Goal: Task Accomplishment & Management: Contribute content

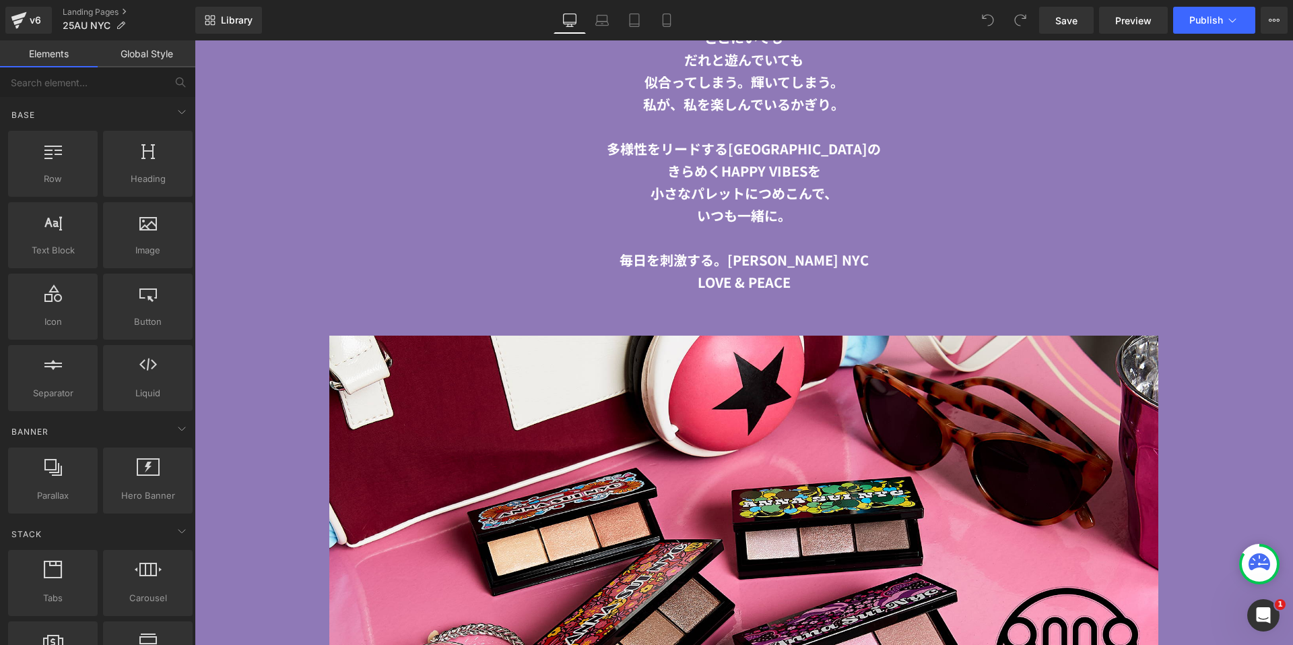
scroll to position [2425, 0]
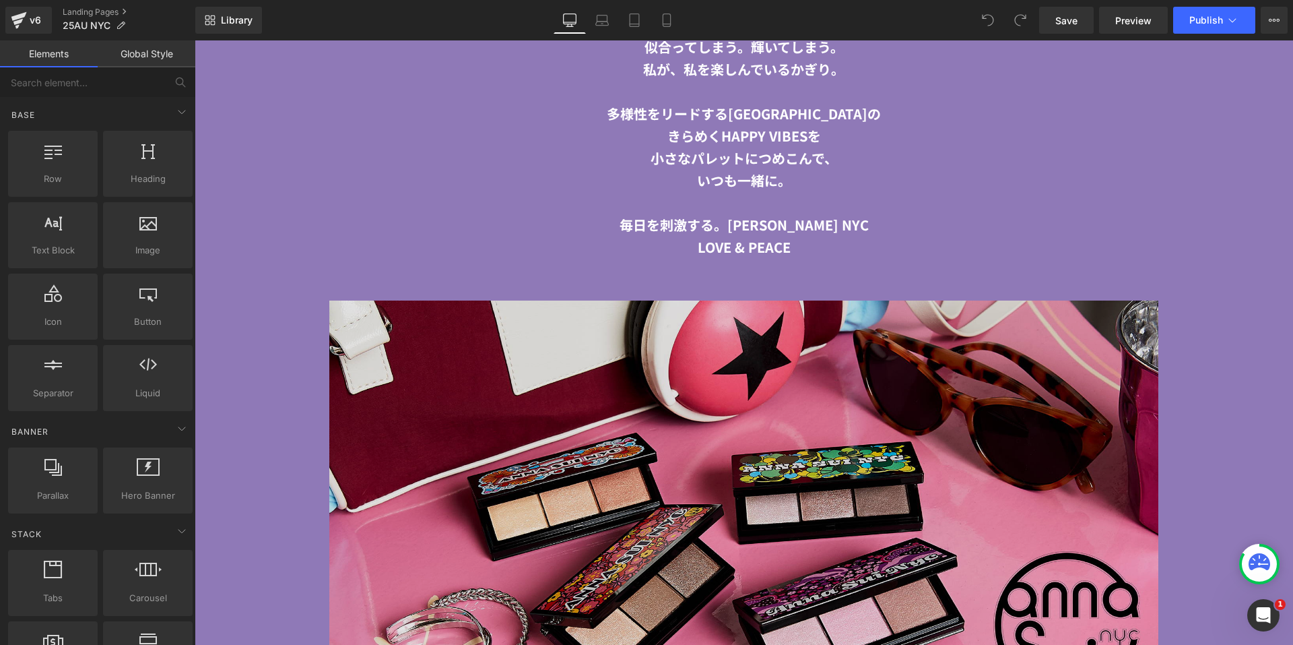
click at [546, 457] on img at bounding box center [744, 507] width 1099 height 415
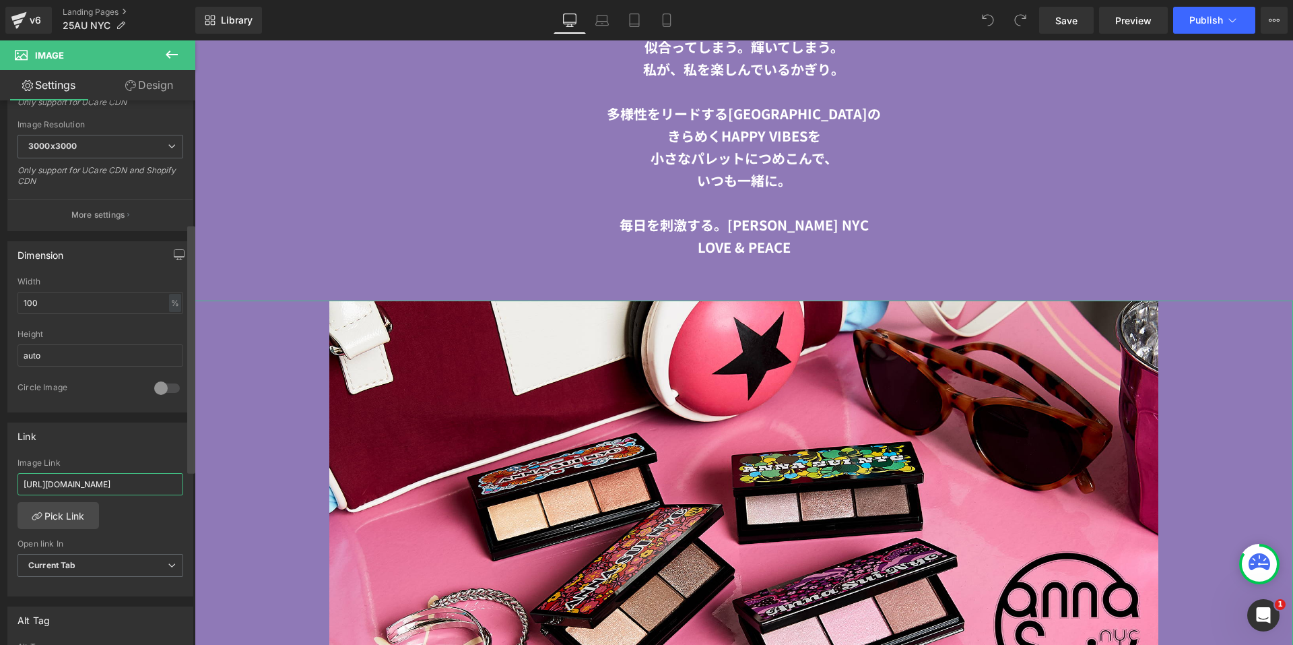
scroll to position [0, 5]
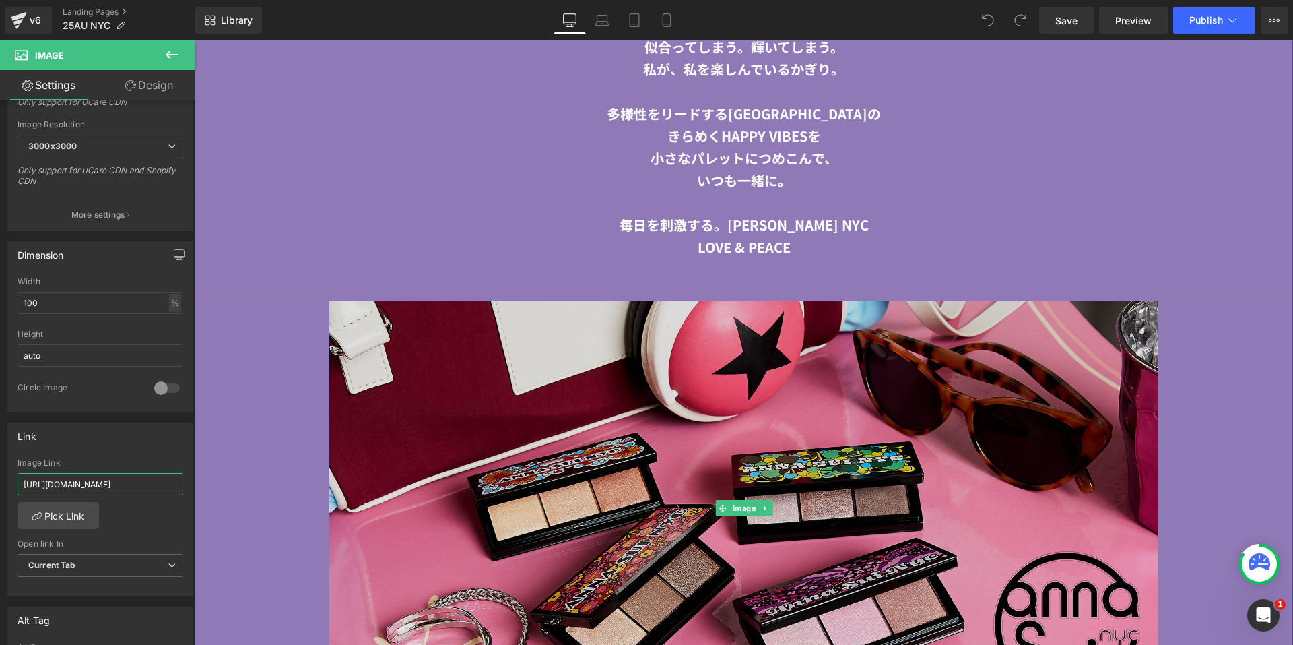
drag, startPoint x: 218, startPoint y: 521, endPoint x: 219, endPoint y: 472, distance: 49.9
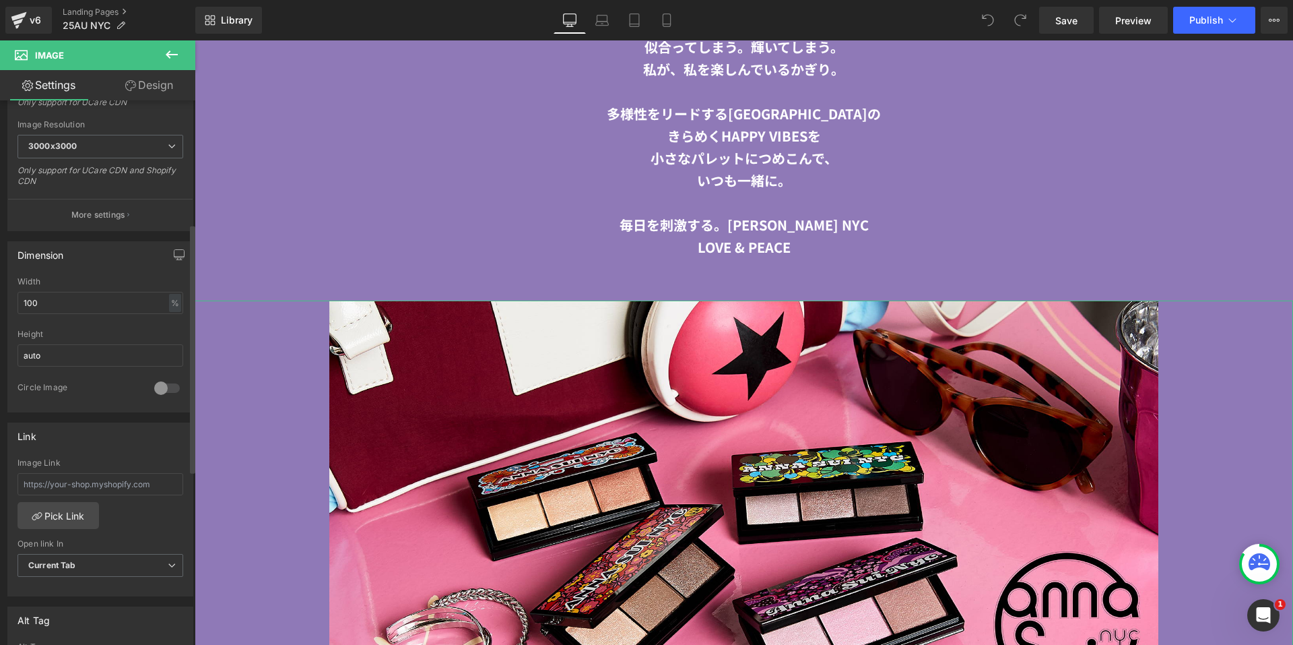
click at [129, 454] on div "Link Image Link Pick Link Current Tab New Tab Open link In Current Tab Current …" at bounding box center [100, 509] width 186 height 174
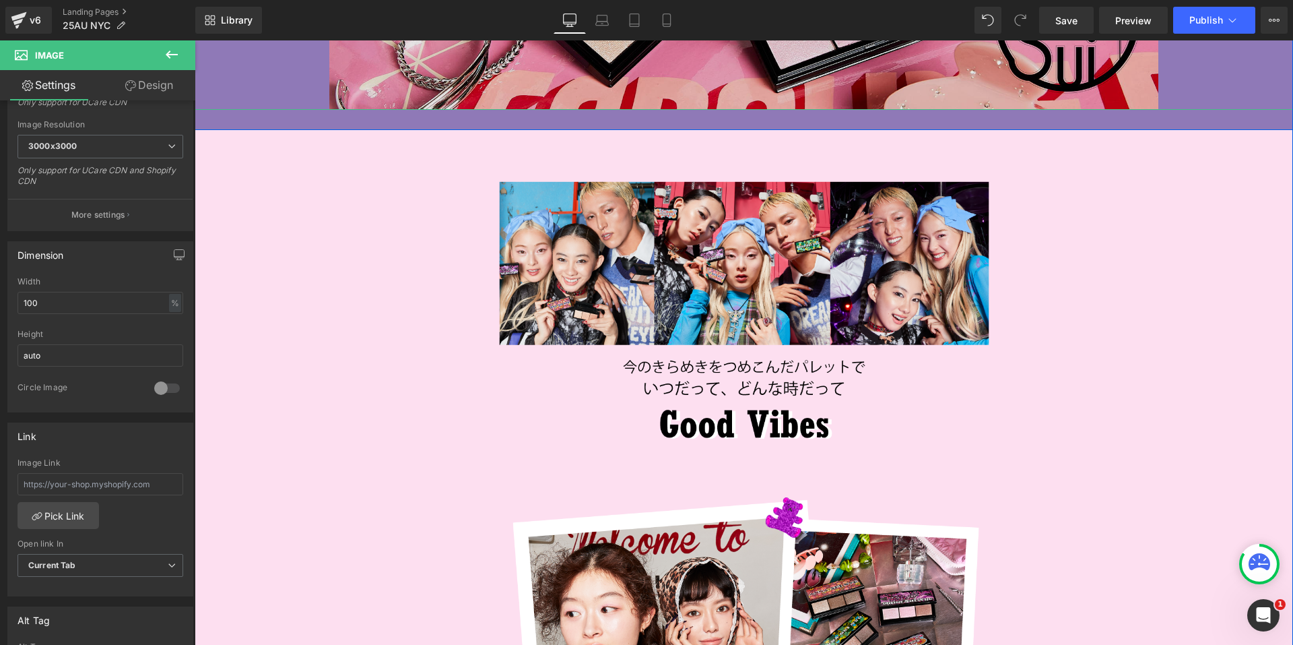
scroll to position [3031, 0]
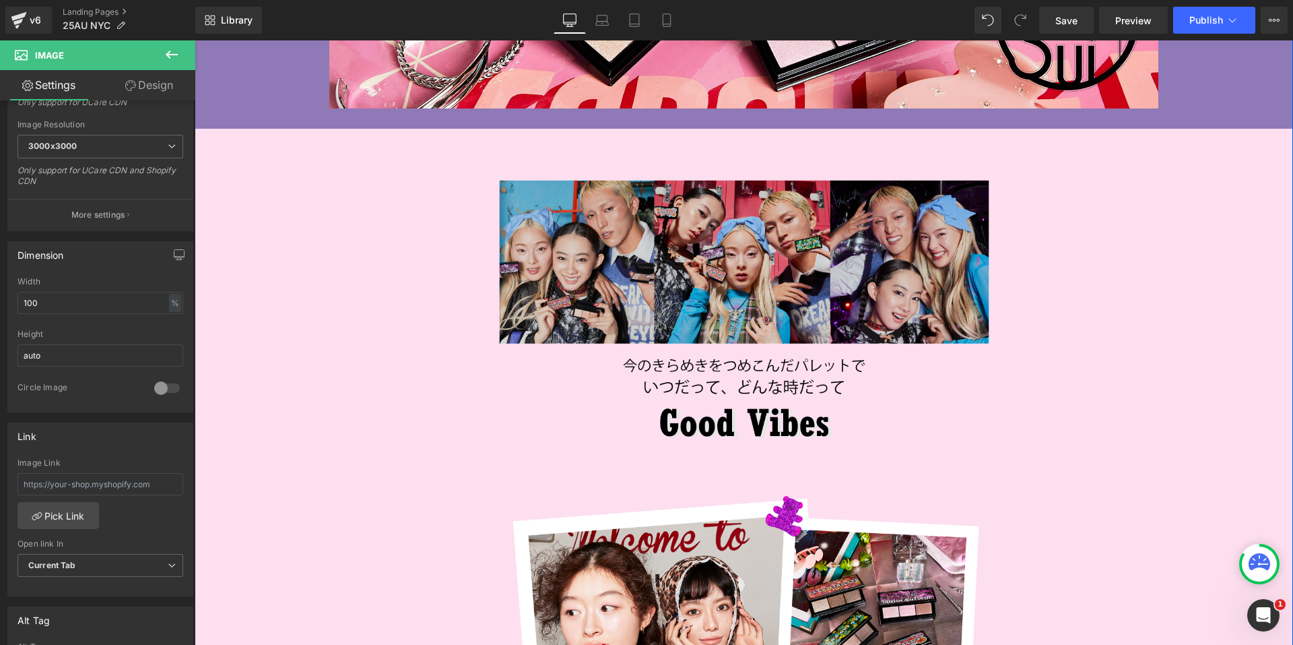
click at [675, 270] on img at bounding box center [744, 309] width 788 height 281
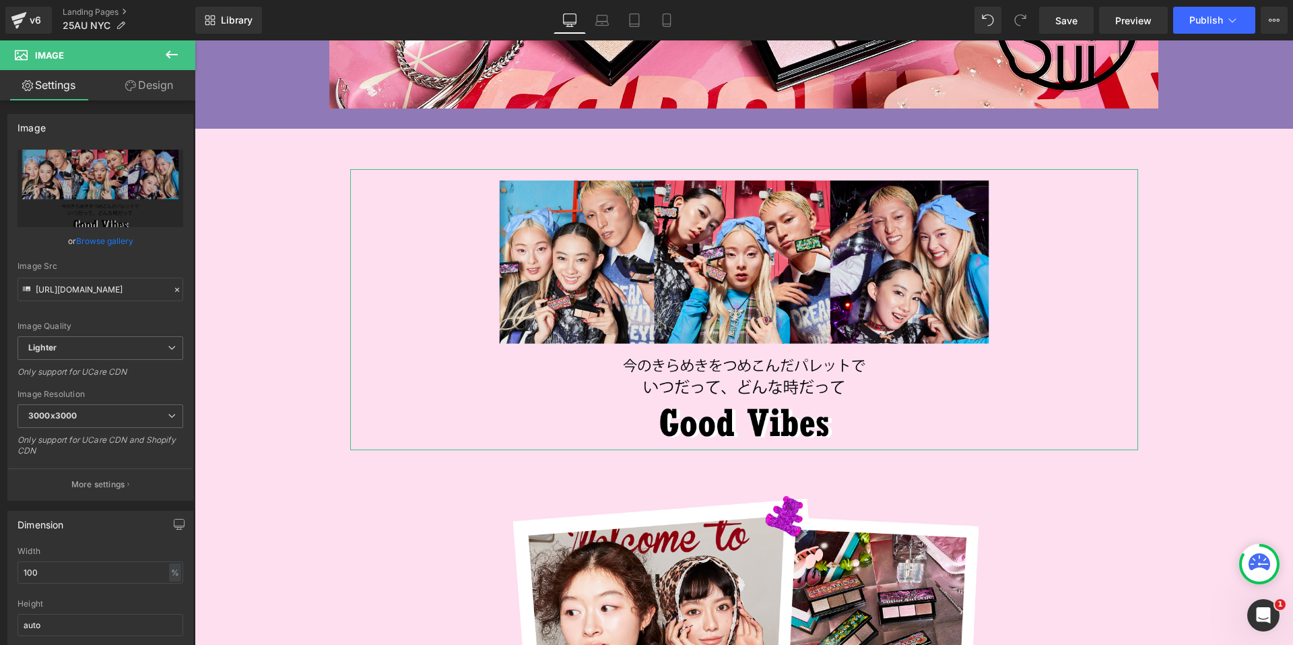
click at [145, 95] on link "Design" at bounding box center [149, 85] width 98 height 30
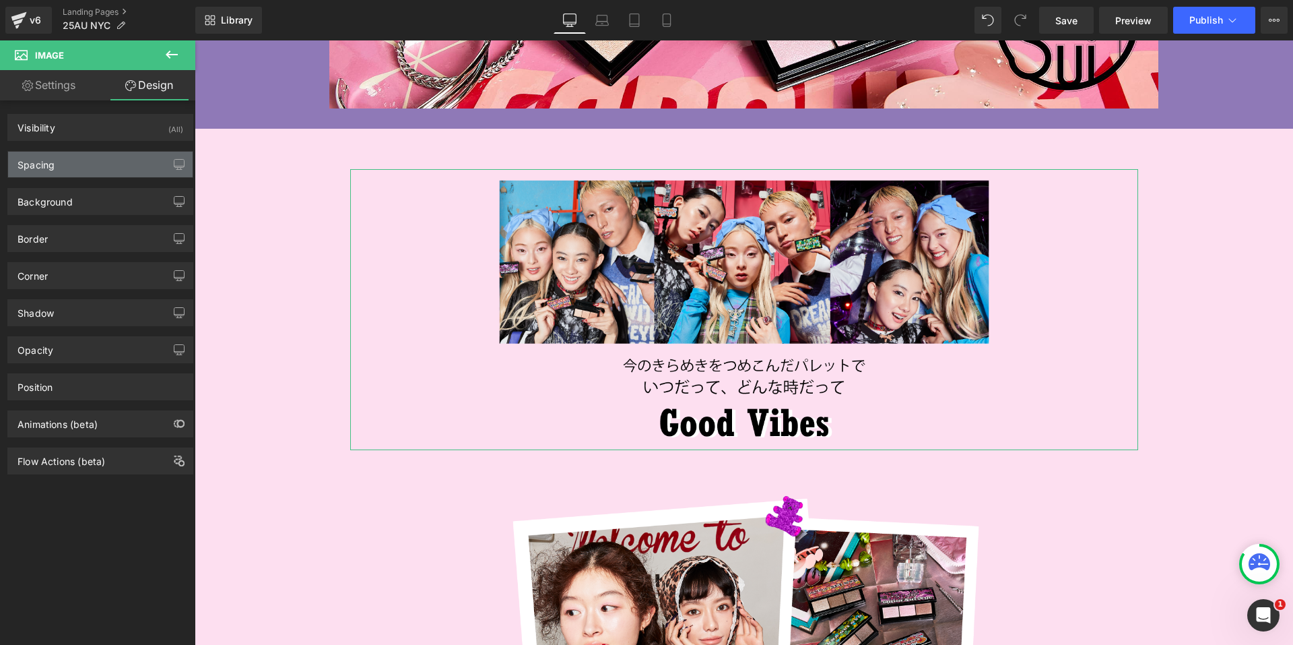
type input "0"
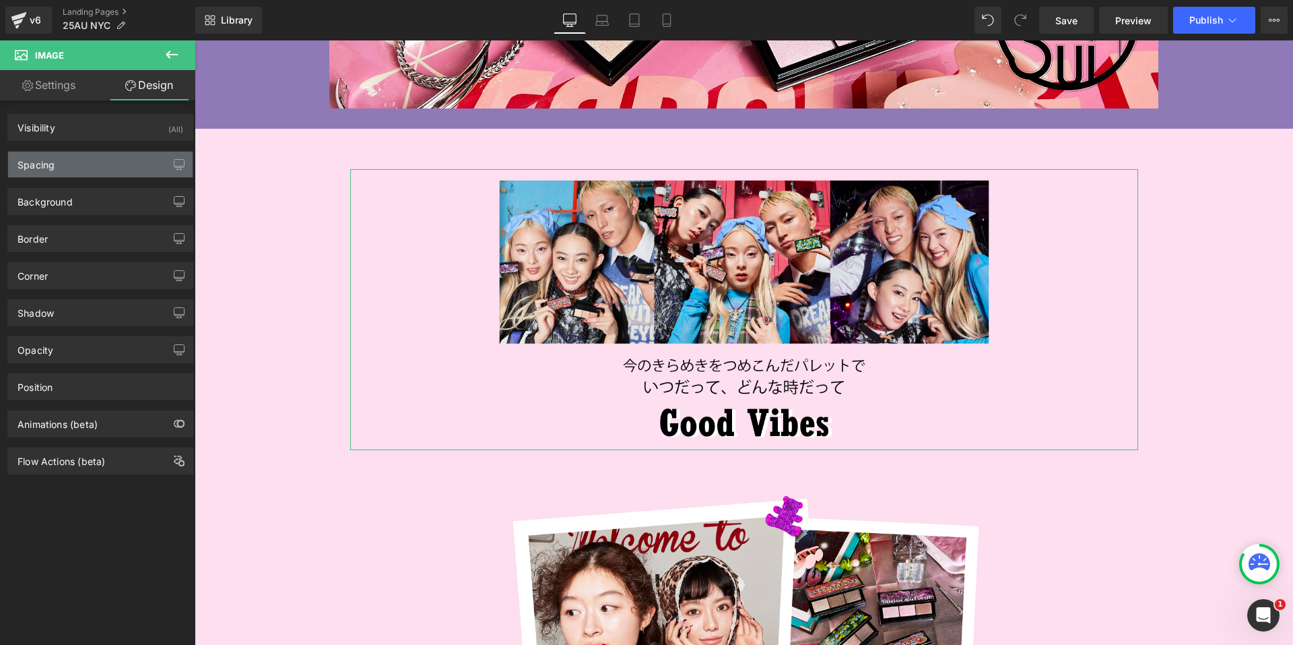
type input "200"
type input "0"
type input "200"
click at [100, 159] on div "Spacing" at bounding box center [100, 165] width 185 height 26
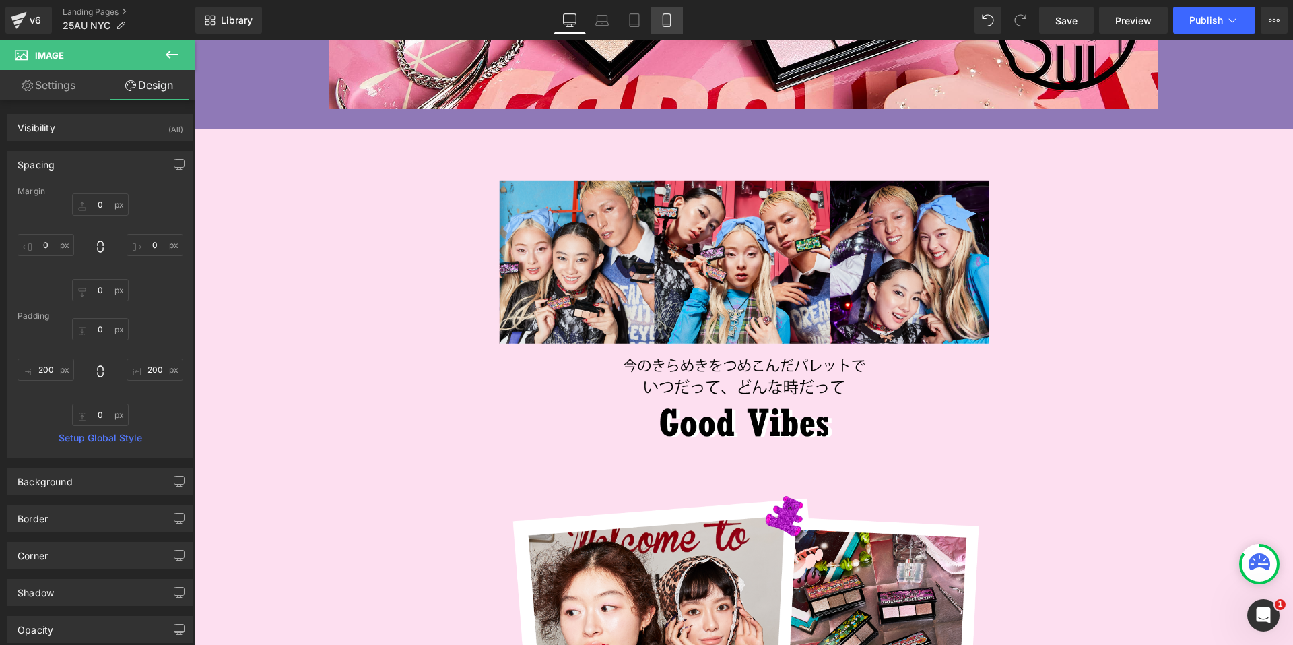
click at [670, 20] on icon at bounding box center [666, 20] width 7 height 13
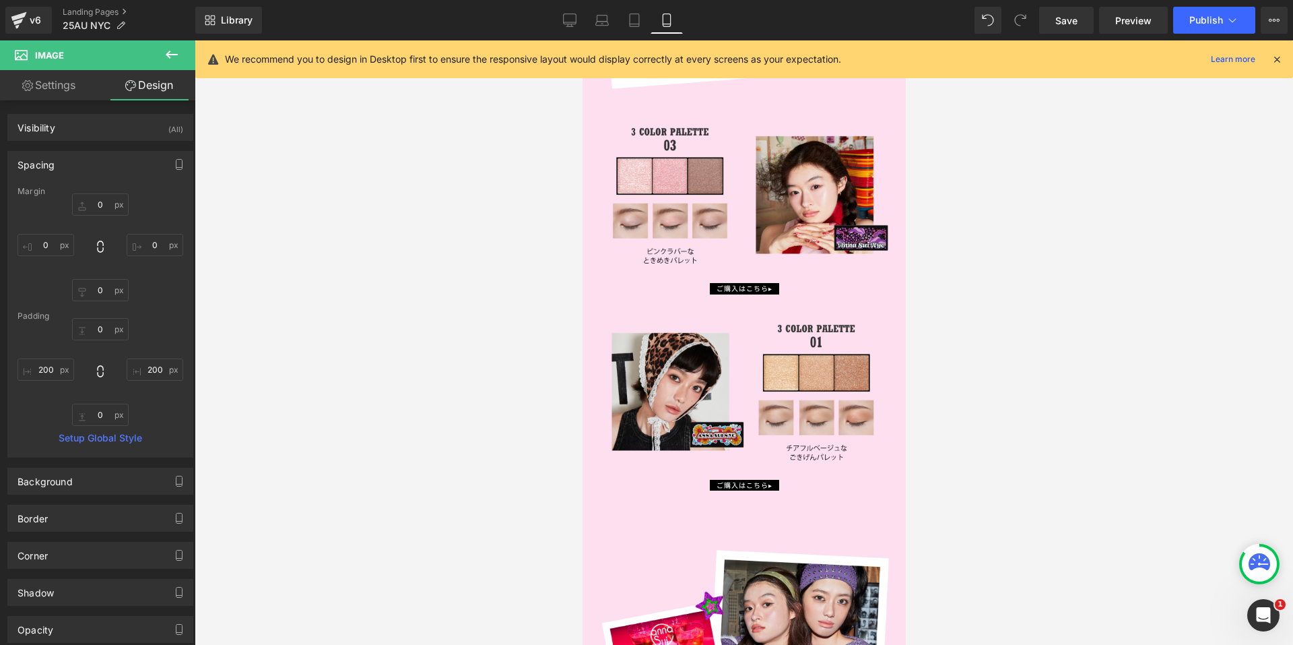
type input "0"
type input "-50"
type input "0"
type input "-50"
type input "0"
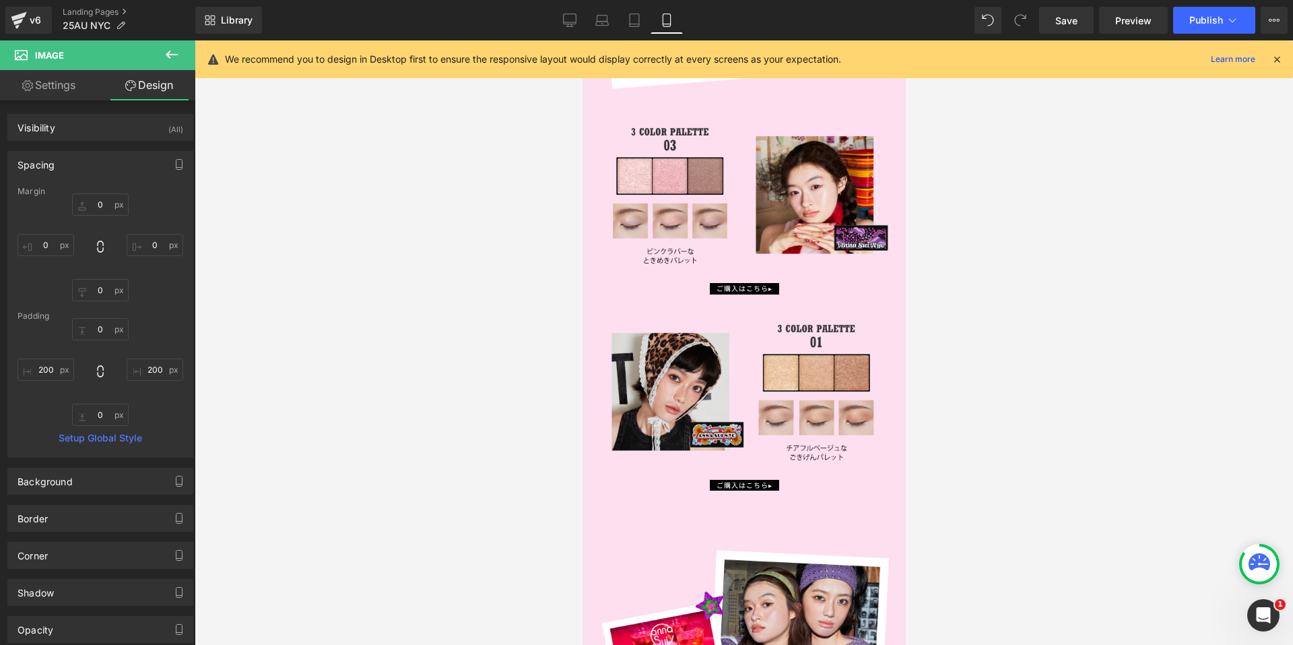
type input "200"
type input "0"
type input "200"
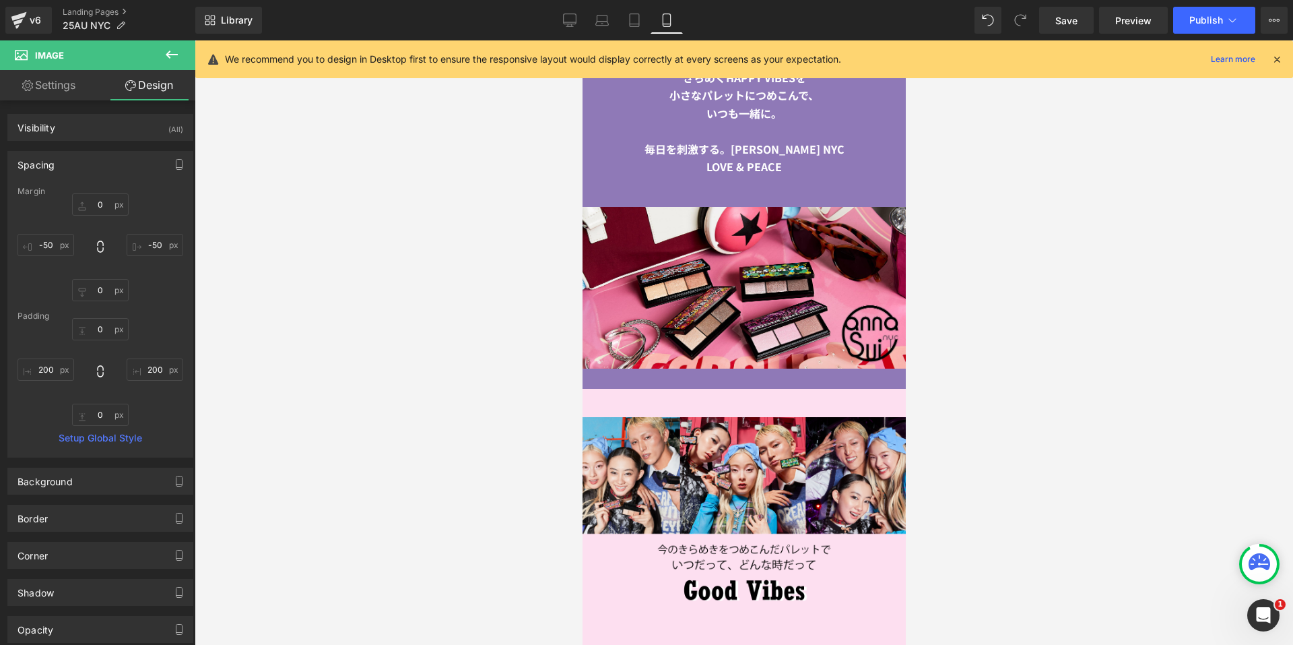
scroll to position [1594, 0]
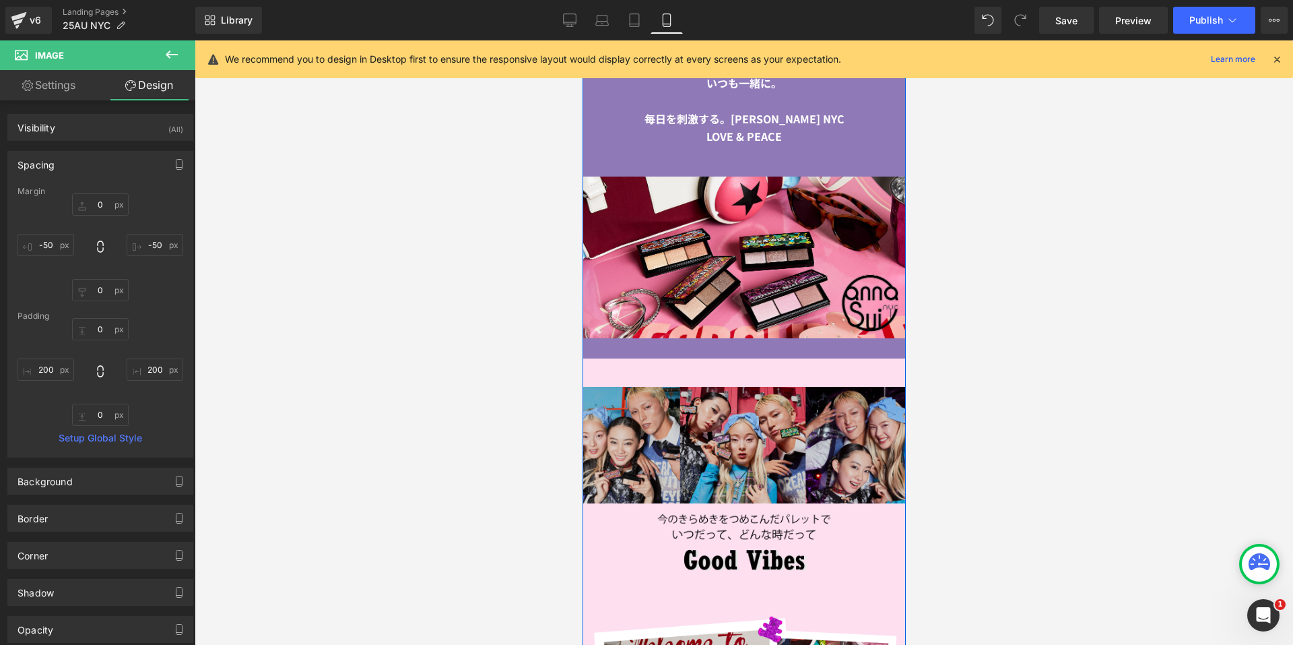
click at [670, 422] on img at bounding box center [743, 479] width 370 height 201
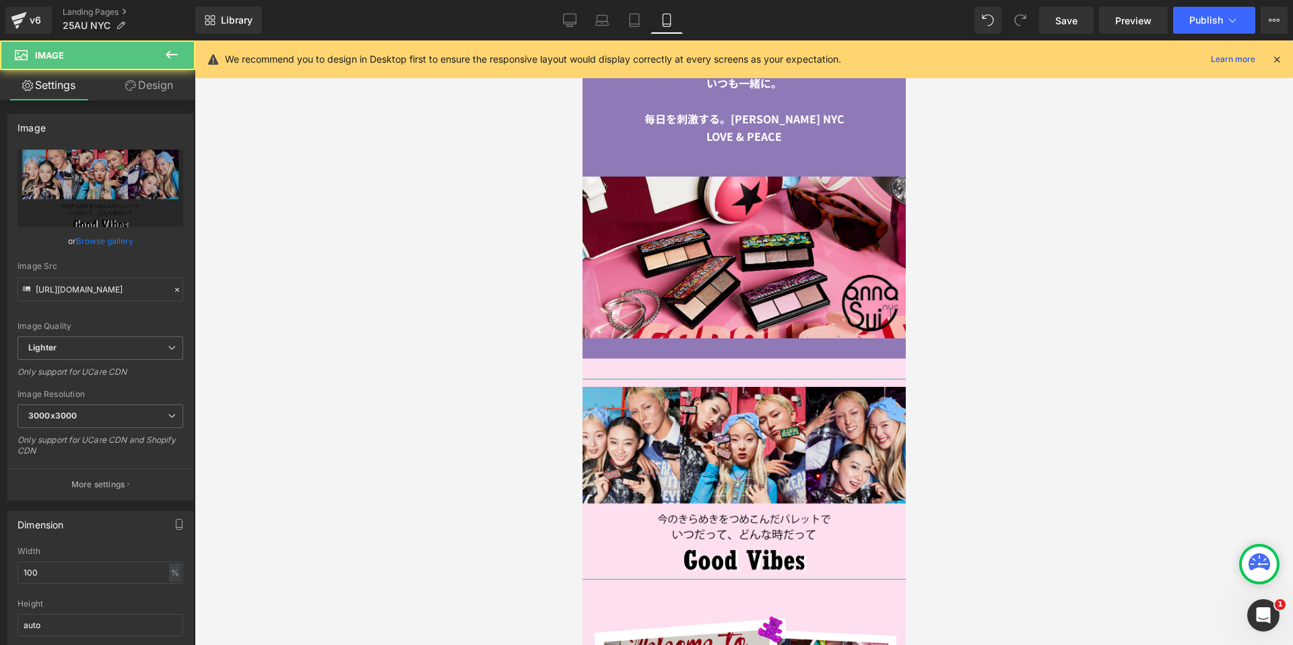
click at [156, 87] on link "Design" at bounding box center [149, 85] width 98 height 30
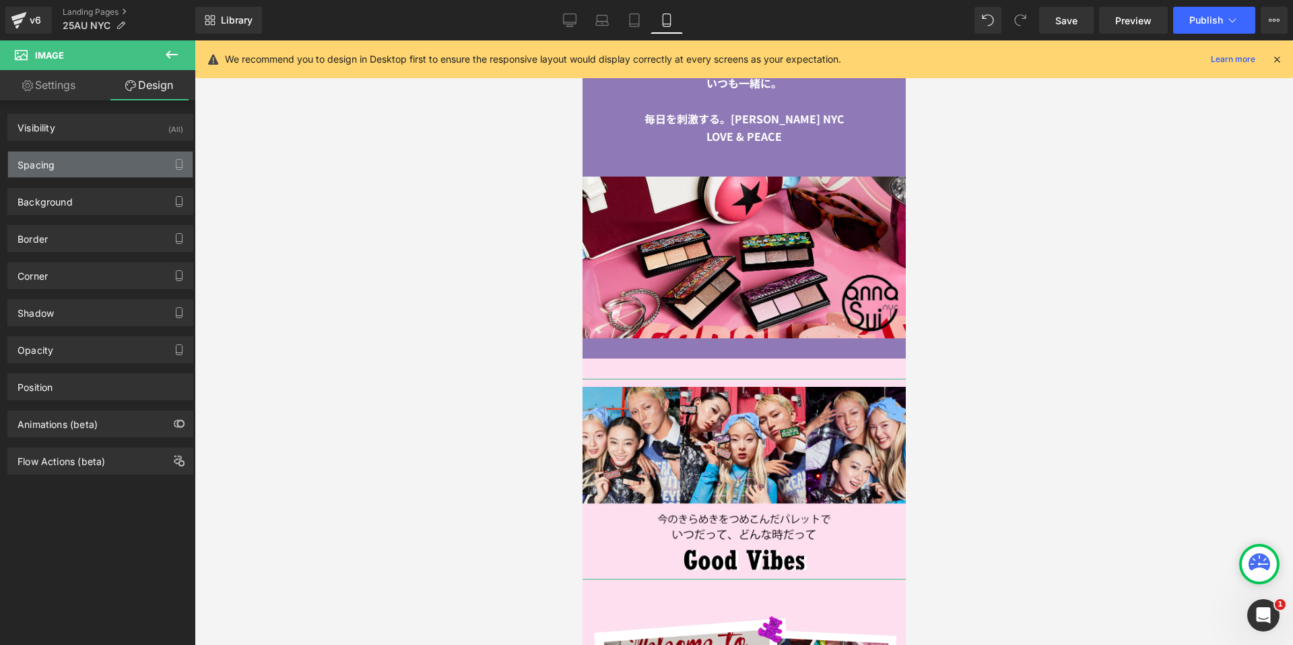
type input "0"
type input "-50"
type input "0"
type input "-50"
type input "0"
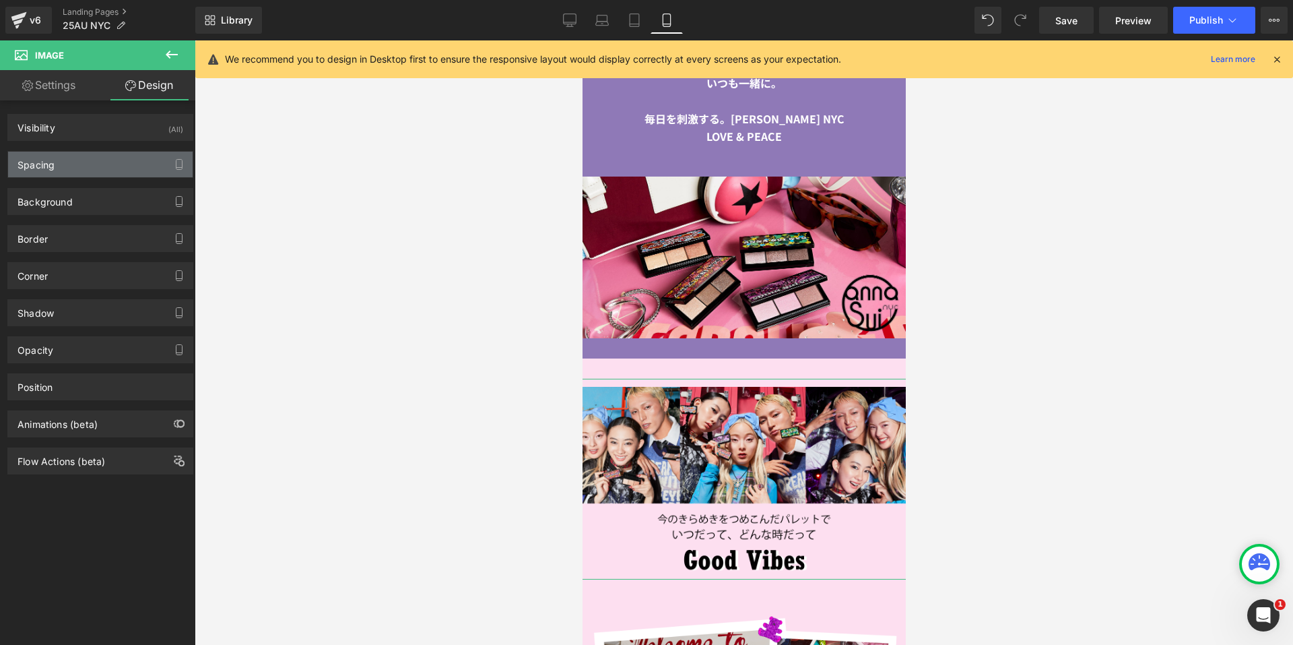
type input "0"
click at [84, 166] on div "Spacing" at bounding box center [100, 165] width 185 height 26
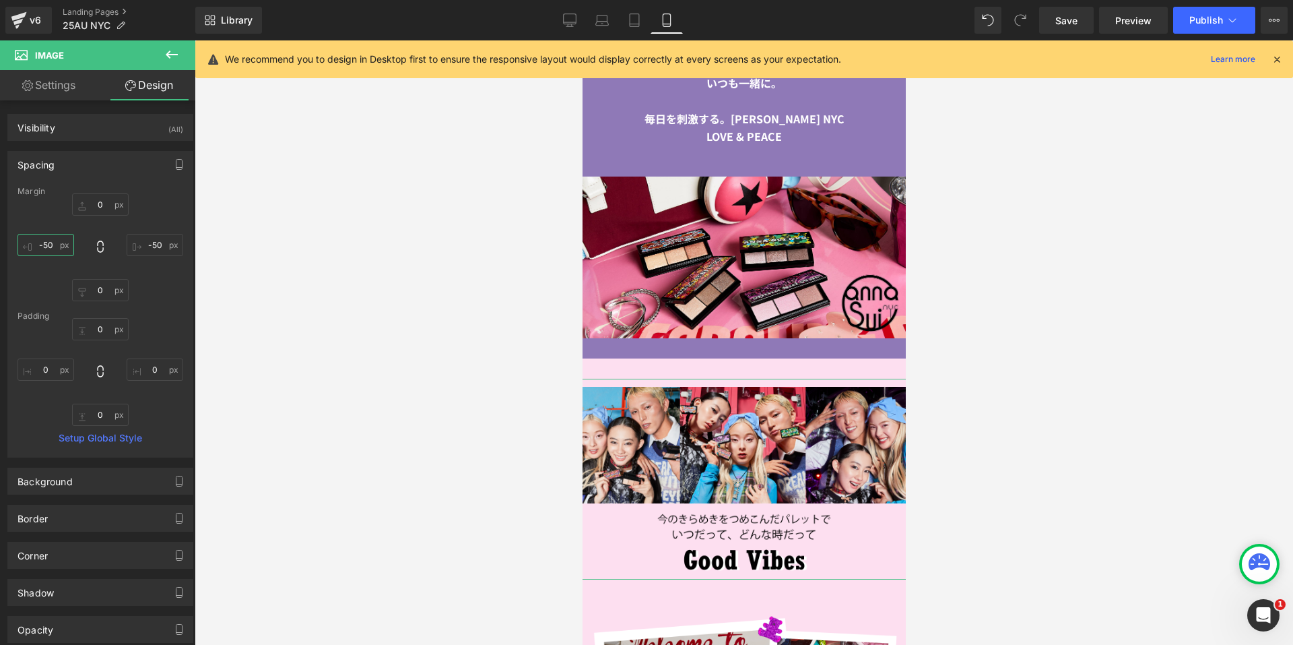
click at [38, 239] on input "-50" at bounding box center [46, 245] width 57 height 22
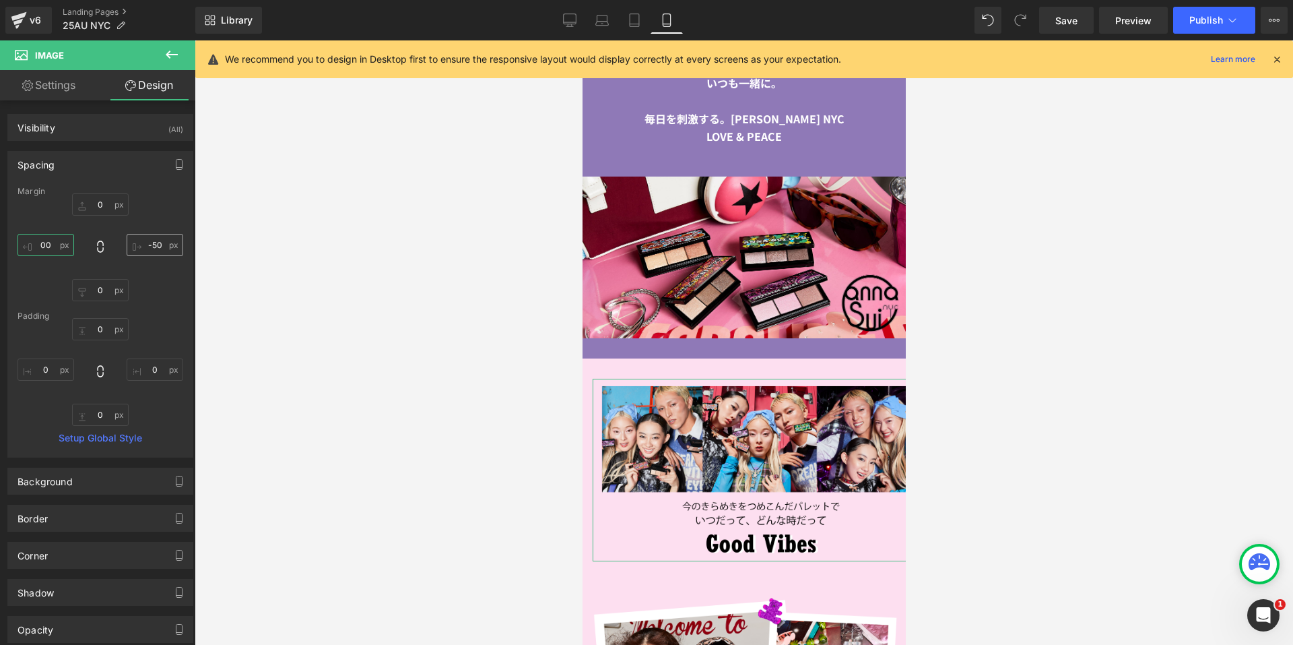
type input "00"
click at [151, 243] on input "-50" at bounding box center [155, 245] width 57 height 22
type input "0"
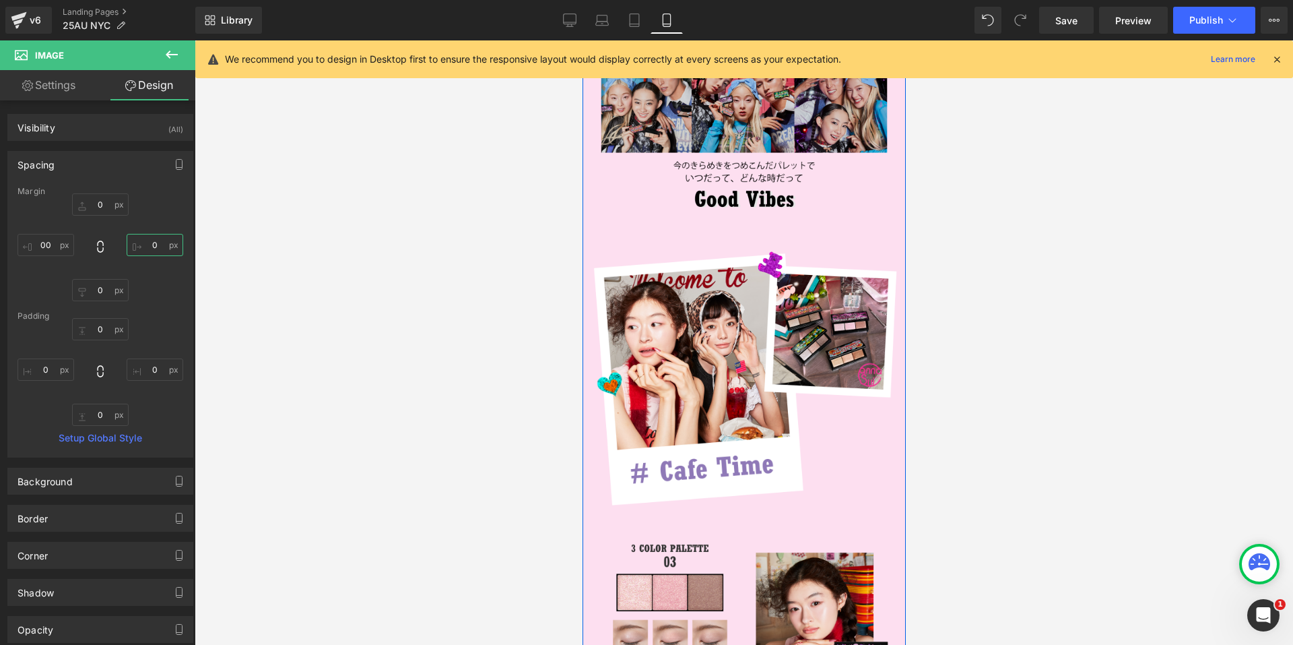
scroll to position [1931, 0]
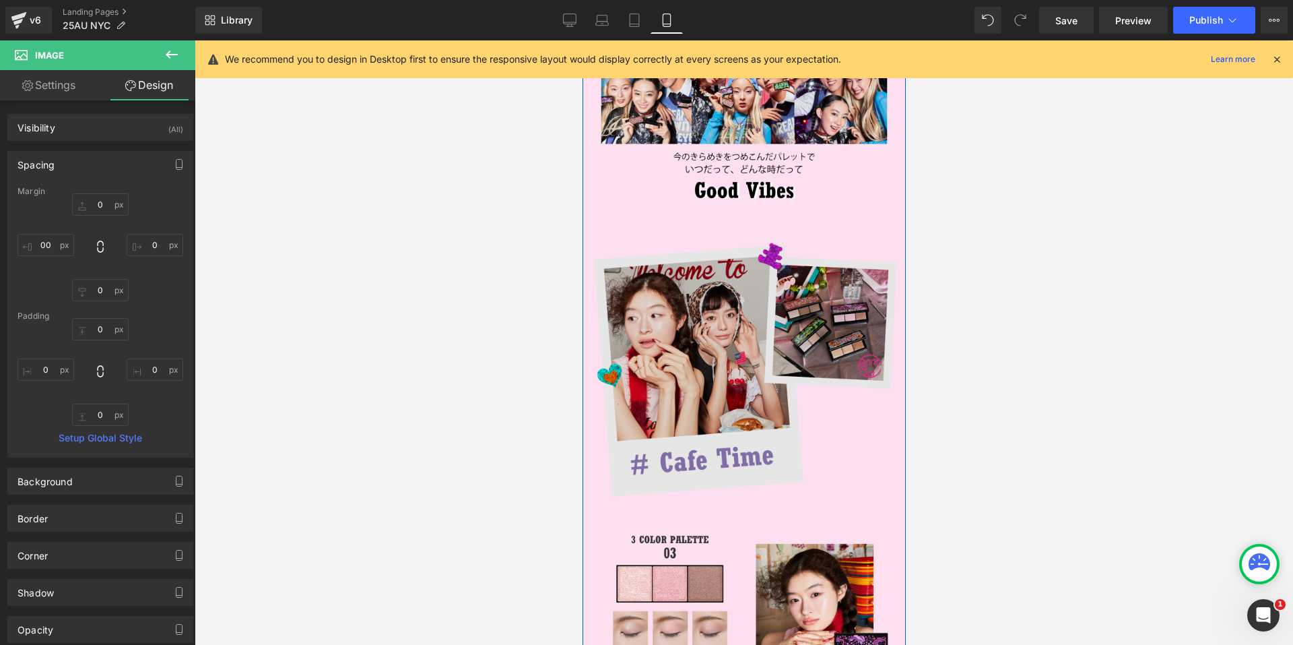
click at [682, 344] on img at bounding box center [743, 366] width 337 height 281
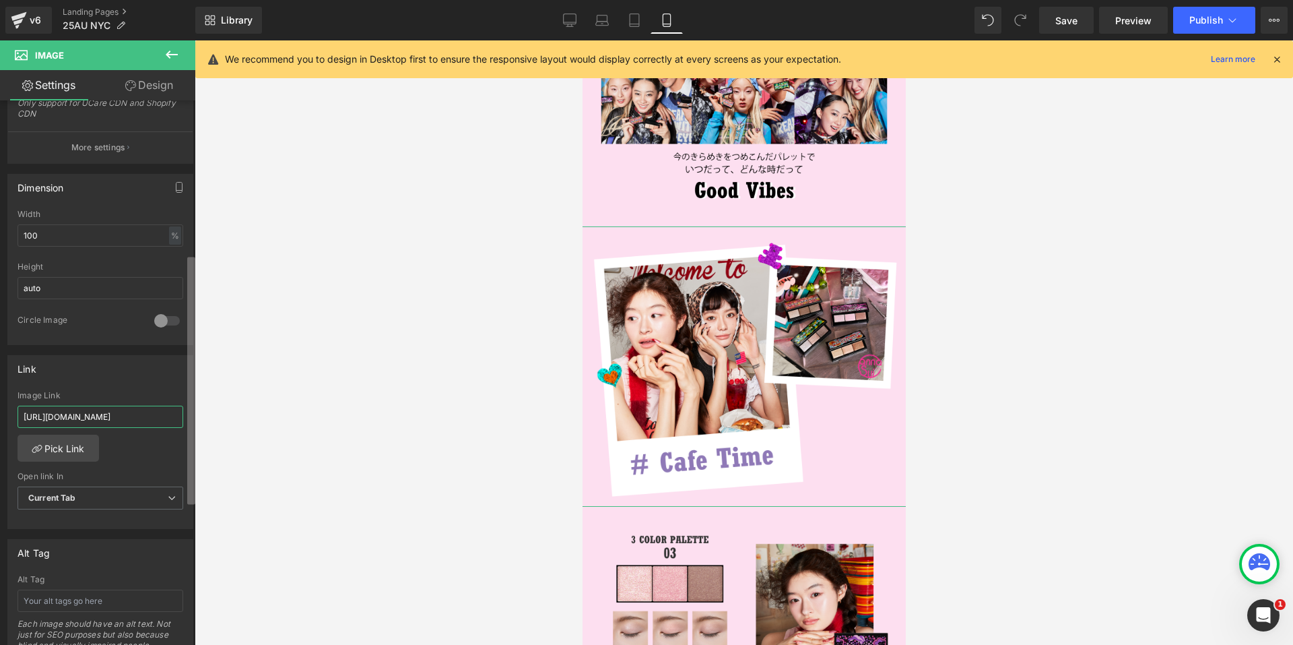
scroll to position [0, 5]
drag, startPoint x: 20, startPoint y: 416, endPoint x: 219, endPoint y: 422, distance: 198.8
click at [214, 424] on div "You are previewing how the will restyle your page. You can not edit Elements in…" at bounding box center [646, 334] width 1293 height 668
click at [162, 384] on div "Link Image Link Pick Link Current Tab New Tab Open link In Current Tab Current …" at bounding box center [100, 442] width 186 height 174
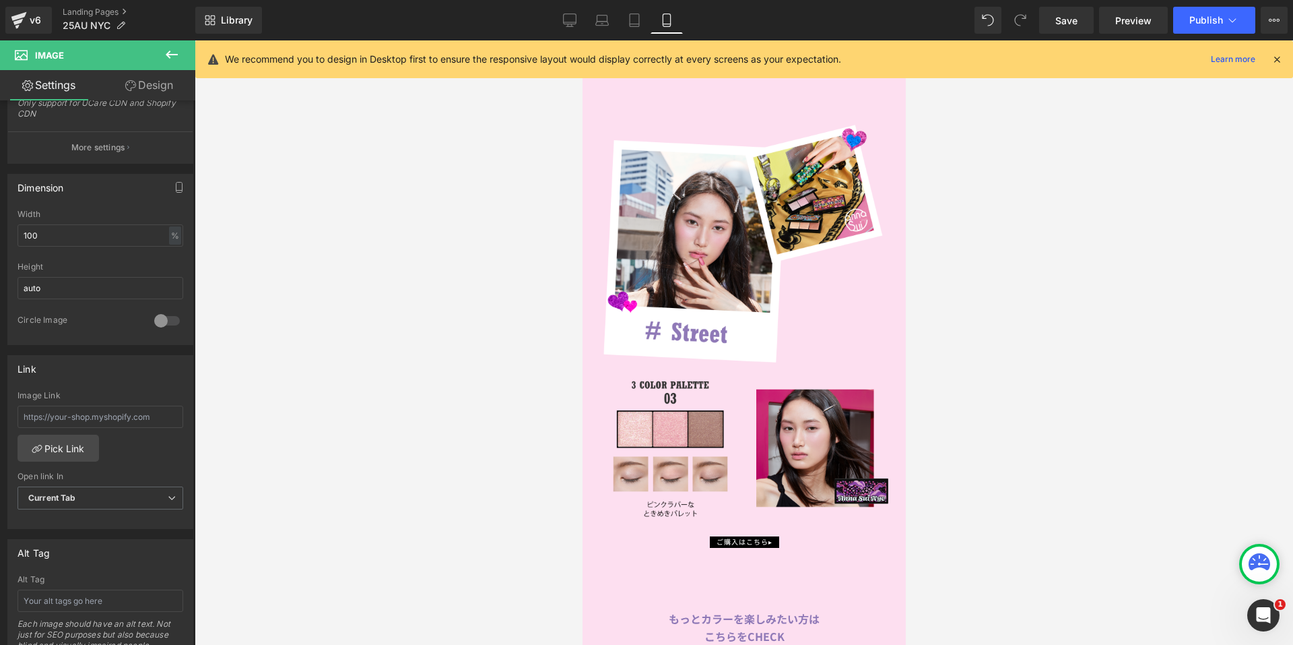
scroll to position [3884, 0]
click at [634, 18] on icon at bounding box center [634, 19] width 13 height 13
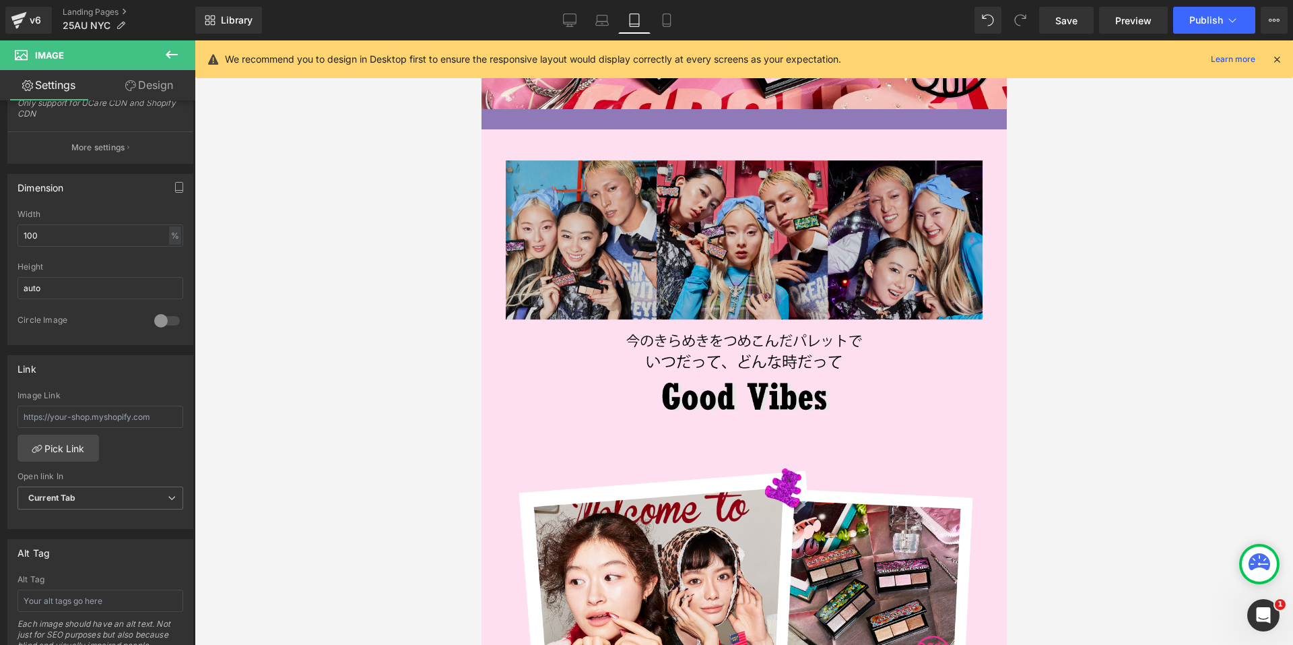
scroll to position [2129, 0]
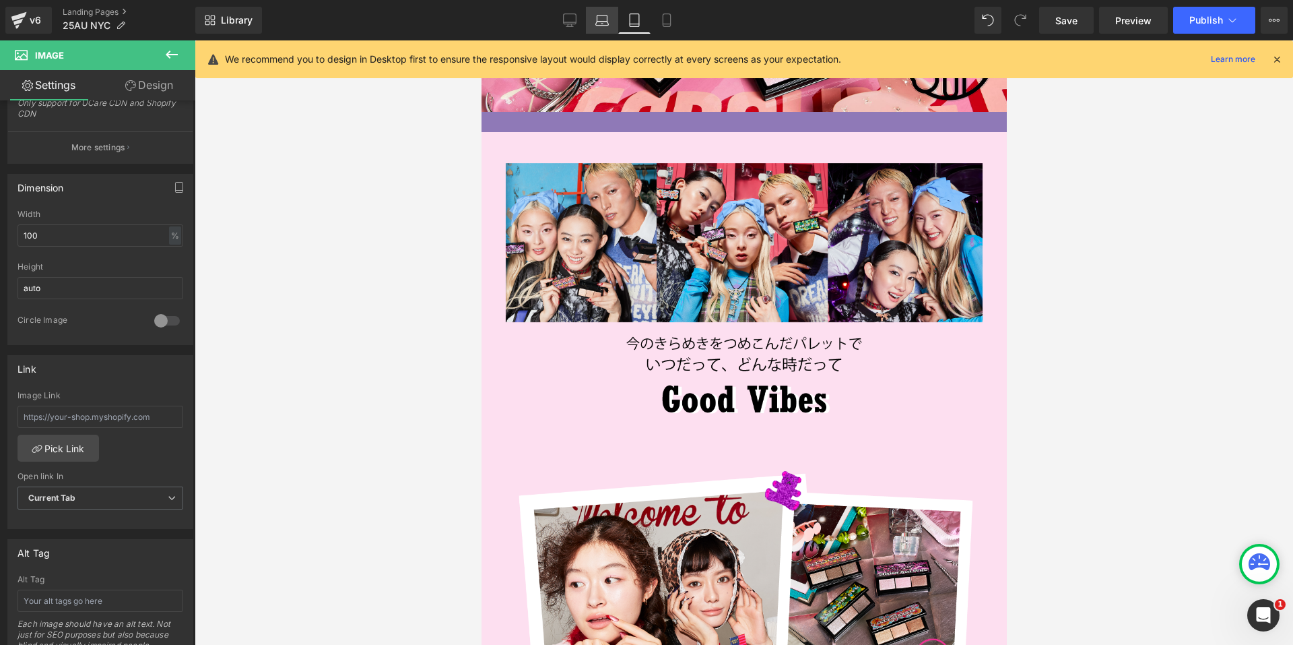
click at [616, 22] on link "Laptop" at bounding box center [602, 20] width 32 height 27
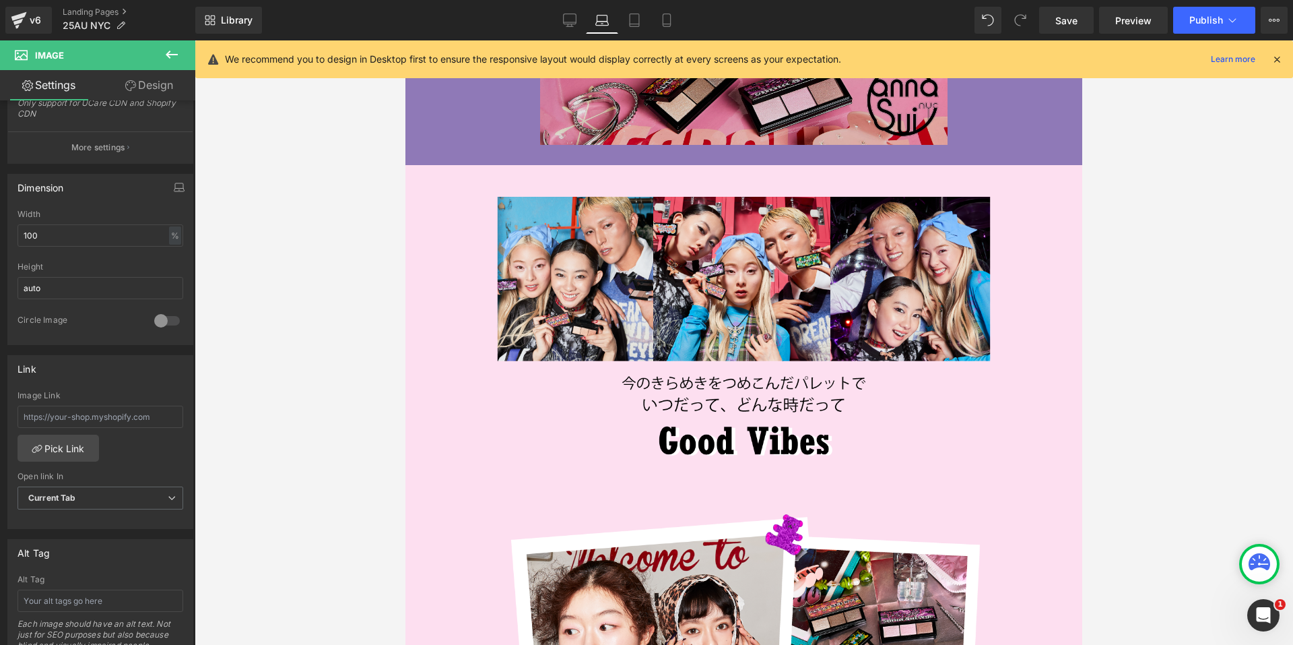
scroll to position [2486, 0]
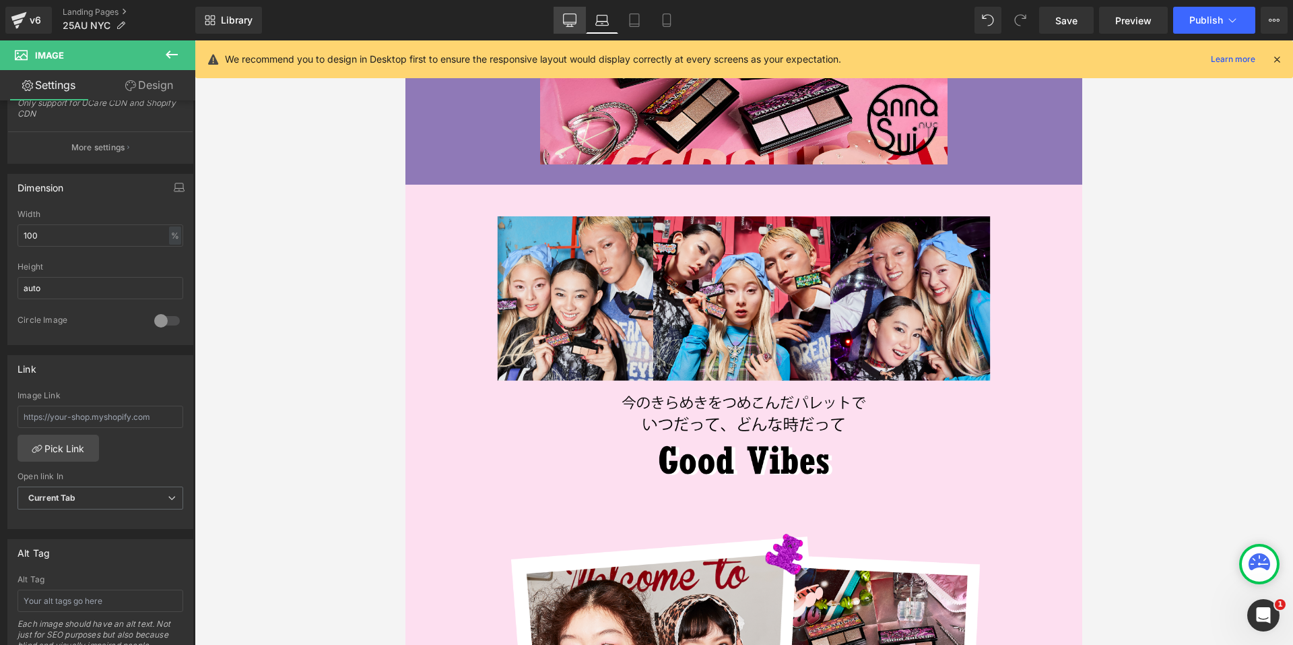
click at [567, 22] on icon at bounding box center [569, 19] width 13 height 13
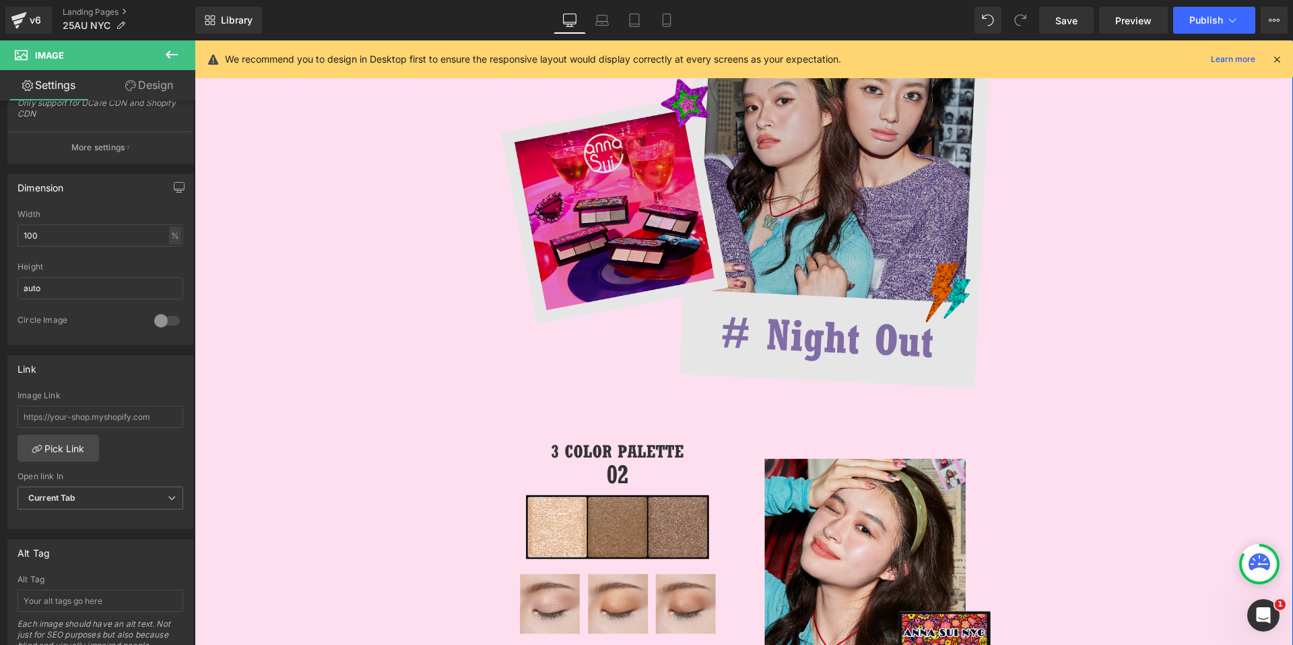
scroll to position [4818, 0]
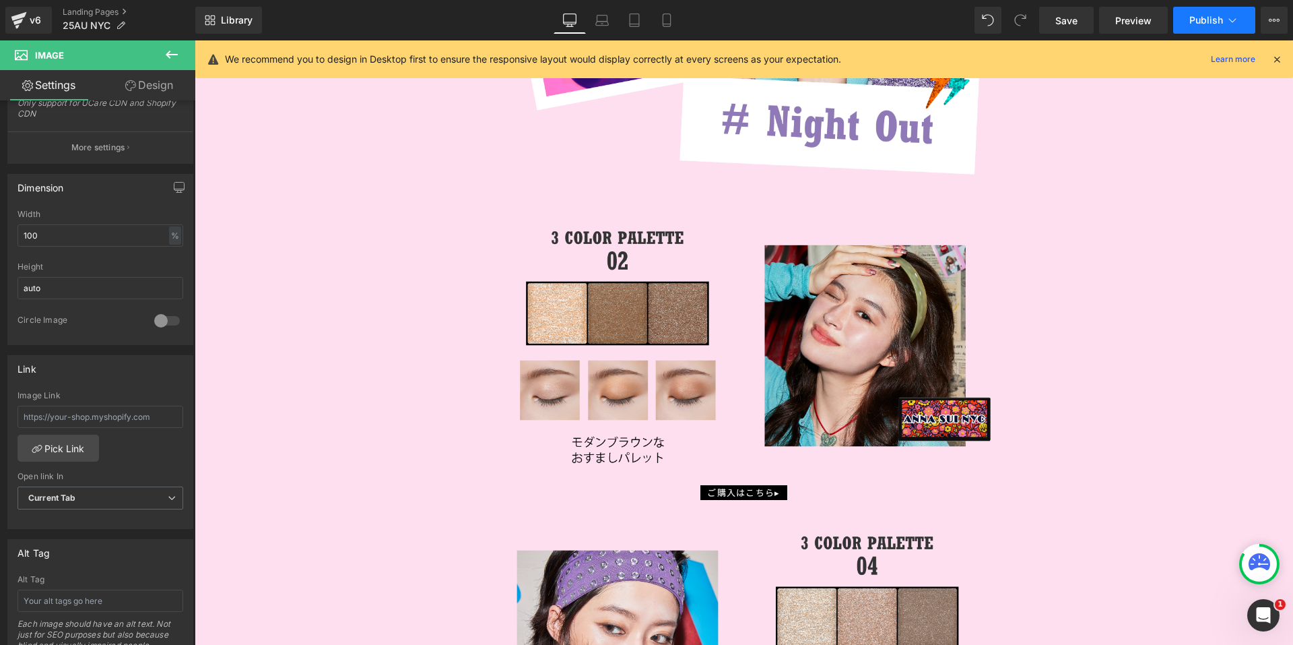
click at [1206, 14] on button "Publish" at bounding box center [1214, 20] width 82 height 27
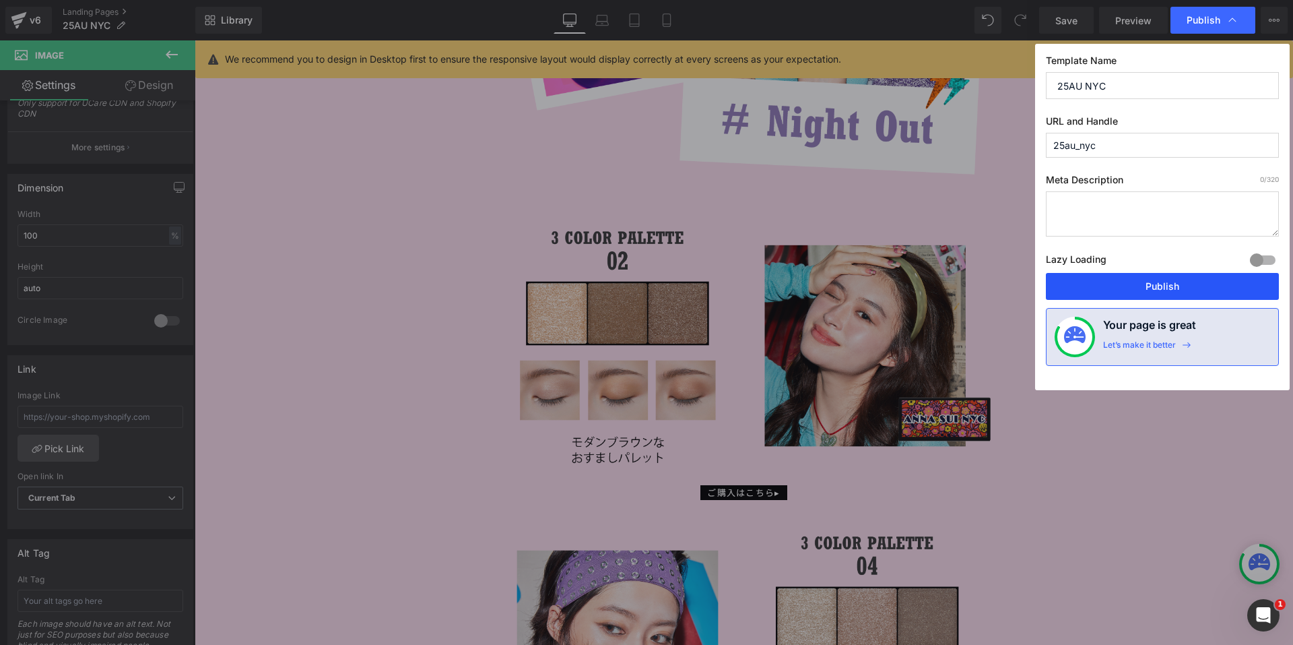
click at [1093, 283] on button "Publish" at bounding box center [1162, 286] width 233 height 27
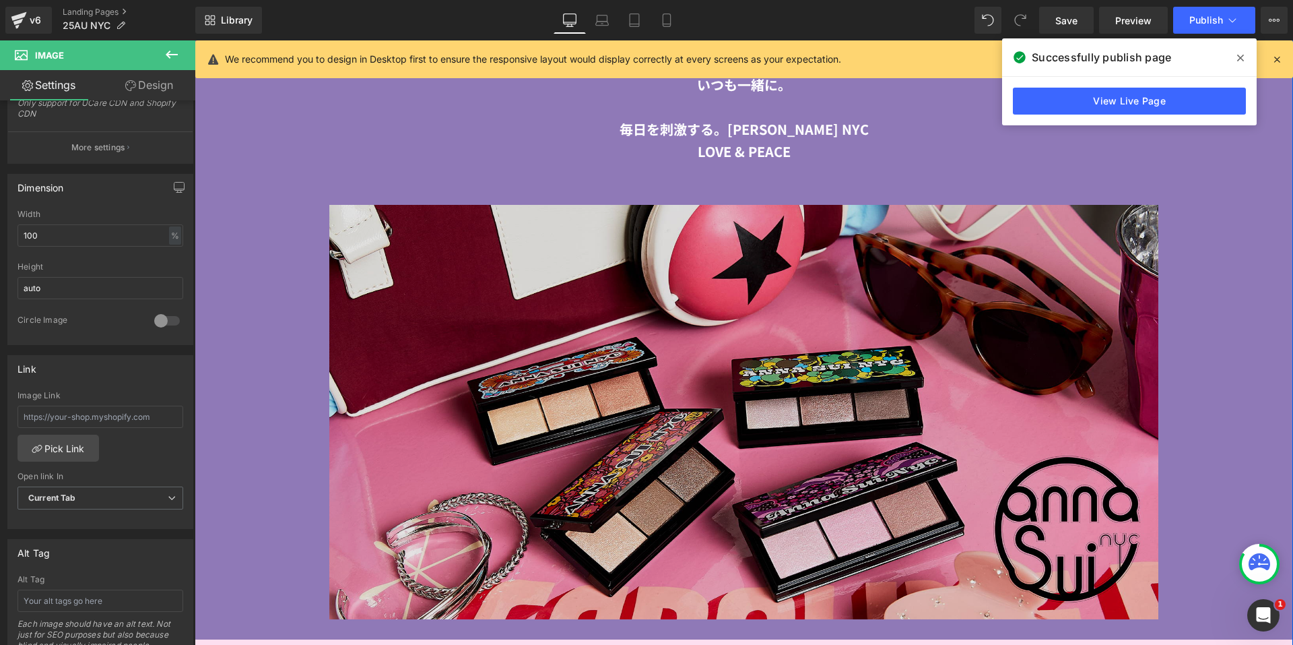
scroll to position [2595, 0]
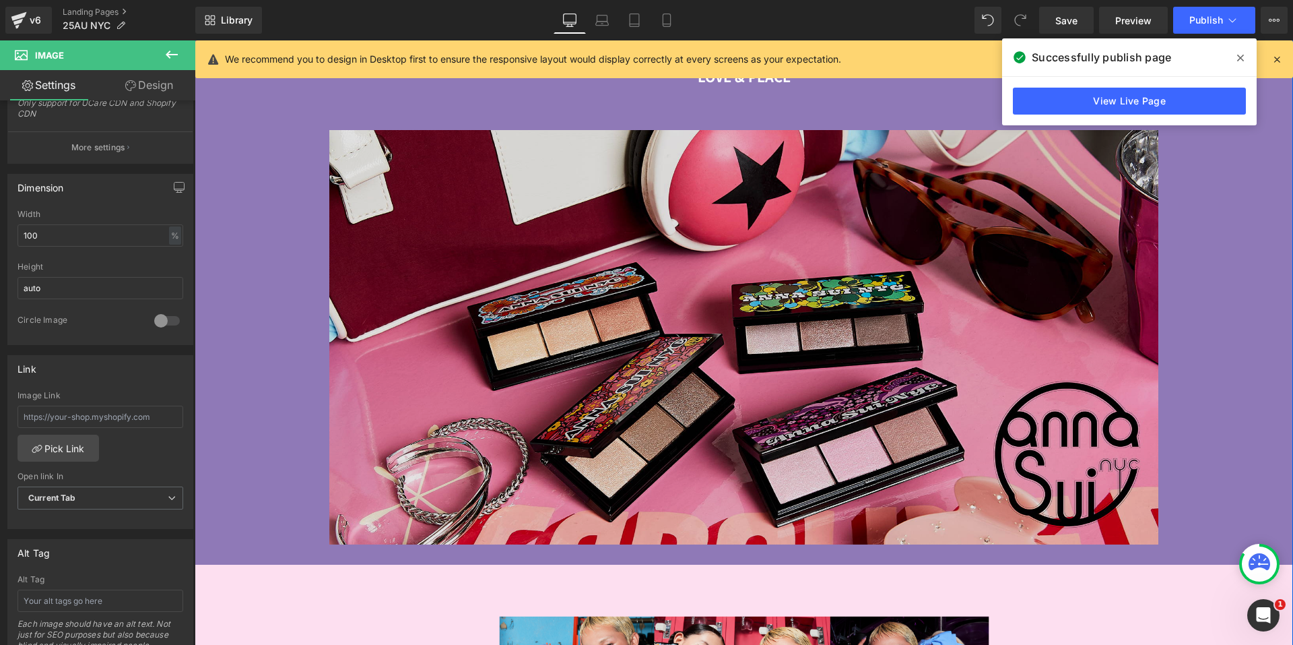
click at [612, 216] on img at bounding box center [744, 337] width 1099 height 415
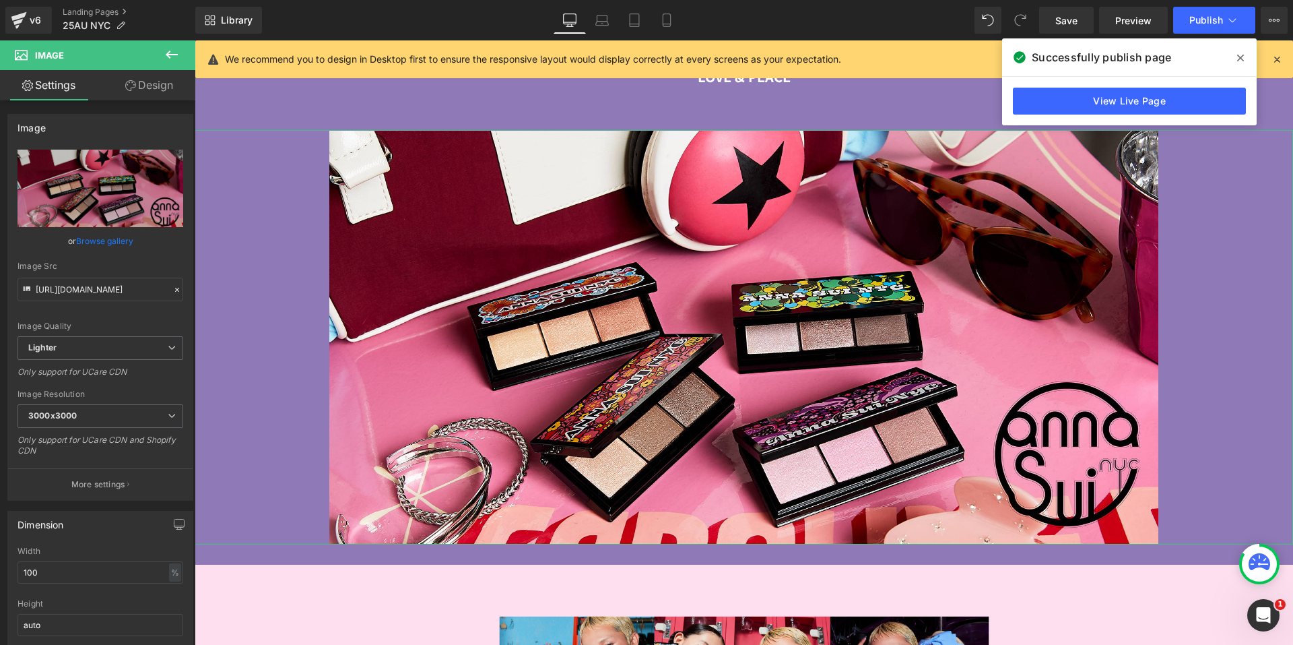
click at [172, 89] on link "Design" at bounding box center [149, 85] width 98 height 30
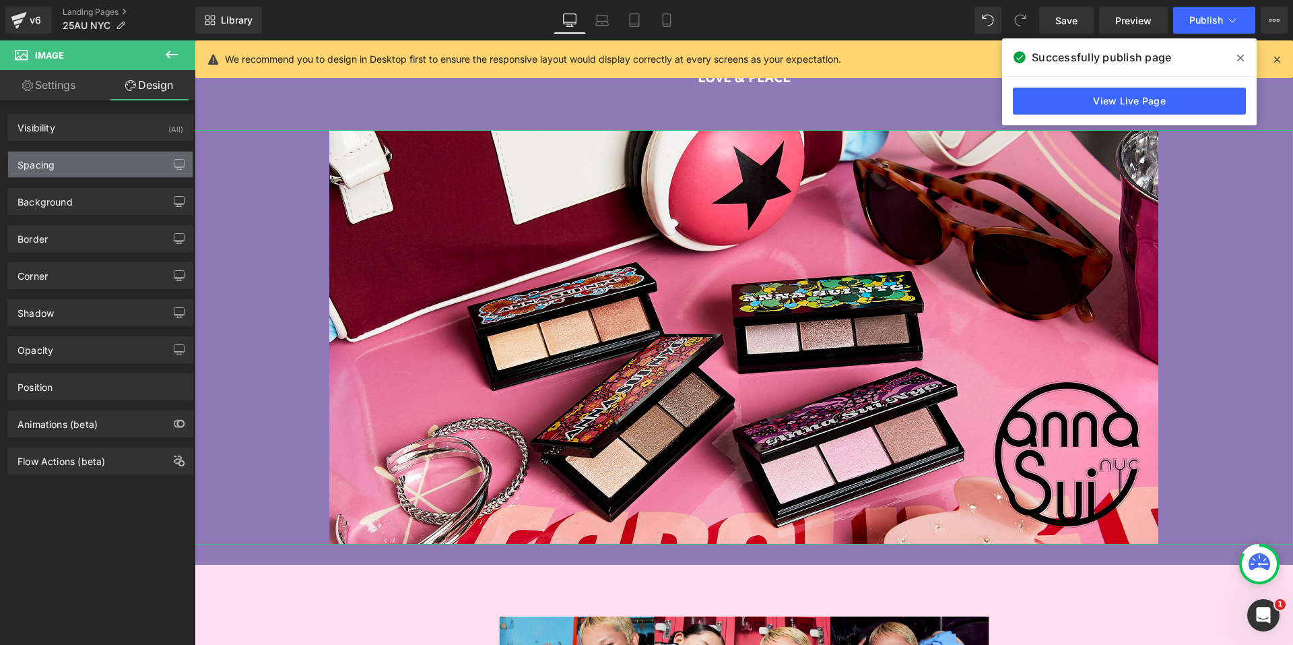
click at [81, 162] on div "Spacing" at bounding box center [100, 165] width 185 height 26
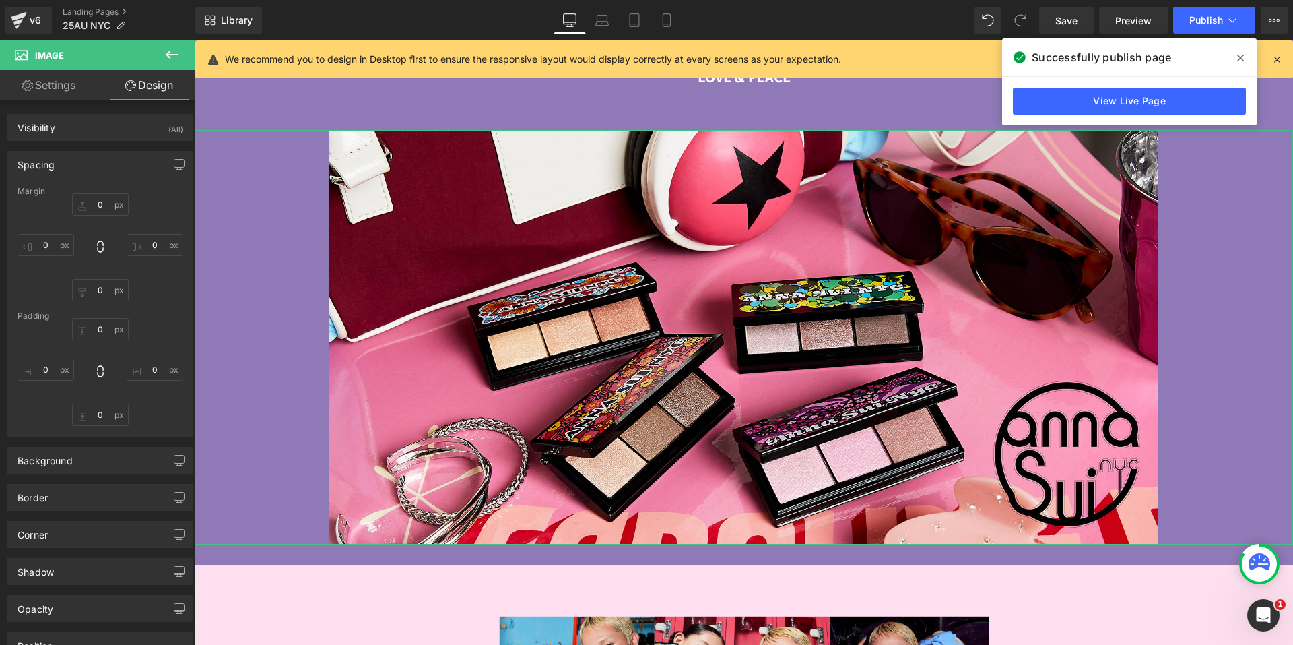
type input "30"
type input "0"
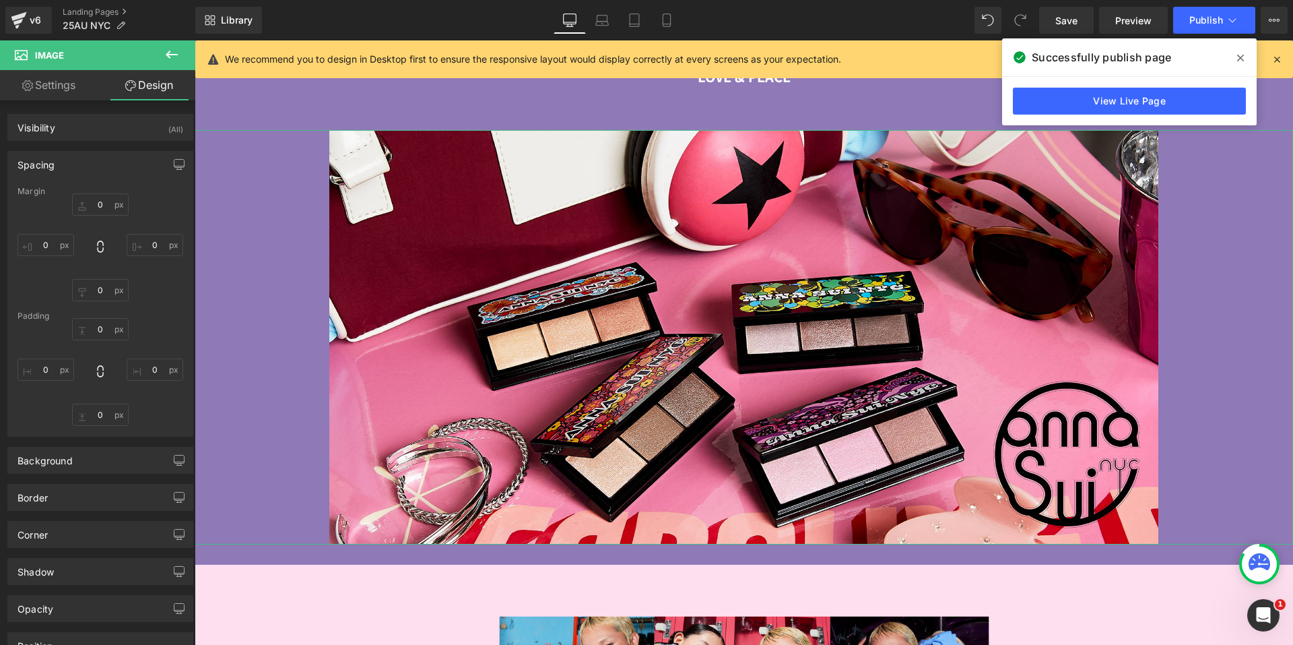
type input "200"
type input "0"
click at [34, 373] on input "200" at bounding box center [46, 369] width 57 height 22
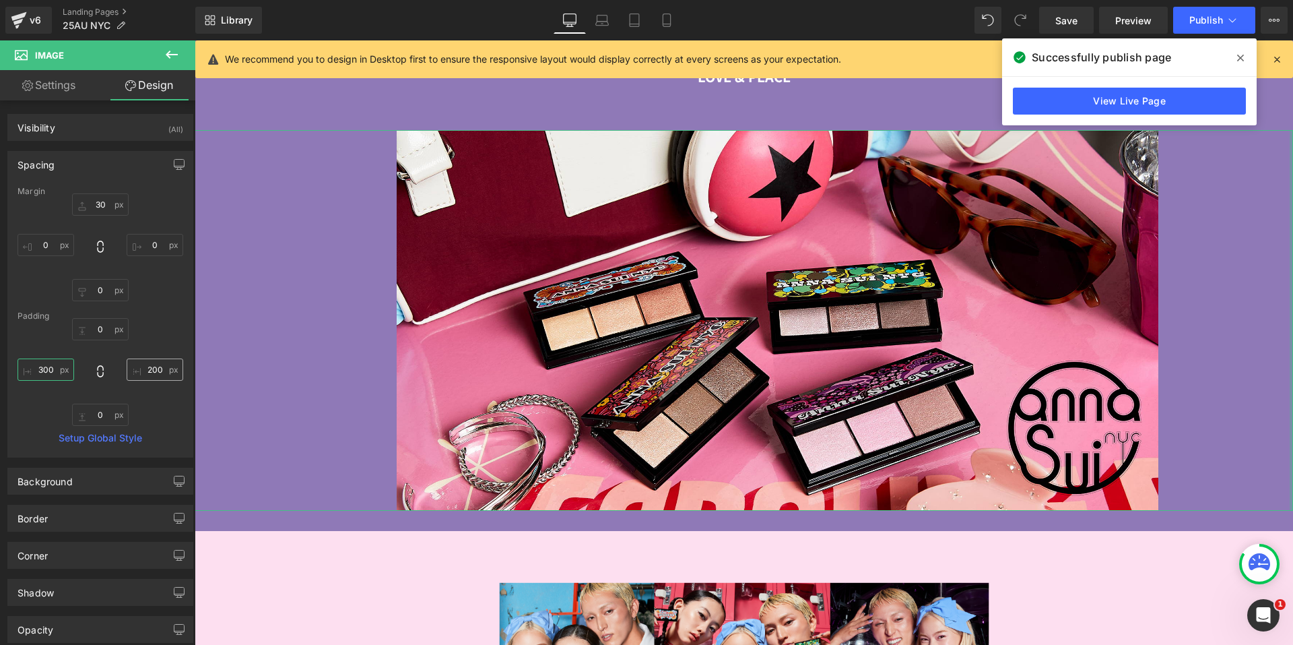
type input "300"
click at [164, 368] on input "200" at bounding box center [155, 369] width 57 height 22
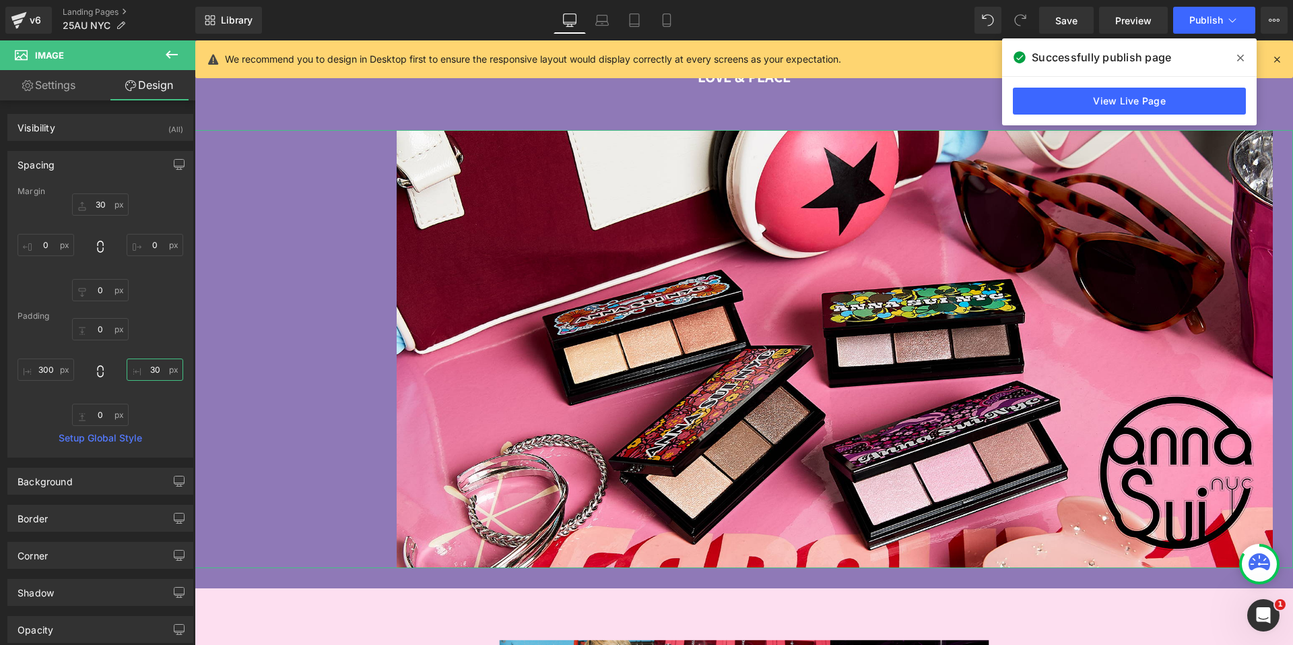
type input "3"
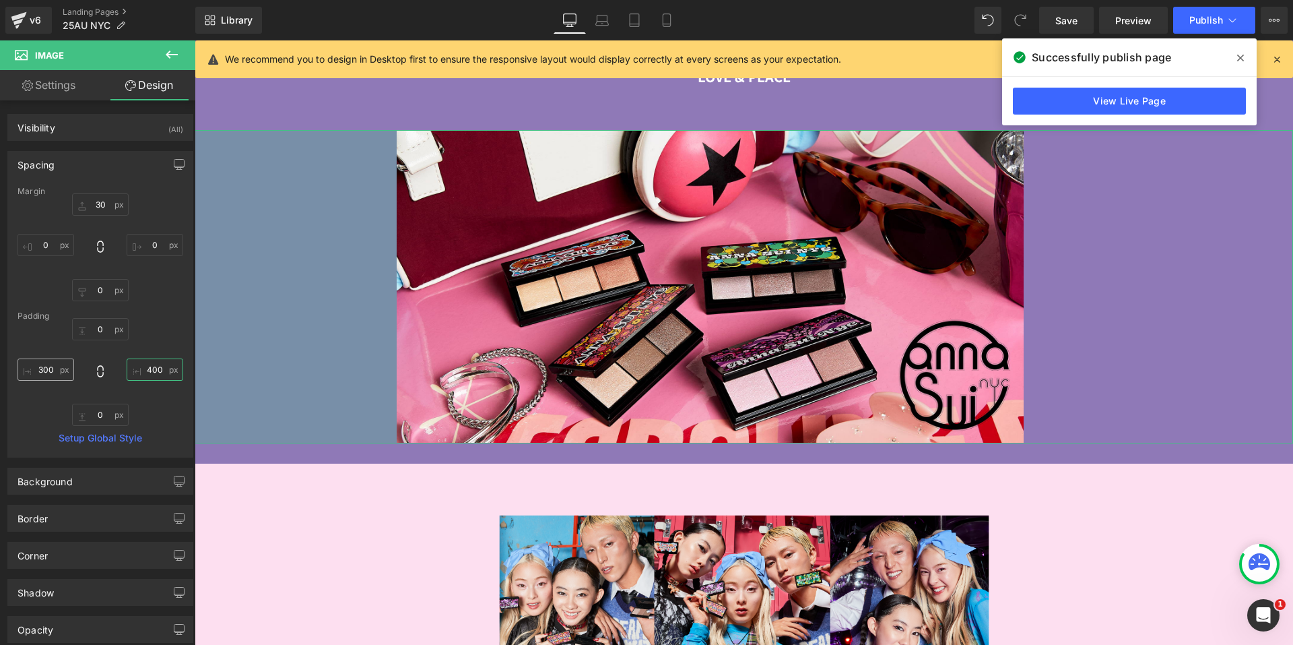
type input "400"
click at [42, 370] on input "300" at bounding box center [46, 369] width 57 height 22
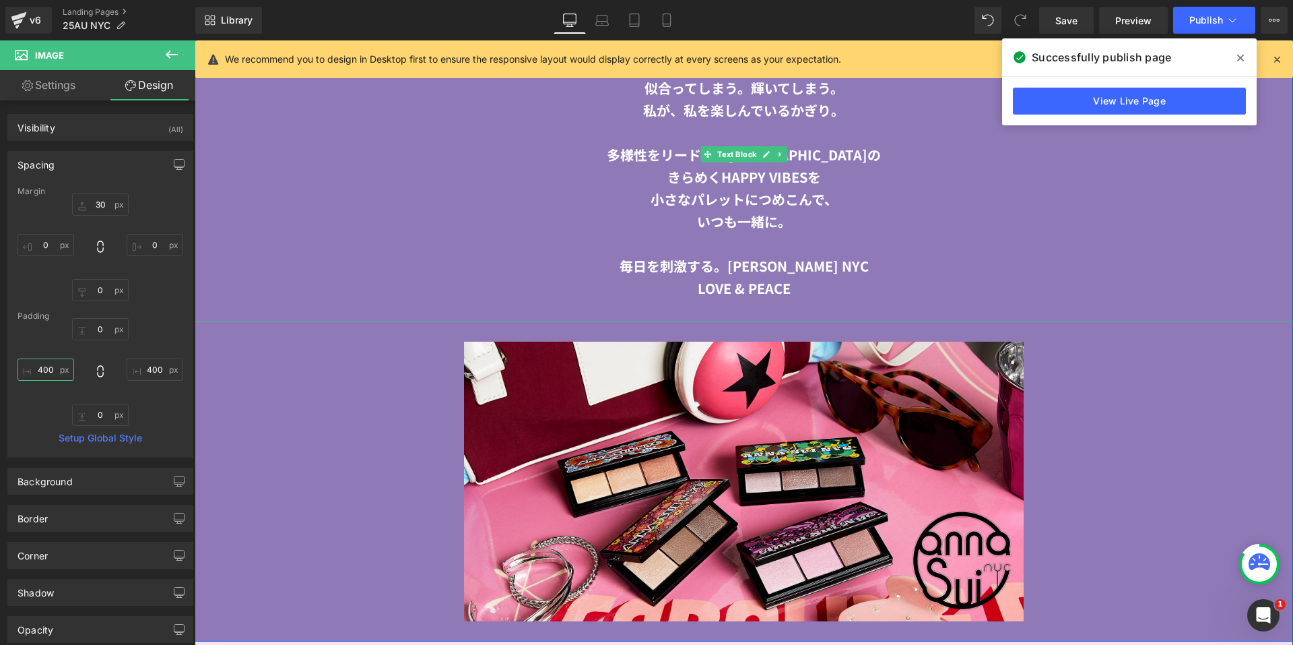
scroll to position [2461, 0]
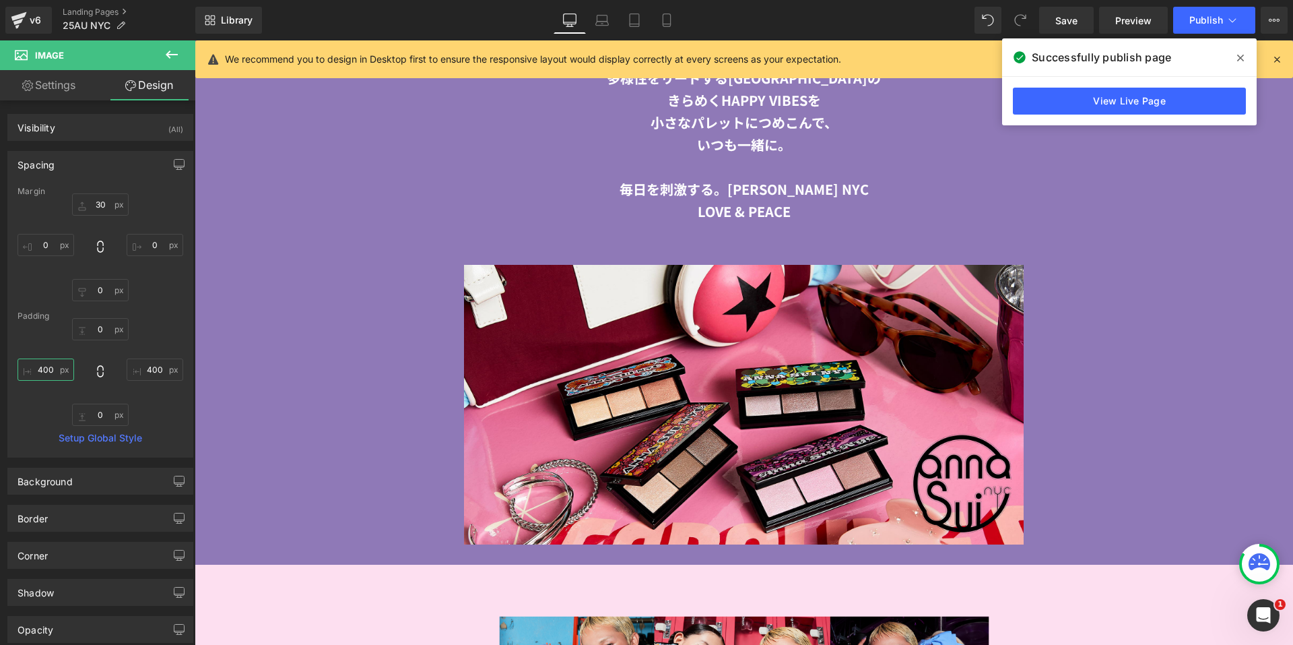
type input "400"
click at [663, 18] on icon at bounding box center [666, 19] width 13 height 13
type input "20"
type input "0"
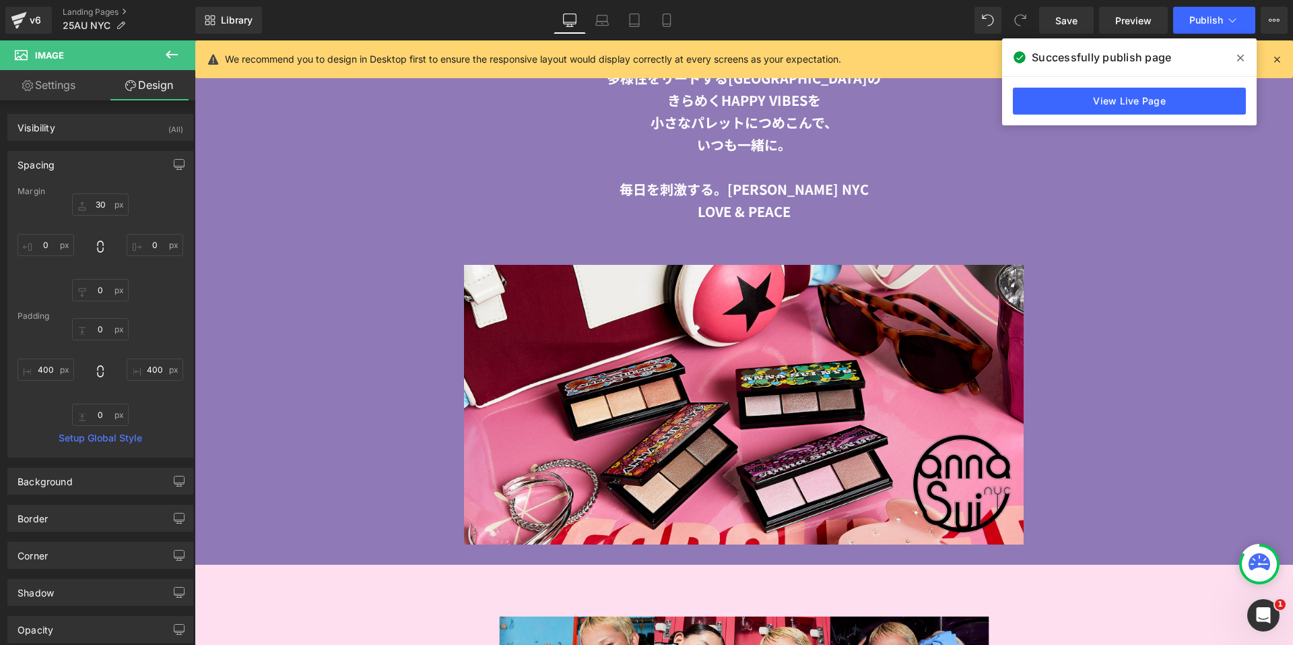
type input "0"
type input "212.799"
type input "0"
type input "212.799"
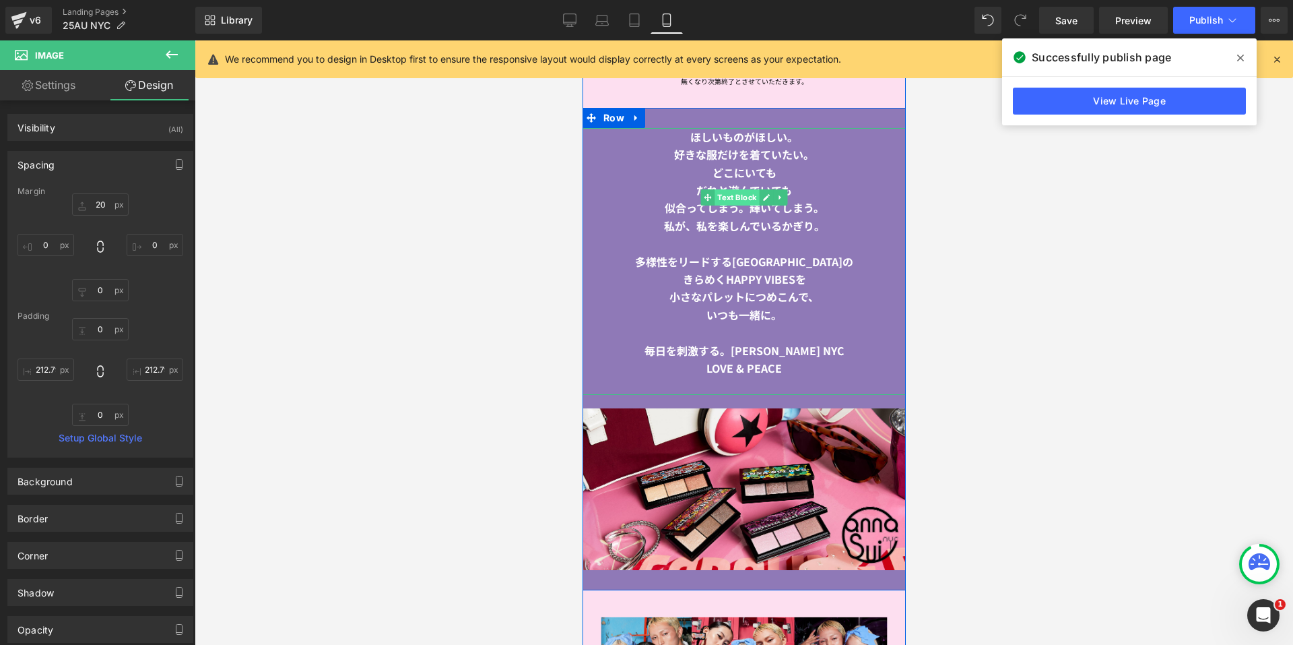
scroll to position [1506, 0]
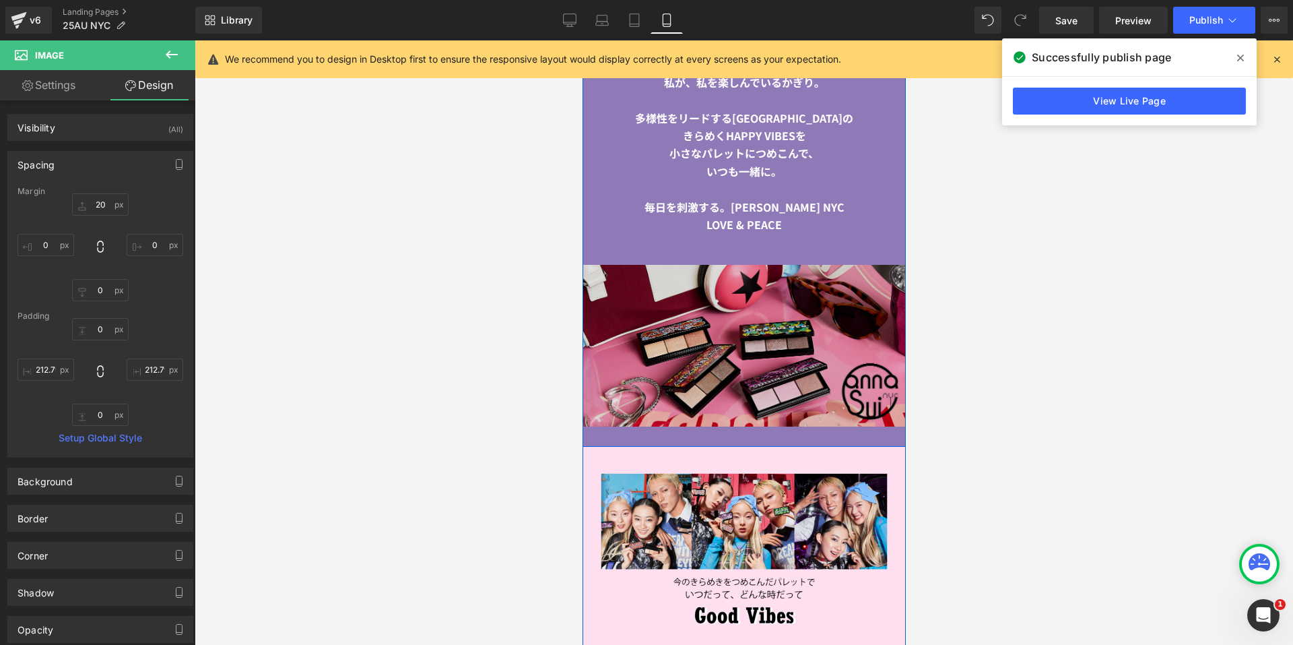
click at [695, 300] on img at bounding box center [743, 346] width 323 height 162
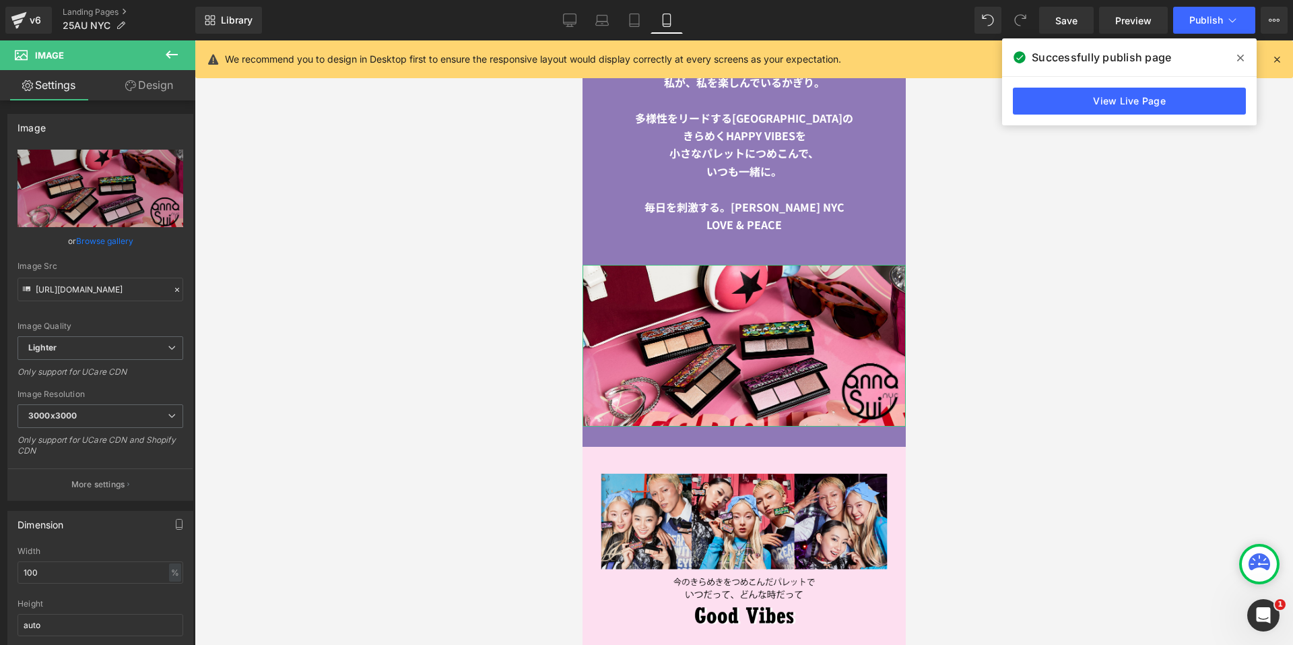
drag, startPoint x: 128, startPoint y: 83, endPoint x: 88, endPoint y: 163, distance: 89.8
click at [128, 83] on icon at bounding box center [130, 85] width 11 height 11
click at [0, 0] on div "Spacing" at bounding box center [0, 0] width 0 height 0
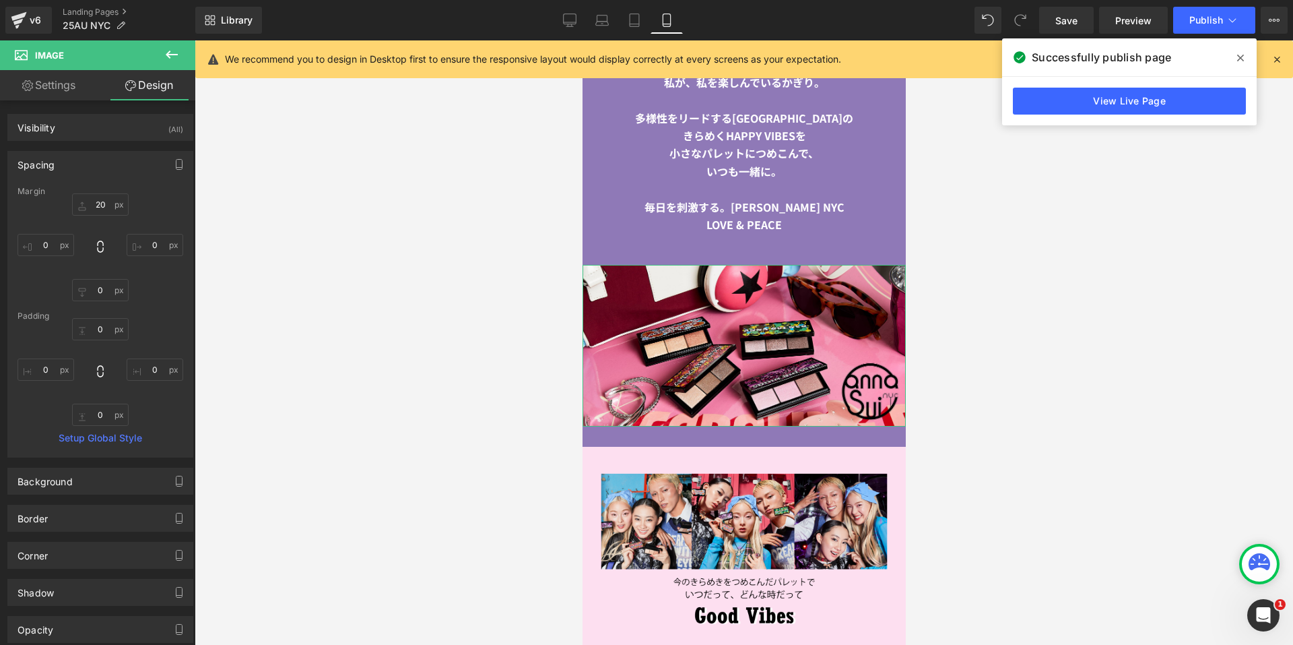
type input "20"
type input "0"
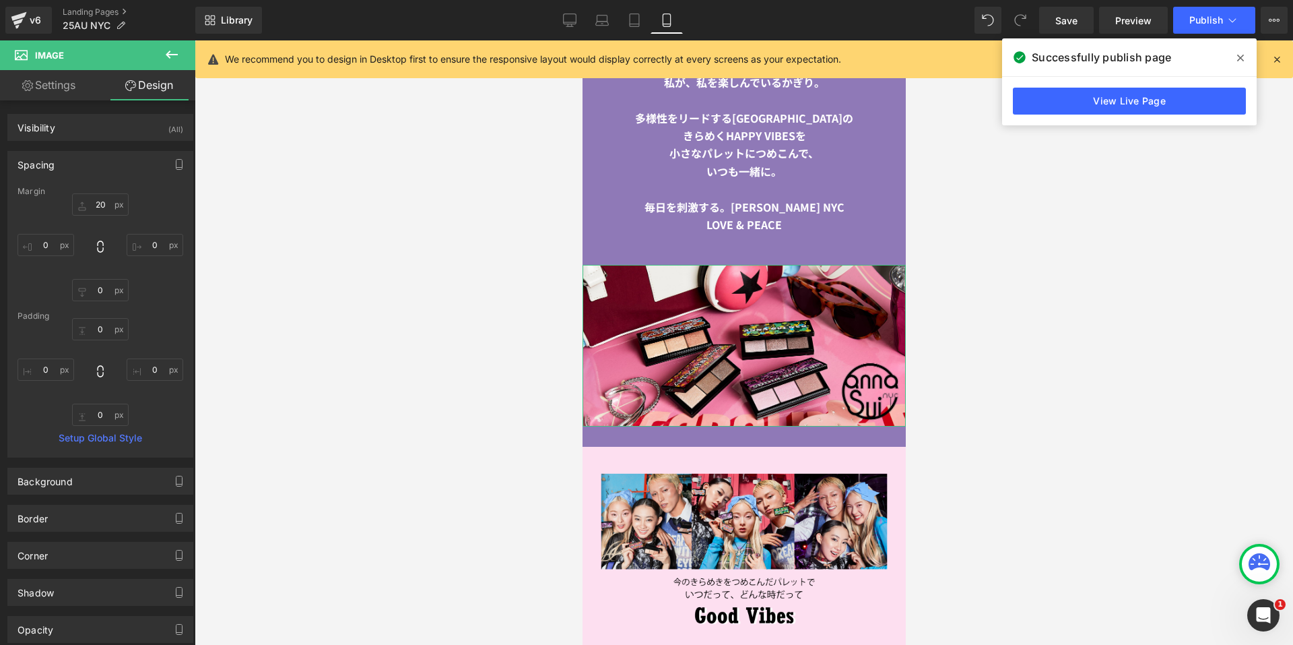
type input "0"
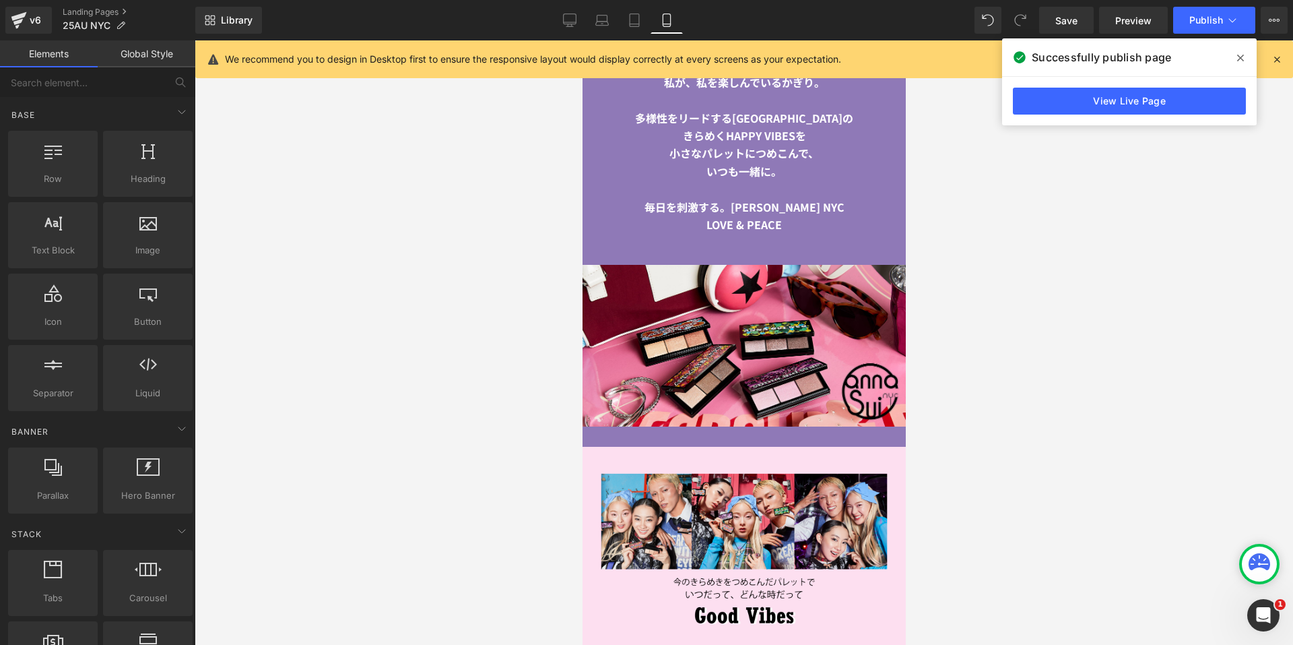
click at [370, 196] on div at bounding box center [744, 342] width 1099 height 604
click at [572, 22] on icon at bounding box center [569, 19] width 13 height 13
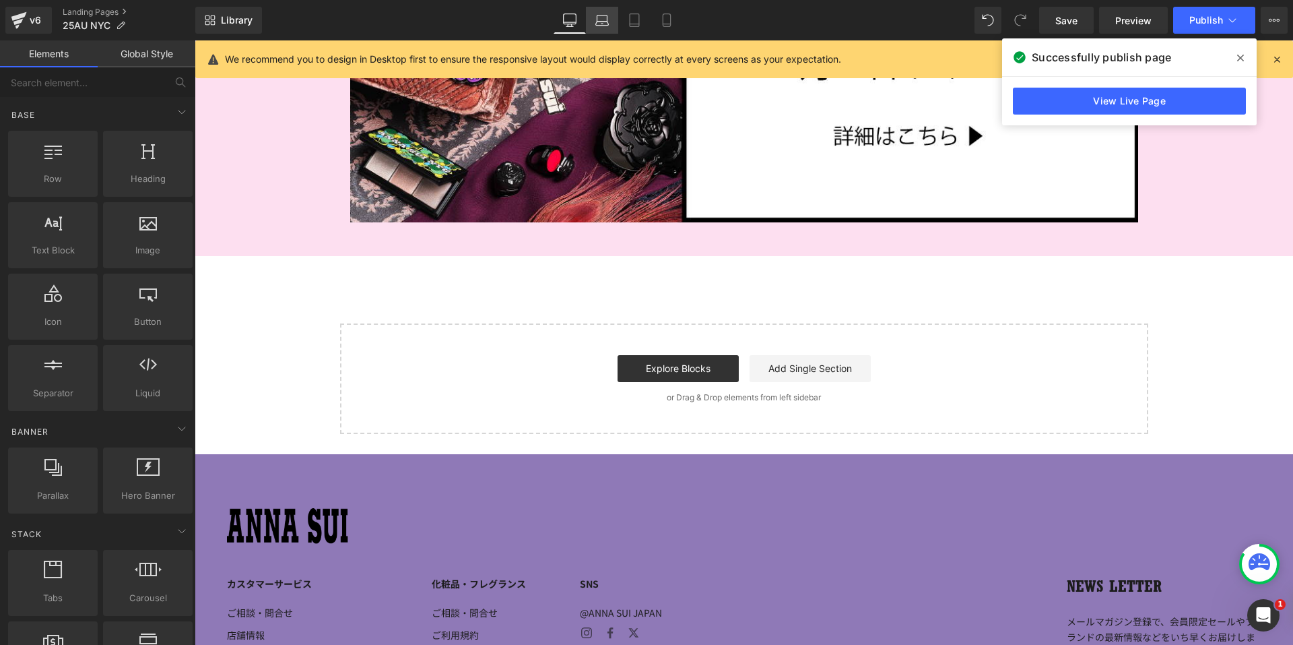
click at [599, 22] on icon at bounding box center [601, 19] width 13 height 13
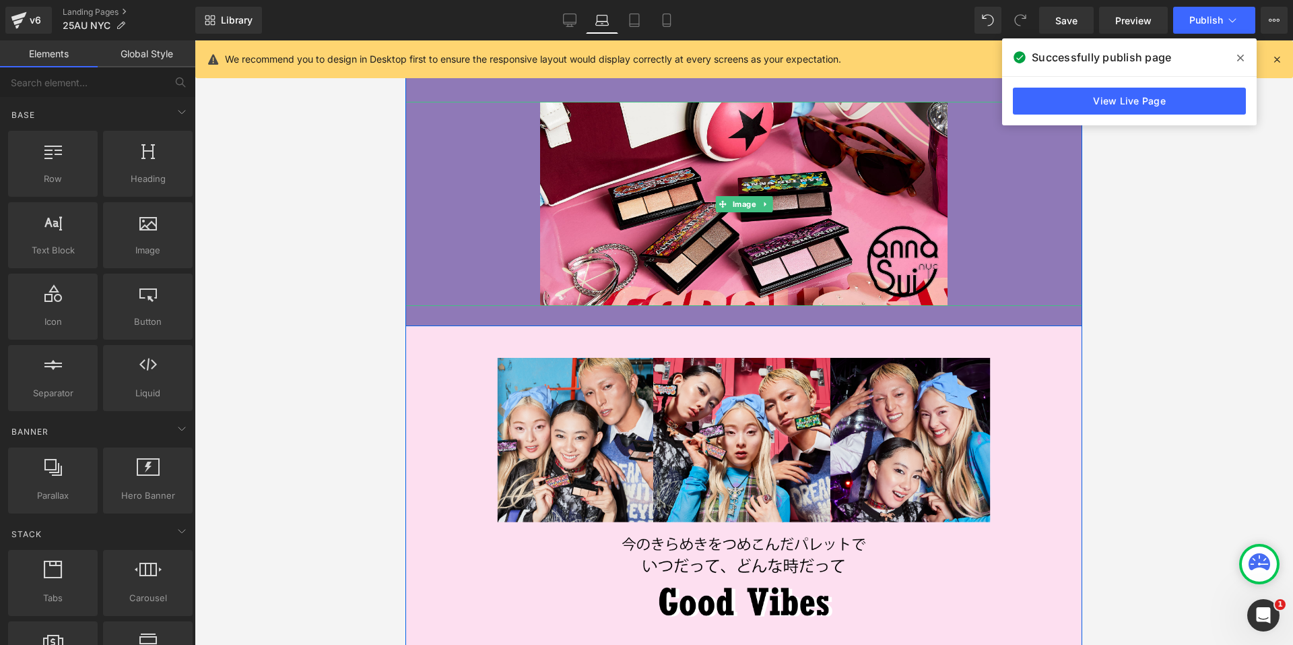
scroll to position [2263, 0]
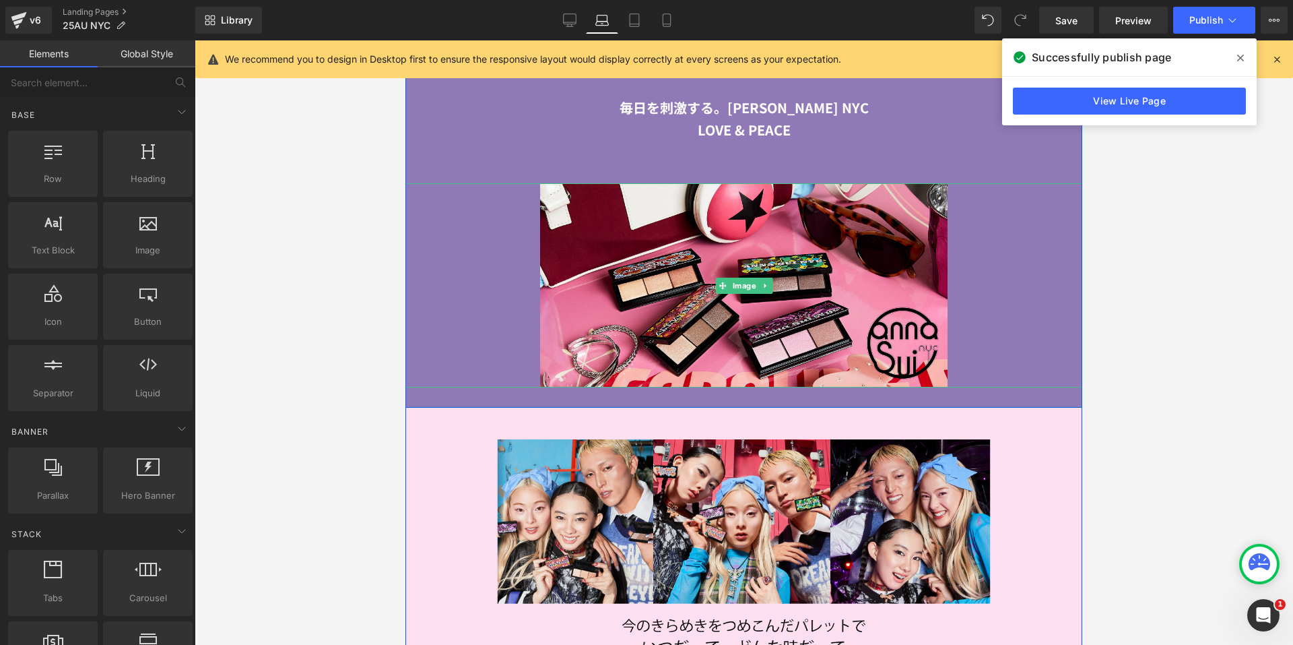
click at [593, 214] on img at bounding box center [744, 285] width 677 height 204
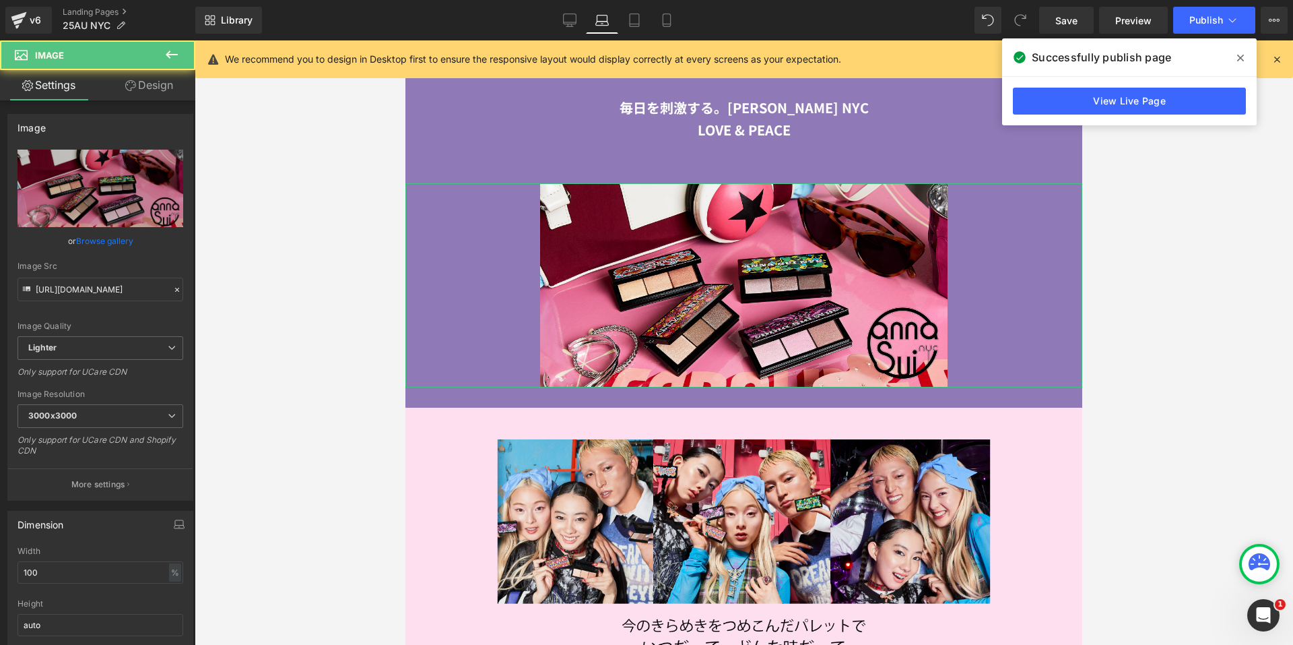
click at [157, 77] on link "Design" at bounding box center [149, 85] width 98 height 30
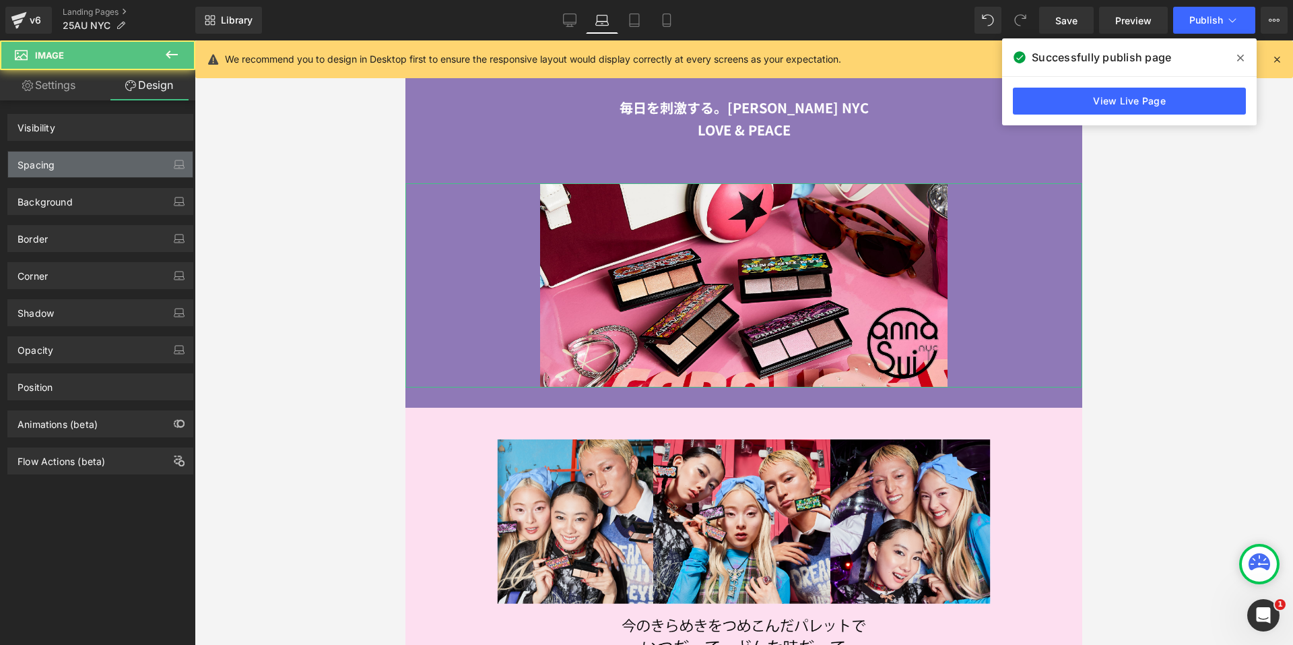
click at [93, 165] on div "Spacing" at bounding box center [100, 165] width 185 height 26
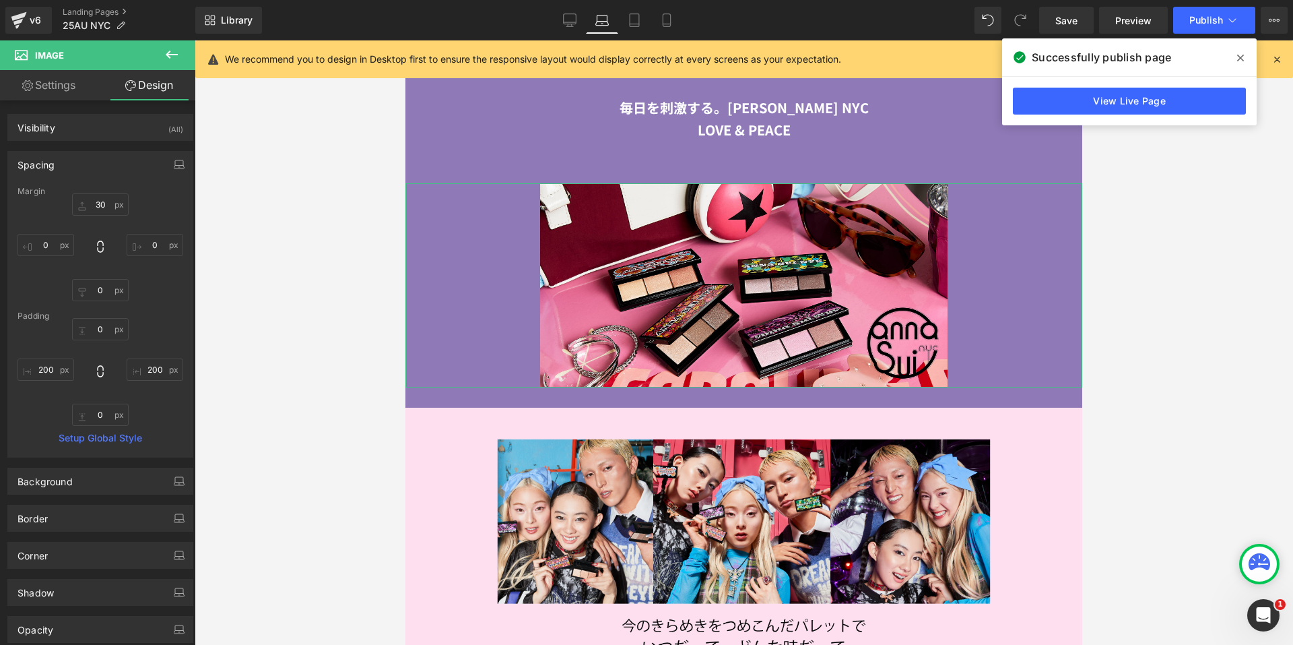
type input "30"
type input "0"
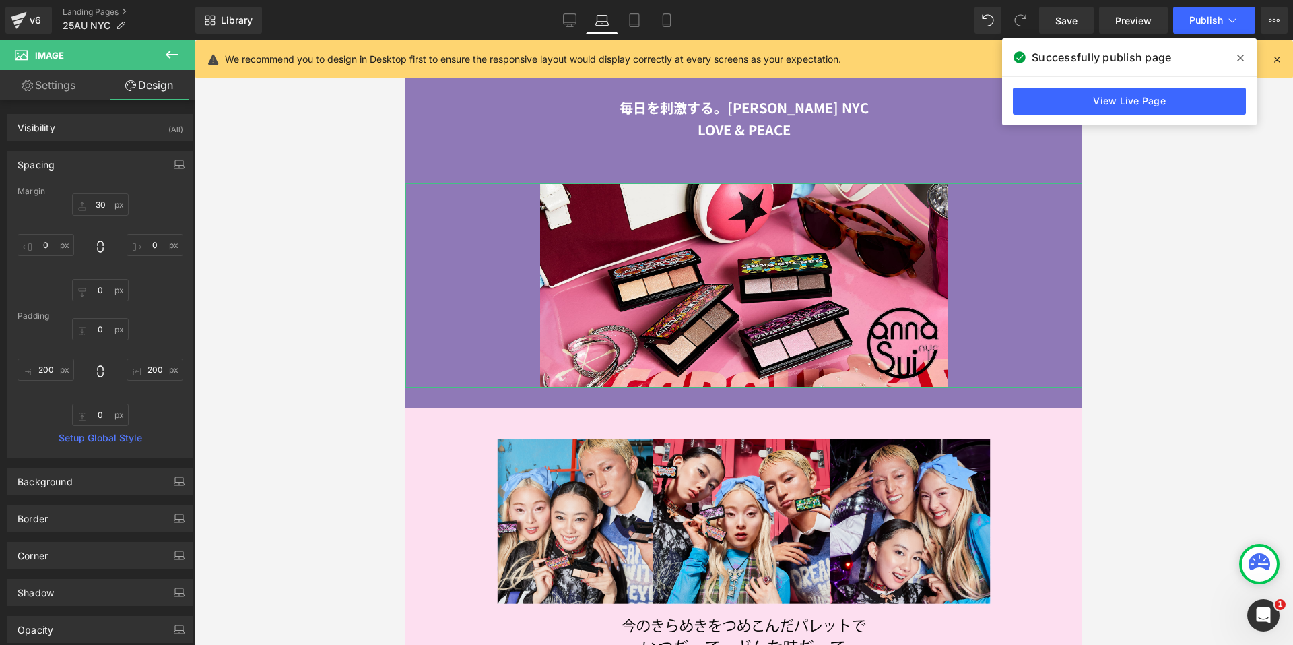
type input "200"
type input "0"
type input "200"
click at [635, 16] on icon at bounding box center [634, 19] width 13 height 13
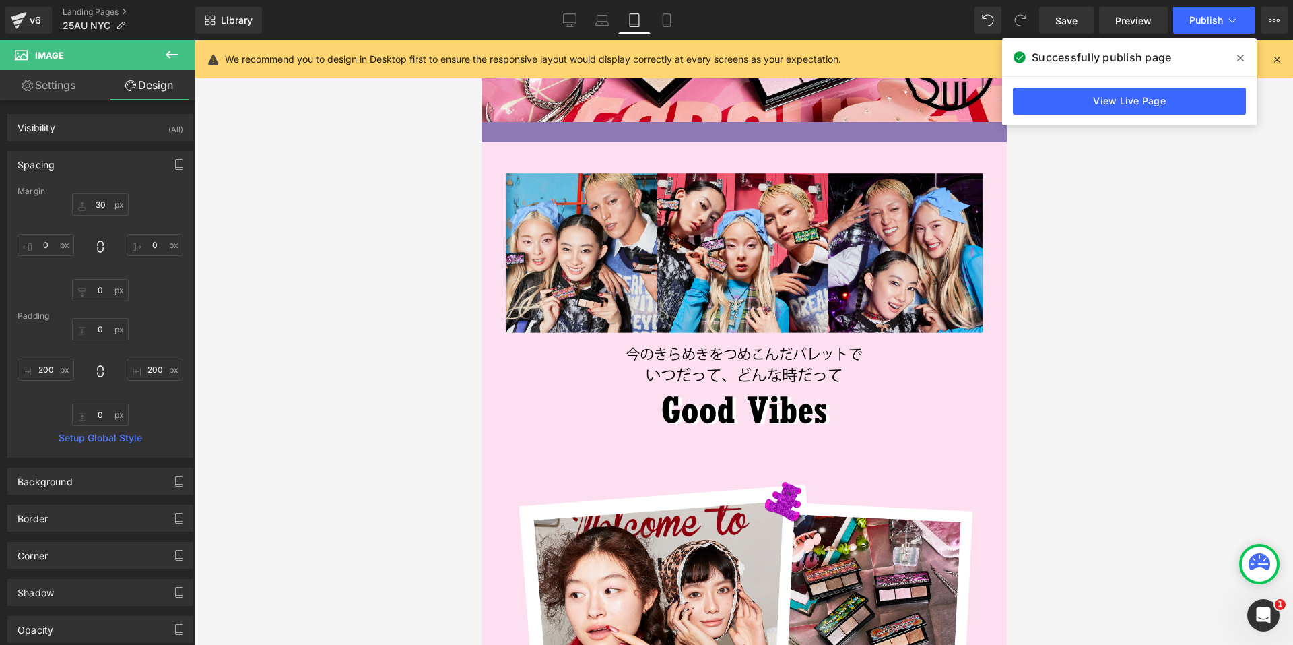
type input "30"
type input "0"
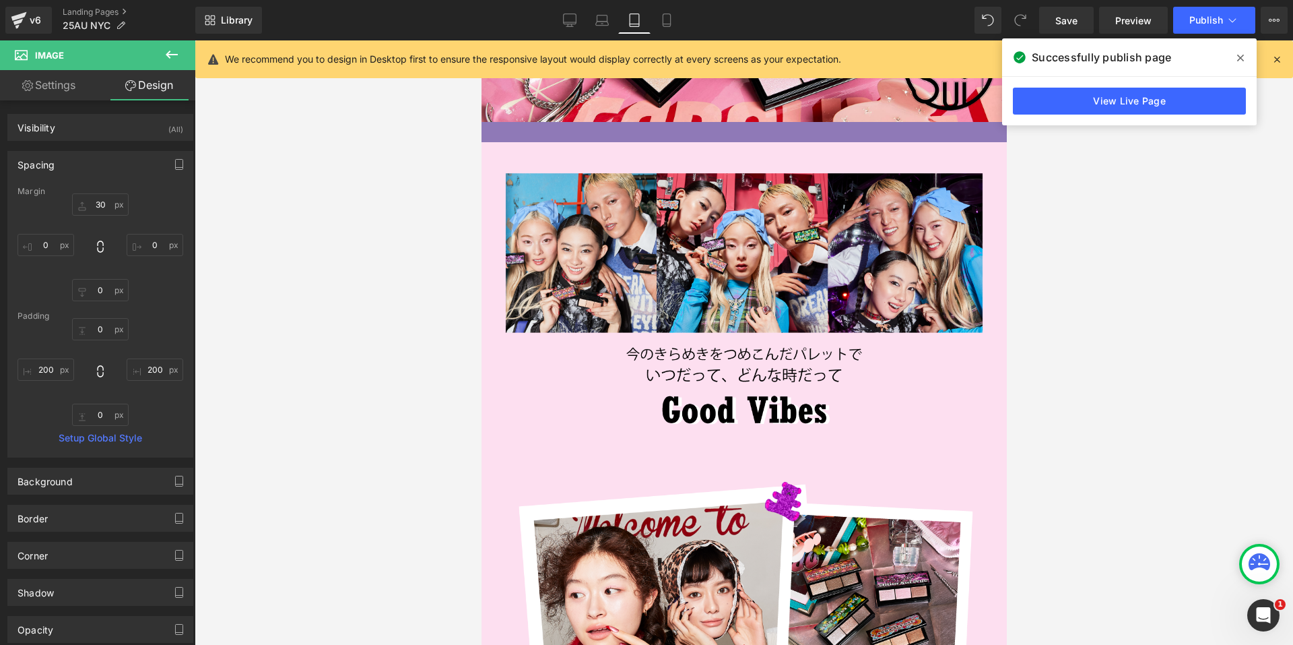
type input "106.26"
type input "0"
type input "106.26"
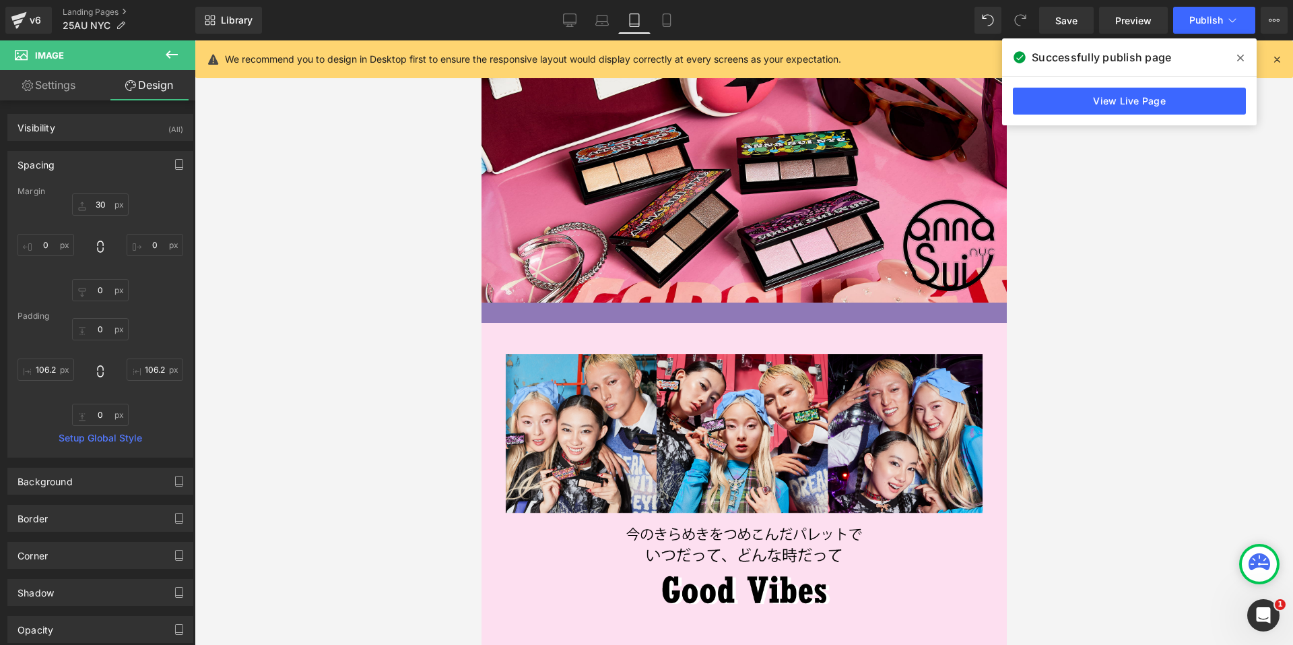
scroll to position [1795, 0]
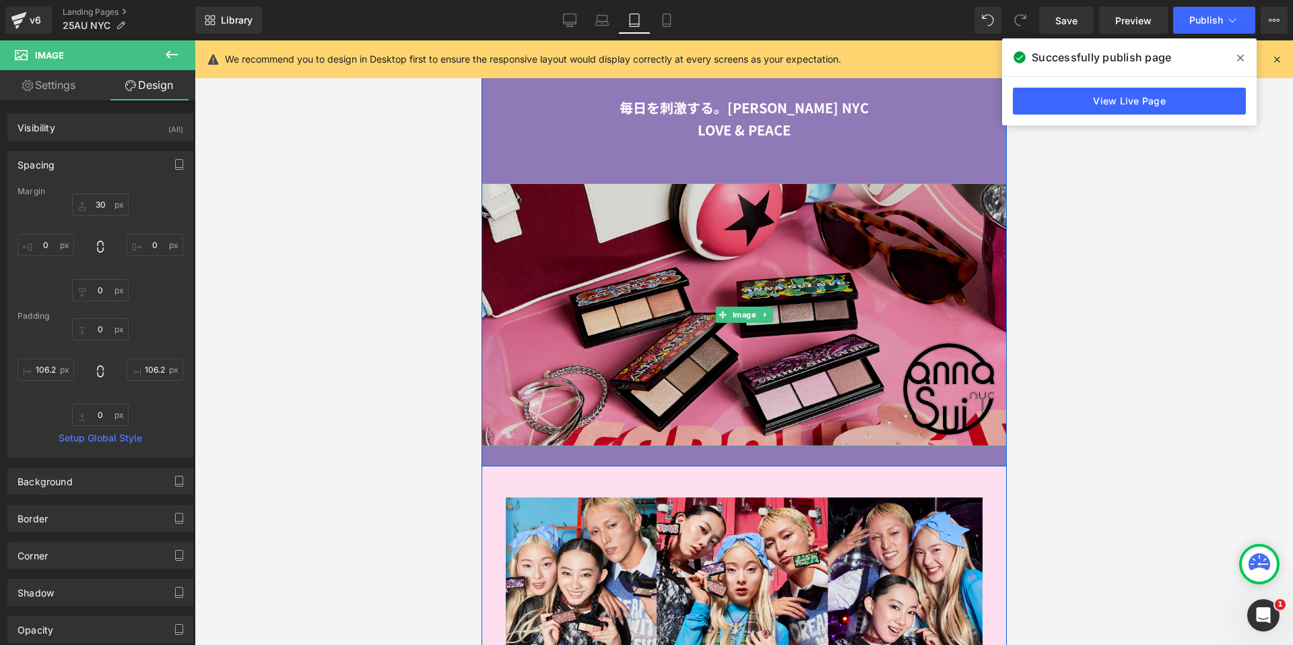
drag, startPoint x: 653, startPoint y: 232, endPoint x: 517, endPoint y: 218, distance: 136.1
click at [653, 232] on img at bounding box center [743, 314] width 525 height 263
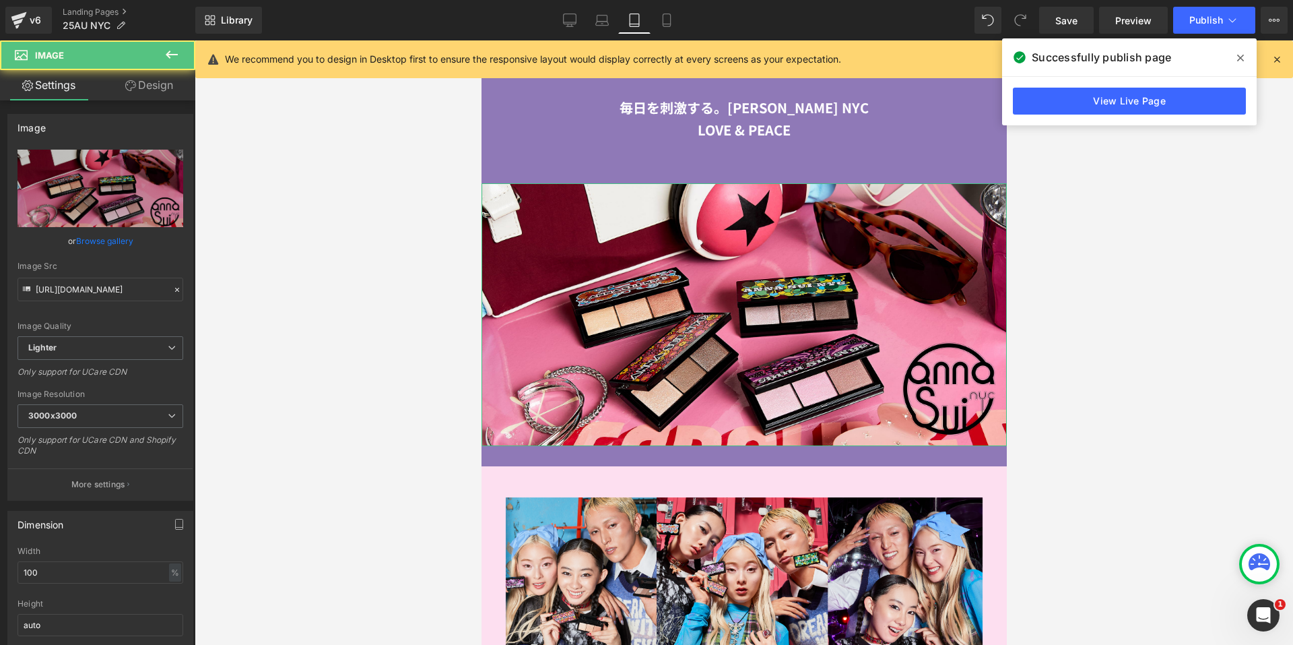
click at [156, 99] on link "Design" at bounding box center [149, 85] width 98 height 30
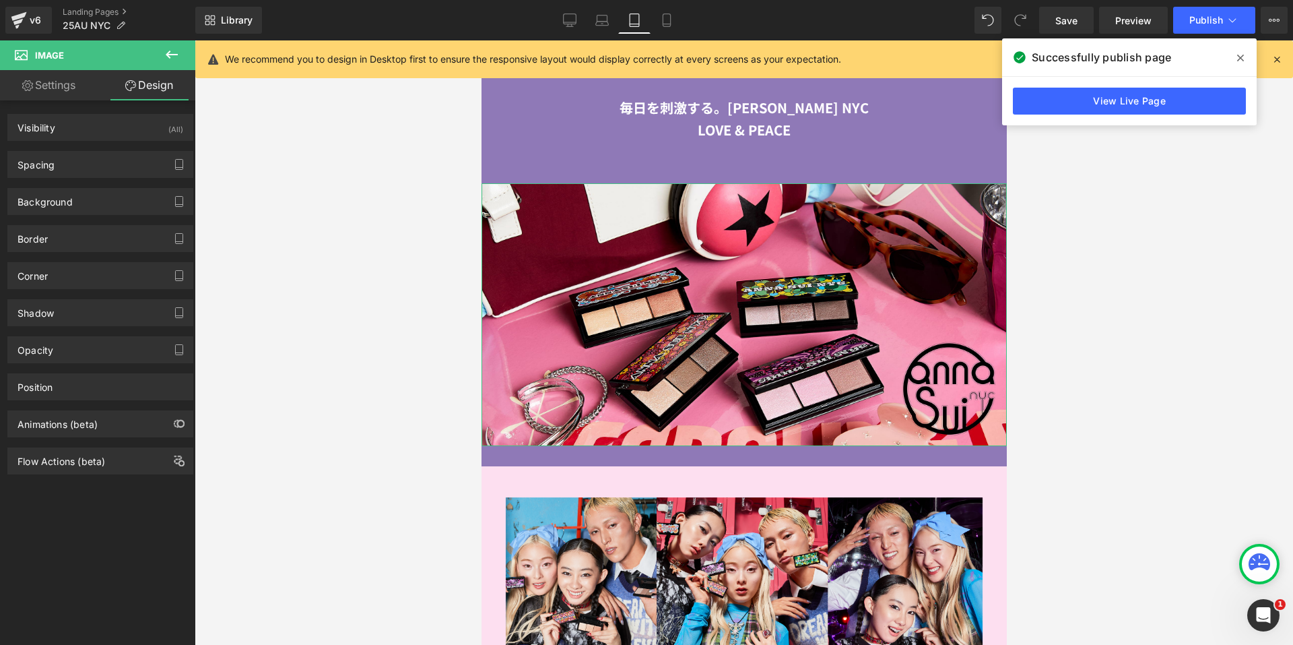
type input "30"
type input "0"
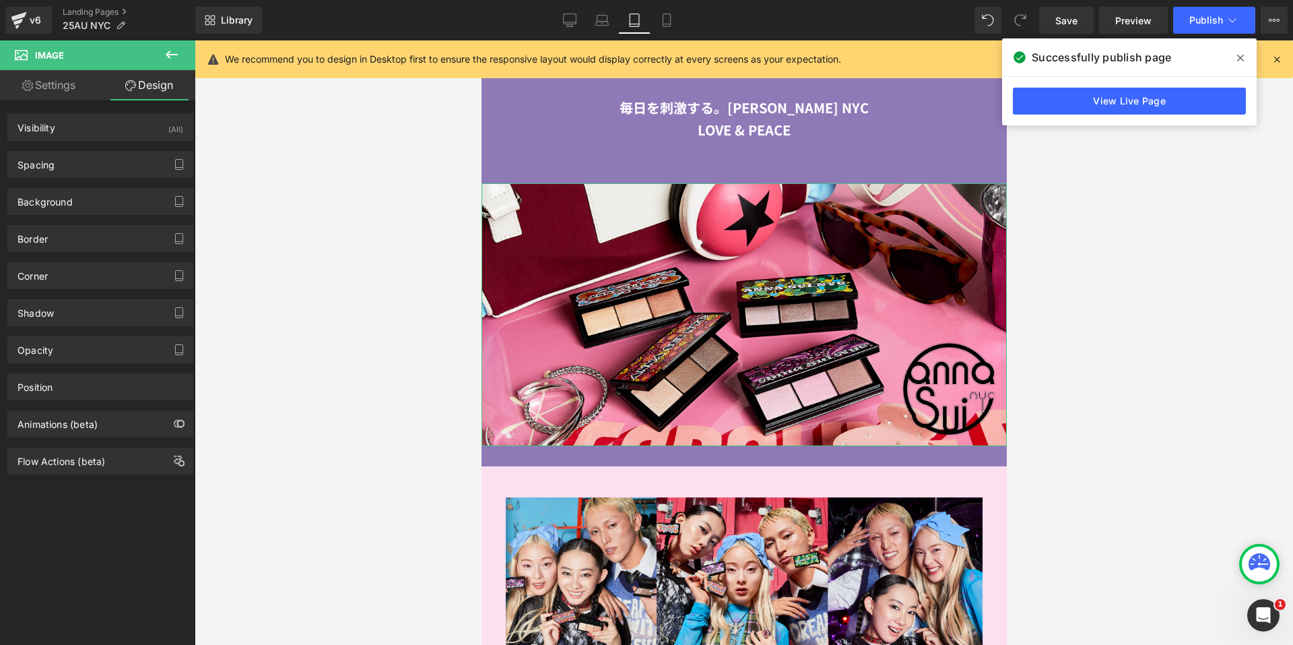
type input "0"
click at [80, 177] on div "Spacing [GEOGRAPHIC_DATA] 30px 30 0px 0 0px 0 0px 0 [GEOGRAPHIC_DATA] 0px 0 0px…" at bounding box center [100, 164] width 186 height 27
click at [85, 173] on div "Spacing" at bounding box center [100, 165] width 185 height 26
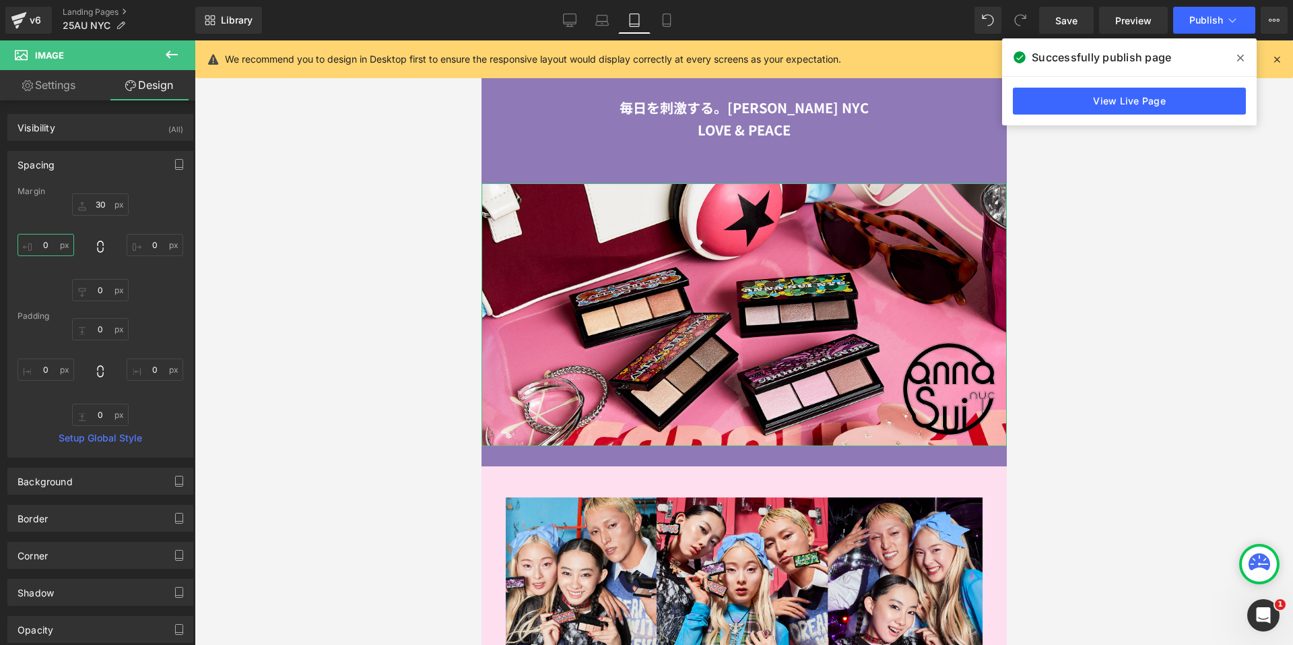
click at [34, 248] on input "0" at bounding box center [46, 245] width 57 height 22
click at [35, 366] on input "0" at bounding box center [46, 369] width 57 height 22
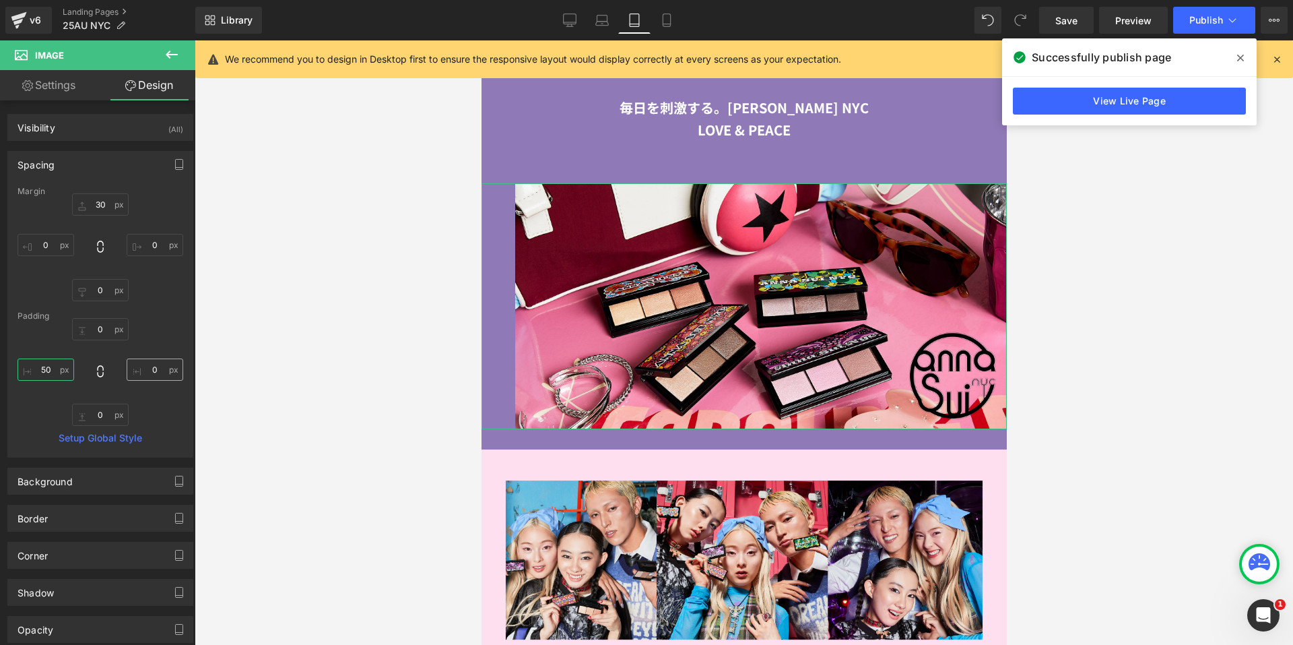
type input "50"
click at [165, 370] on input "0" at bounding box center [155, 369] width 57 height 22
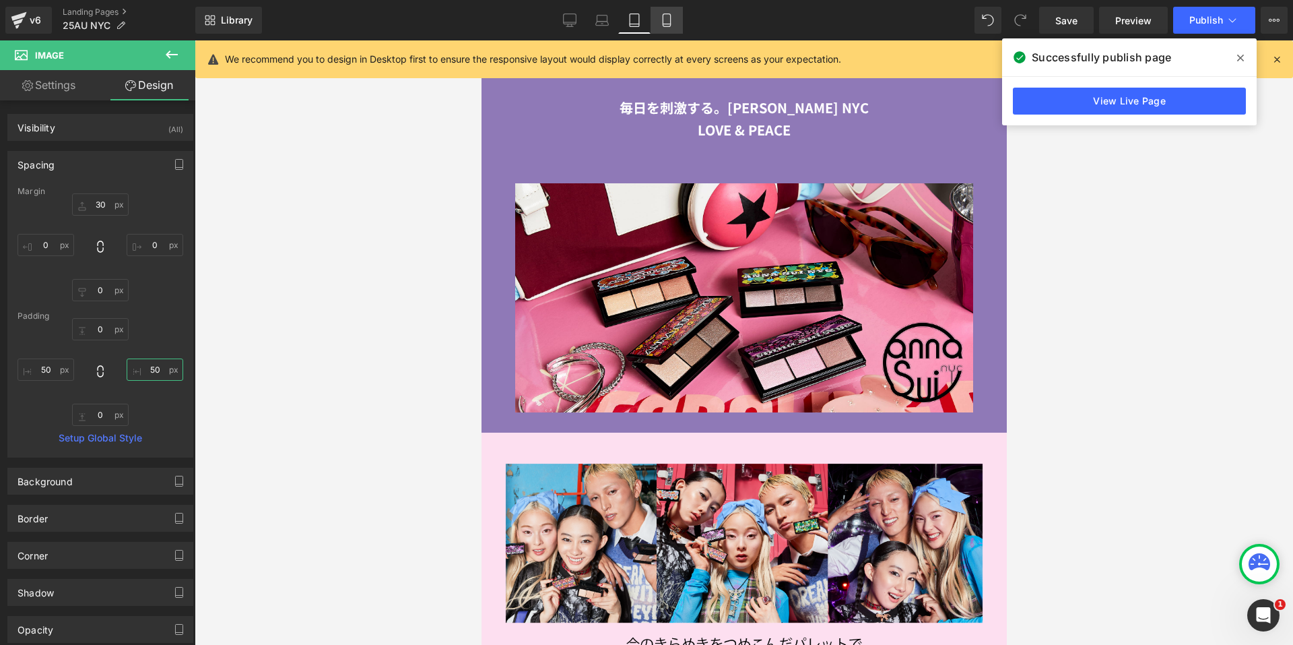
type input "50"
click at [667, 20] on icon at bounding box center [666, 19] width 13 height 13
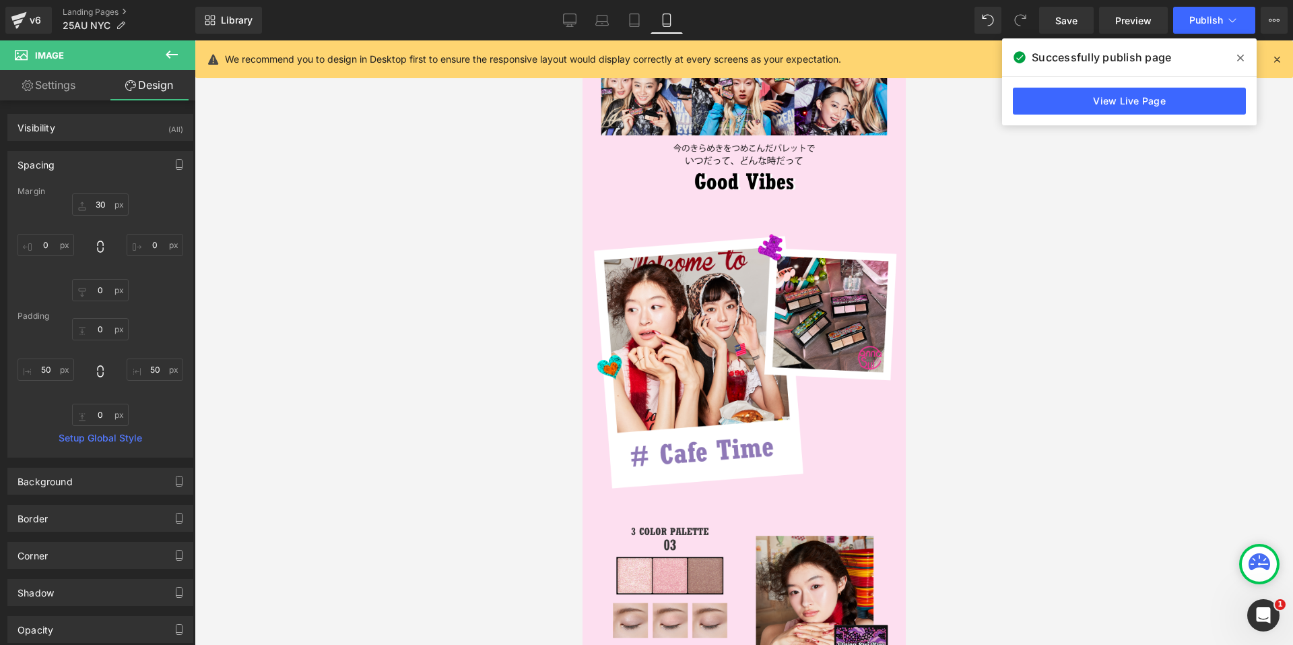
type input "20"
type input "0"
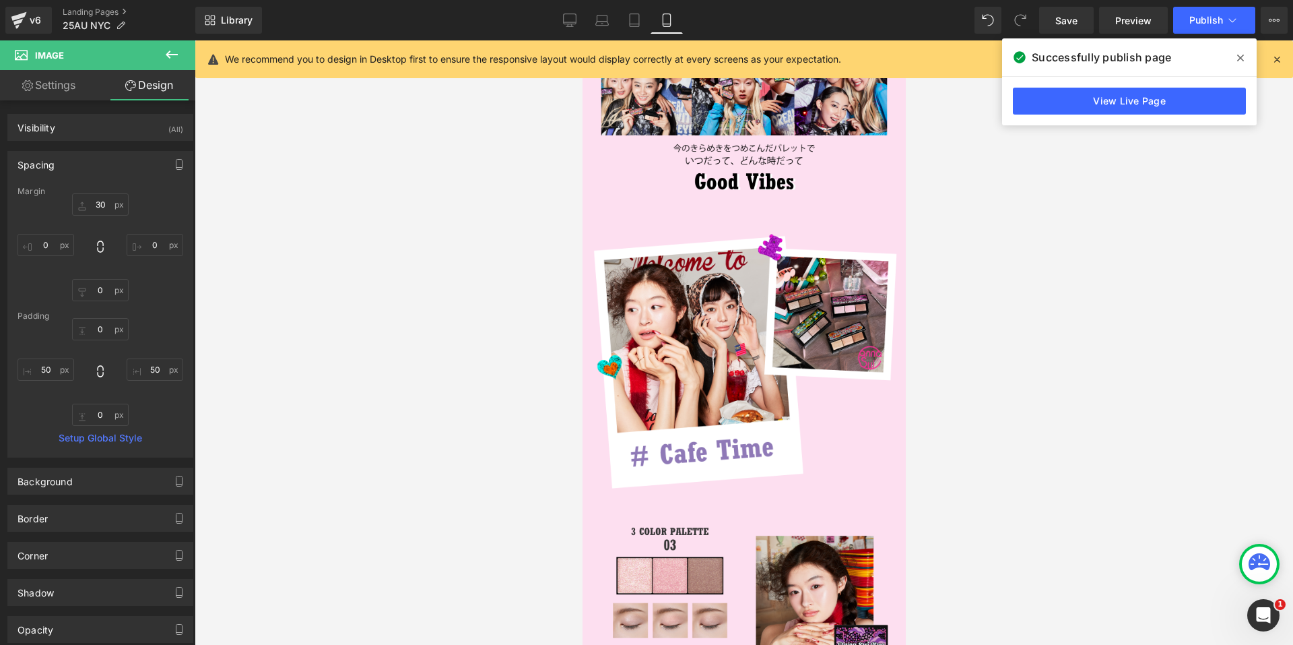
type input "26.6347"
type input "0"
type input "26.6347"
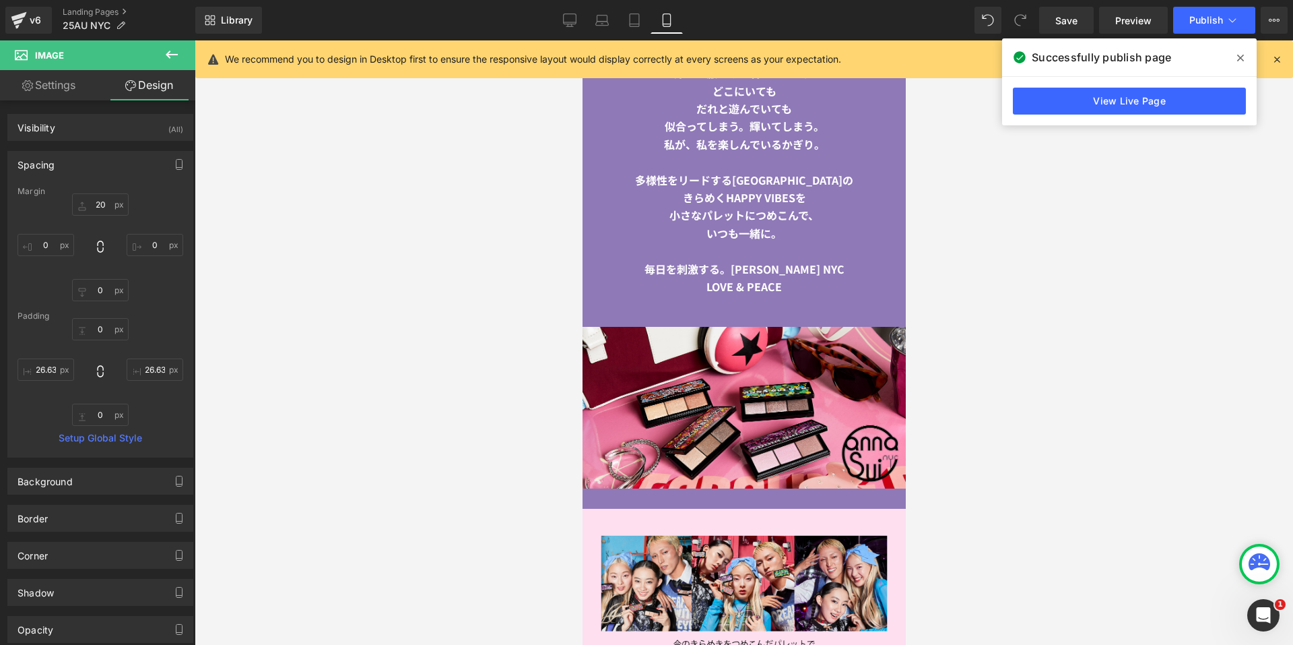
scroll to position [1588, 0]
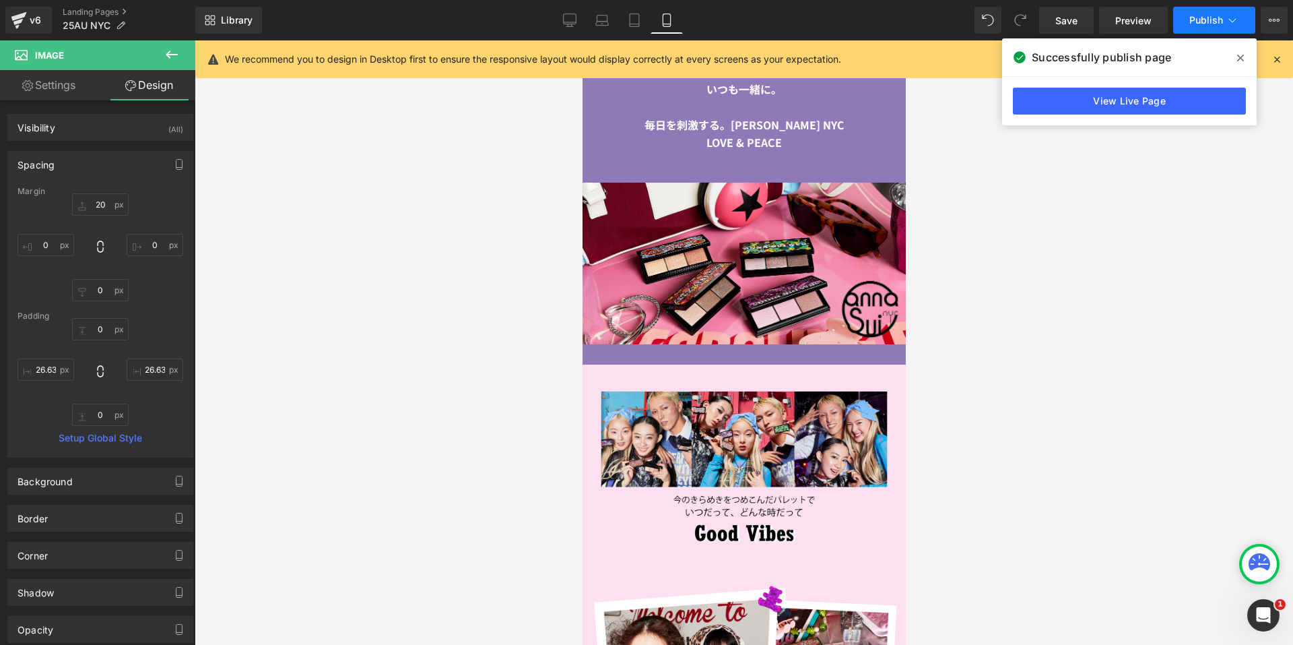
click at [1205, 28] on button "Publish" at bounding box center [1214, 20] width 82 height 27
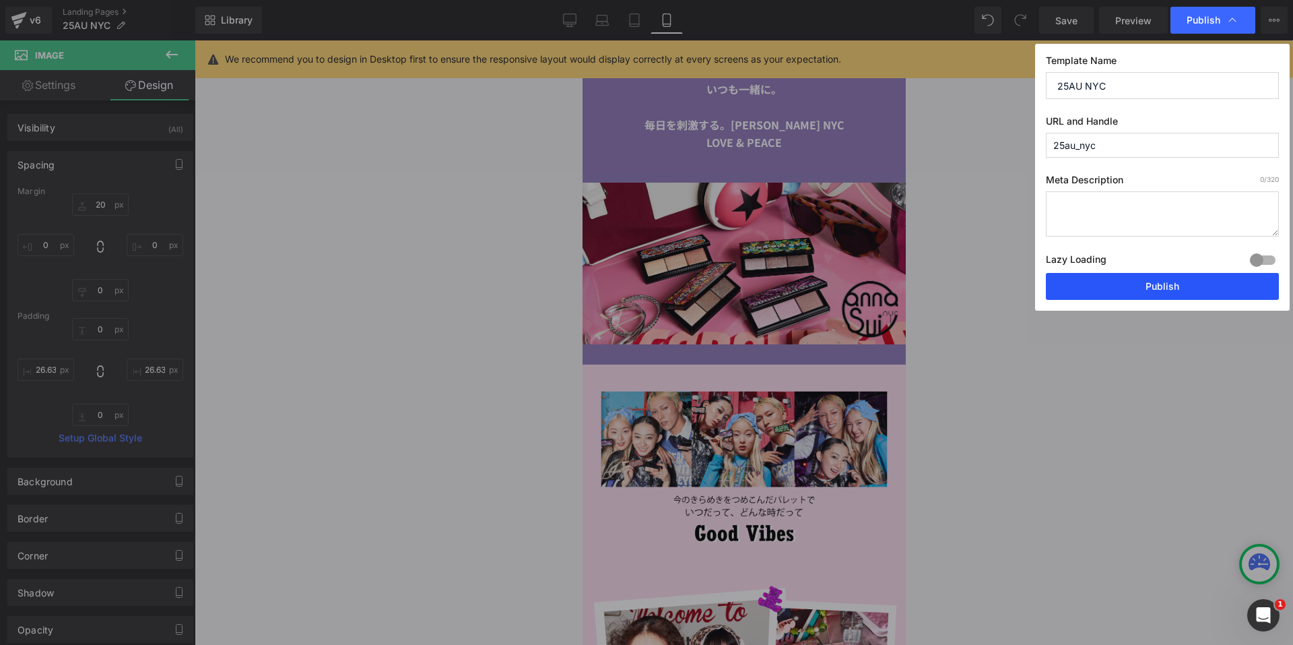
click at [1091, 290] on button "Publish" at bounding box center [1162, 286] width 233 height 27
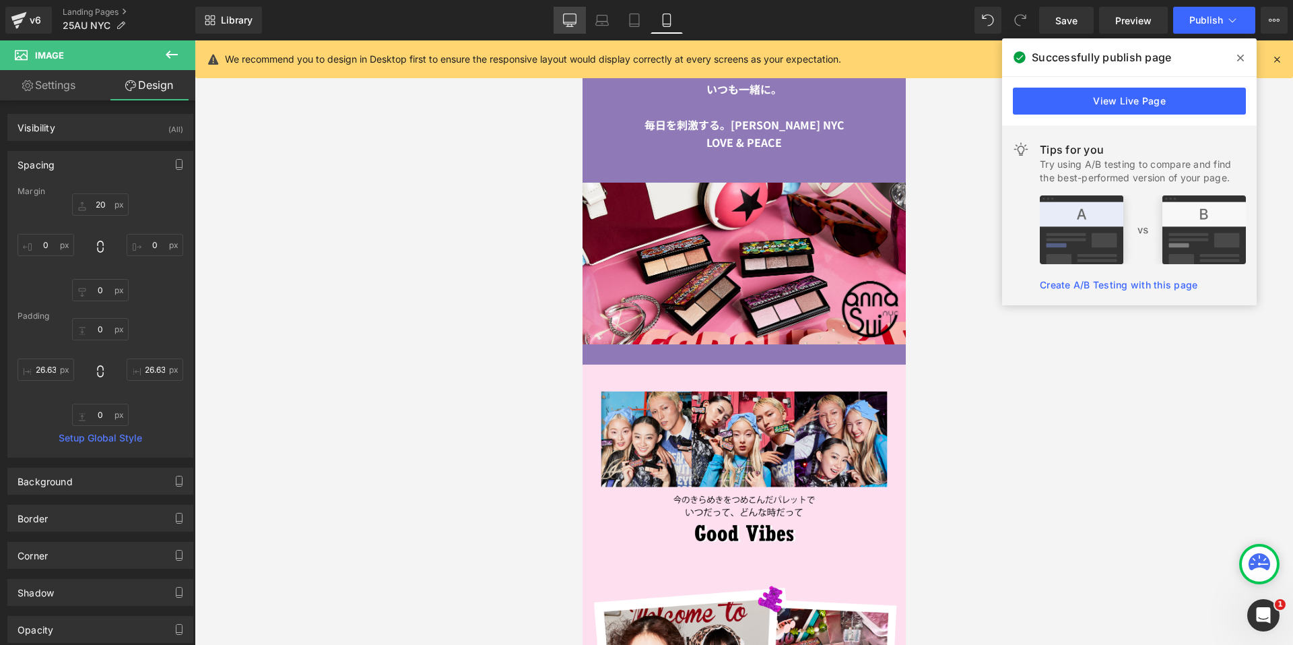
click at [562, 20] on link "Desktop" at bounding box center [570, 20] width 32 height 27
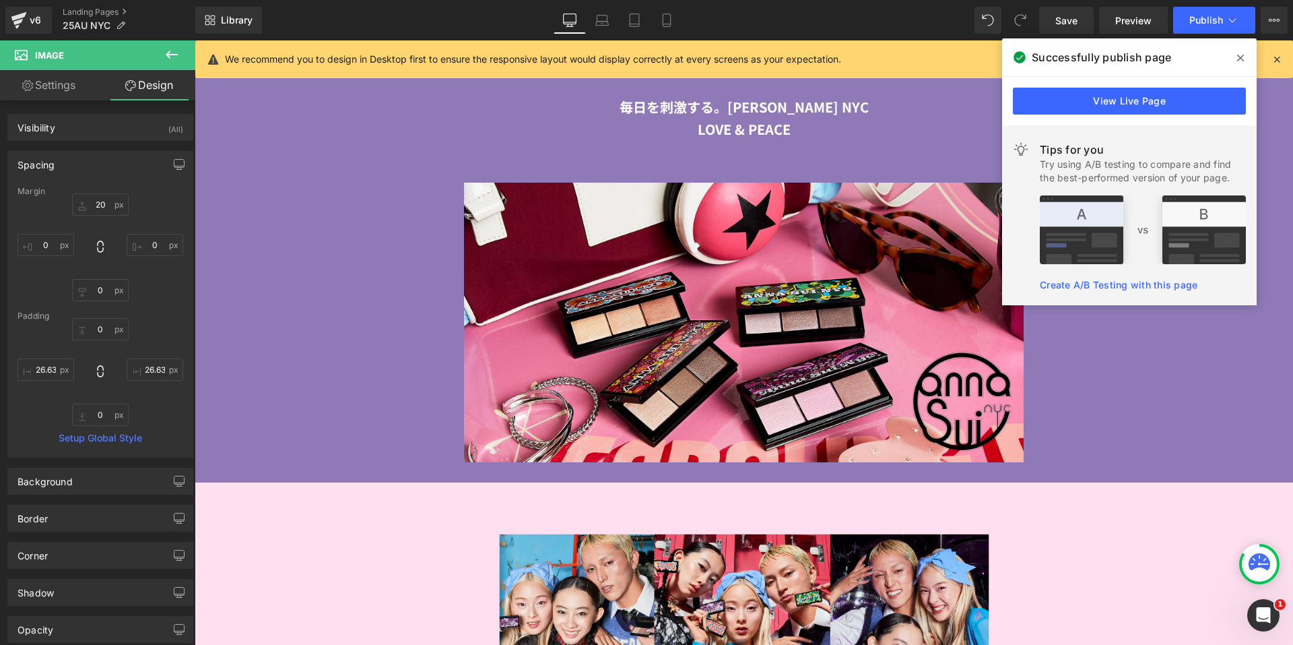
type input "30"
type input "0"
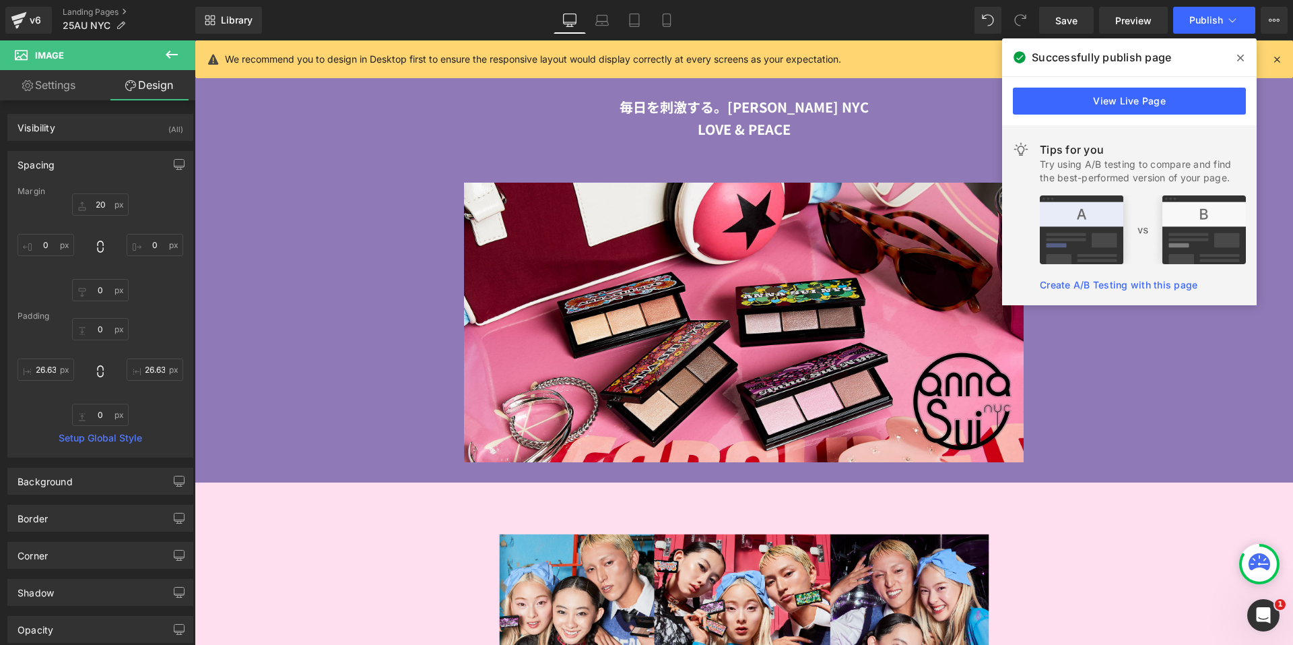
type input "0"
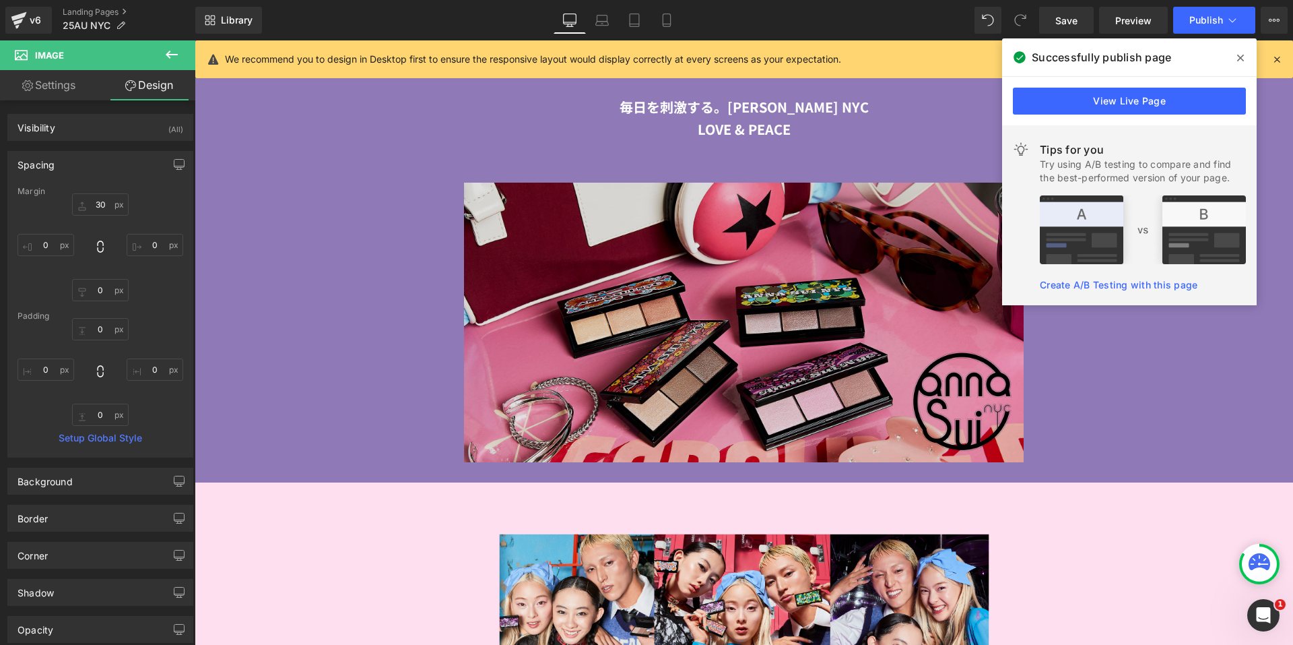
click at [592, 242] on img at bounding box center [744, 323] width 1099 height 280
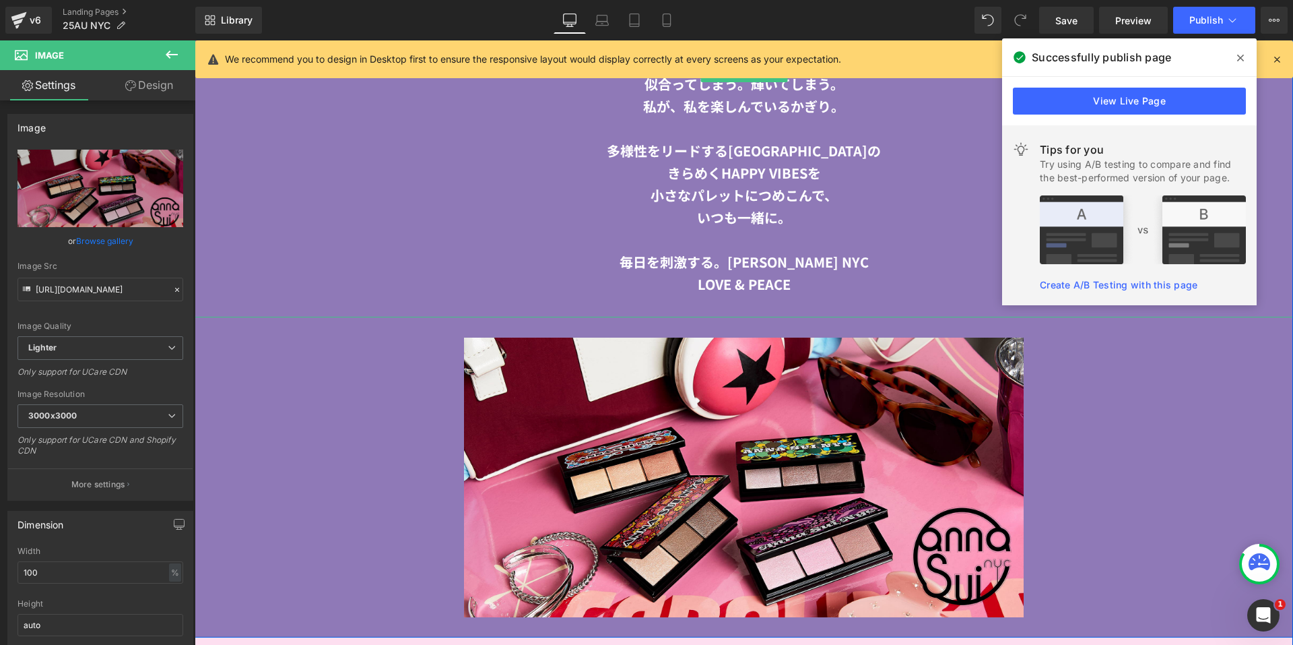
scroll to position [2408, 0]
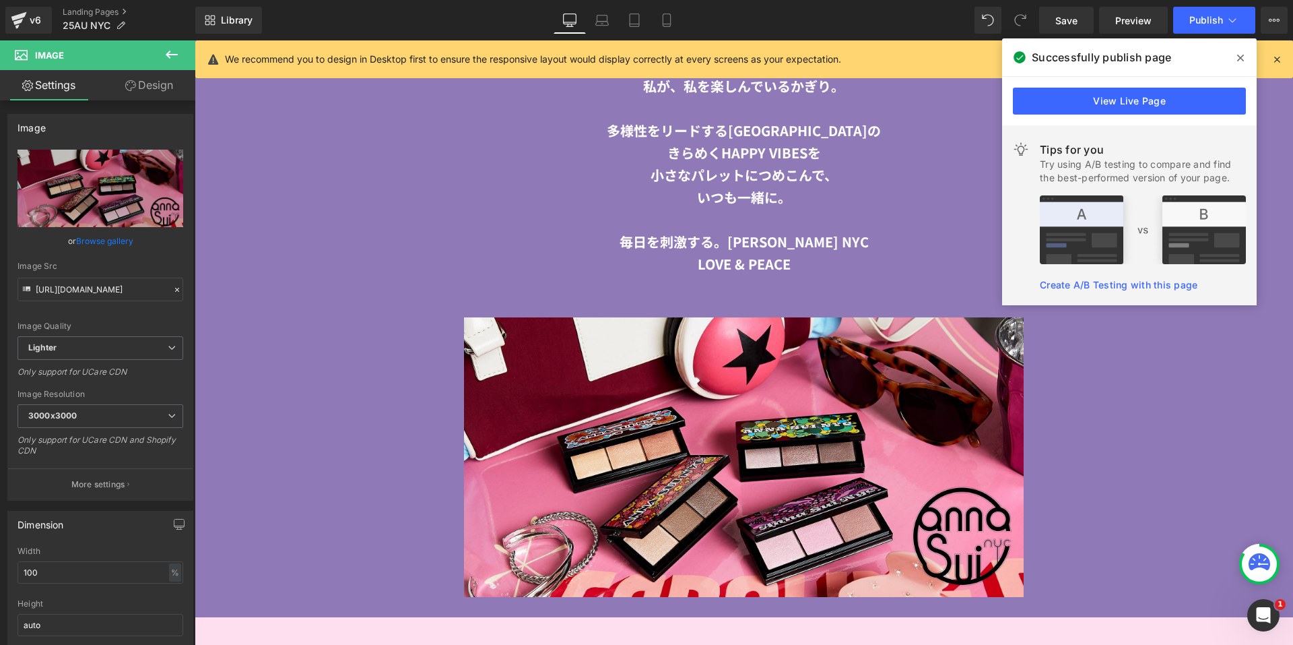
click at [182, 59] on button at bounding box center [171, 55] width 47 height 30
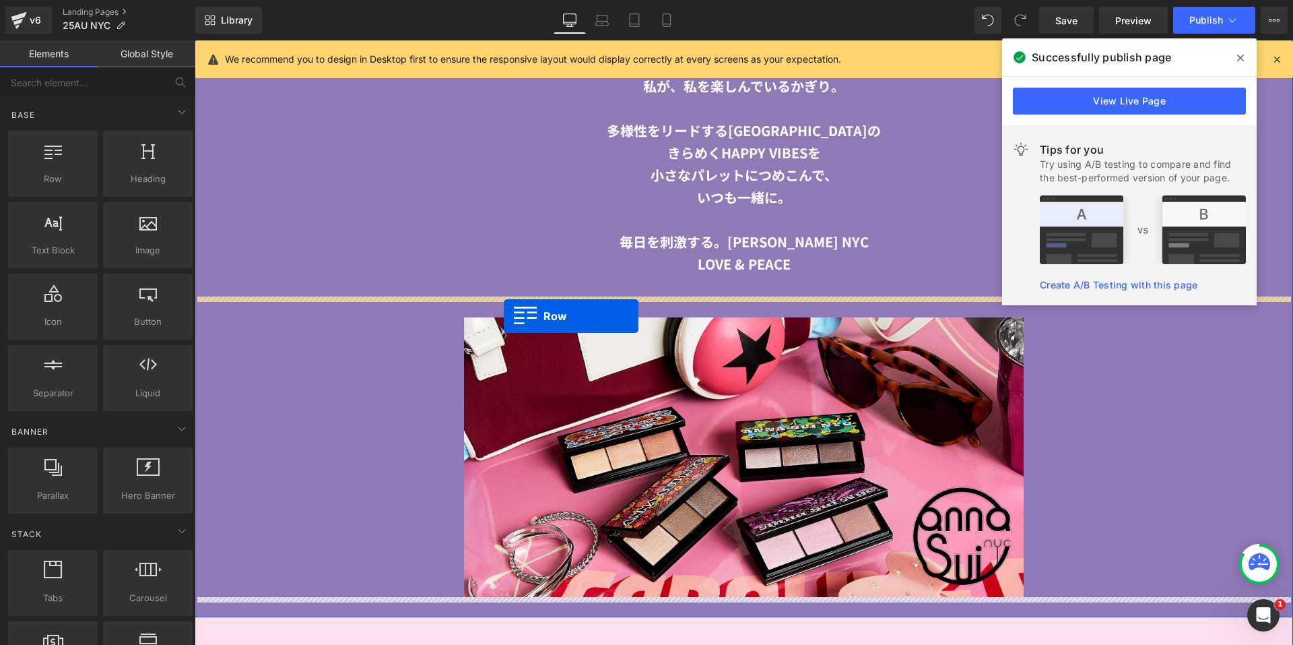
drag, startPoint x: 243, startPoint y: 209, endPoint x: 505, endPoint y: 315, distance: 282.0
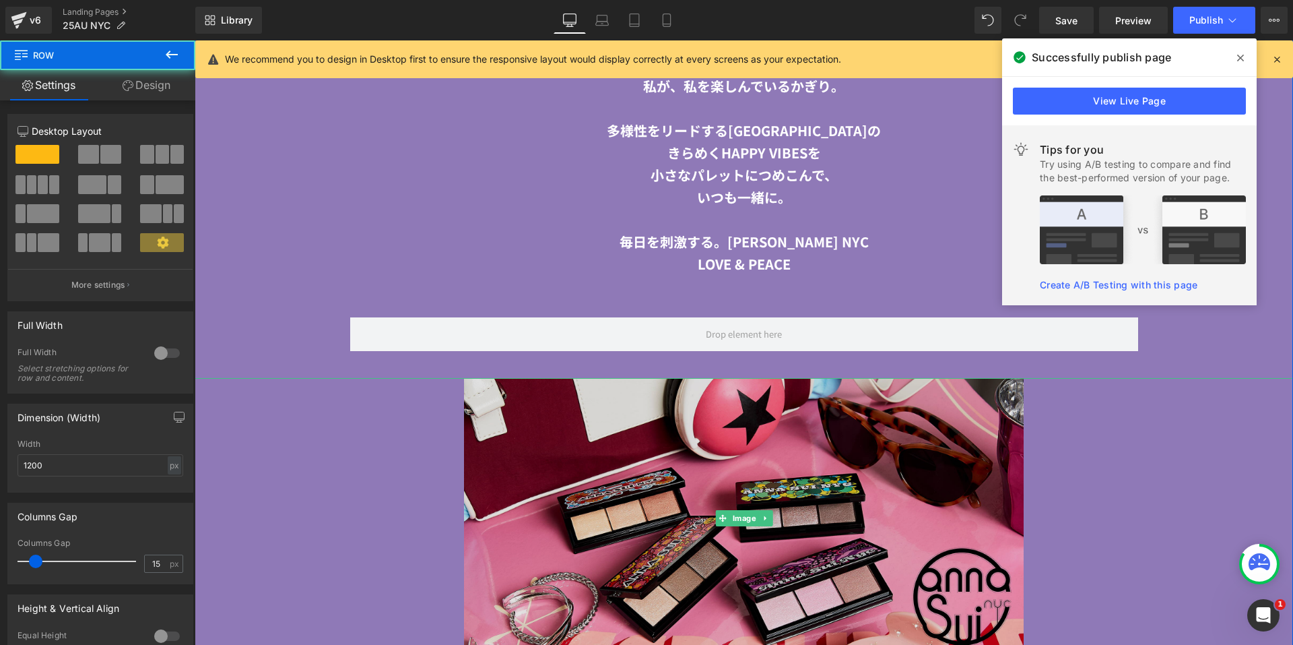
click at [647, 473] on img at bounding box center [744, 518] width 1099 height 280
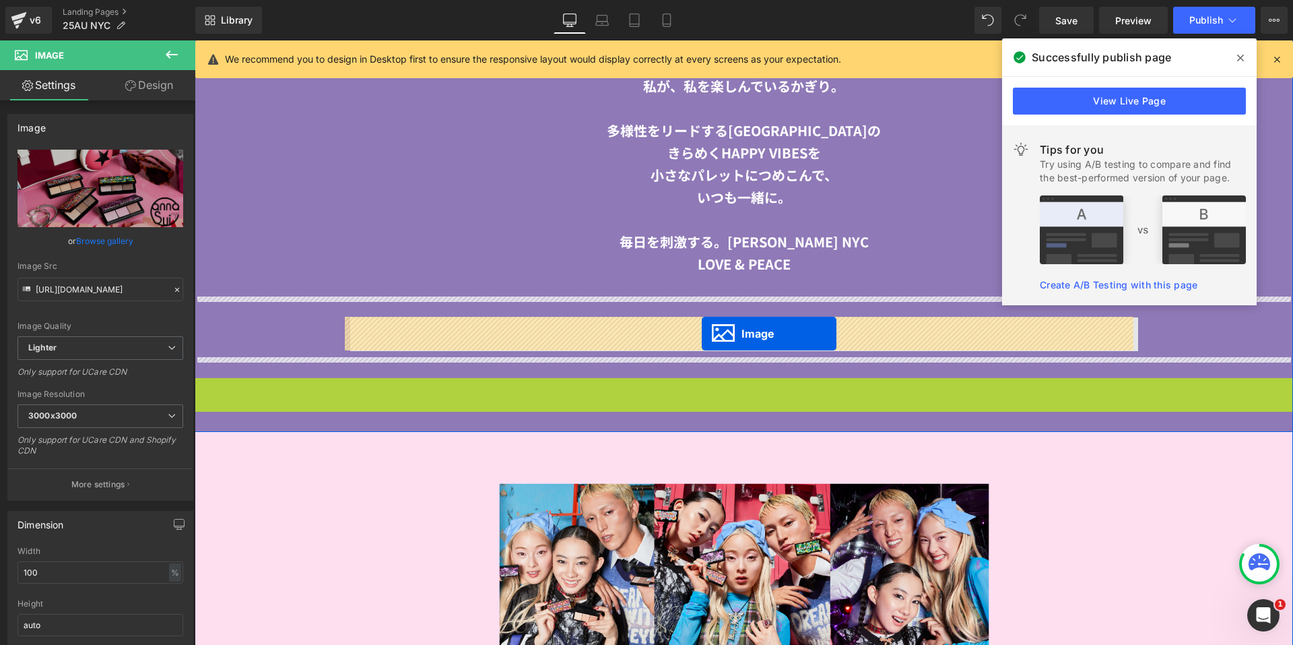
drag, startPoint x: 717, startPoint y: 517, endPoint x: 702, endPoint y: 331, distance: 185.9
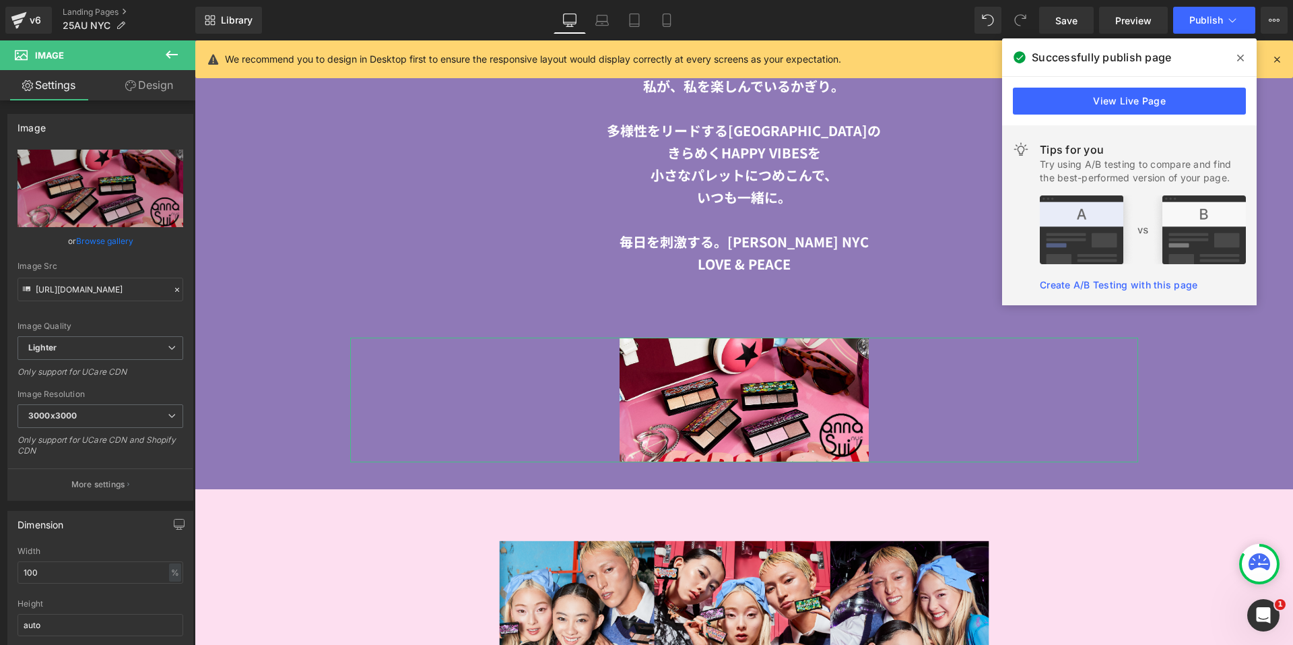
click at [146, 85] on link "Design" at bounding box center [149, 85] width 98 height 30
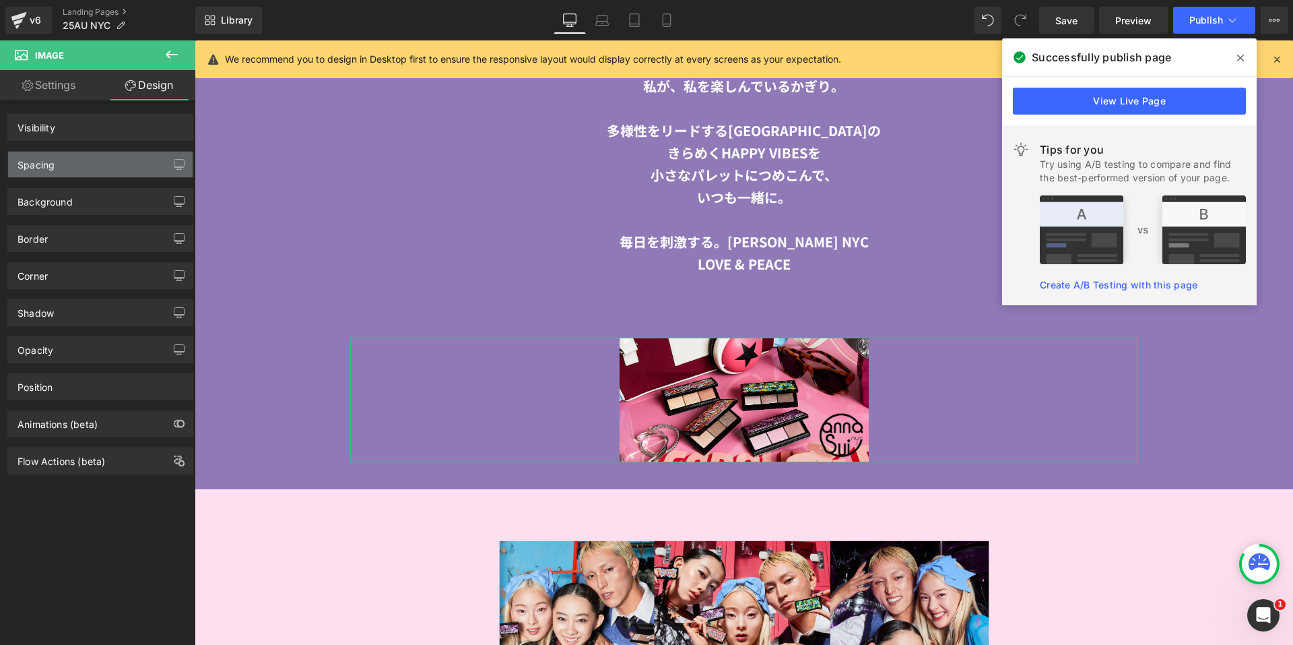
click at [88, 162] on div "Spacing" at bounding box center [100, 165] width 185 height 26
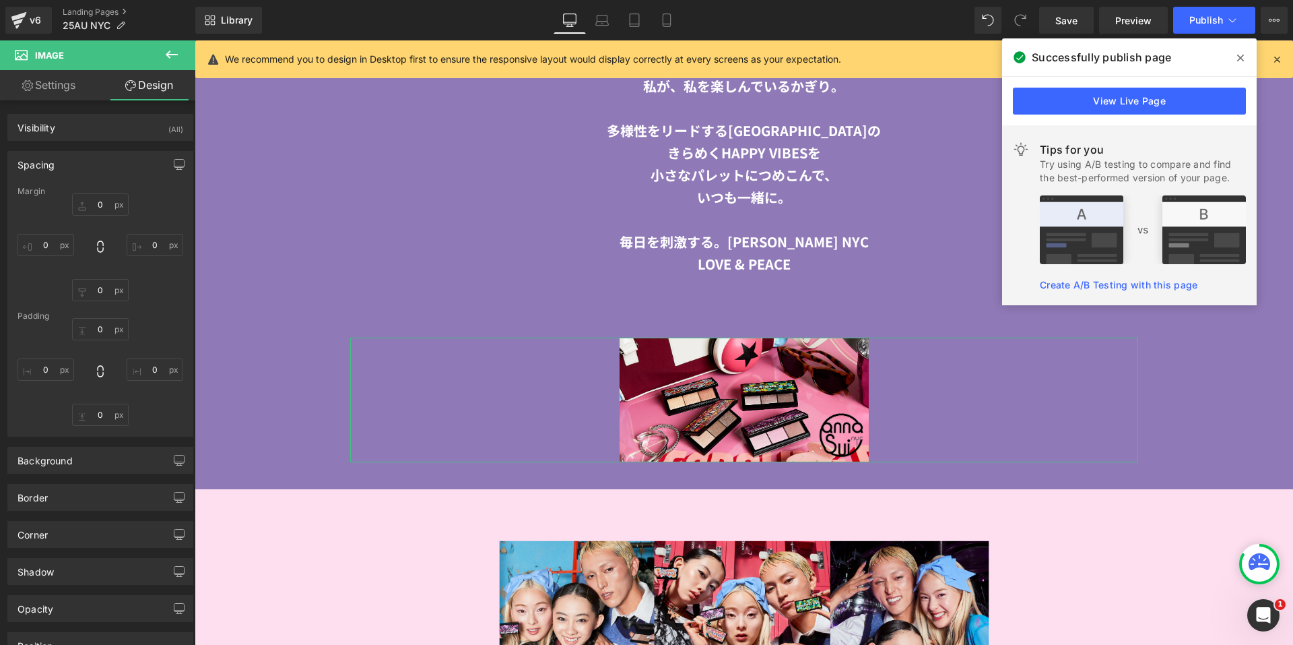
type input "30"
type input "0"
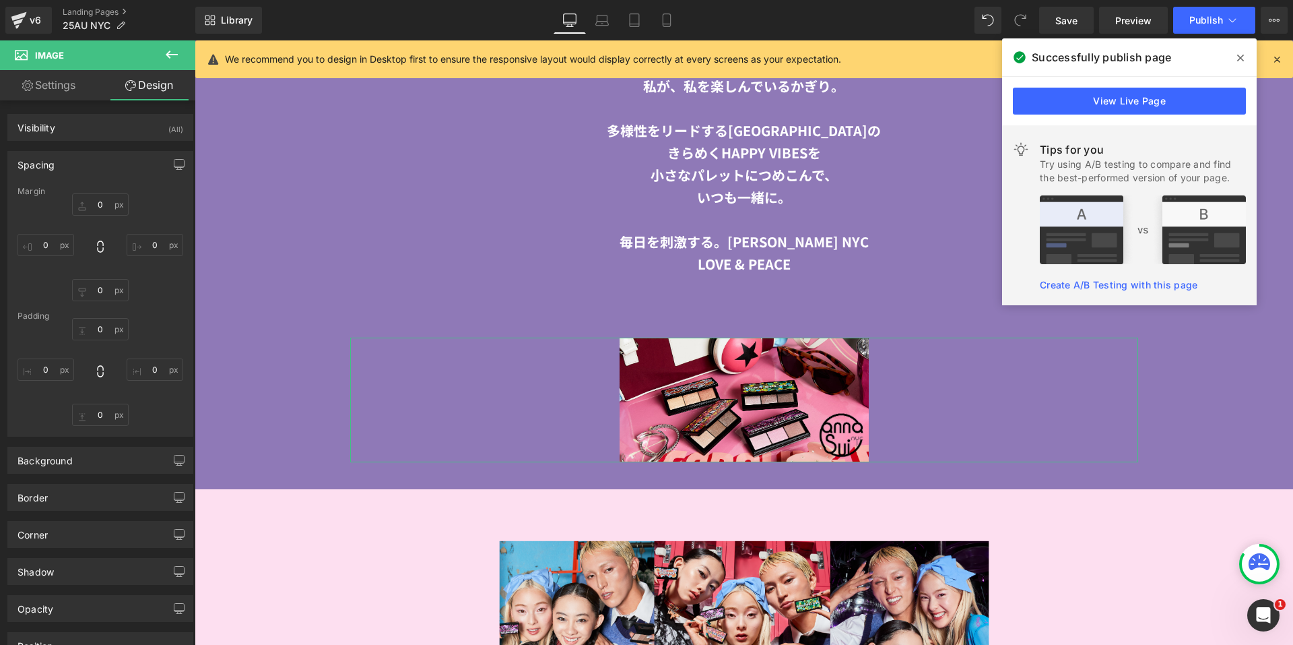
type input "400"
type input "0"
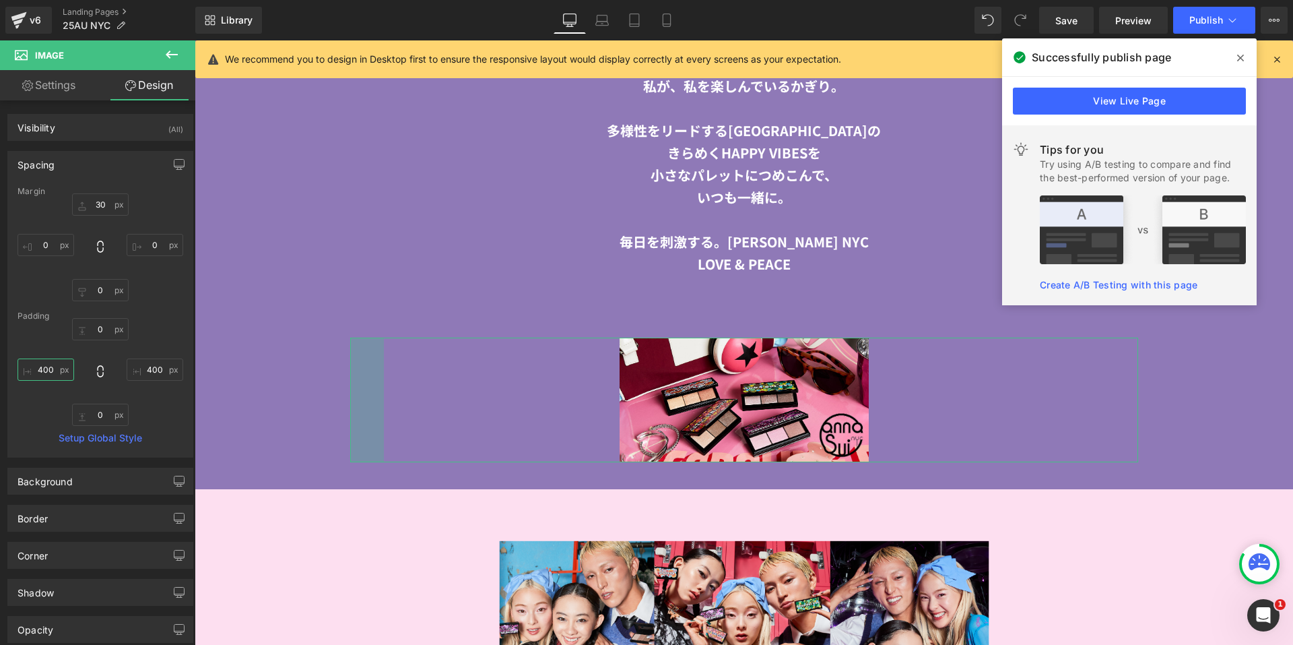
click at [40, 367] on input "400" at bounding box center [46, 369] width 57 height 22
type input "２０"
type input "２００"
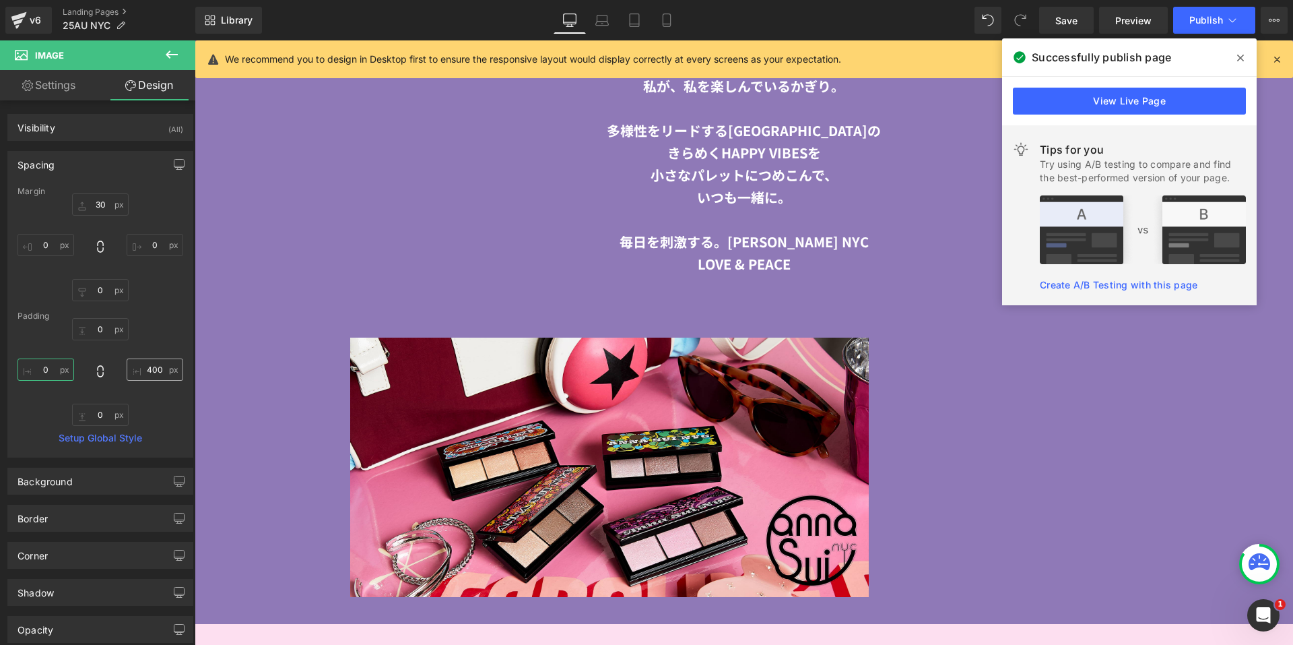
scroll to position [0, 0]
type input "２０"
type input "２"
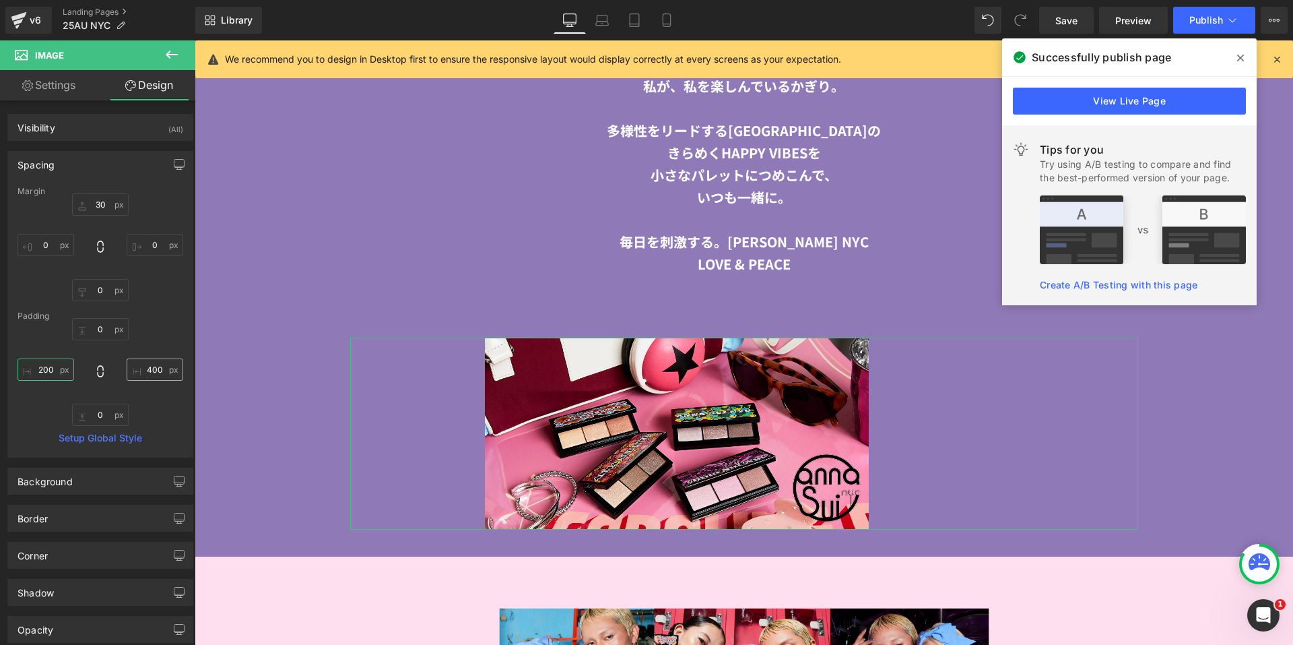
type input "200"
click at [151, 360] on input "400" at bounding box center [155, 369] width 57 height 22
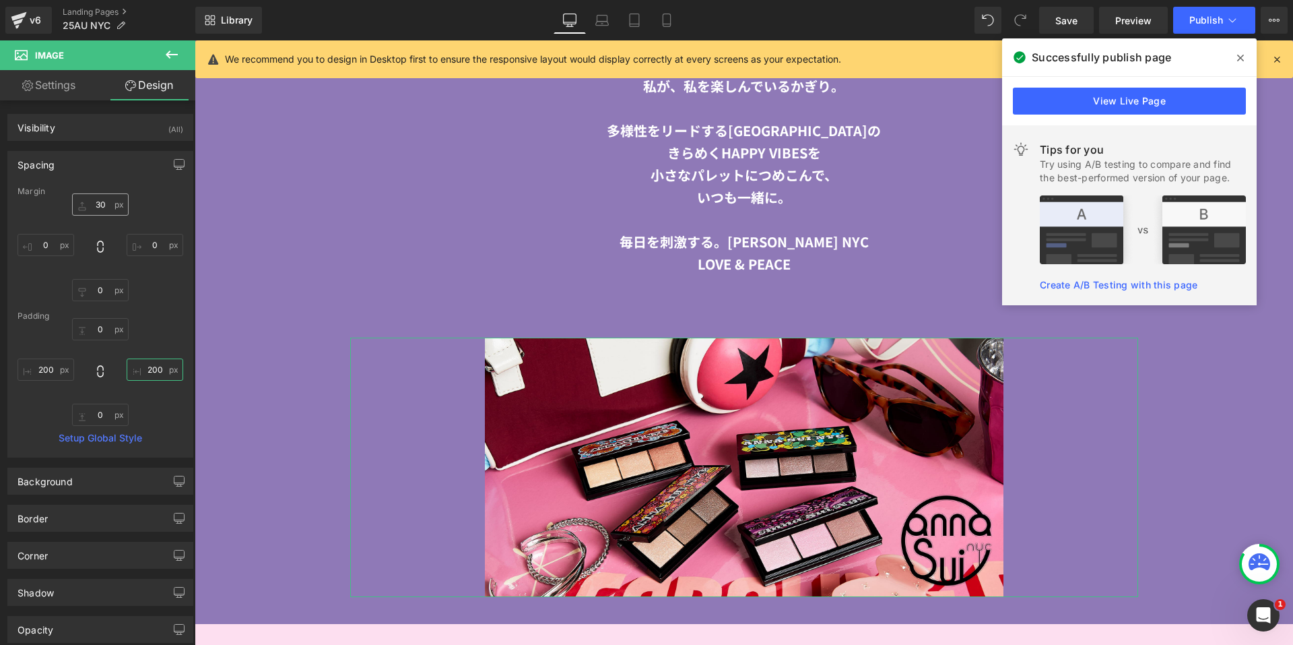
type input "200"
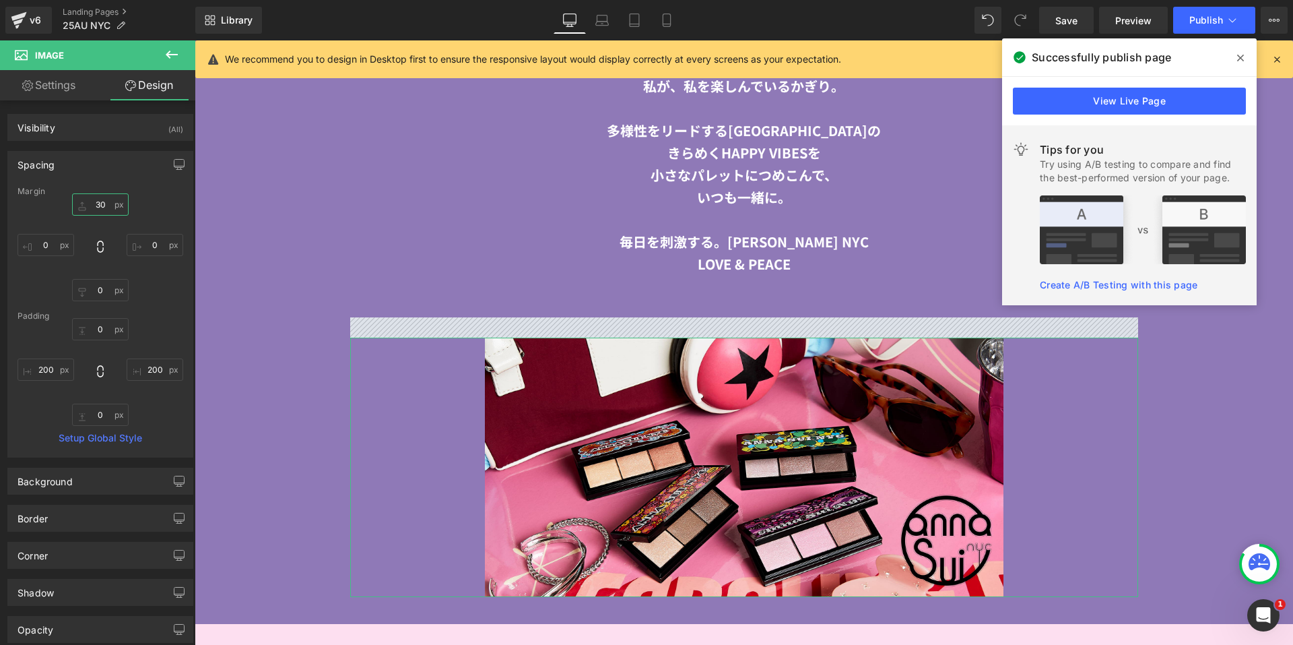
click at [106, 205] on input "30" at bounding box center [100, 204] width 57 height 22
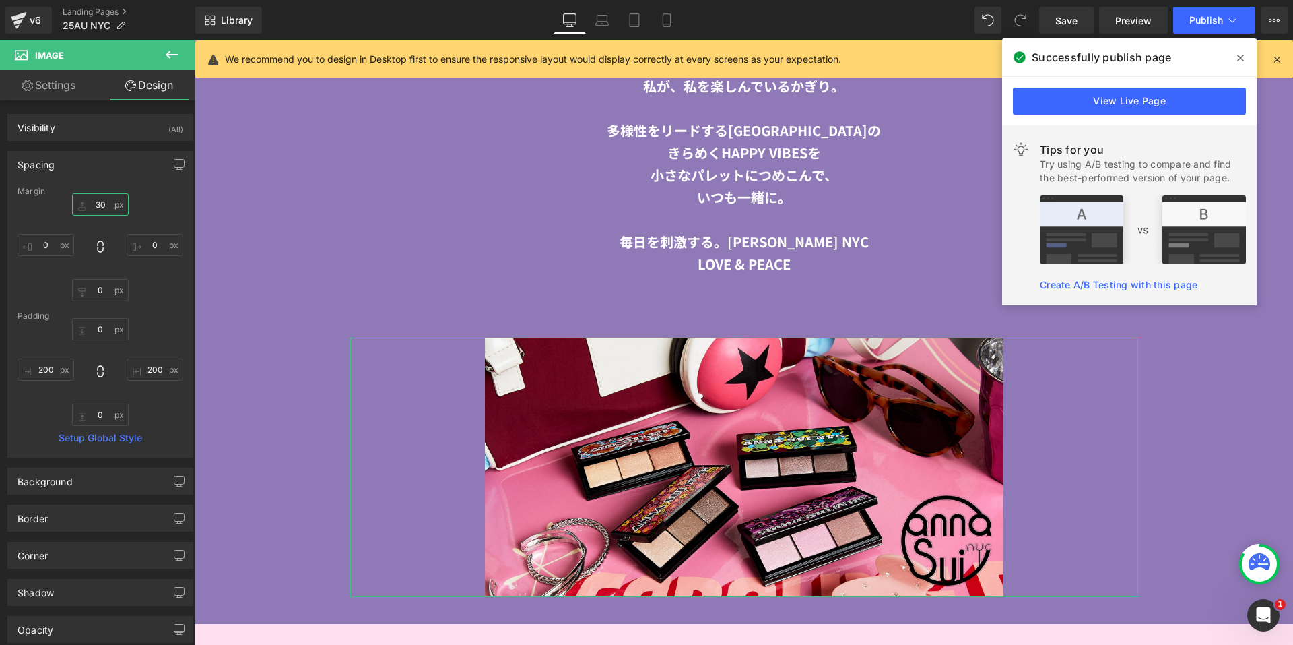
type input "0"
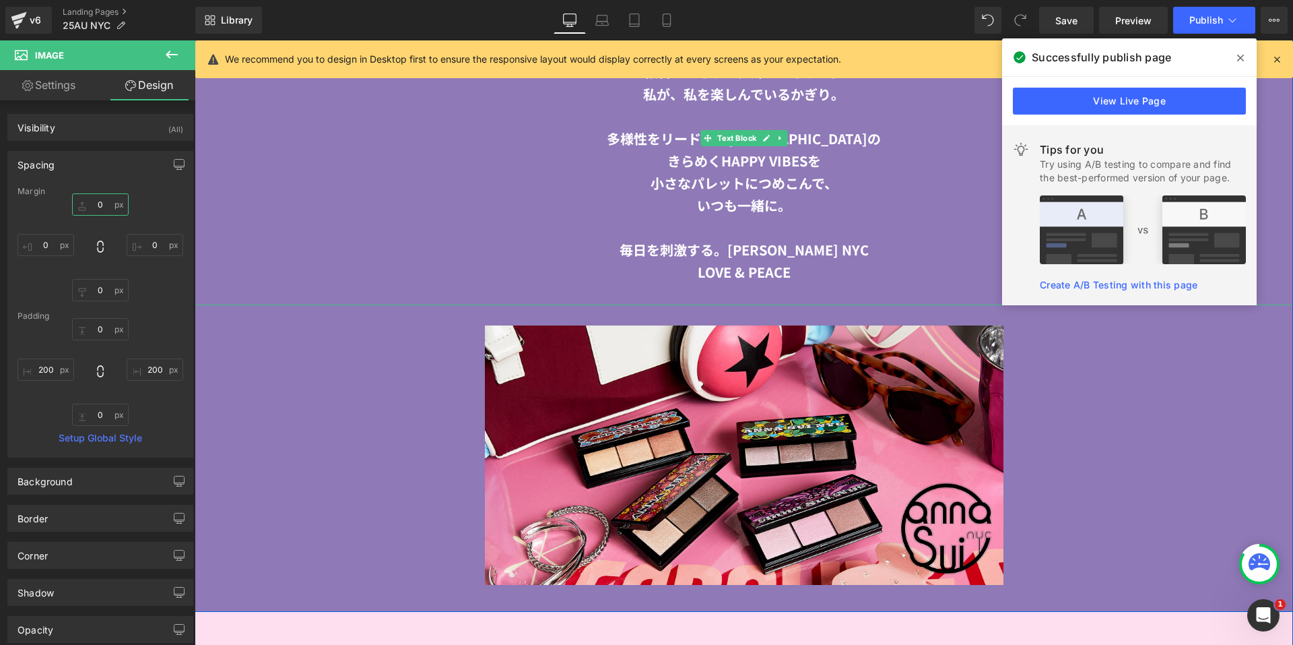
scroll to position [2408, 0]
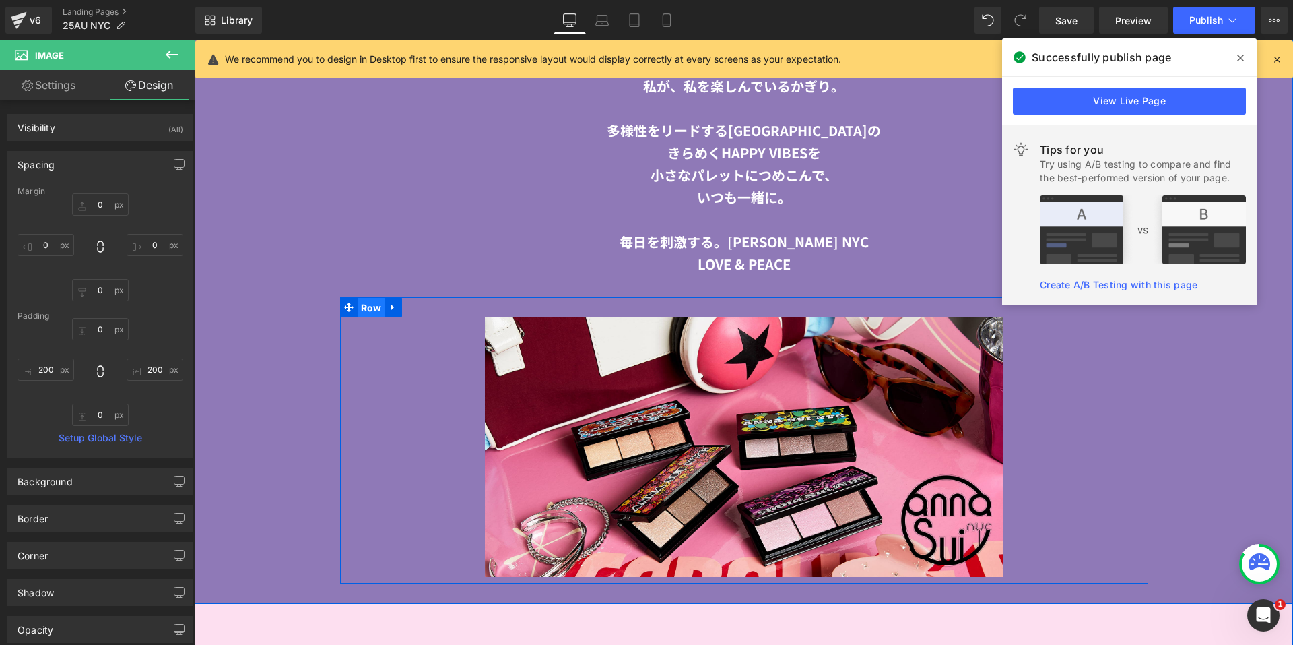
click at [367, 303] on span "Row" at bounding box center [372, 308] width 28 height 20
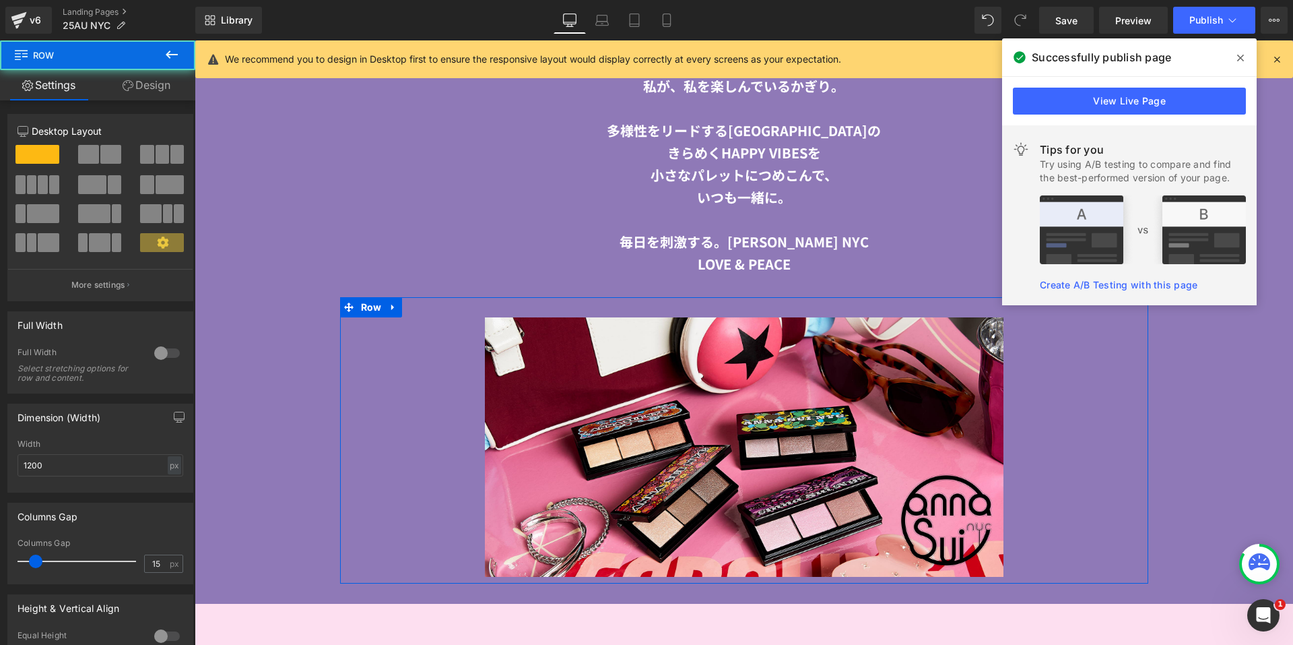
click at [146, 94] on link "Design" at bounding box center [147, 85] width 98 height 30
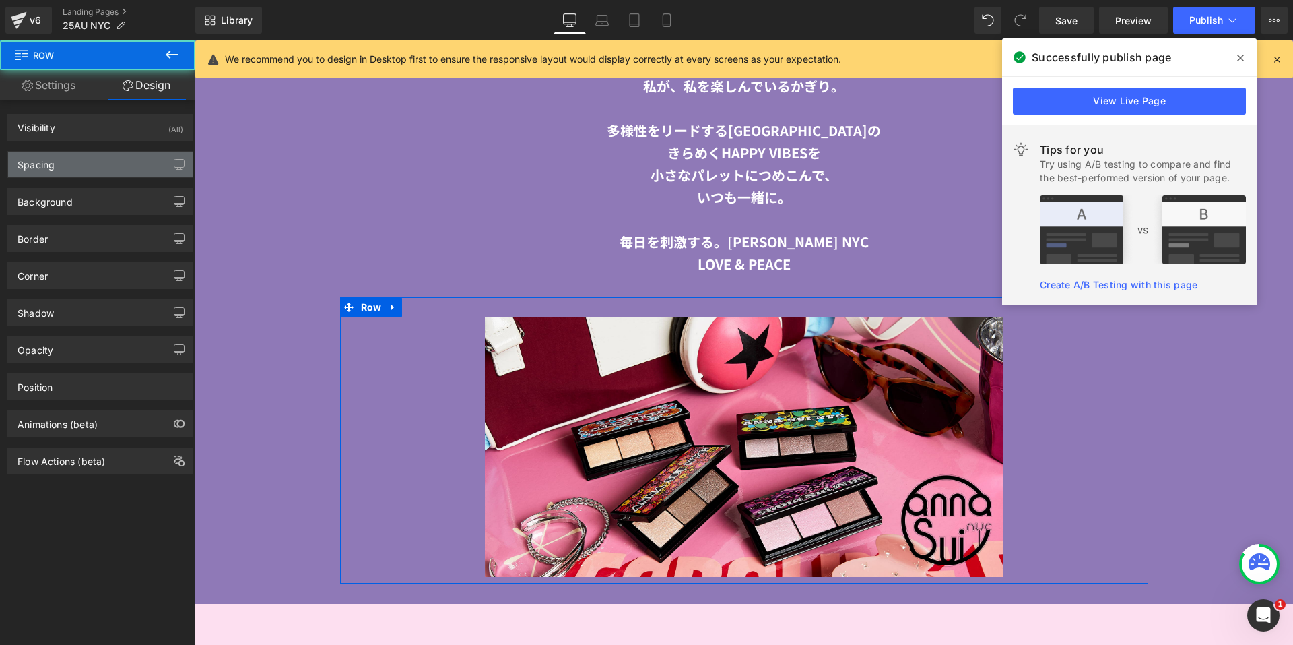
click at [95, 158] on div "Spacing" at bounding box center [100, 165] width 185 height 26
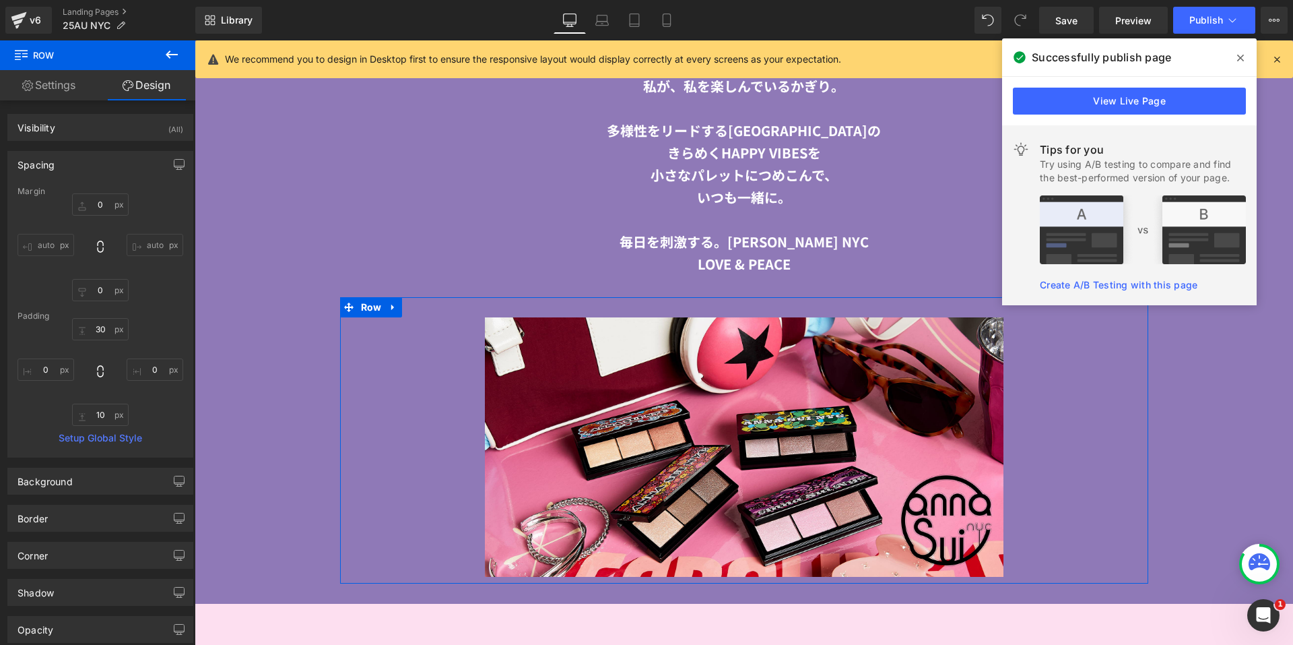
type input "0"
type input "30"
type input "0"
type input "10"
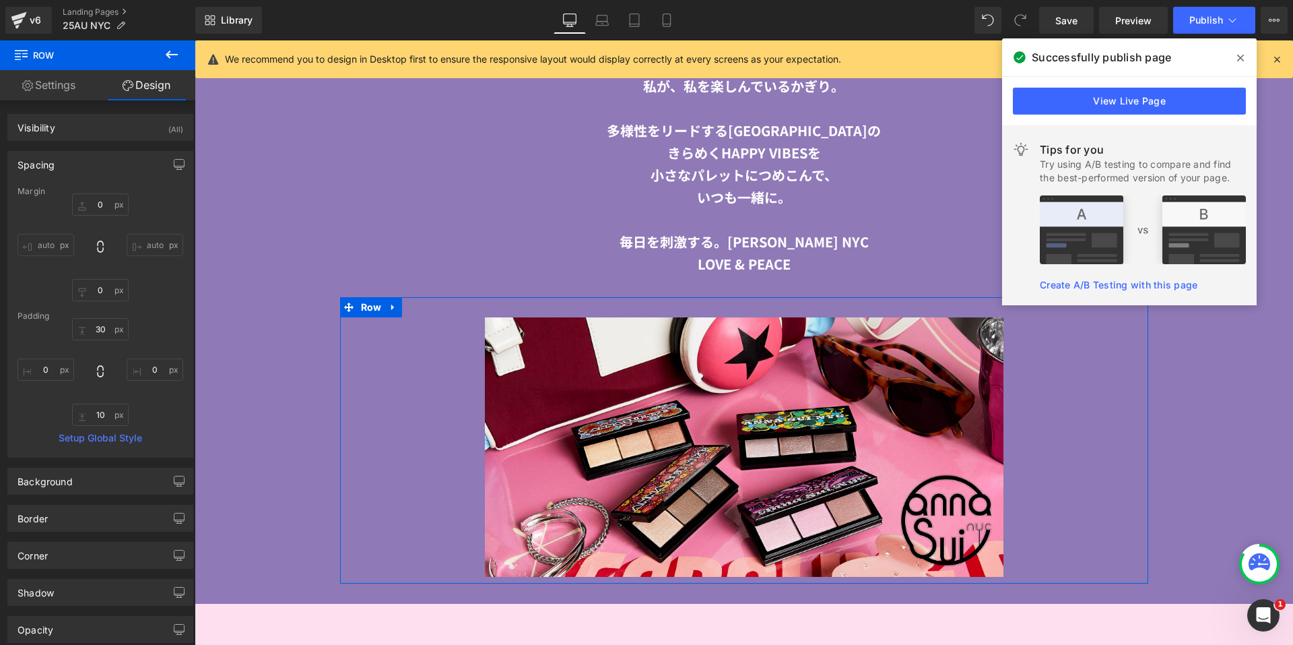
type input "0"
click at [94, 329] on input "30" at bounding box center [100, 329] width 57 height 22
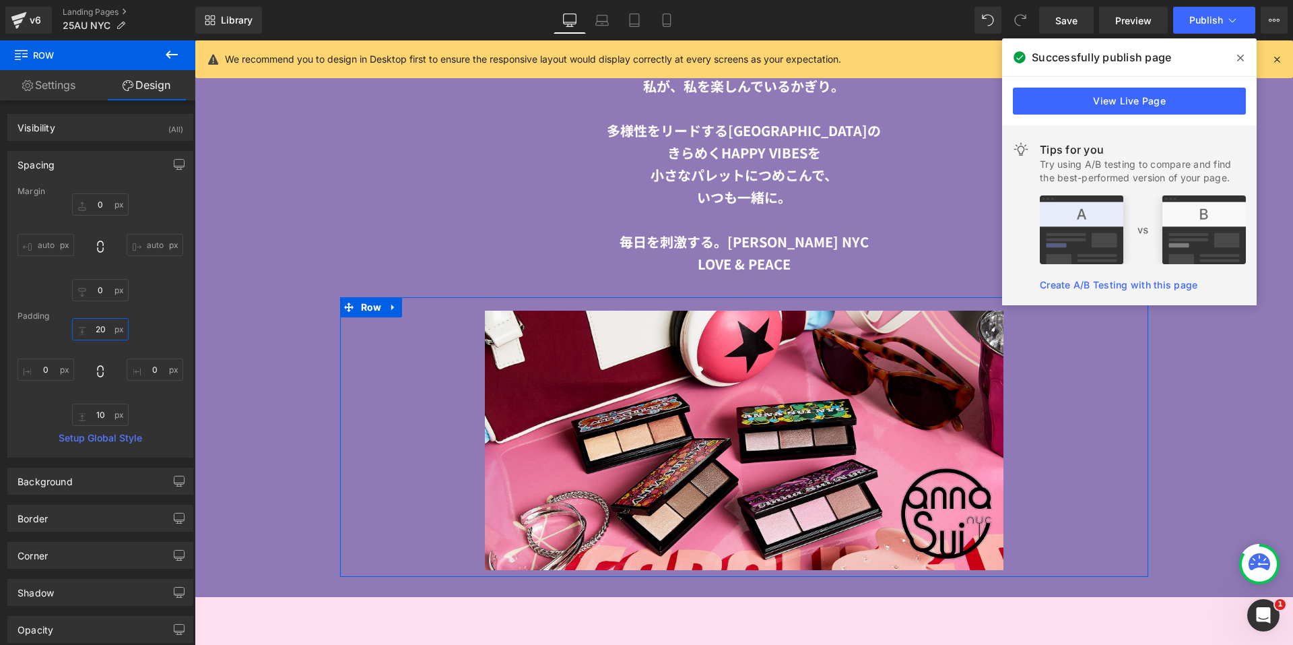
type input "2"
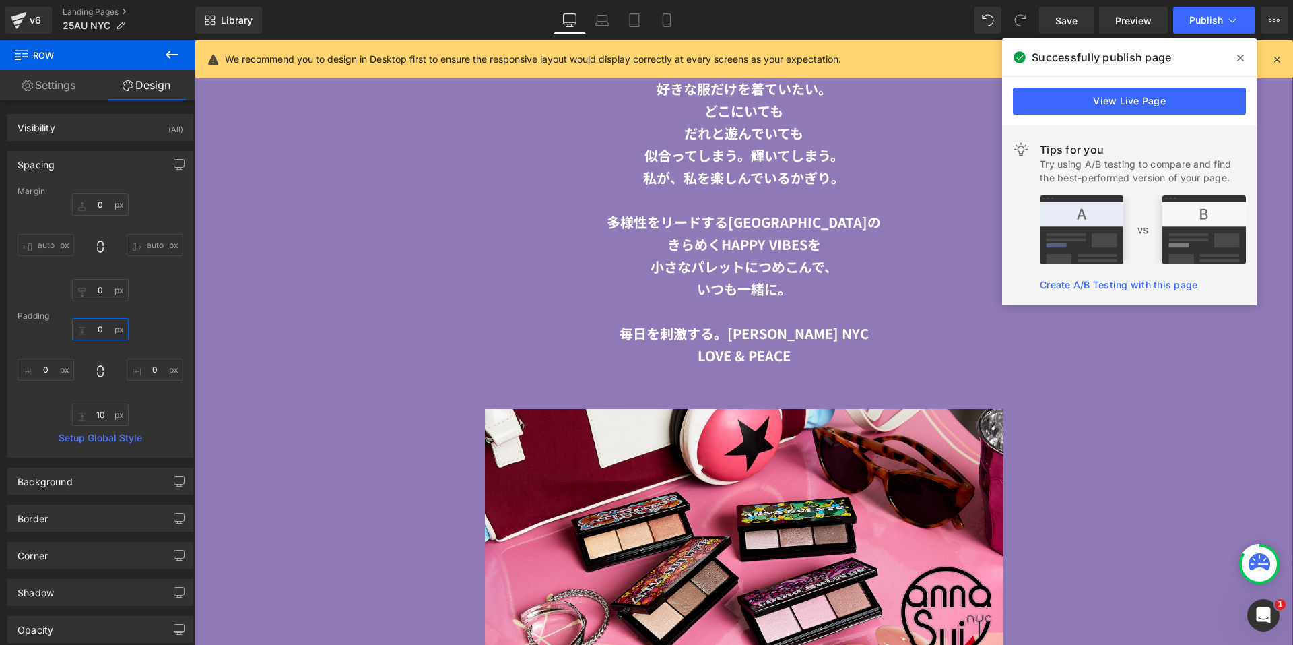
scroll to position [2341, 0]
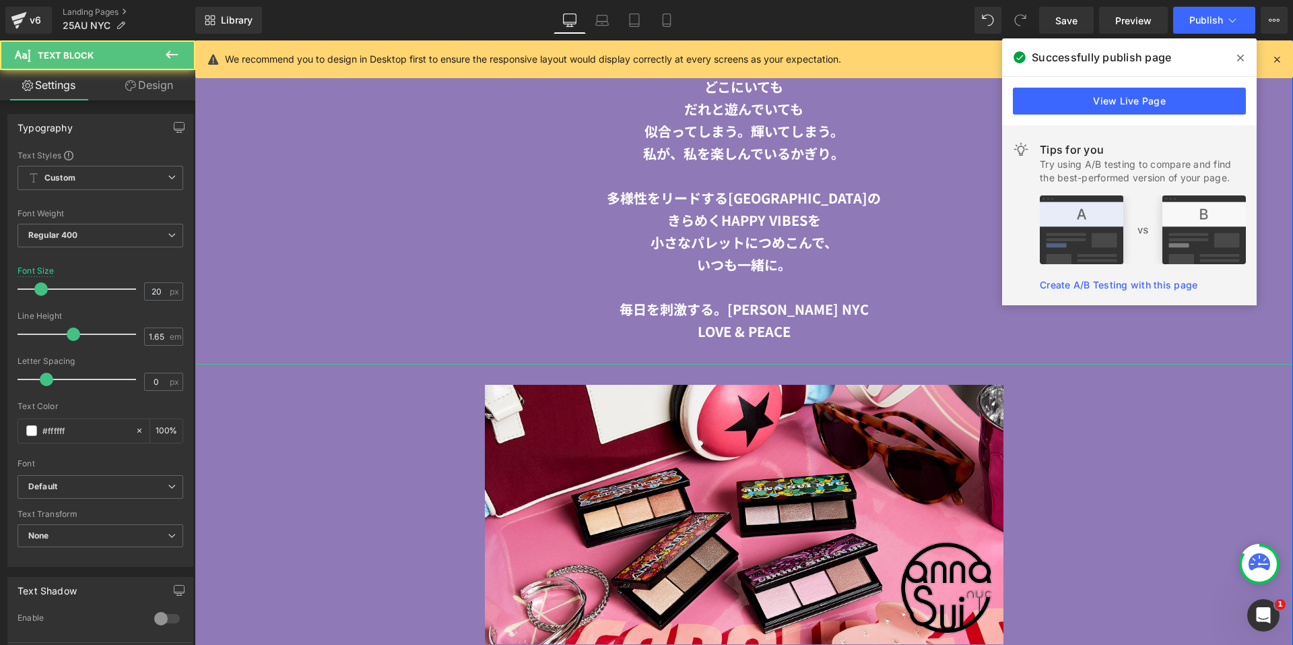
click at [697, 350] on p at bounding box center [744, 353] width 1099 height 22
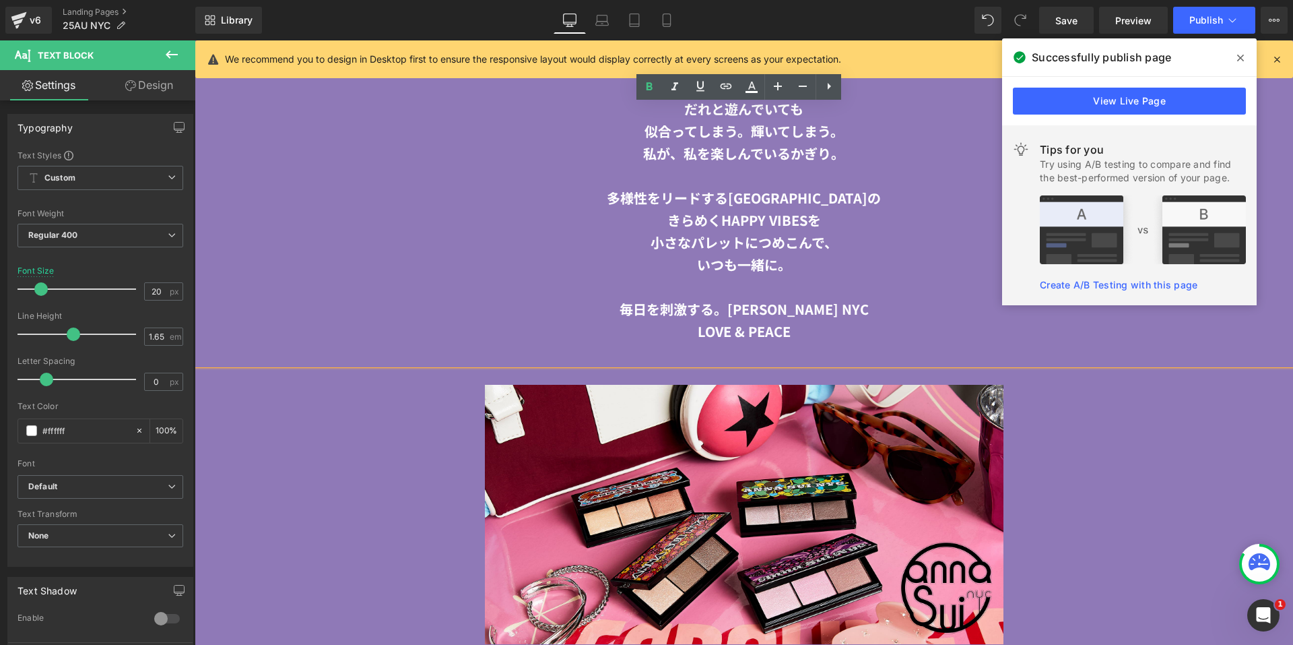
click at [738, 337] on b "LOVE & PEACE" at bounding box center [744, 331] width 93 height 20
click at [744, 346] on p at bounding box center [744, 353] width 1099 height 22
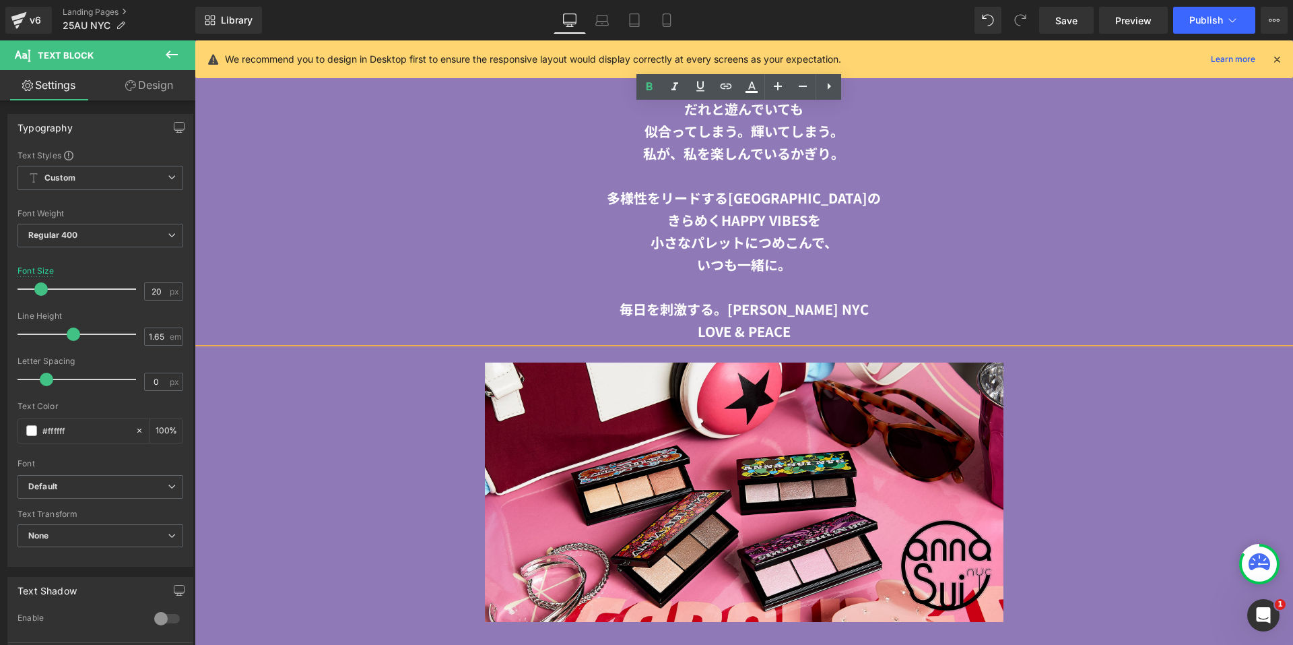
click at [1142, 351] on div "Image 200px 200px Row NaNpx" at bounding box center [744, 485] width 808 height 286
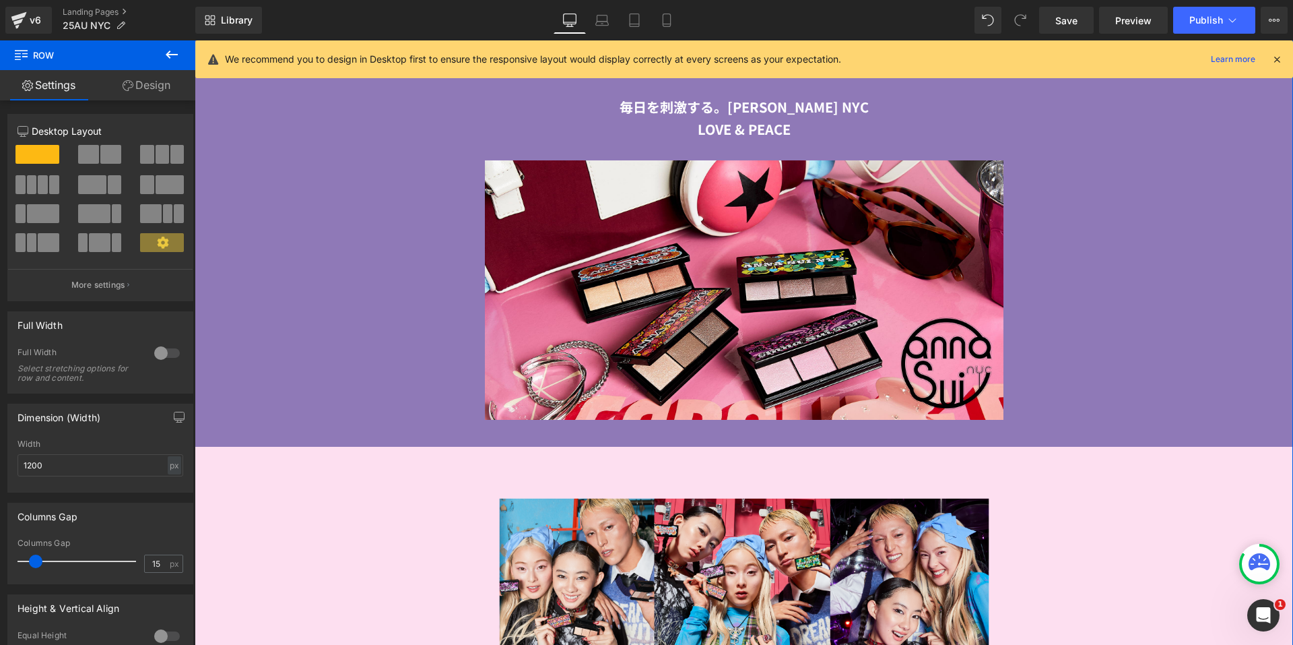
scroll to position [2610, 0]
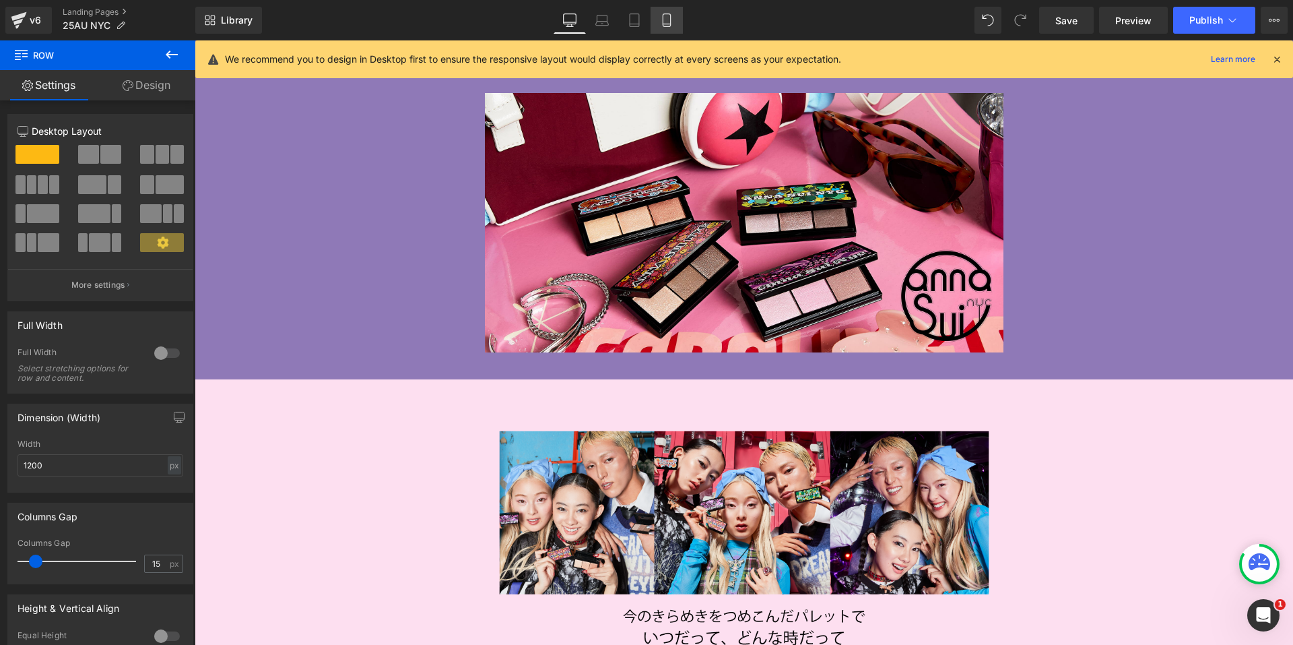
click at [673, 22] on icon at bounding box center [666, 19] width 13 height 13
type input "100"
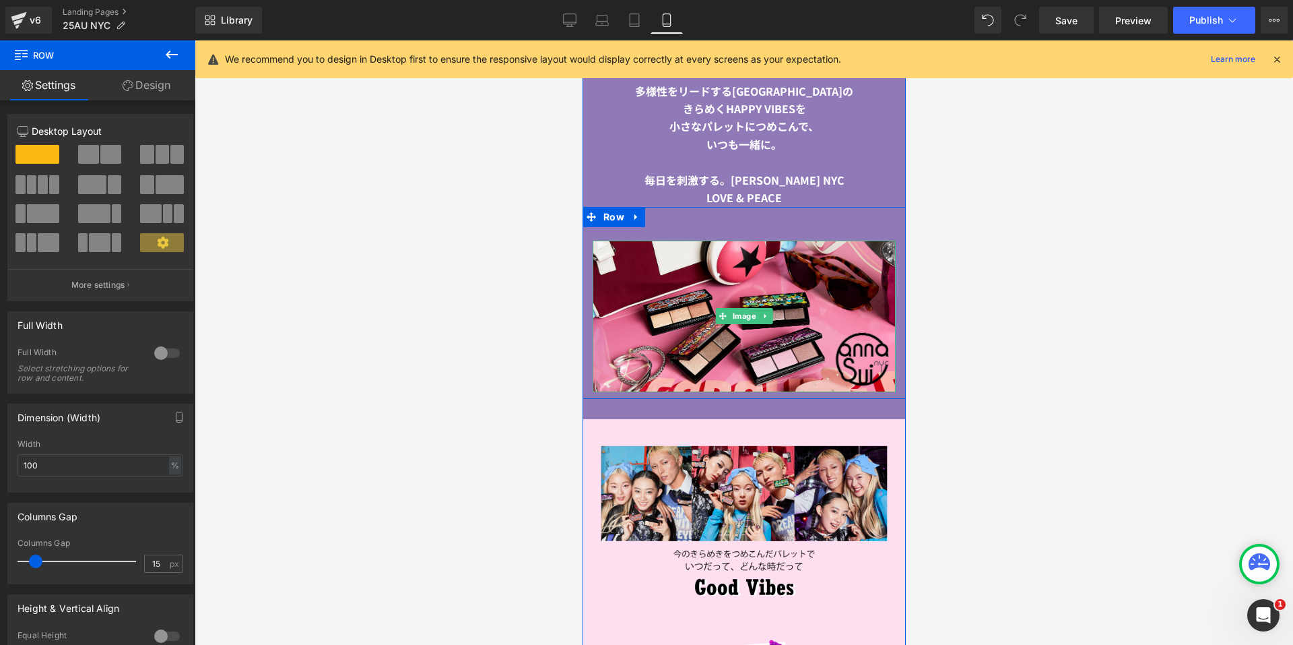
scroll to position [1532, 0]
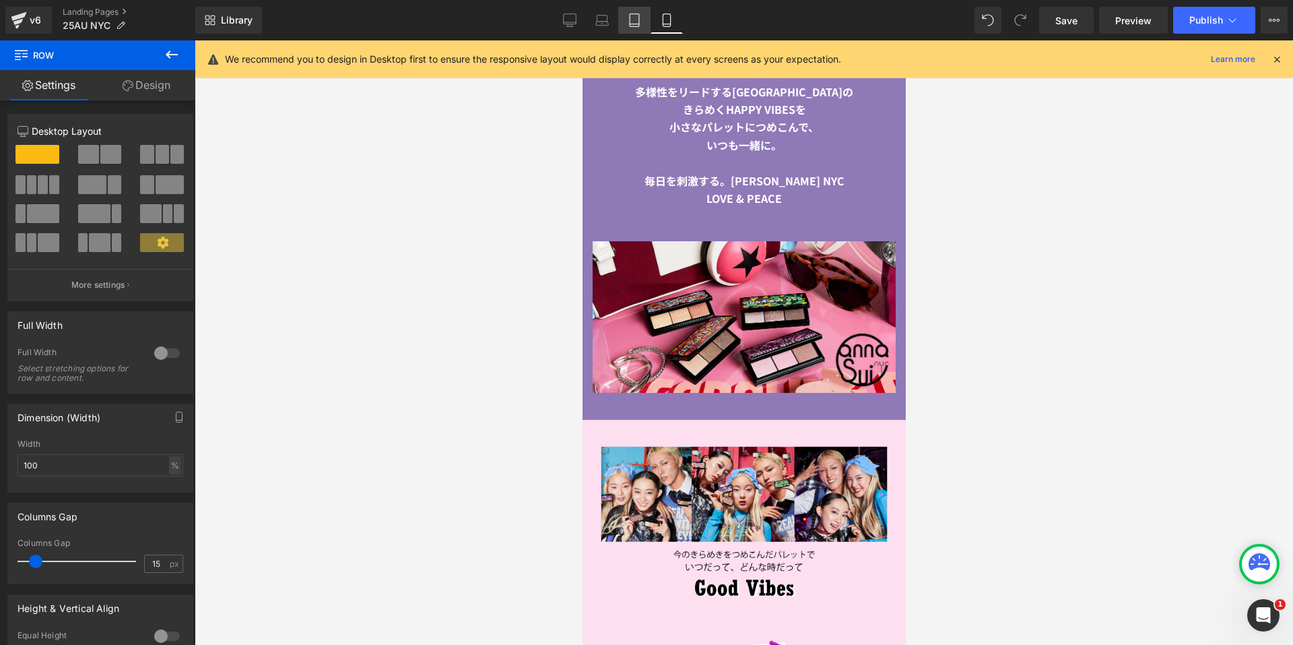
click at [635, 22] on icon at bounding box center [634, 19] width 13 height 13
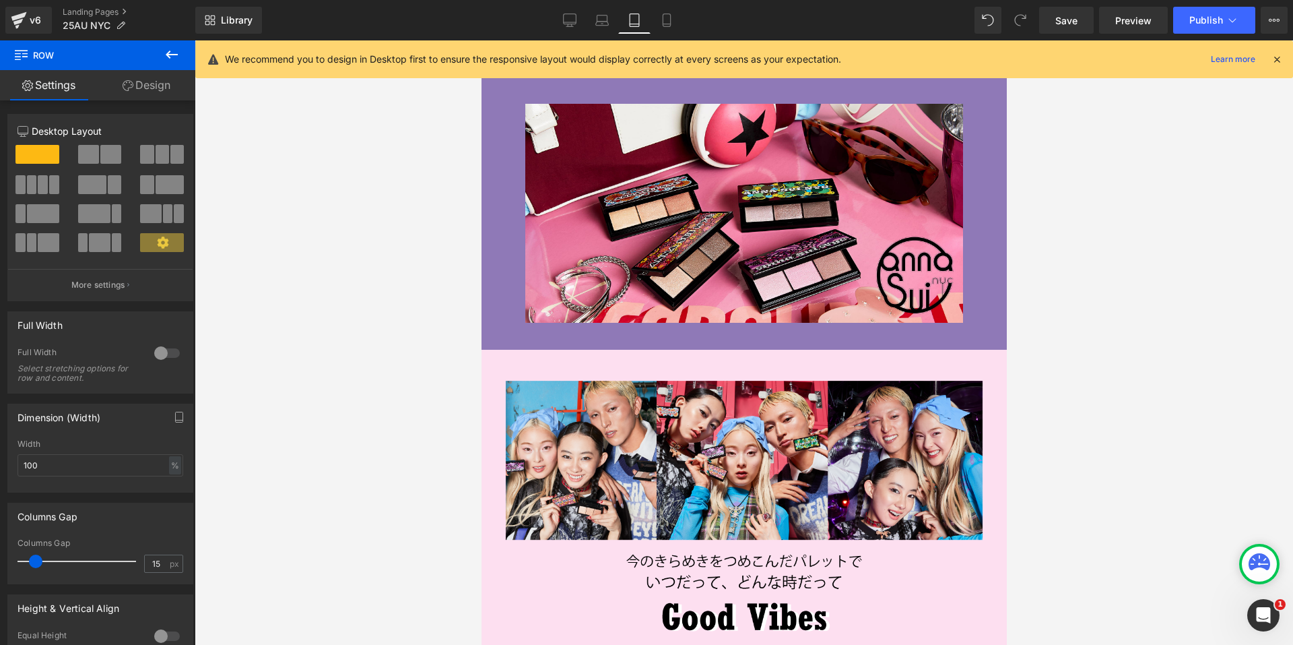
scroll to position [1729, 0]
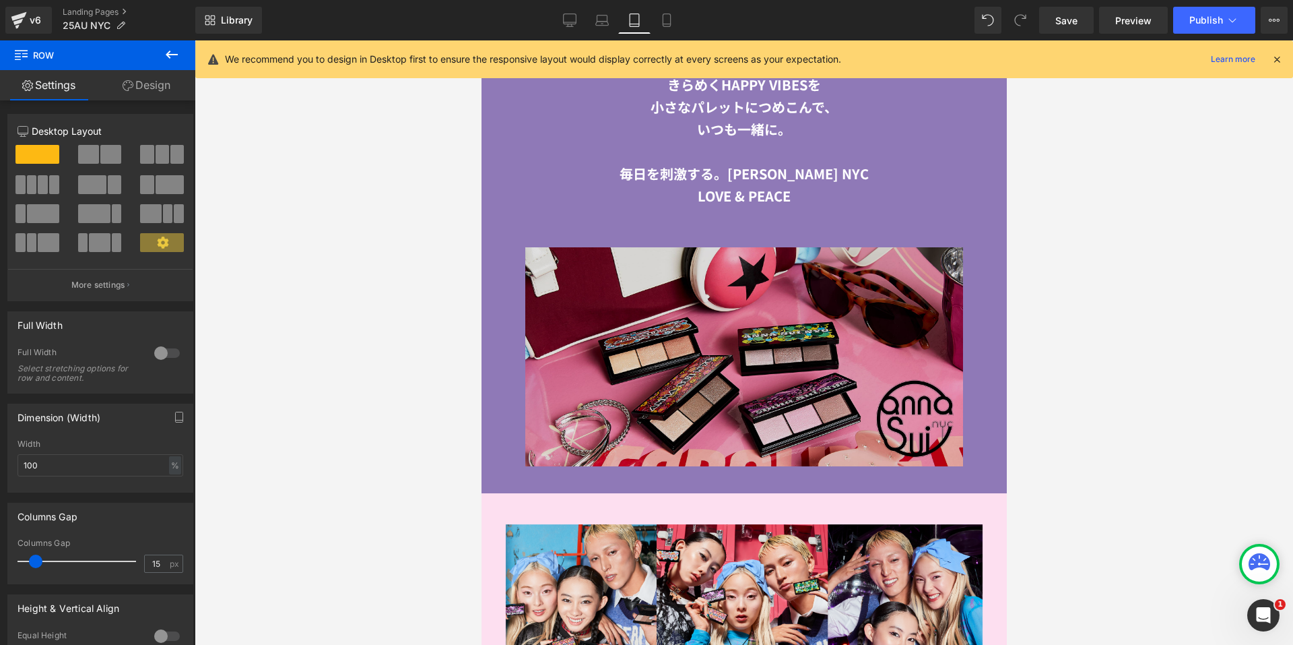
click at [585, 313] on img at bounding box center [743, 356] width 505 height 219
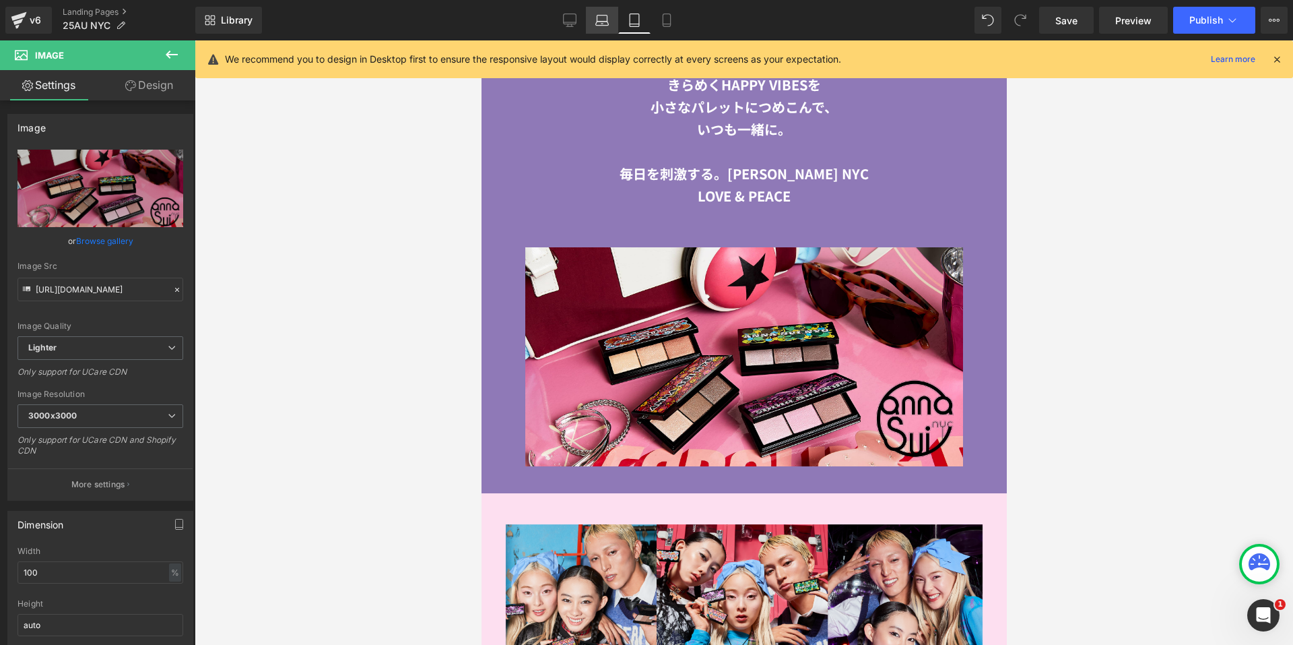
click at [593, 21] on link "Laptop" at bounding box center [602, 20] width 32 height 27
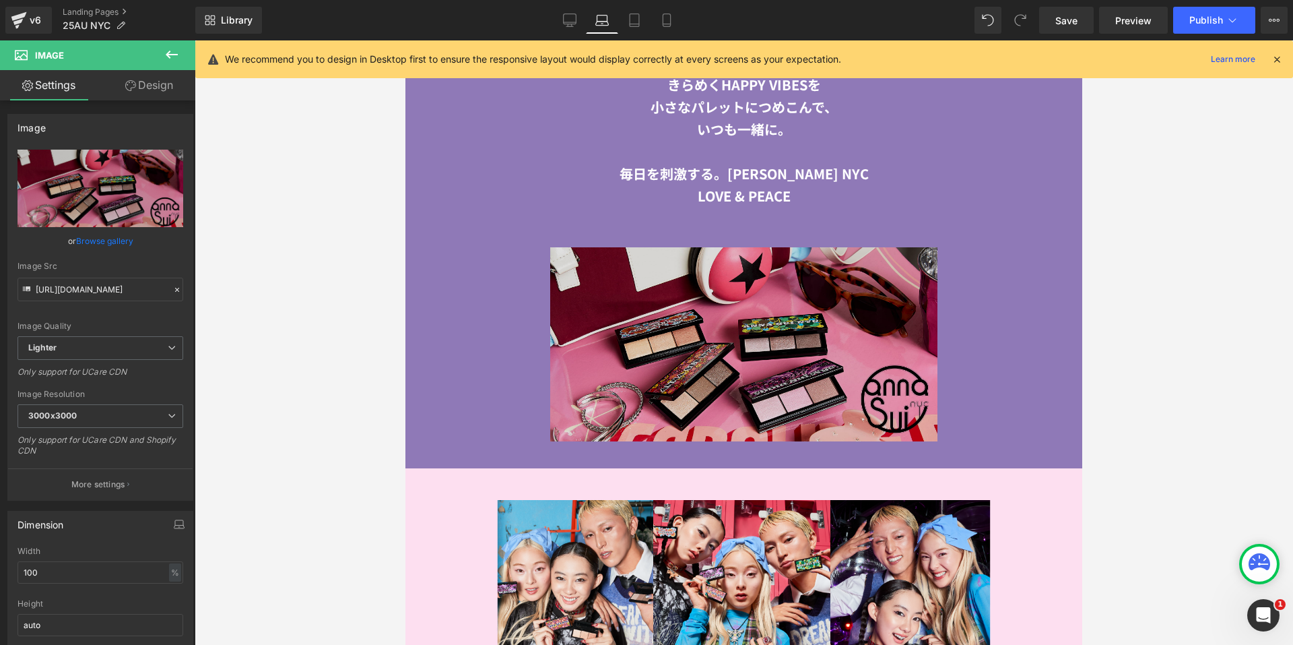
scroll to position [2197, 0]
click at [676, 354] on img at bounding box center [744, 344] width 657 height 194
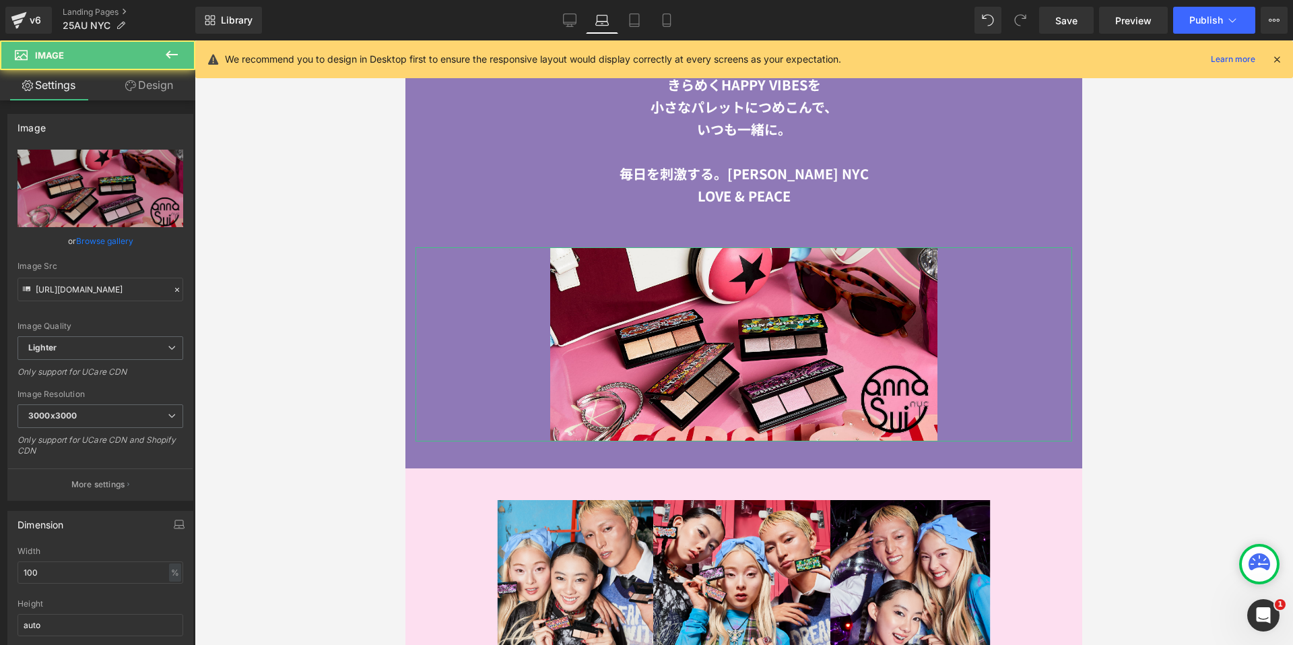
click at [158, 94] on link "Design" at bounding box center [149, 85] width 98 height 30
click at [0, 0] on div "Spacing" at bounding box center [0, 0] width 0 height 0
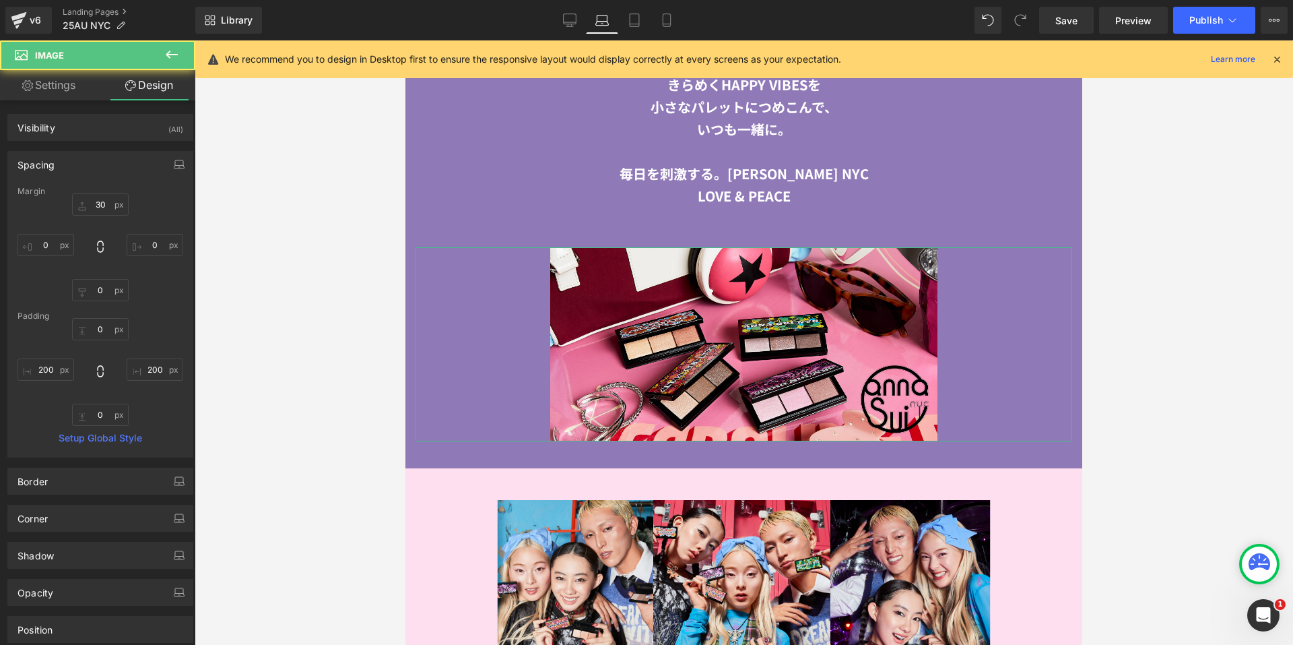
type input "30"
type input "0"
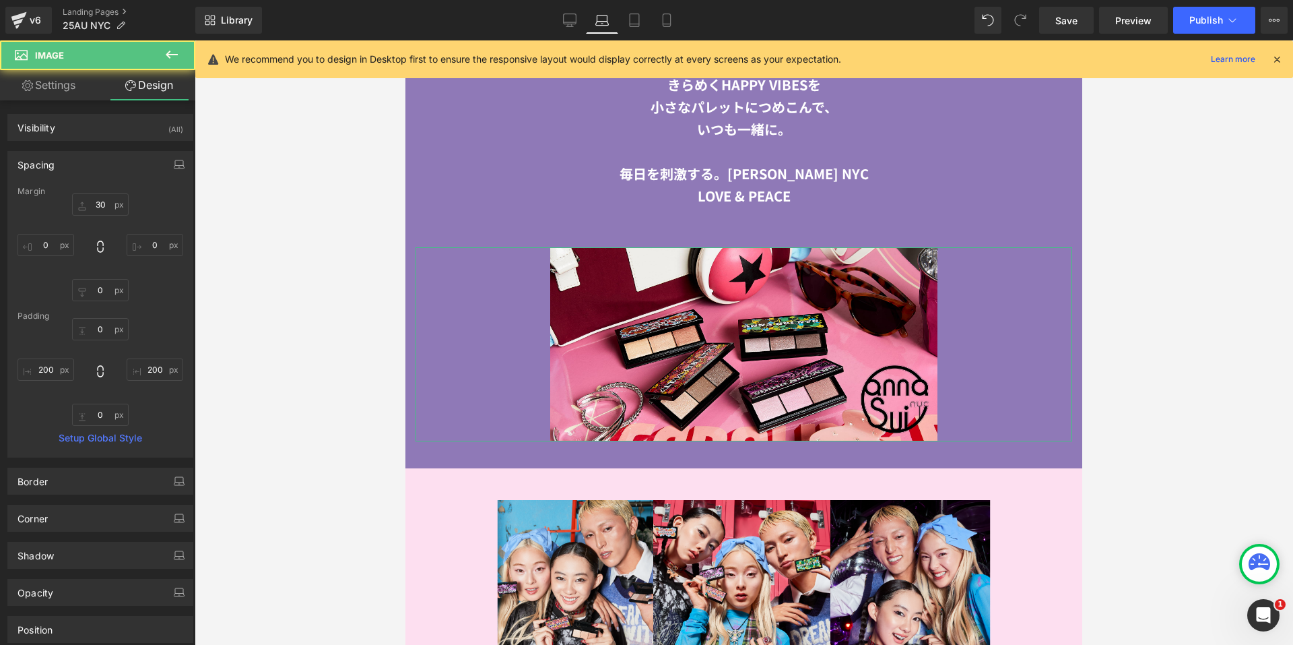
type input "200"
type input "0"
click at [38, 372] on input "200" at bounding box center [46, 369] width 57 height 22
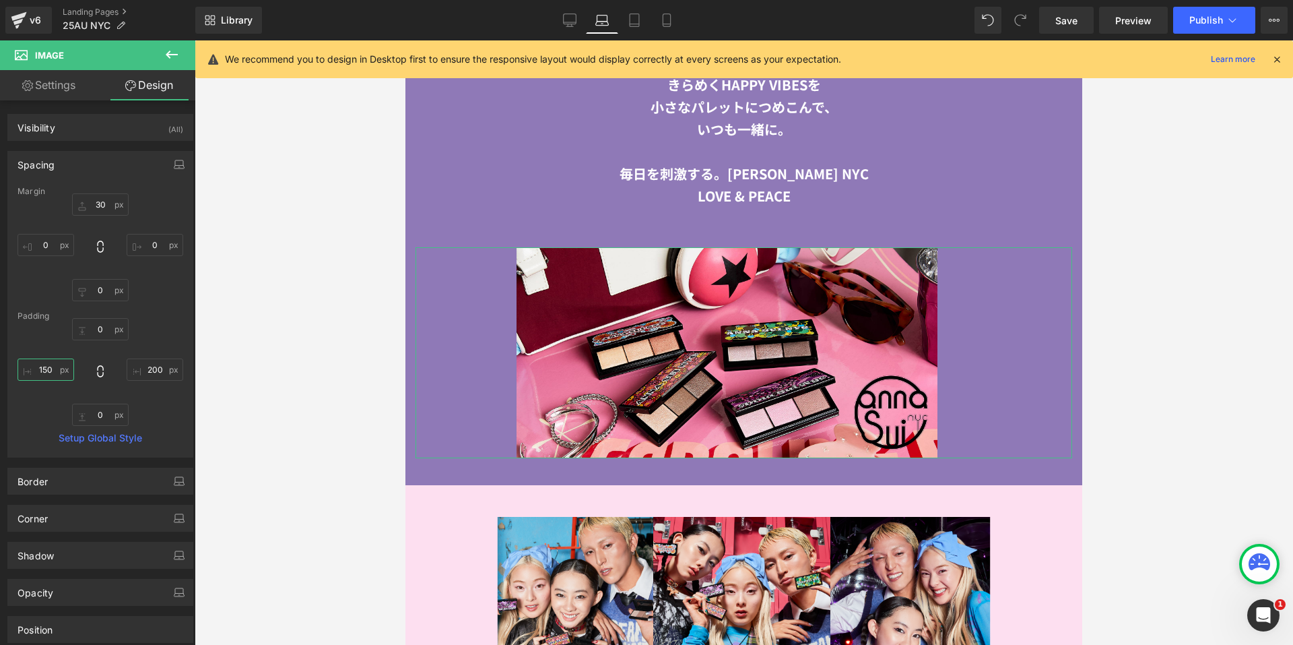
type input "150"
click at [164, 381] on div "0px 0 200px 200 0px 0 150 150" at bounding box center [101, 372] width 166 height 108
click at [164, 375] on input "200" at bounding box center [155, 369] width 57 height 22
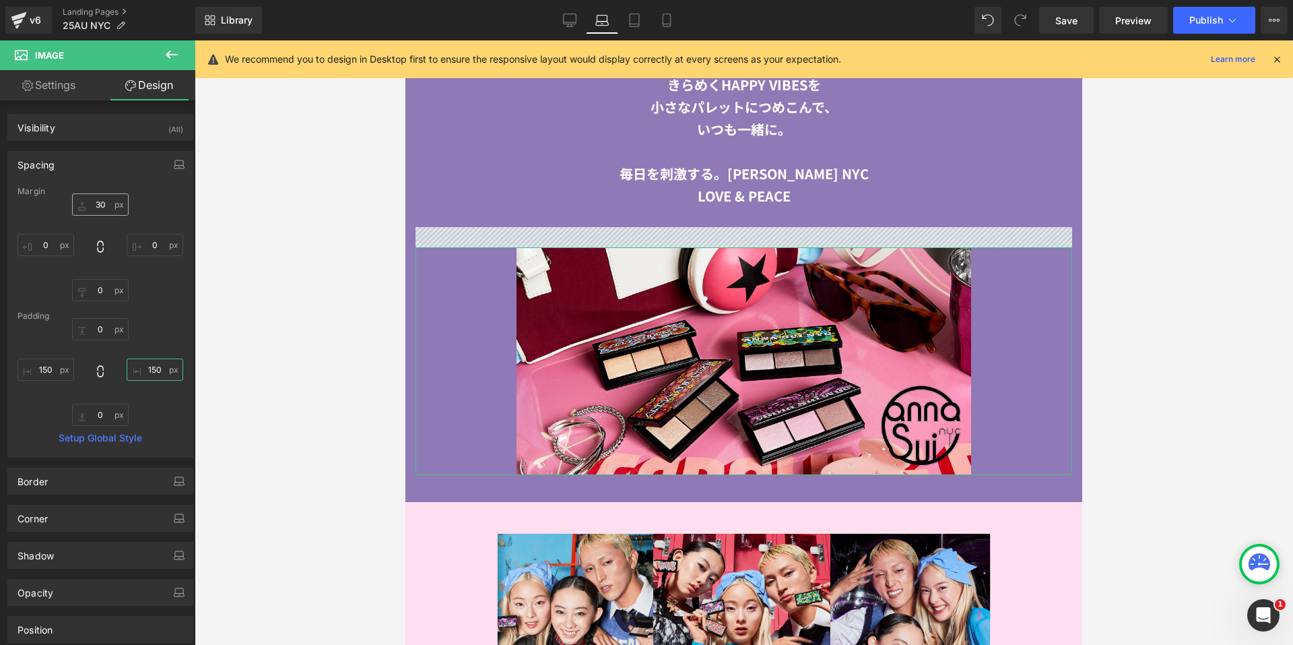
type input "150"
click at [96, 201] on input "30" at bounding box center [100, 204] width 57 height 22
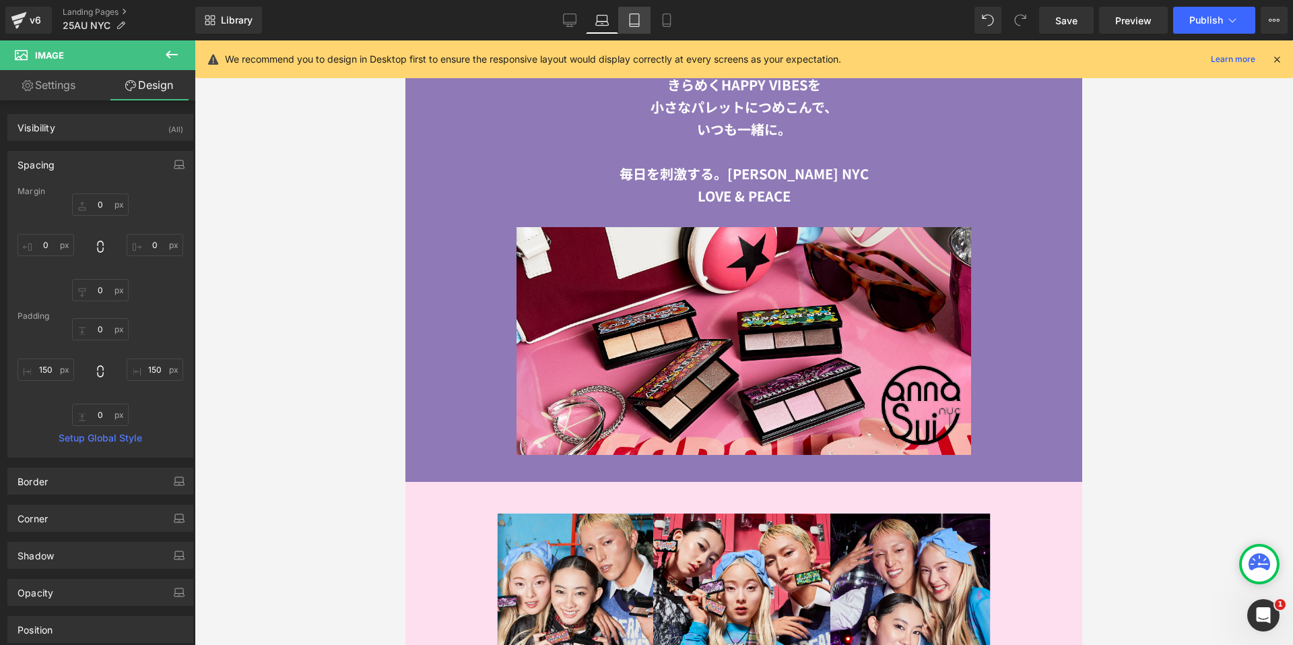
click at [639, 24] on icon at bounding box center [634, 24] width 9 height 0
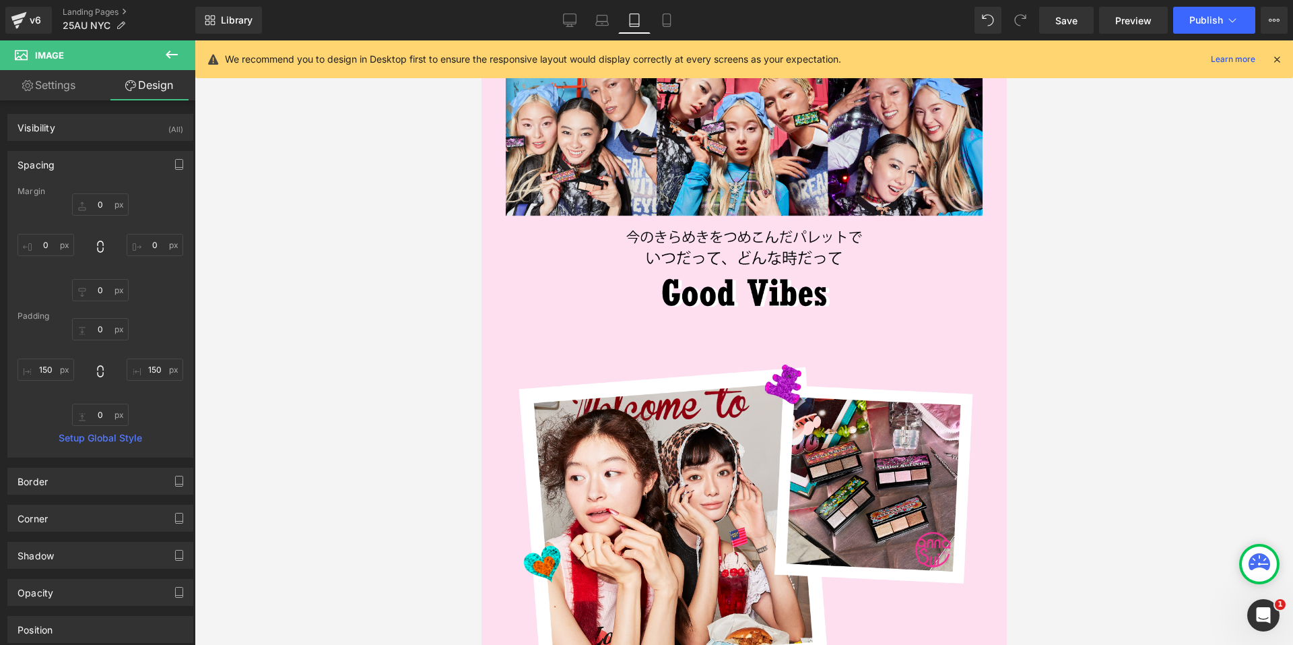
type input "30"
type input "0"
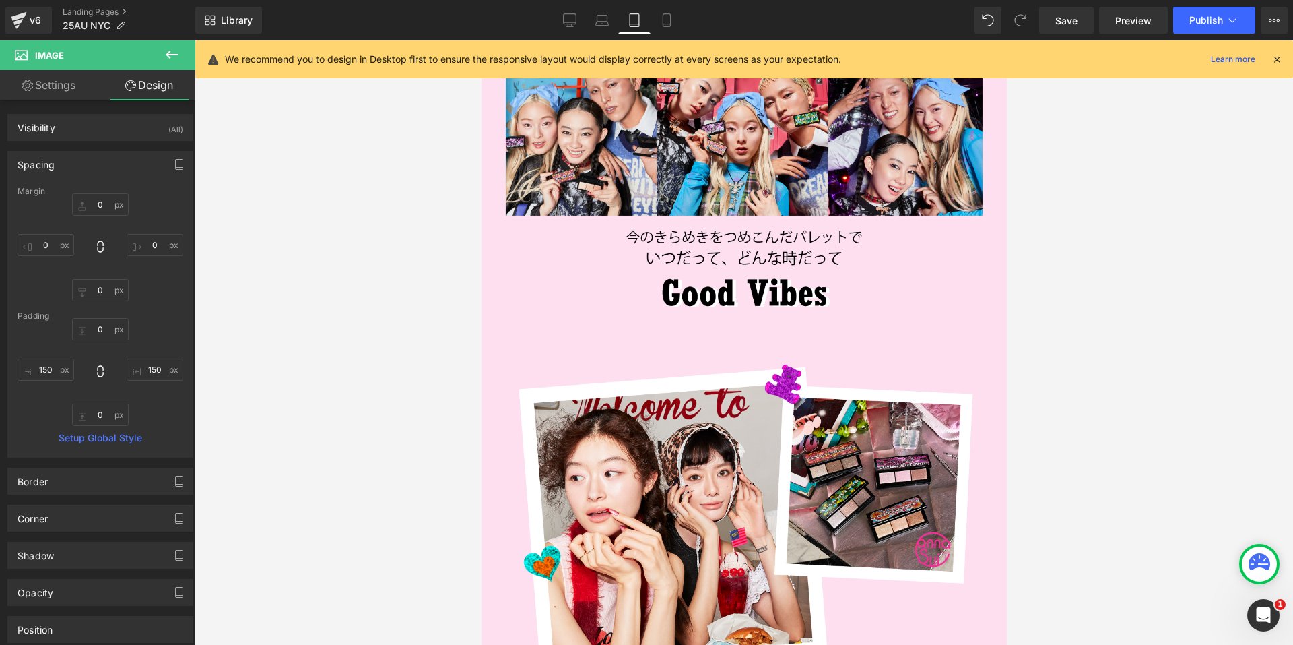
type input "103.061"
type input "0"
type input "103.061"
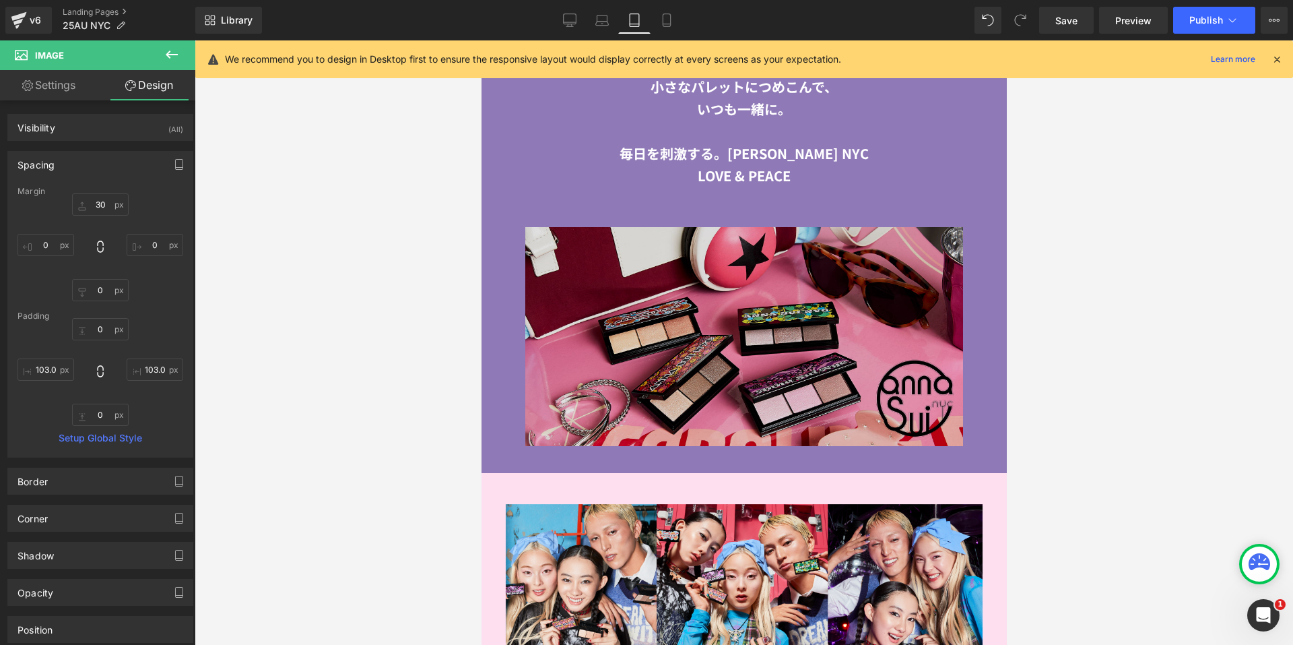
click at [697, 257] on img at bounding box center [743, 336] width 505 height 219
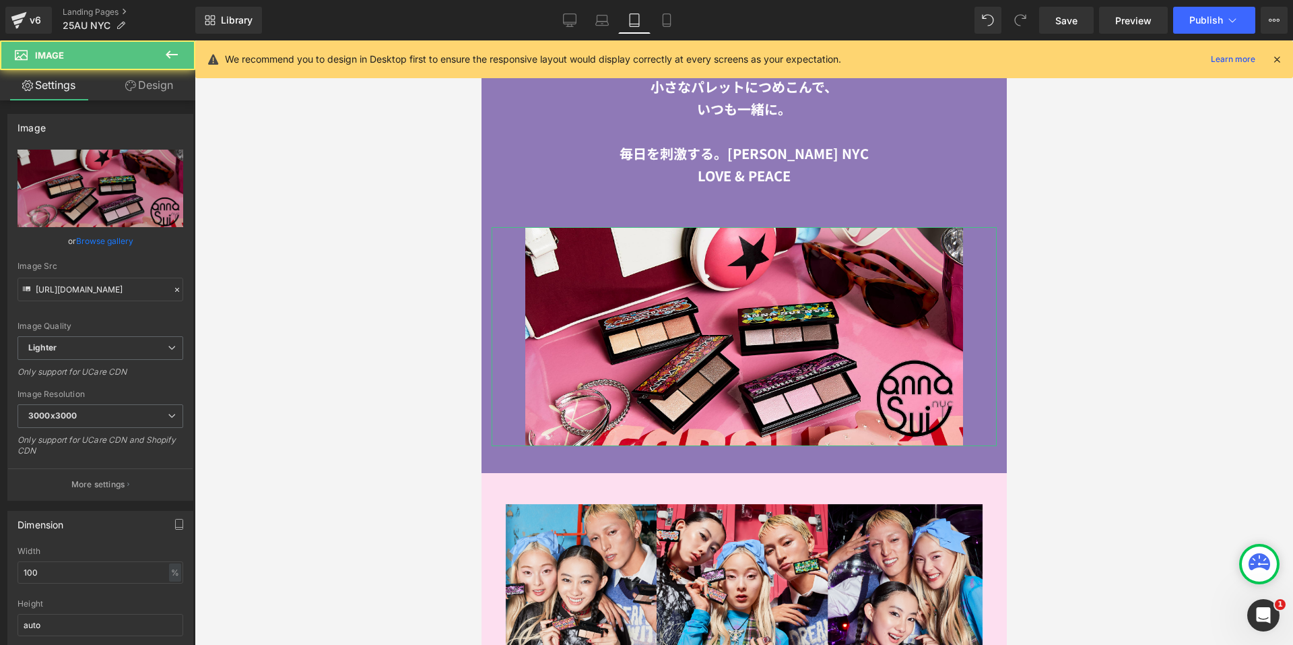
click at [143, 91] on link "Design" at bounding box center [149, 85] width 98 height 30
click at [0, 0] on div "Background" at bounding box center [0, 0] width 0 height 0
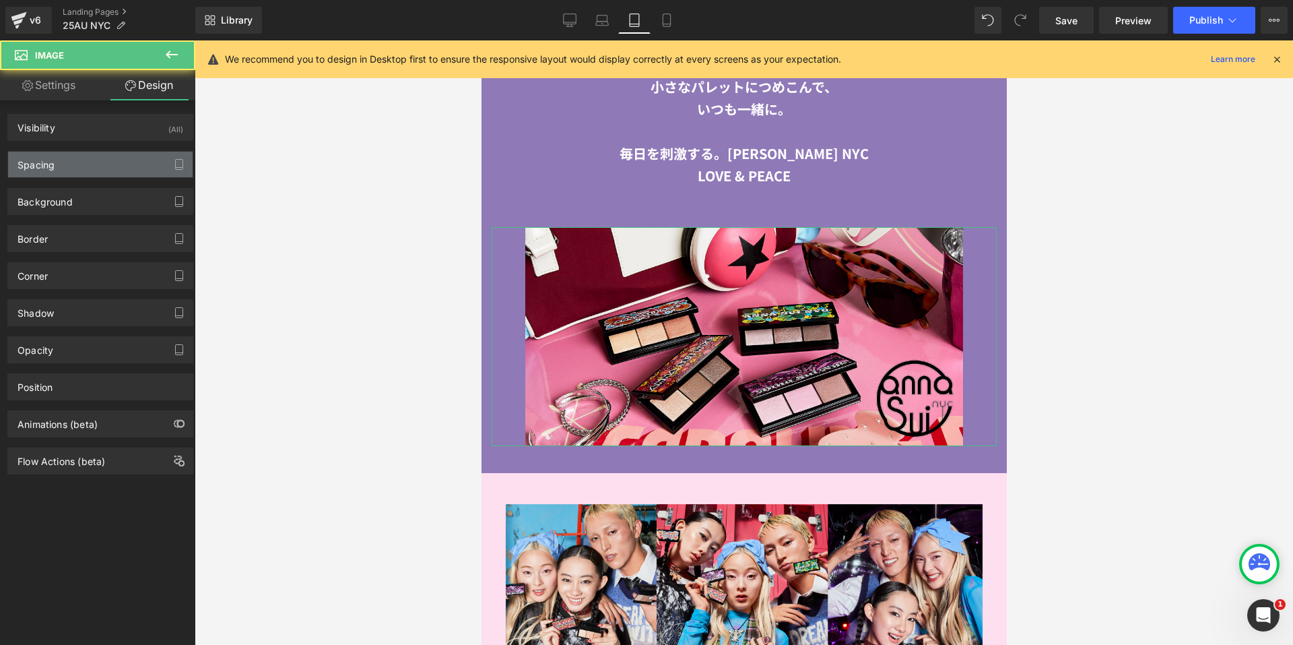
type input "30"
type input "0"
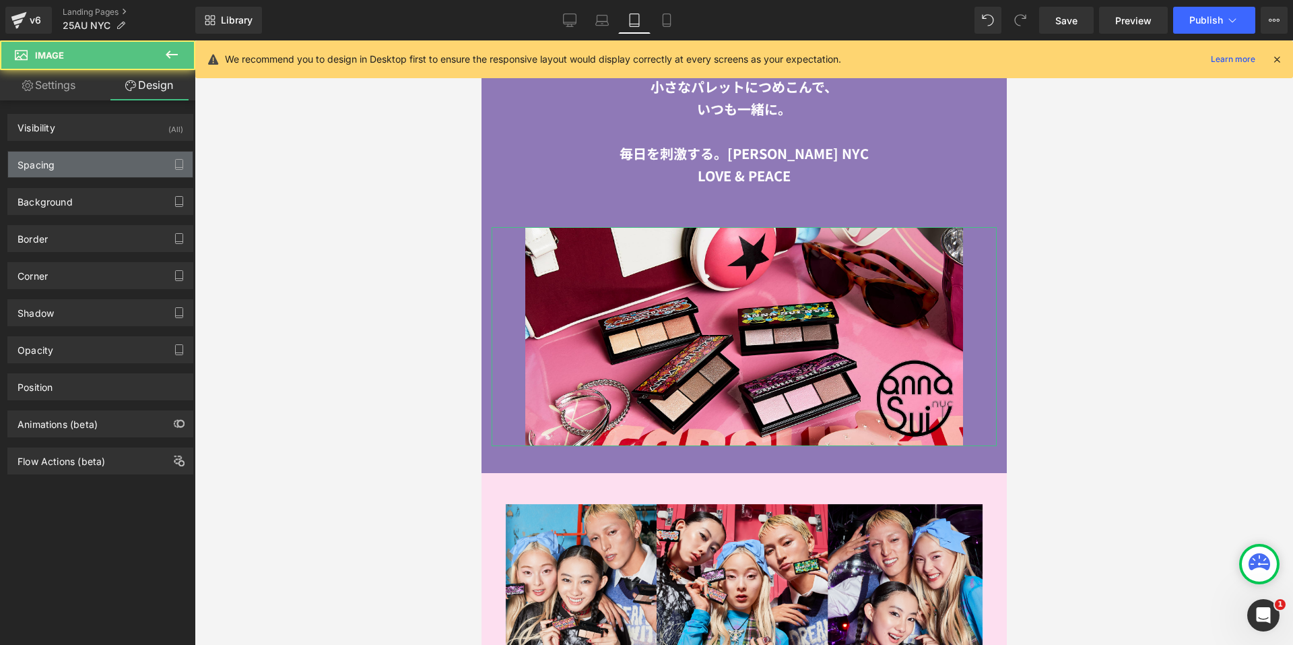
type input "50"
type input "0"
type input "50"
click at [100, 165] on div "Spacing" at bounding box center [100, 165] width 185 height 26
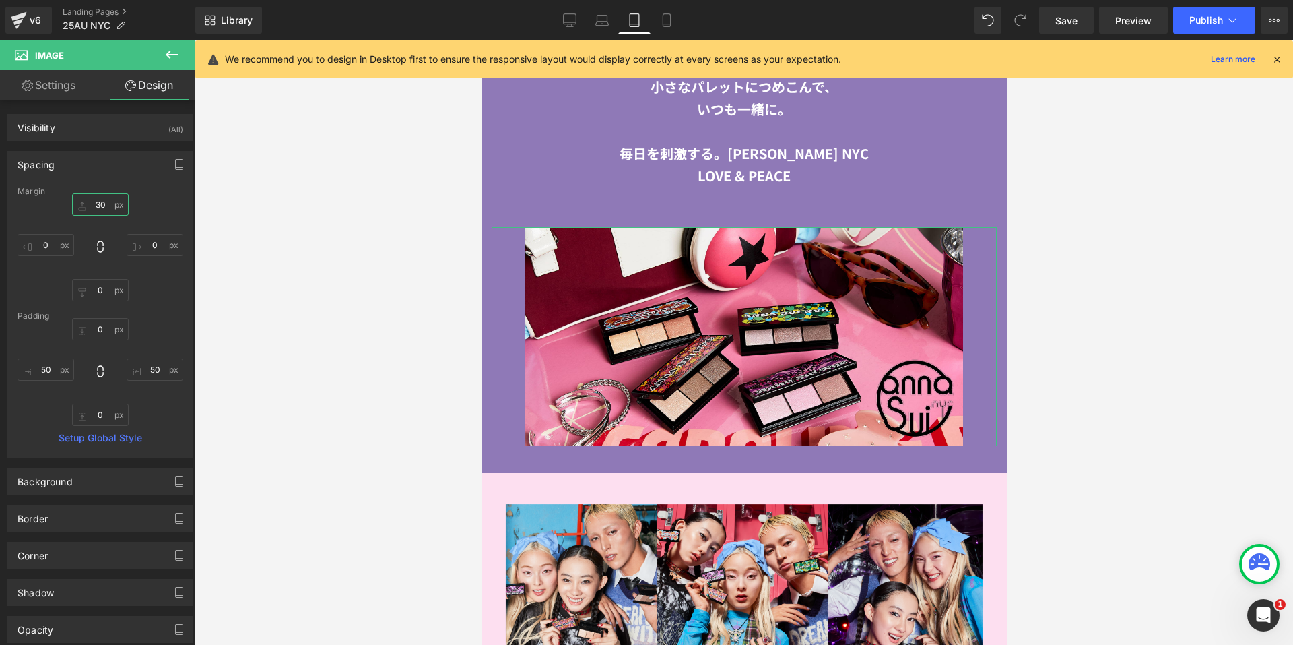
click at [102, 204] on input "30" at bounding box center [100, 204] width 57 height 22
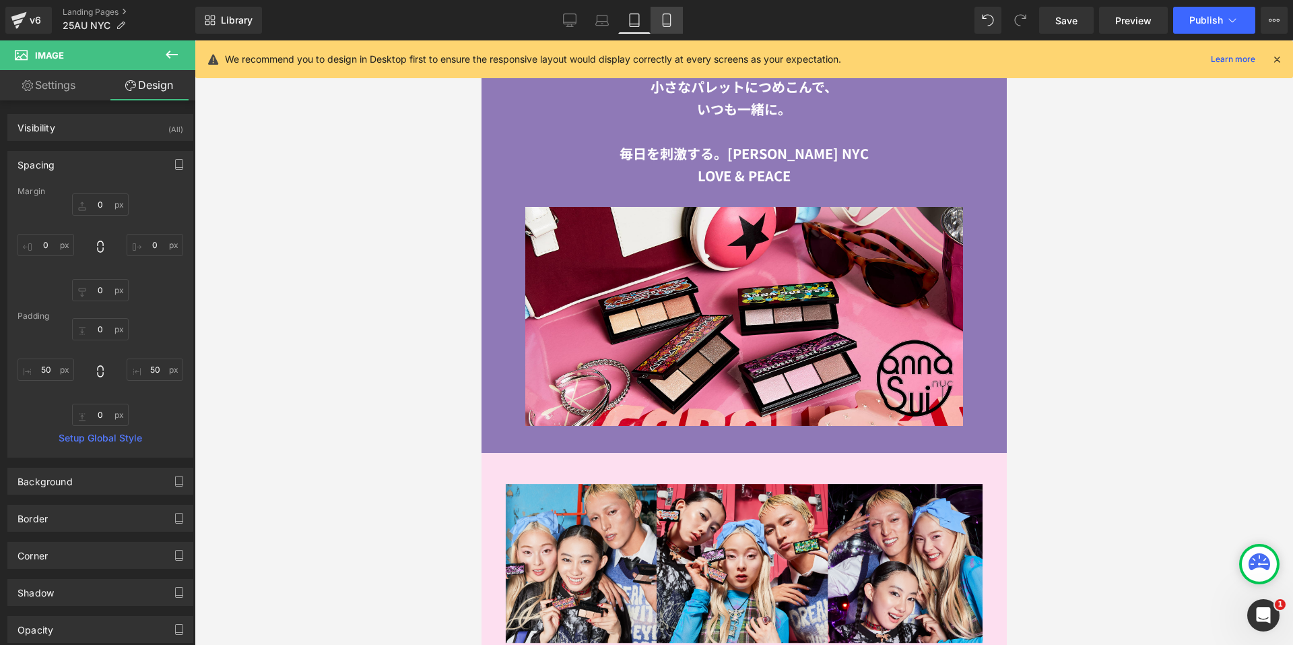
click at [668, 17] on icon at bounding box center [666, 19] width 13 height 13
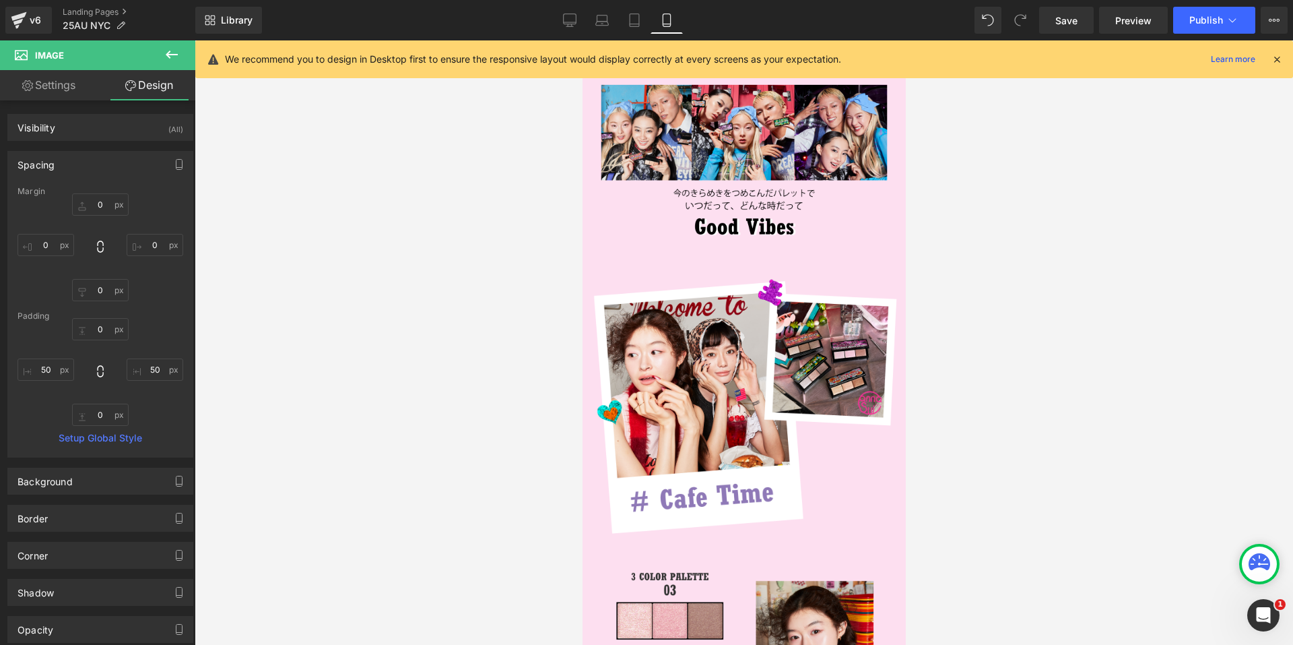
type input "20"
type input "0"
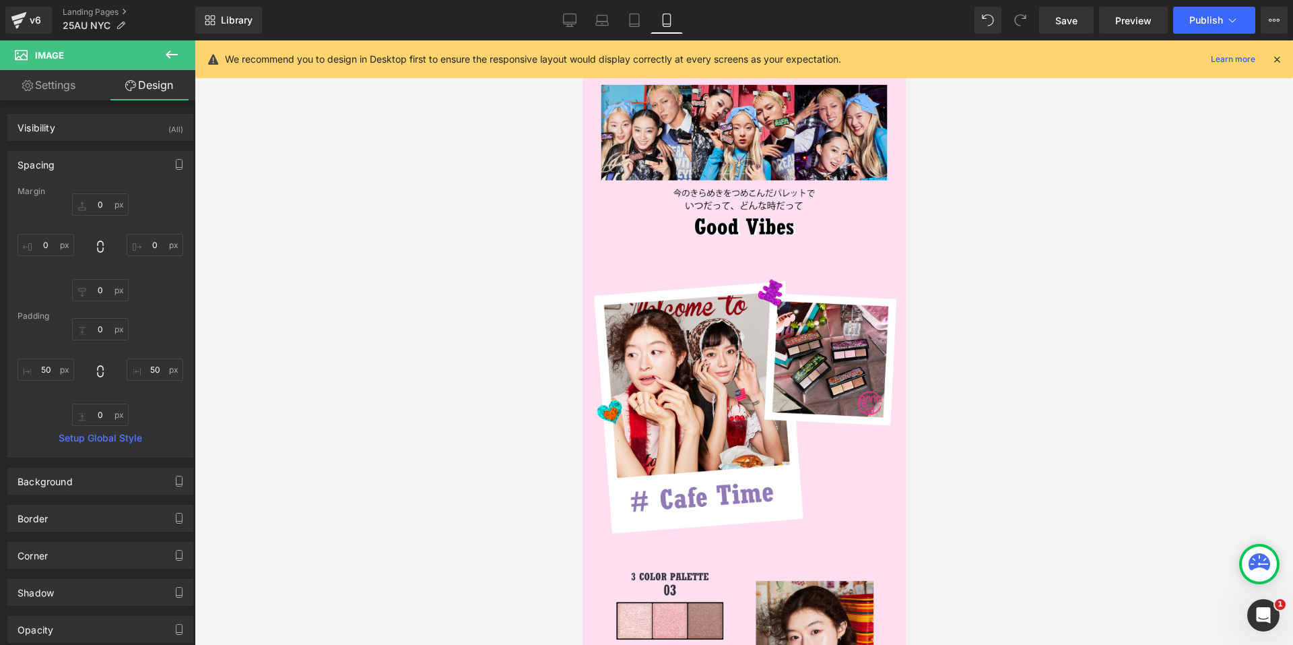
type input "26.5651"
type input "0"
type input "26.5651"
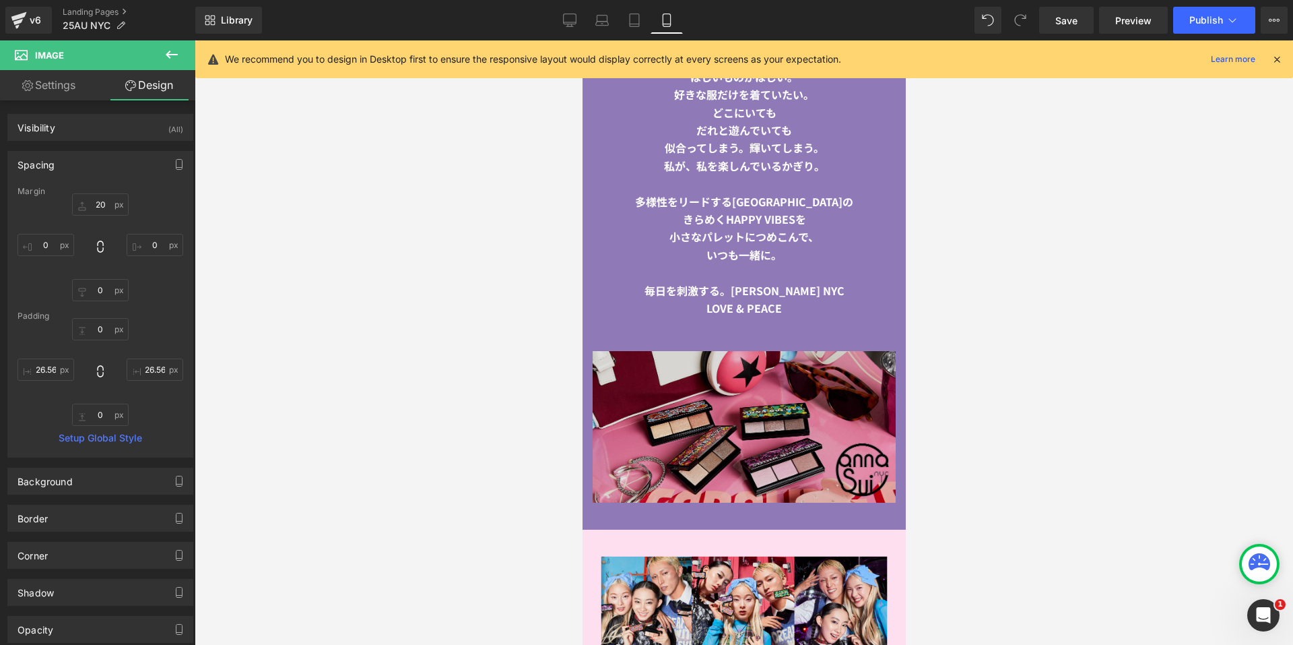
scroll to position [1565, 0]
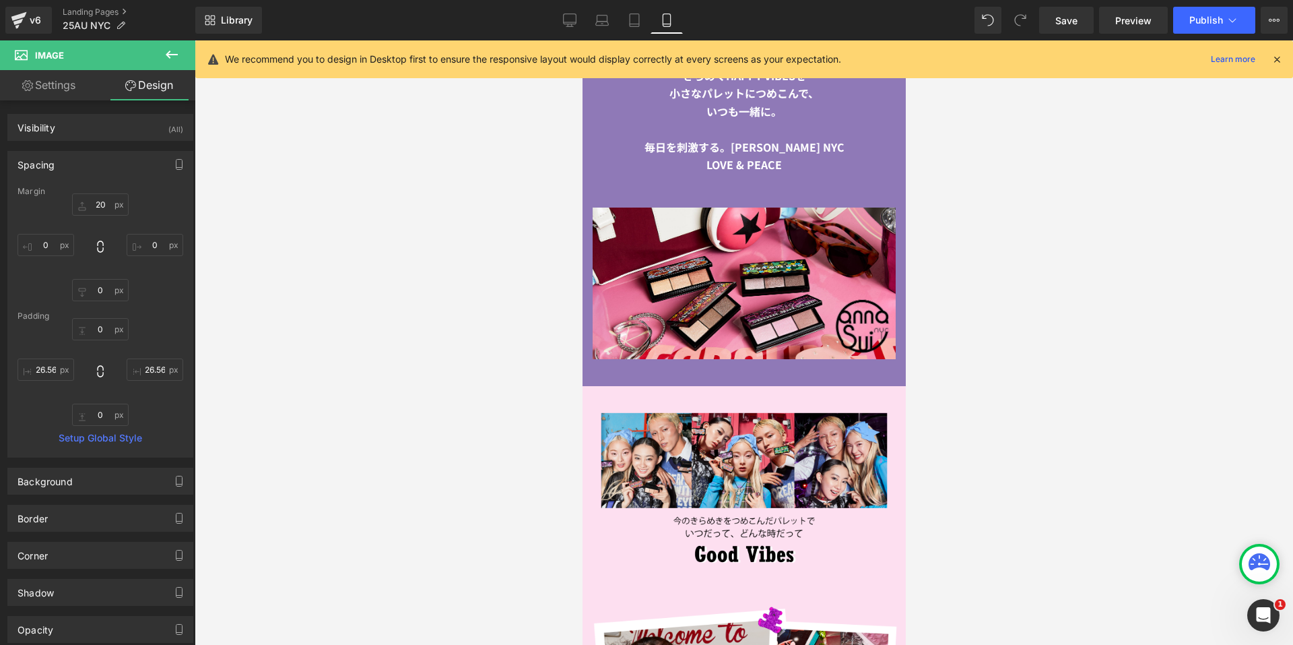
drag, startPoint x: 801, startPoint y: 160, endPoint x: 678, endPoint y: 233, distance: 142.9
click at [678, 233] on img at bounding box center [743, 283] width 303 height 152
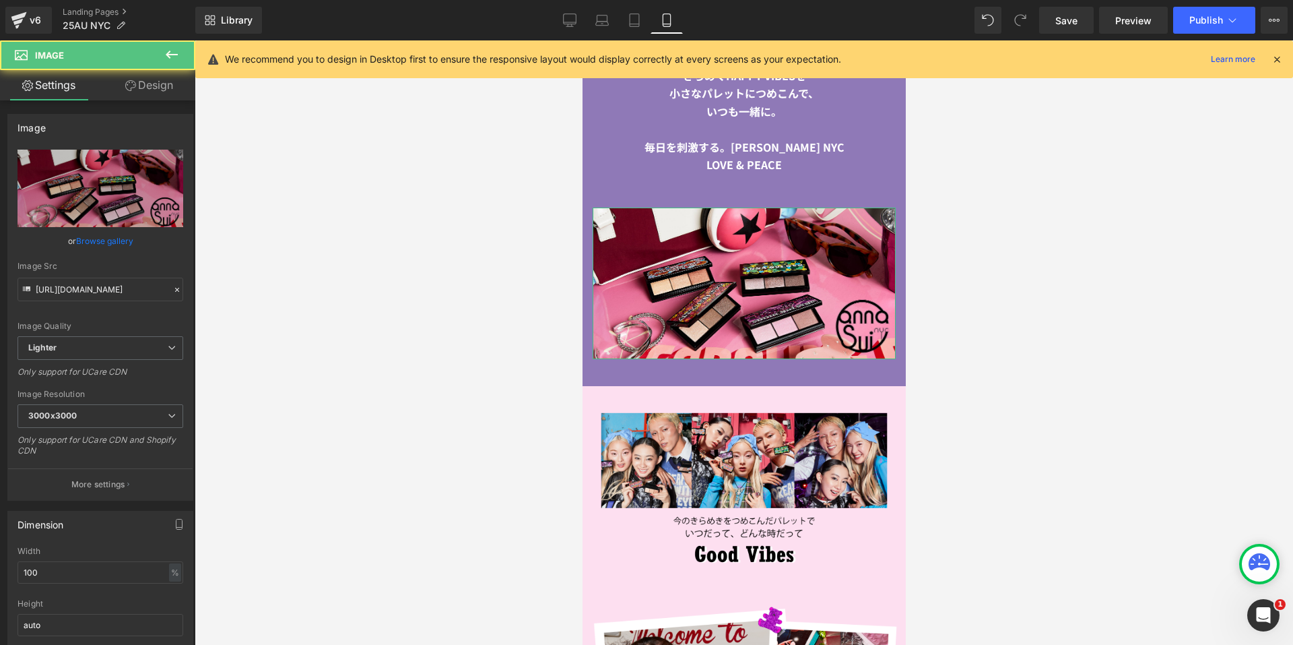
click at [148, 77] on link "Design" at bounding box center [149, 85] width 98 height 30
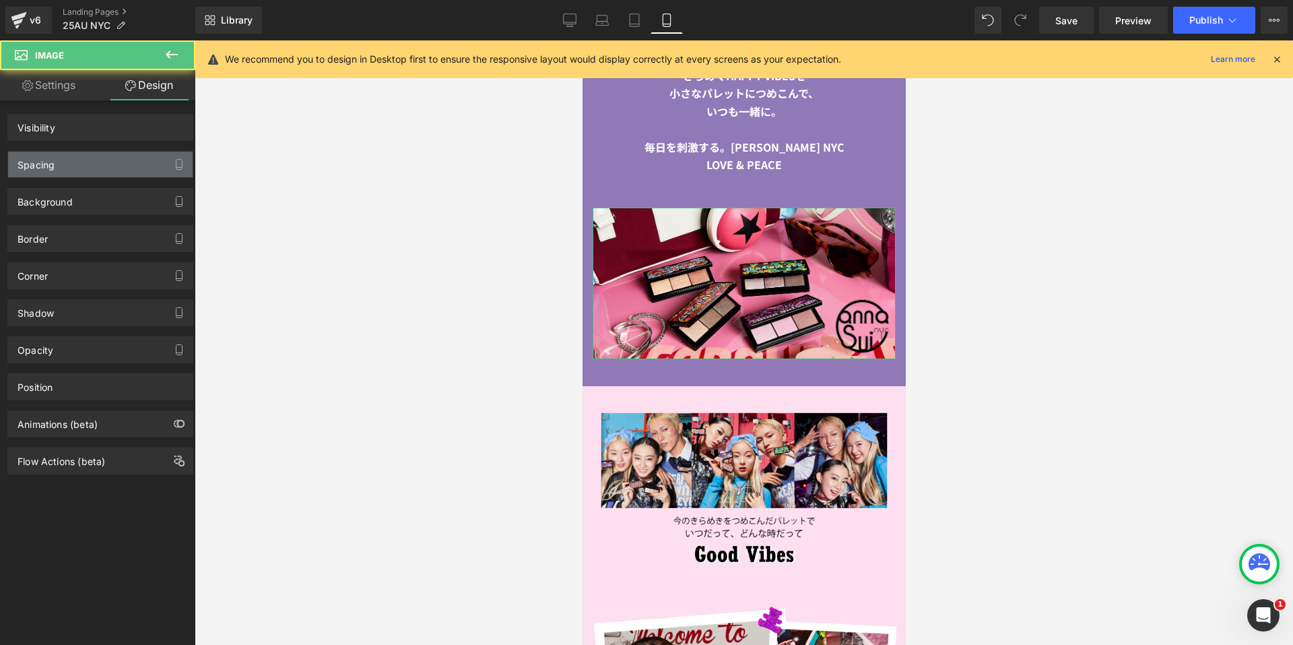
click at [82, 152] on div "Spacing" at bounding box center [100, 165] width 185 height 26
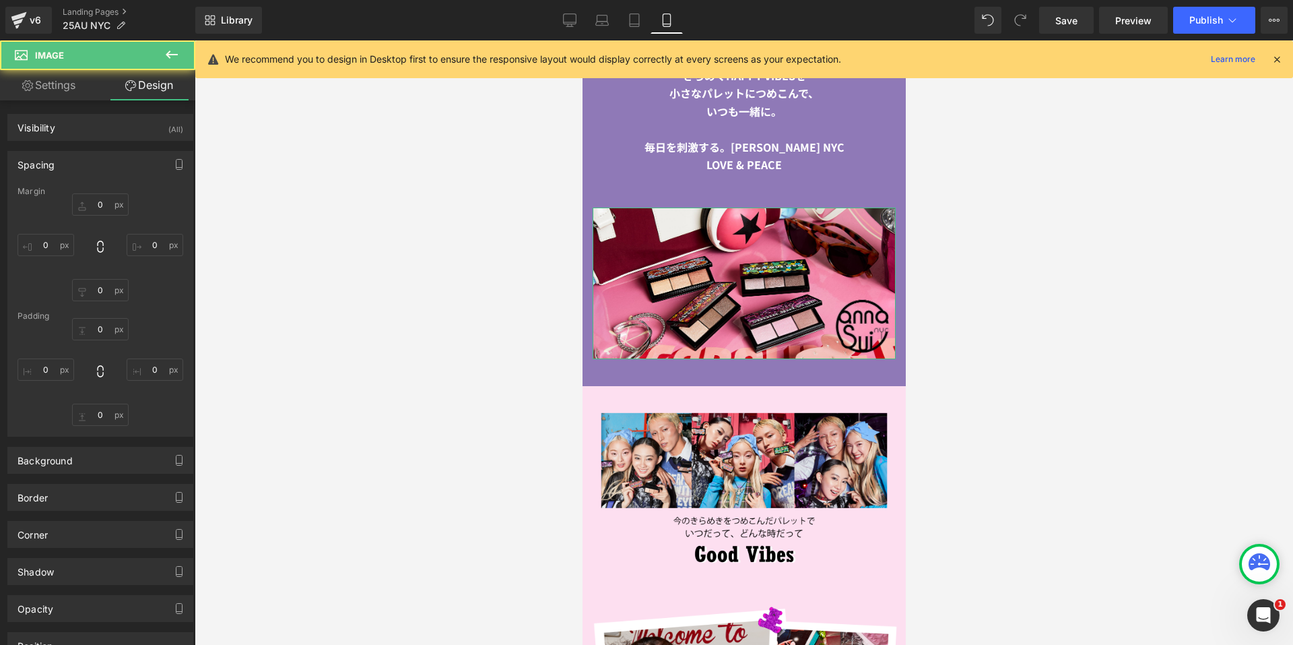
click at [78, 166] on div "Spacing" at bounding box center [100, 165] width 185 height 26
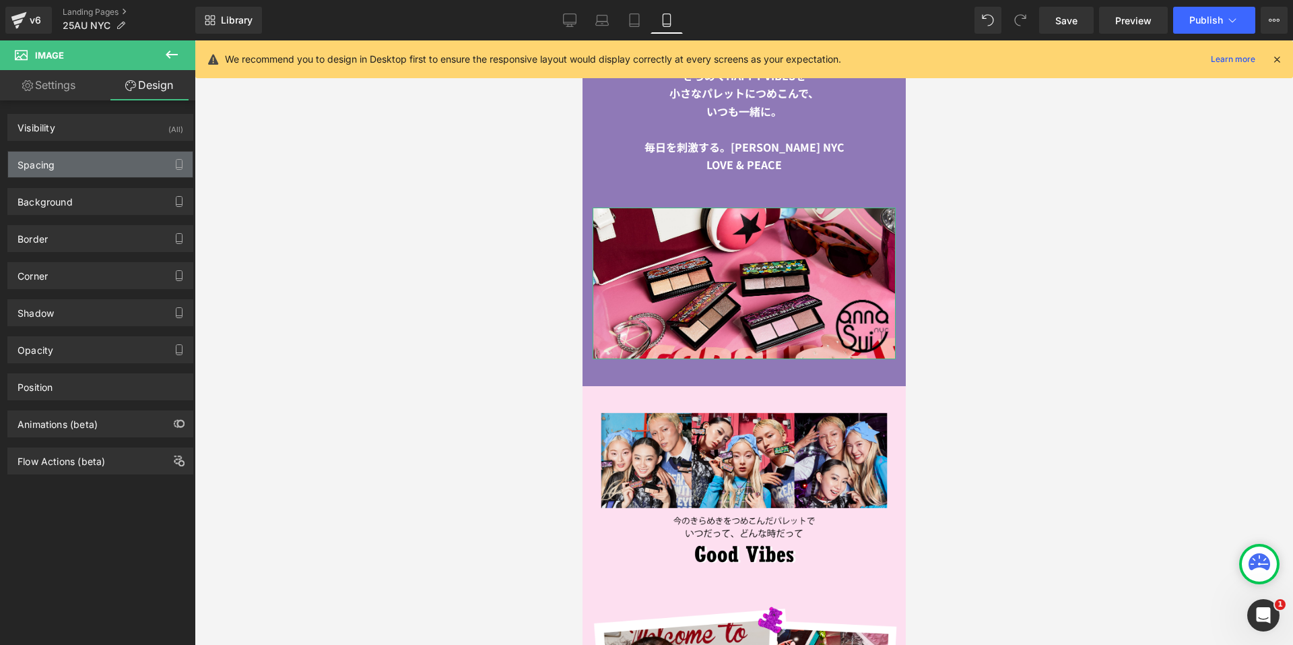
type input "20"
type input "0"
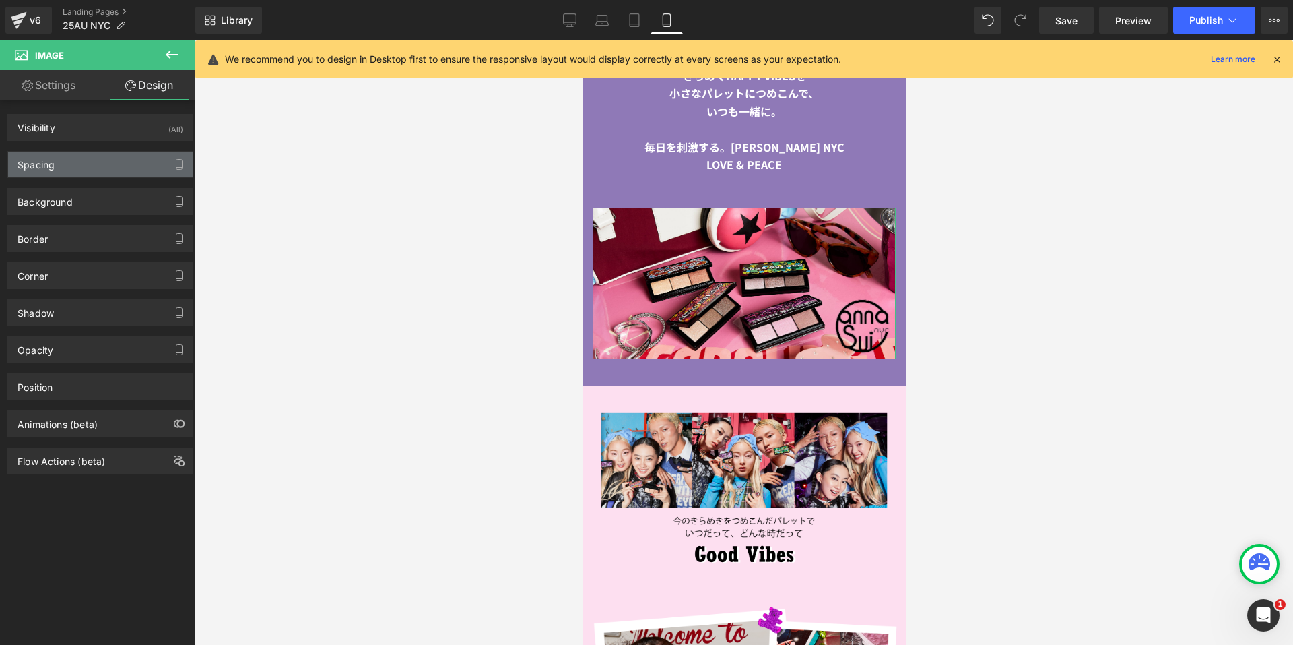
type input "0"
click at [96, 170] on div "Spacing" at bounding box center [100, 165] width 185 height 26
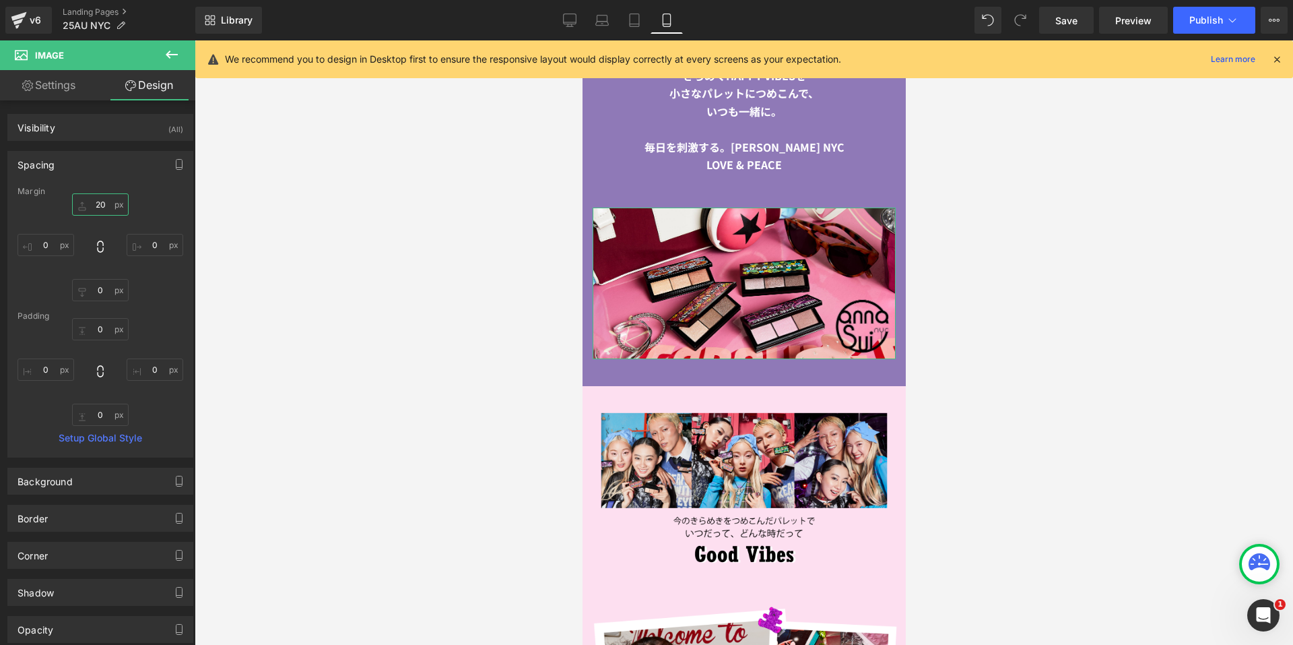
click at [97, 203] on input "20" at bounding box center [100, 204] width 57 height 22
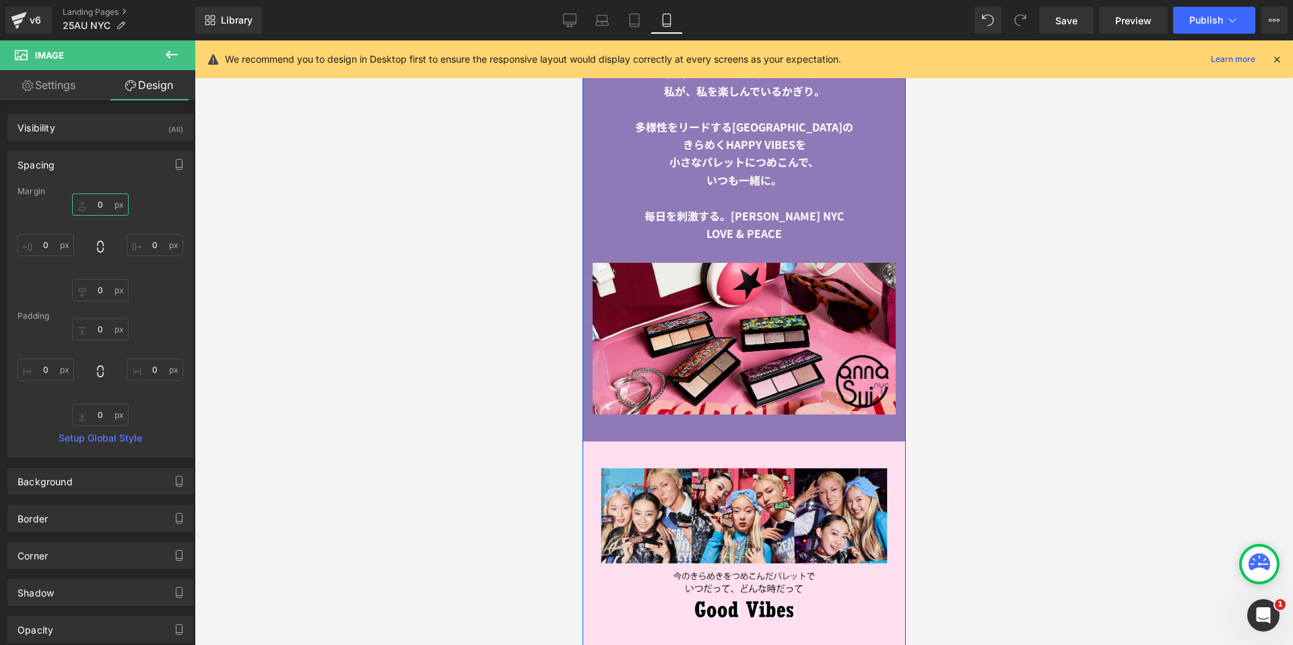
scroll to position [1498, 0]
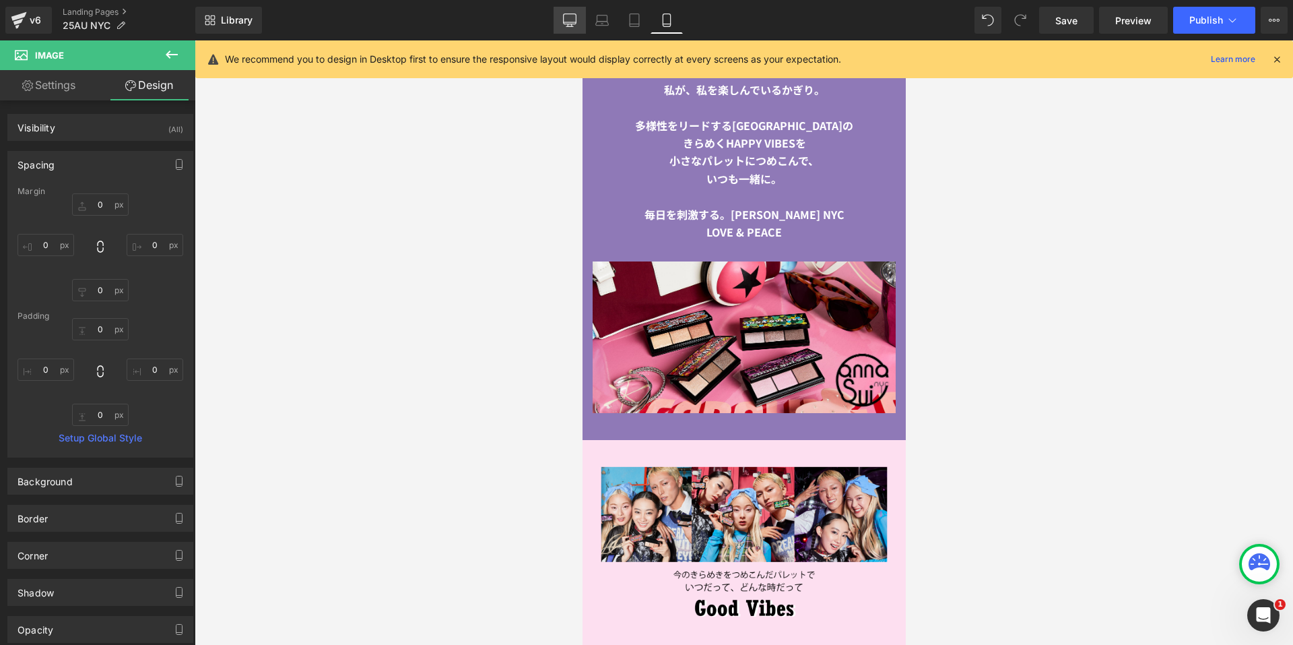
click at [562, 18] on link "Desktop" at bounding box center [570, 20] width 32 height 27
type input "0"
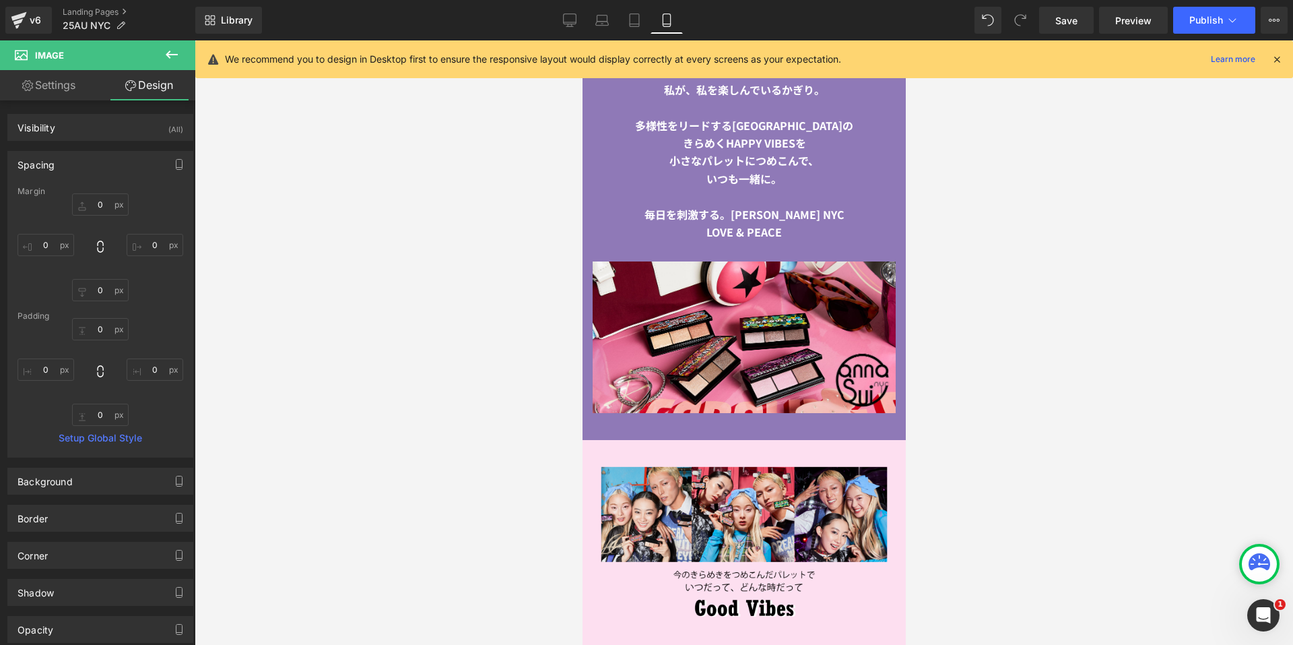
type input "0"
type input "93.6005"
type input "0"
type input "93.6005"
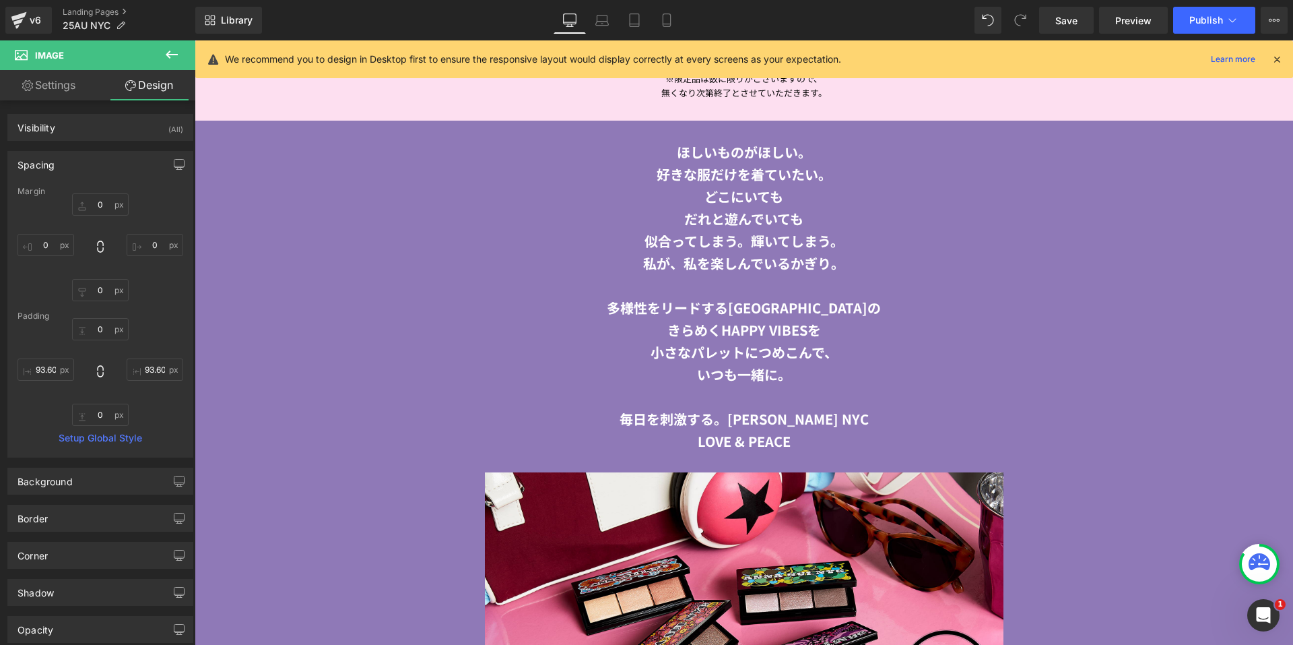
scroll to position [2442, 0]
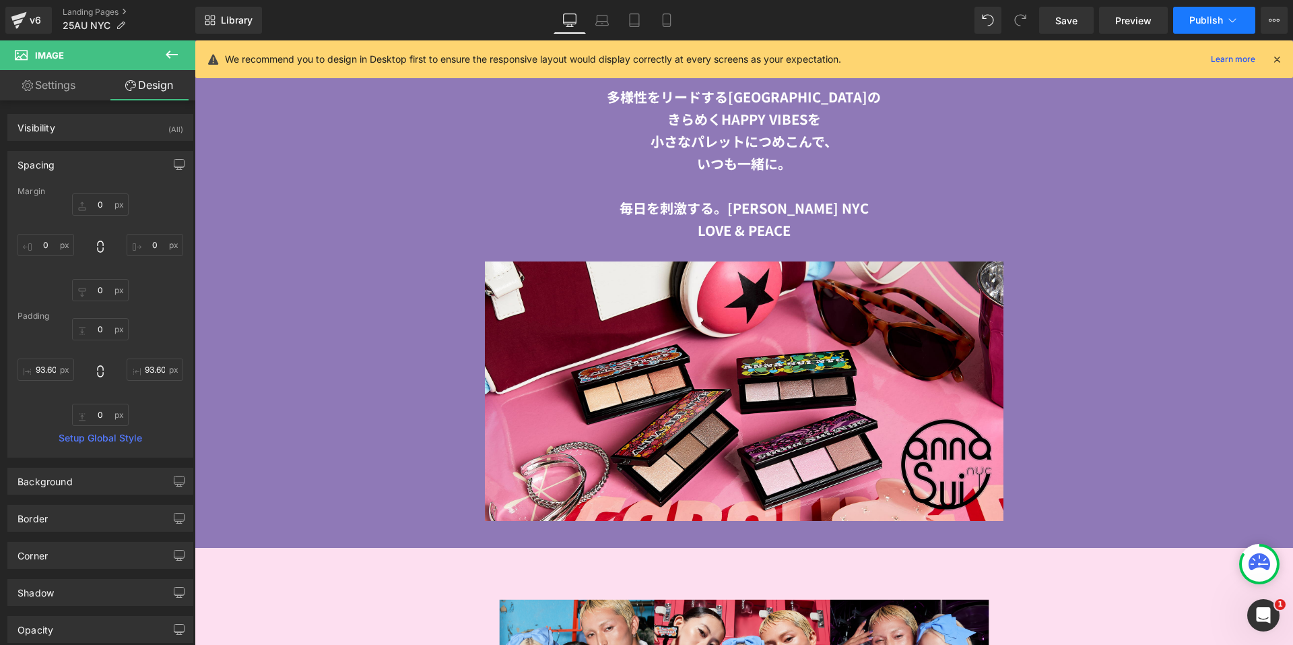
click at [1208, 15] on span "Publish" at bounding box center [1207, 20] width 34 height 11
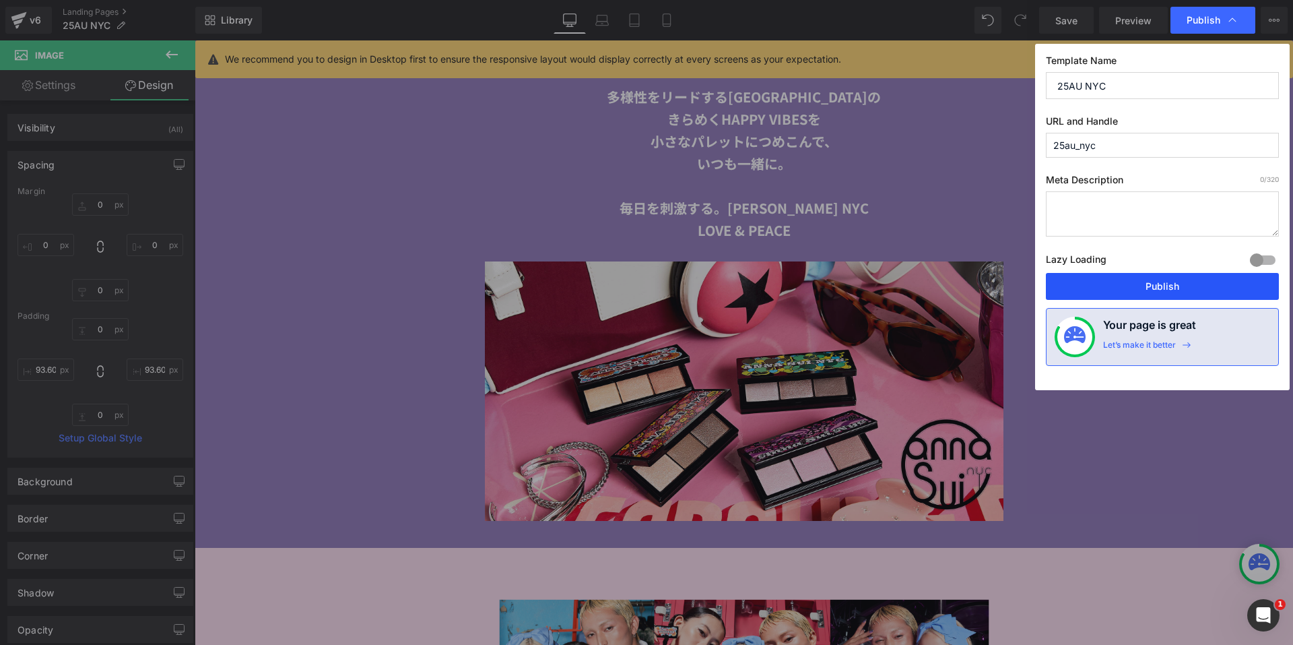
click at [1100, 287] on button "Publish" at bounding box center [1162, 286] width 233 height 27
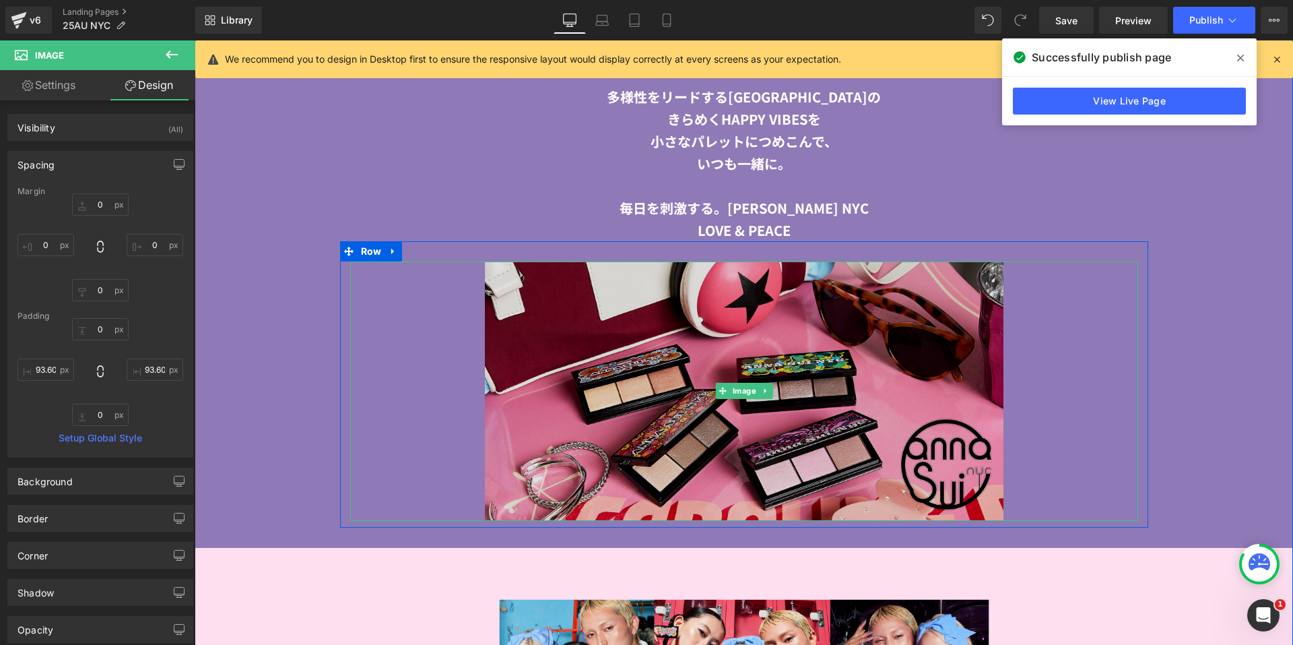
click at [761, 327] on img at bounding box center [744, 390] width 788 height 259
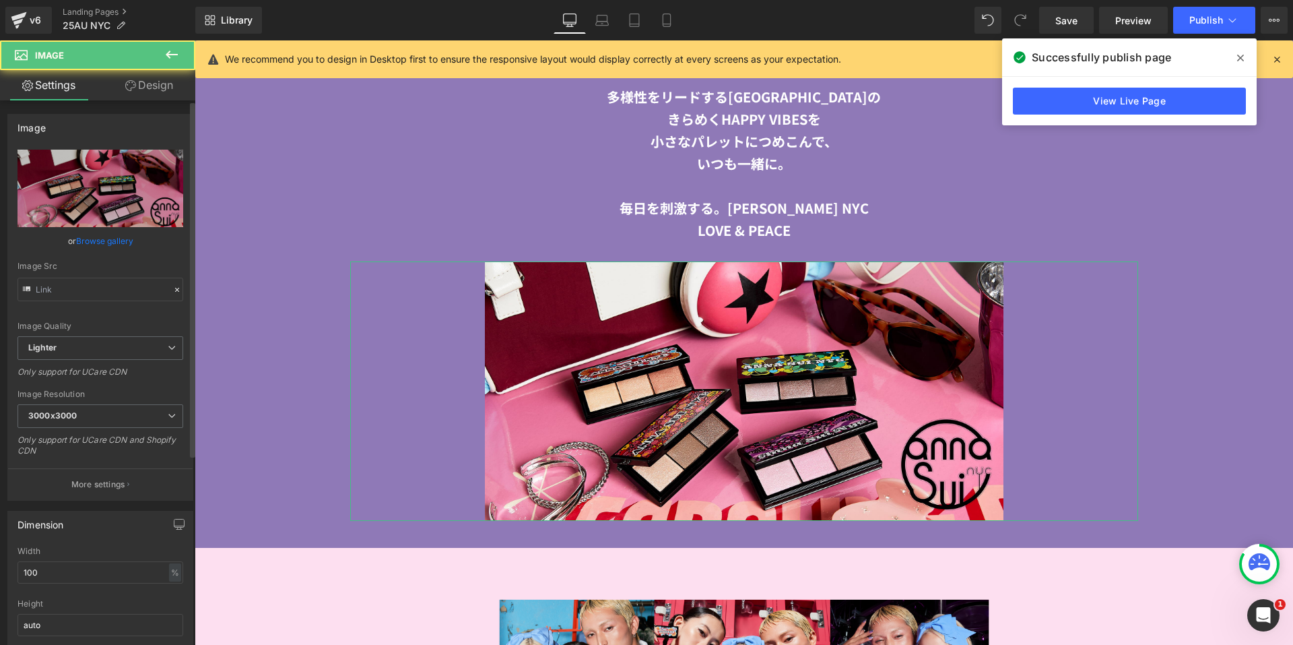
type input "[URL][DOMAIN_NAME]"
click at [155, 92] on link "Design" at bounding box center [149, 85] width 98 height 30
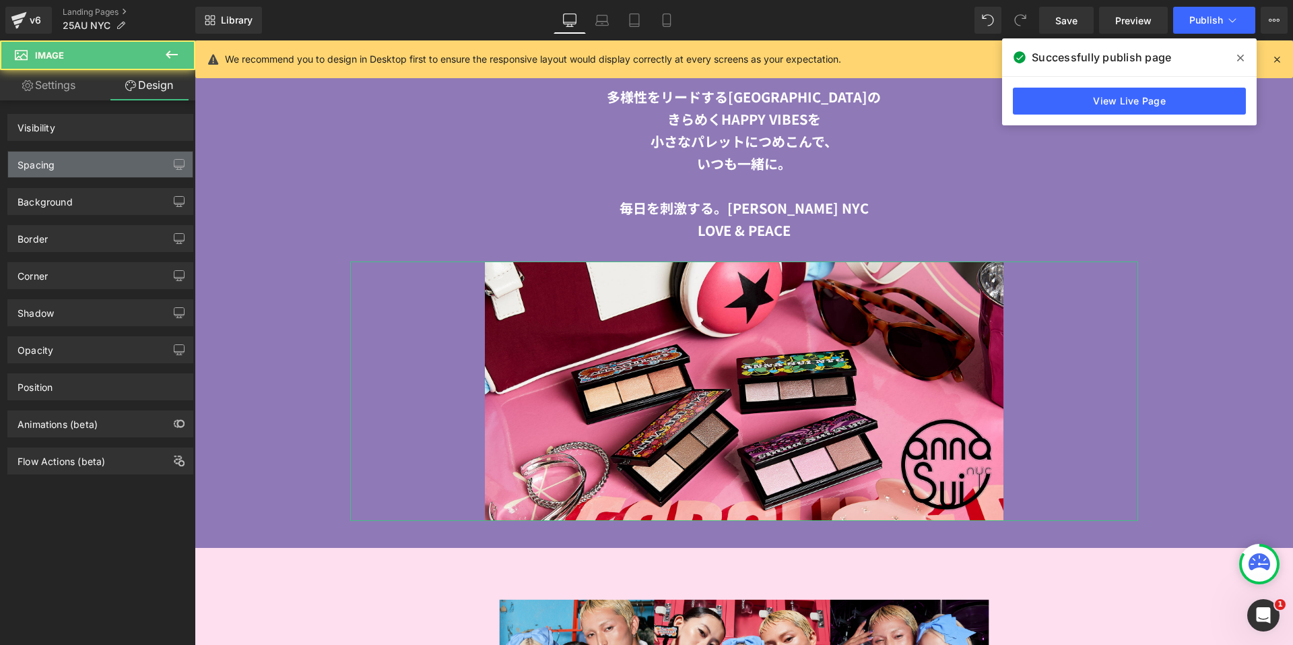
click at [84, 161] on div "Spacing" at bounding box center [100, 165] width 185 height 26
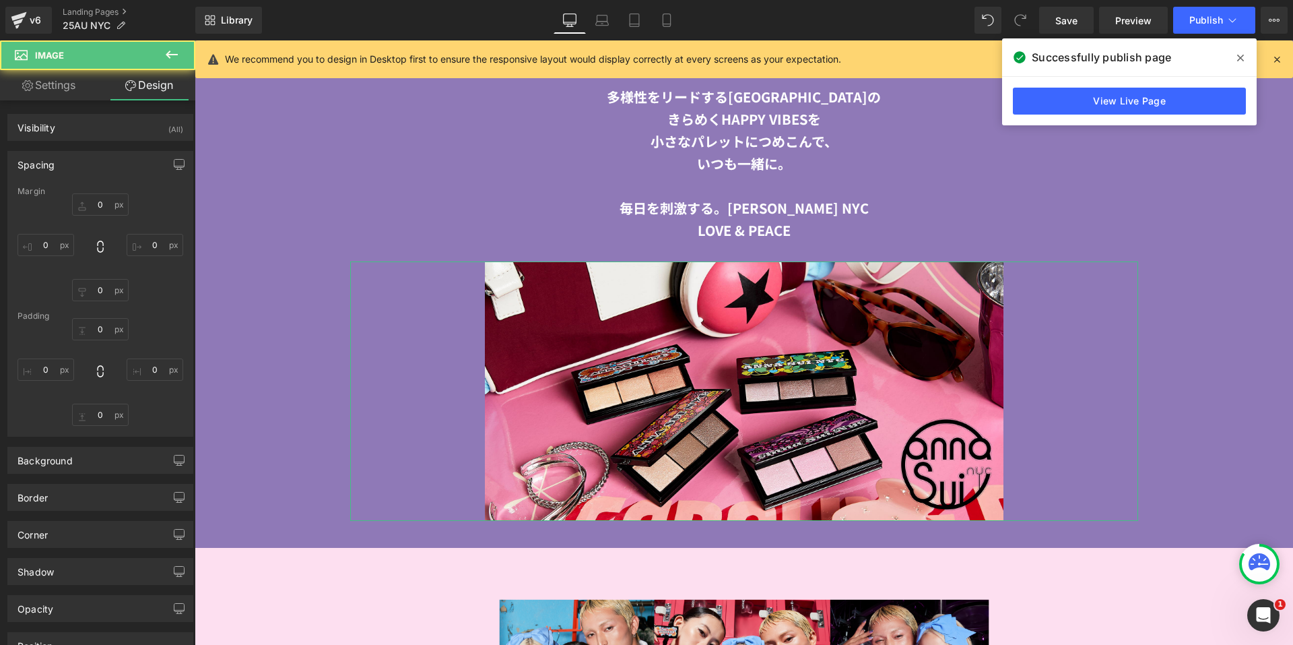
type input "0"
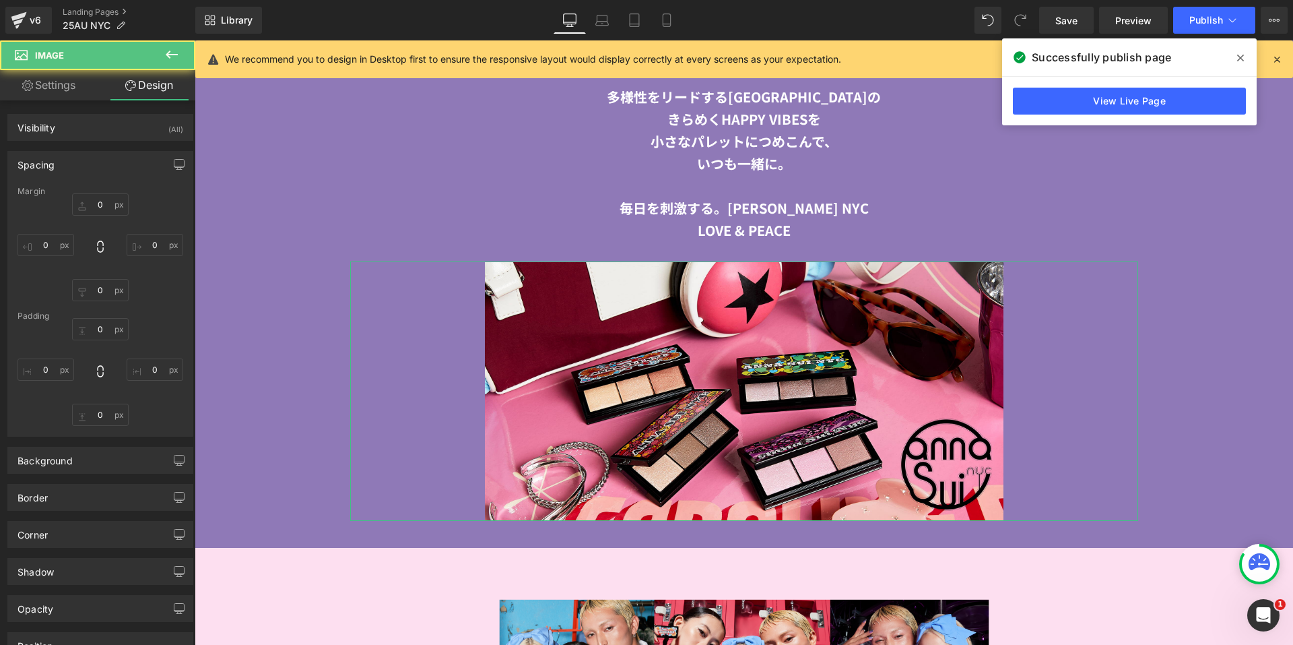
type input "200"
type input "0"
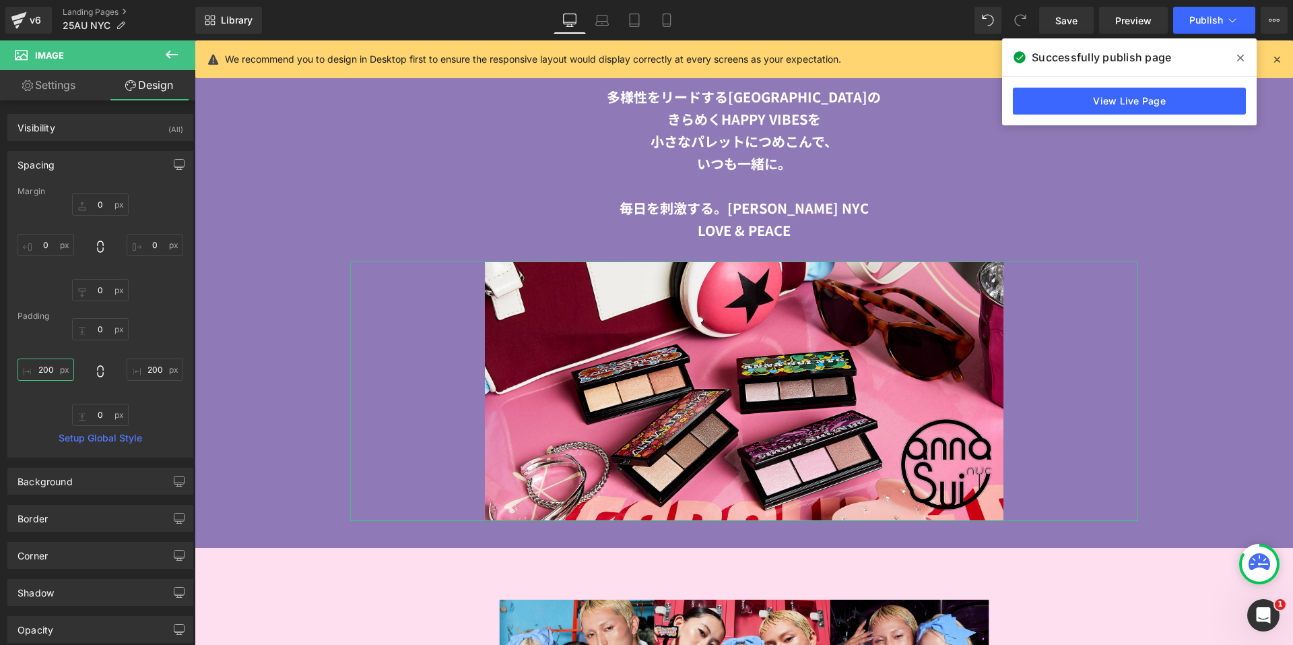
click at [40, 370] on input "200" at bounding box center [46, 369] width 57 height 22
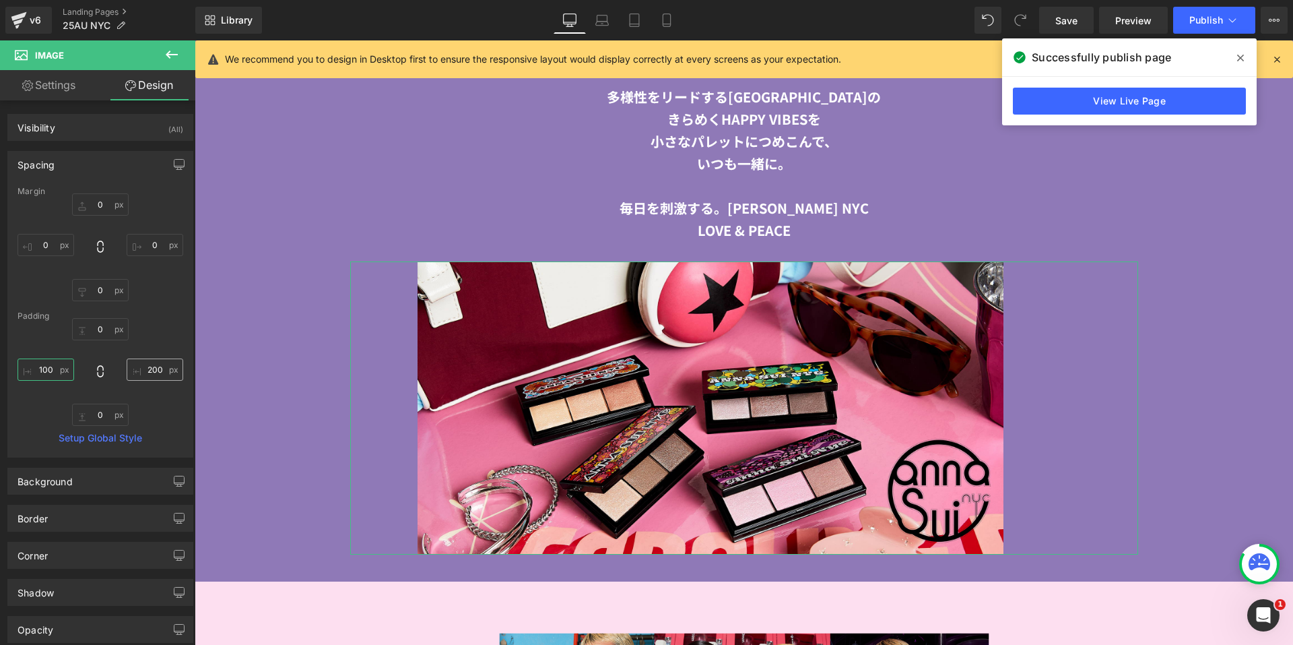
type input "100"
click at [133, 364] on input "200" at bounding box center [155, 369] width 57 height 22
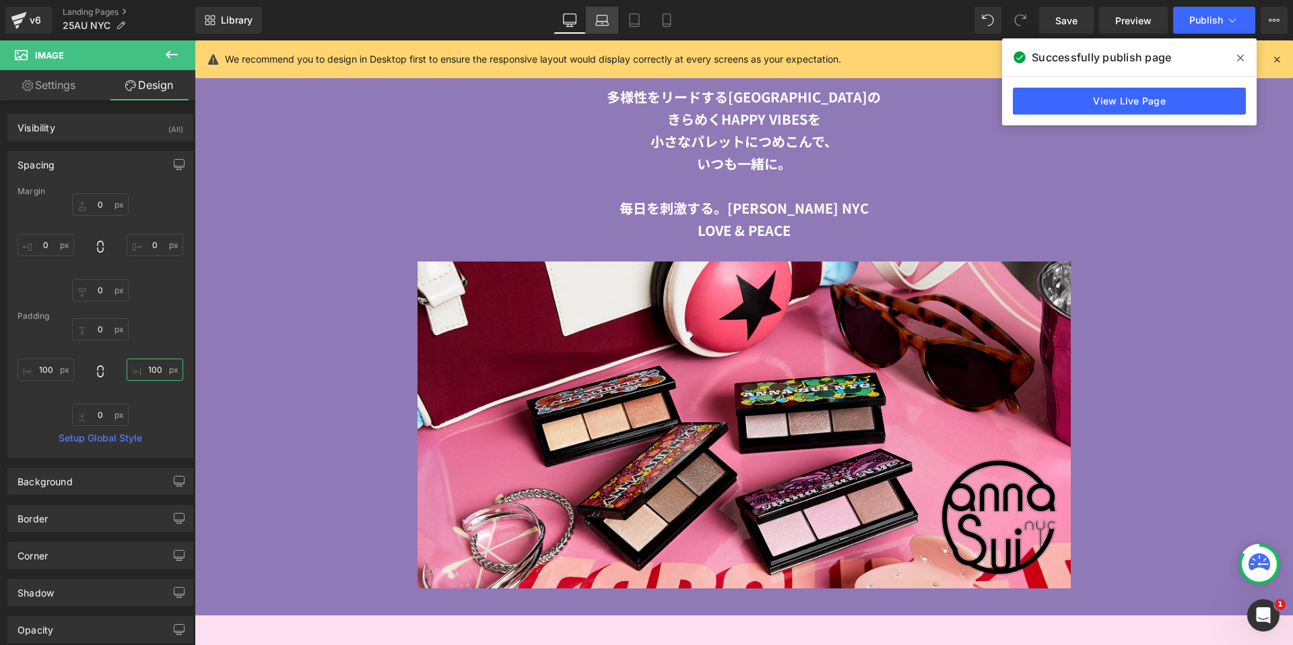
type input "100"
click at [593, 26] on link "Laptop" at bounding box center [602, 20] width 32 height 27
type input "0"
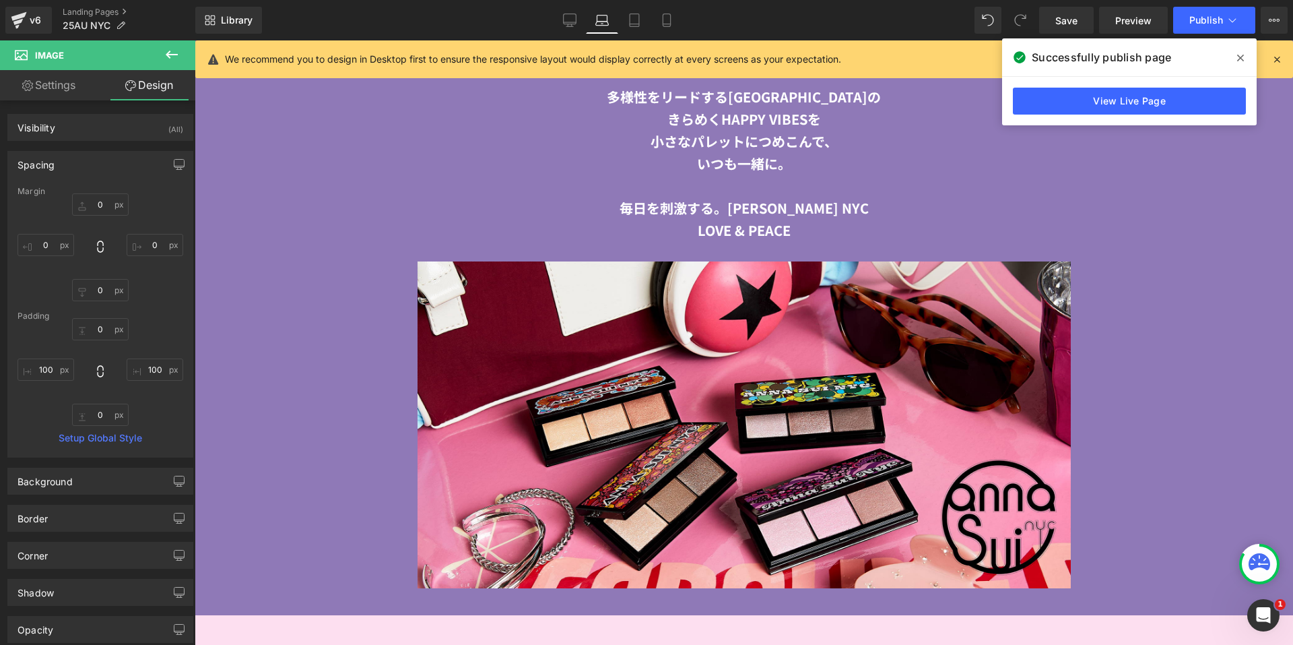
type input "0"
type input "117.58"
type input "0"
type input "117.58"
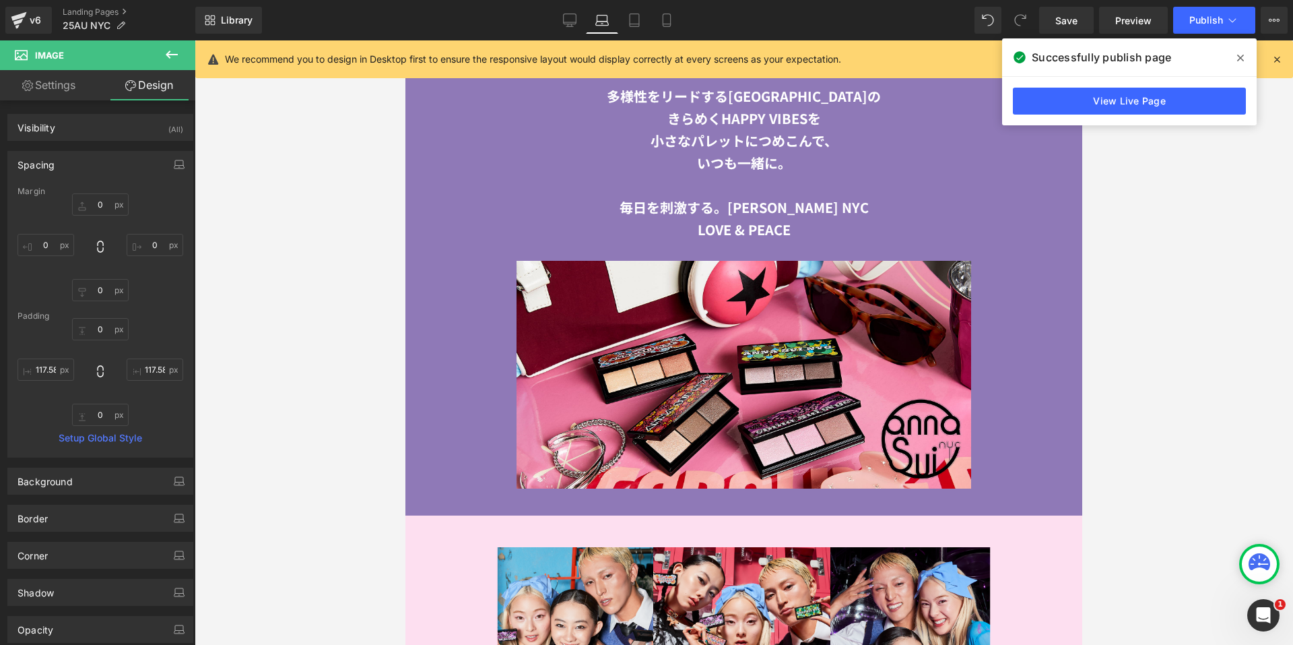
scroll to position [2163, 0]
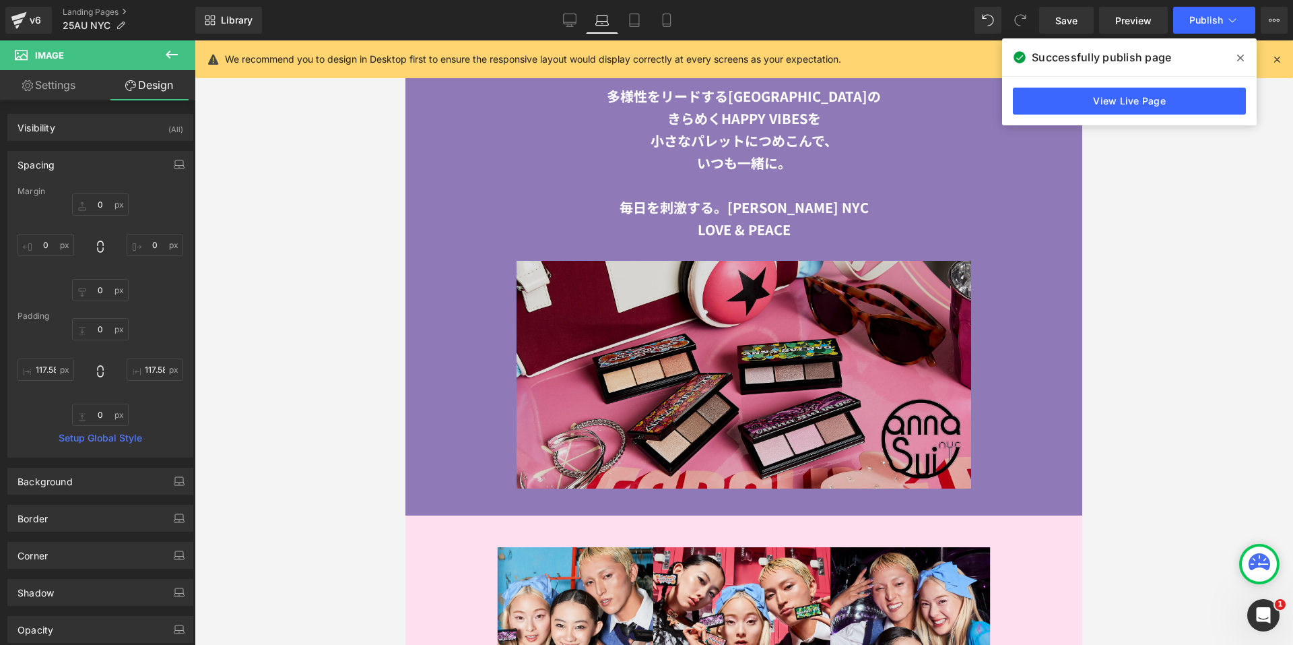
click at [686, 294] on img at bounding box center [744, 375] width 657 height 228
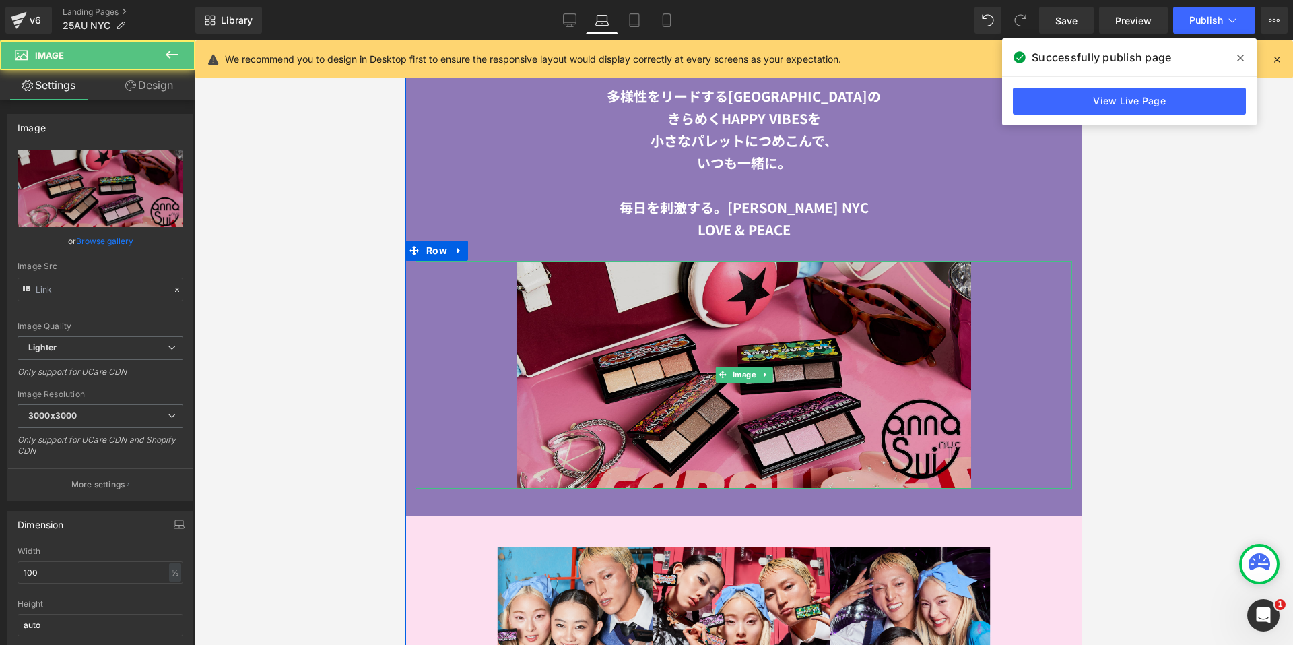
type input "[URL][DOMAIN_NAME]"
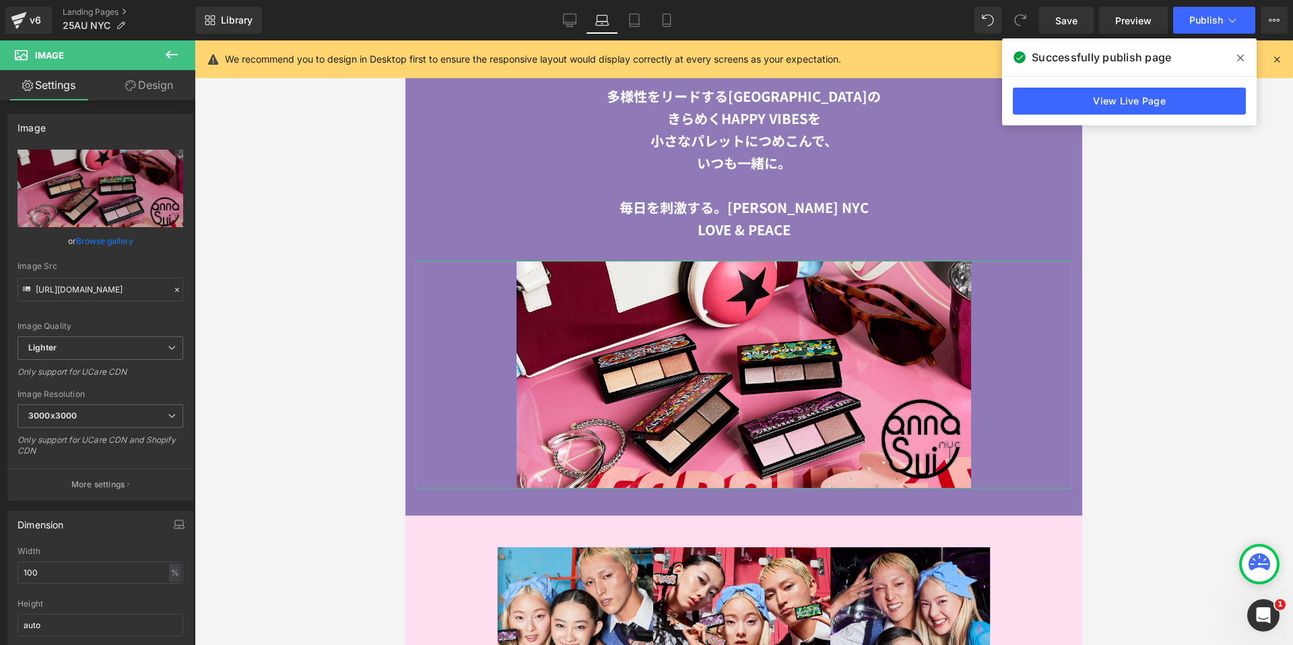
click at [152, 89] on link "Design" at bounding box center [149, 85] width 98 height 30
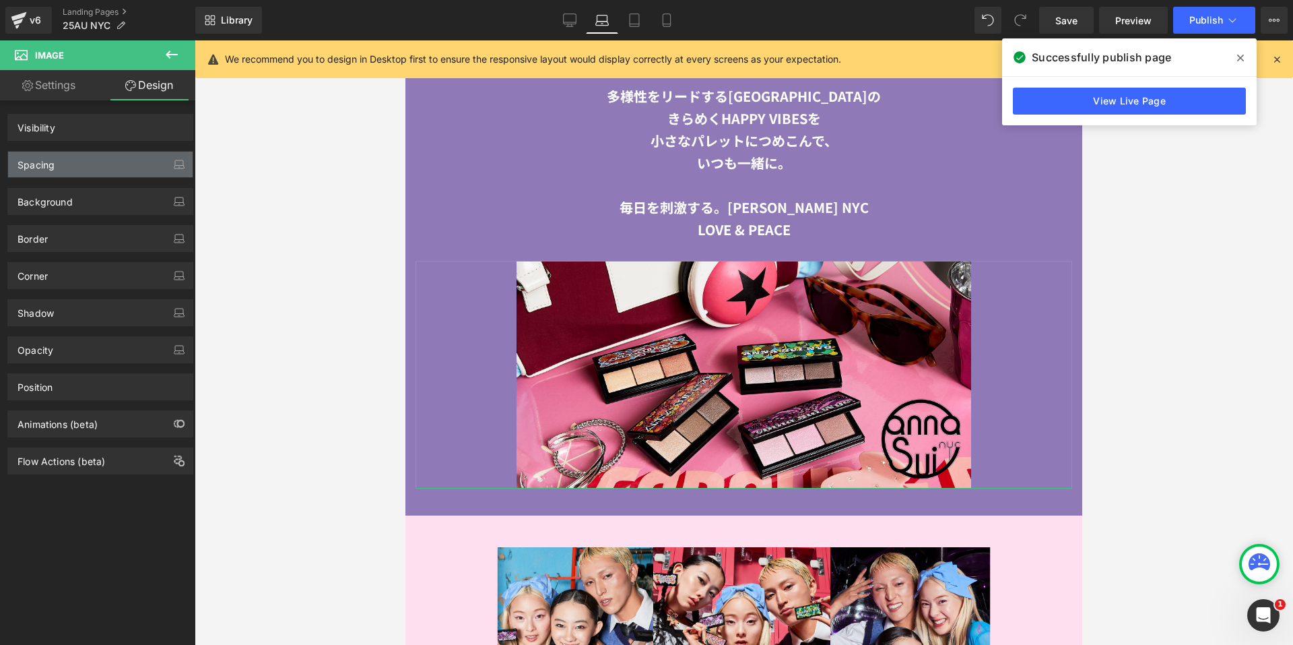
click at [100, 158] on div "Spacing" at bounding box center [100, 165] width 185 height 26
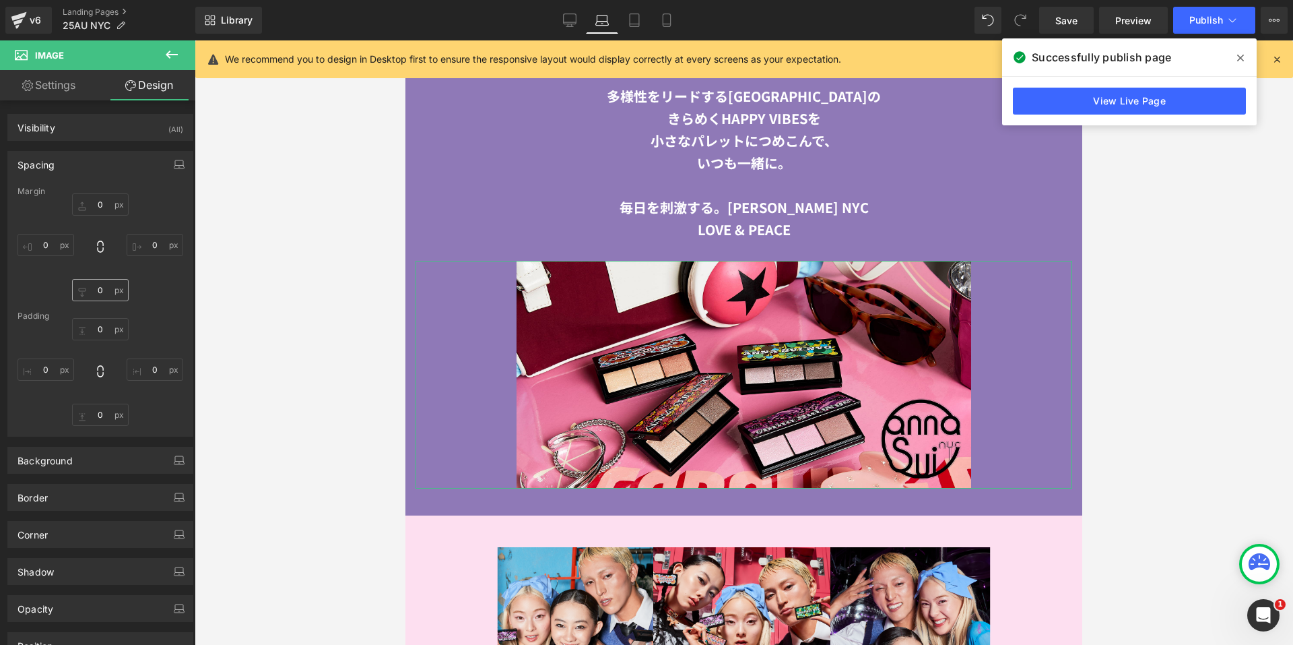
type input "0"
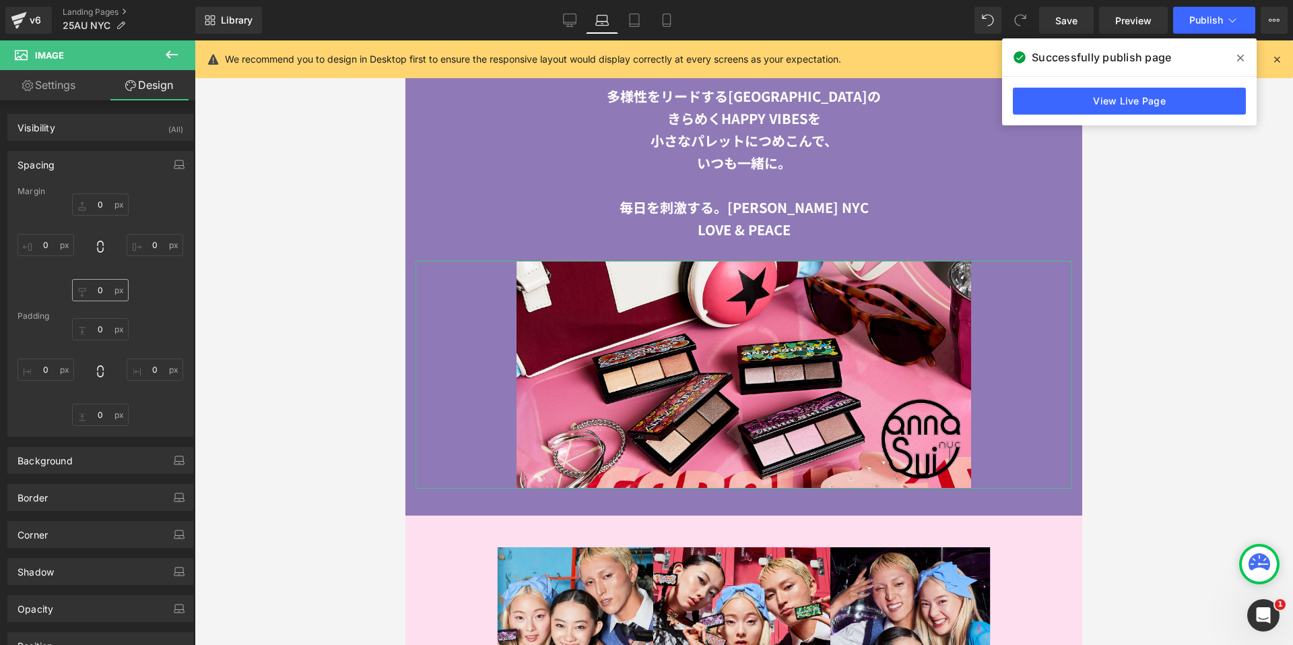
type input "150"
type input "0"
click at [47, 366] on input "150" at bounding box center [46, 369] width 57 height 22
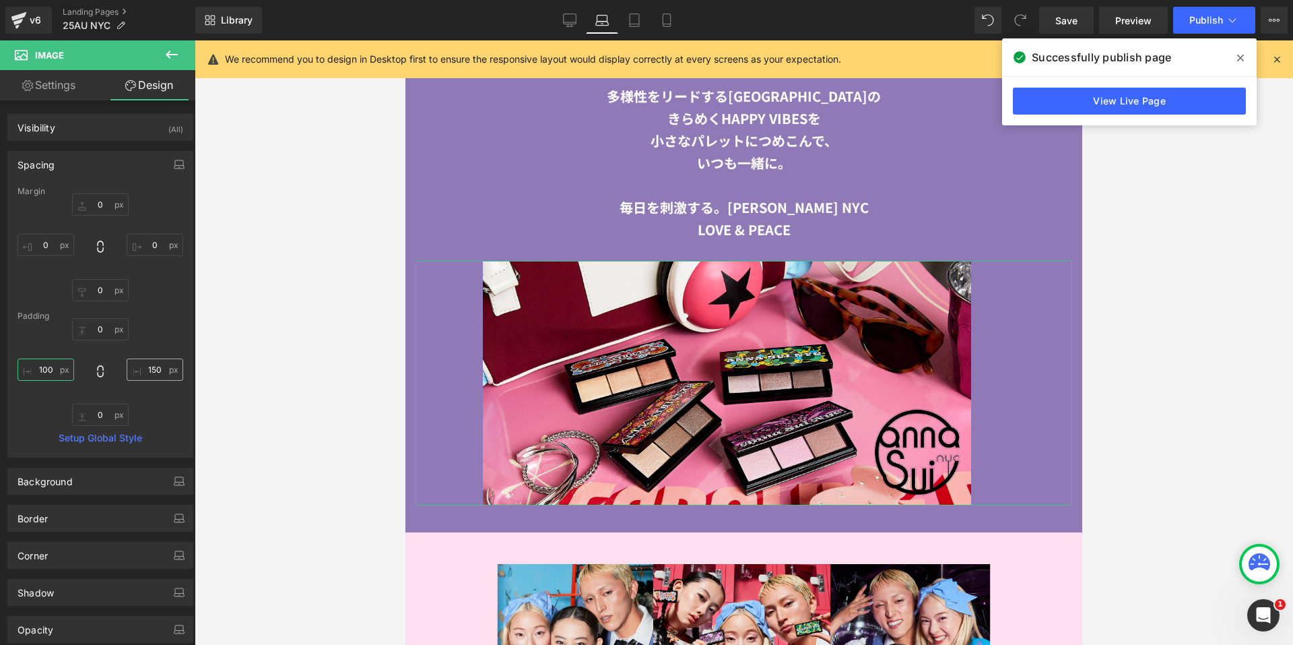
type input "100"
click at [156, 362] on input "150" at bounding box center [155, 369] width 57 height 22
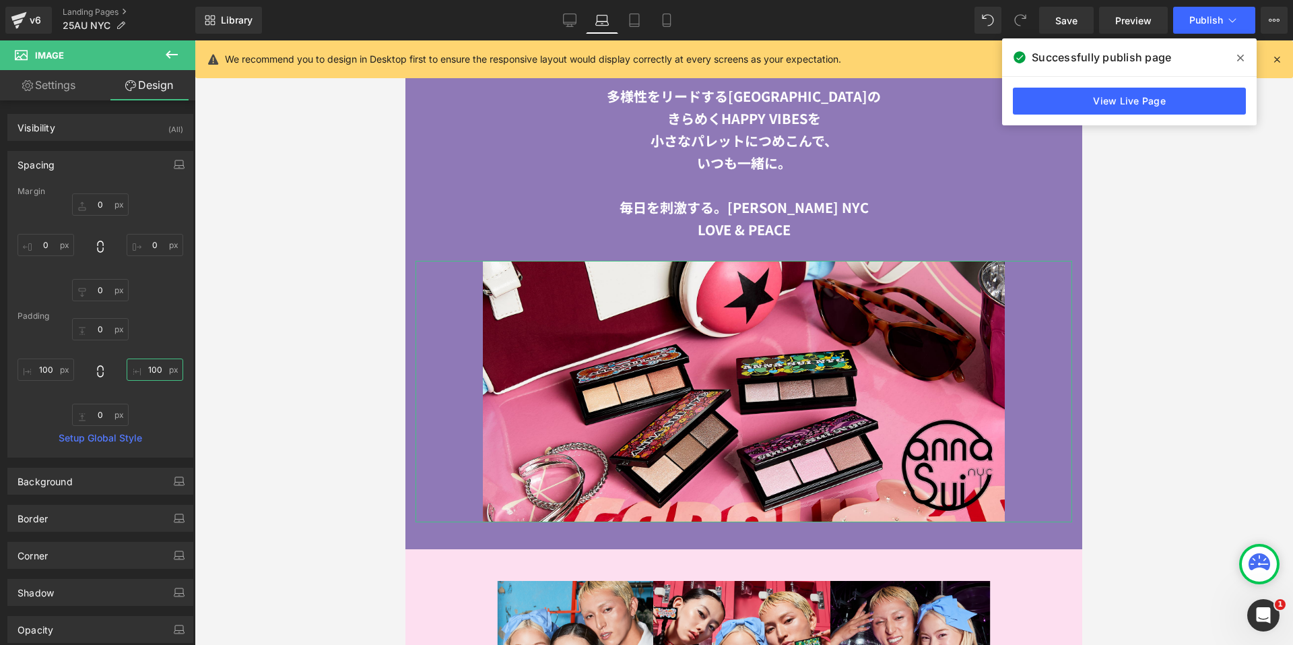
type input "100"
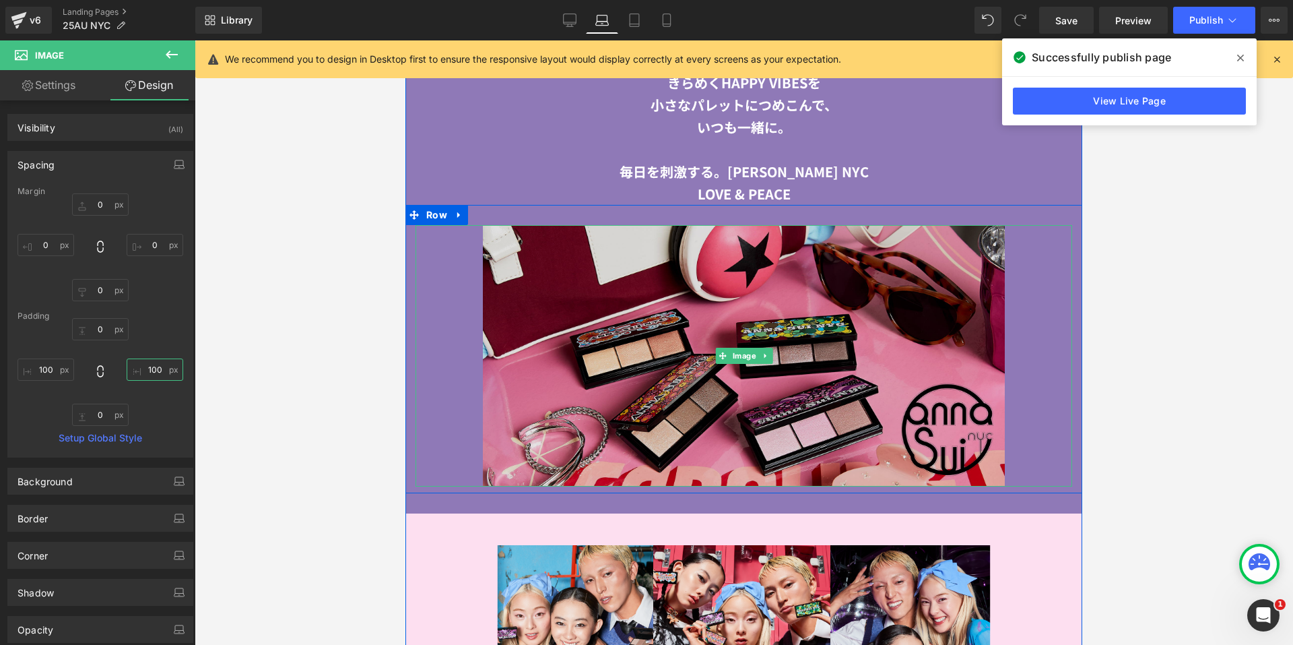
scroll to position [2230, 0]
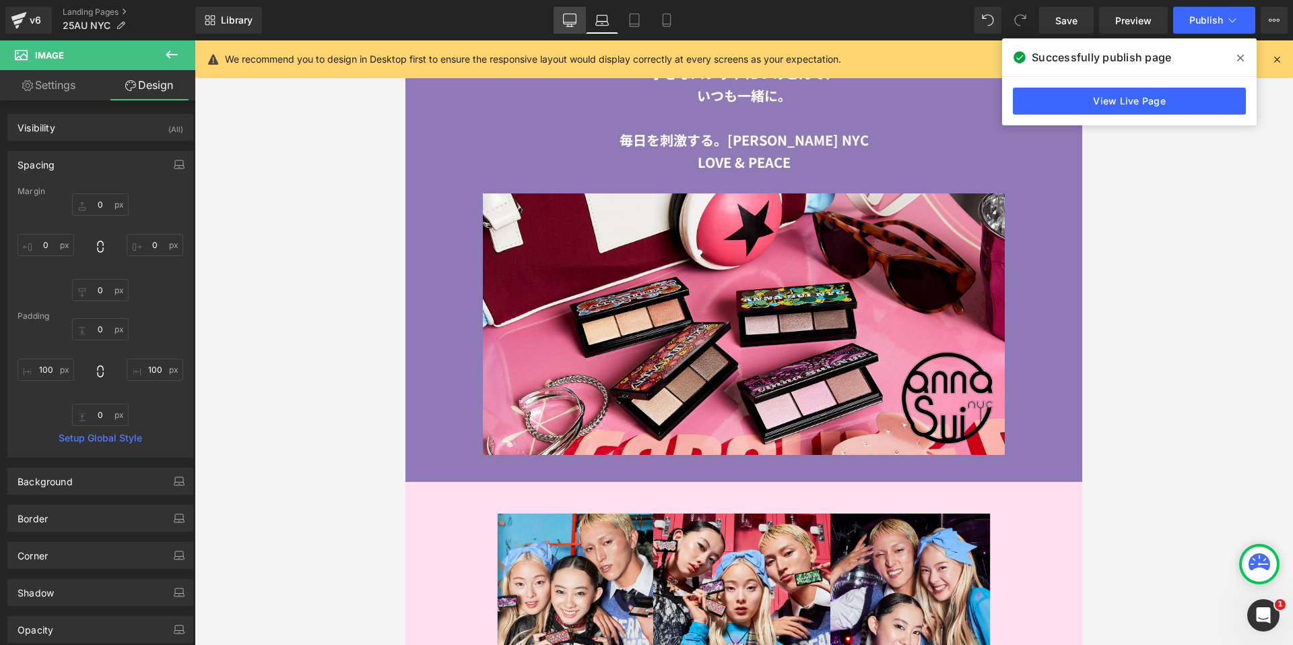
click at [574, 18] on icon at bounding box center [569, 19] width 13 height 13
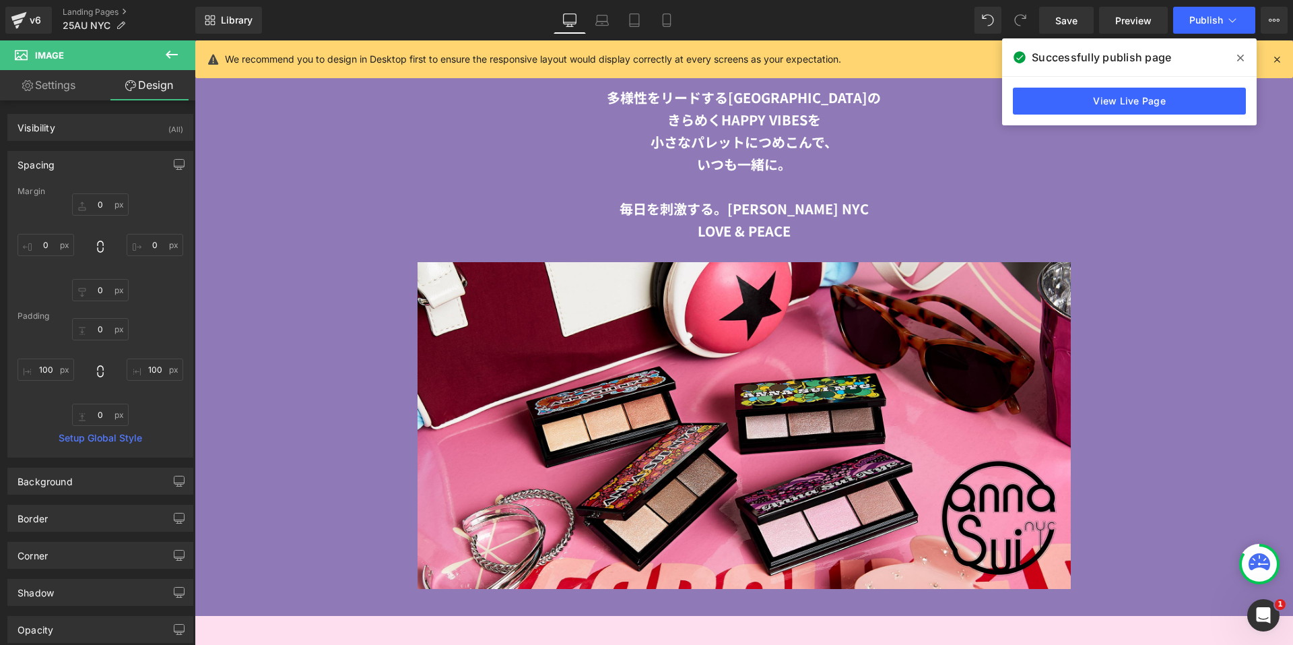
type input "0"
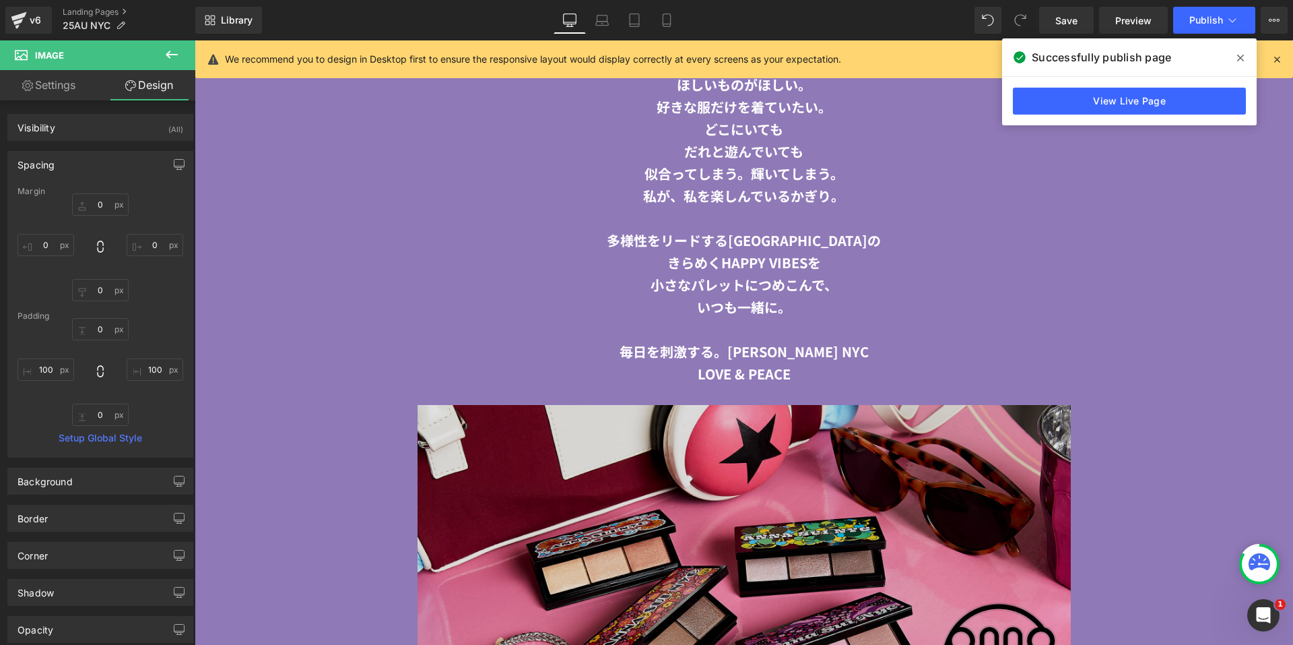
scroll to position [2509, 0]
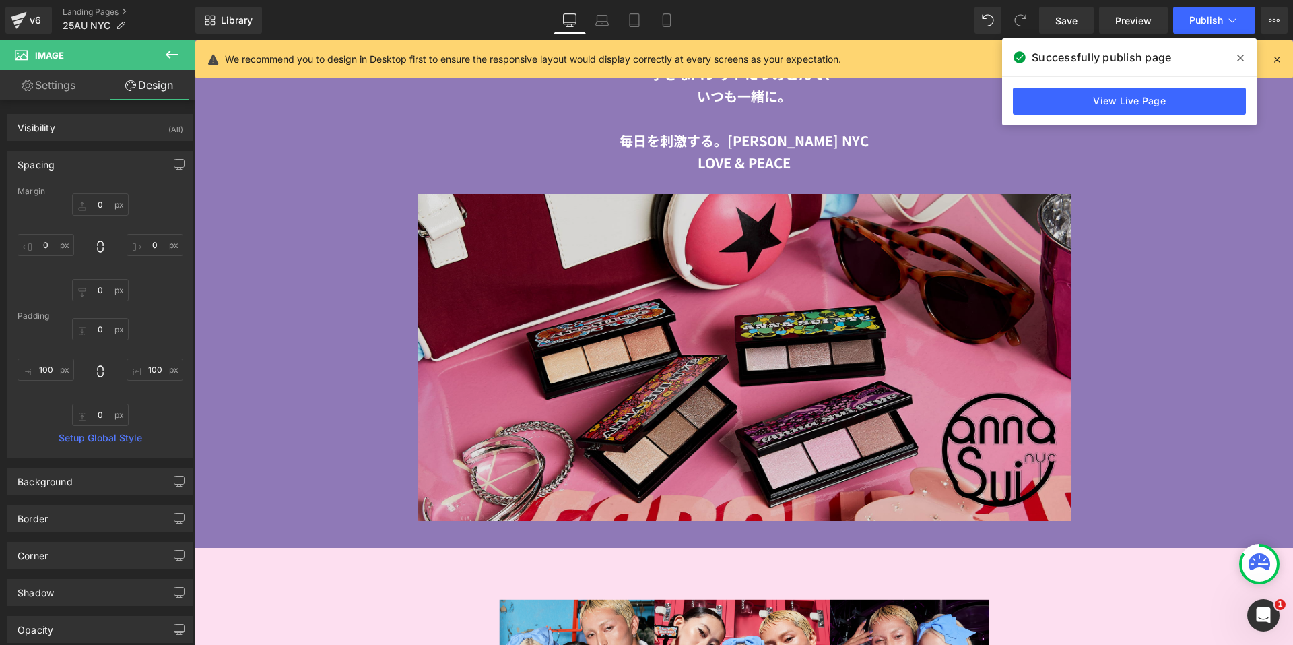
click at [599, 245] on img at bounding box center [744, 357] width 788 height 327
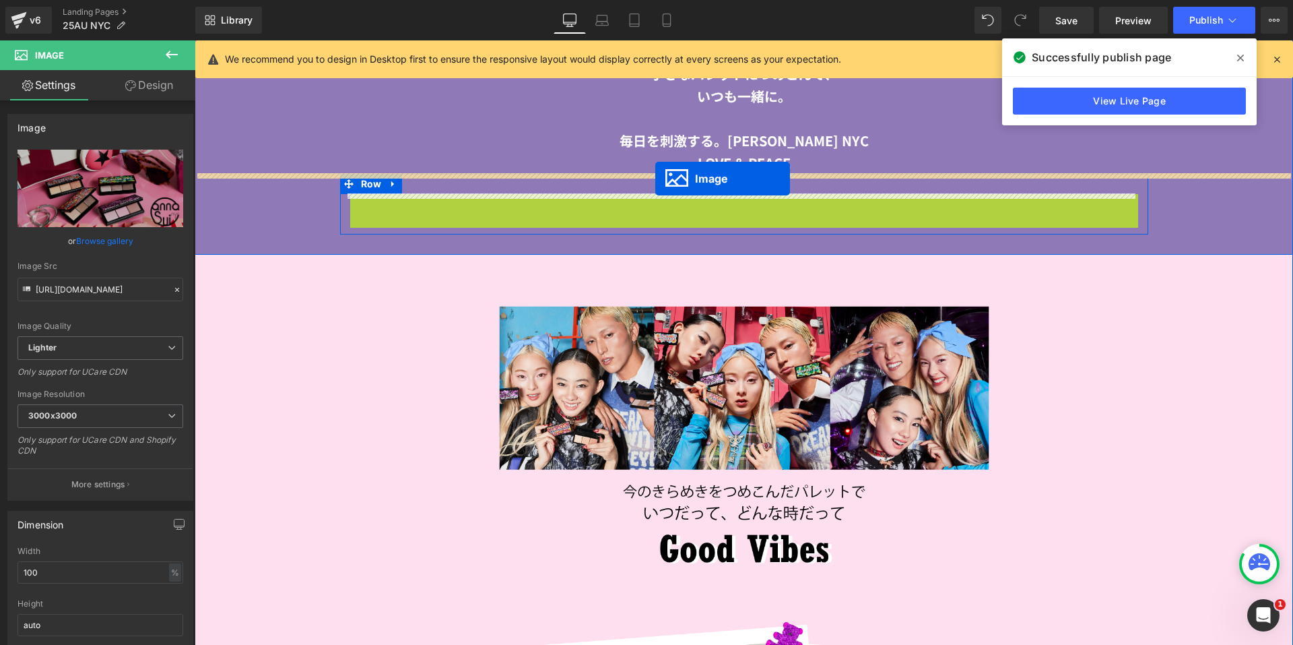
drag, startPoint x: 719, startPoint y: 357, endPoint x: 655, endPoint y: 179, distance: 189.4
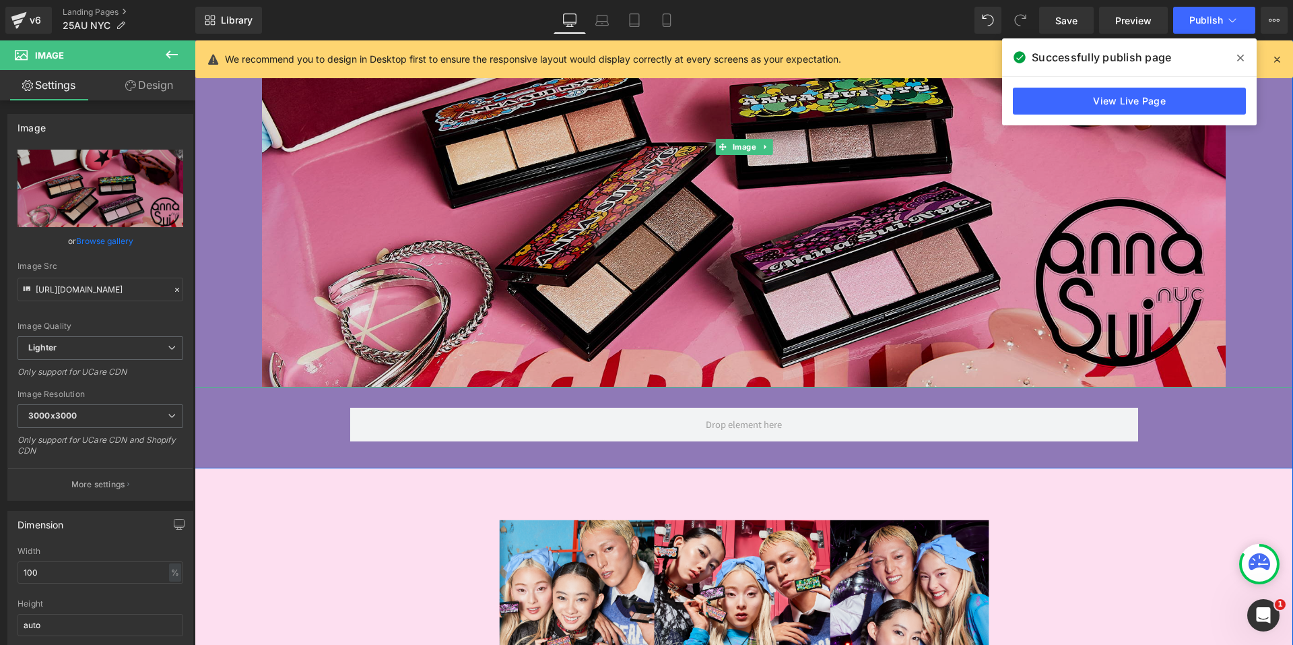
scroll to position [2779, 0]
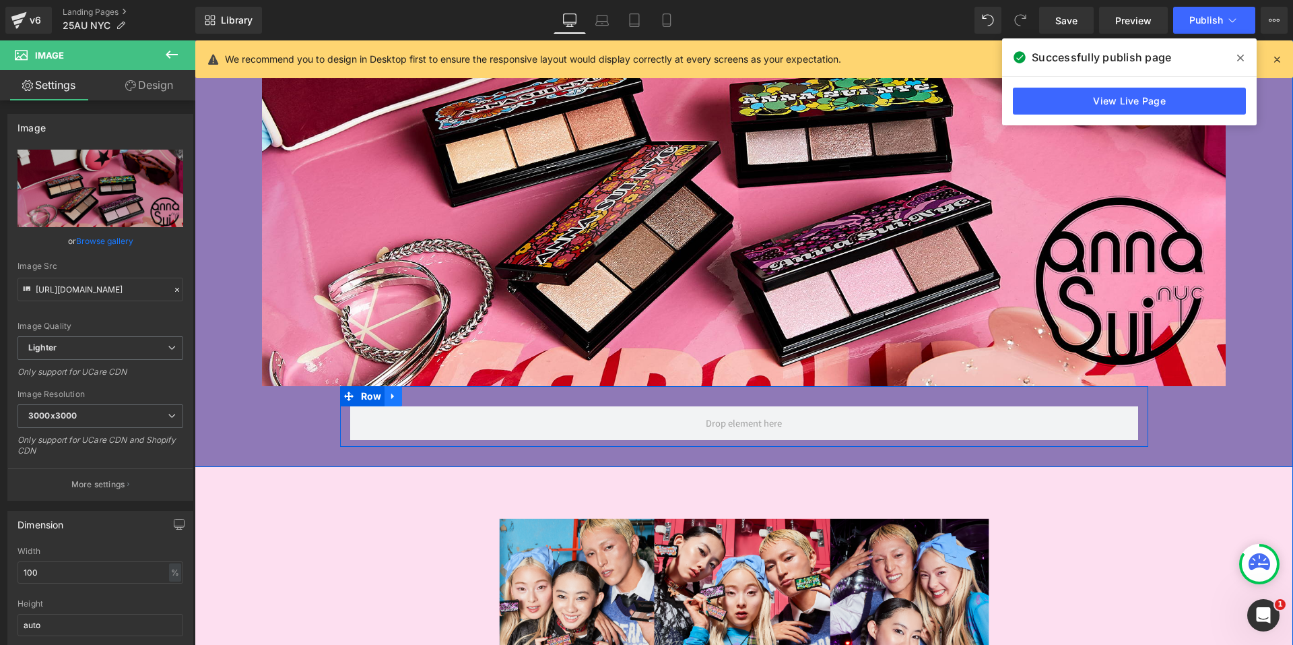
click at [390, 399] on icon at bounding box center [393, 396] width 9 height 10
click at [424, 398] on icon at bounding box center [428, 396] width 9 height 10
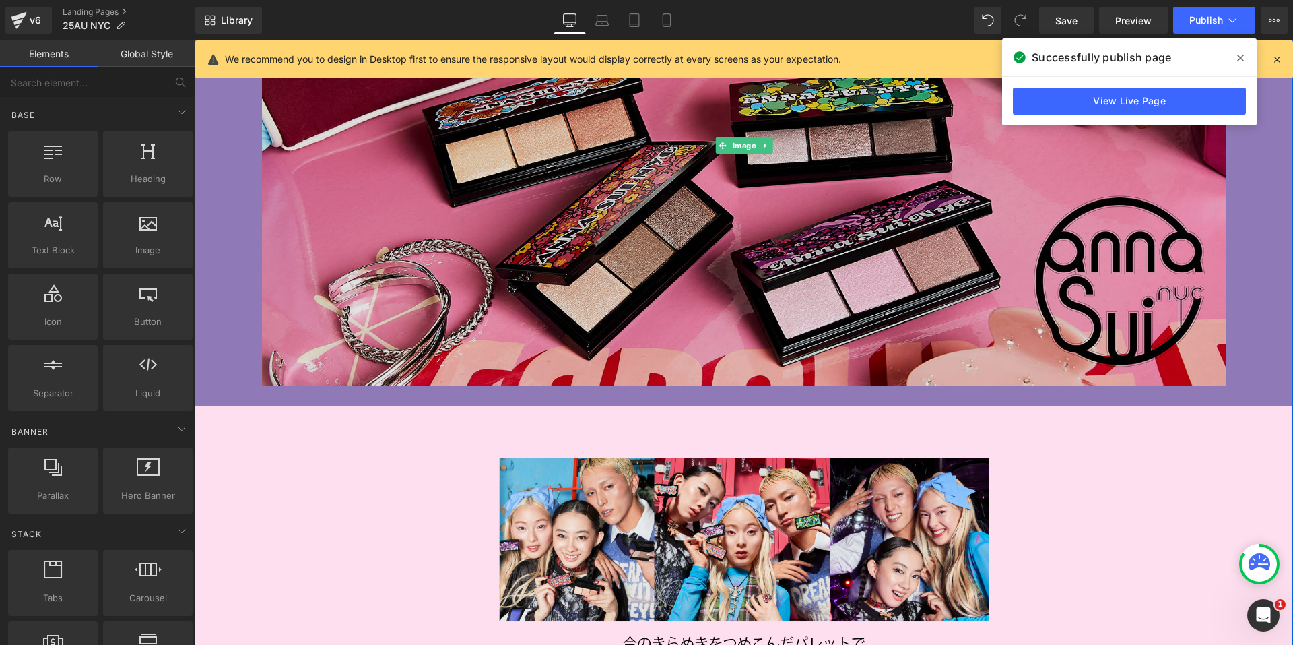
click at [571, 261] on img at bounding box center [744, 145] width 1099 height 482
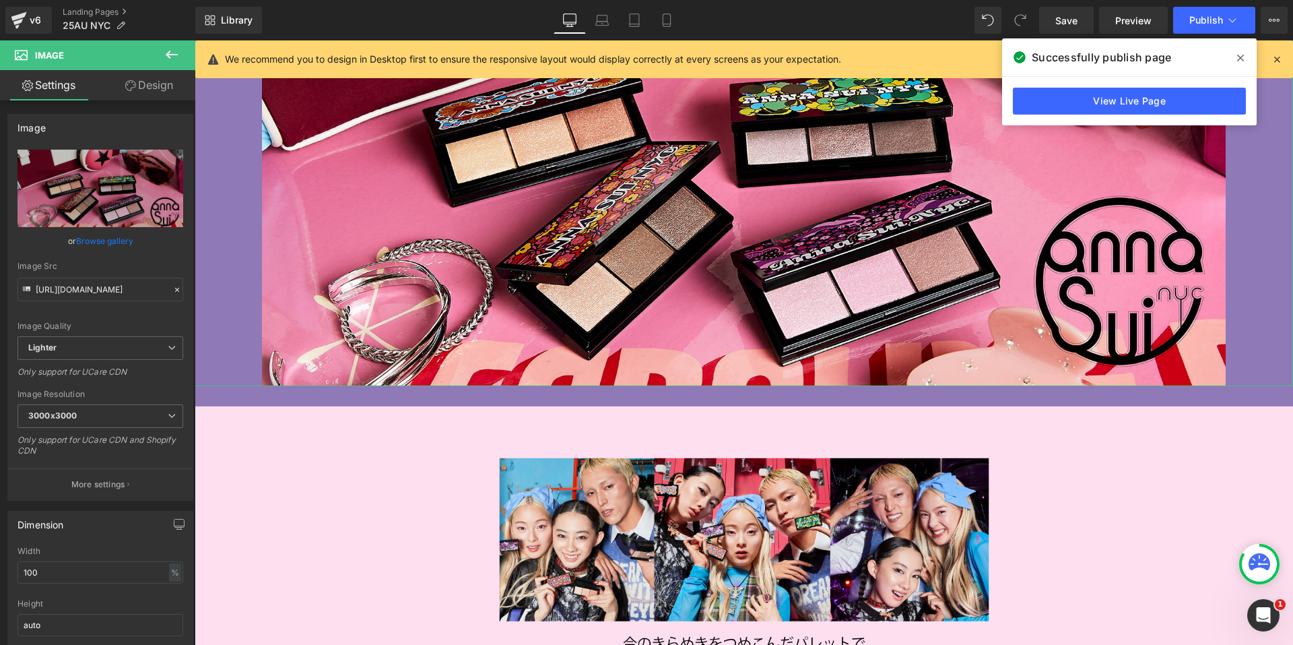
drag, startPoint x: 181, startPoint y: 90, endPoint x: 100, endPoint y: 170, distance: 112.9
click at [181, 90] on link "Design" at bounding box center [149, 85] width 98 height 30
click at [0, 0] on div "Spacing" at bounding box center [0, 0] width 0 height 0
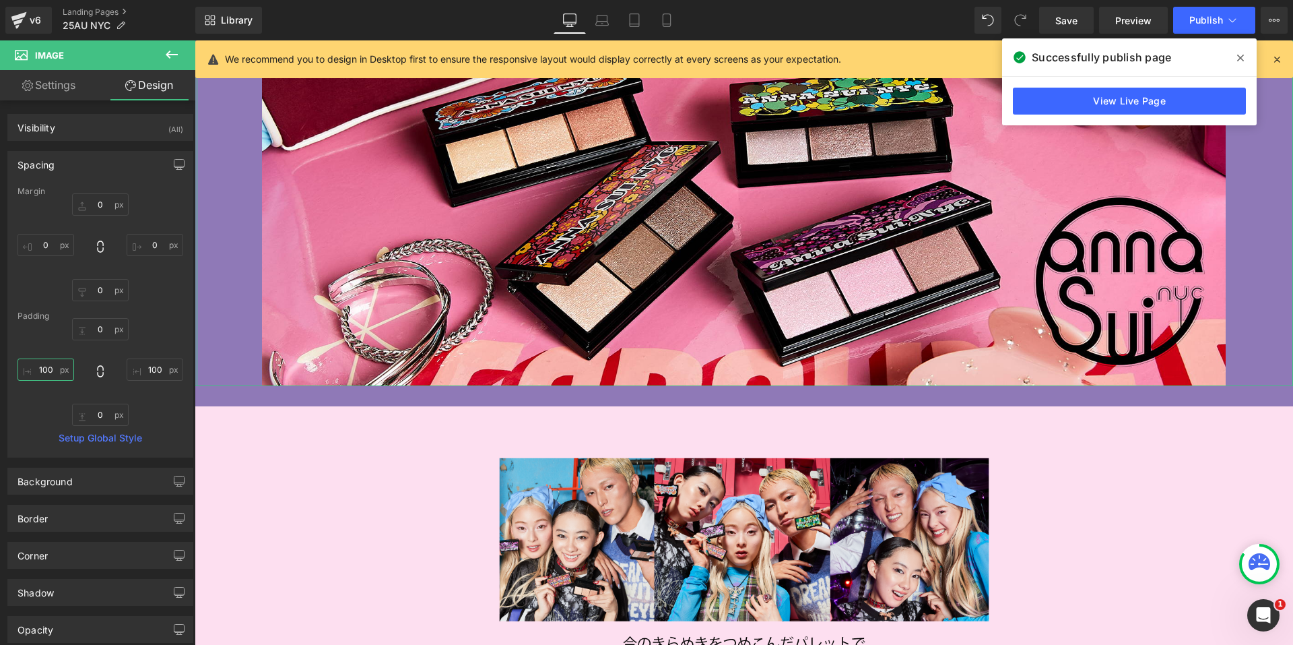
click at [56, 370] on input "100" at bounding box center [46, 369] width 57 height 22
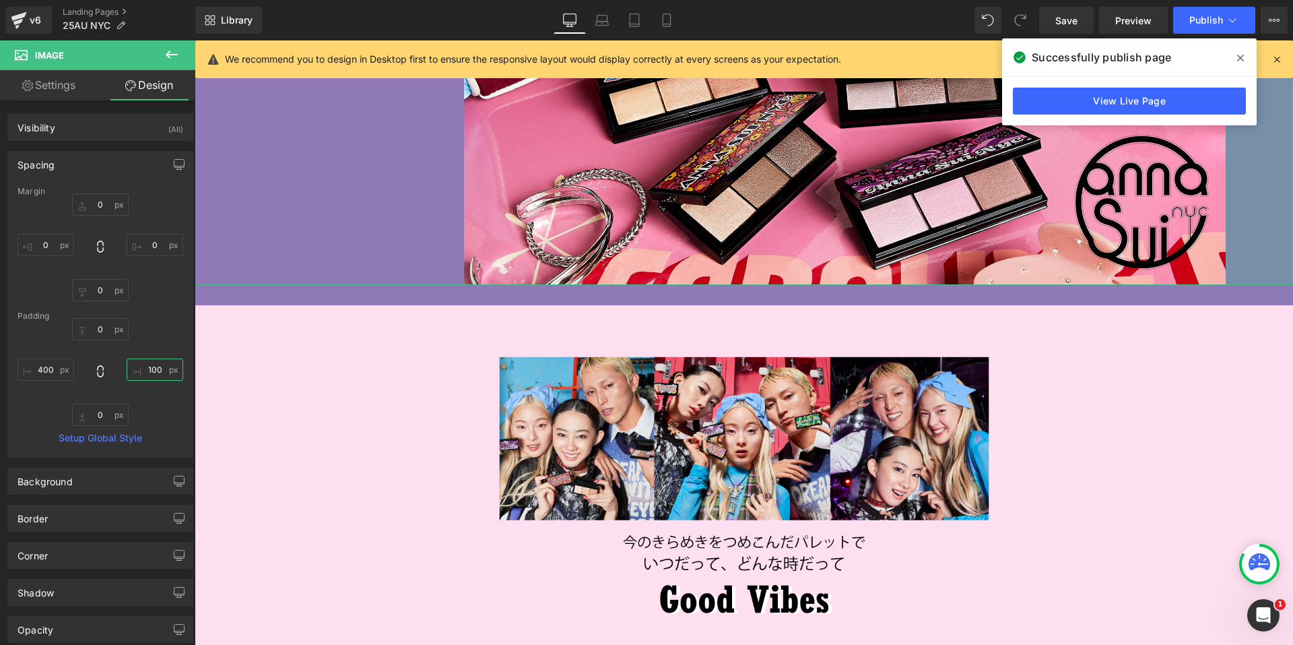
click at [148, 377] on input "100" at bounding box center [155, 369] width 57 height 22
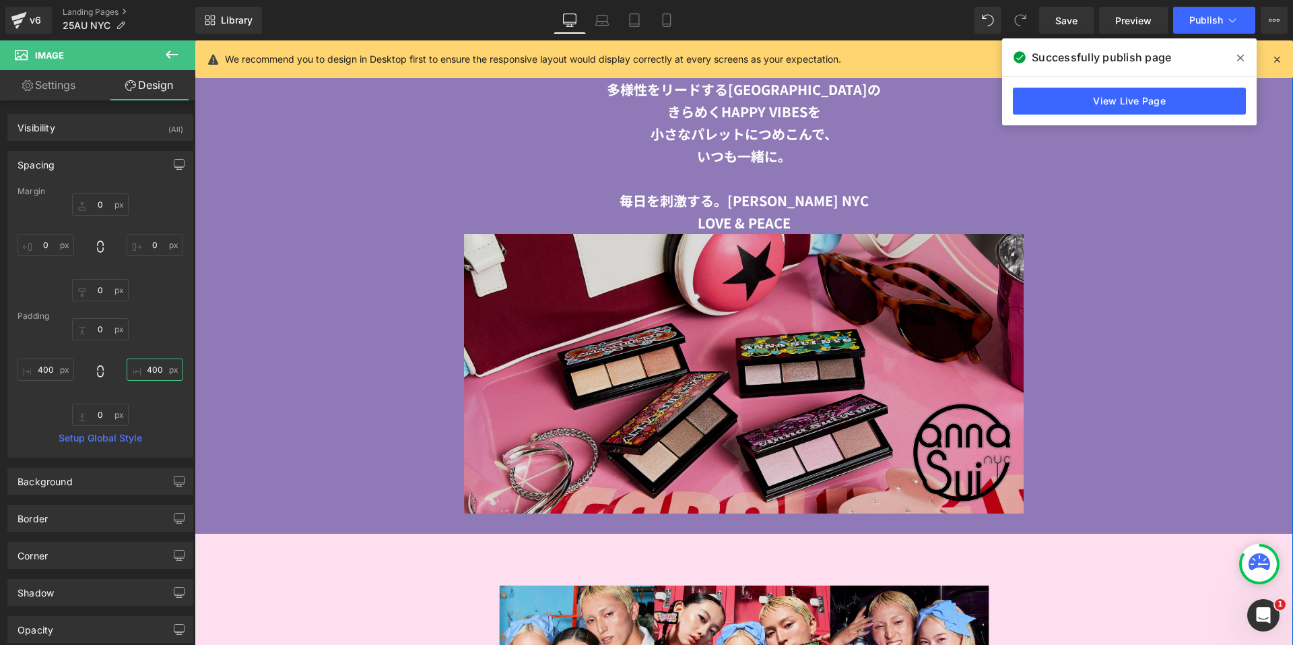
scroll to position [2442, 0]
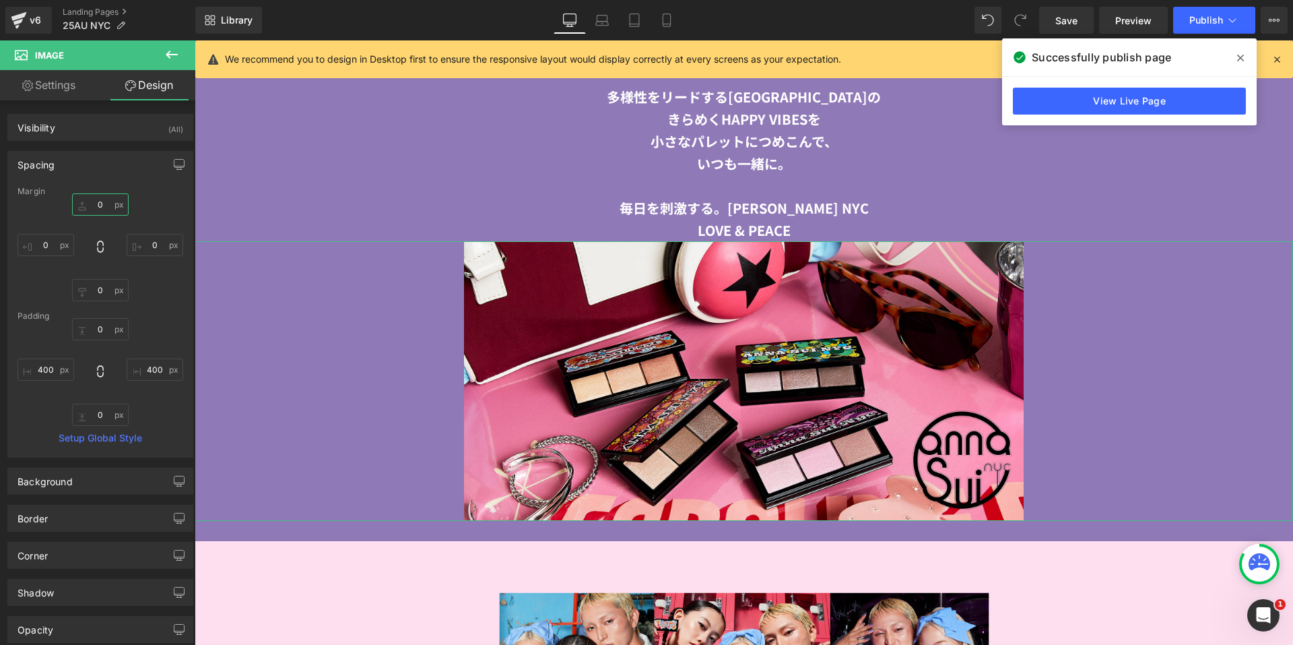
click at [86, 203] on input "0" at bounding box center [100, 204] width 57 height 22
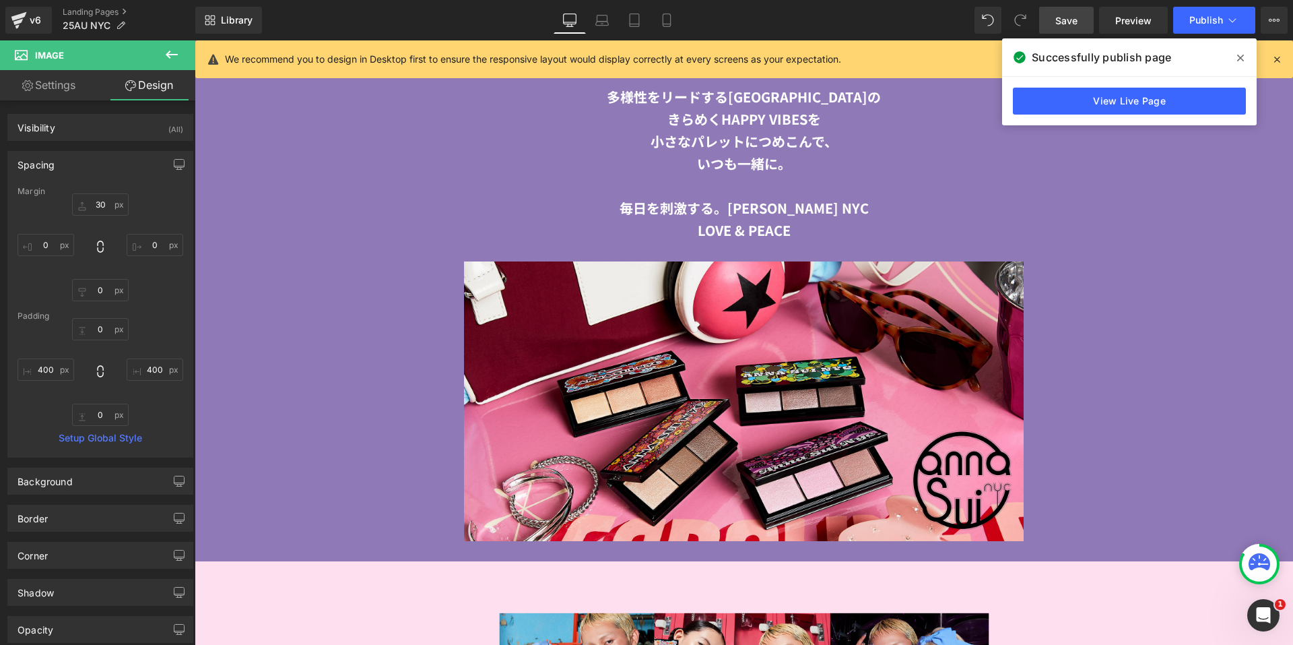
click at [1073, 19] on span "Save" at bounding box center [1067, 20] width 22 height 14
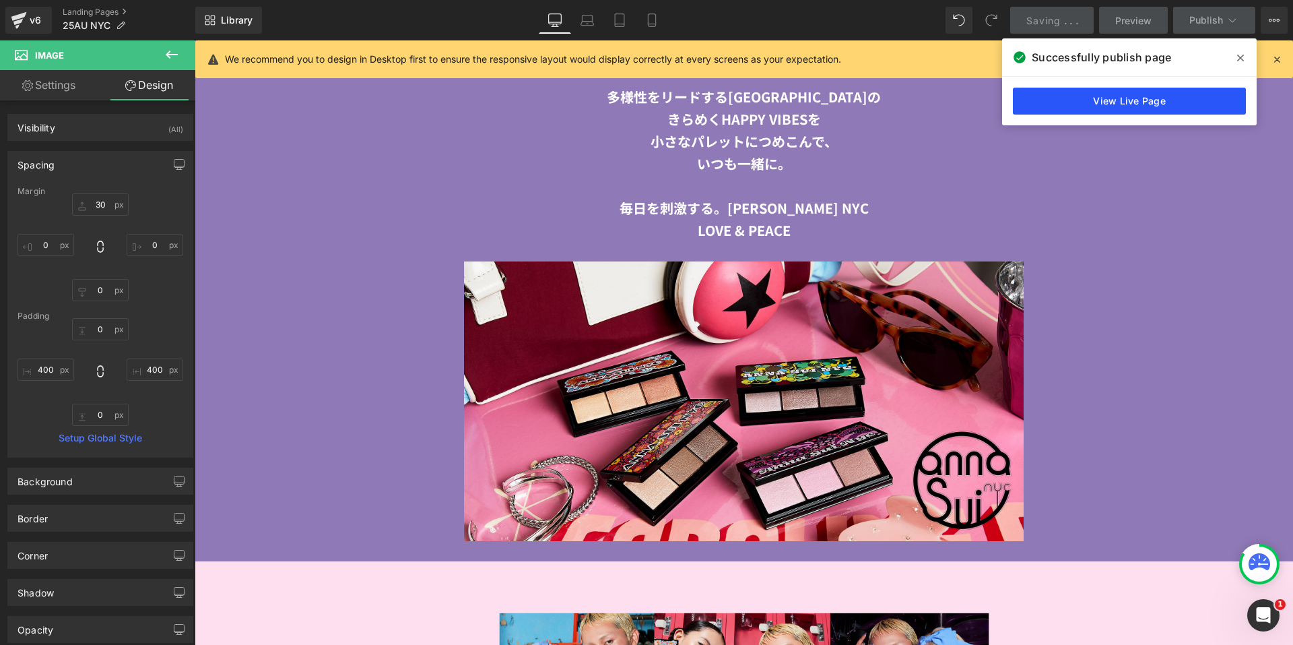
click at [1045, 106] on link "View Live Page" at bounding box center [1129, 101] width 233 height 27
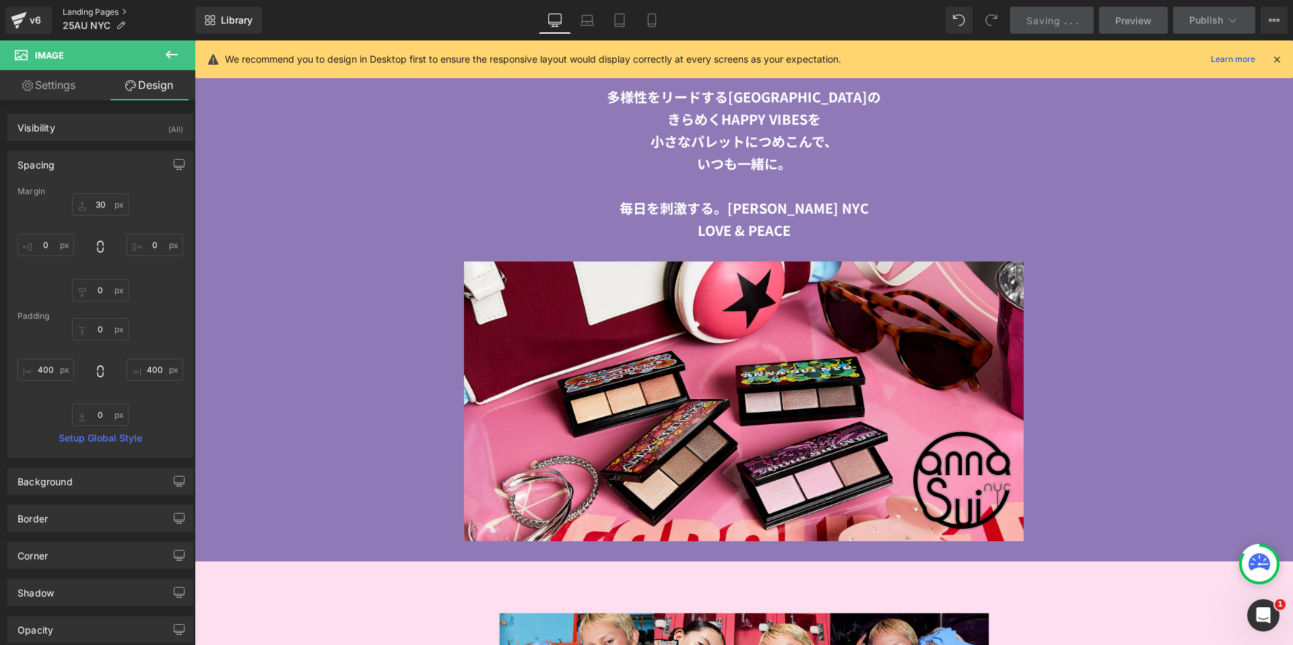
click at [88, 9] on link "Landing Pages" at bounding box center [129, 12] width 133 height 11
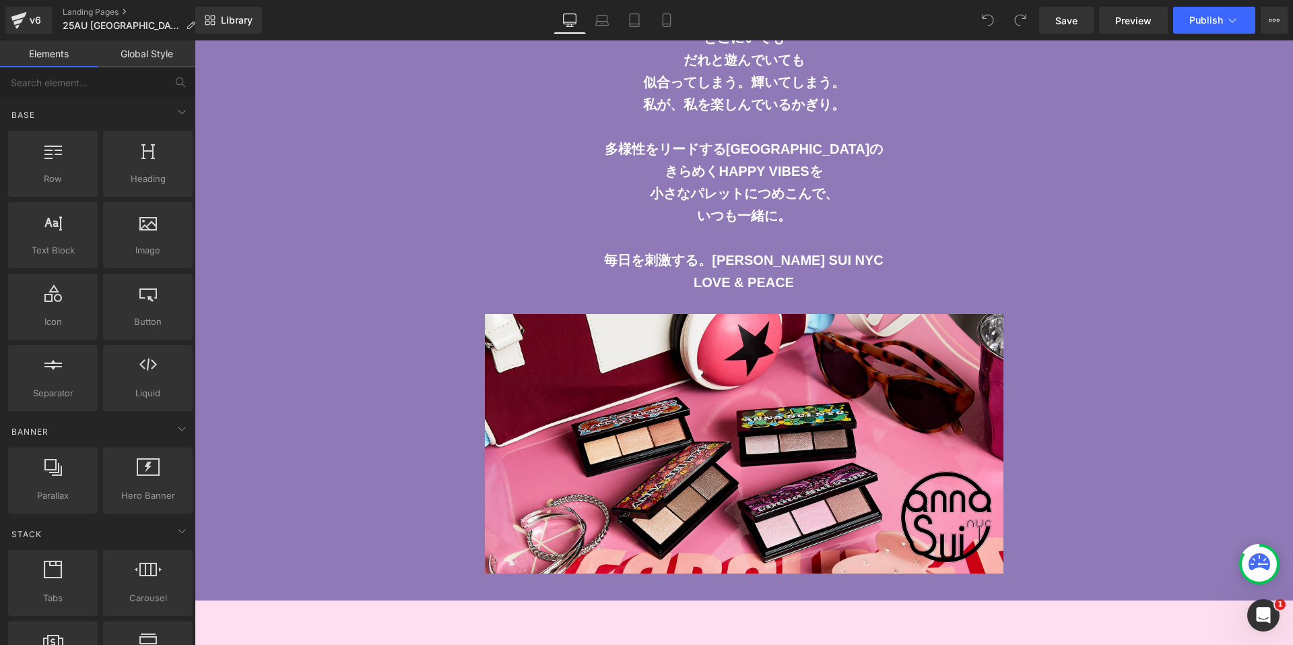
scroll to position [2560, 0]
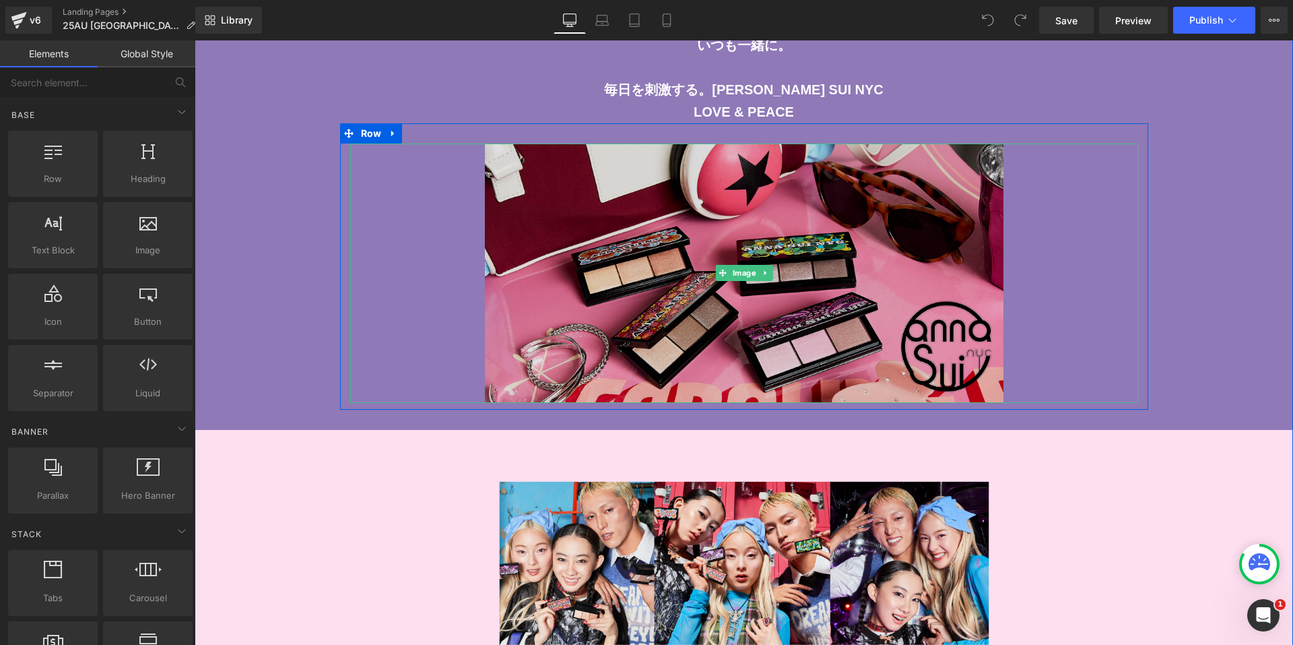
click at [552, 170] on img at bounding box center [744, 272] width 788 height 259
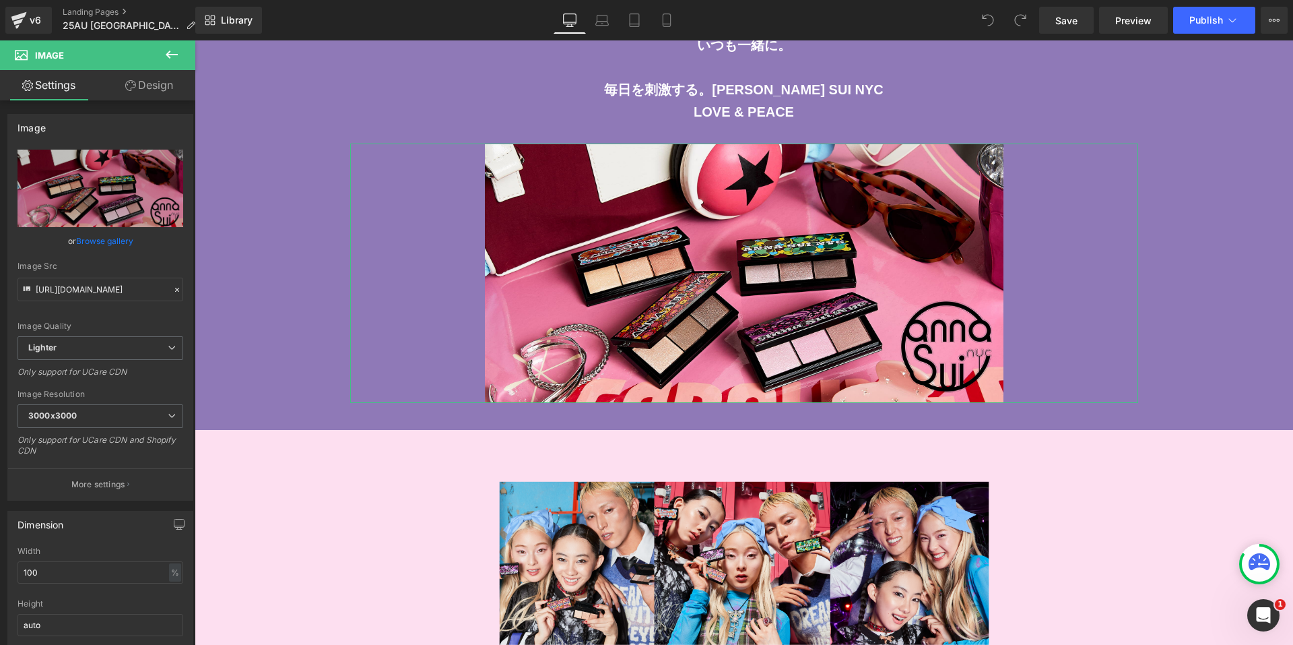
click at [152, 91] on link "Design" at bounding box center [149, 85] width 98 height 30
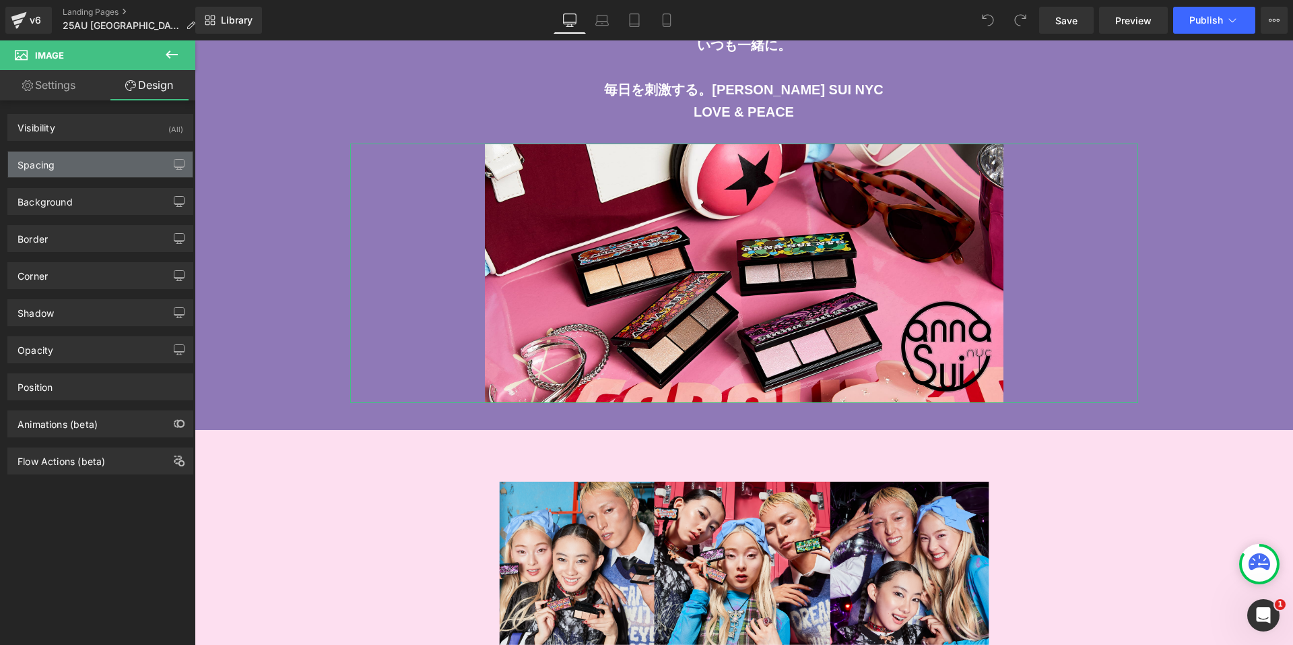
type input "0"
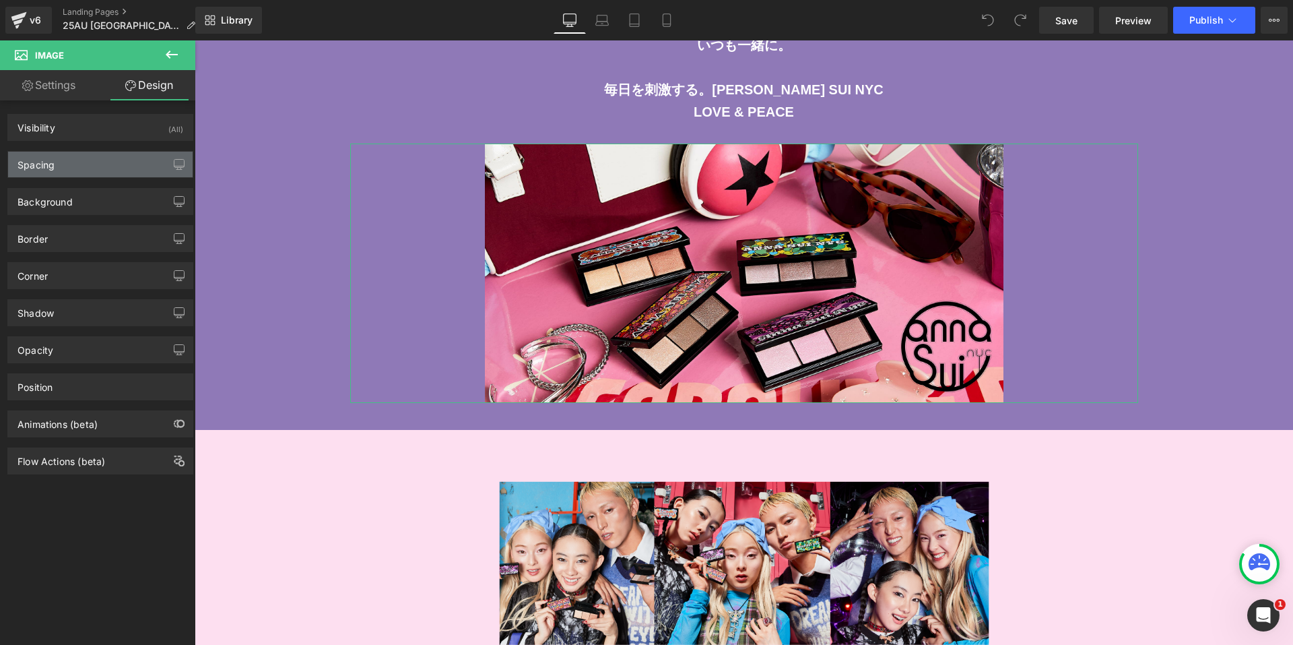
type input "200"
type input "0"
click at [112, 169] on div "Spacing" at bounding box center [100, 165] width 185 height 26
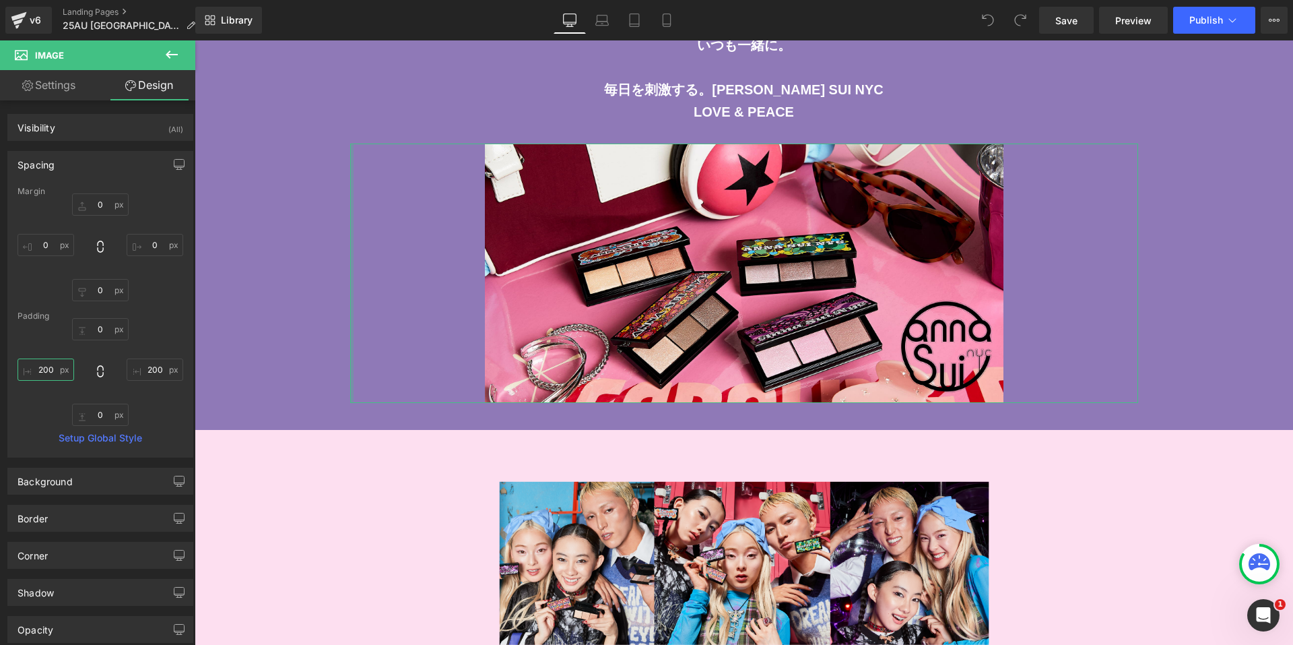
click at [55, 371] on input "200" at bounding box center [46, 369] width 57 height 22
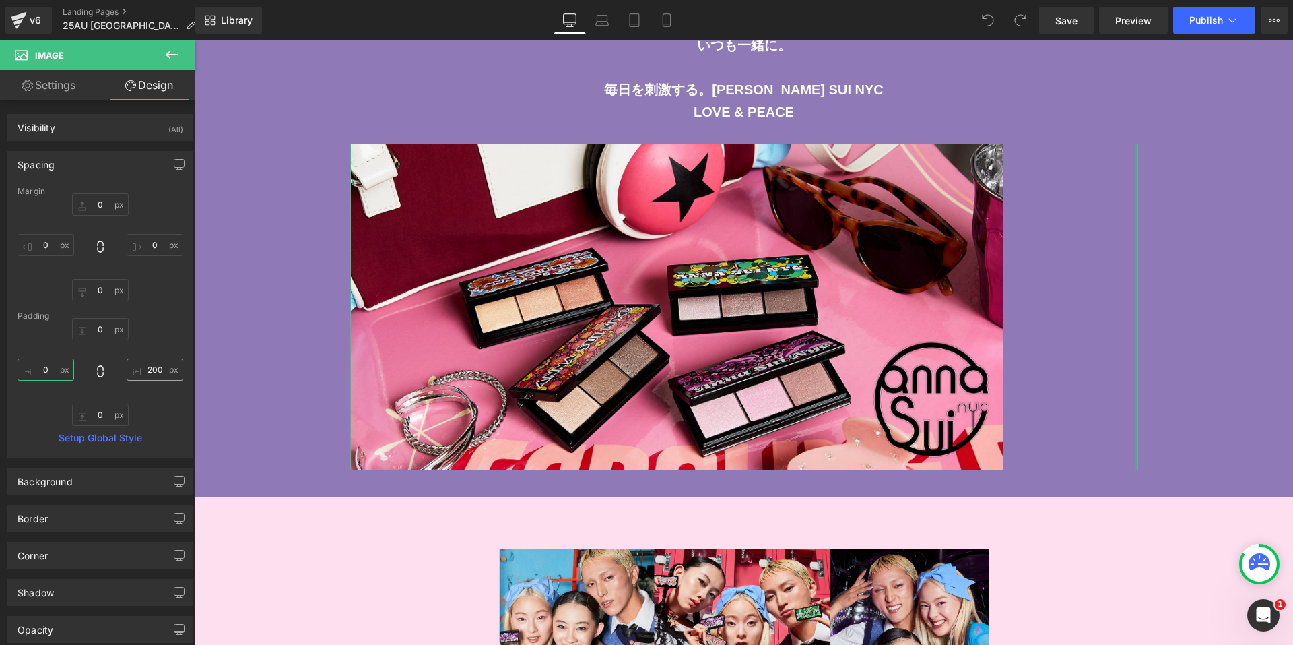
type input "0"
click at [164, 371] on input "200" at bounding box center [155, 369] width 57 height 22
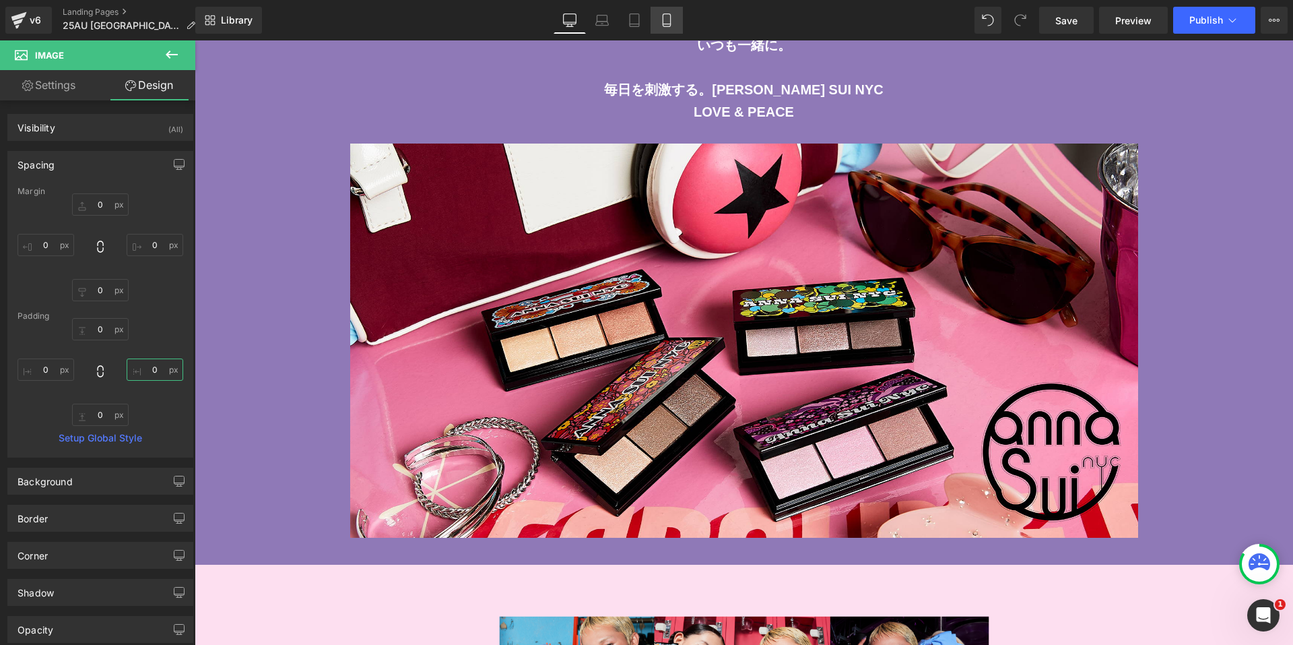
type input "0"
click at [675, 27] on link "Mobile" at bounding box center [667, 20] width 32 height 27
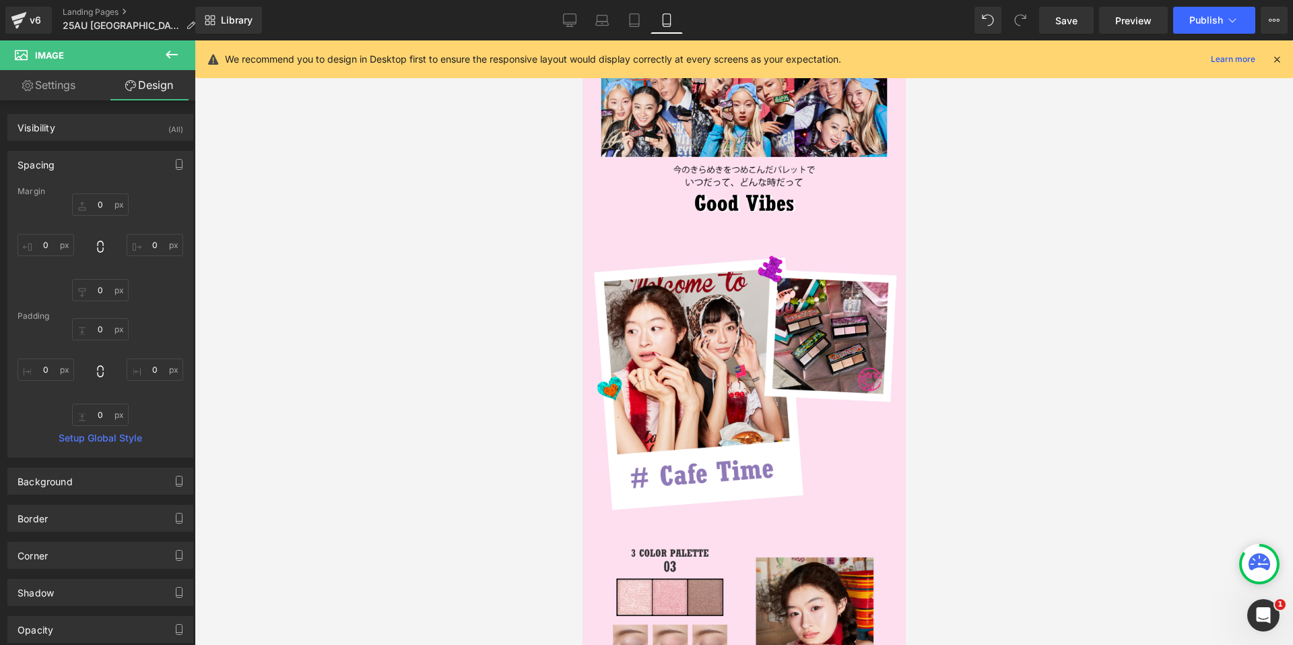
type input "0"
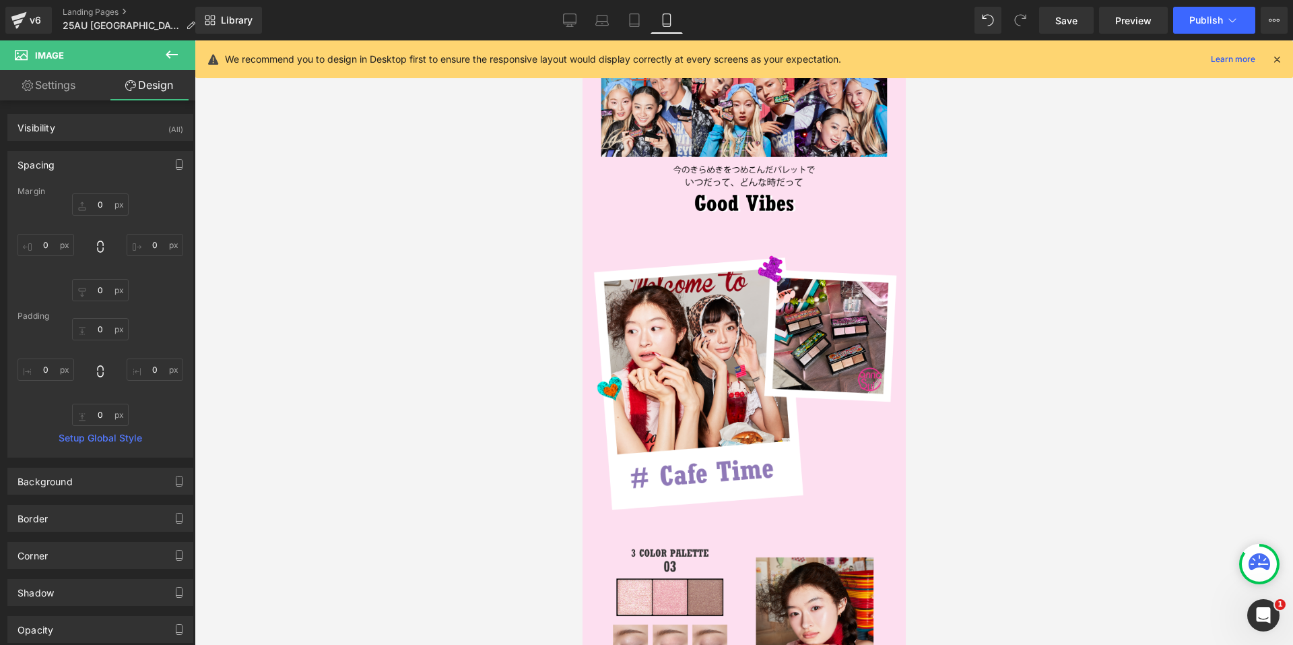
type input "0"
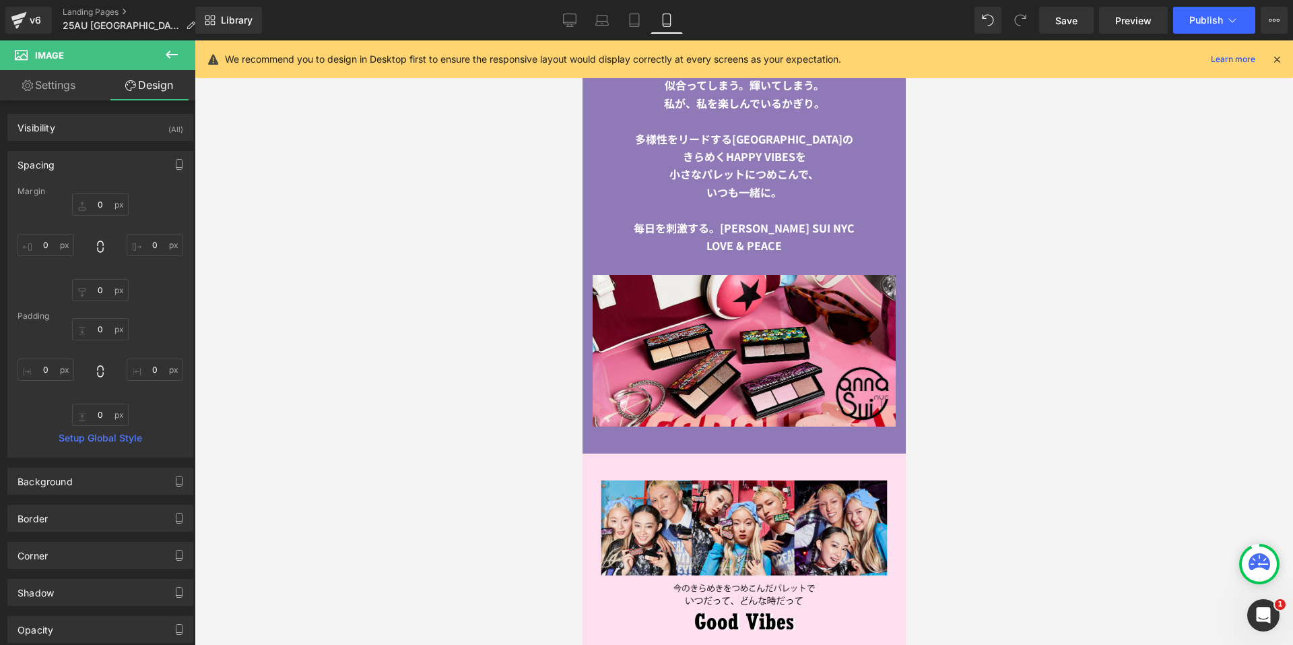
scroll to position [1515, 0]
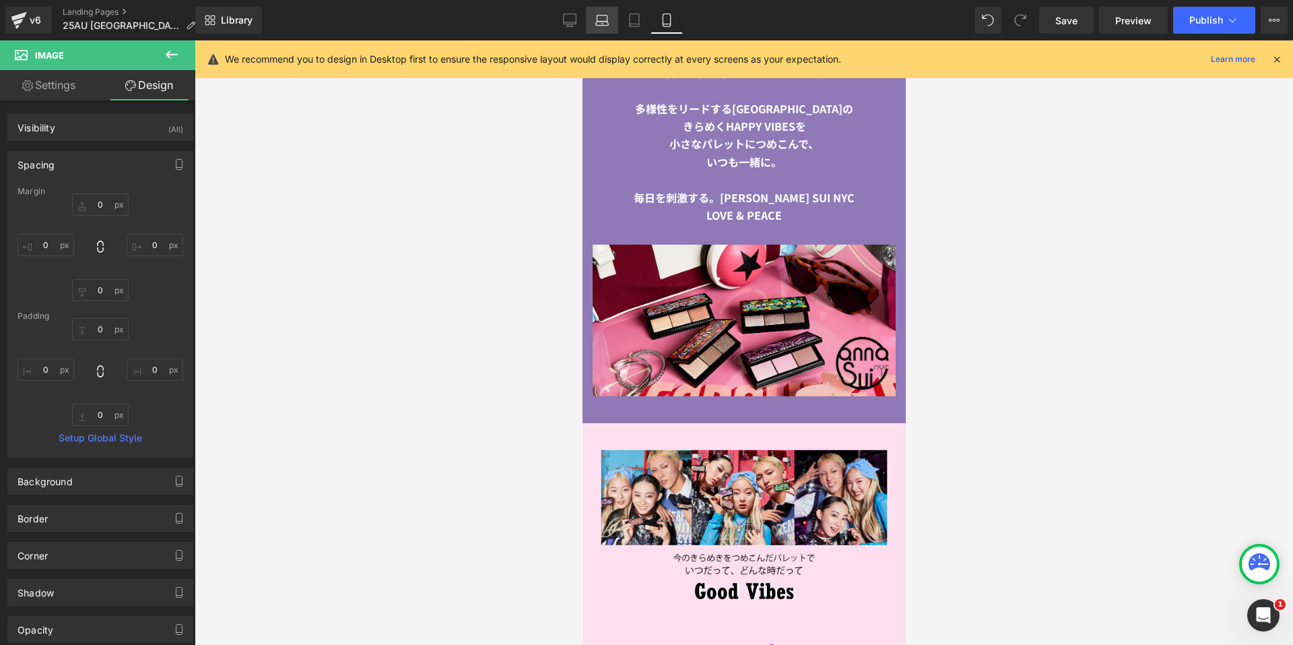
click at [595, 17] on icon at bounding box center [601, 19] width 13 height 13
type input "0"
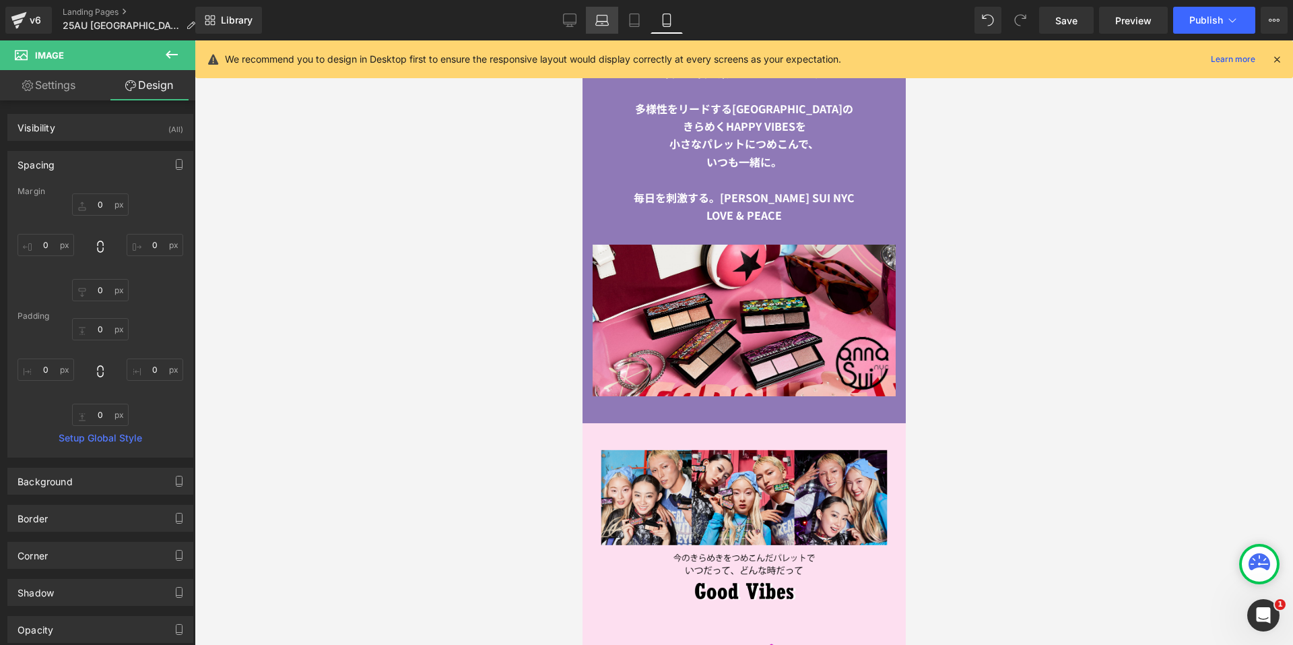
type input "0"
type input "86.3793"
type input "0"
type input "86.3793"
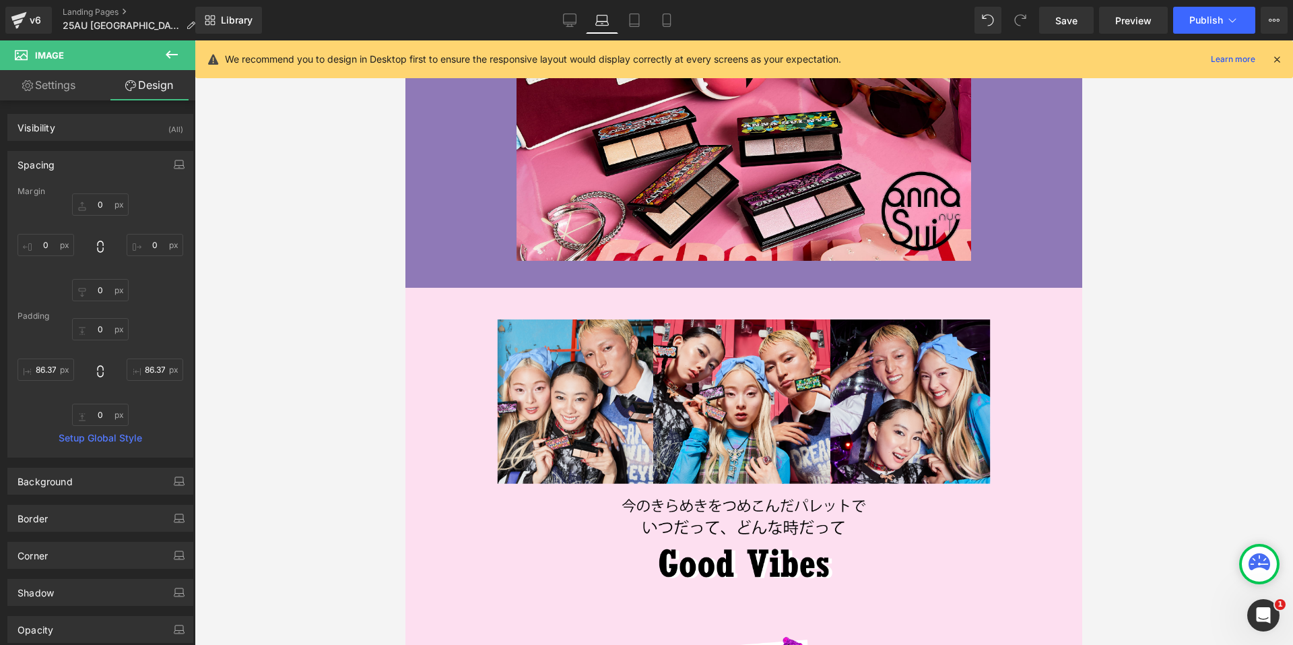
scroll to position [2180, 0]
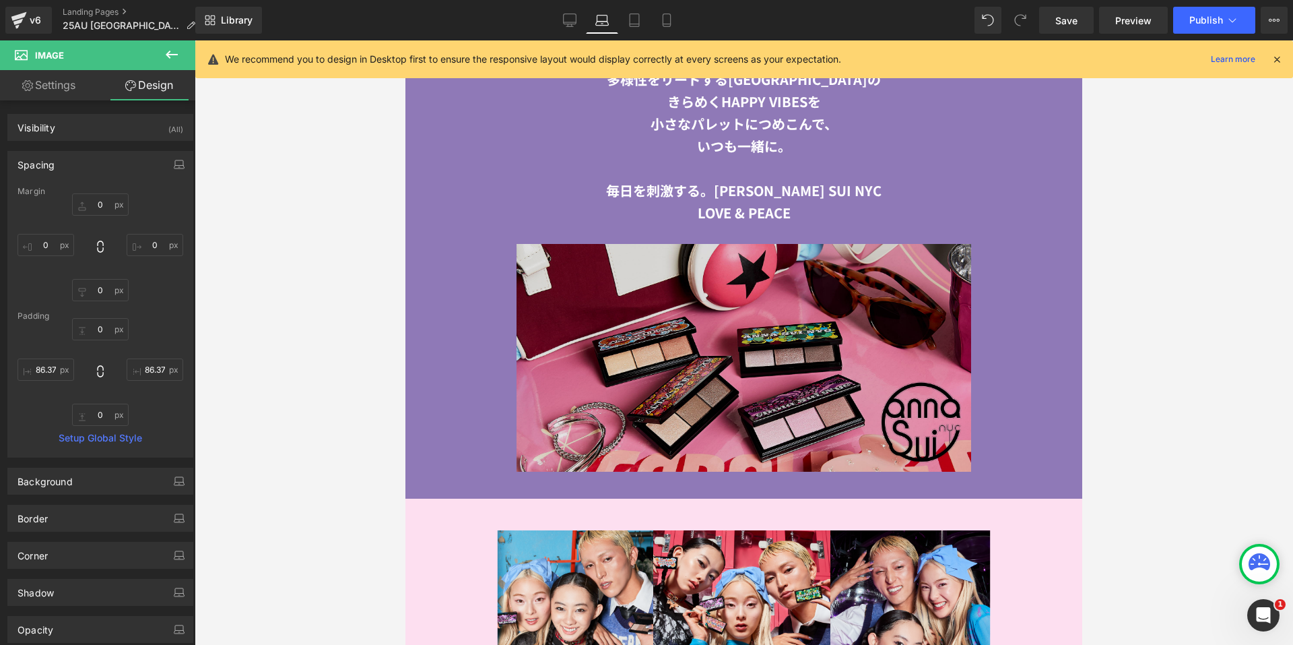
click at [615, 250] on img at bounding box center [744, 358] width 657 height 228
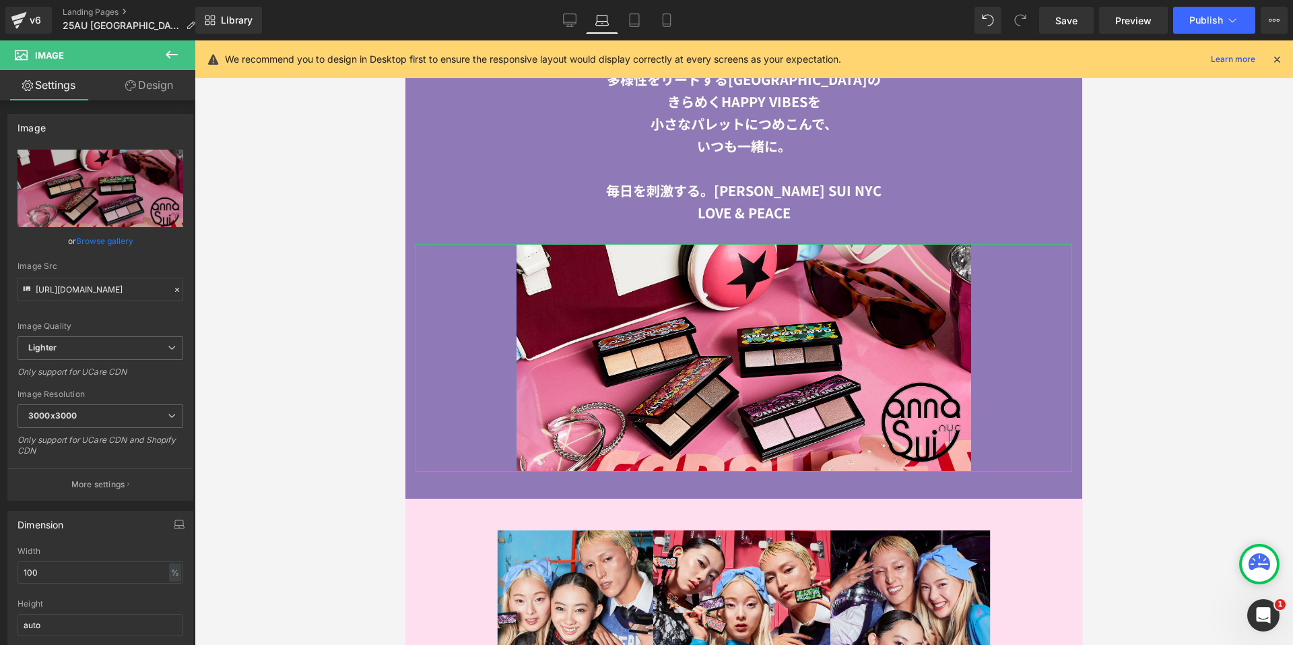
drag, startPoint x: 141, startPoint y: 94, endPoint x: 91, endPoint y: 164, distance: 86.4
click at [141, 94] on link "Design" at bounding box center [149, 85] width 98 height 30
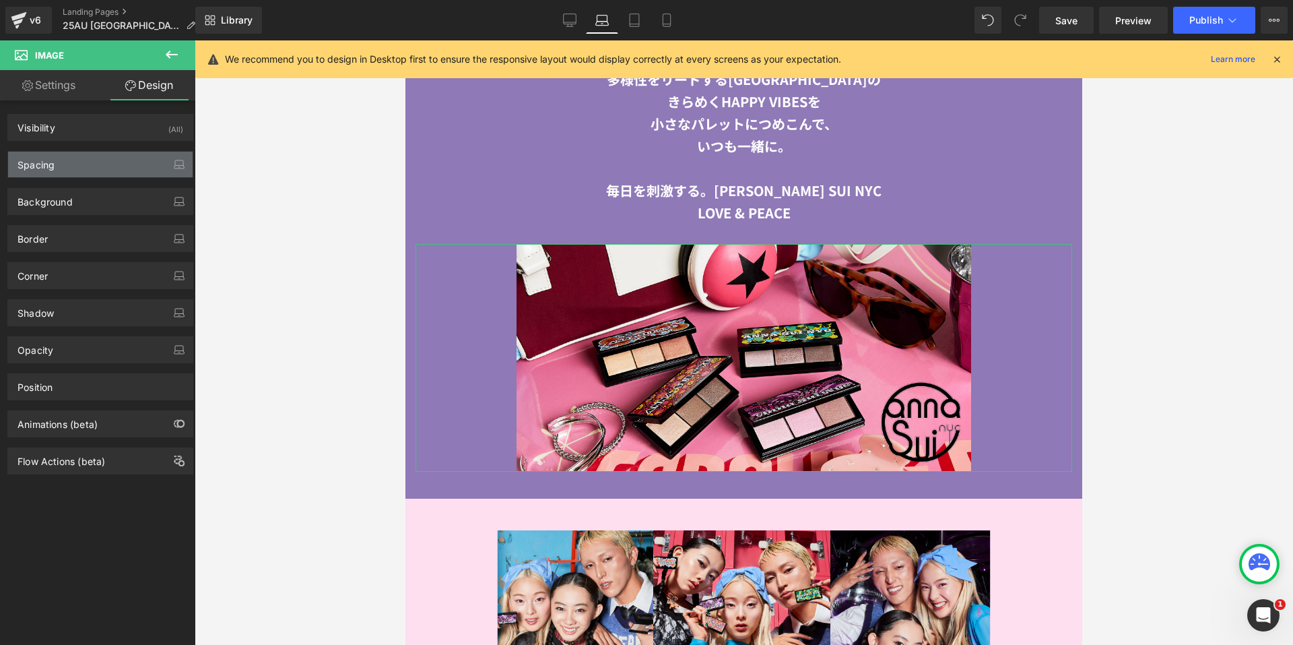
click at [91, 164] on div "Spacing" at bounding box center [100, 165] width 185 height 26
type input "0"
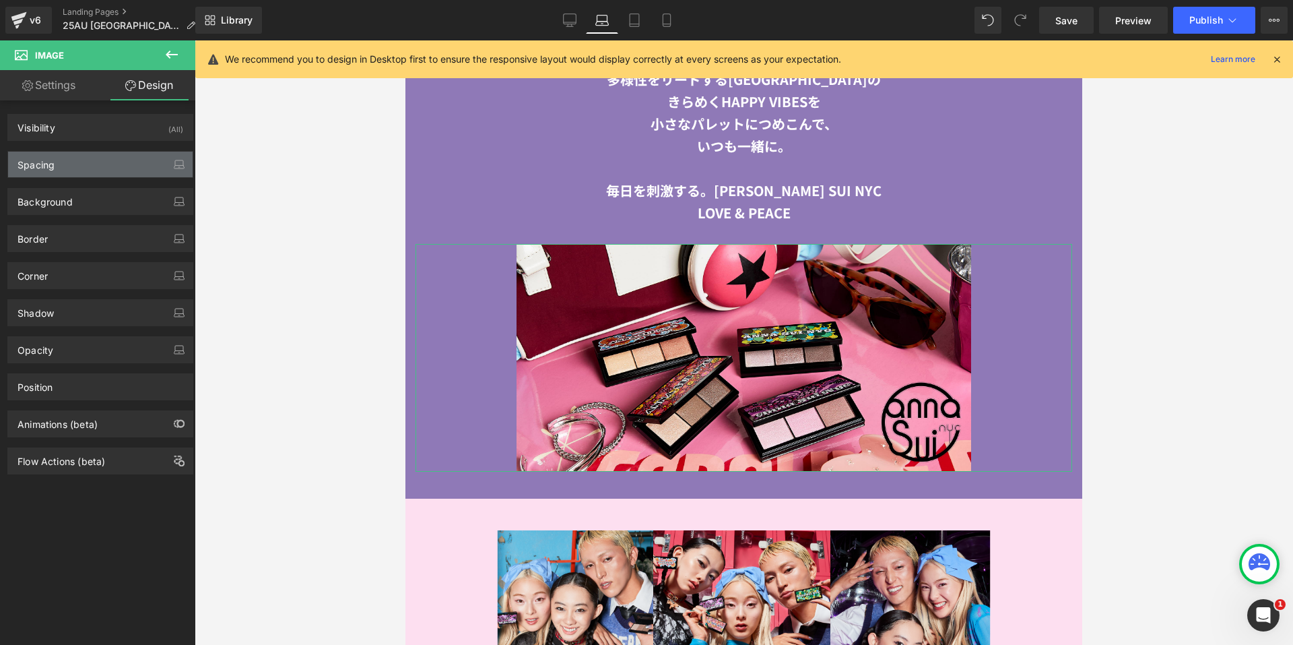
type input "0"
type input "150"
type input "0"
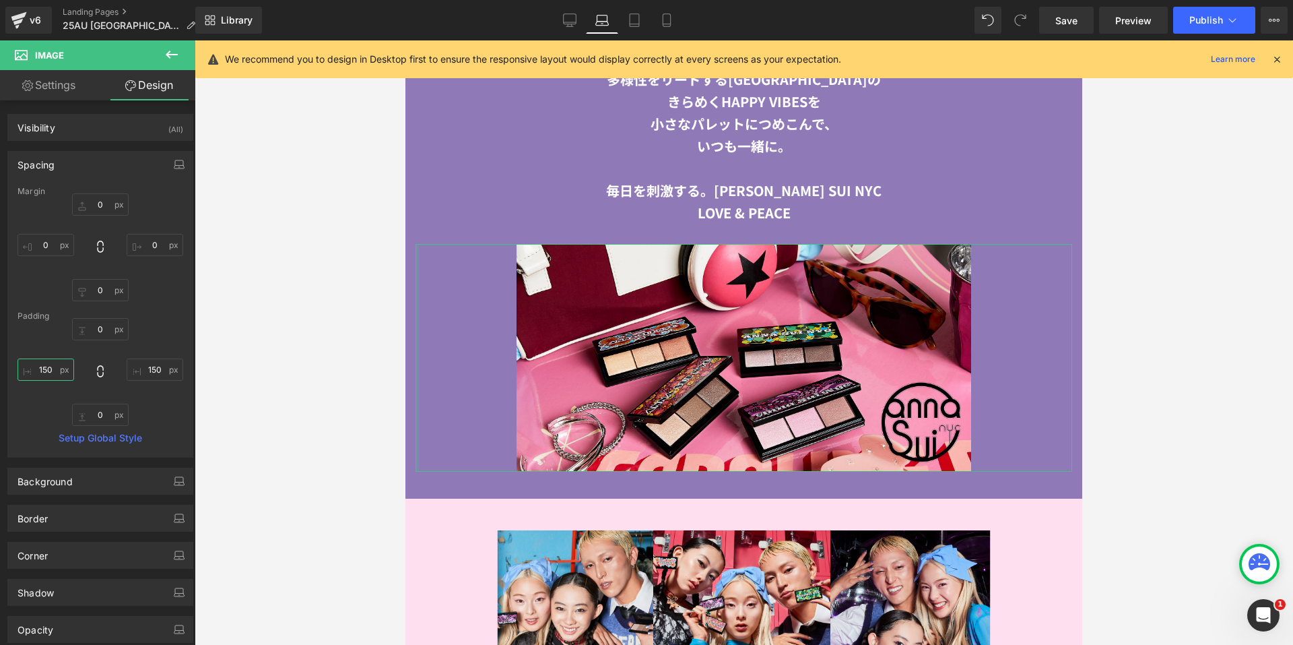
click at [36, 373] on input "150" at bounding box center [46, 369] width 57 height 22
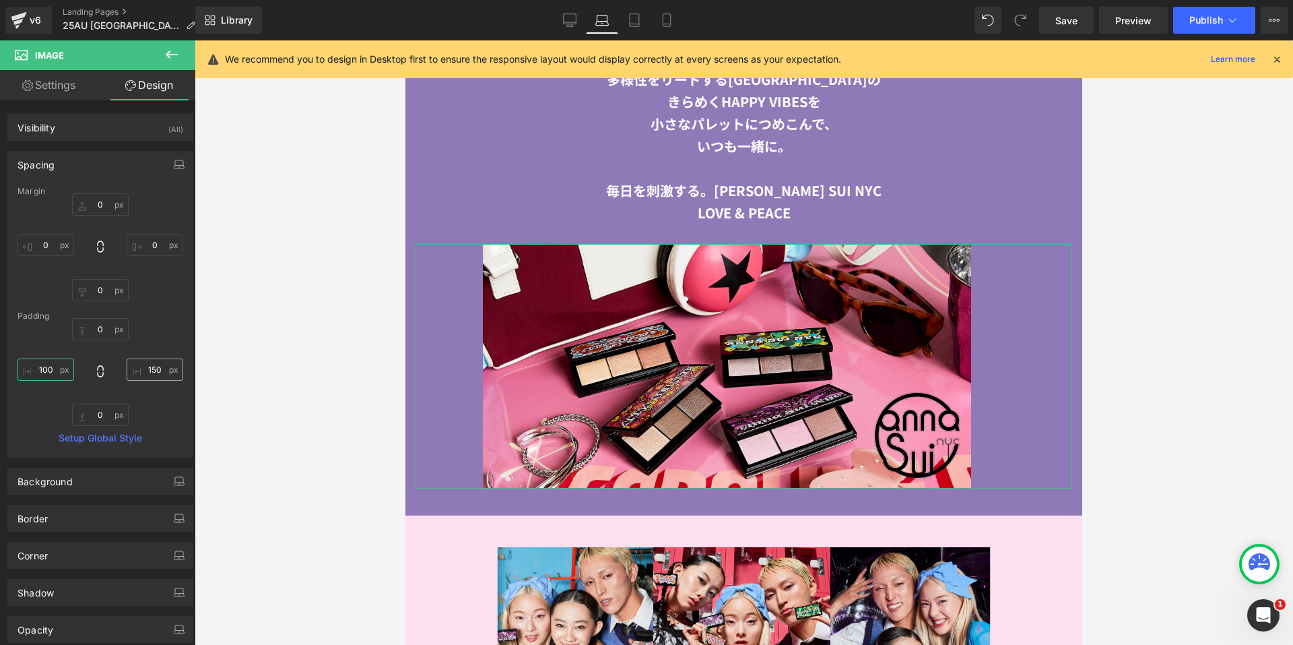
type input "100"
click at [158, 367] on input "150" at bounding box center [155, 369] width 57 height 22
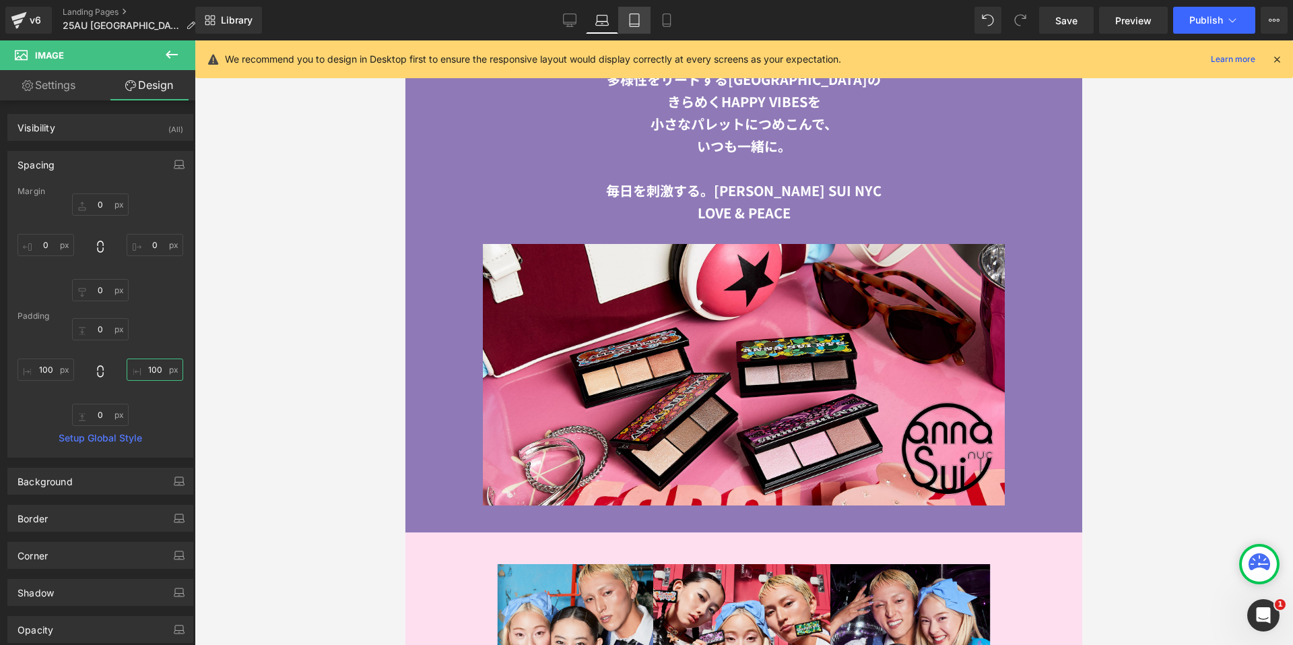
type input "100"
click at [639, 17] on icon at bounding box center [634, 19] width 13 height 13
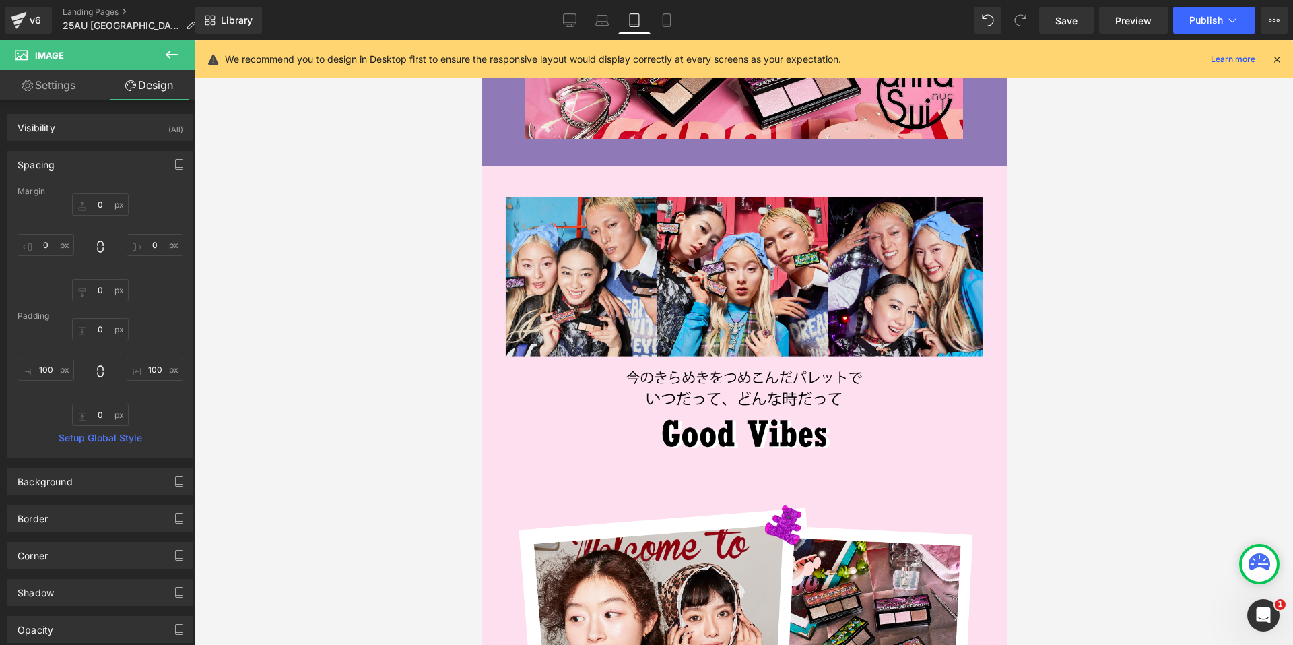
type input "0"
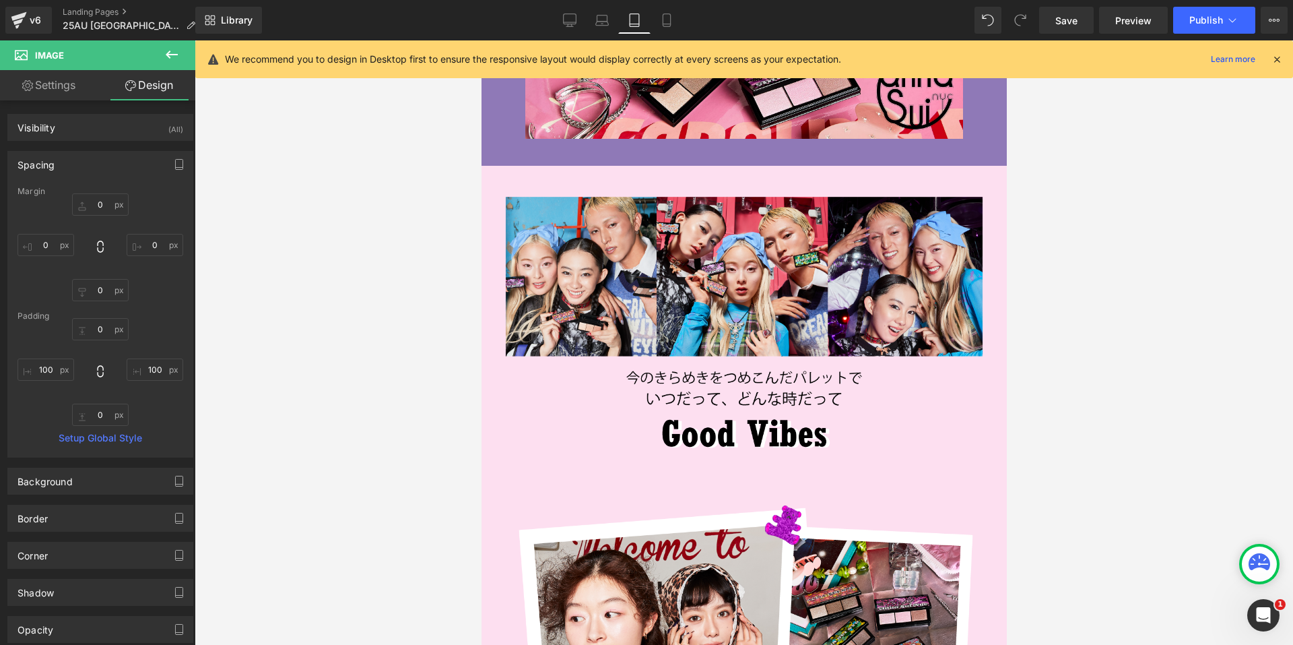
type input "76.6347"
type input "0"
type input "76.6347"
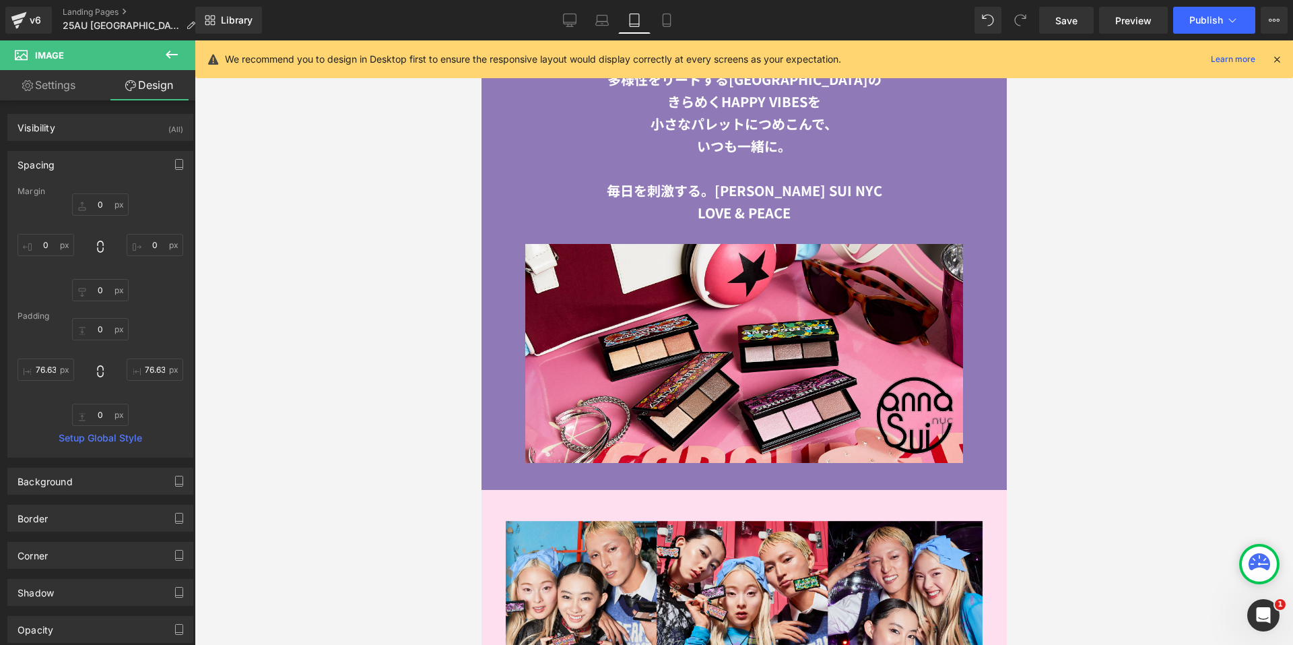
scroll to position [1712, 0]
click at [1200, 18] on span "Publish" at bounding box center [1207, 20] width 34 height 11
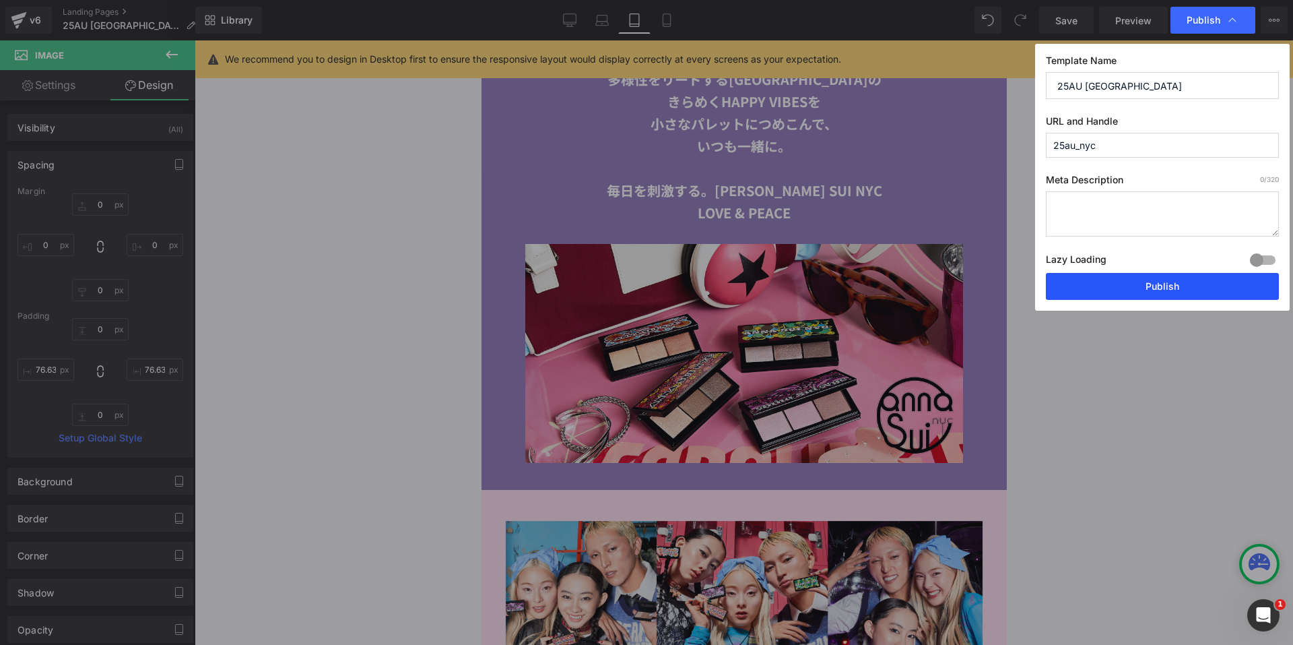
click at [1109, 291] on button "Publish" at bounding box center [1162, 286] width 233 height 27
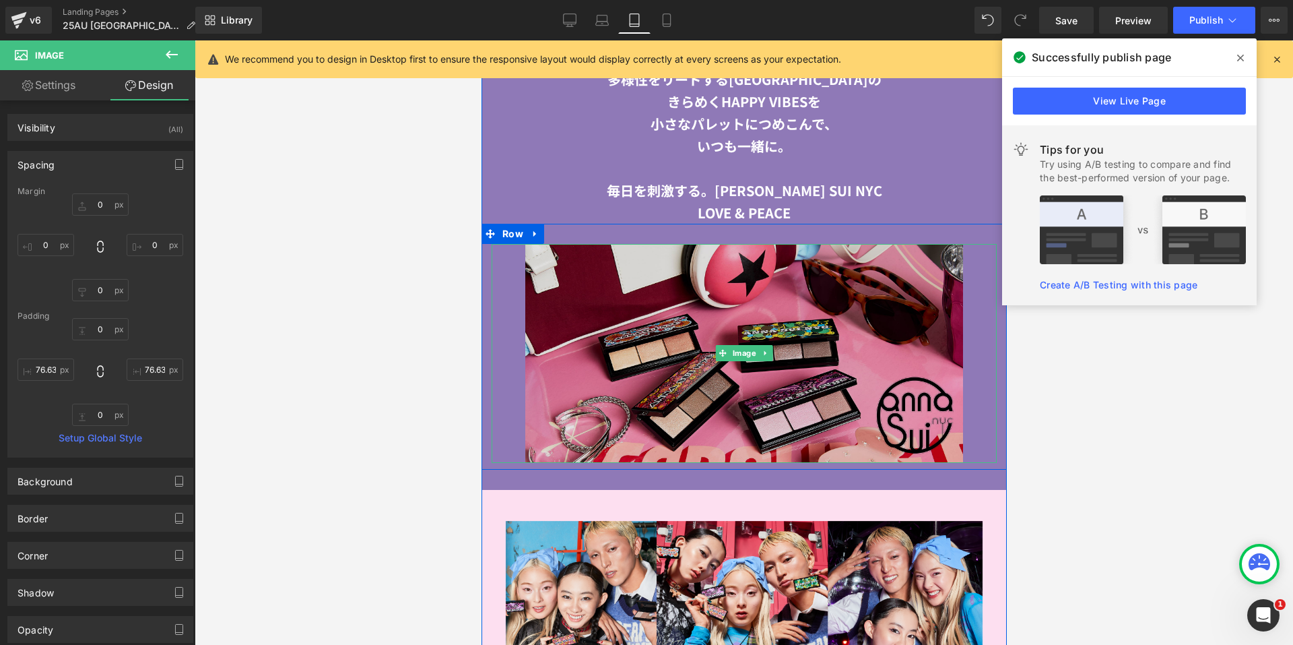
click at [612, 339] on img at bounding box center [743, 353] width 505 height 219
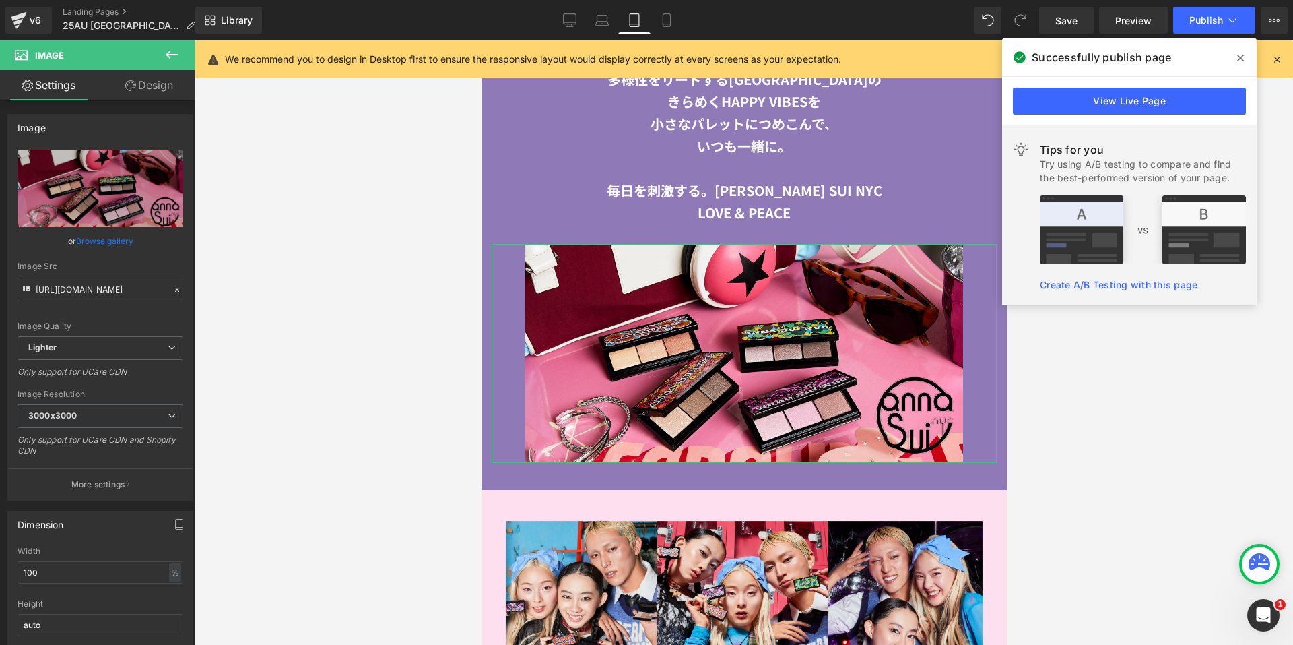
click at [127, 84] on icon at bounding box center [130, 85] width 11 height 11
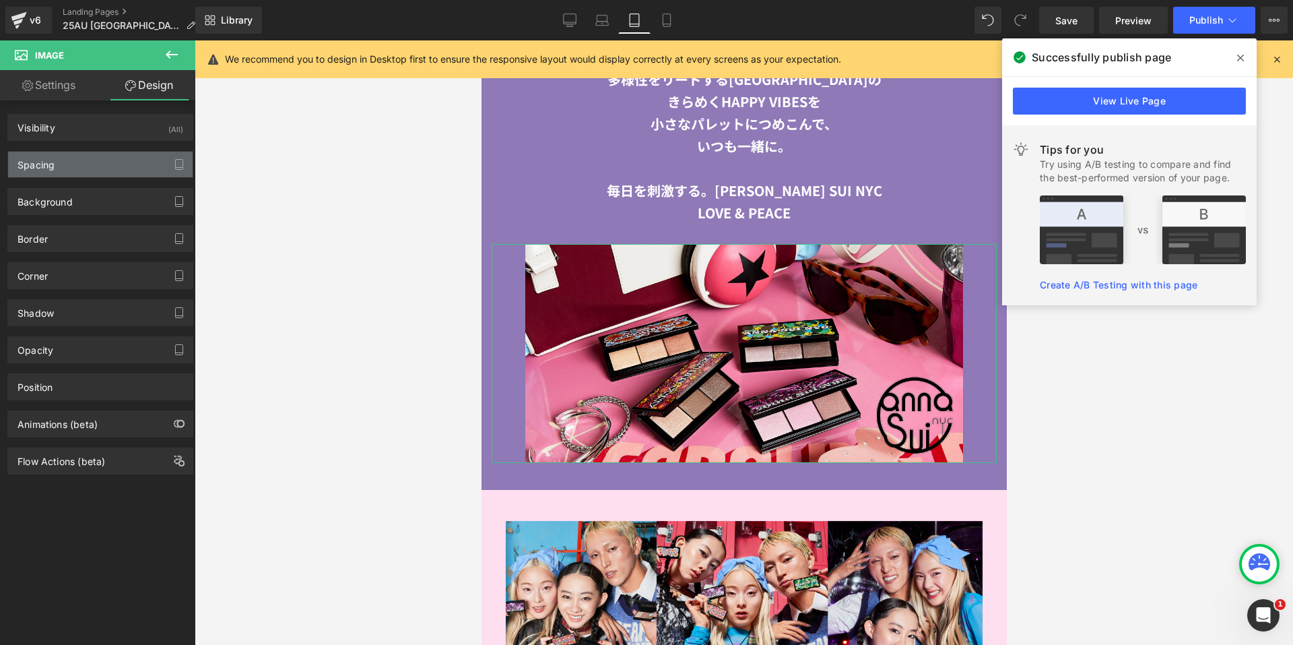
click at [90, 173] on div "Spacing" at bounding box center [100, 165] width 185 height 26
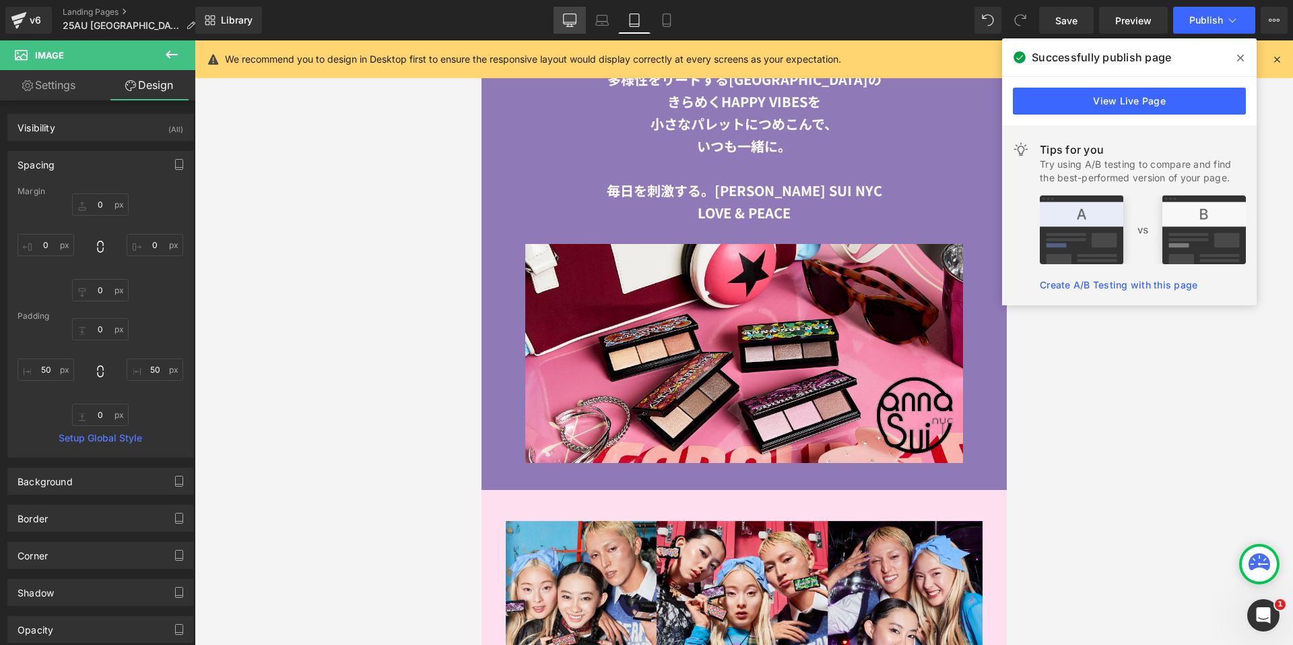
click at [569, 24] on icon at bounding box center [570, 19] width 13 height 10
type input "0"
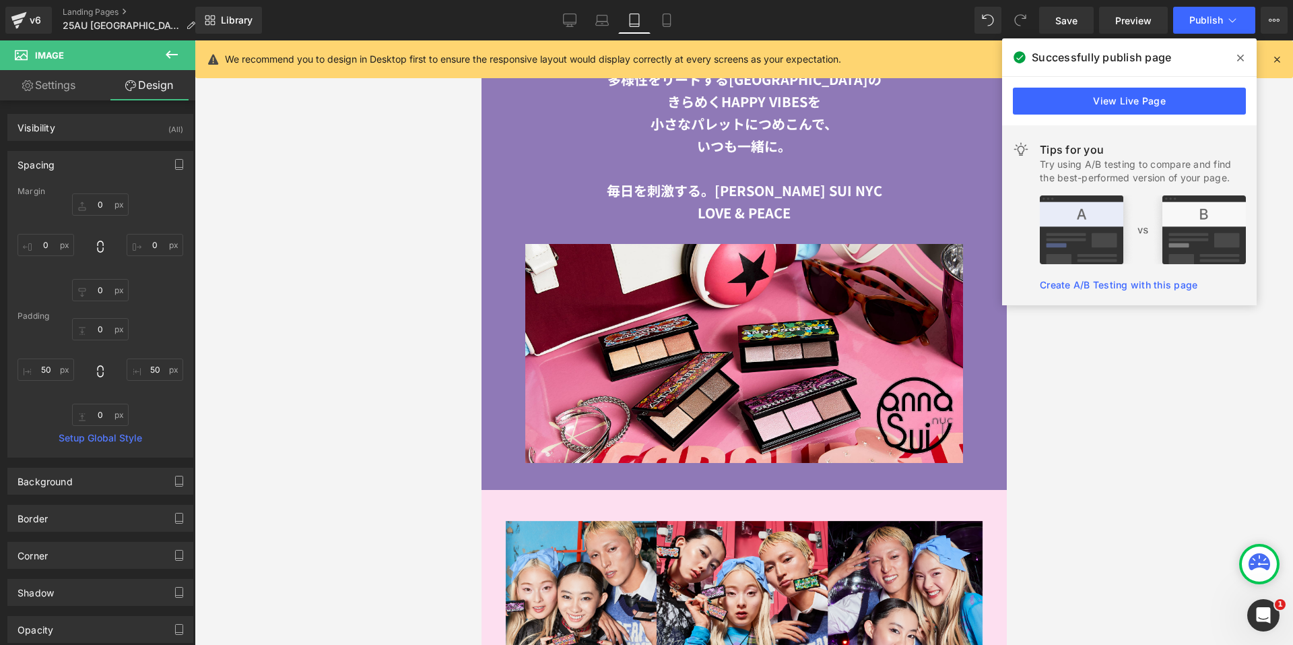
type input "0"
type input "21.2366"
type input "0"
type input "21.2366"
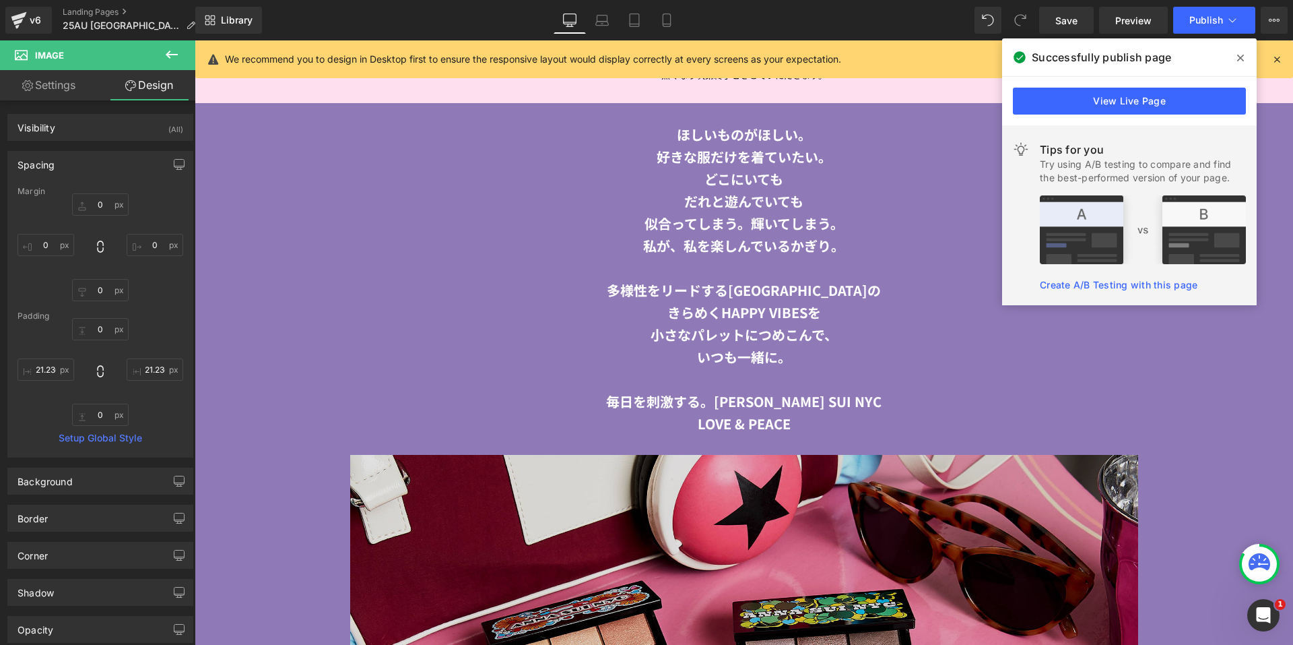
scroll to position [2459, 0]
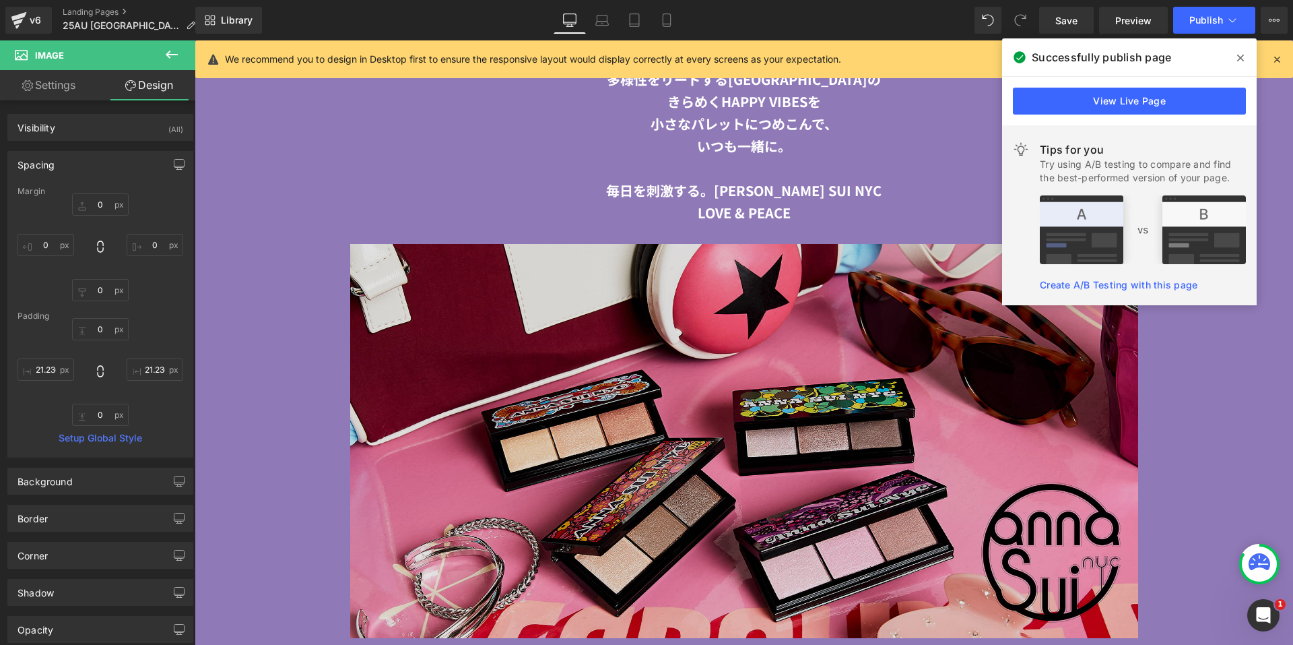
click at [521, 276] on img at bounding box center [744, 441] width 788 height 394
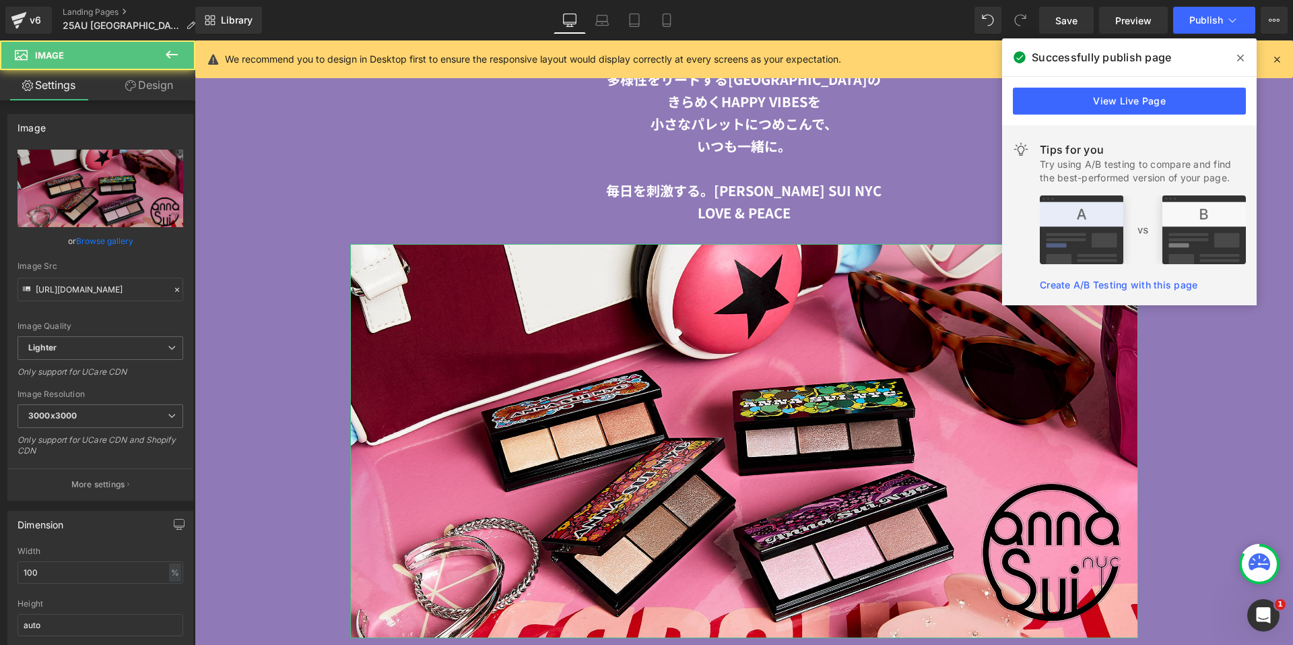
click at [141, 91] on link "Design" at bounding box center [149, 85] width 98 height 30
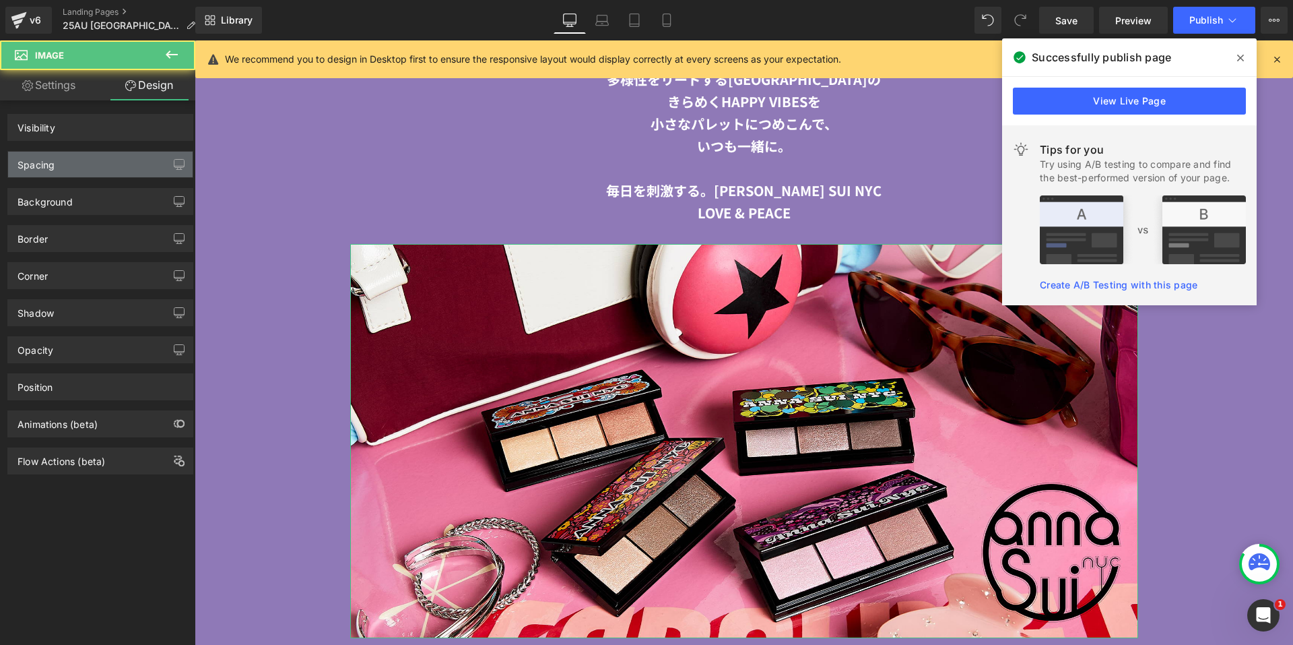
click at [96, 162] on div "Spacing" at bounding box center [100, 165] width 185 height 26
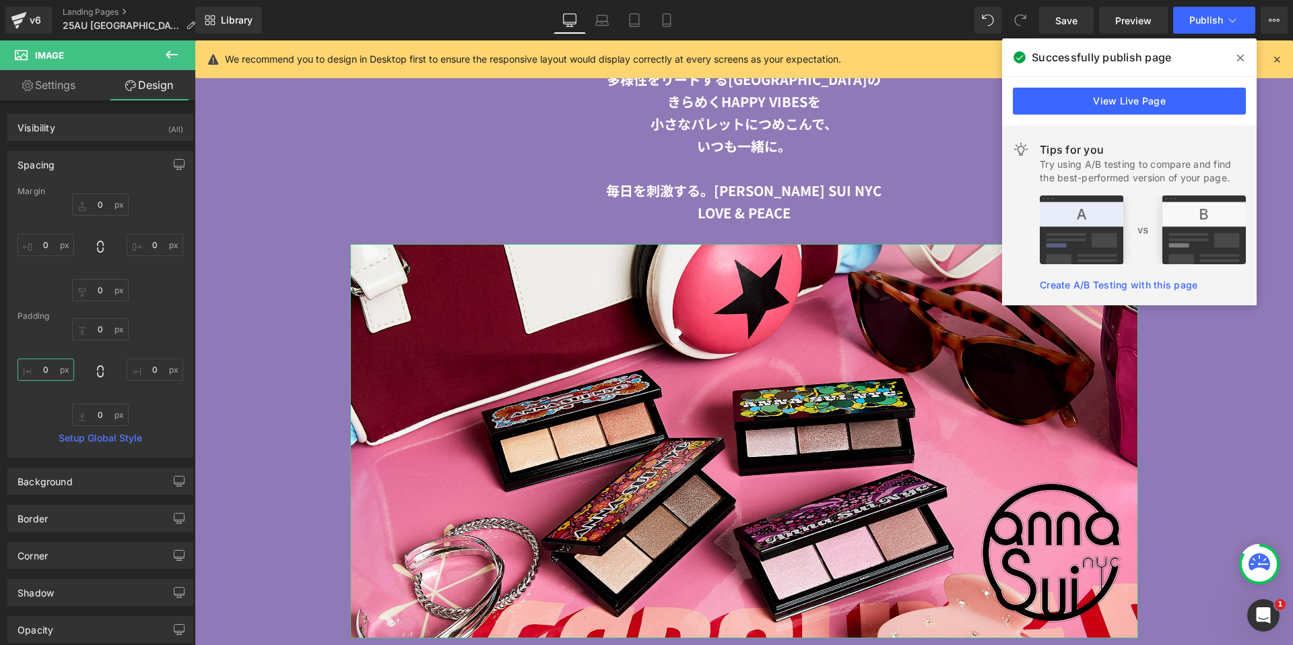
click at [30, 368] on input "0" at bounding box center [46, 369] width 57 height 22
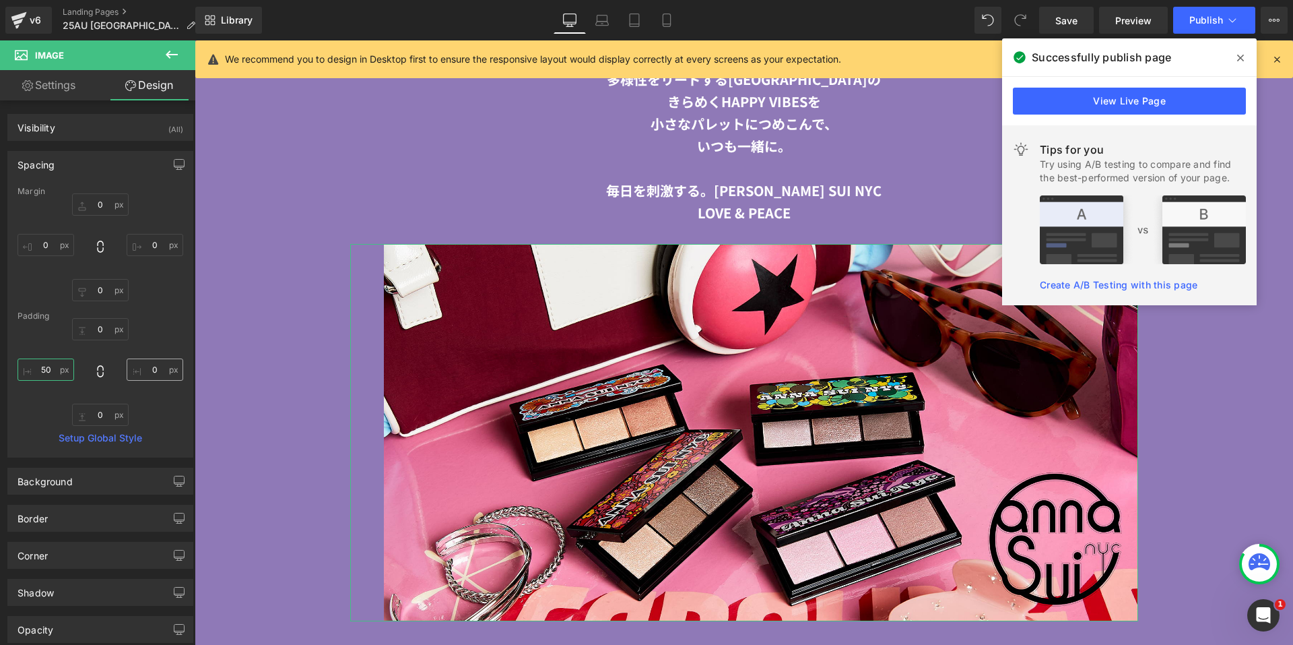
type input "50"
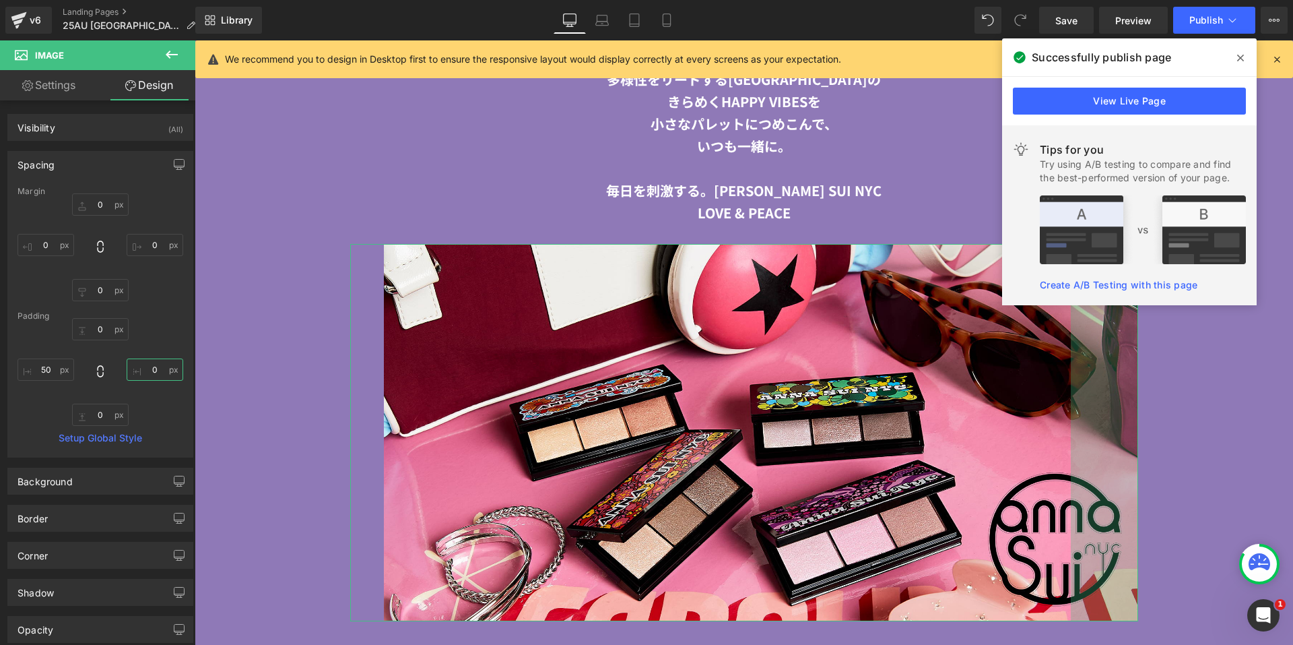
click at [150, 369] on input "0" at bounding box center [155, 369] width 57 height 22
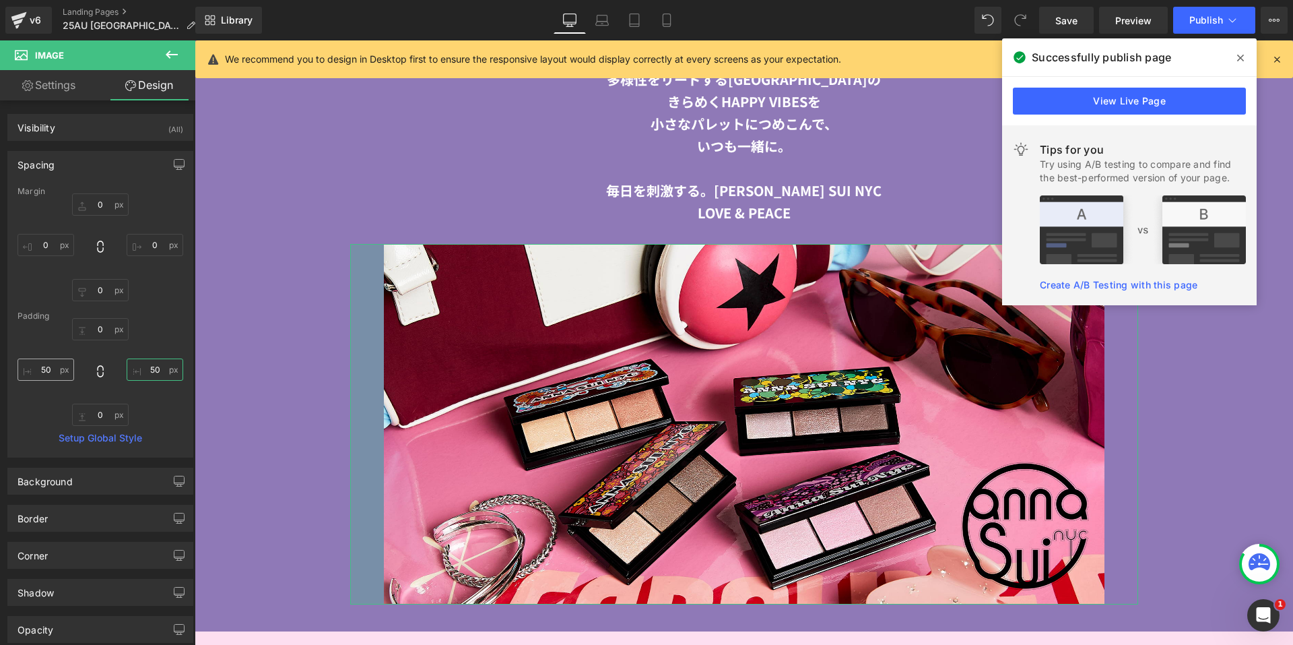
type input "50"
click at [48, 366] on input "50" at bounding box center [46, 369] width 57 height 22
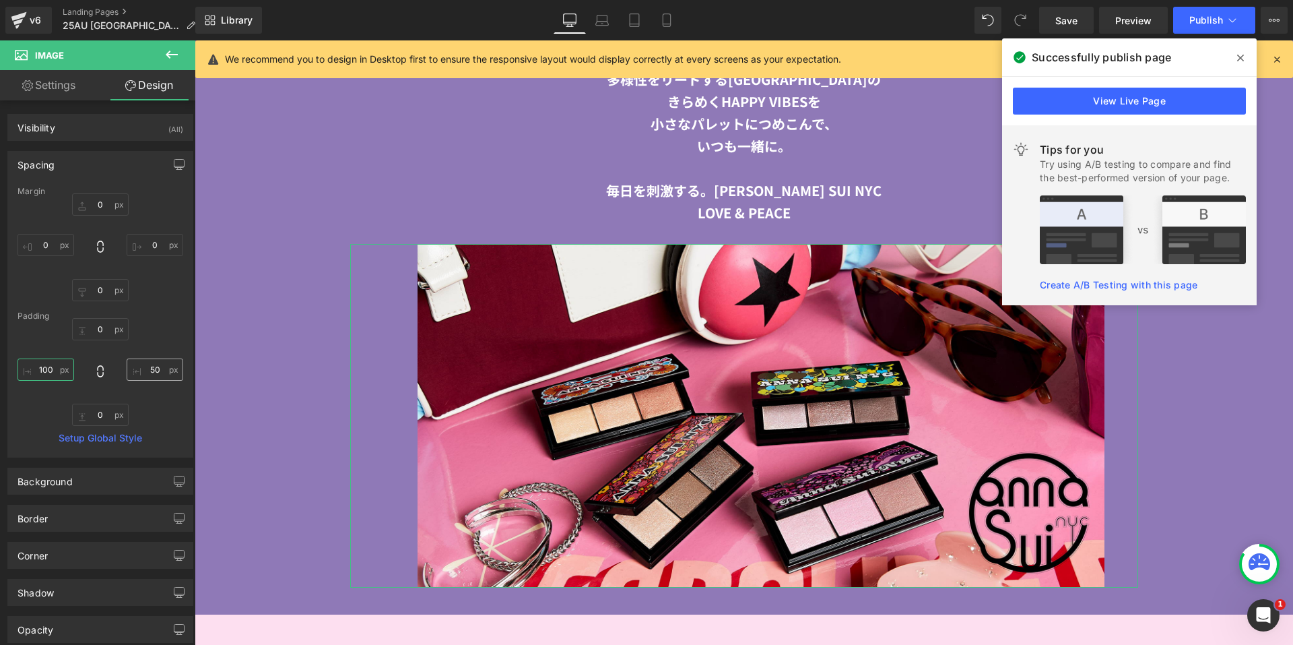
type input "100"
click at [149, 368] on input "50" at bounding box center [155, 369] width 57 height 22
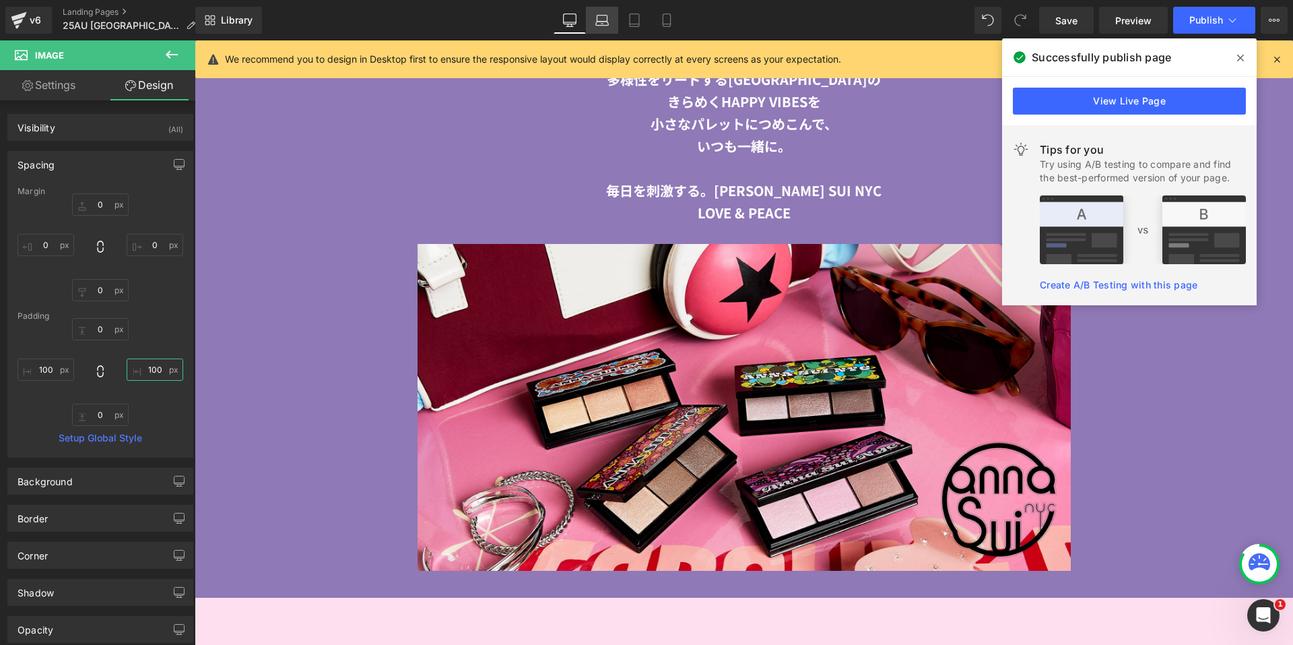
type input "100"
click at [608, 22] on icon at bounding box center [601, 19] width 13 height 13
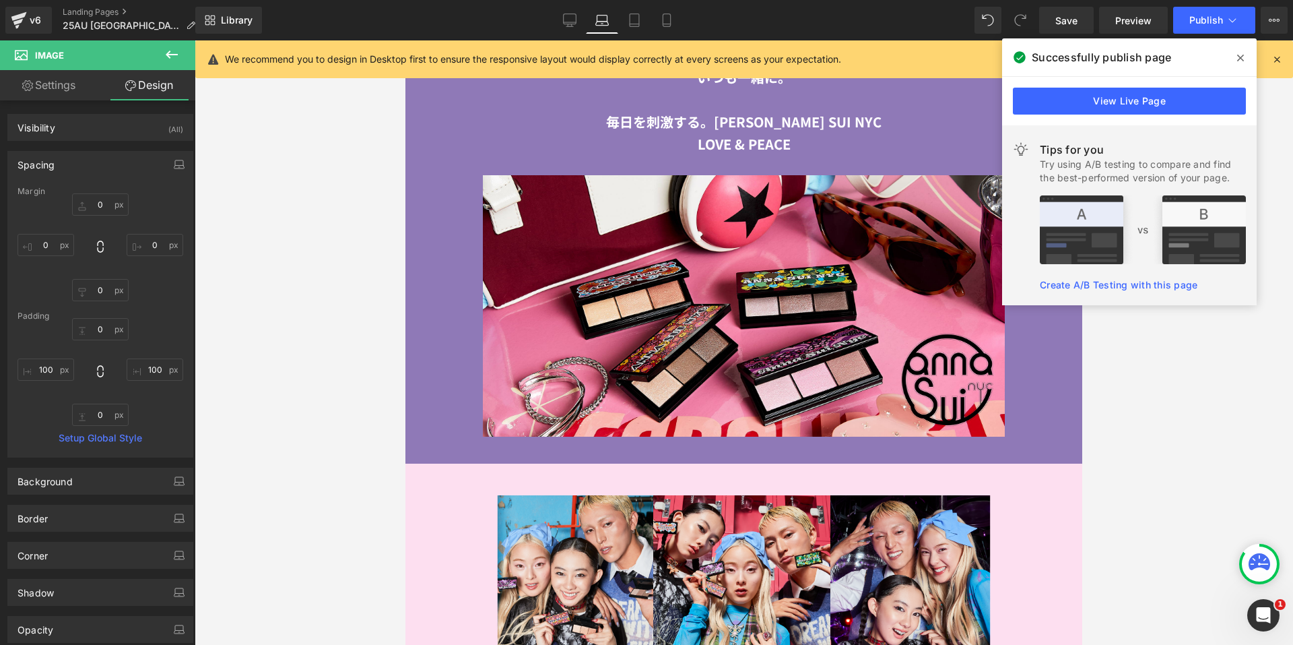
type input "0"
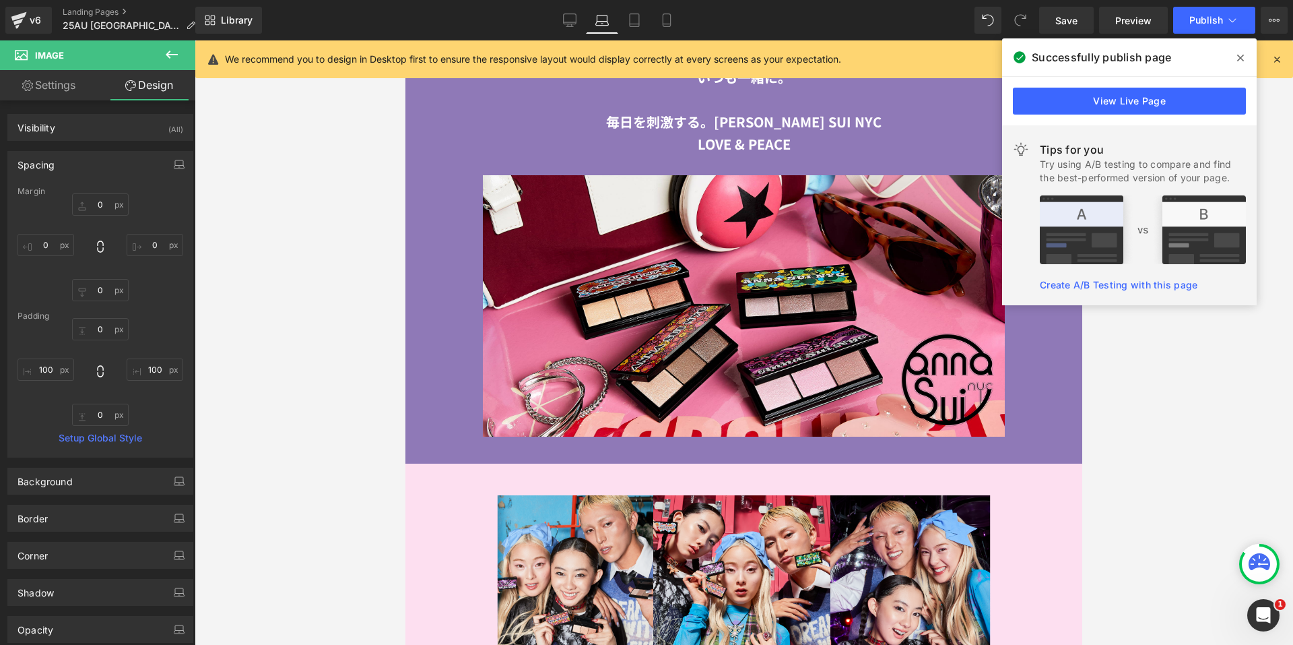
type input "100"
type input "0"
type input "100"
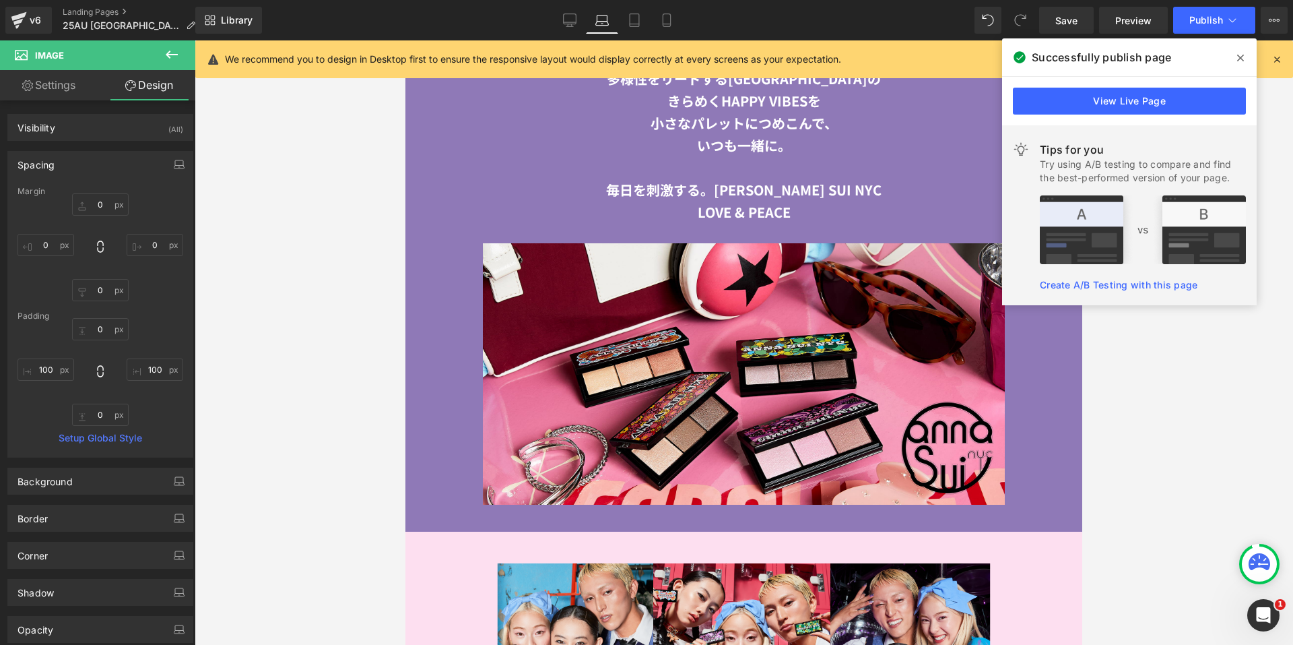
scroll to position [2181, 0]
click at [1204, 15] on span "Publish" at bounding box center [1207, 20] width 34 height 11
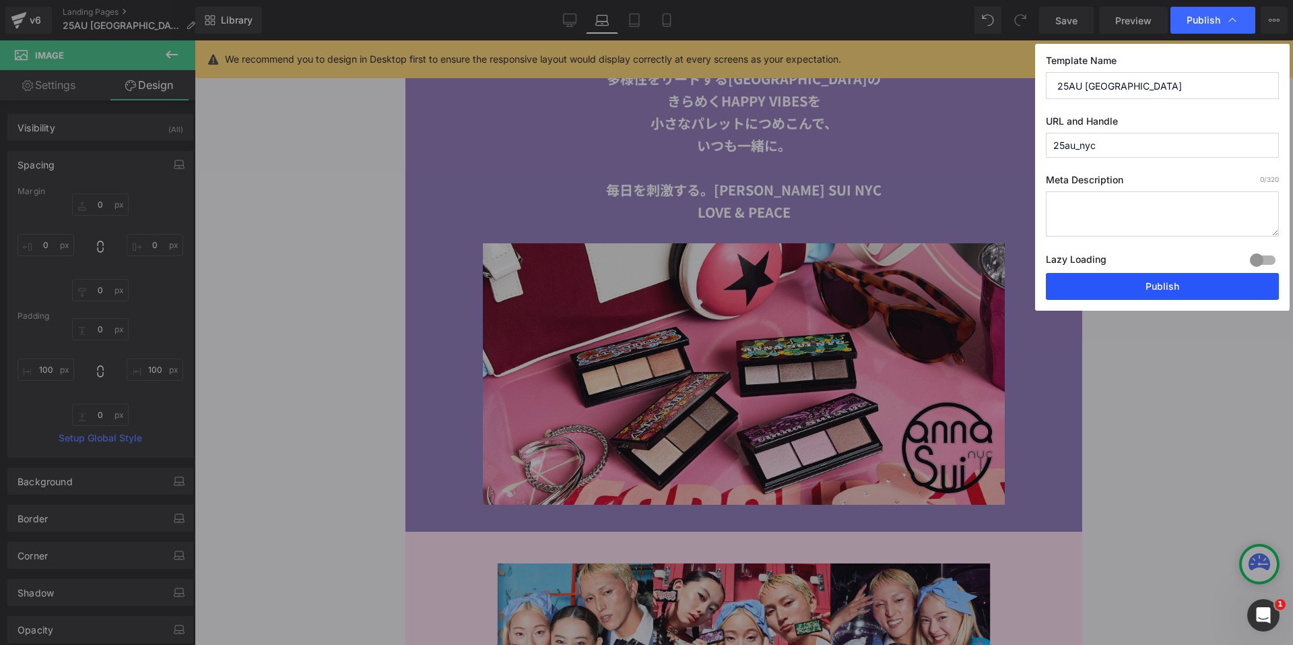
drag, startPoint x: 1061, startPoint y: 283, endPoint x: 628, endPoint y: 124, distance: 460.8
click at [1061, 283] on button "Publish" at bounding box center [1162, 286] width 233 height 27
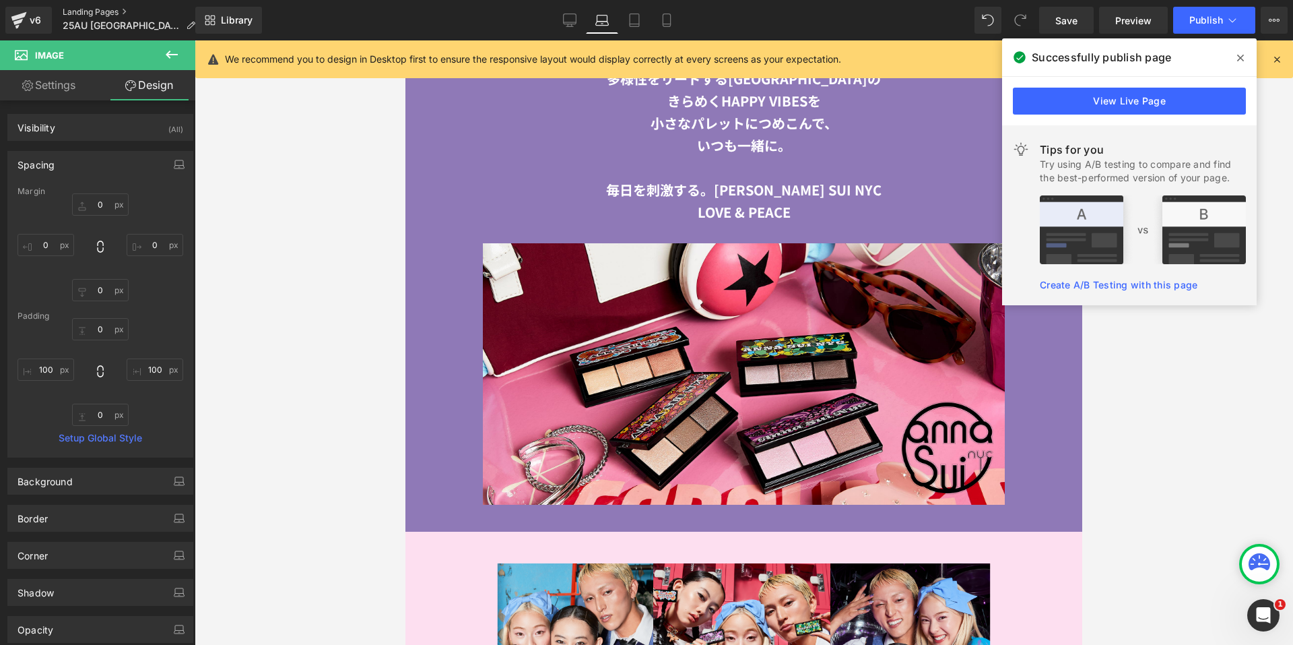
click at [74, 12] on link "Landing Pages" at bounding box center [134, 12] width 143 height 11
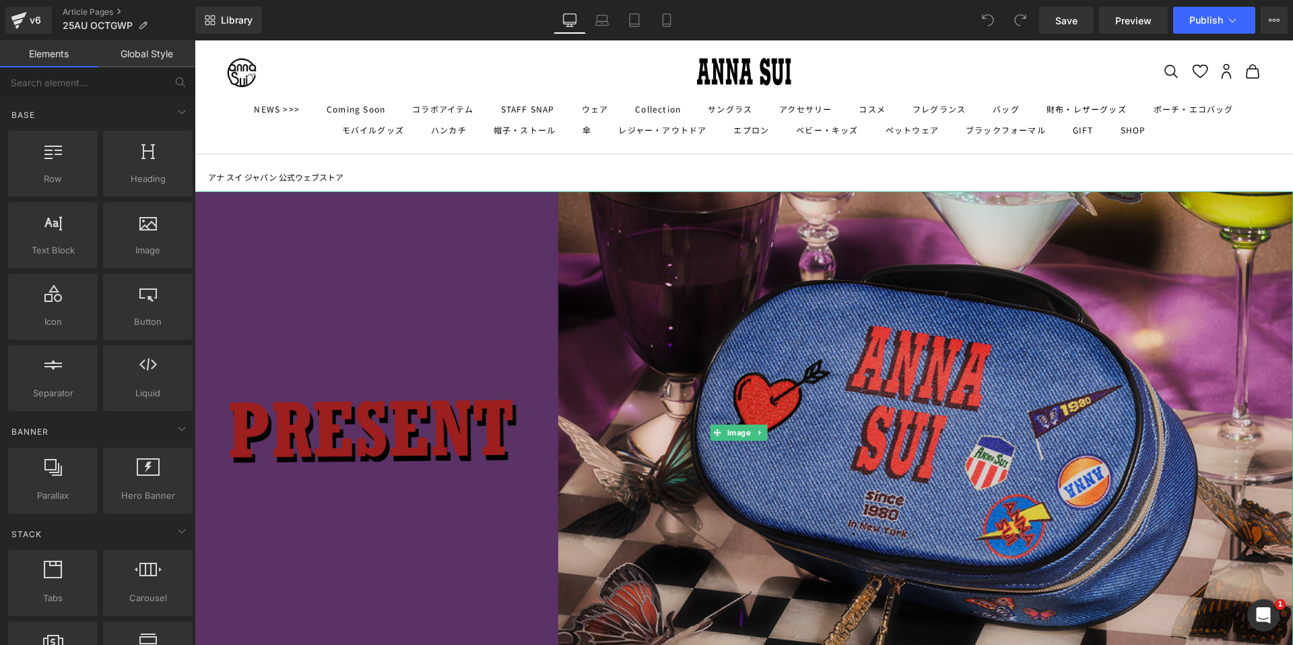
click at [641, 356] on img at bounding box center [744, 432] width 1099 height 482
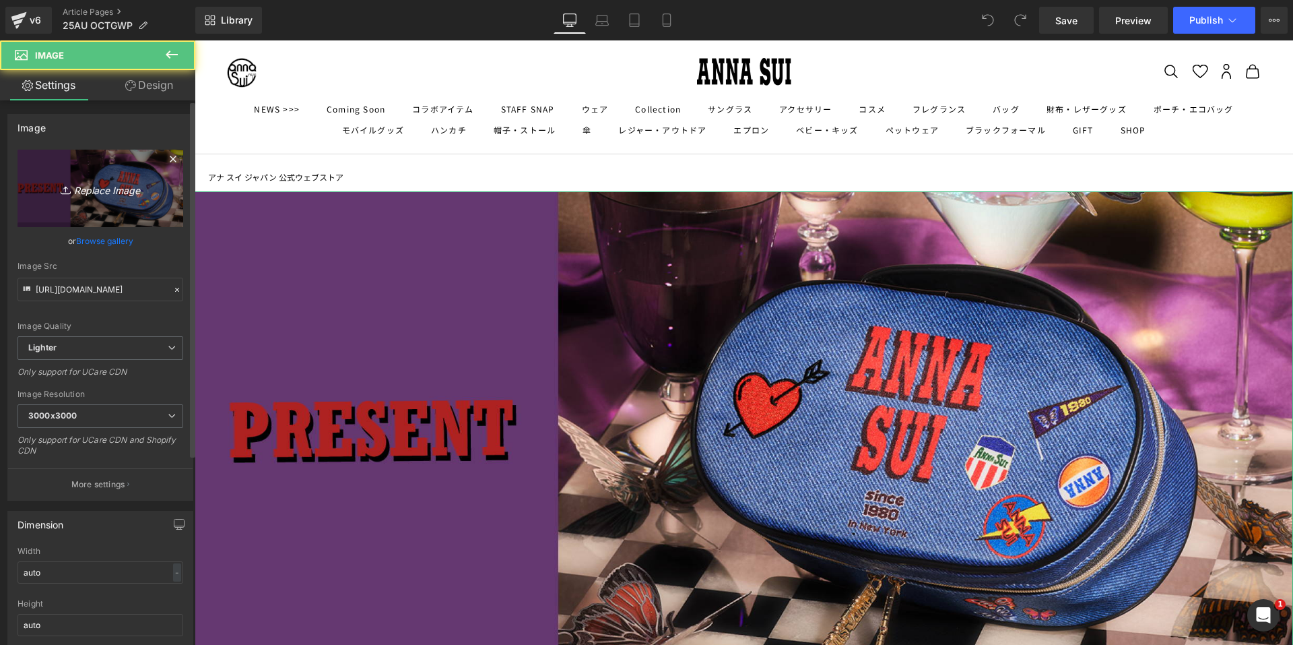
click at [100, 181] on icon "Replace Image" at bounding box center [100, 188] width 108 height 17
type input "C:\fakepath\GWP_2100x922px.jpg"
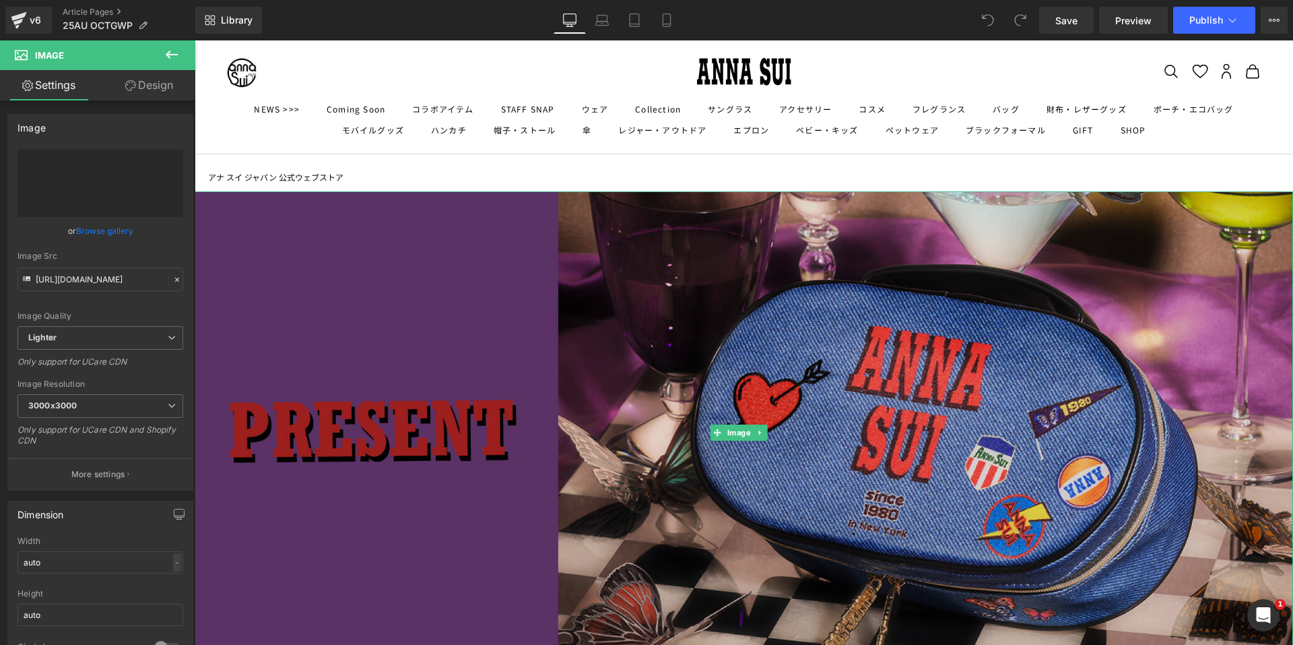
type input "https://ucarecdn.com/f870d2ff-6c7e-479a-9e96-98ba3228ed74/-/format/auto/-/previ…"
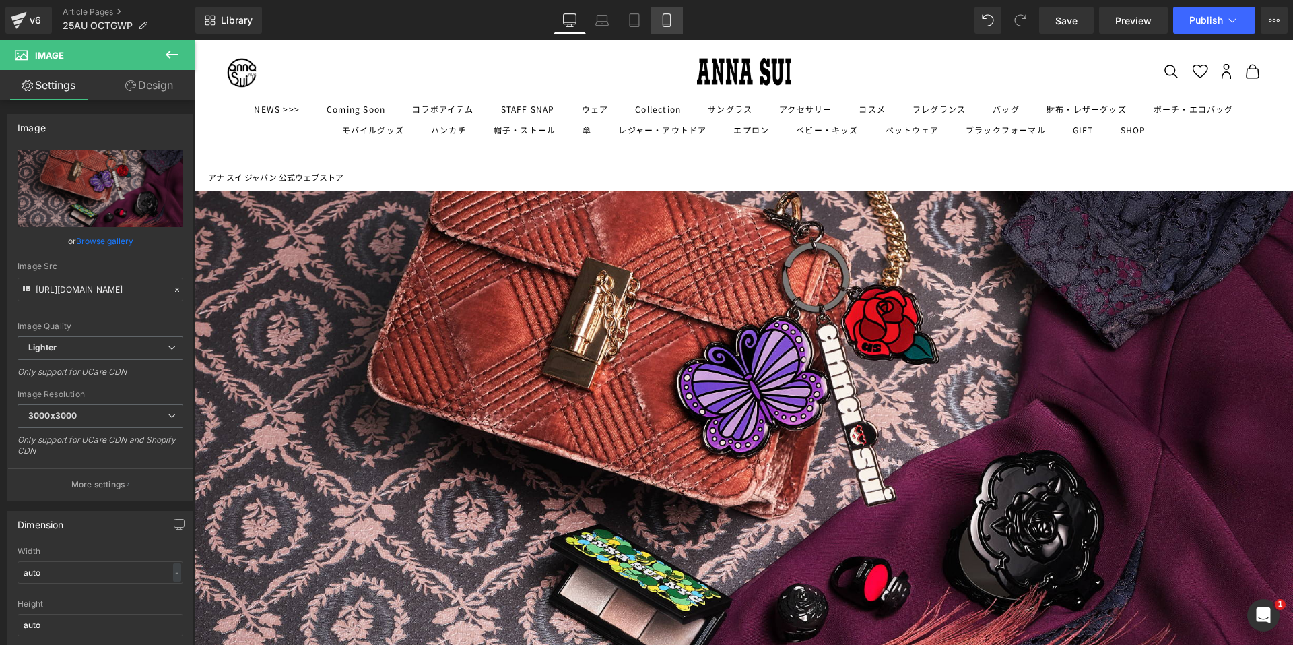
click at [670, 17] on icon at bounding box center [666, 19] width 13 height 13
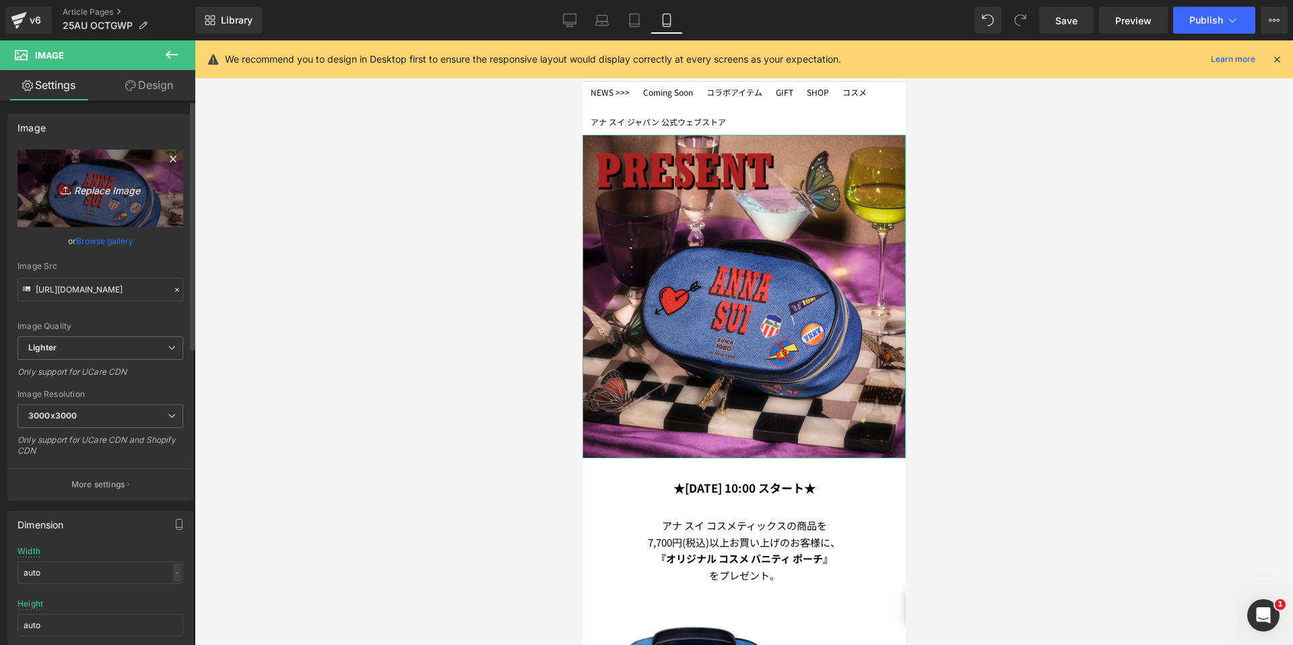
click at [66, 187] on icon at bounding box center [67, 189] width 13 height 13
type input "C:\fakepath\GWP_1080x1080px.jpg"
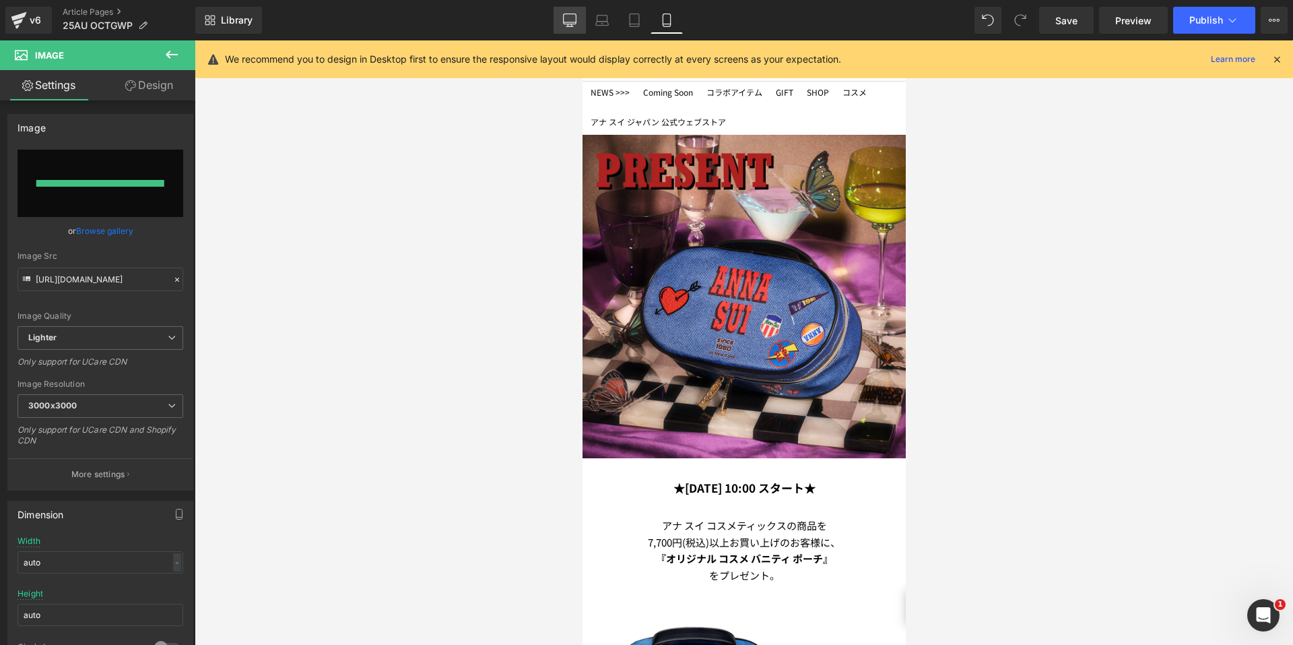
type input "https://ucarecdn.com/5128de25-04cb-4648-8dfa-4b0f26843b69/-/format/auto/-/previ…"
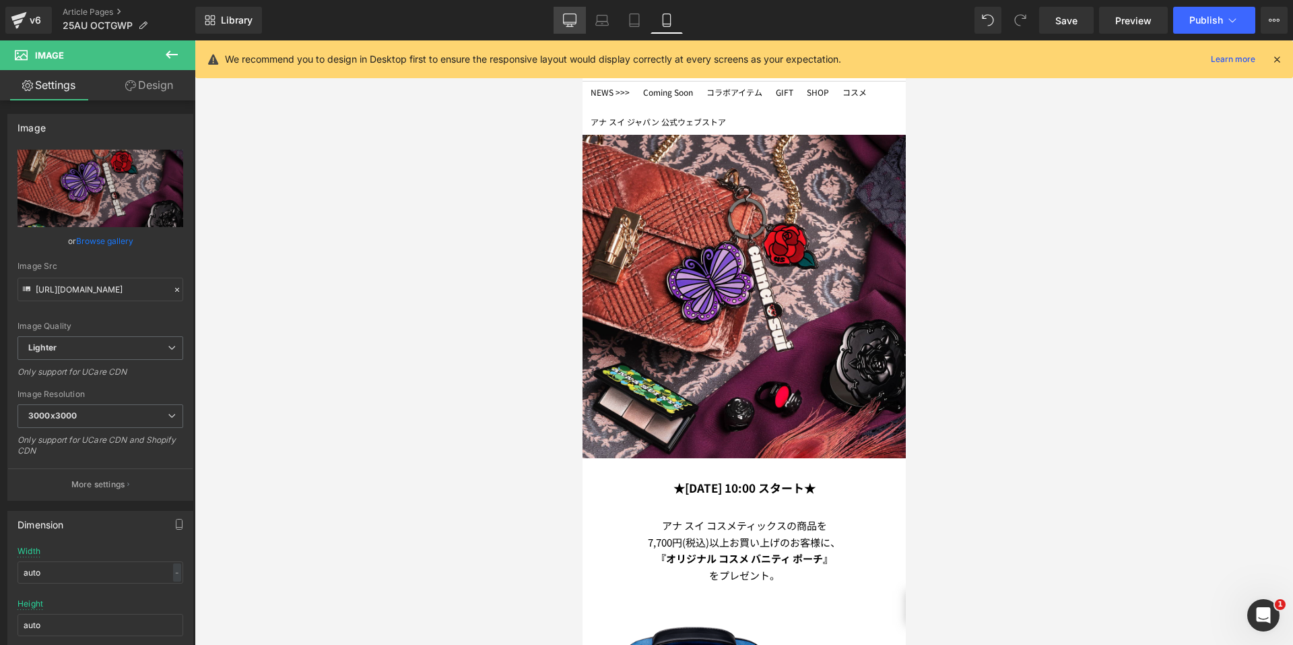
click at [566, 22] on icon at bounding box center [569, 19] width 13 height 13
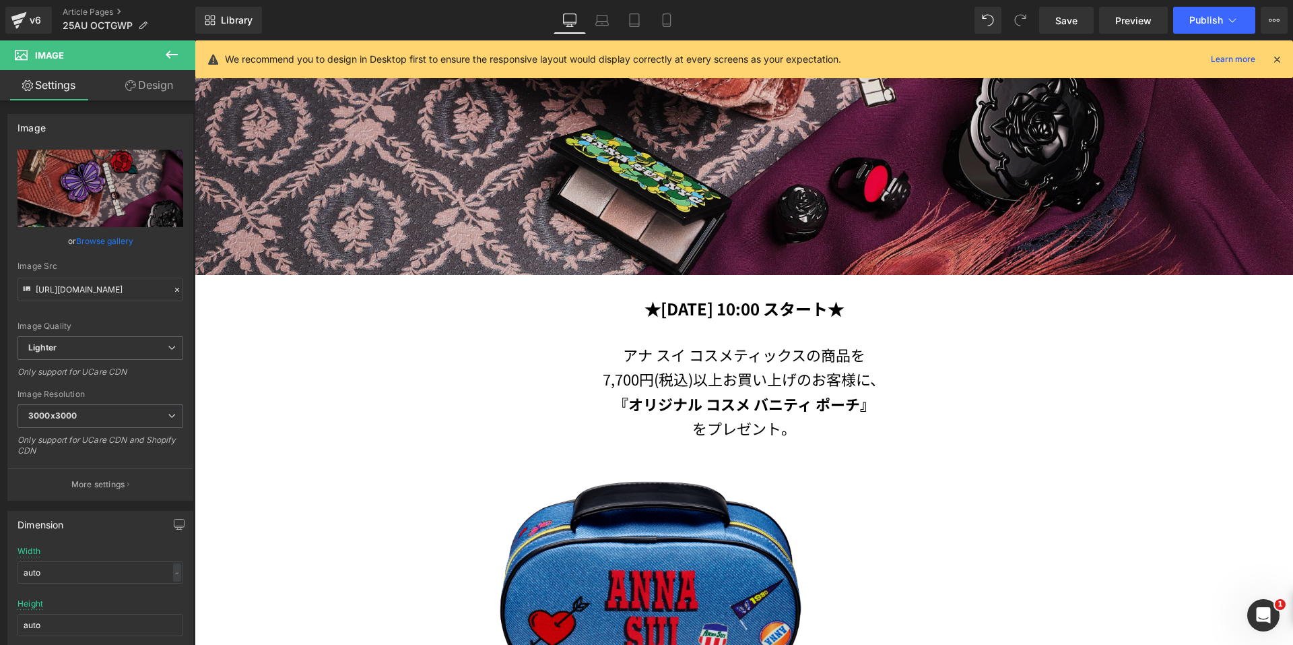
scroll to position [404, 0]
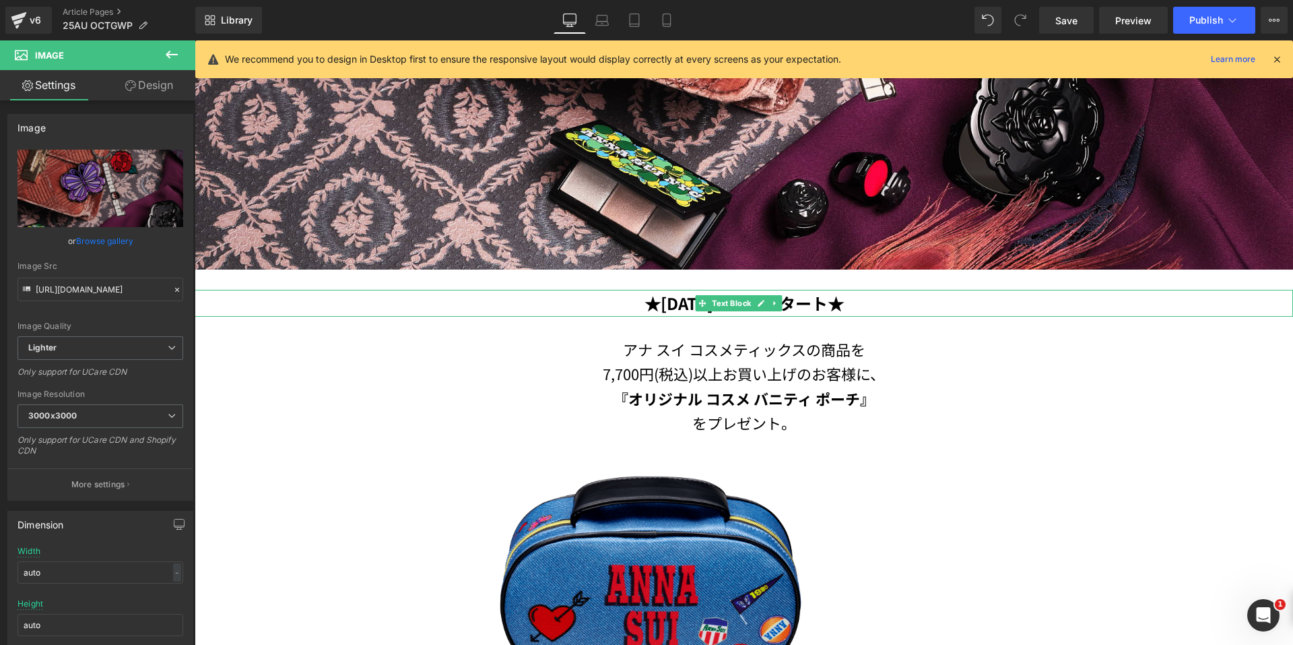
click at [674, 299] on b "★2025年9月1日(月) 10:00 スタート★" at bounding box center [744, 303] width 199 height 24
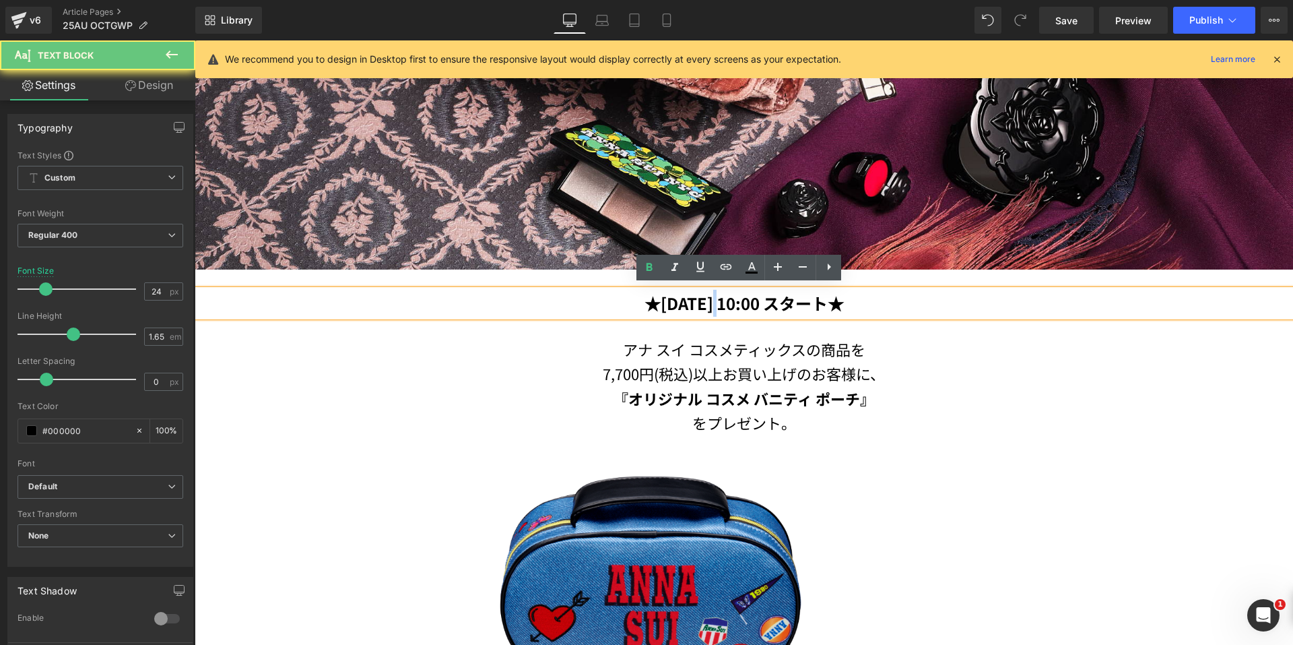
click at [675, 299] on b "★2025年9月1日(月) 10:00 スタート★" at bounding box center [744, 303] width 199 height 24
click at [675, 298] on b "★2025年9月1日(月) 10:00 スタート★" at bounding box center [744, 303] width 199 height 24
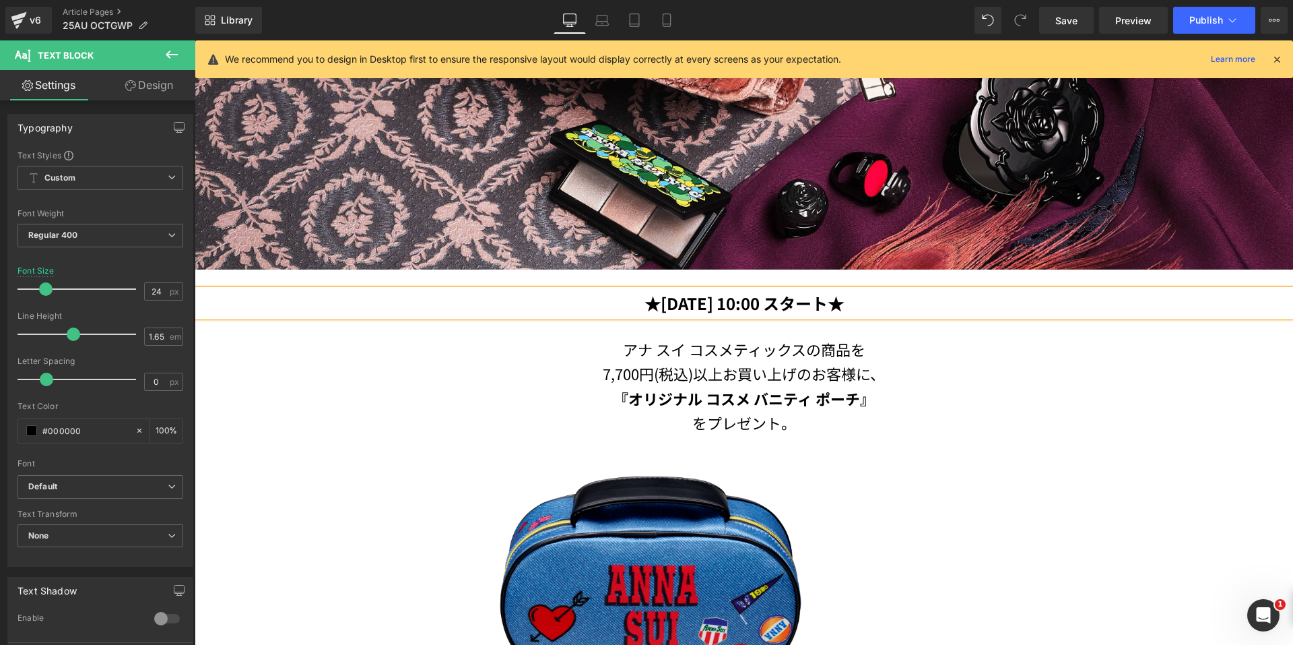
click at [750, 300] on b "★2025年10月1日(月) 10:00 スタート★" at bounding box center [744, 303] width 199 height 24
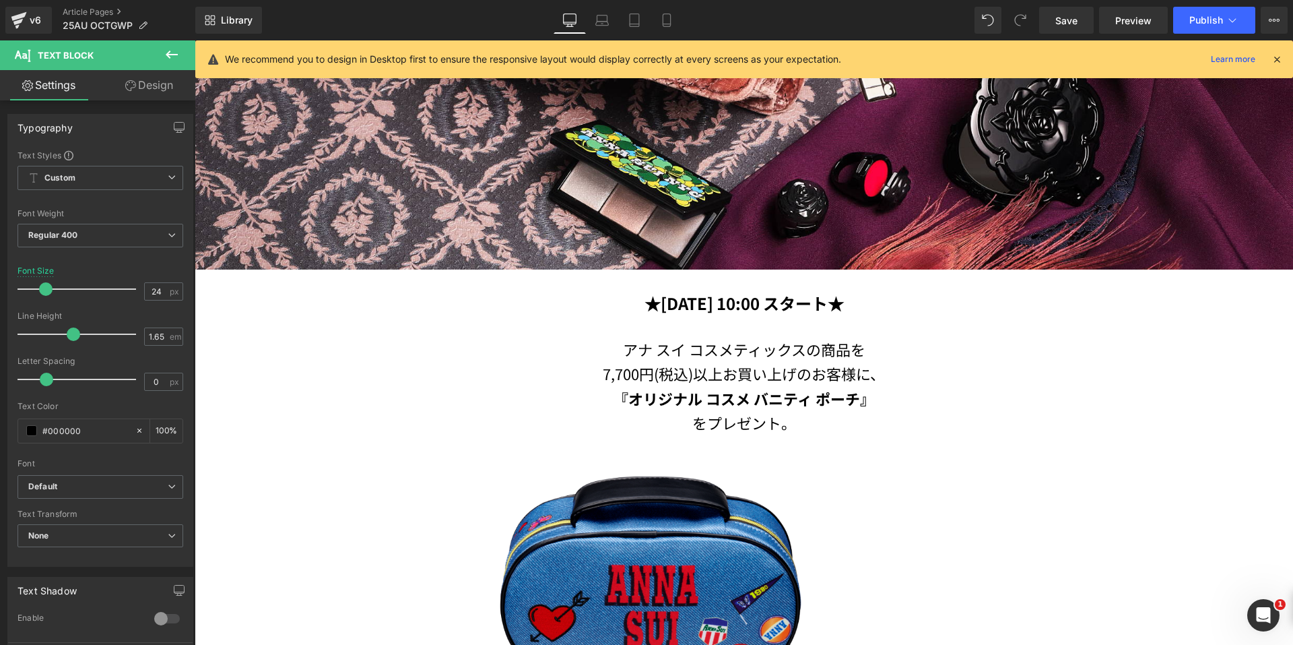
click at [179, 55] on icon at bounding box center [172, 54] width 16 height 16
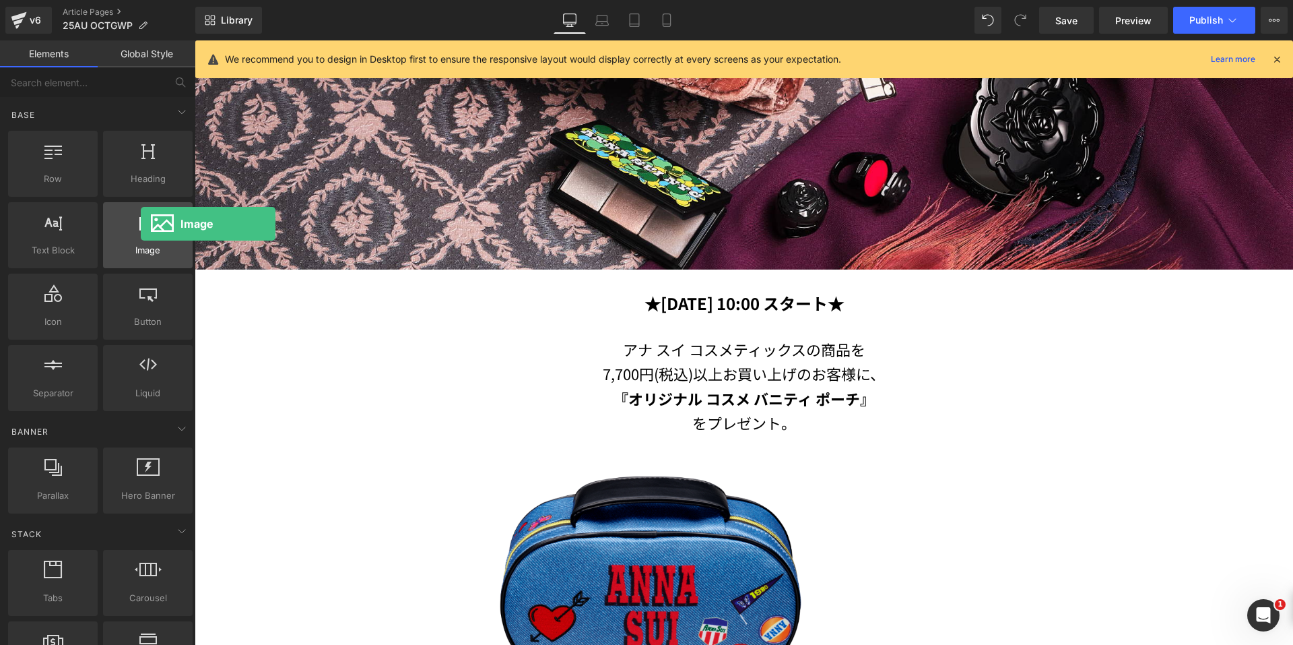
drag, startPoint x: 143, startPoint y: 233, endPoint x: 141, endPoint y: 224, distance: 9.2
click at [141, 224] on div at bounding box center [148, 228] width 82 height 30
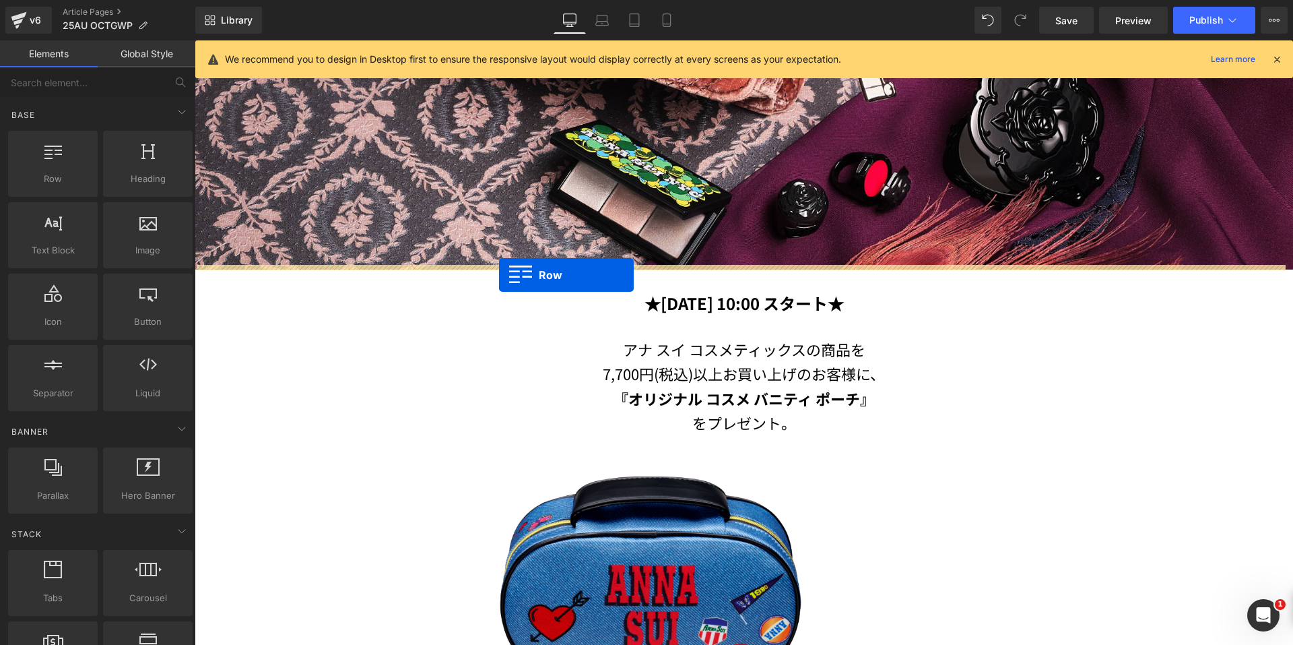
drag, startPoint x: 237, startPoint y: 209, endPoint x: 499, endPoint y: 275, distance: 270.1
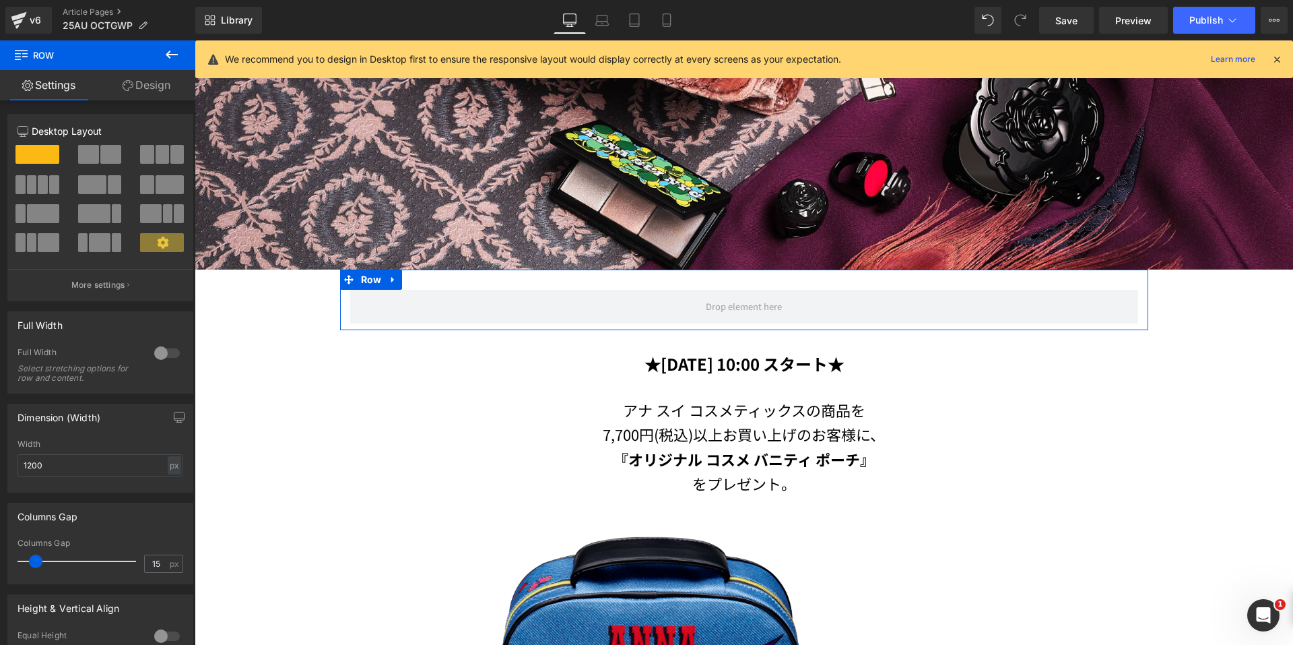
click at [175, 63] on button at bounding box center [171, 55] width 47 height 30
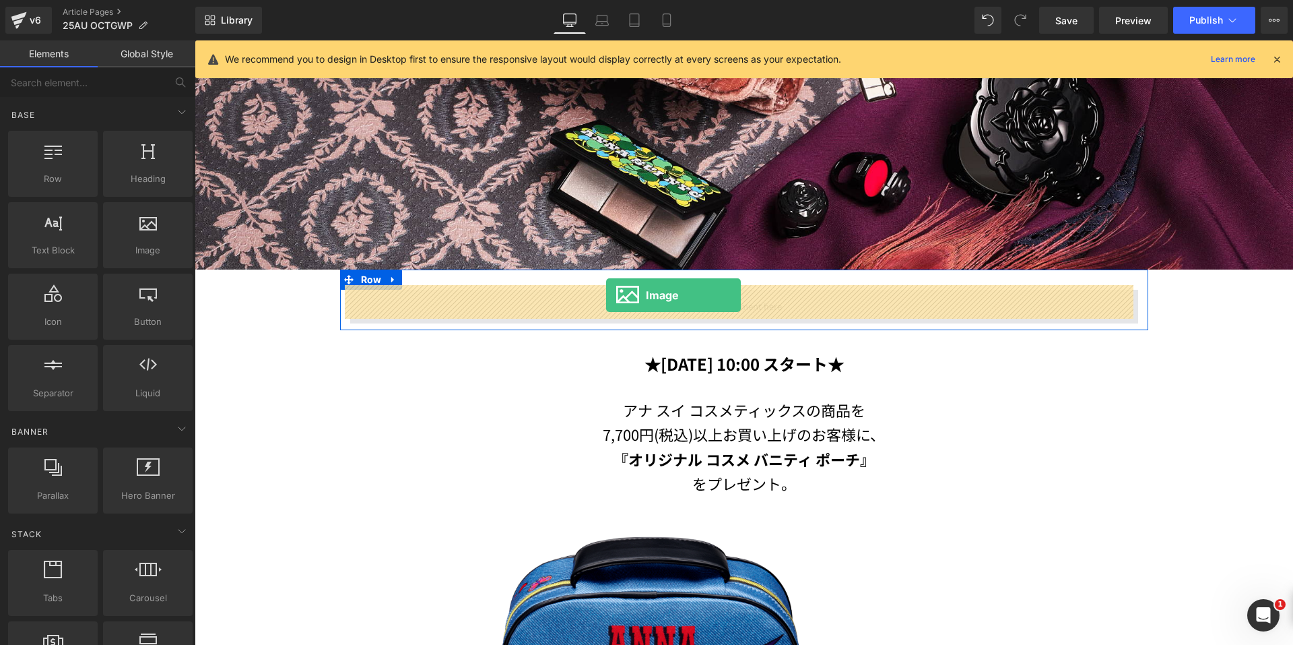
drag, startPoint x: 381, startPoint y: 294, endPoint x: 606, endPoint y: 295, distance: 225.7
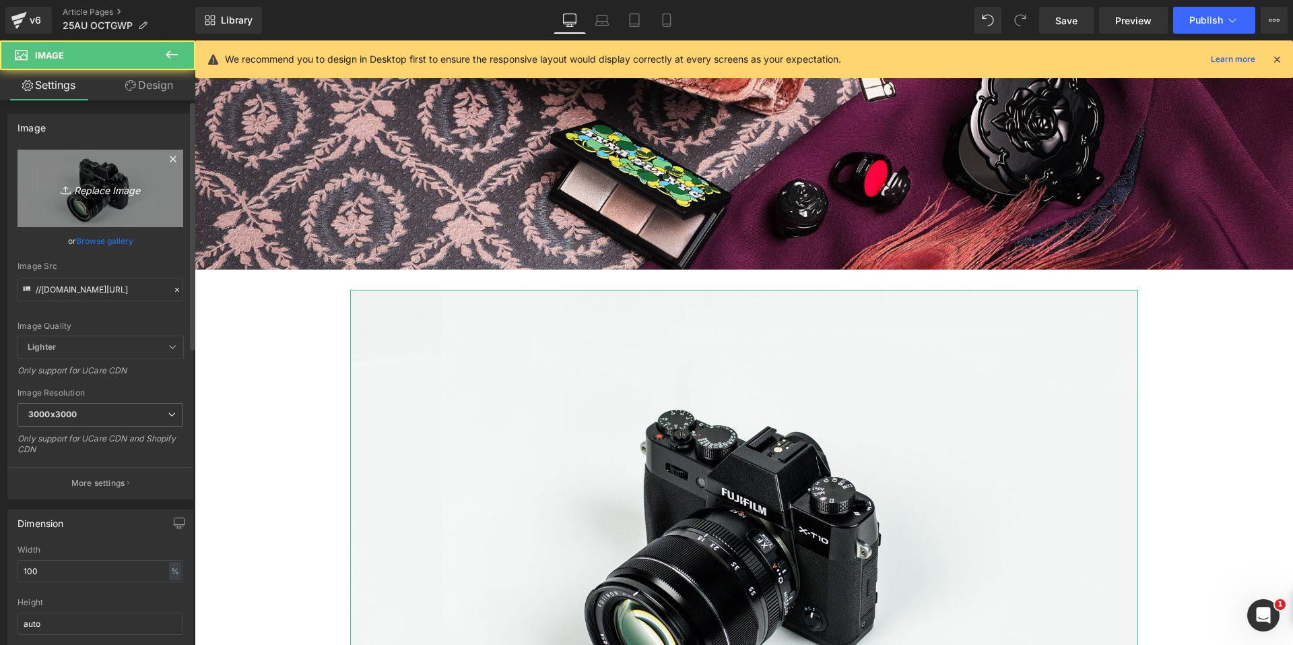
click at [89, 164] on link "Replace Image" at bounding box center [101, 188] width 166 height 77
type input "C:\fakepath\title01.png"
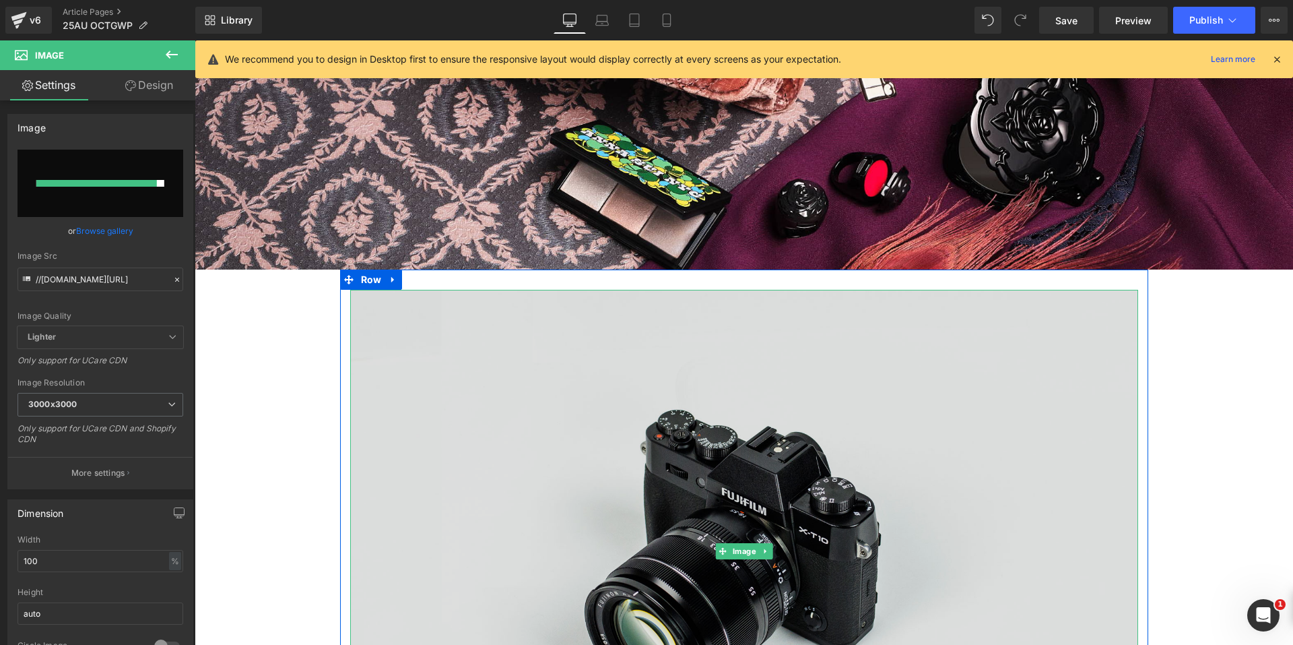
type input "https://ucarecdn.com/f0c0aa00-4ee6-4669-a0fd-1585069f5882/-/format/auto/-/previ…"
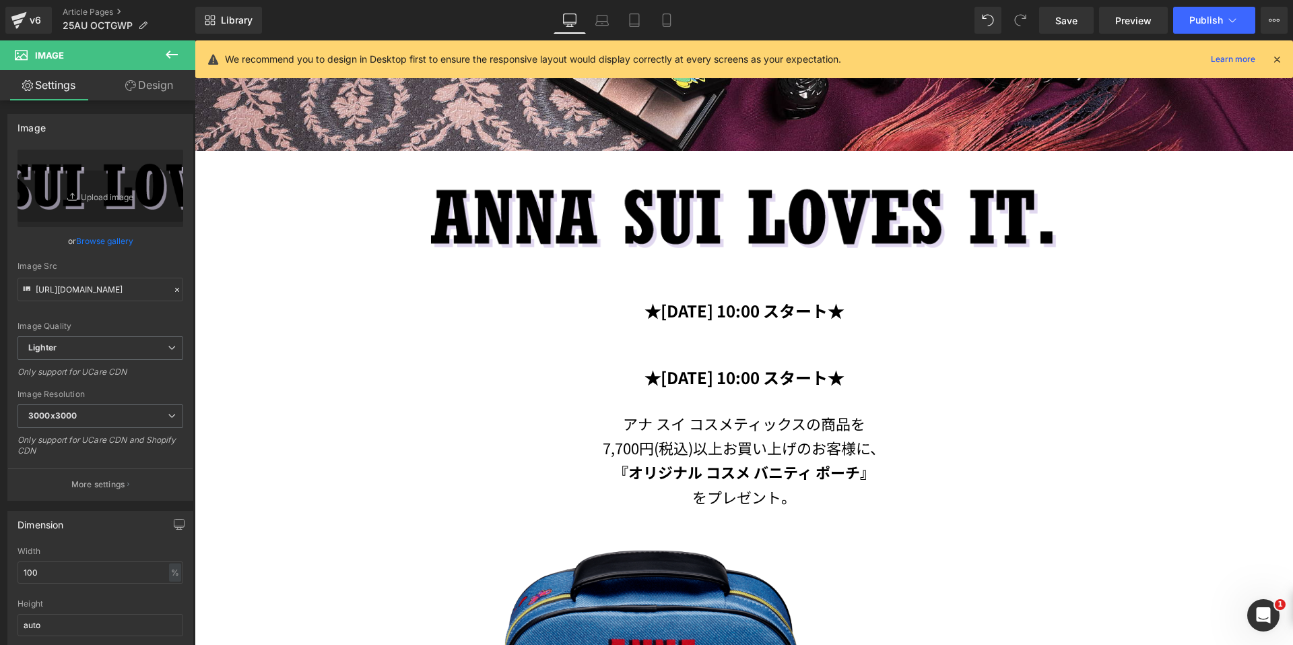
scroll to position [452, 0]
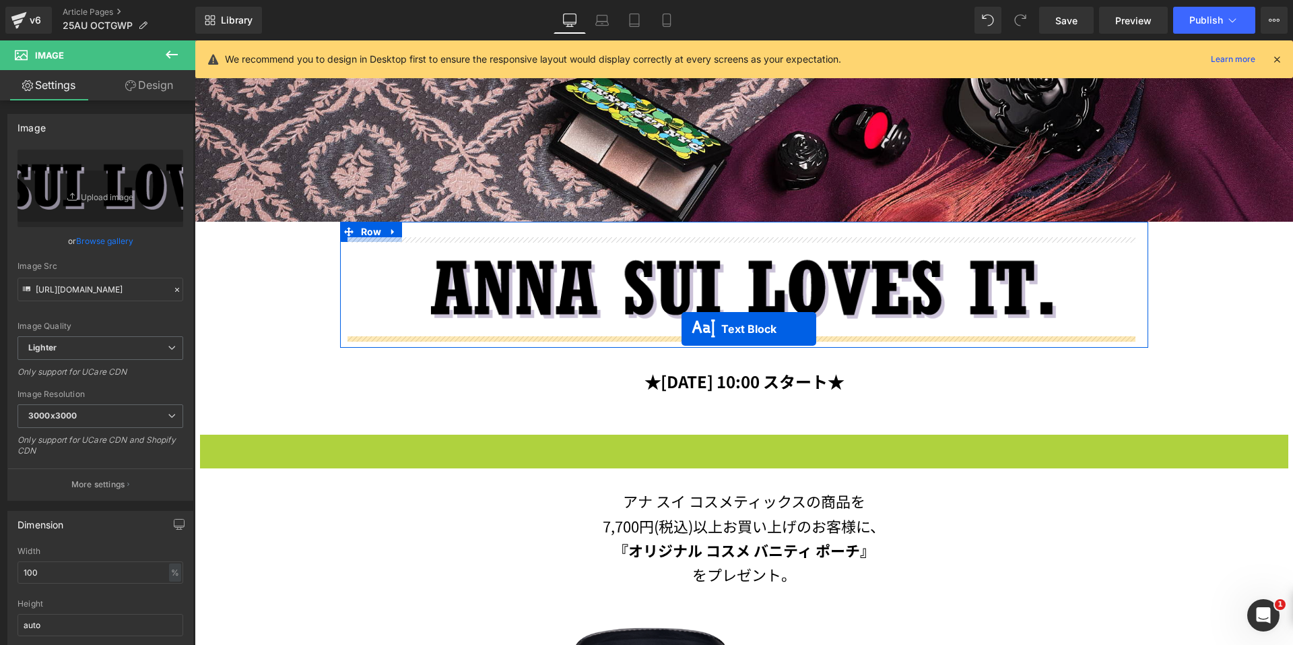
drag, startPoint x: 702, startPoint y: 445, endPoint x: 682, endPoint y: 329, distance: 118.3
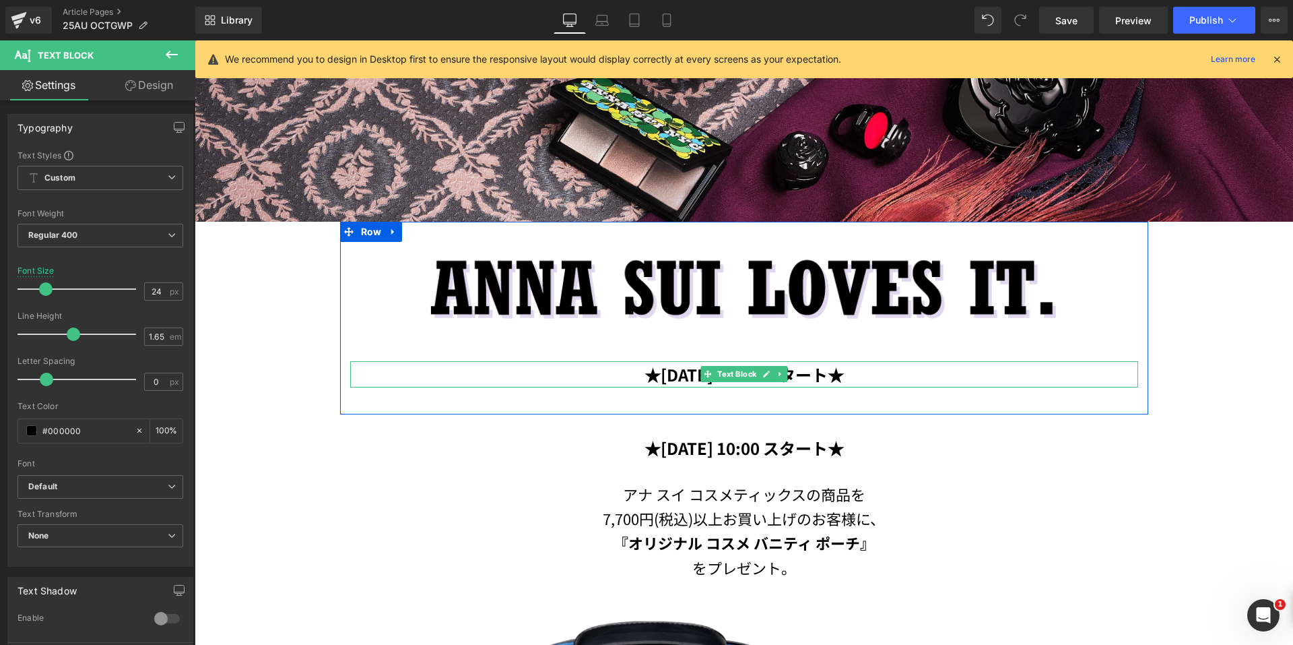
click at [940, 365] on p "★2025年10月1日(水) 10:00 スタート★" at bounding box center [744, 374] width 788 height 27
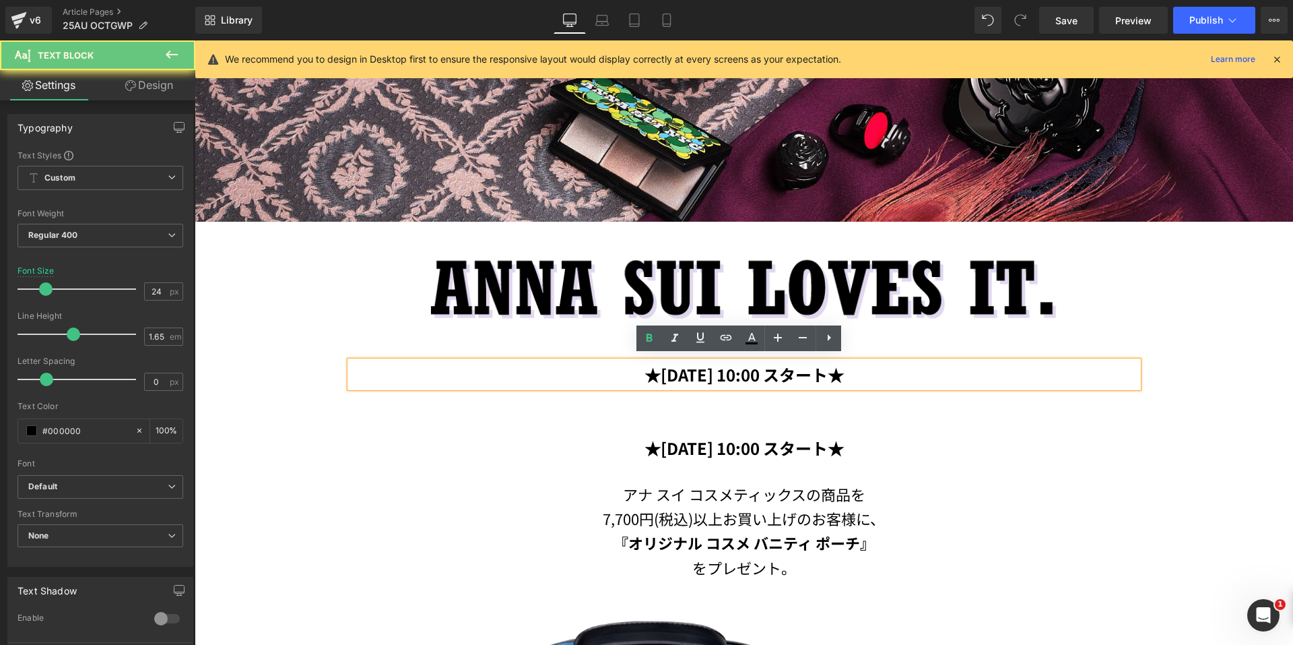
drag, startPoint x: 936, startPoint y: 368, endPoint x: 537, endPoint y: 372, distance: 398.8
click at [537, 372] on p "★2025年10月1日(水) 10:00 スタート★" at bounding box center [744, 374] width 788 height 27
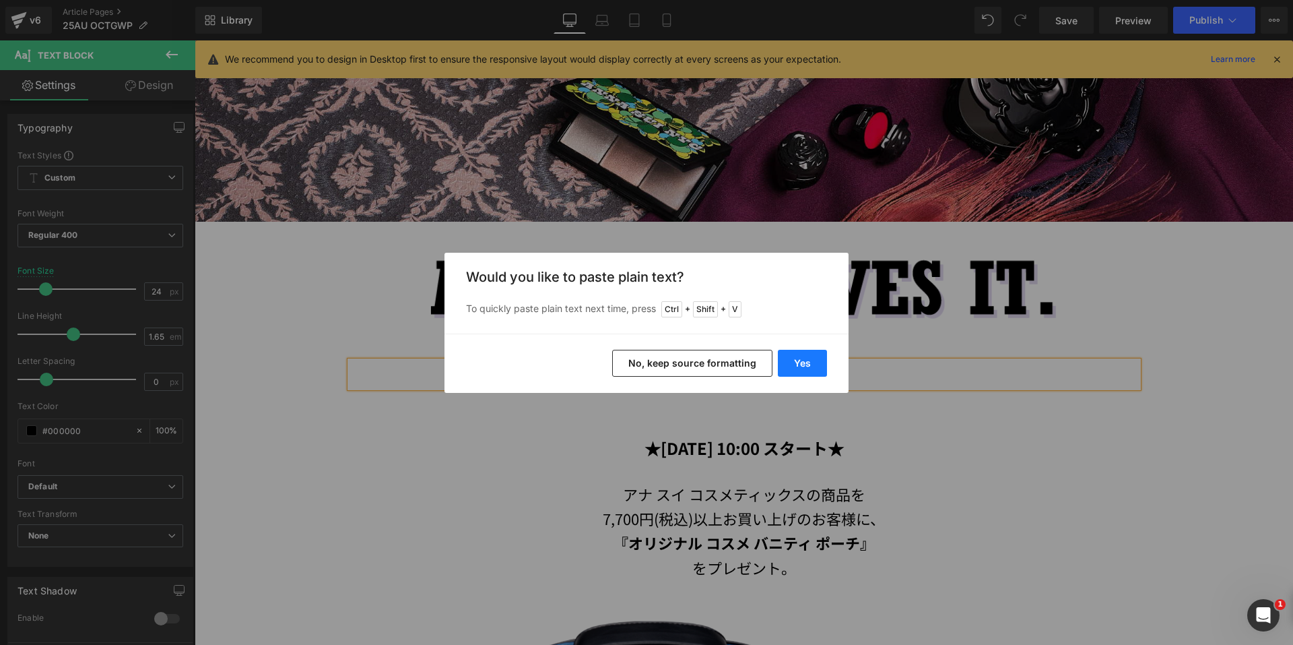
click at [817, 364] on button "Yes" at bounding box center [802, 363] width 49 height 27
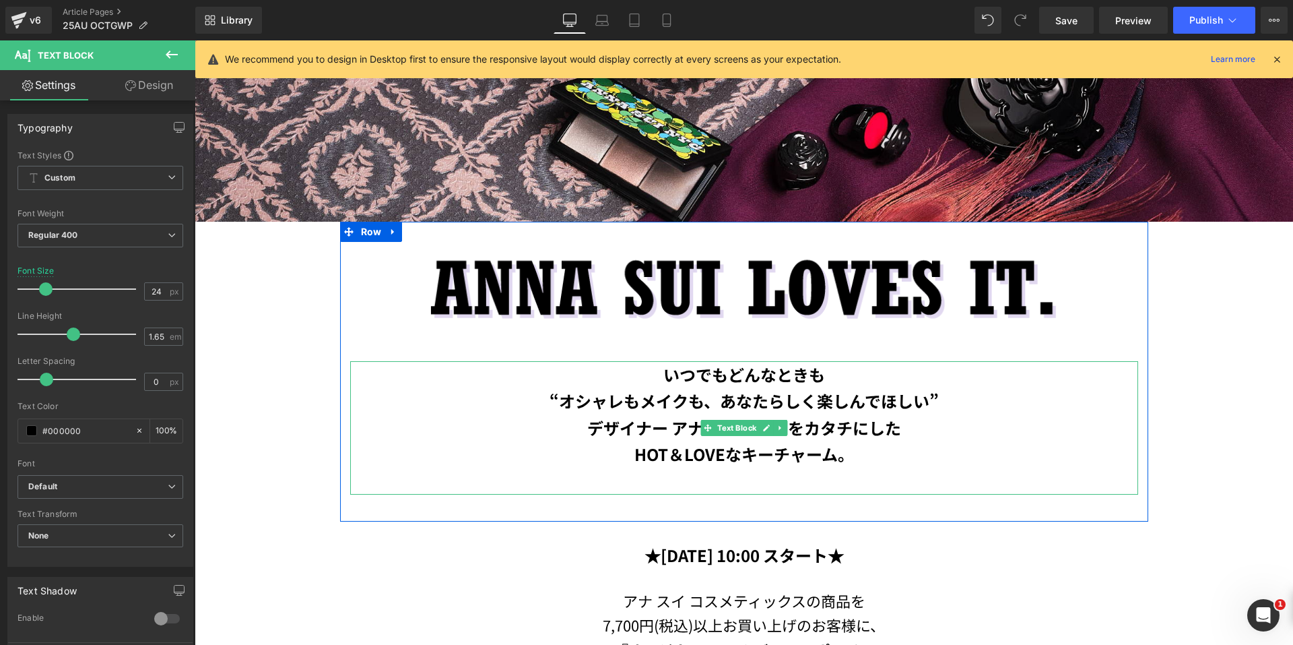
click at [721, 484] on p at bounding box center [744, 480] width 788 height 27
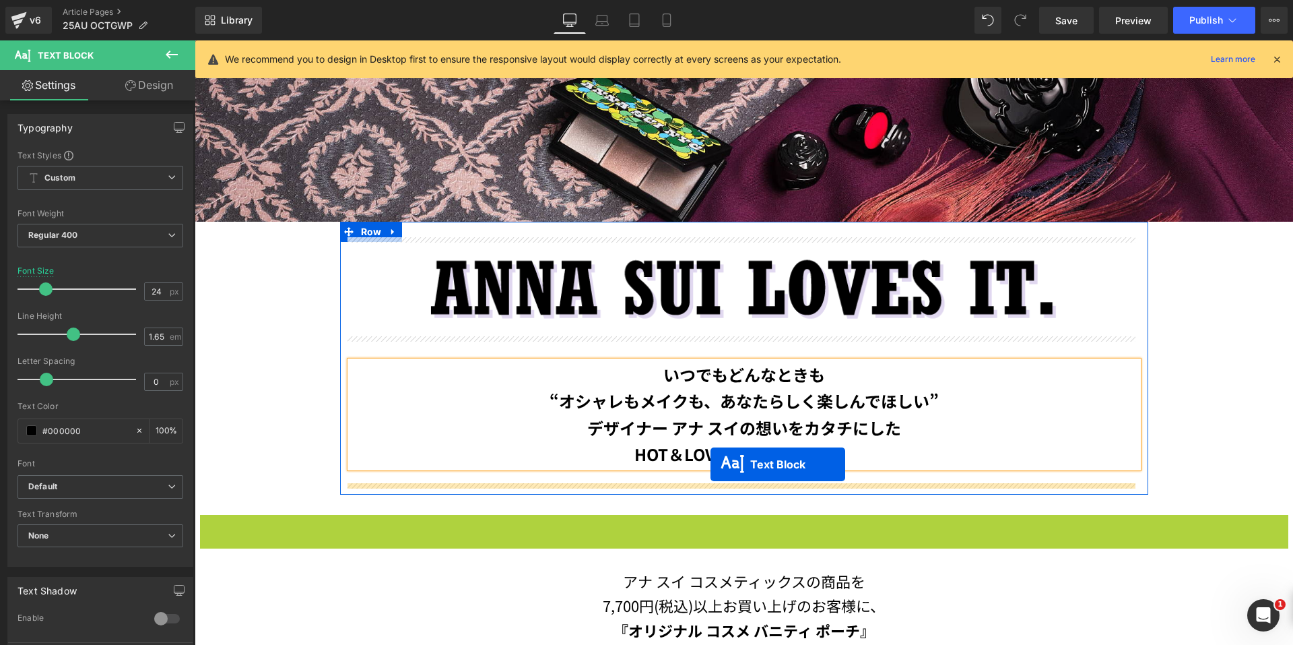
drag, startPoint x: 703, startPoint y: 524, endPoint x: 711, endPoint y: 464, distance: 60.4
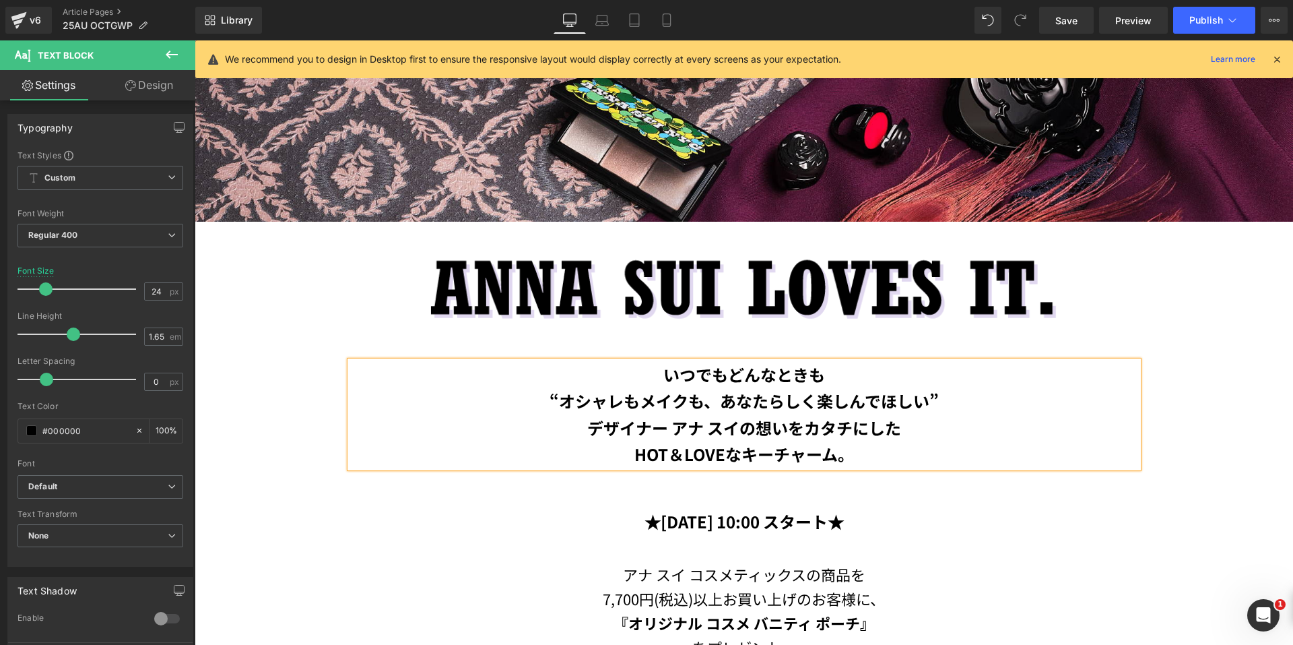
click at [957, 393] on p "“オシャレもメイクも、あなたらしく楽しんでほしい”" at bounding box center [744, 400] width 788 height 27
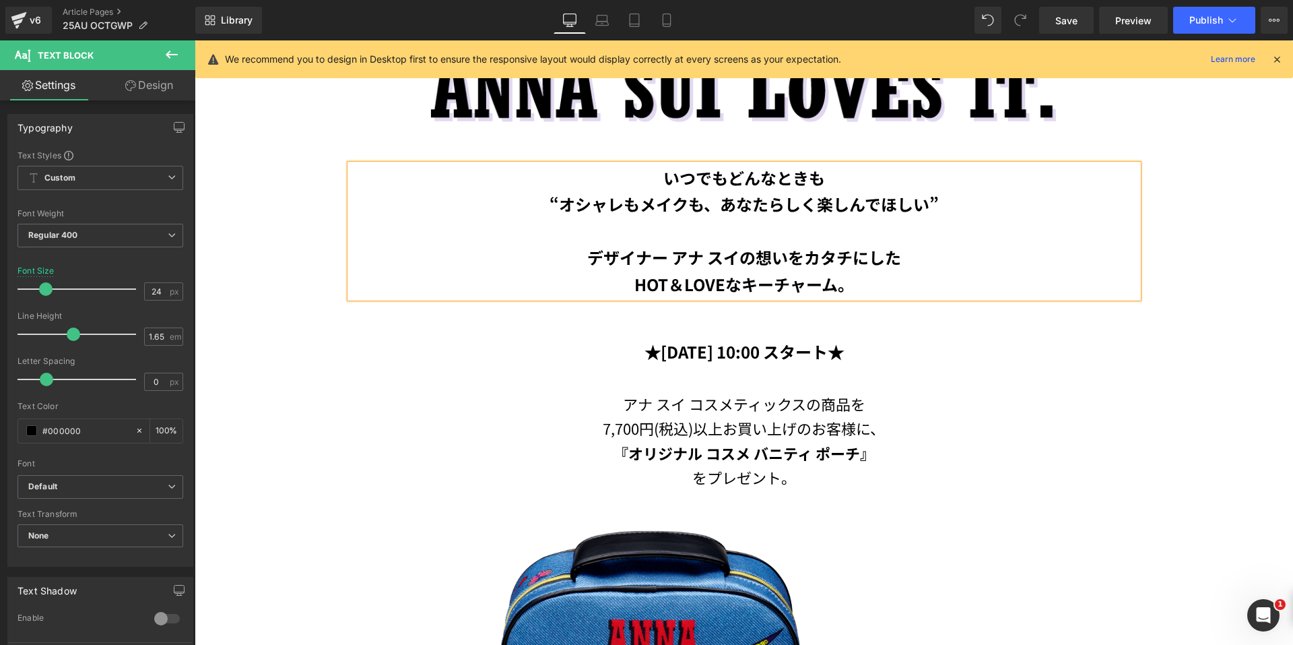
scroll to position [654, 0]
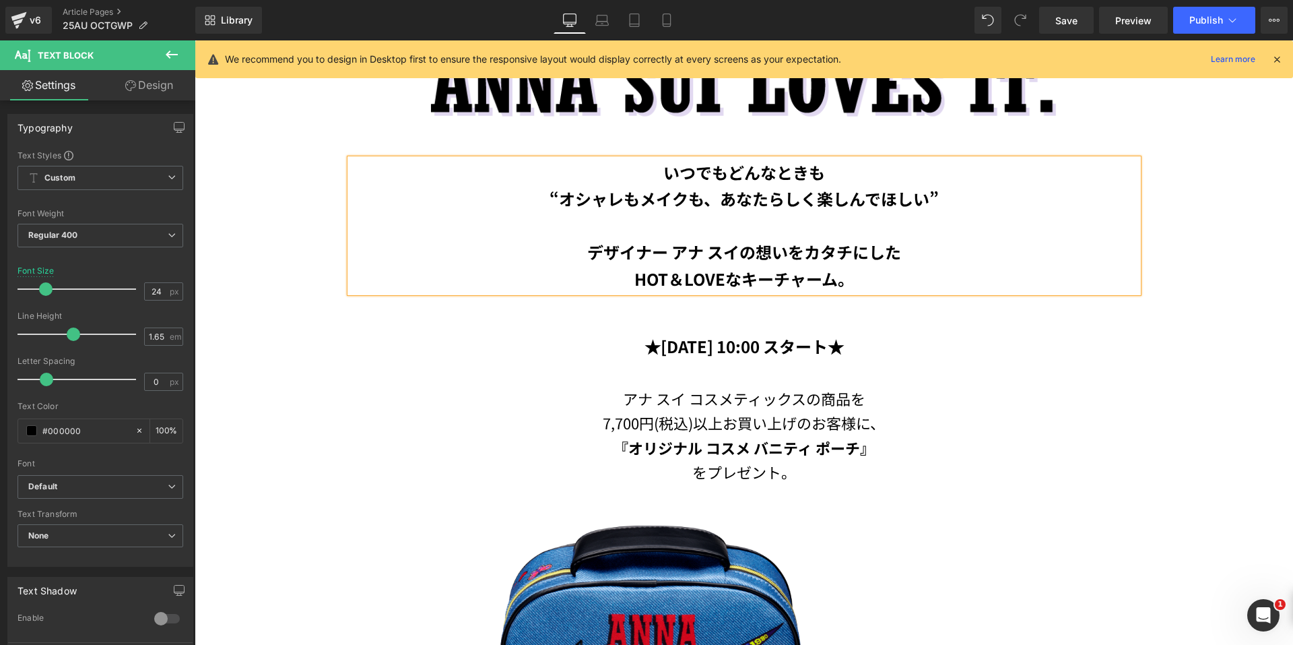
click at [702, 467] on p "をプレゼント。" at bounding box center [744, 471] width 1099 height 24
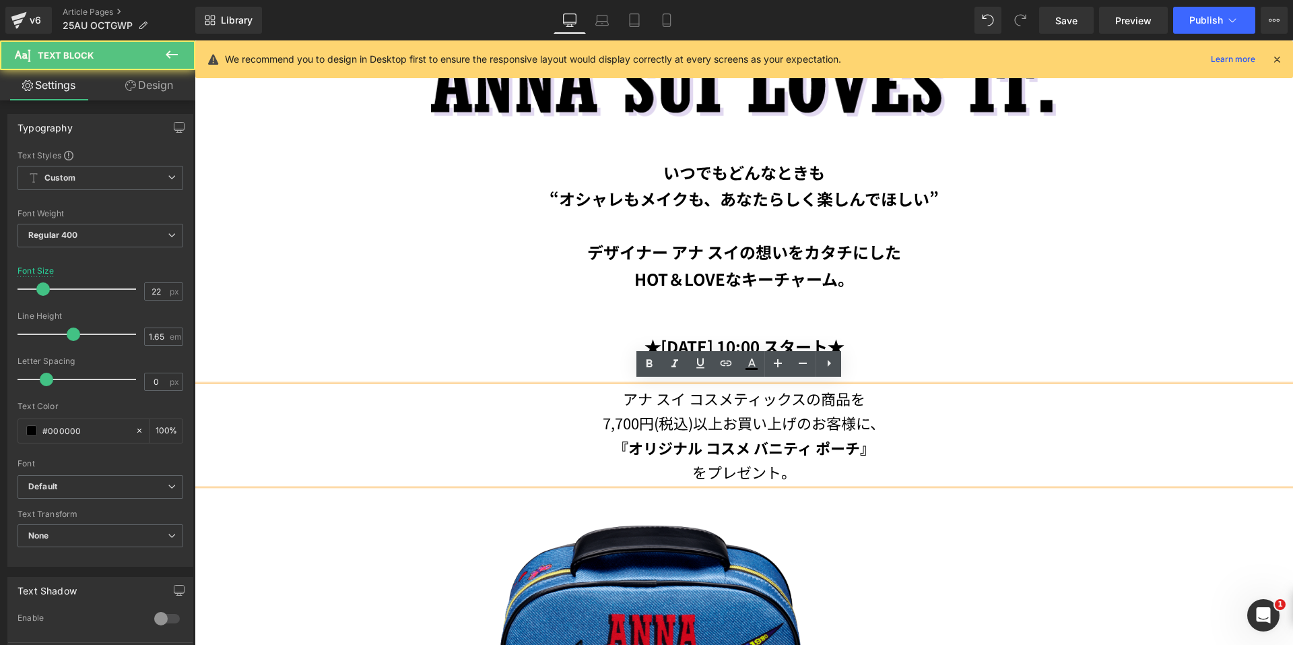
click at [715, 420] on p "7,700円(税込)以上お買い上げのお客様に、" at bounding box center [744, 422] width 1099 height 24
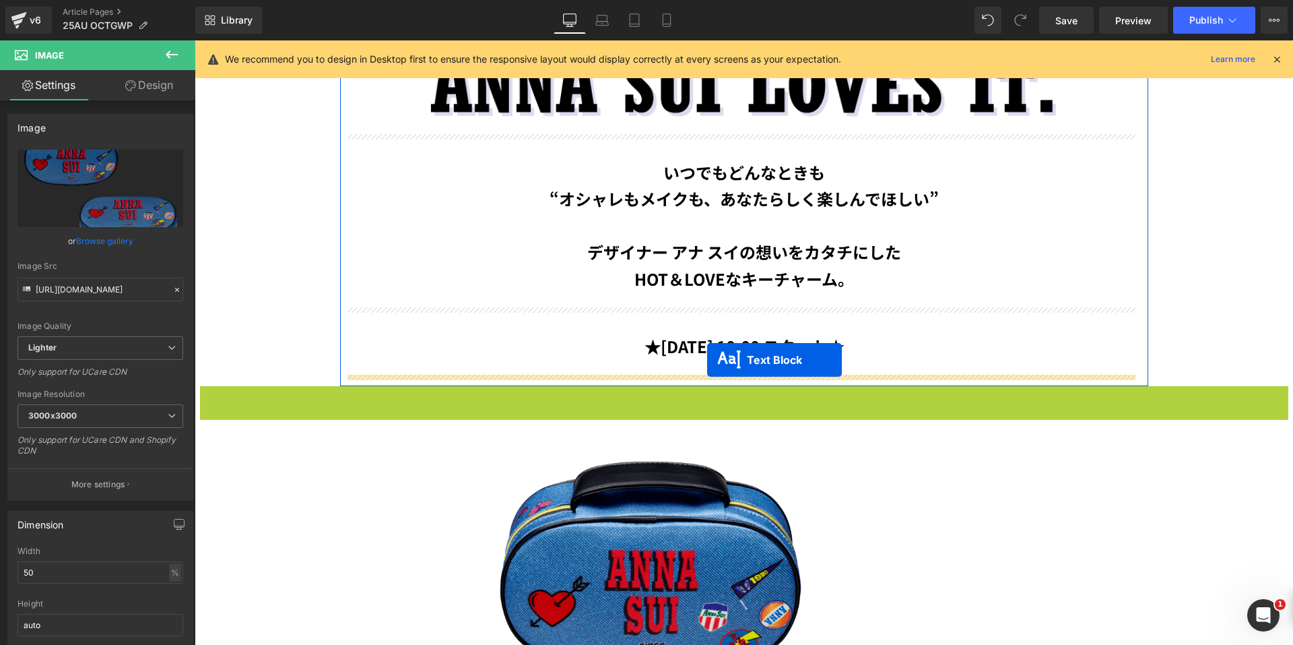
drag, startPoint x: 703, startPoint y: 428, endPoint x: 707, endPoint y: 360, distance: 68.9
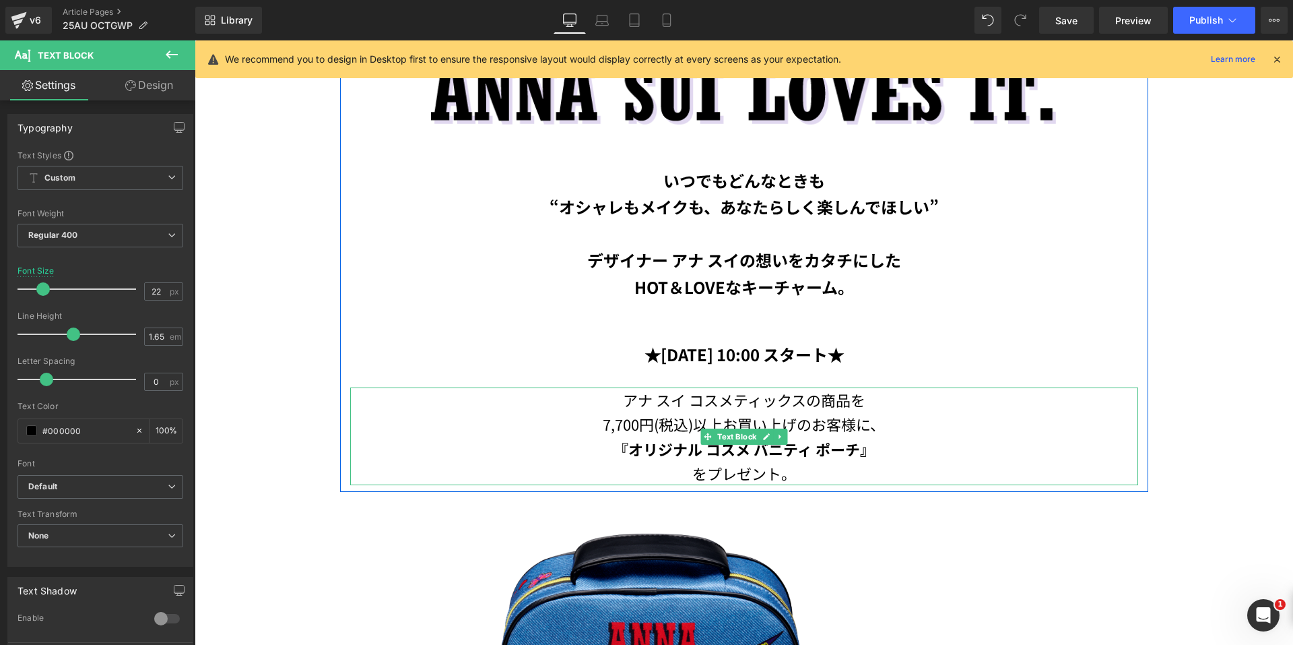
scroll to position [519, 0]
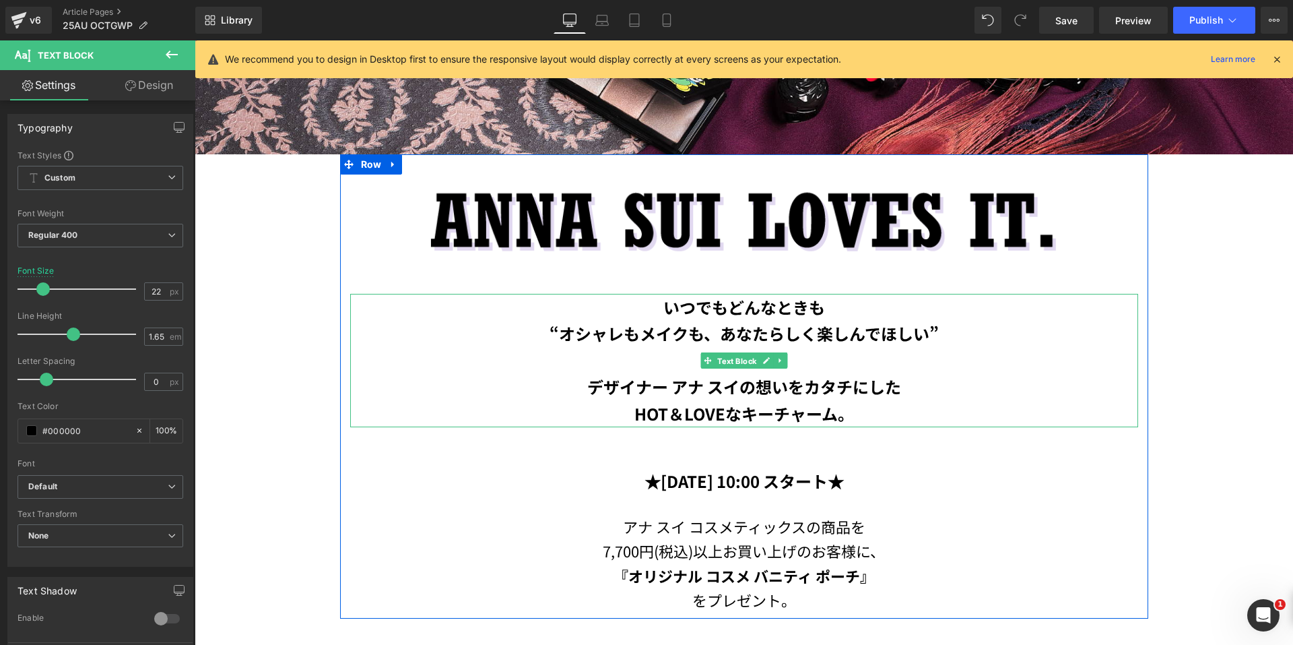
drag, startPoint x: 724, startPoint y: 363, endPoint x: 694, endPoint y: 400, distance: 47.9
click at [724, 362] on span "Text Block" at bounding box center [737, 360] width 44 height 16
click at [731, 362] on span "Text Block" at bounding box center [737, 360] width 44 height 16
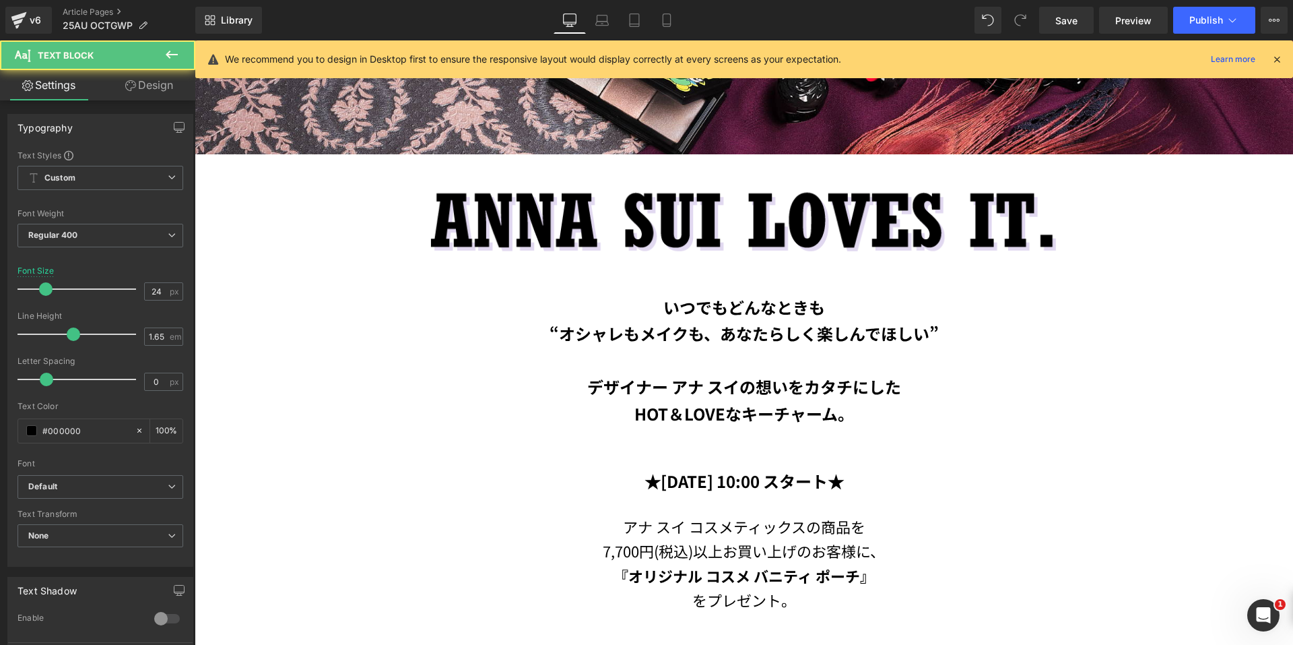
click at [340, 360] on div "Image いつでもどんなときも “オシャレもメイクも、あなたらしく楽しんでほしい” デザイナー アナ スイの想いをカタチにした HOT＆LOVEなキー…" at bounding box center [744, 392] width 808 height 437
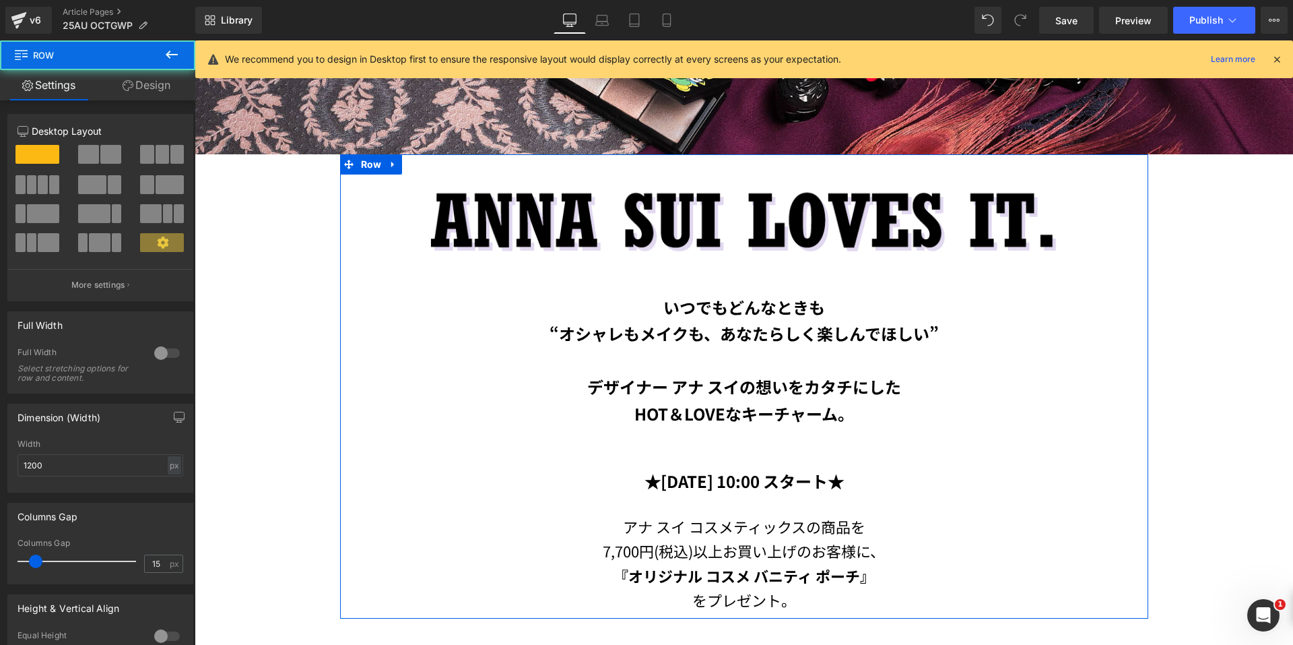
click at [431, 340] on p "“オシャレもメイクも、あなたらしく楽しんでほしい”" at bounding box center [744, 333] width 788 height 27
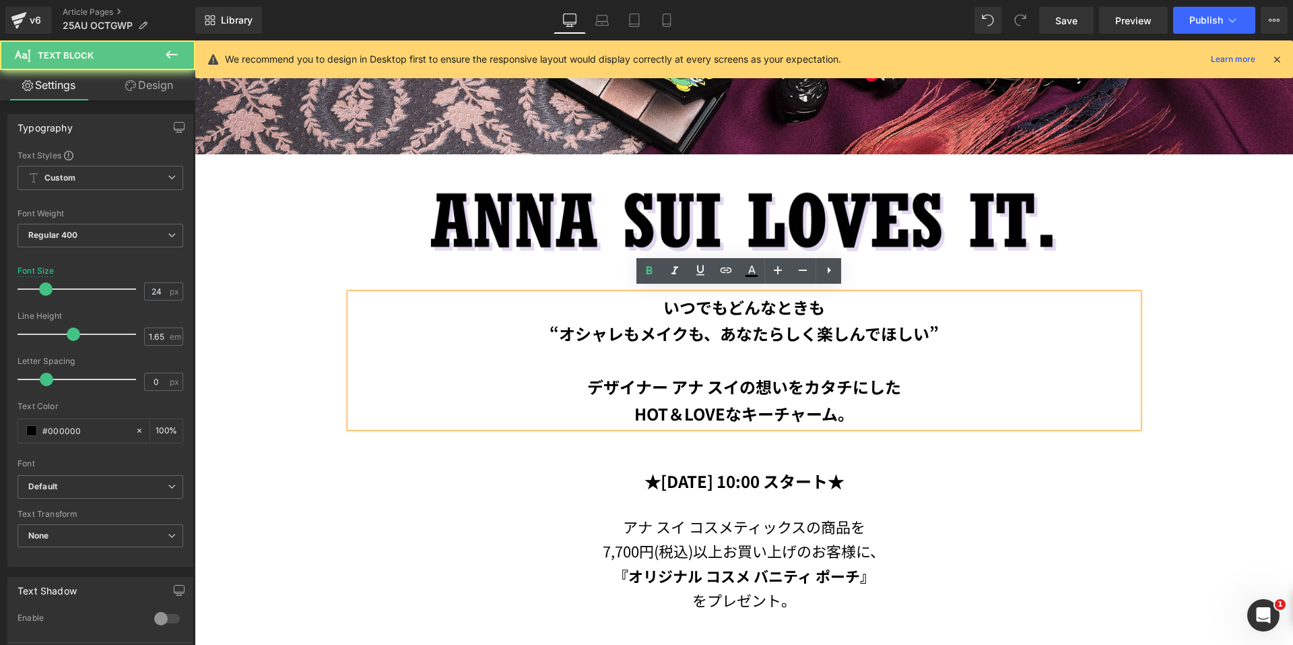
click at [551, 330] on b "“オシャレもメイクも、あなたらしく楽しんでほしい”" at bounding box center [744, 333] width 389 height 24
click at [486, 377] on p "デザイナー アナ スイの想いをカタチにした" at bounding box center [744, 386] width 788 height 27
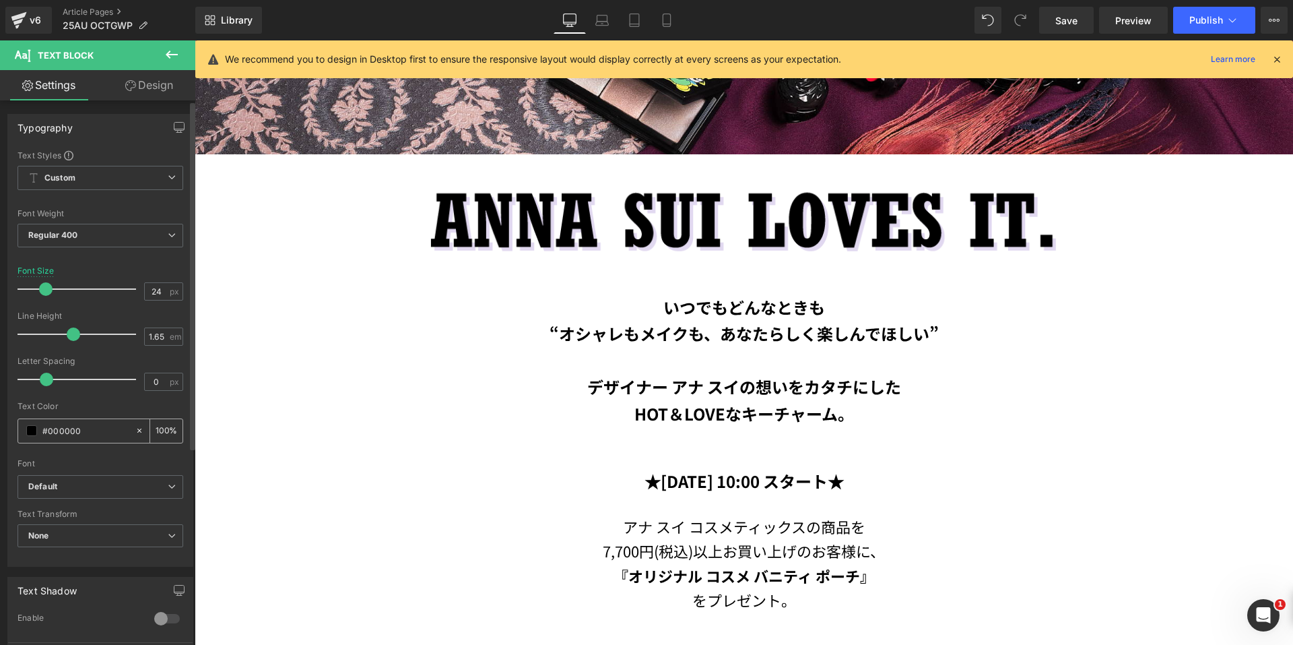
drag, startPoint x: 85, startPoint y: 434, endPoint x: 24, endPoint y: 433, distance: 60.6
click at [24, 433] on div "#000000" at bounding box center [76, 431] width 117 height 24
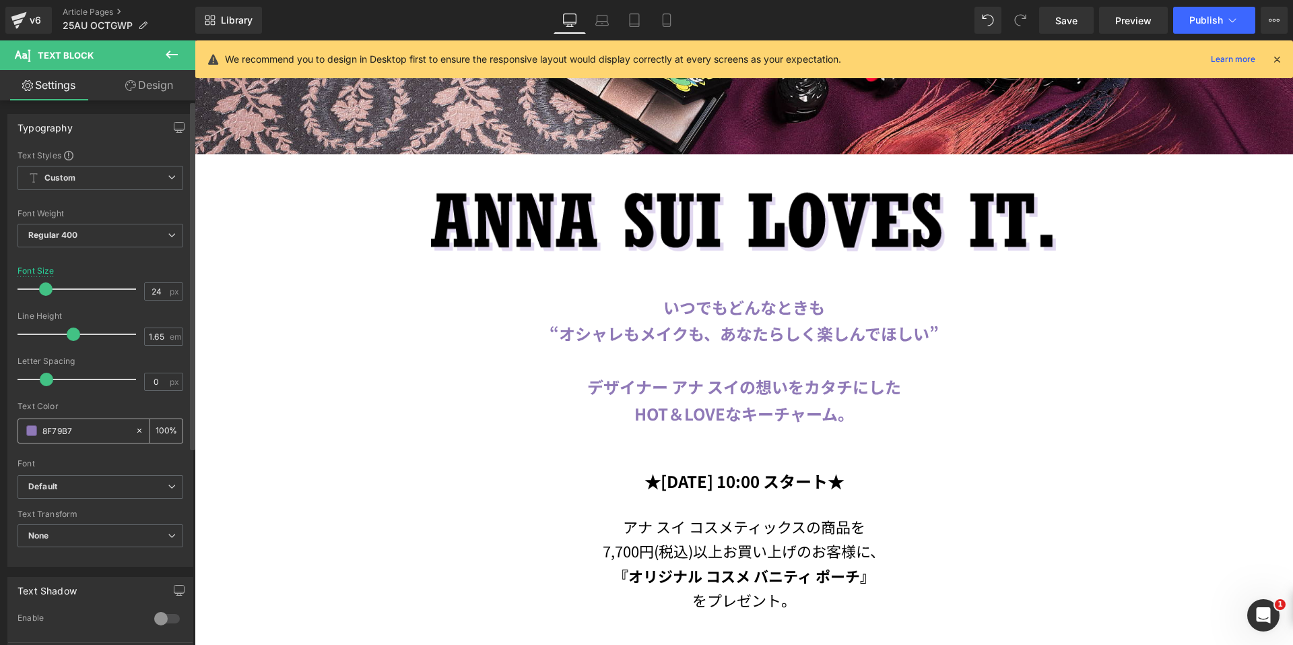
click at [43, 430] on input "8F79B7" at bounding box center [85, 430] width 86 height 15
type input "＃8F79B7"
type input "0"
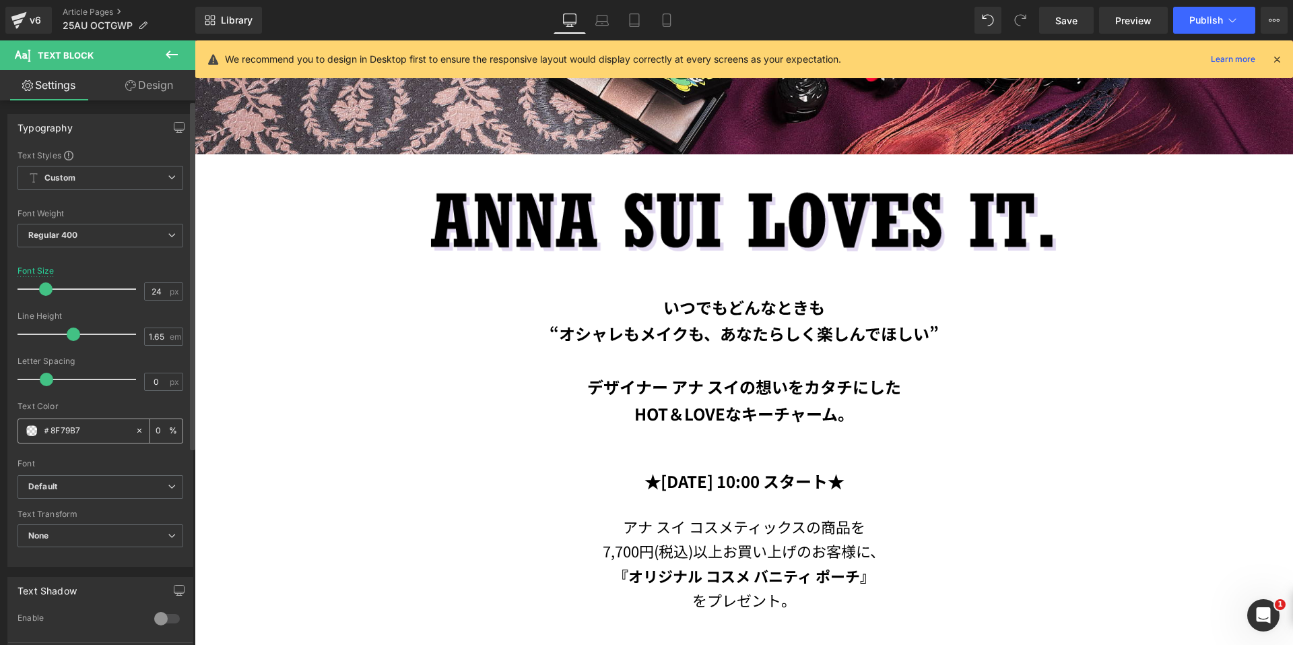
type input "8F79B7"
type input "100"
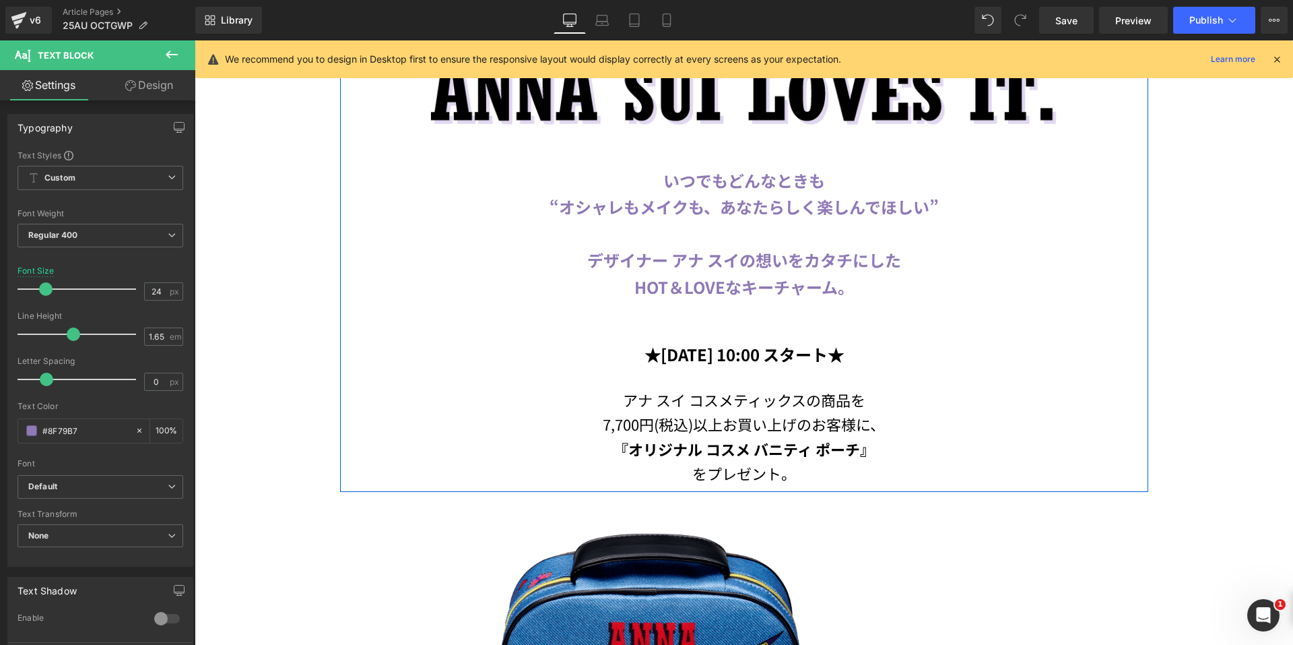
scroll to position [654, 0]
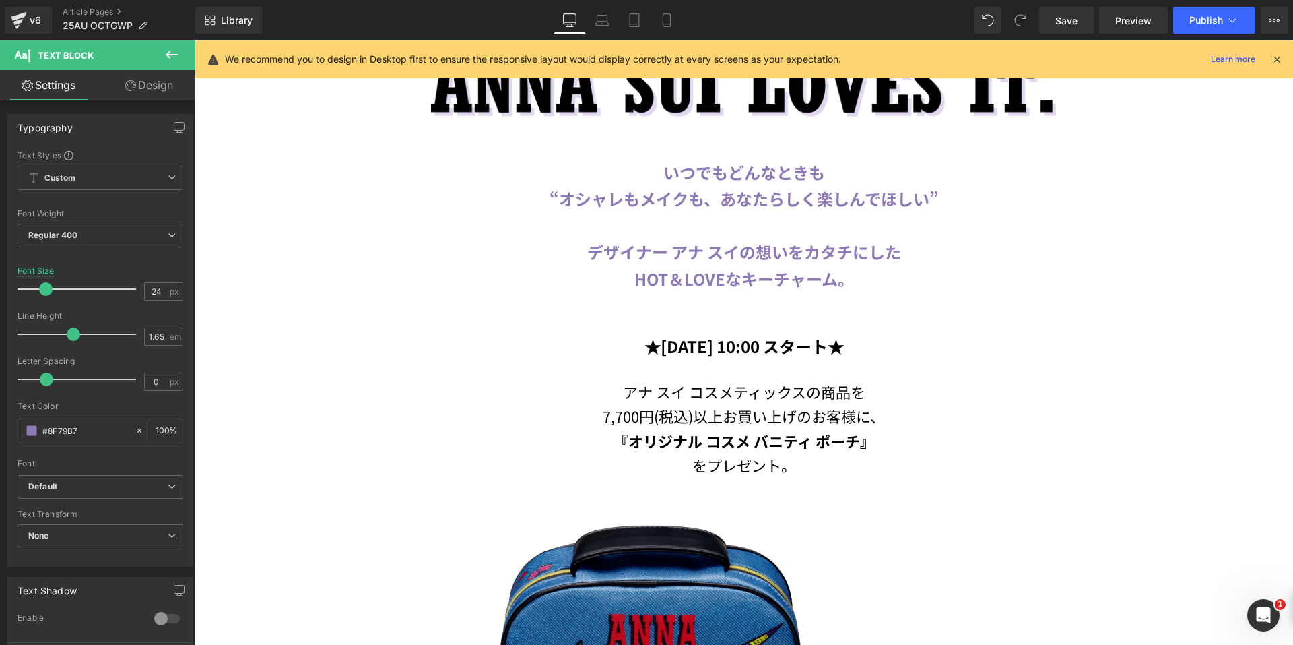
type input "#8f79b7"
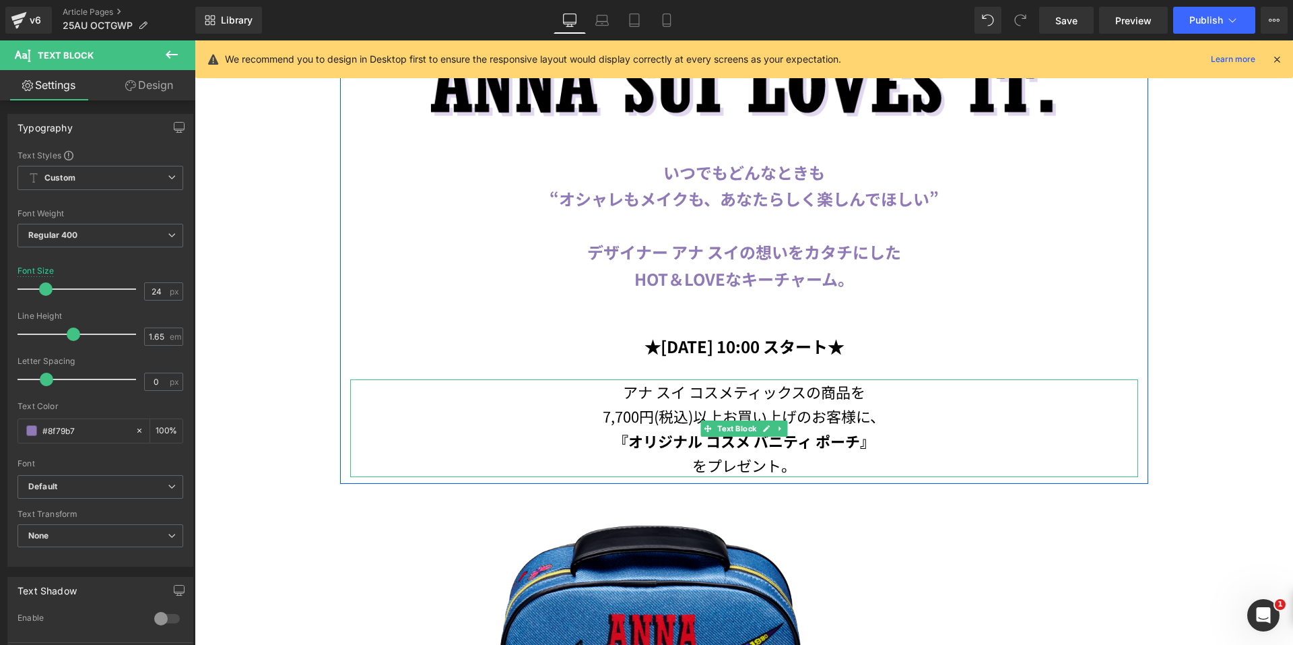
click at [579, 379] on p "アナ スイ コスメティックスの商品を" at bounding box center [744, 391] width 788 height 24
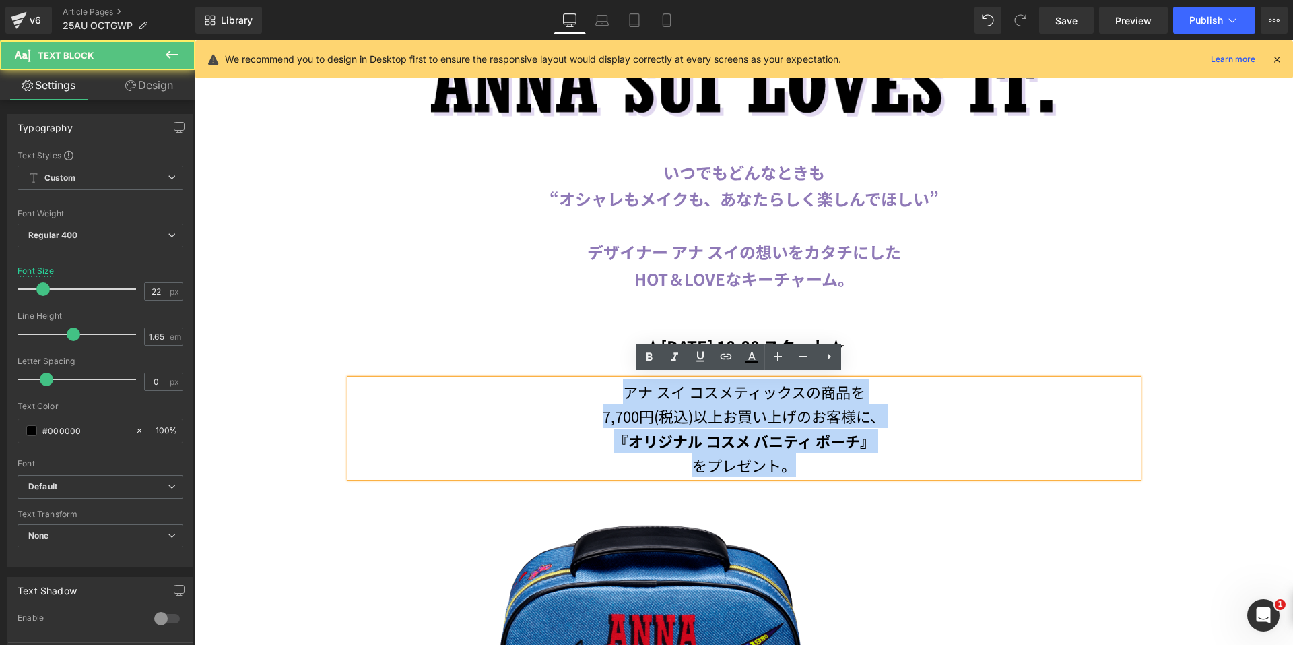
drag, startPoint x: 605, startPoint y: 387, endPoint x: 789, endPoint y: 464, distance: 200.2
click at [789, 464] on div "アナ スイ コスメティックスの商品を 7,700円(税込)以上お買い上げのお客様に、 『オリジナル コスメ バニティ ポーチ』 をプレゼント。" at bounding box center [744, 428] width 788 height 98
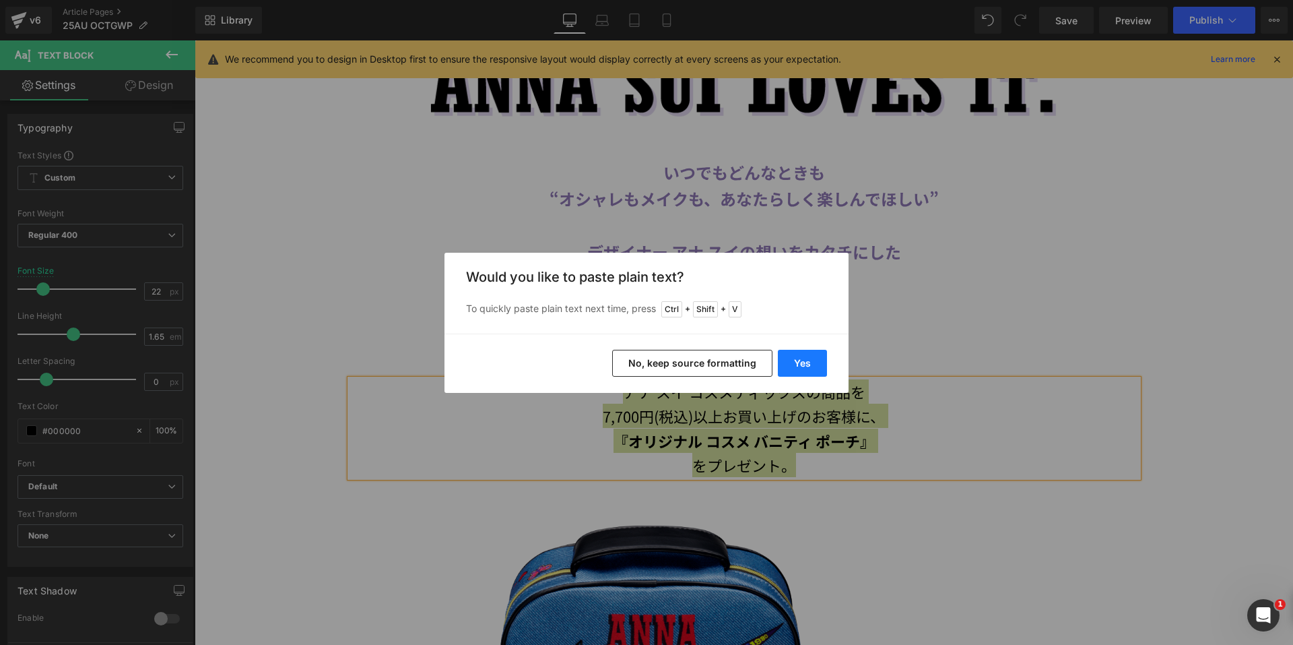
click at [789, 357] on button "Yes" at bounding box center [802, 363] width 49 height 27
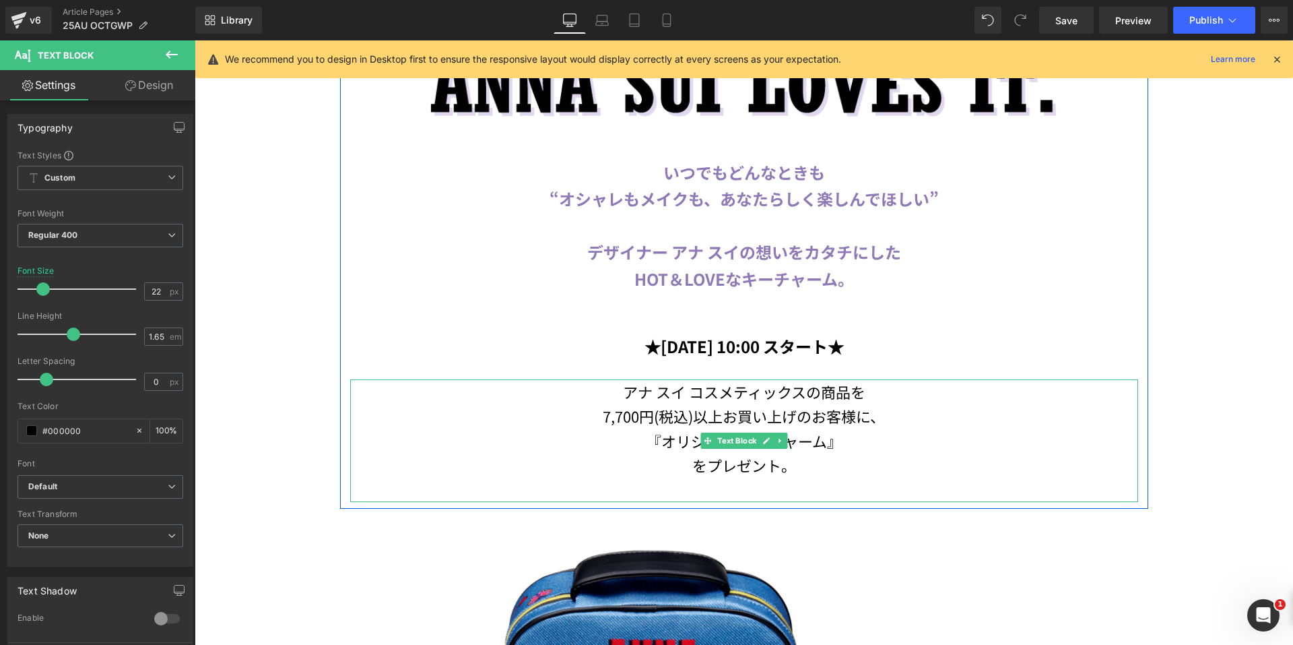
click at [767, 482] on p at bounding box center [744, 489] width 788 height 24
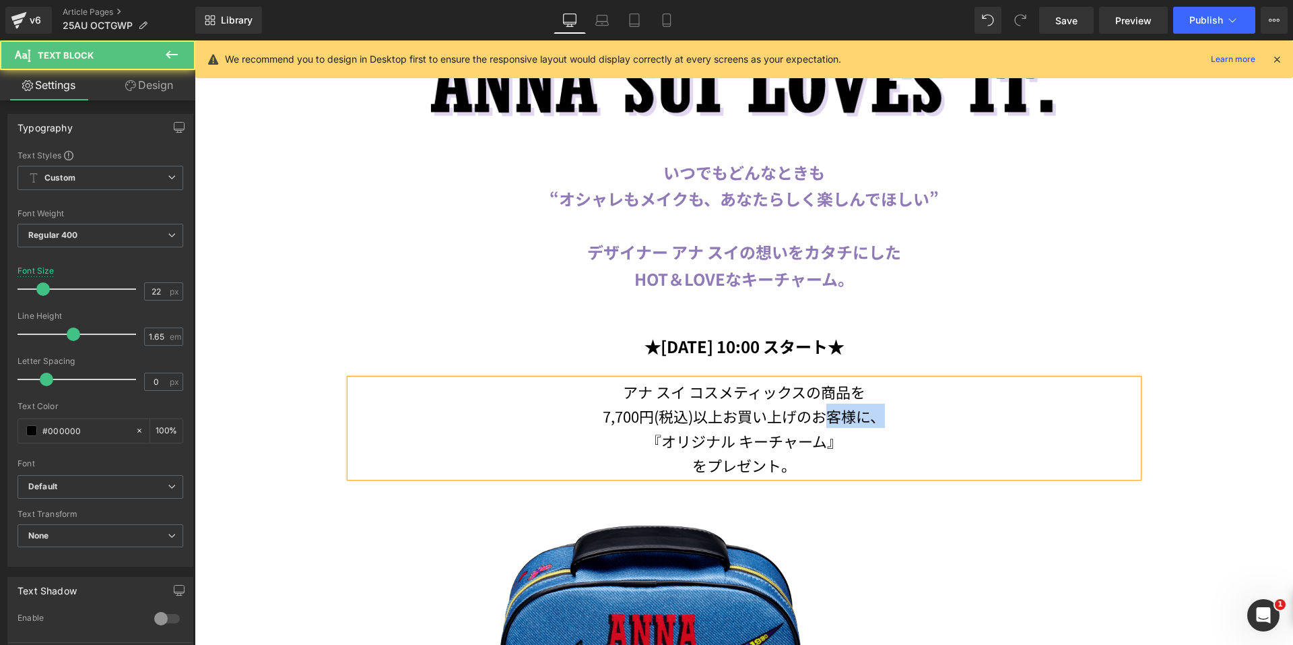
drag, startPoint x: 880, startPoint y: 418, endPoint x: 819, endPoint y: 421, distance: 61.4
click at [819, 421] on p "7,700円(税込)以上お買い上げのお客様に、" at bounding box center [744, 416] width 788 height 24
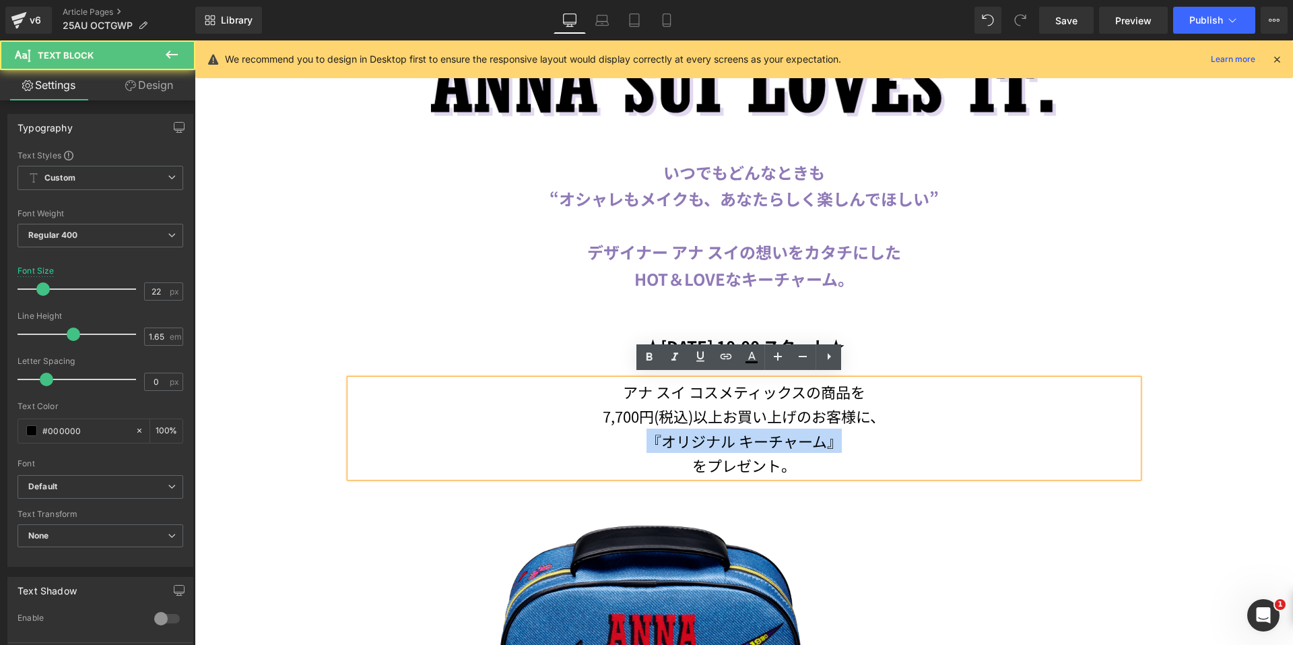
drag, startPoint x: 643, startPoint y: 436, endPoint x: 837, endPoint y: 435, distance: 194.0
click at [837, 435] on p "『オリジナル キーチャーム』" at bounding box center [744, 440] width 788 height 24
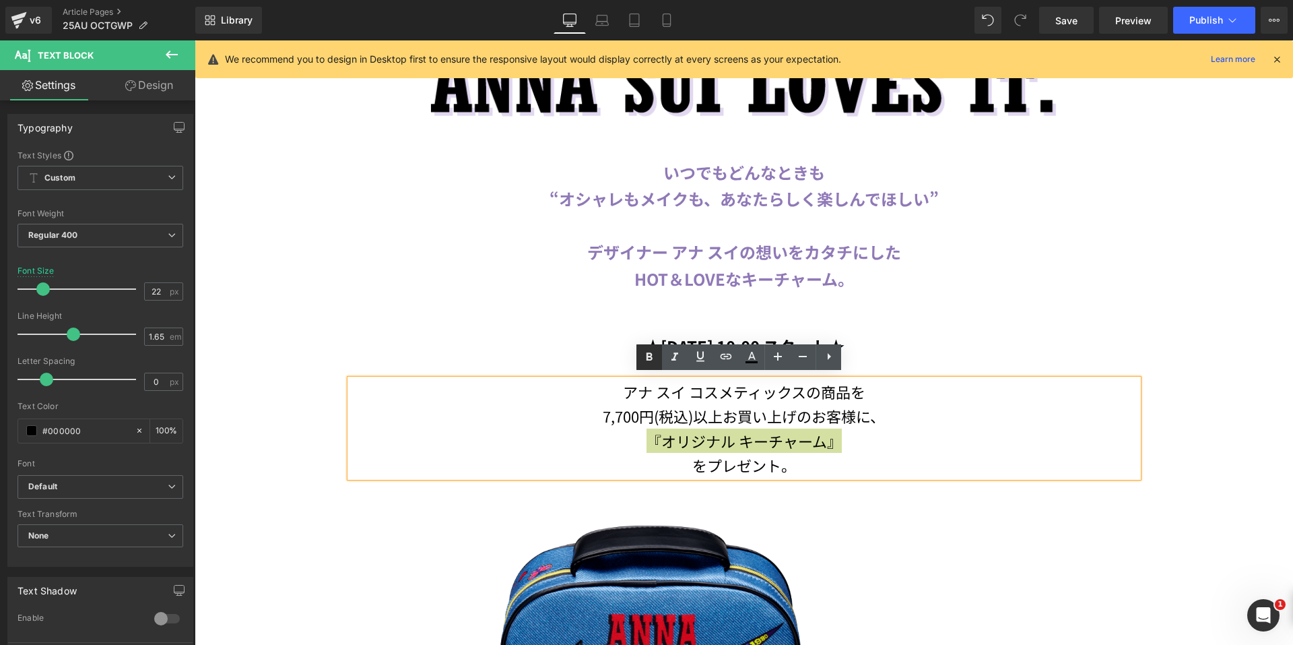
click at [643, 352] on icon at bounding box center [649, 357] width 16 height 16
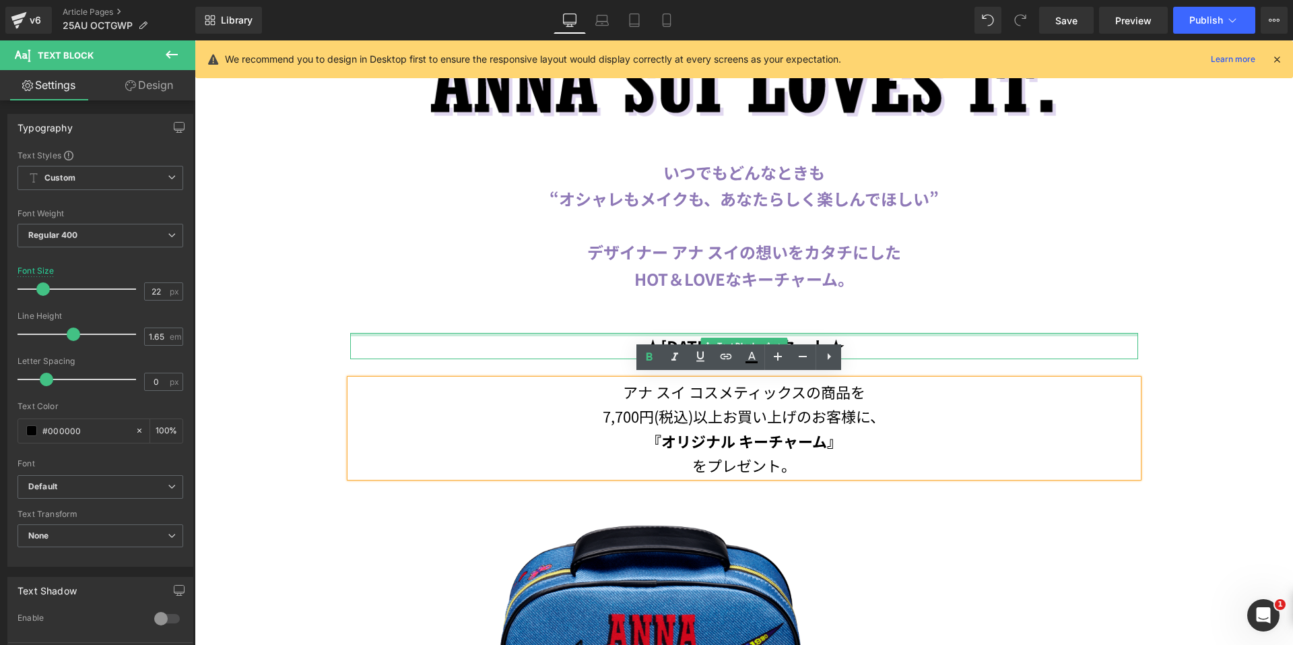
click at [1054, 333] on div at bounding box center [744, 334] width 788 height 3
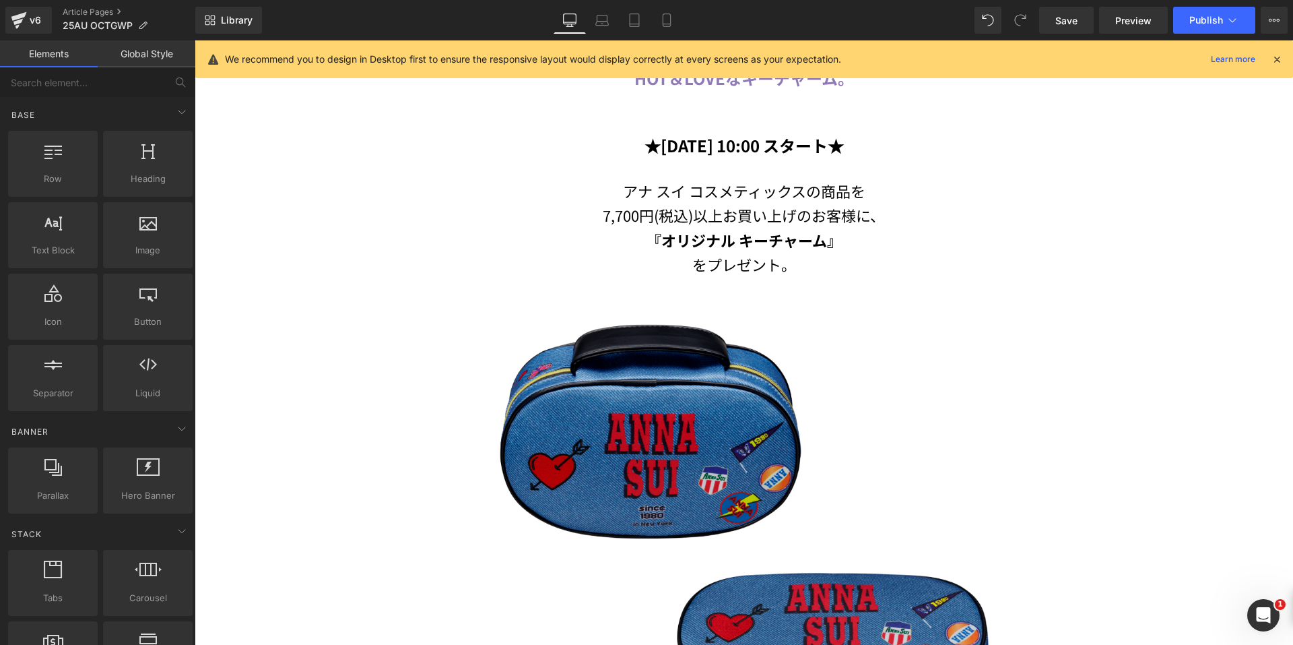
scroll to position [856, 0]
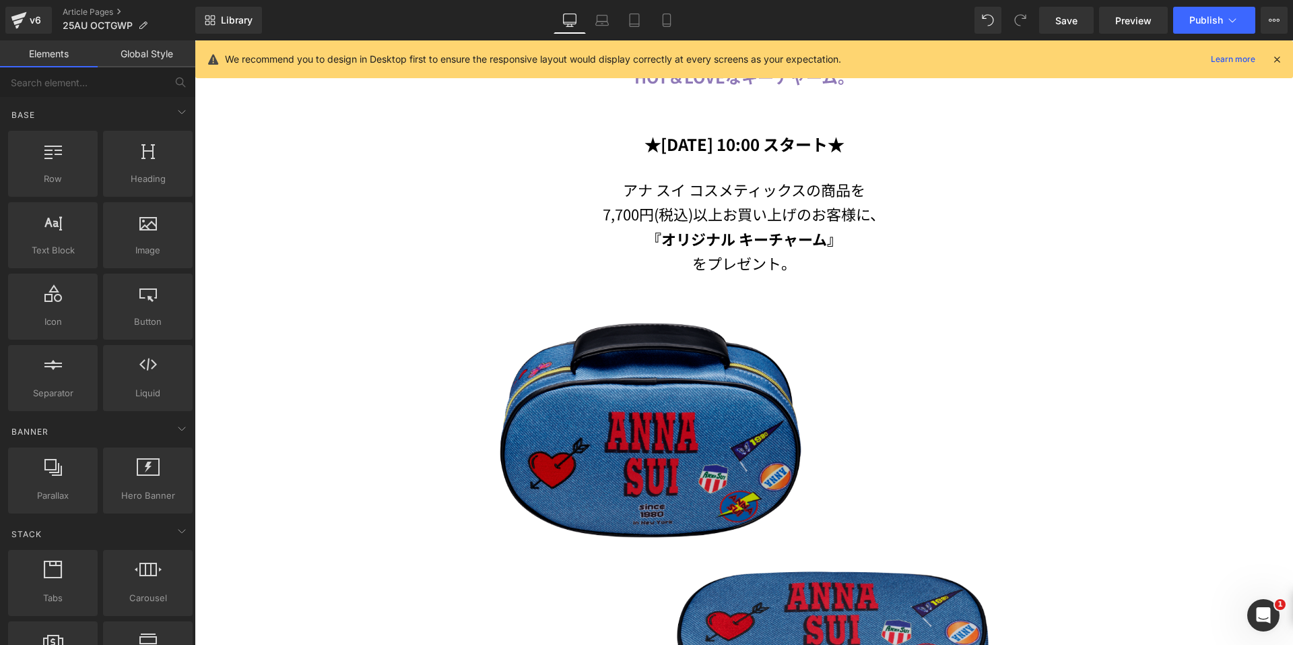
click at [724, 409] on img at bounding box center [744, 546] width 529 height 529
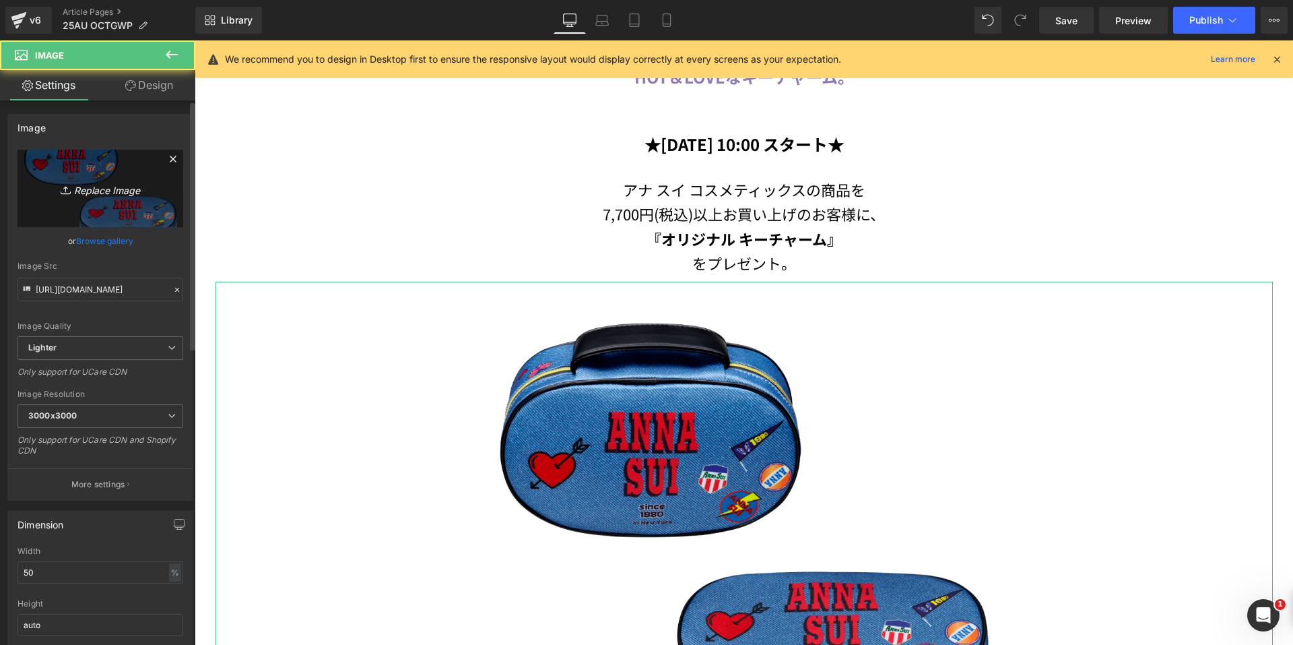
click at [109, 201] on link "Replace Image" at bounding box center [101, 188] width 166 height 77
type input "C:\fakepath\main_cutout.png"
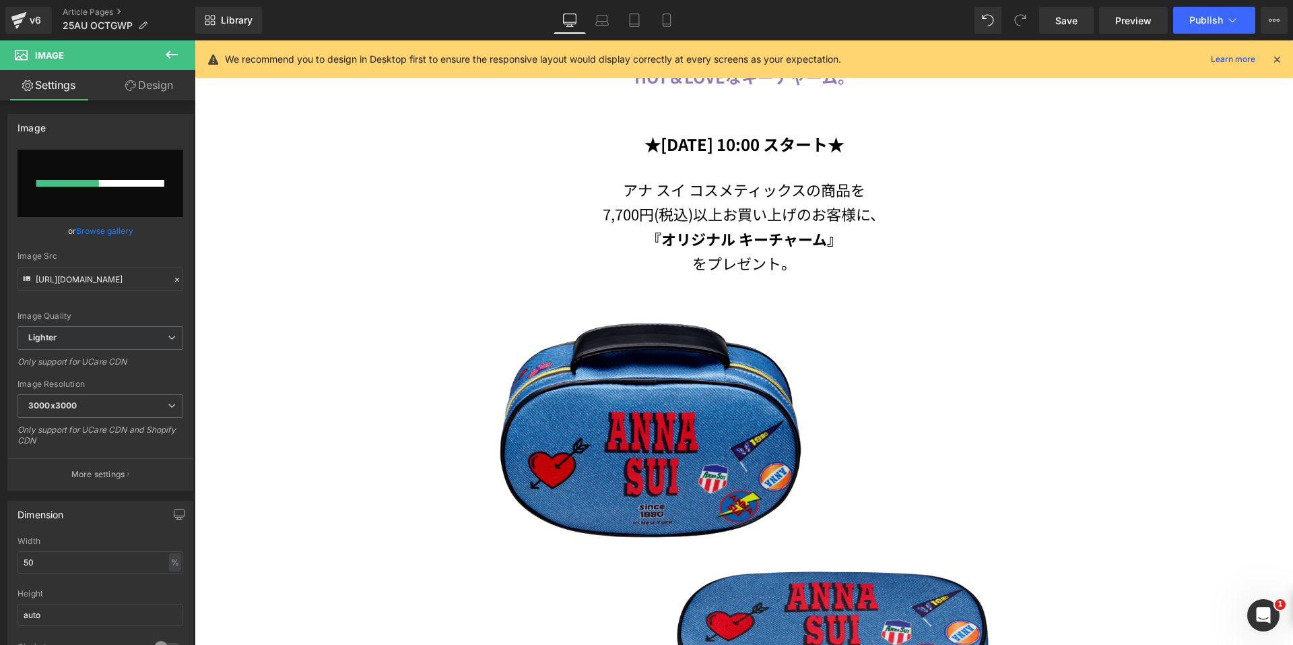
type input "https://ucarecdn.com/754f5ca7-d109-46ee-bded-a5e6797972e6/-/format/auto/-/previ…"
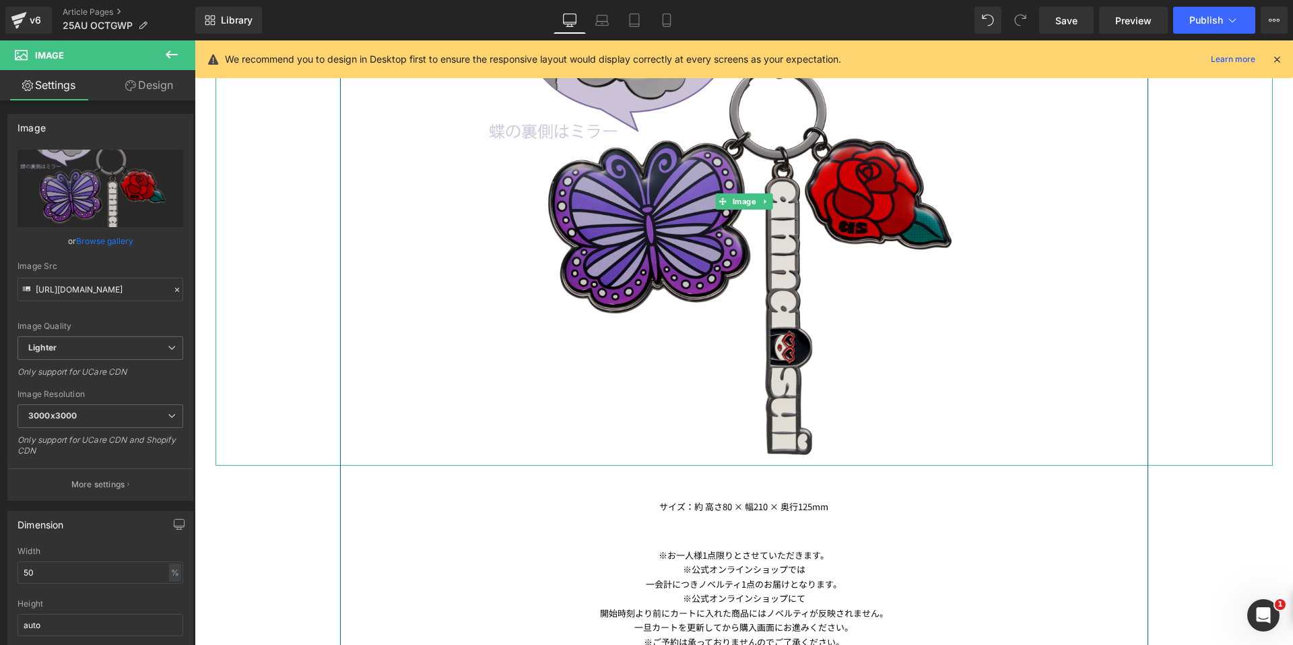
scroll to position [1328, 0]
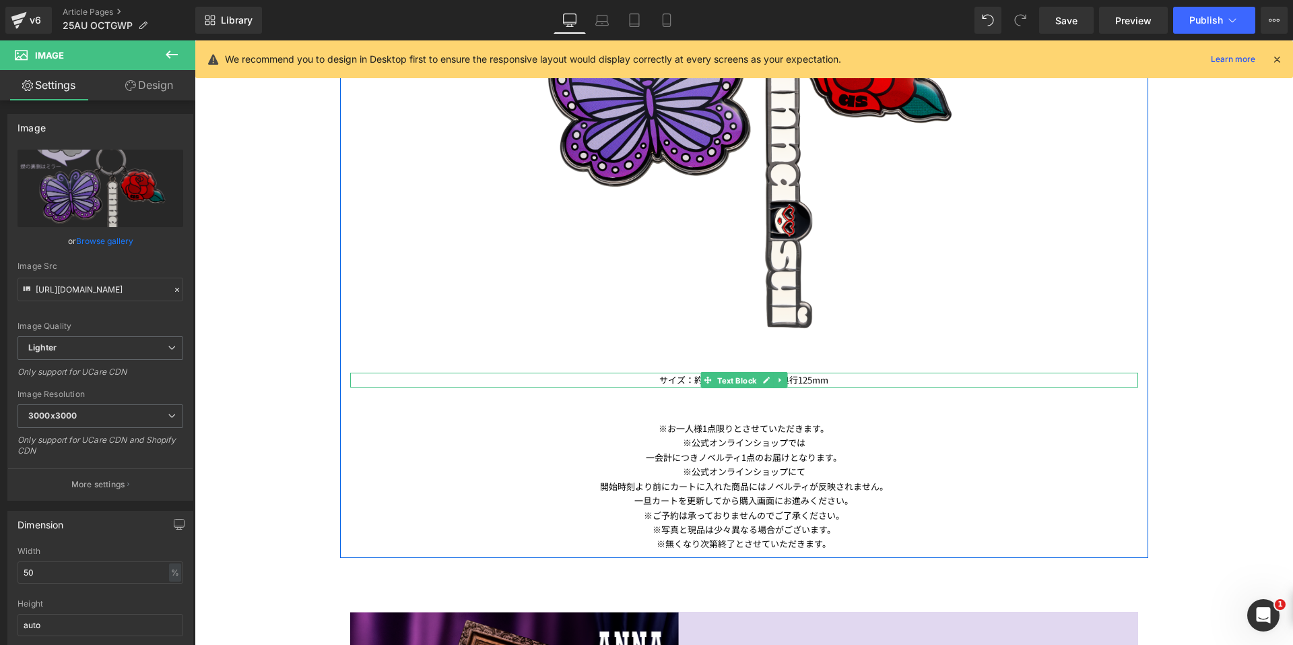
click at [721, 373] on span "Text Block" at bounding box center [737, 381] width 44 height 16
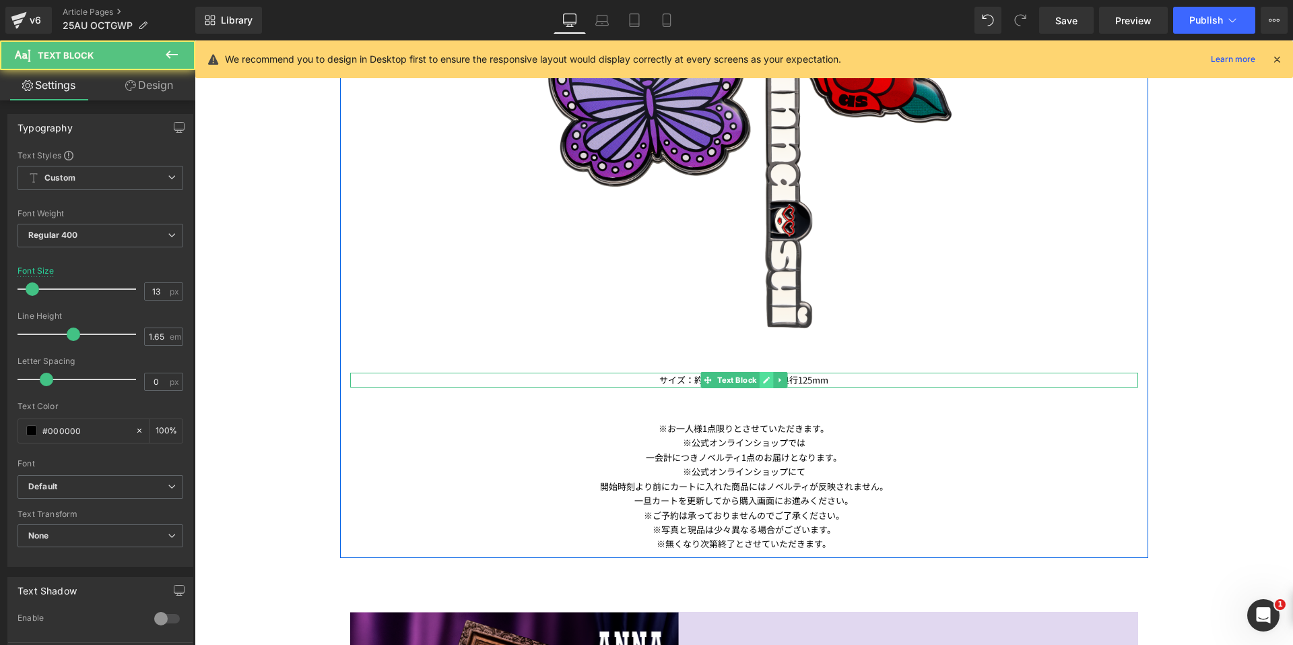
click at [767, 377] on link at bounding box center [766, 380] width 14 height 16
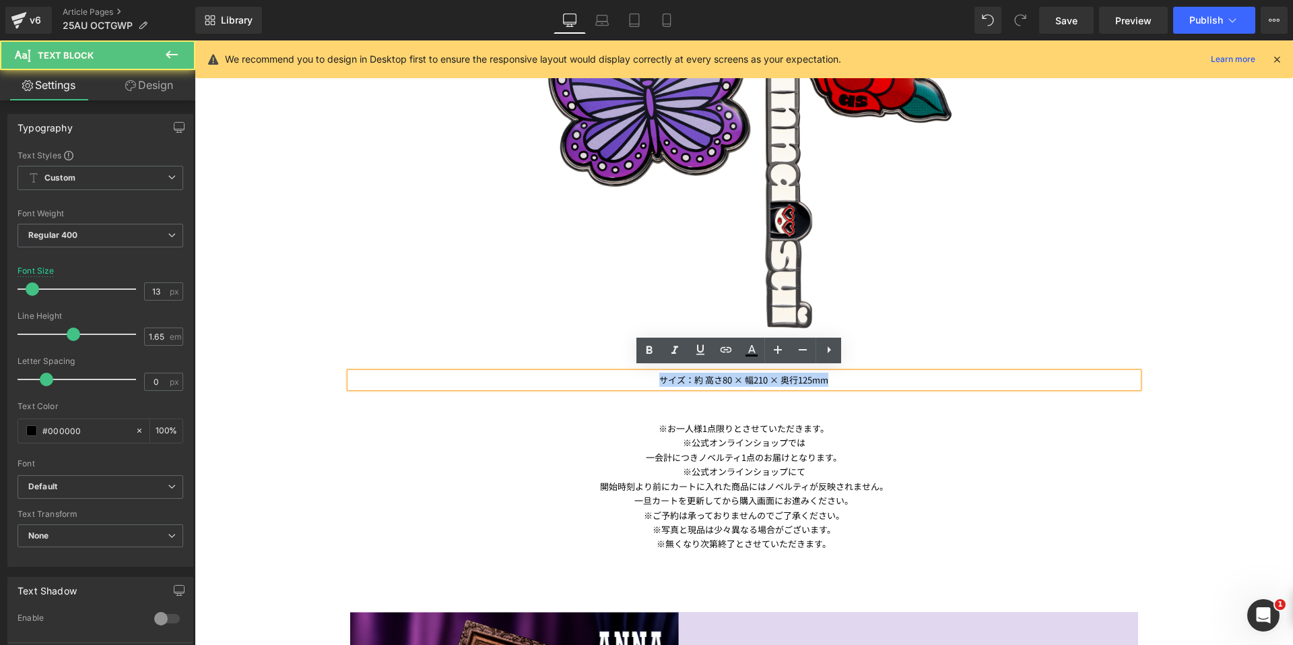
drag, startPoint x: 845, startPoint y: 379, endPoint x: 647, endPoint y: 379, distance: 198.0
click at [647, 379] on p "サイズ：約 高さ80 × 幅210 × 奥行125mm" at bounding box center [744, 380] width 788 height 14
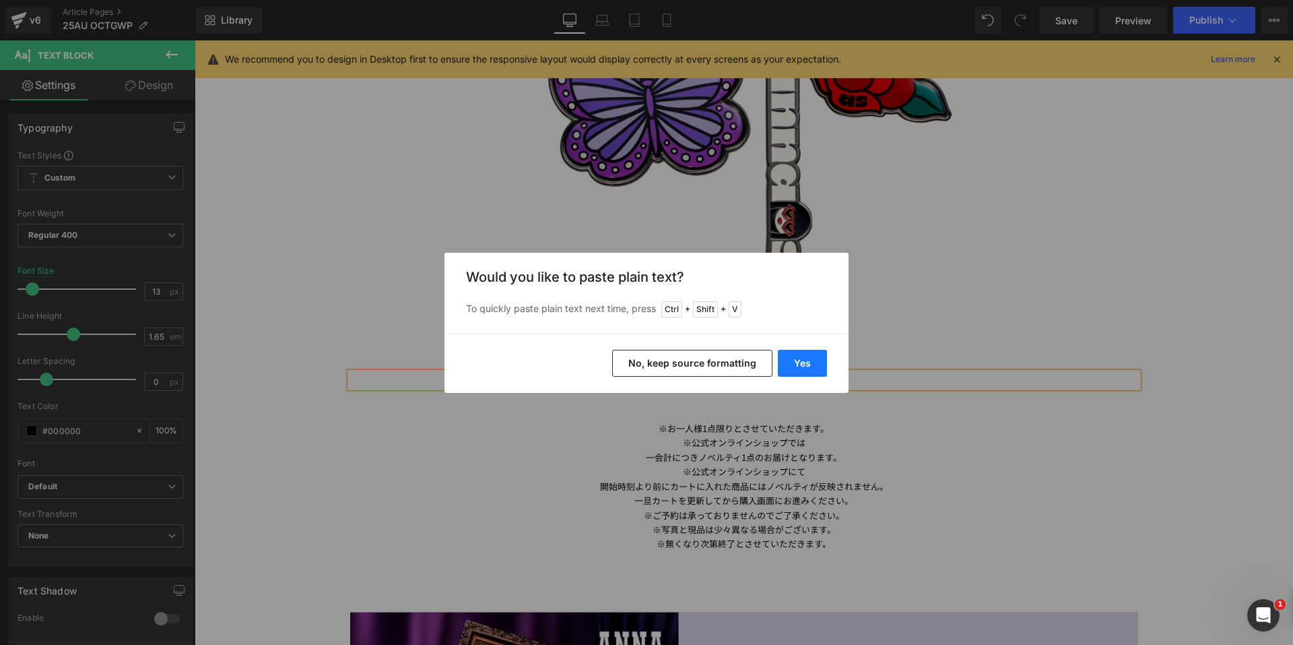
click at [801, 363] on button "Yes" at bounding box center [802, 363] width 49 height 27
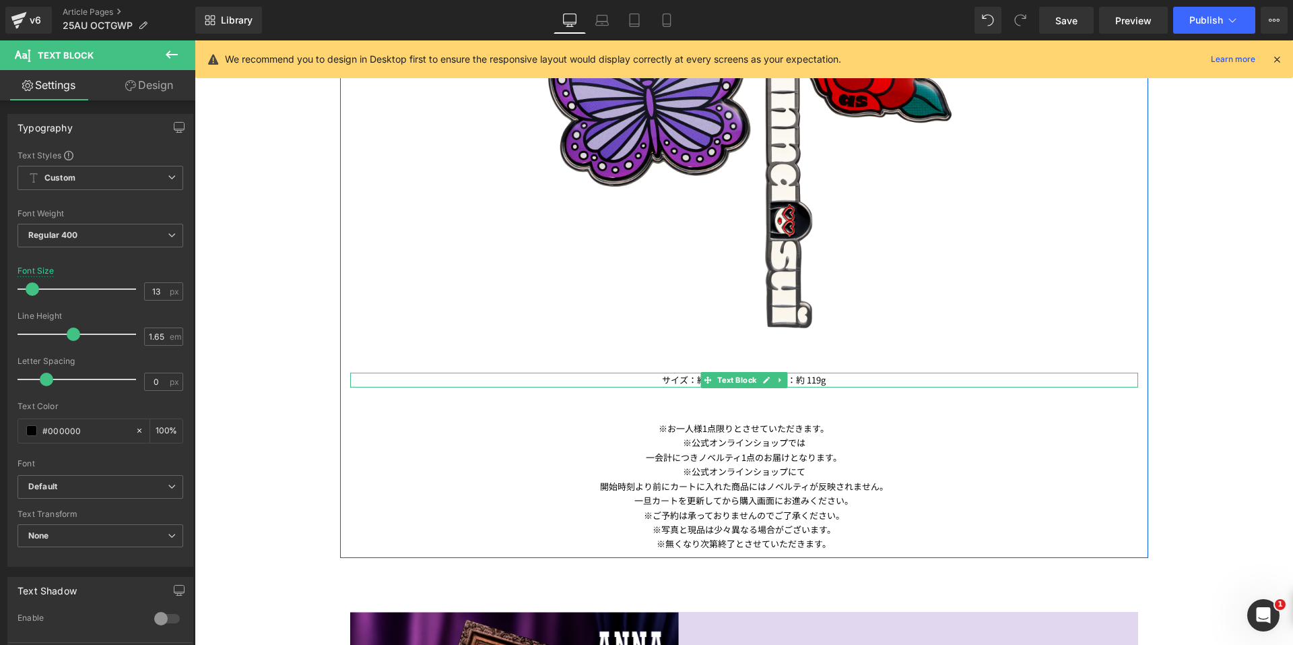
click at [777, 379] on icon at bounding box center [780, 380] width 7 height 8
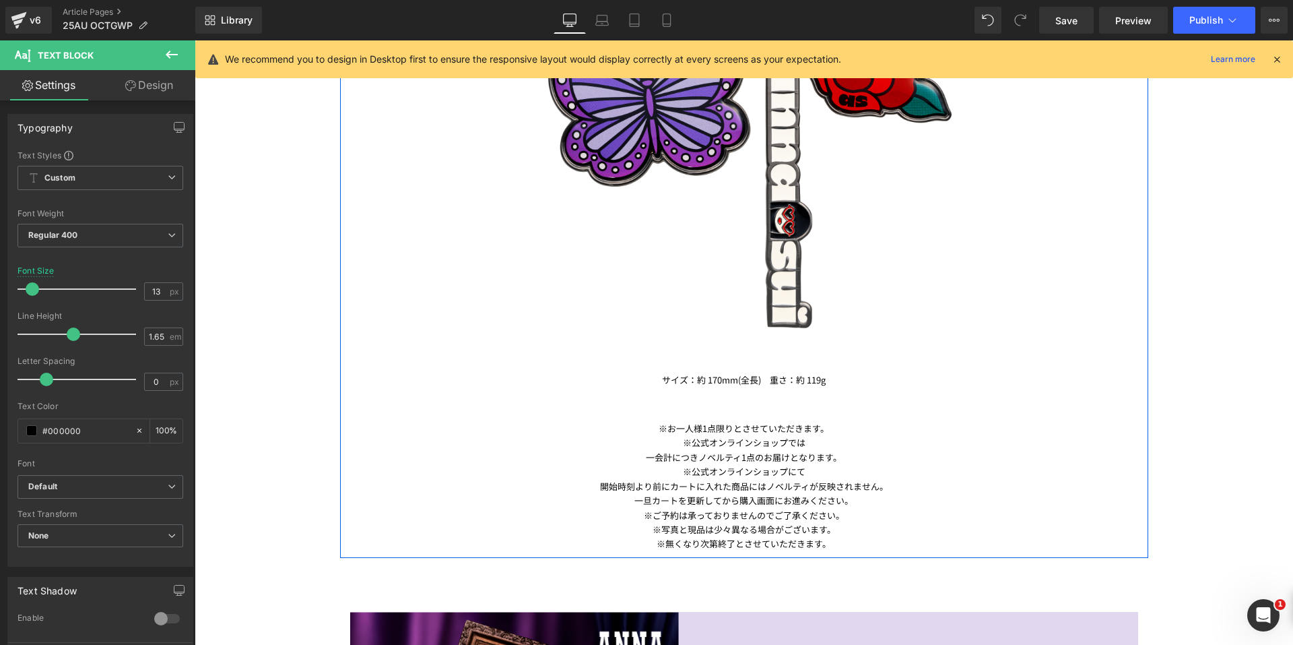
click at [853, 402] on div "Image サイズ：約 170mm(全長)　重さ：約 119g Text Block ※お一人様1点限りとさせていただきます。 ※公式オンラインショップでは …" at bounding box center [744, 180] width 808 height 741
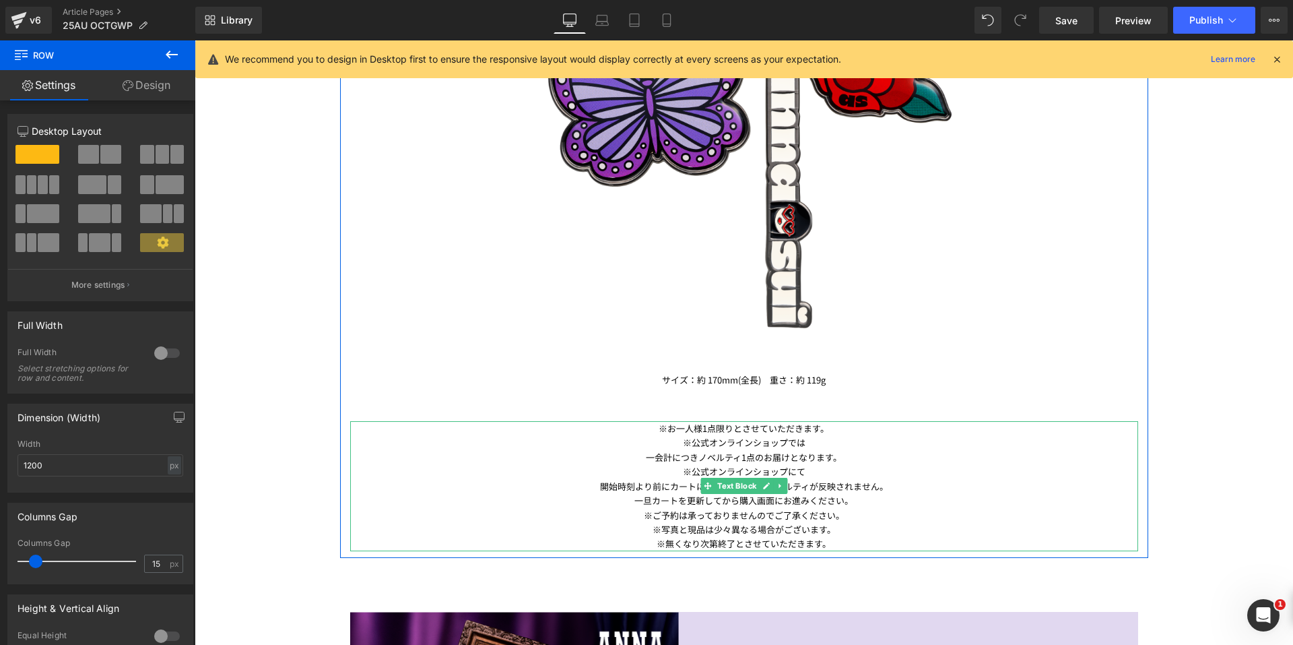
click at [637, 430] on p "※お一人様1点限りとさせていただきます。" at bounding box center [744, 428] width 788 height 14
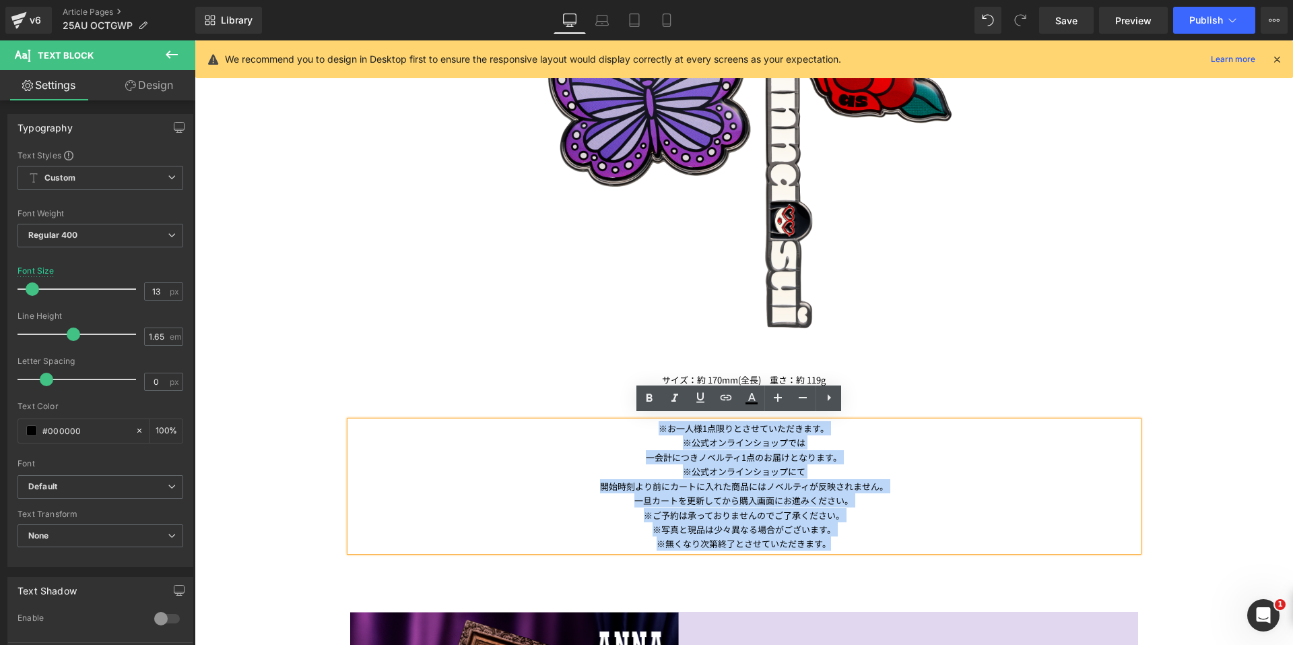
drag, startPoint x: 644, startPoint y: 424, endPoint x: 859, endPoint y: 536, distance: 242.6
click at [859, 536] on div "※お一人様1点限りとさせていただきます。 ※公式オンラインショップでは 一会計につきノベルティ1点のお届けとなります。 ※公式オンラインショップにて 開始時刻…" at bounding box center [744, 486] width 788 height 130
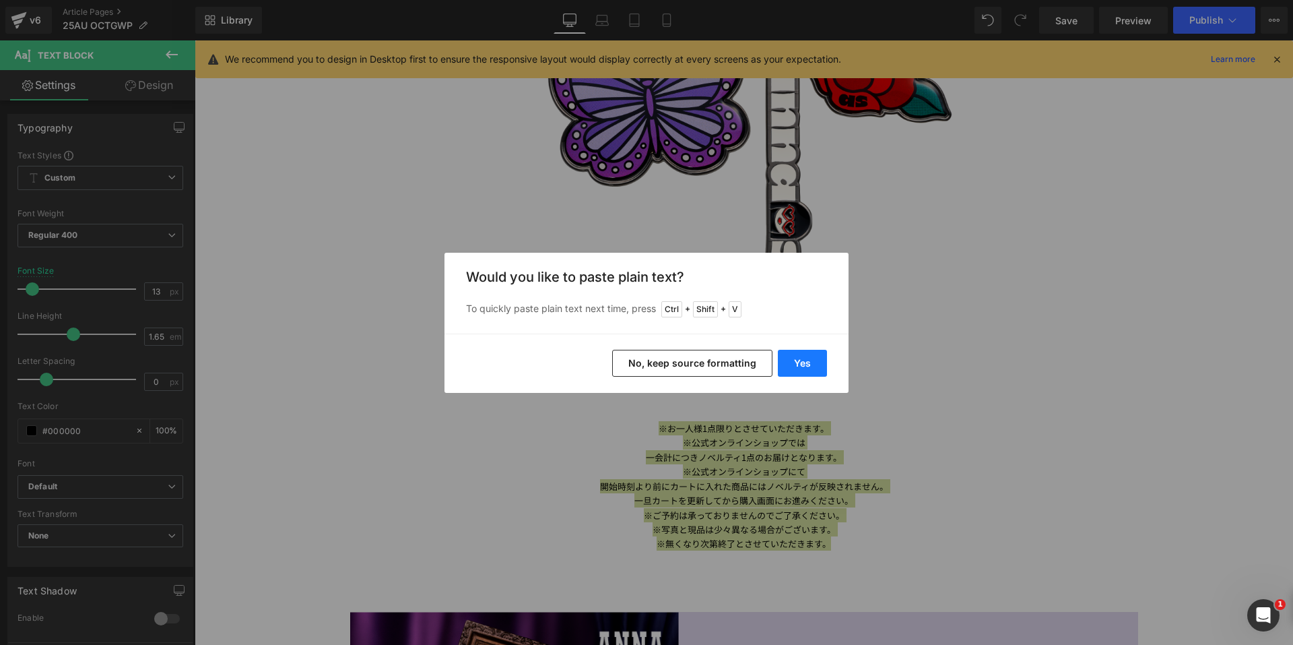
click at [815, 355] on button "Yes" at bounding box center [802, 363] width 49 height 27
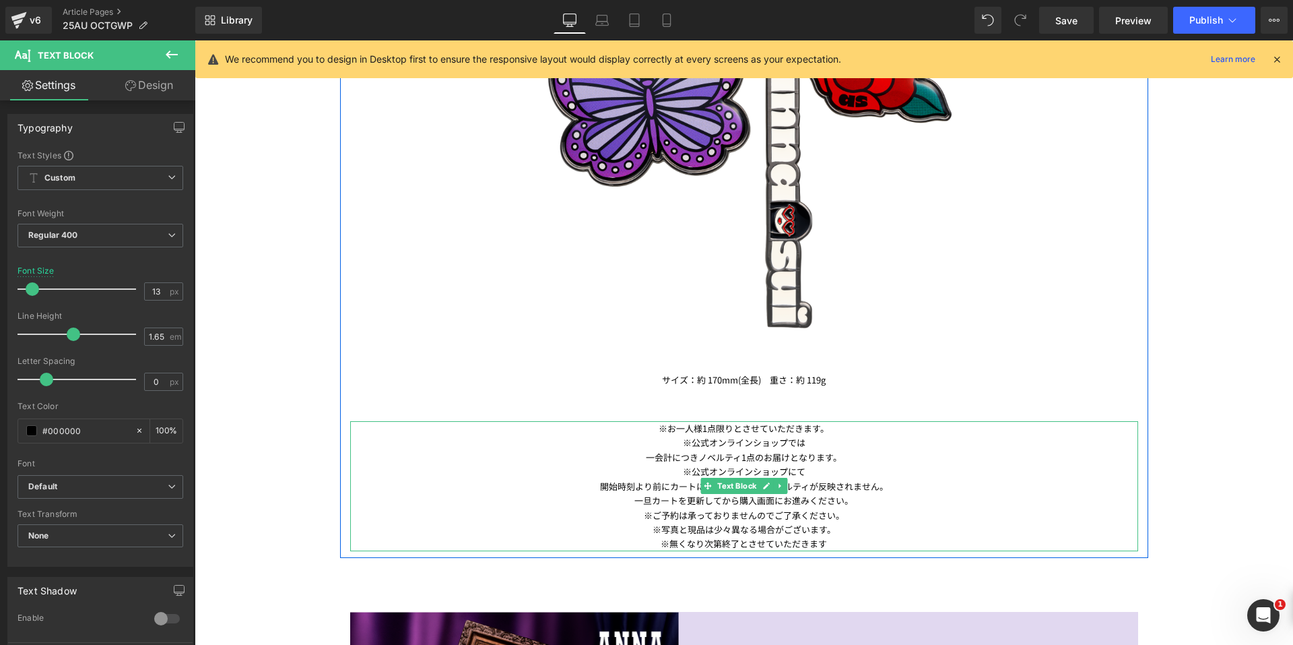
click at [825, 538] on p "※無くなり次第終了とさせていただきます" at bounding box center [744, 543] width 788 height 14
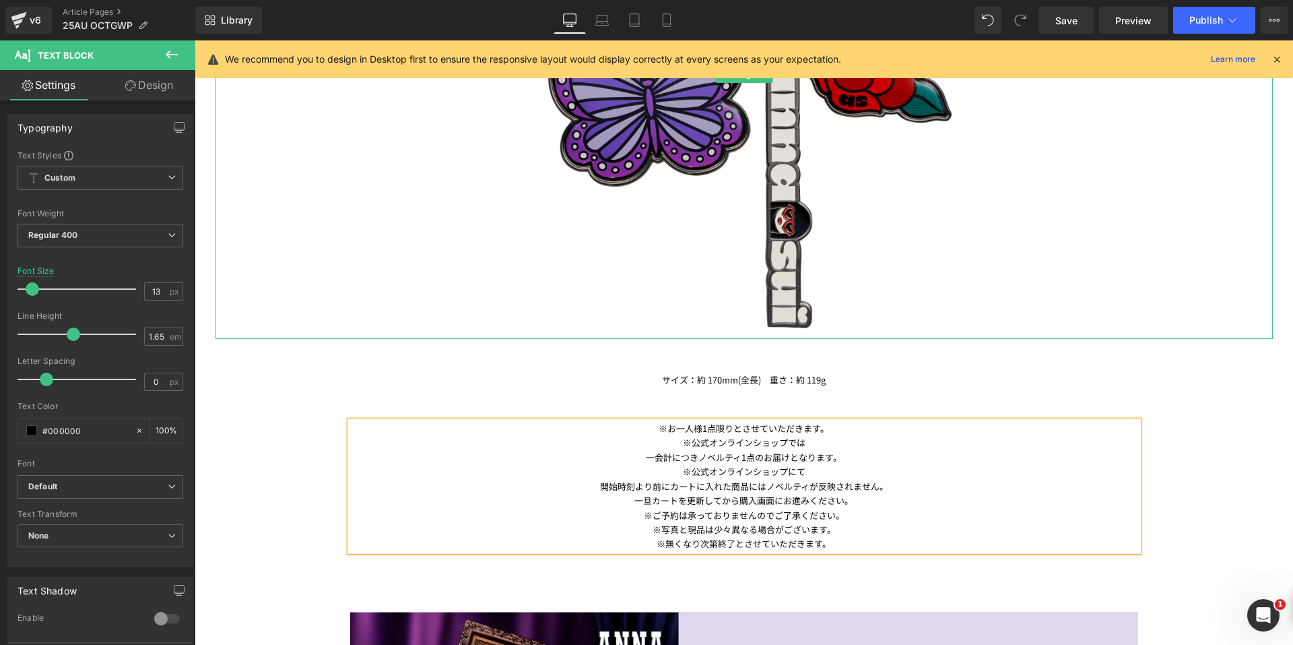
click at [956, 292] on img at bounding box center [744, 74] width 529 height 529
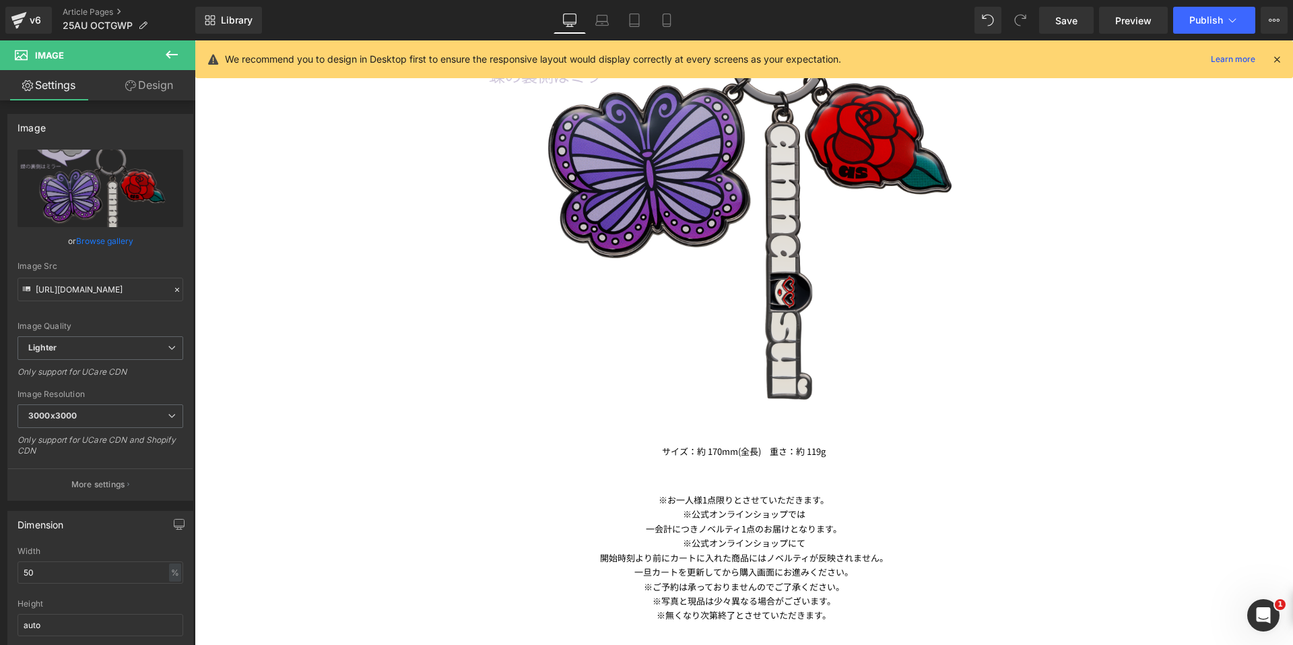
scroll to position [1193, 0]
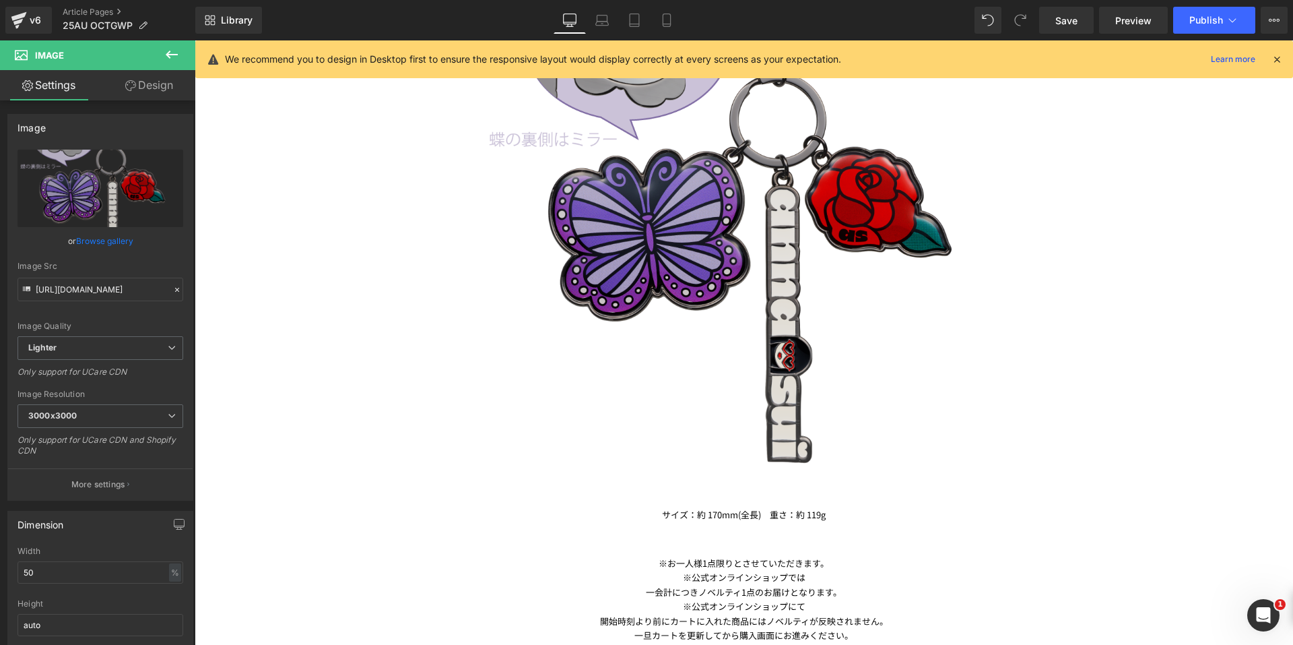
click at [738, 223] on img at bounding box center [744, 209] width 529 height 529
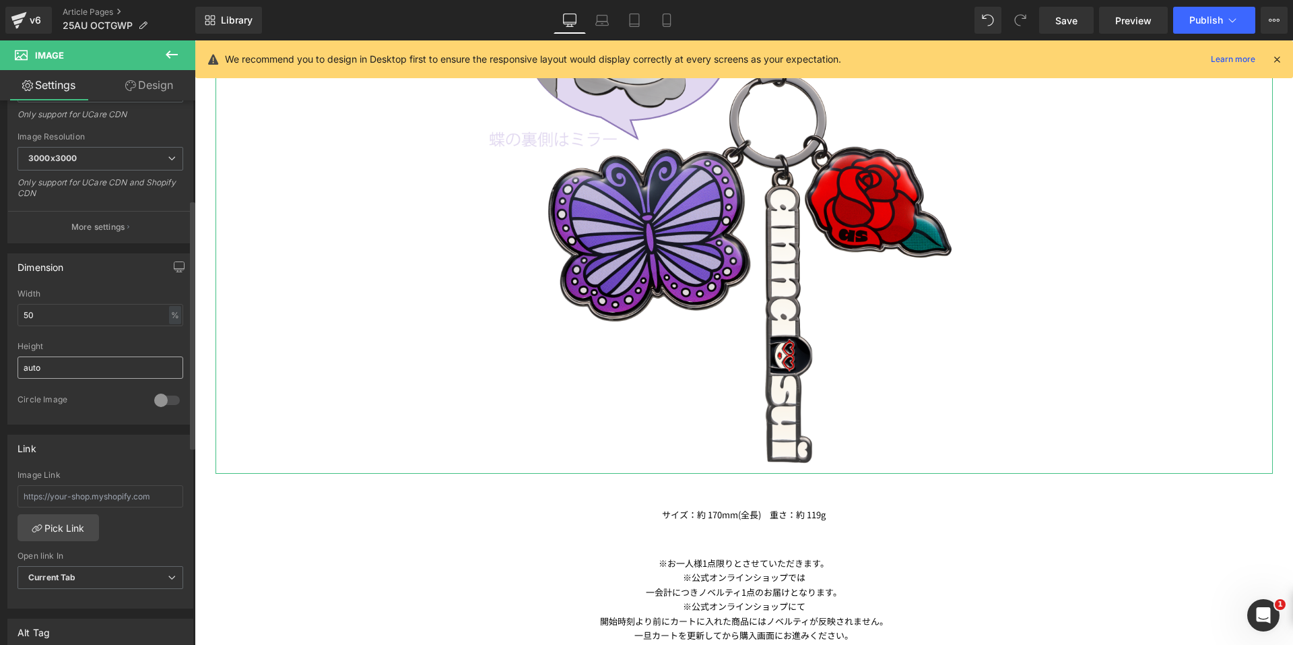
scroll to position [269, 0]
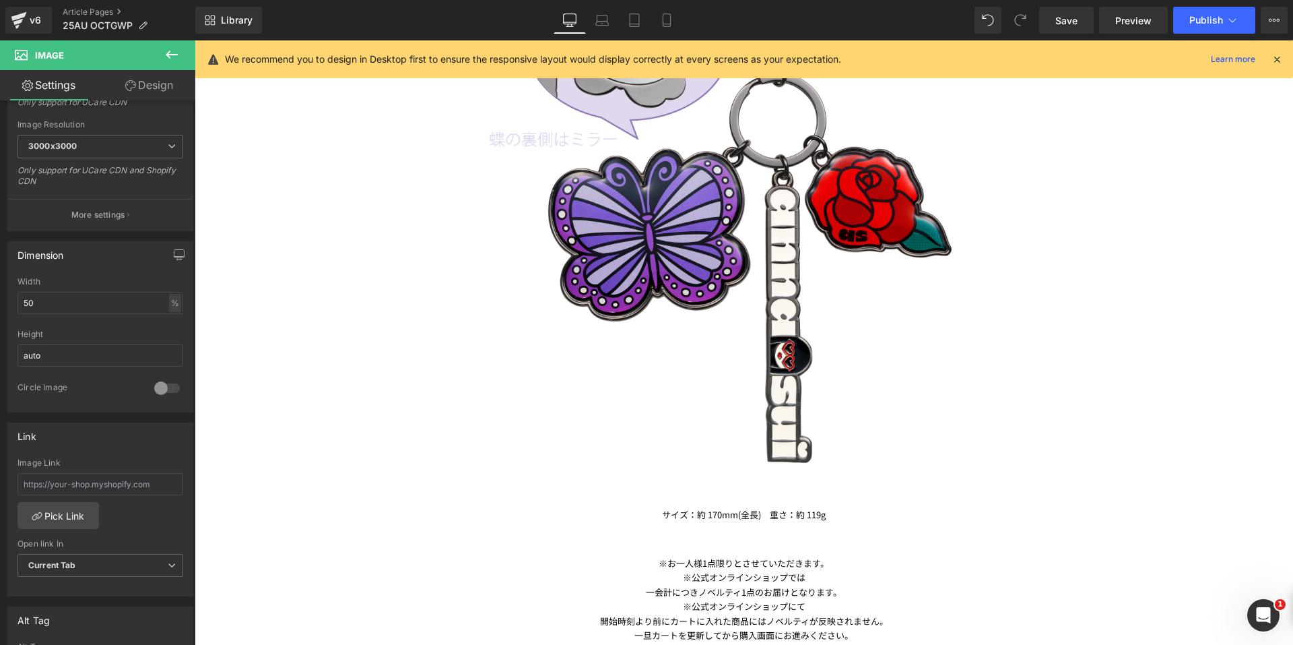
click at [329, 491] on div "Image Image Image いつでもどんなときも “オシャレもメイクも、あなたらしく楽しんでほしい” デザイナー アナ スイの想いをカタチにした…" at bounding box center [744, 516] width 1099 height 3037
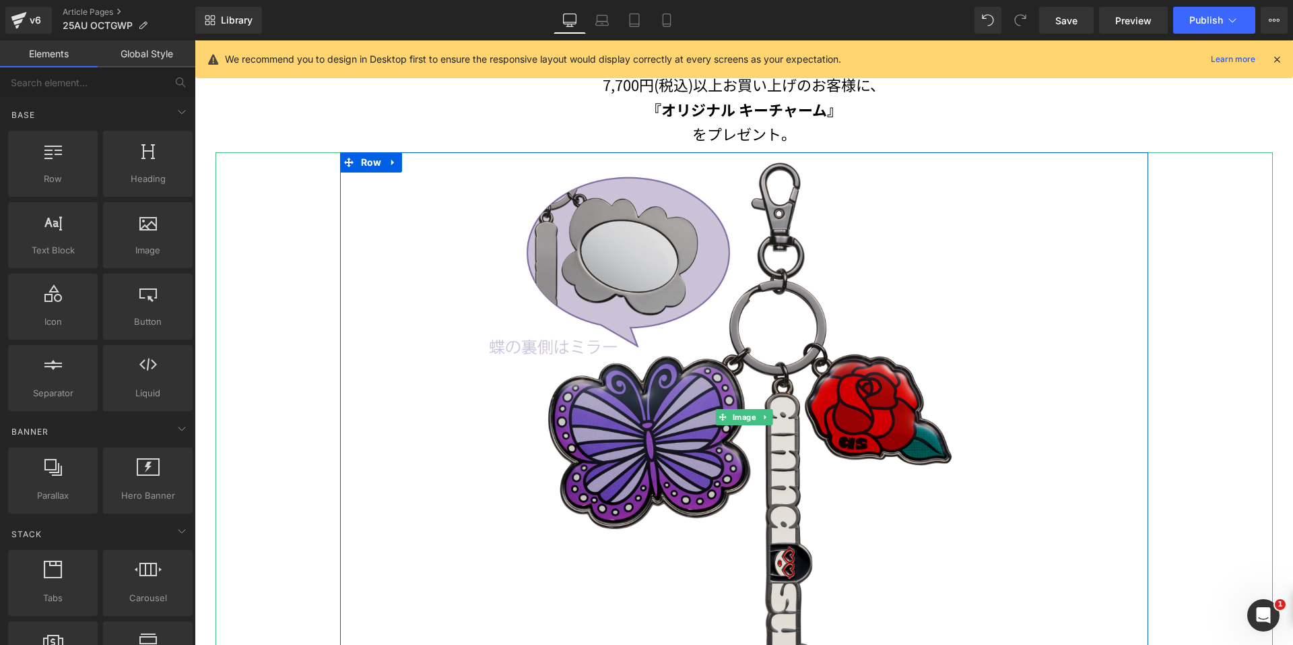
scroll to position [991, 0]
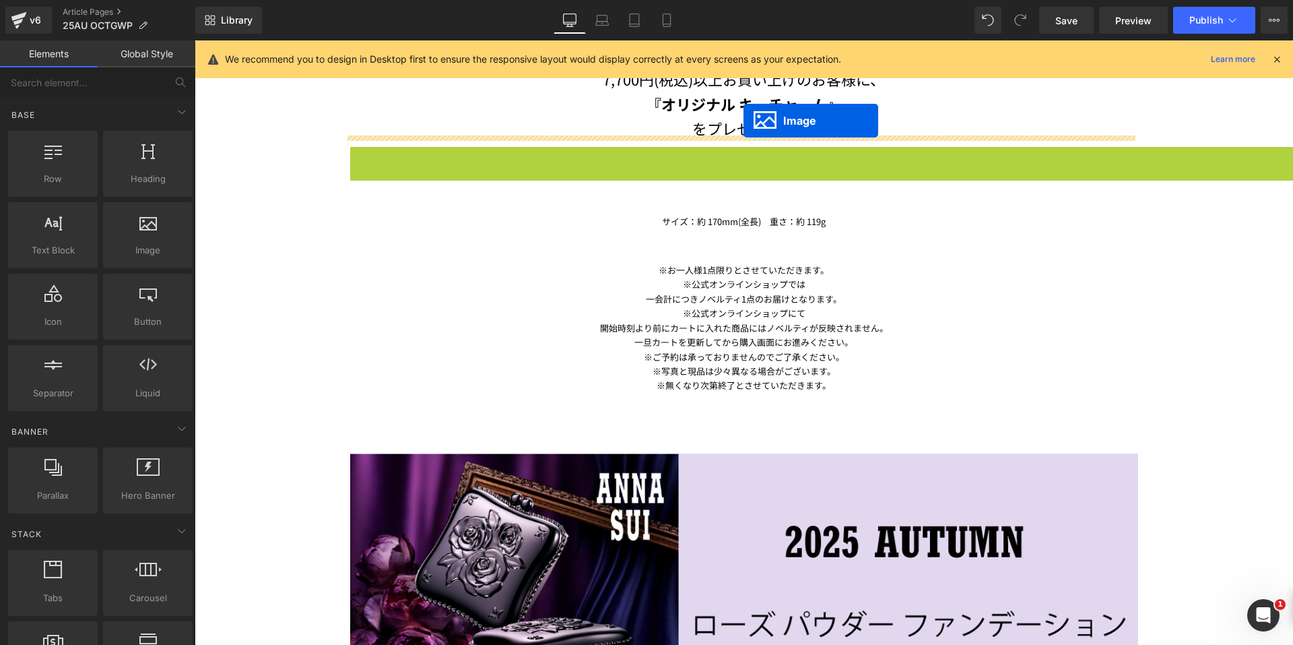
drag, startPoint x: 717, startPoint y: 404, endPoint x: 744, endPoint y: 121, distance: 284.8
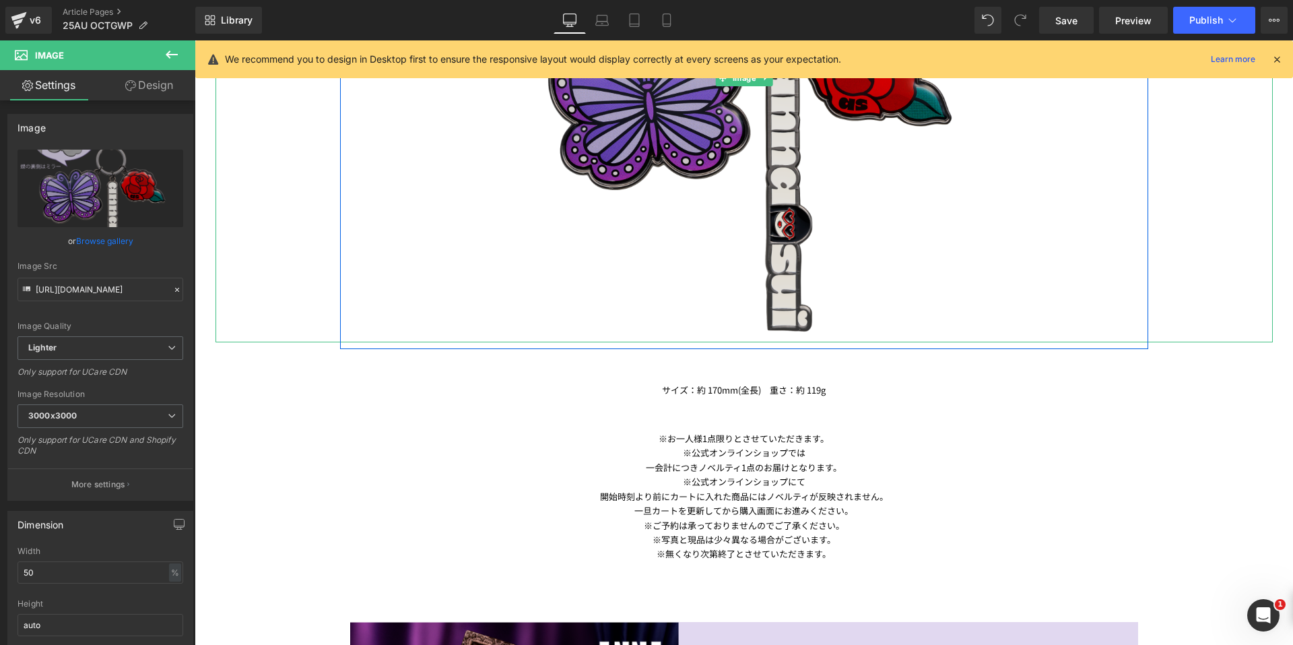
scroll to position [1328, 0]
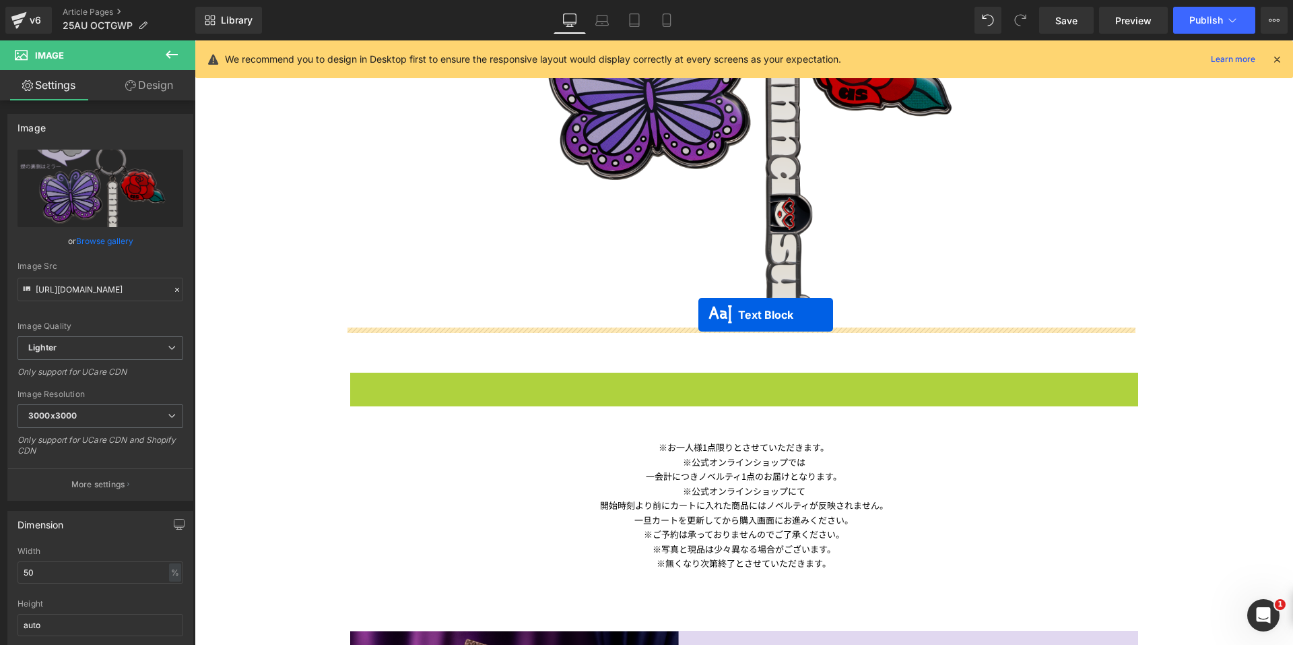
drag, startPoint x: 680, startPoint y: 368, endPoint x: 699, endPoint y: 315, distance: 56.2
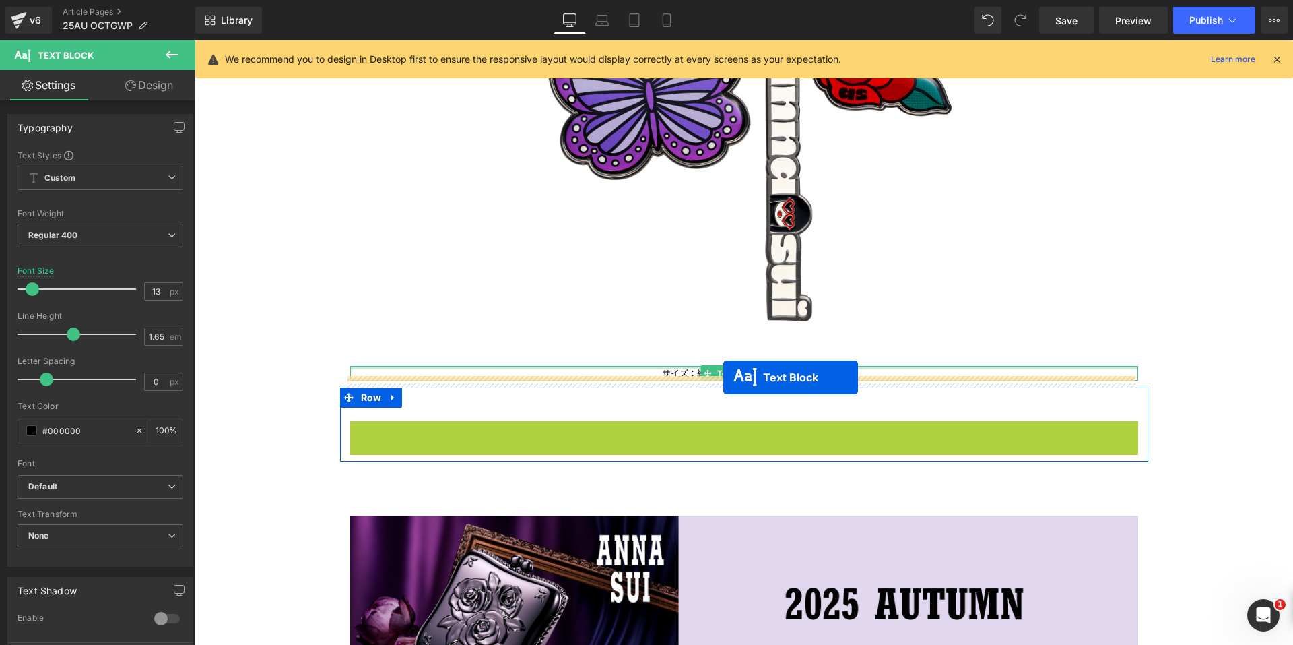
drag, startPoint x: 699, startPoint y: 480, endPoint x: 723, endPoint y: 377, distance: 105.2
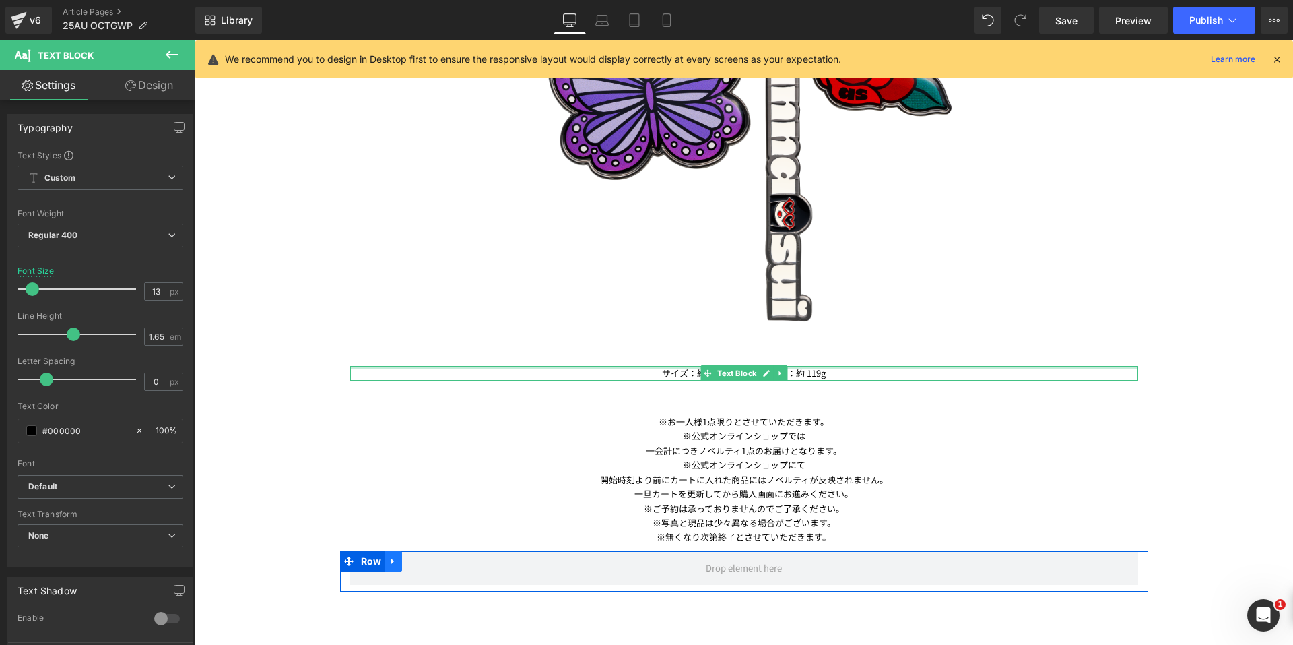
click at [393, 559] on icon at bounding box center [393, 561] width 9 height 10
click at [424, 558] on icon at bounding box center [428, 560] width 9 height 9
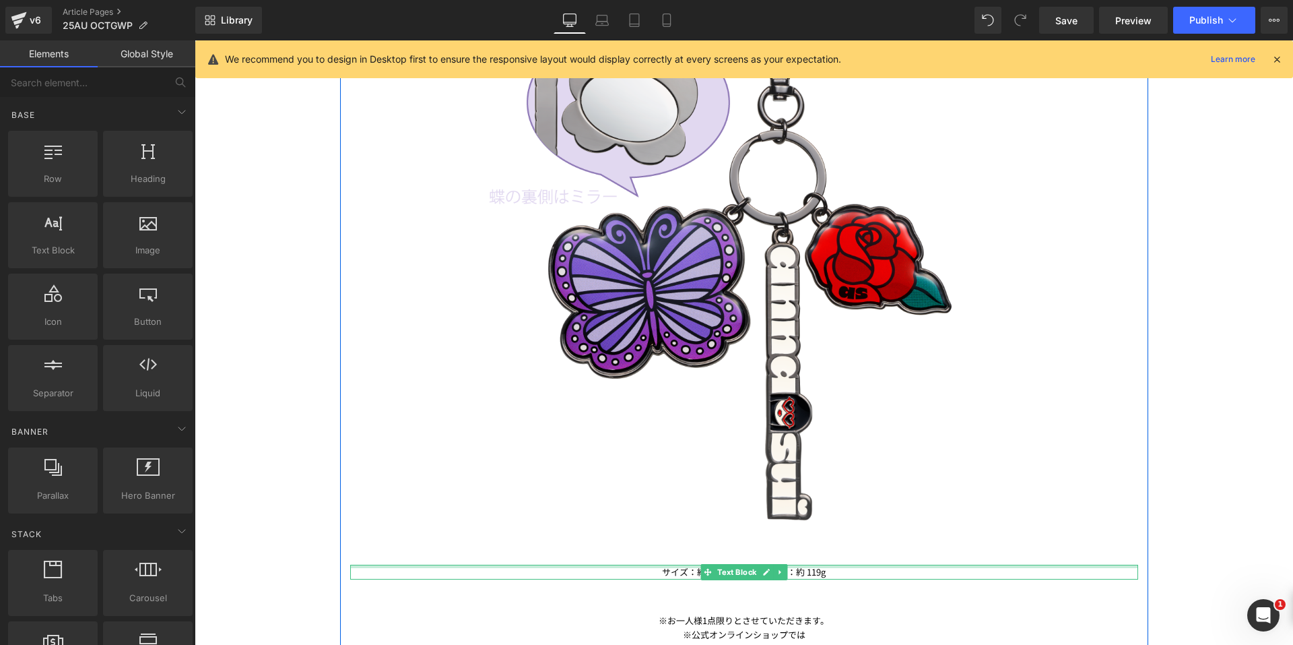
scroll to position [1126, 0]
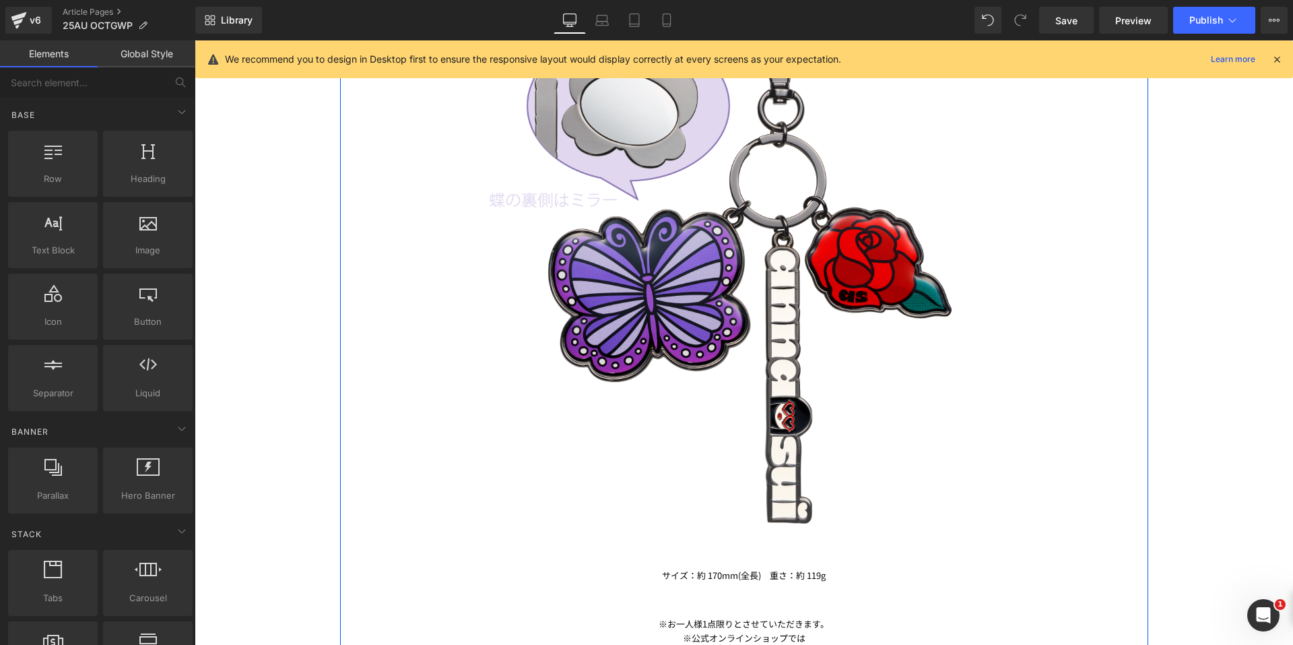
click at [1254, 278] on div at bounding box center [745, 269] width 1058 height 529
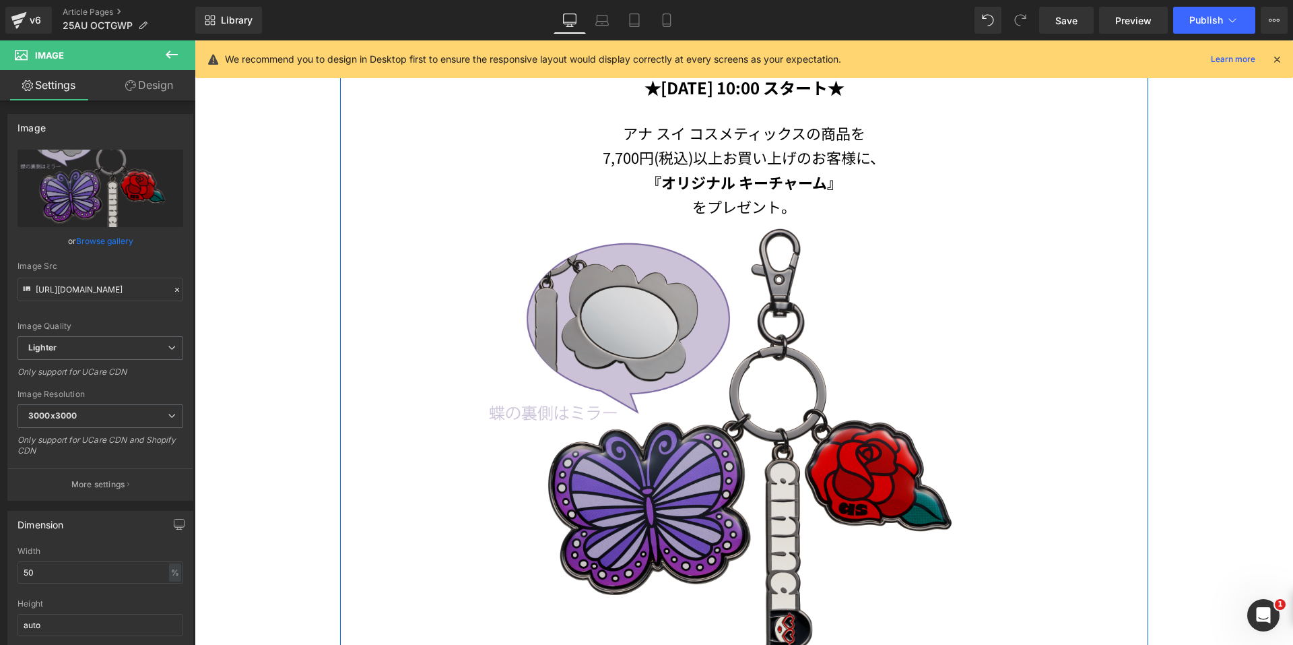
scroll to position [924, 0]
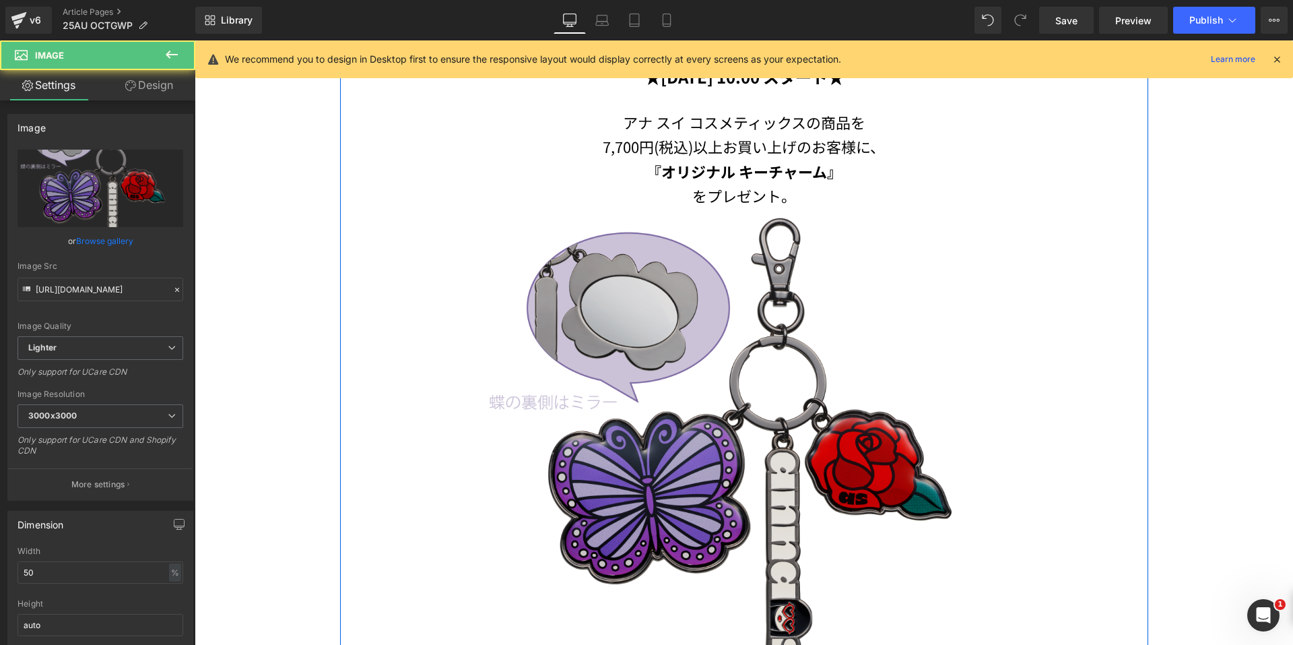
click at [631, 329] on img at bounding box center [744, 471] width 529 height 529
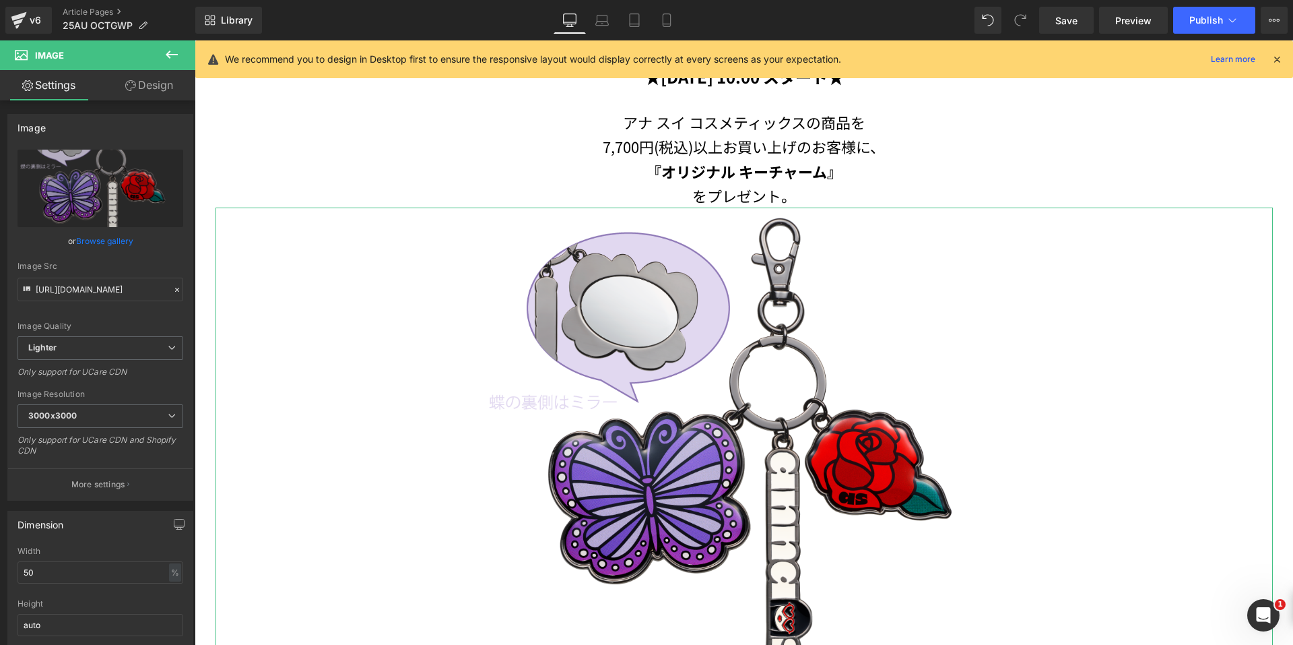
click at [125, 87] on icon at bounding box center [130, 85] width 11 height 11
click at [0, 0] on div "Spacing" at bounding box center [0, 0] width 0 height 0
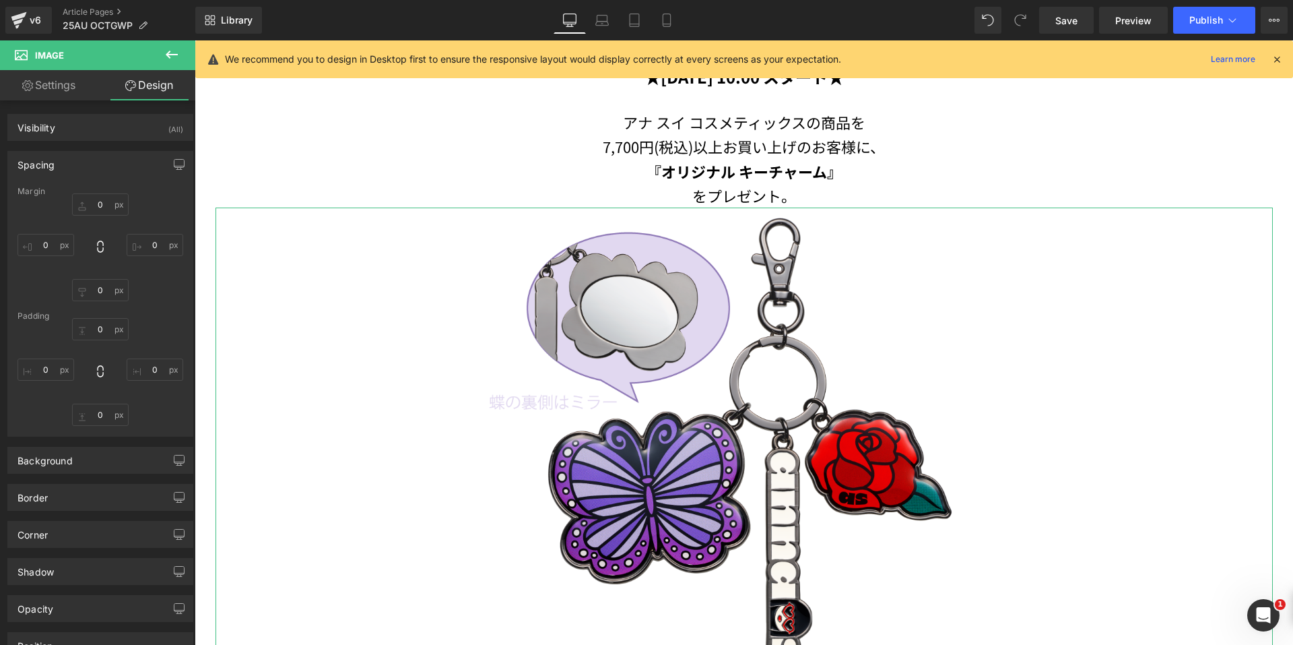
type input "0"
type input "-200"
type input "0"
type input "-200"
type input "0"
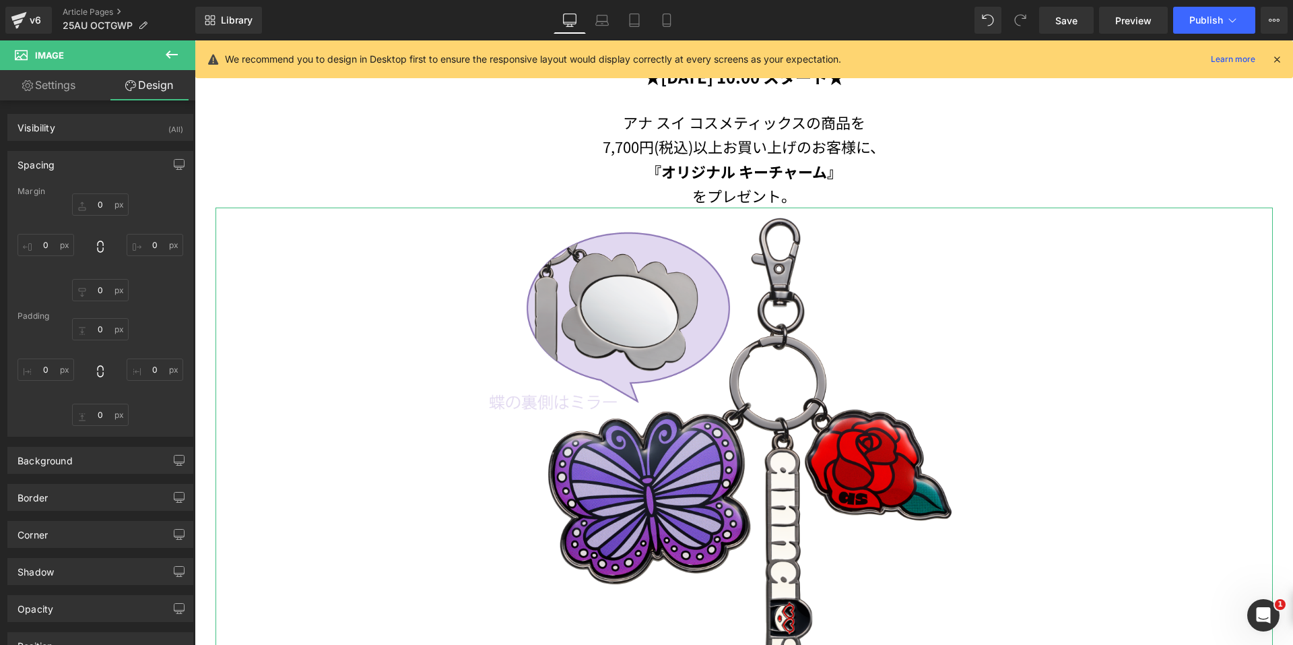
type input "0"
click at [79, 204] on input "0" at bounding box center [100, 204] width 57 height 22
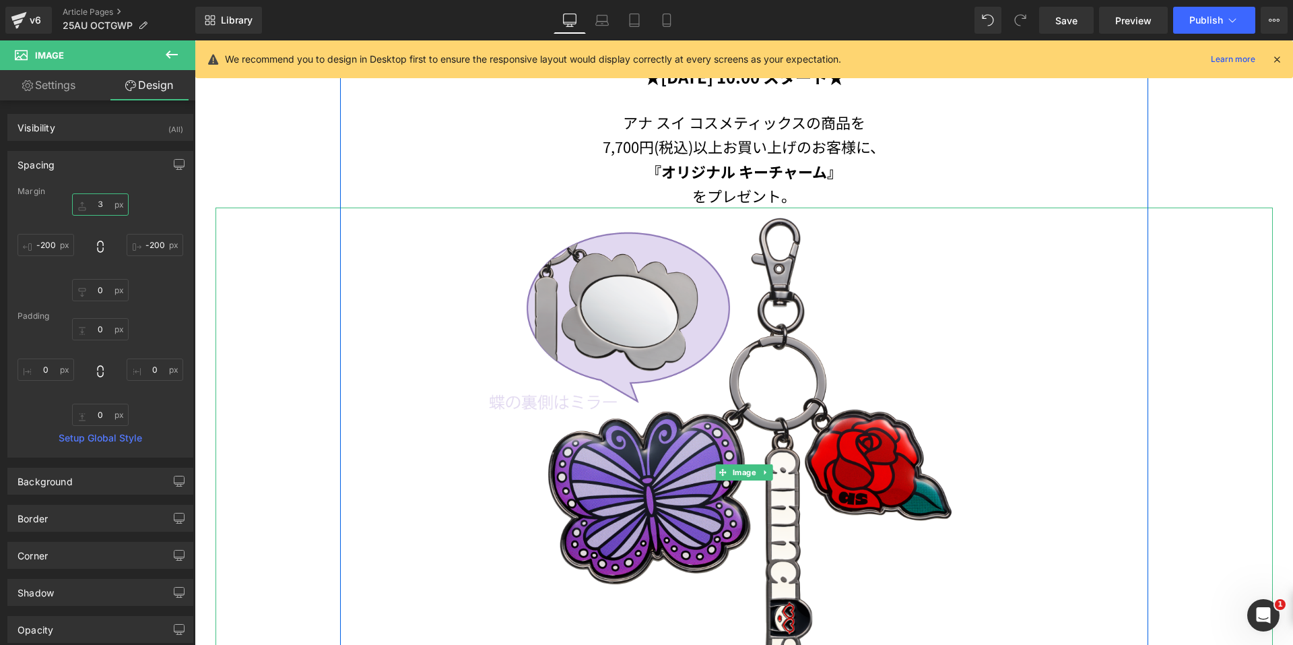
type input "３０"
type input "３"
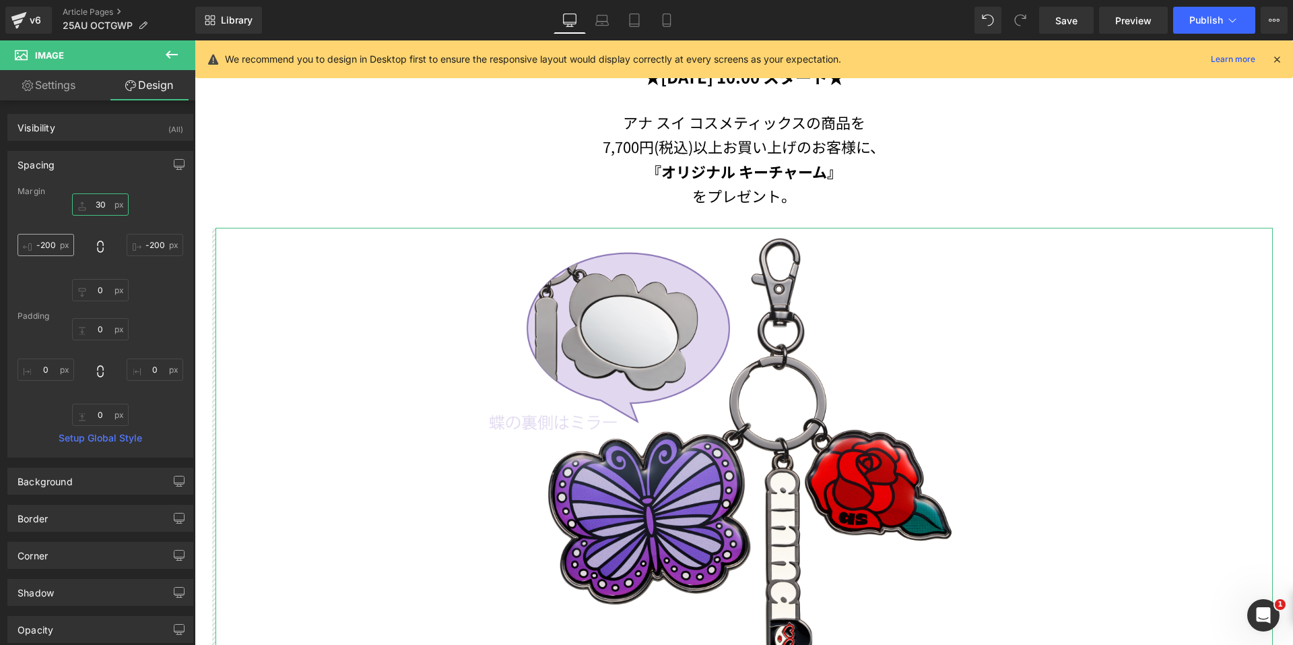
type input "30"
click at [54, 244] on input "-200" at bounding box center [46, 245] width 57 height 22
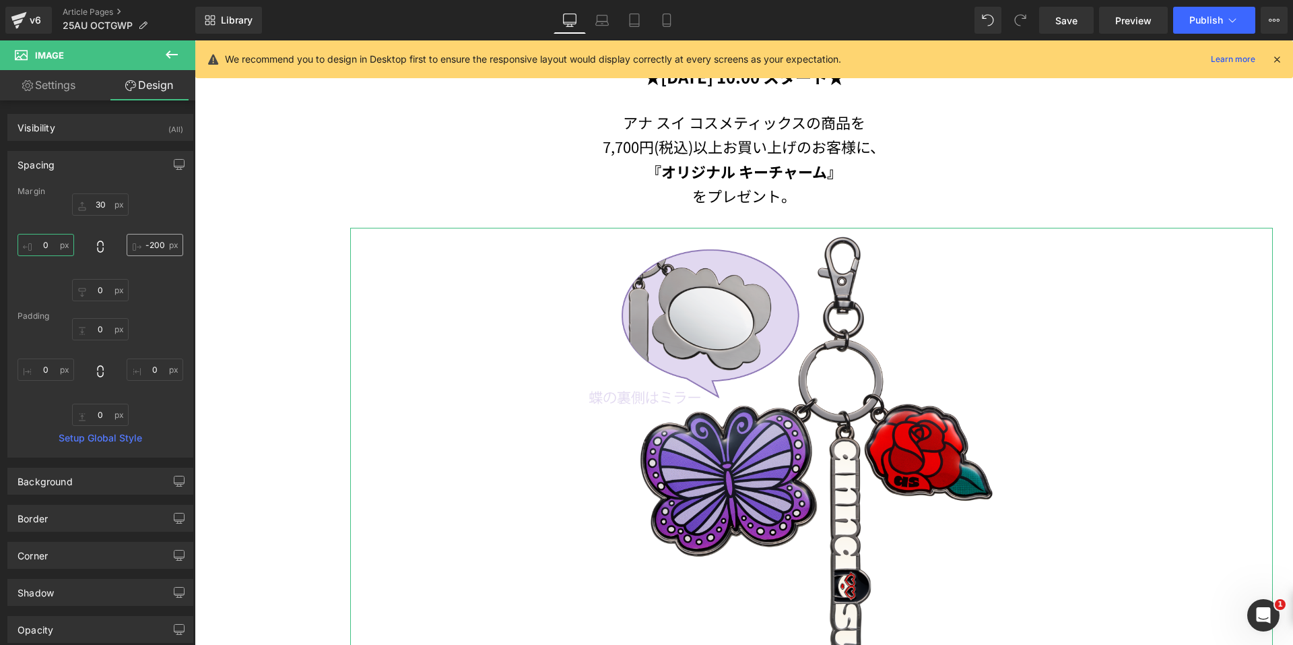
type input "0"
click at [154, 244] on input "-200" at bounding box center [155, 245] width 57 height 22
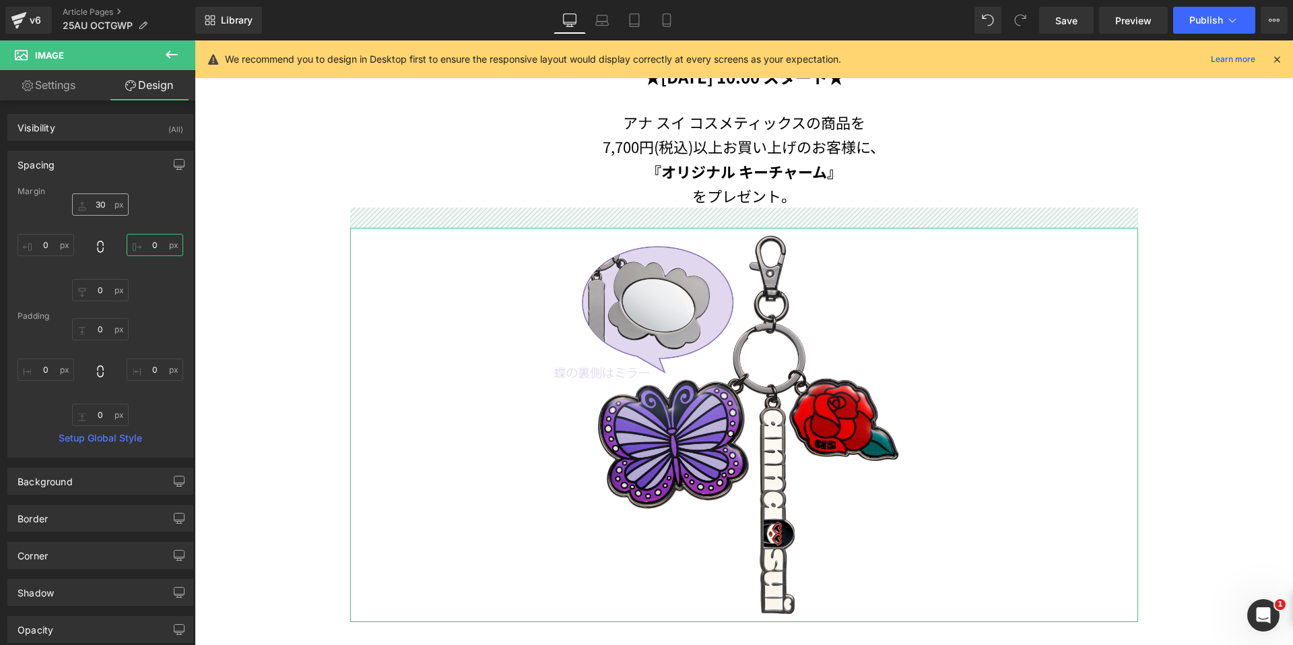
type input "0"
click at [92, 202] on input "30" at bounding box center [100, 204] width 57 height 22
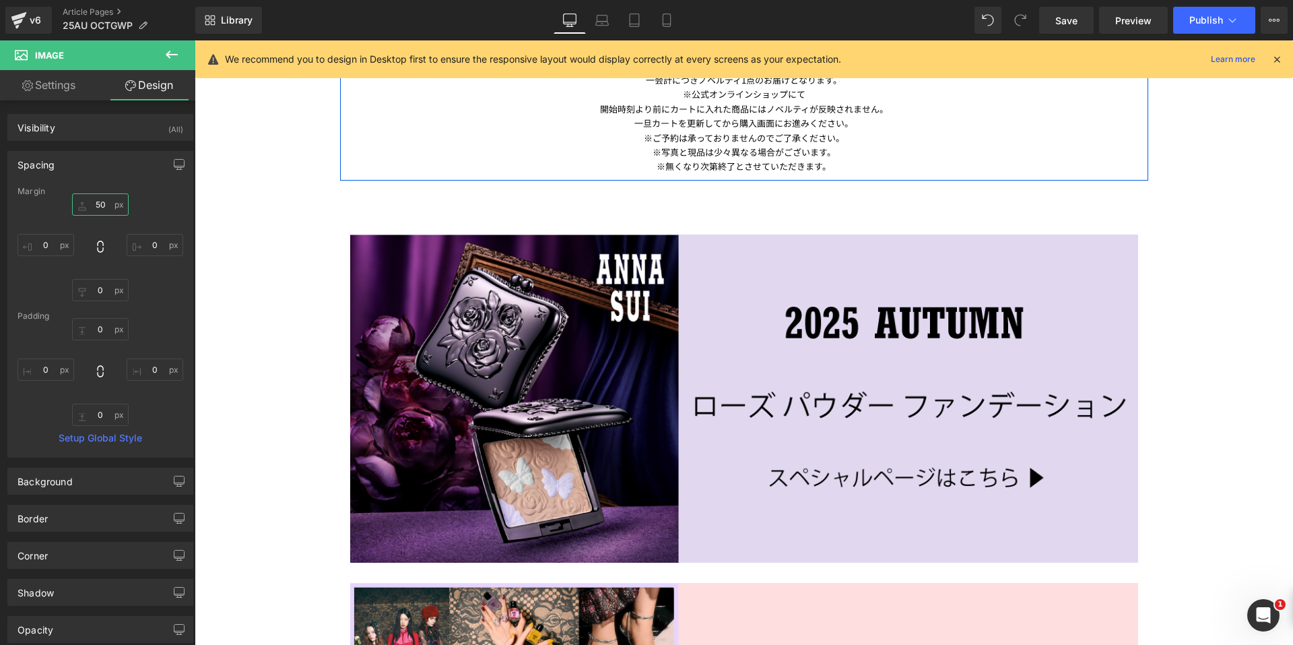
scroll to position [1665, 0]
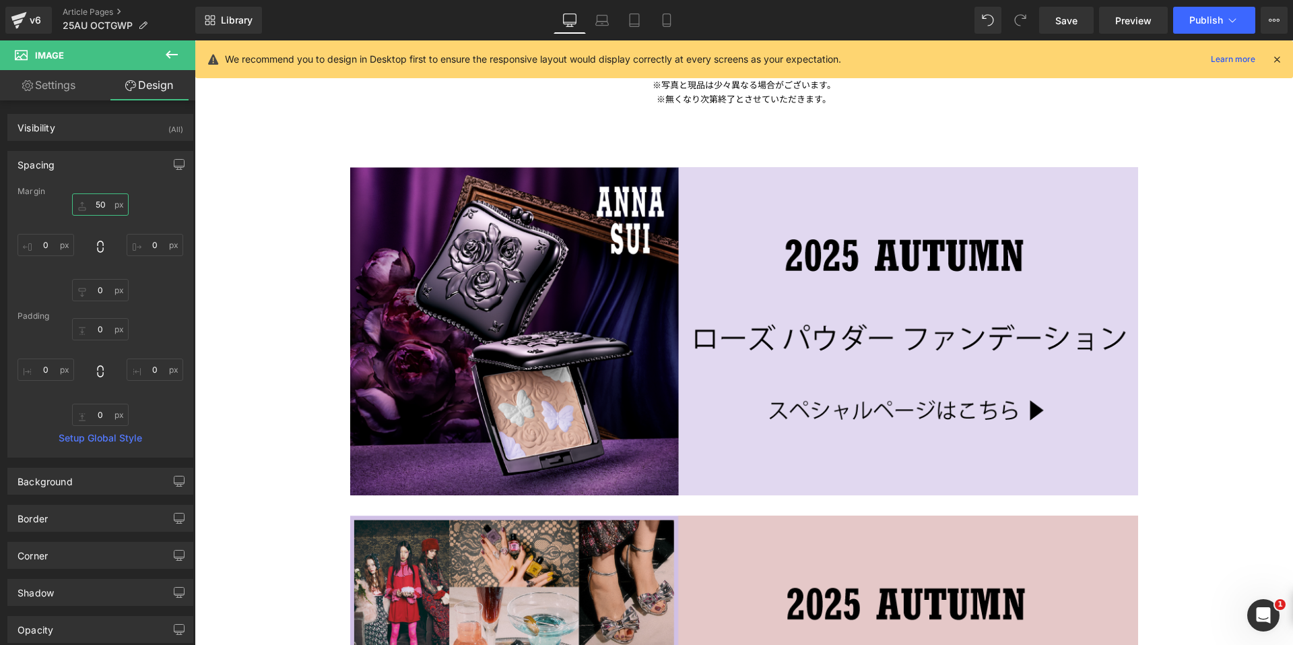
type input "50"
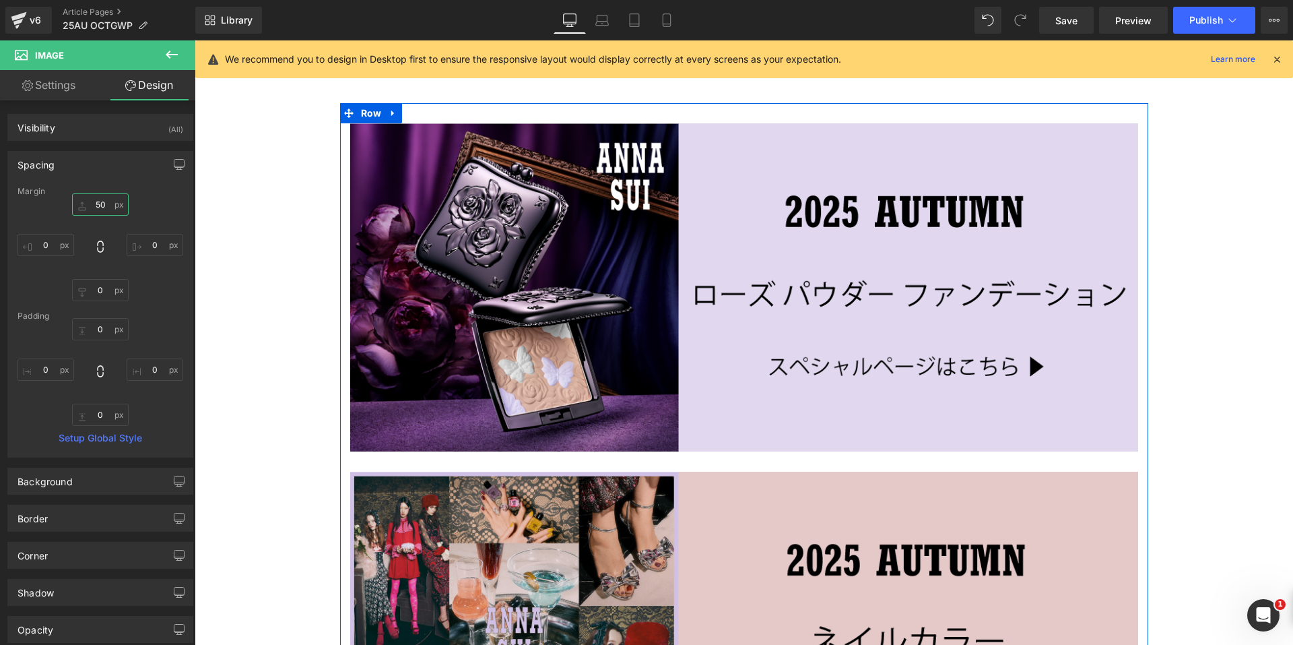
scroll to position [1597, 0]
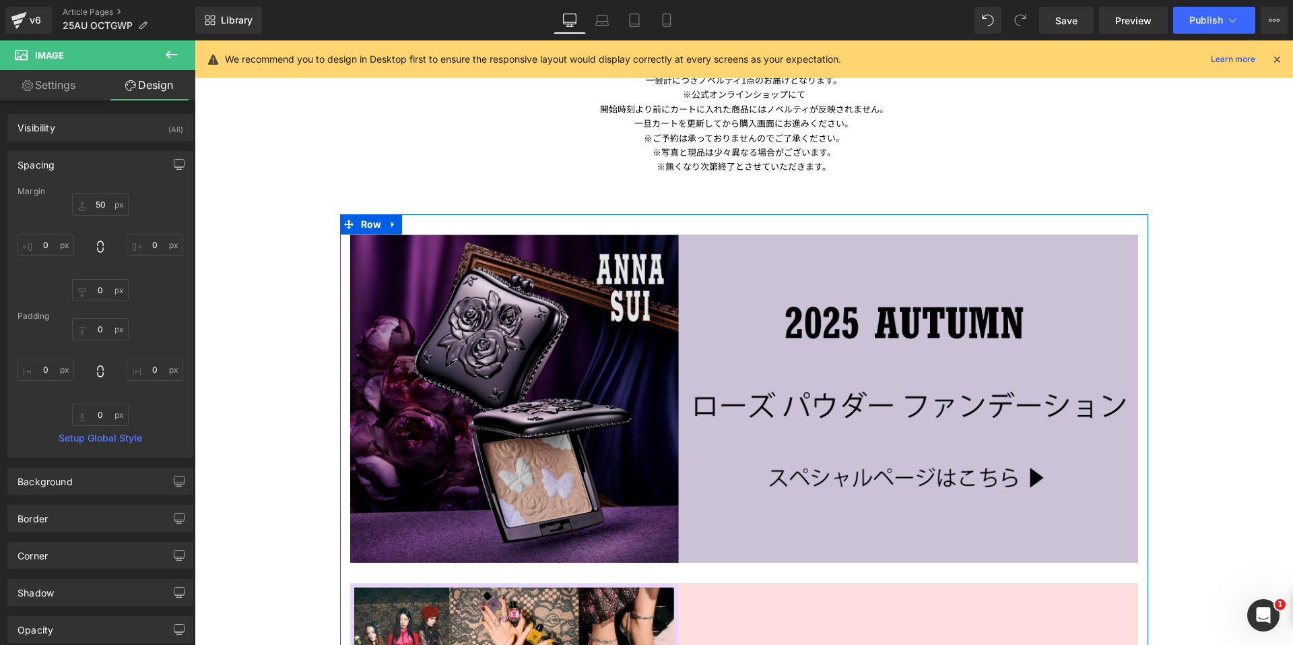
click at [656, 400] on img at bounding box center [744, 398] width 788 height 329
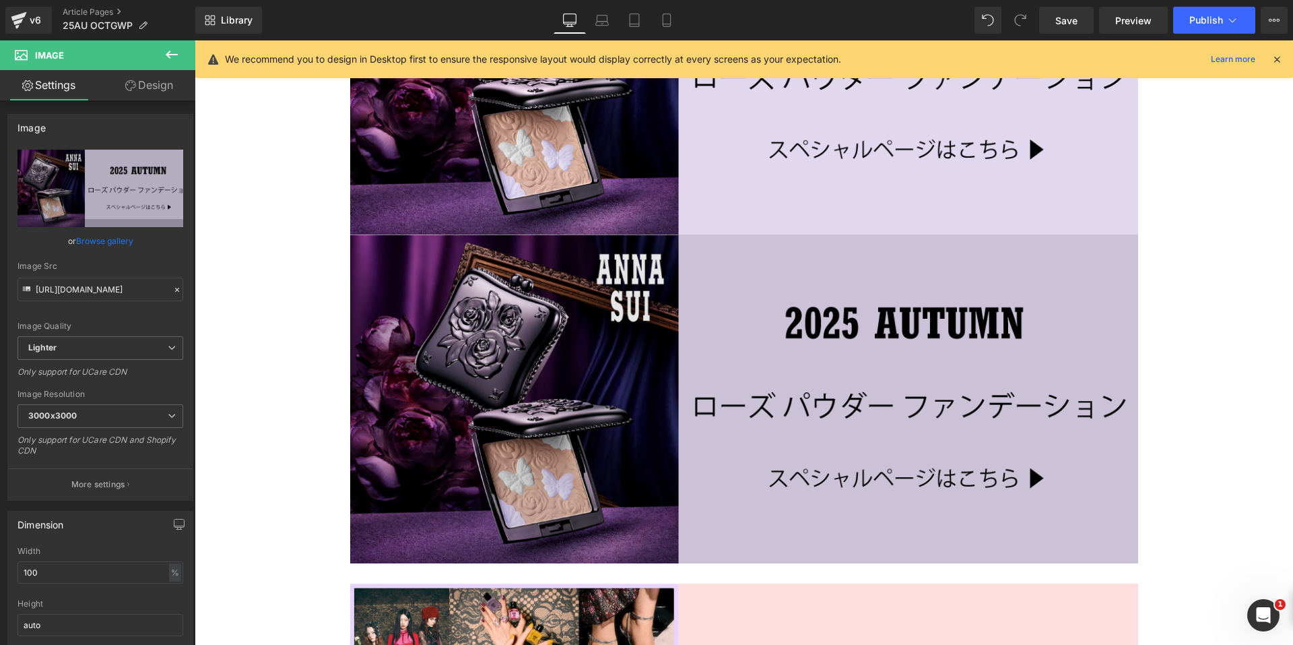
scroll to position [1859, 0]
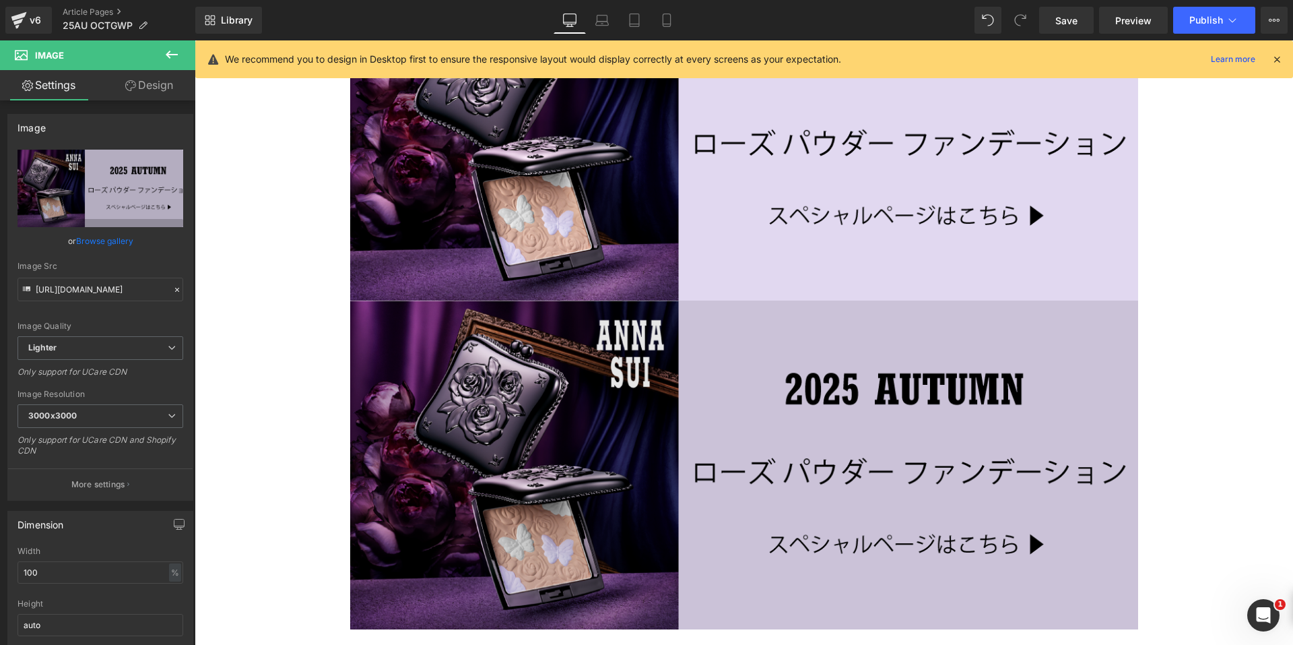
click at [695, 429] on img at bounding box center [744, 464] width 788 height 329
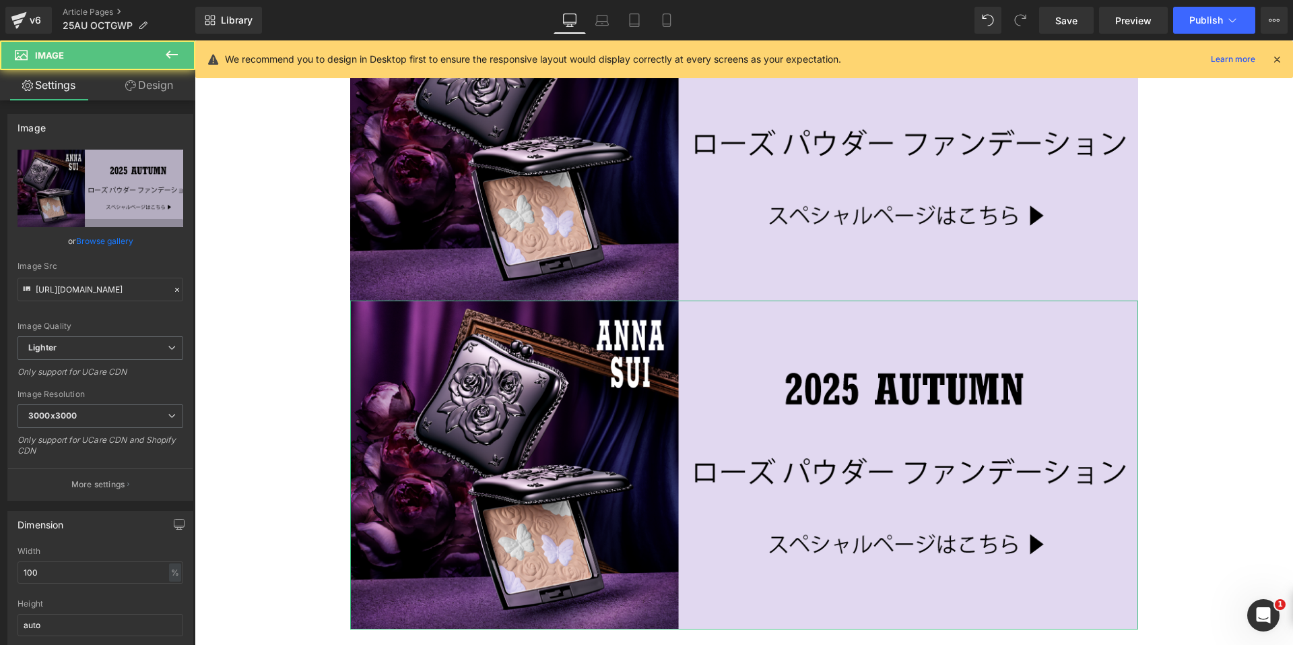
click at [154, 96] on link "Design" at bounding box center [149, 85] width 98 height 30
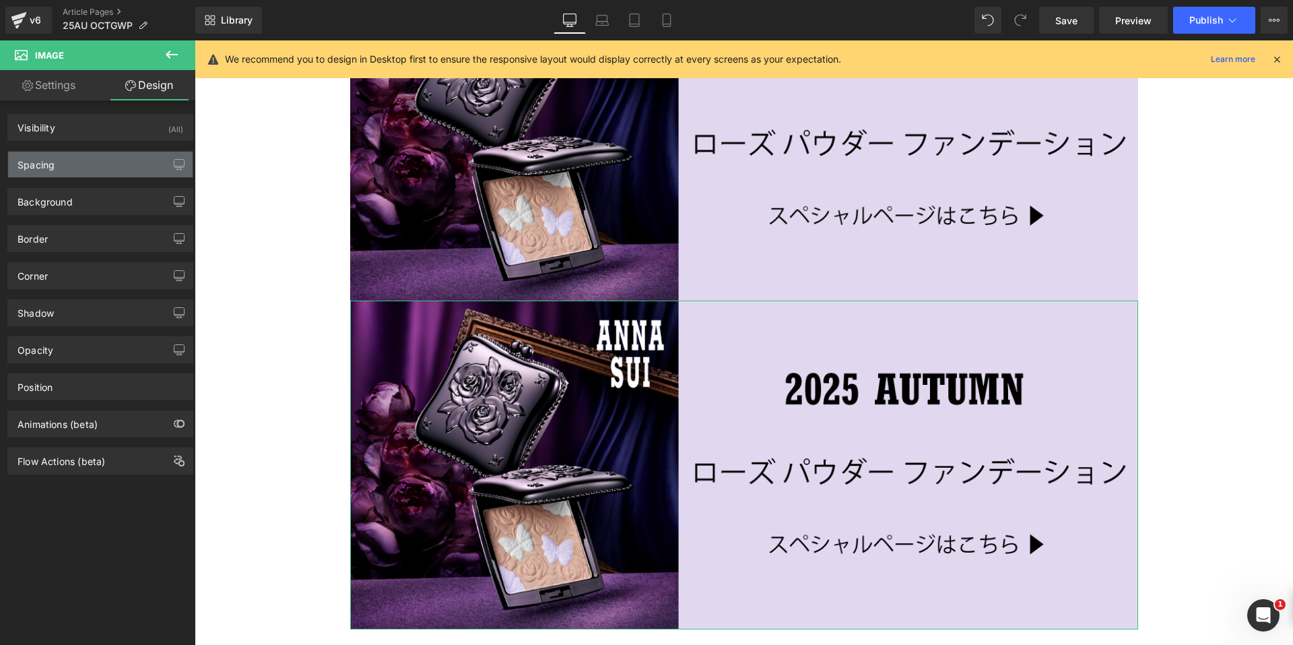
click at [88, 162] on div "Spacing" at bounding box center [100, 165] width 185 height 26
type input "0"
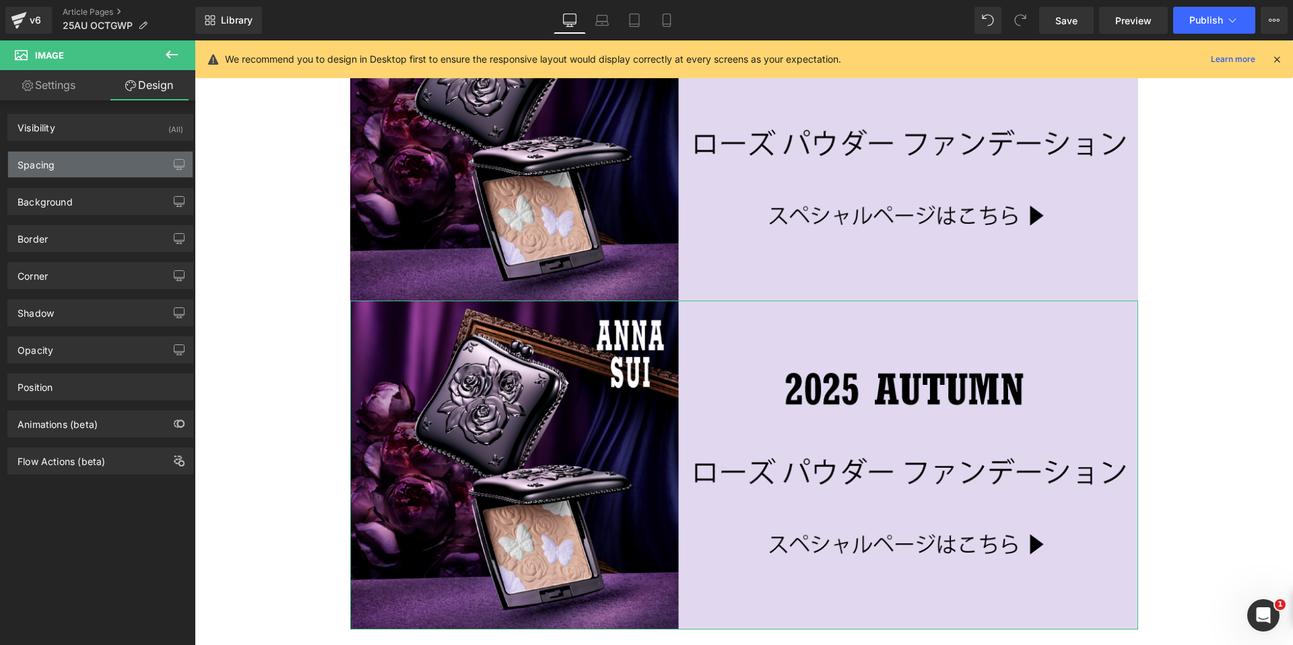
type input "0"
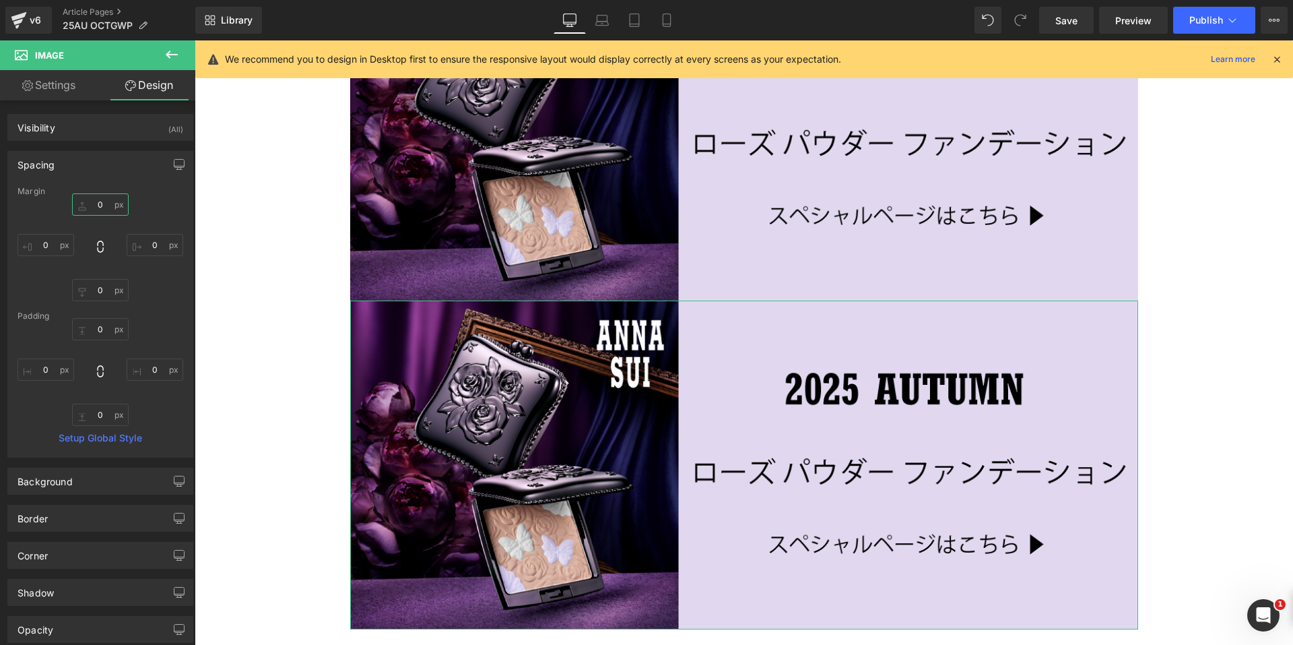
click at [87, 201] on input "0" at bounding box center [100, 204] width 57 height 22
type input "30"
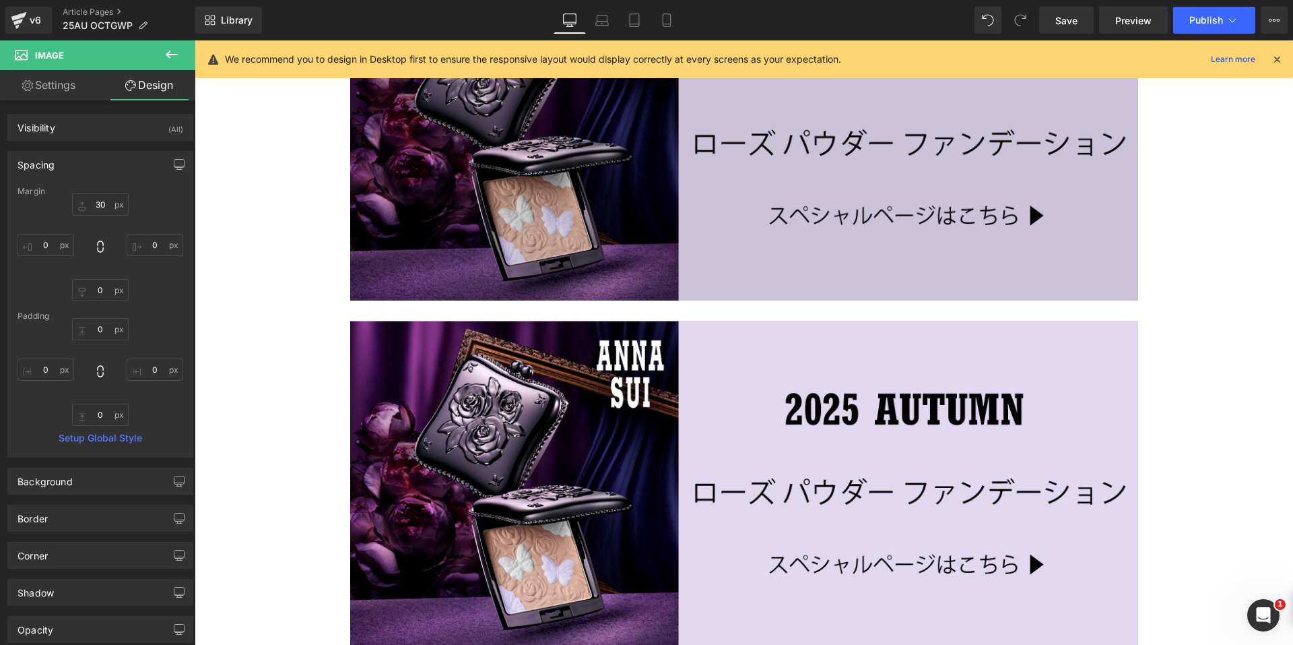
click at [519, 130] on img at bounding box center [744, 136] width 788 height 329
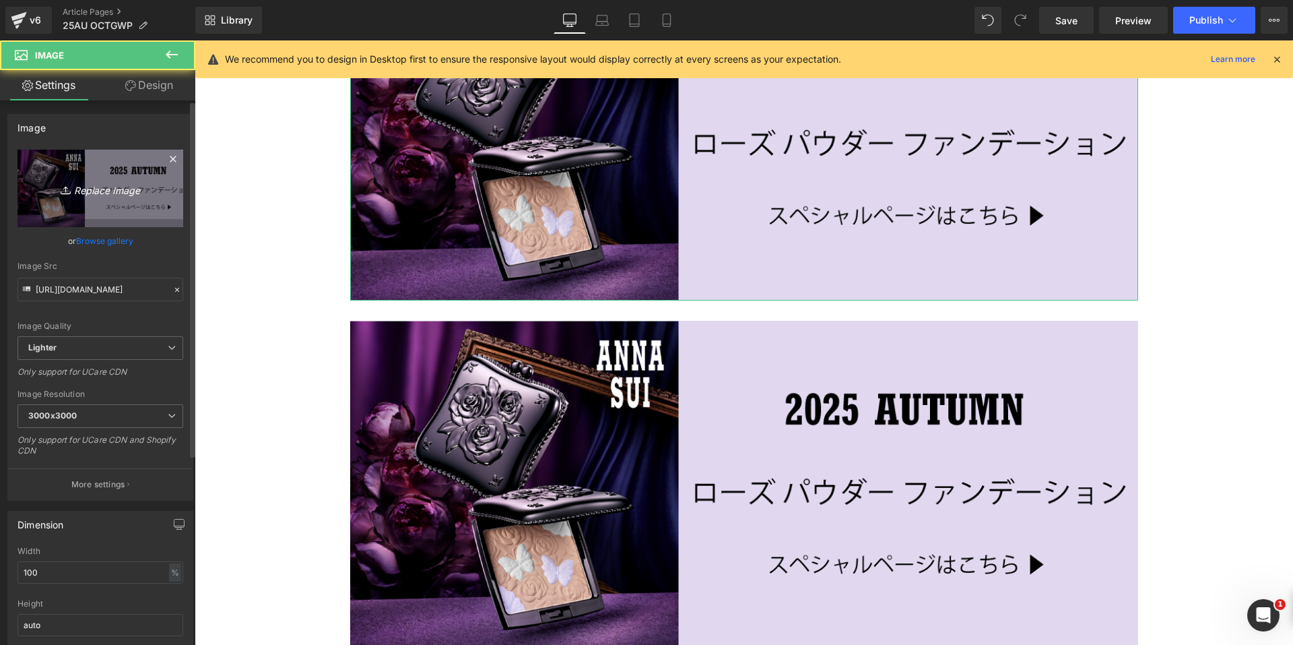
click at [108, 200] on link "Replace Image" at bounding box center [101, 188] width 166 height 77
type input "C:\fakepath\25au_nyc_3color_banner.png"
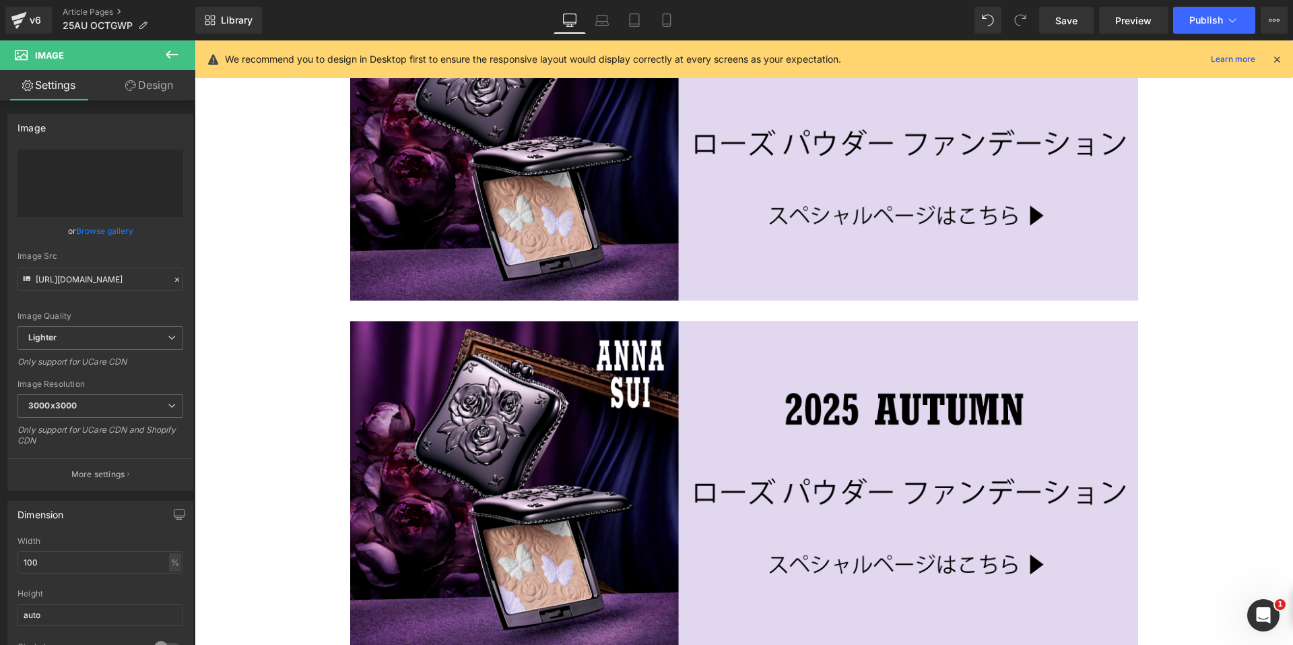
type input "https://ucarecdn.com/005e6e33-c0c3-4dd4-9c59-9323b088b188/-/format/auto/-/previ…"
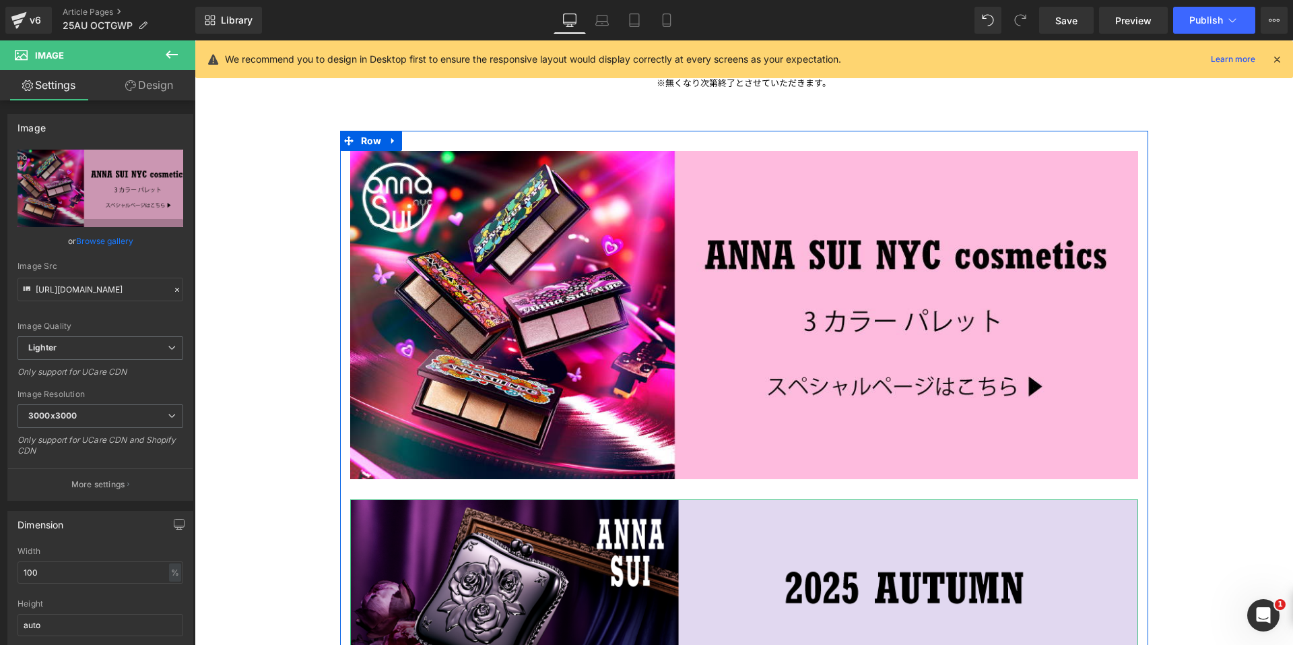
scroll to position [1657, 0]
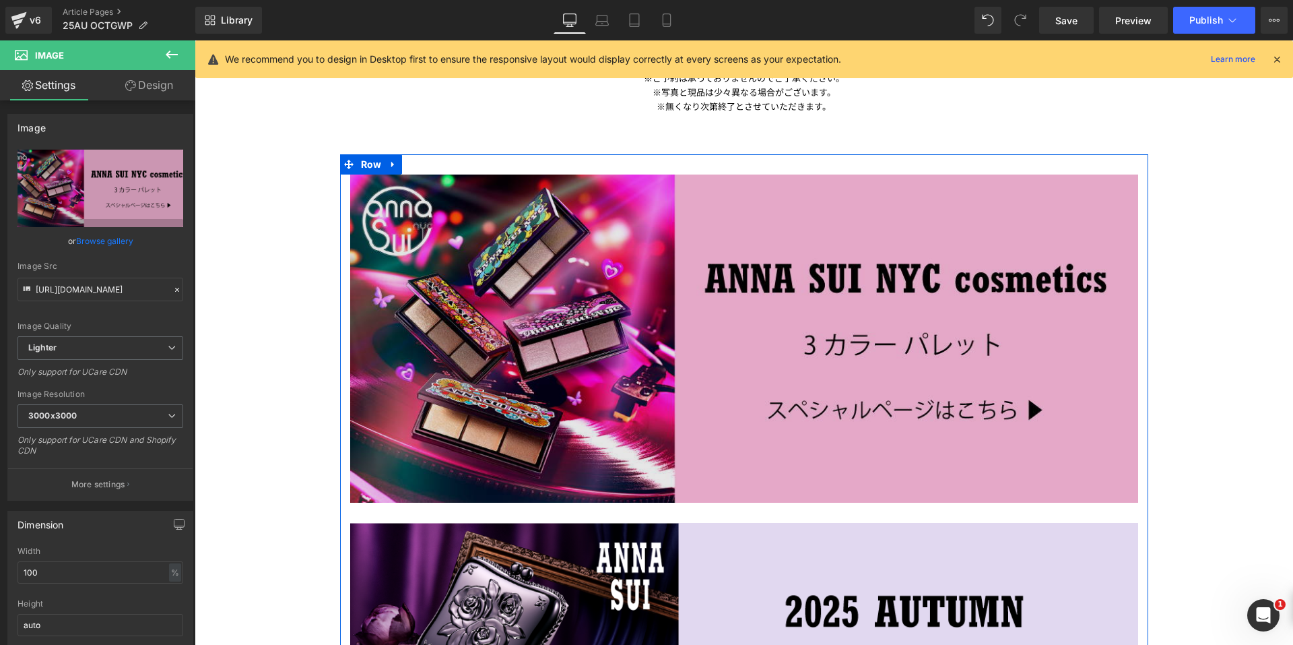
click at [729, 414] on img at bounding box center [744, 338] width 788 height 329
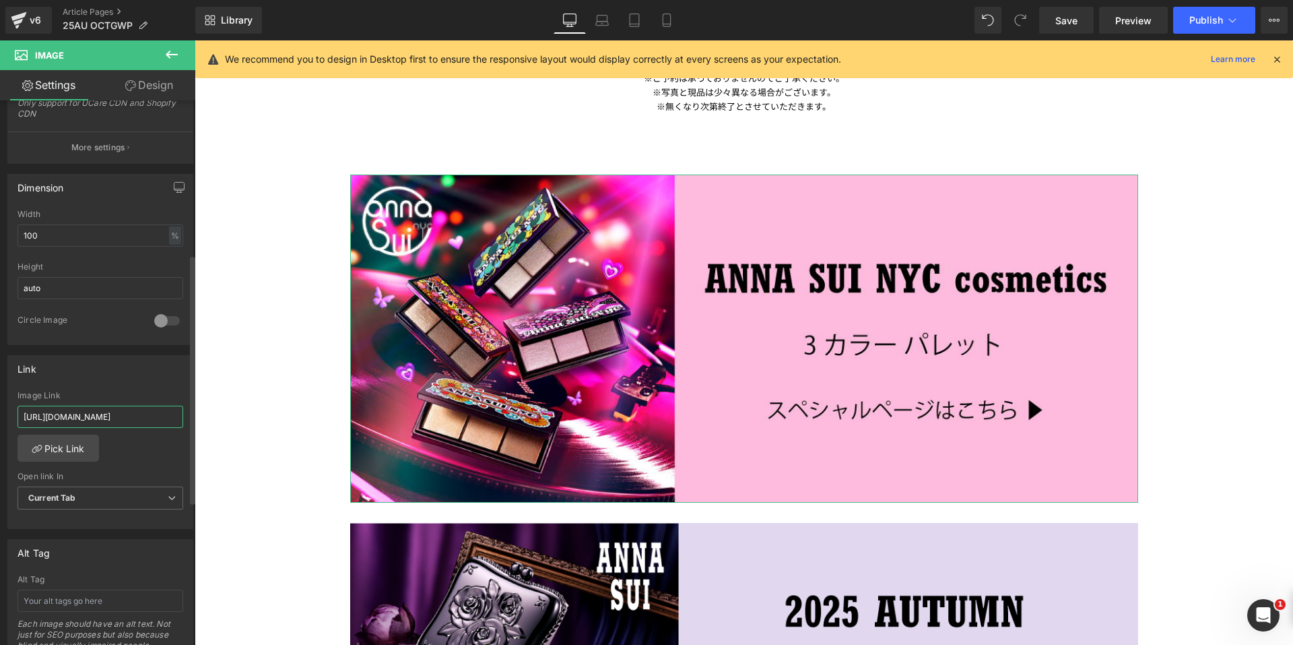
scroll to position [0, 36]
drag, startPoint x: 156, startPoint y: 416, endPoint x: 187, endPoint y: 418, distance: 31.7
click at [187, 418] on div "Link https://annasui.co.jp/pages/25au_rosepowderfd Image Link https://annasui.c…" at bounding box center [100, 442] width 186 height 174
type input "https://annasui.co.jp/pages/25au_nyc"
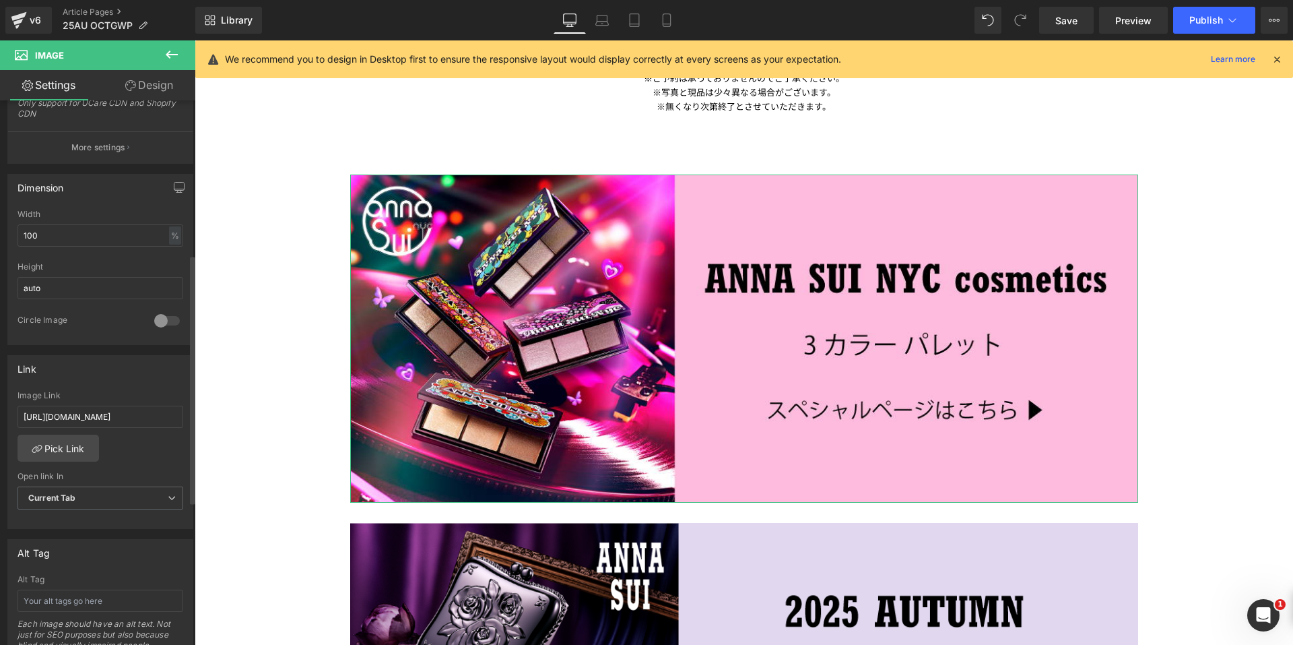
click at [158, 373] on div "Link" at bounding box center [100, 369] width 185 height 26
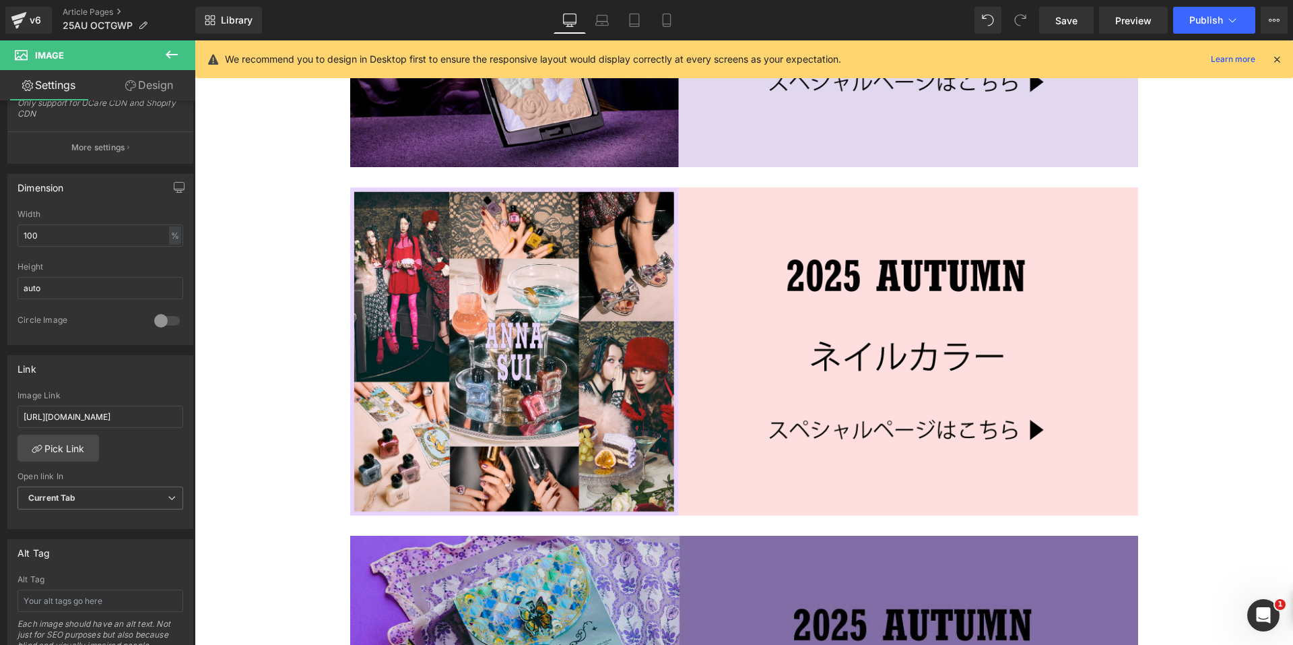
scroll to position [2331, 0]
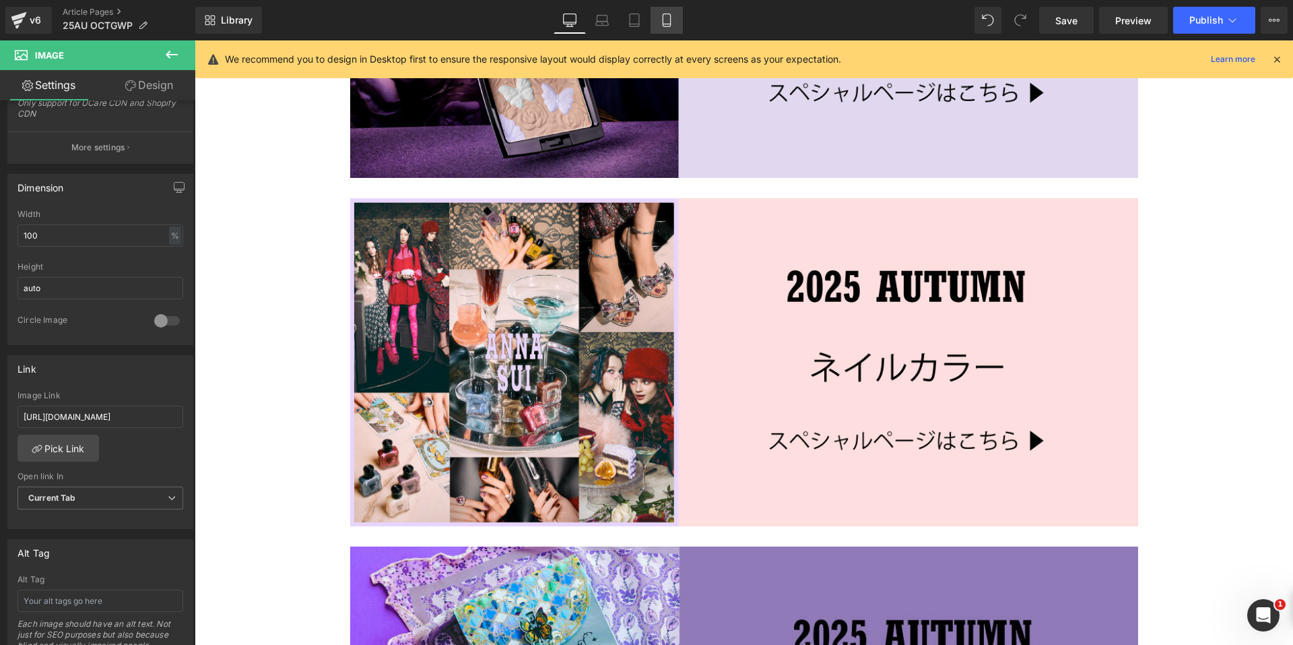
click at [670, 23] on icon at bounding box center [666, 19] width 13 height 13
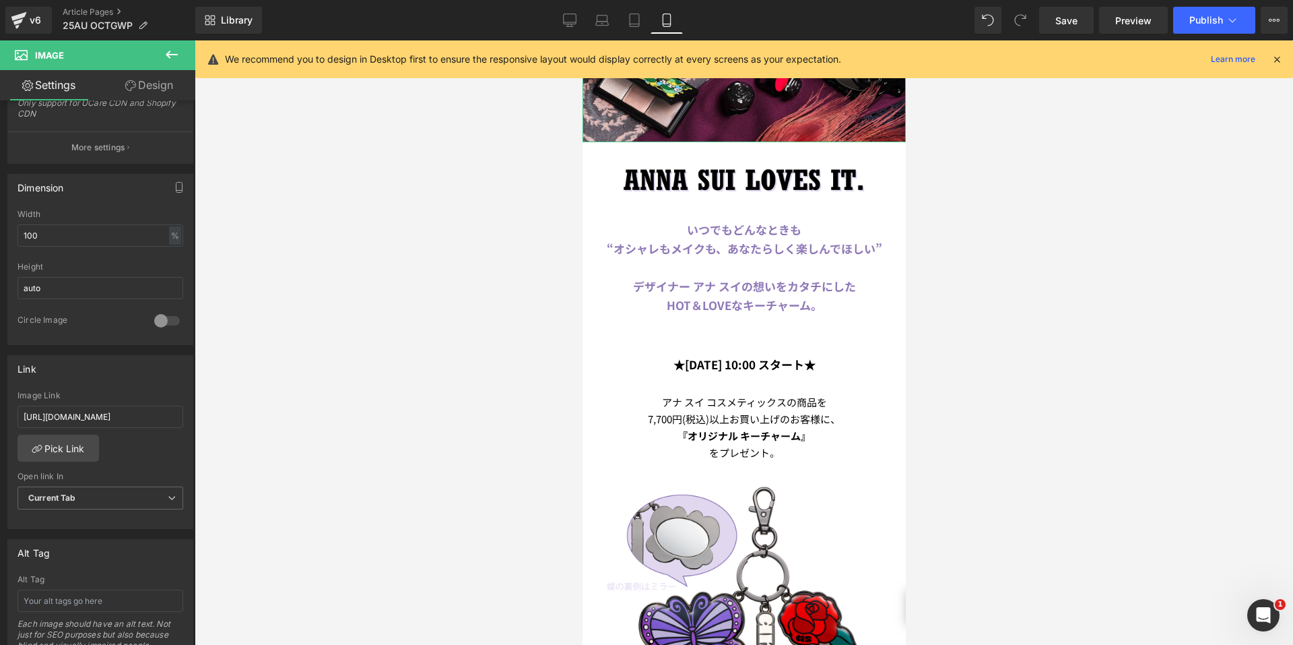
scroll to position [321, 0]
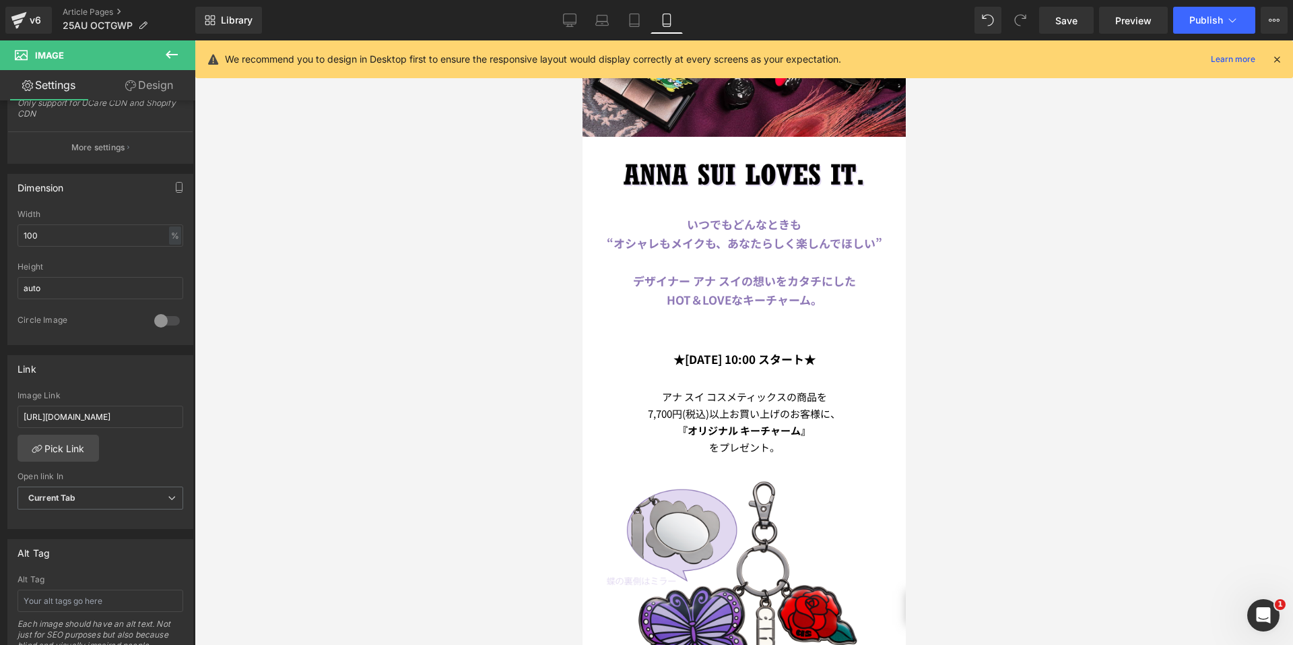
click at [730, 251] on div "いつでもどんなときも “オシャレもメイクも、あなたらしく楽しんでほしい” デザイナー アナ スイの想いをカタチにした HOT＆LOVEなキーチャーム。 …" at bounding box center [744, 262] width 330 height 94
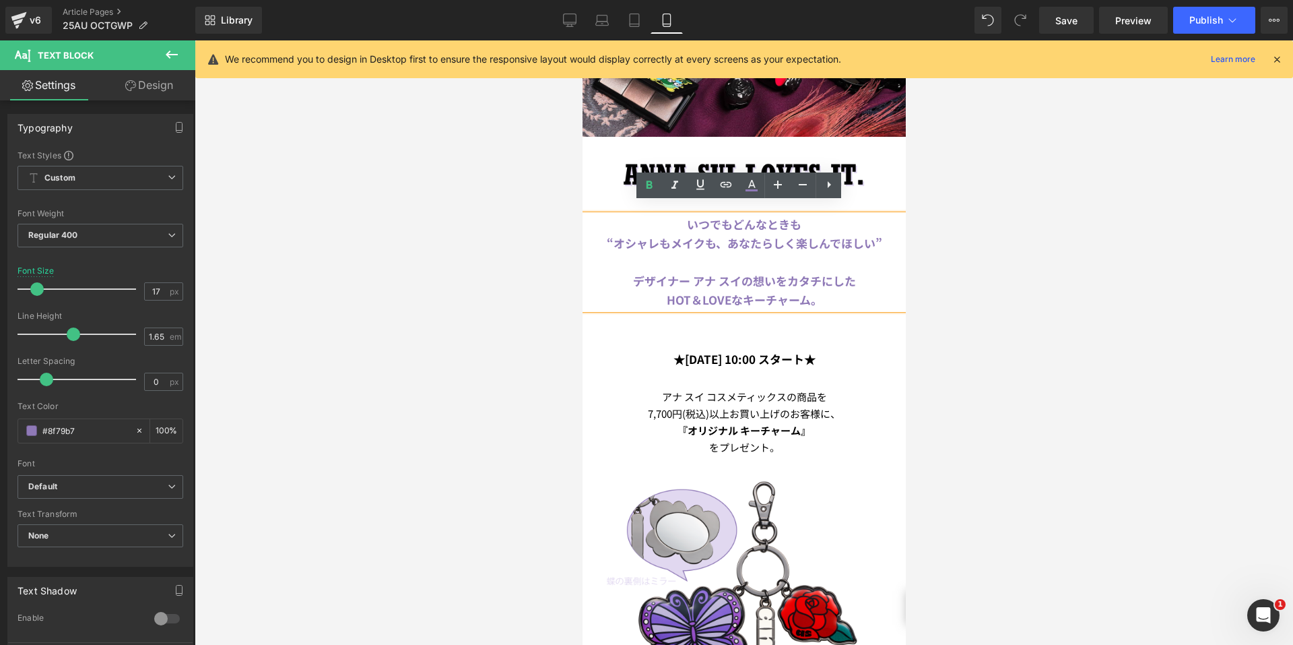
click at [723, 236] on b "“オシャレもメイクも、あなたらしく楽しんでほしい”" at bounding box center [744, 242] width 276 height 17
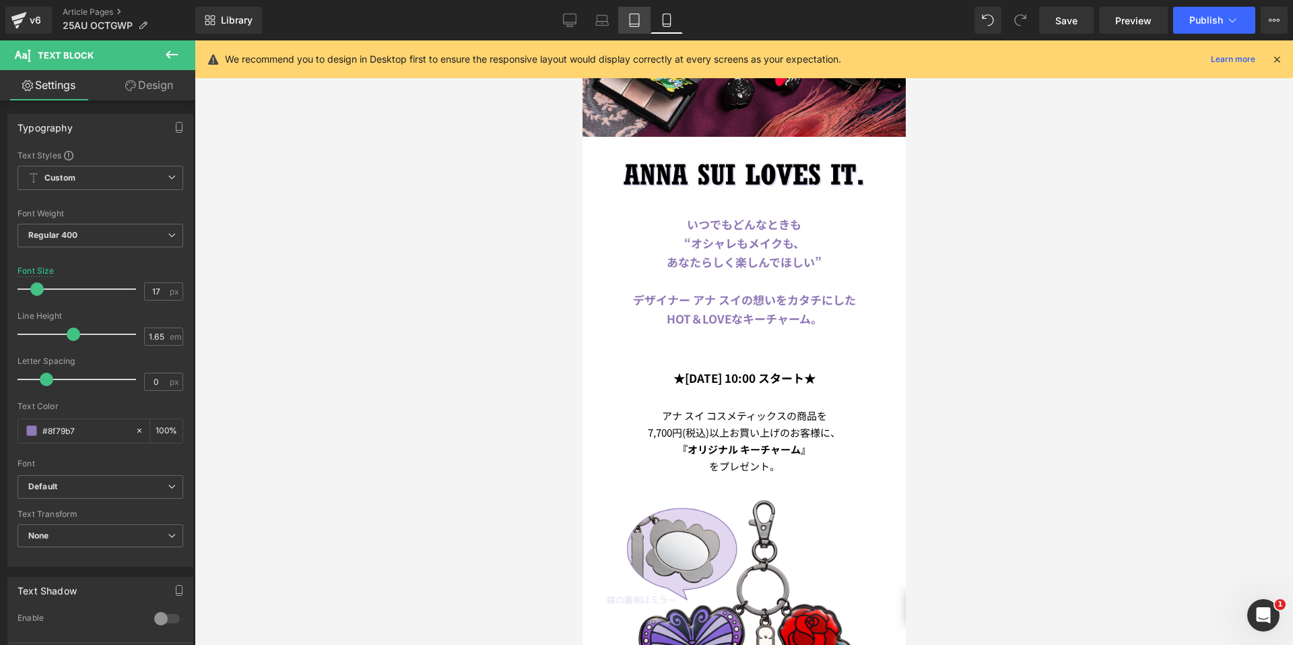
click at [638, 23] on icon at bounding box center [634, 19] width 13 height 13
type input "24"
type input "100"
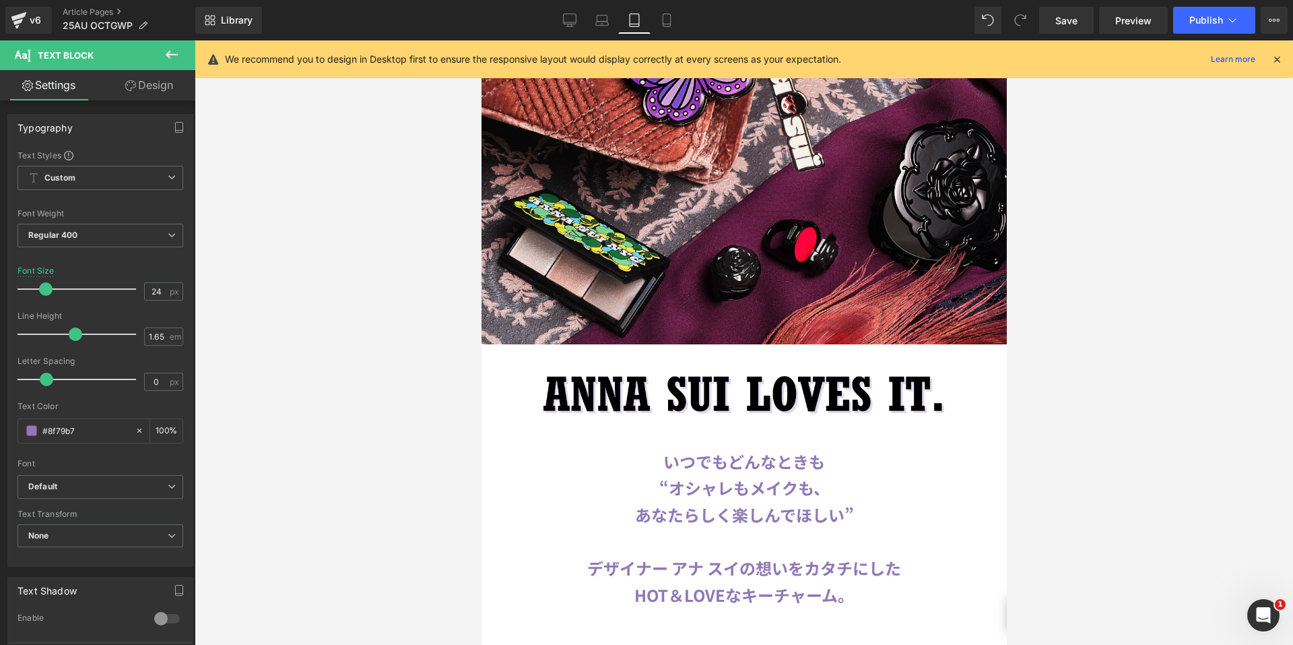
scroll to position [554, 0]
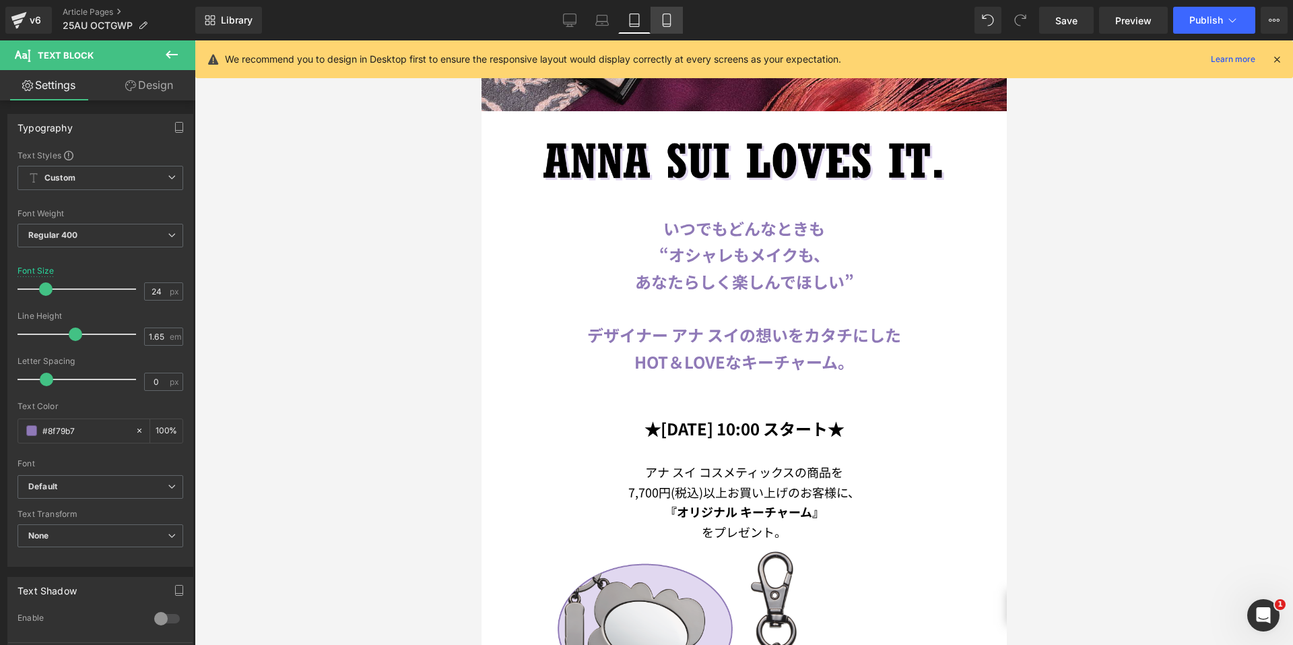
click at [678, 22] on link "Mobile" at bounding box center [667, 20] width 32 height 27
type input "17"
type input "100"
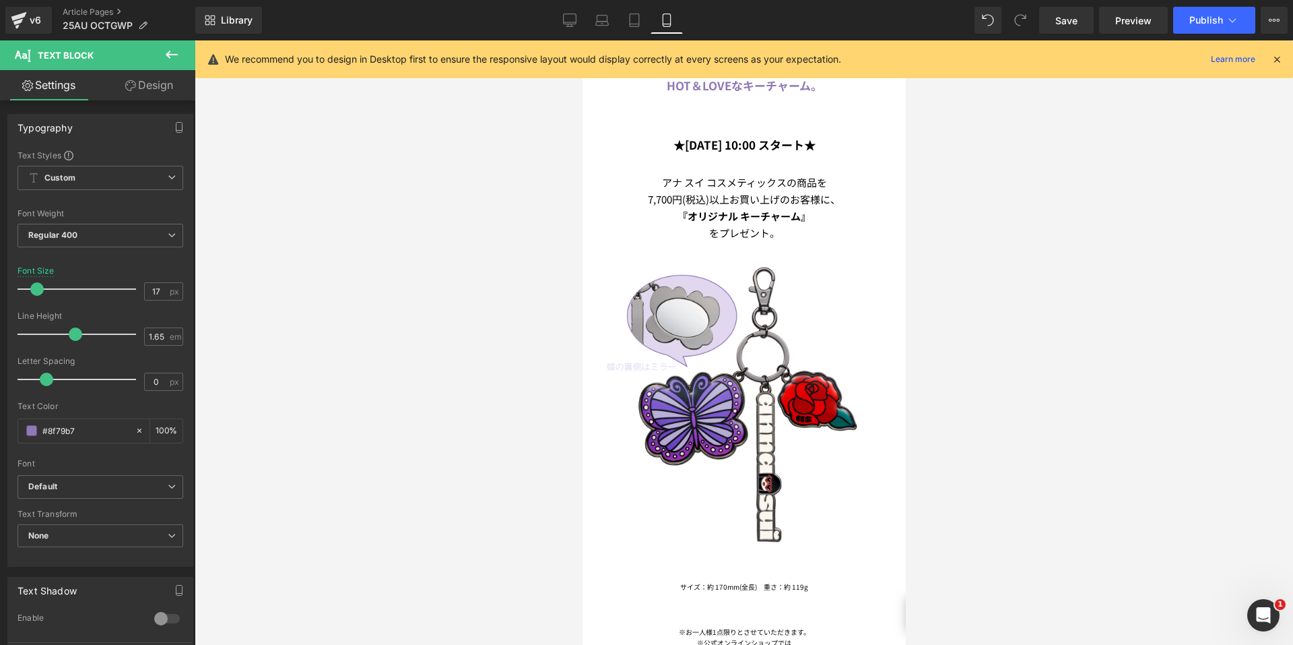
scroll to position [321, 0]
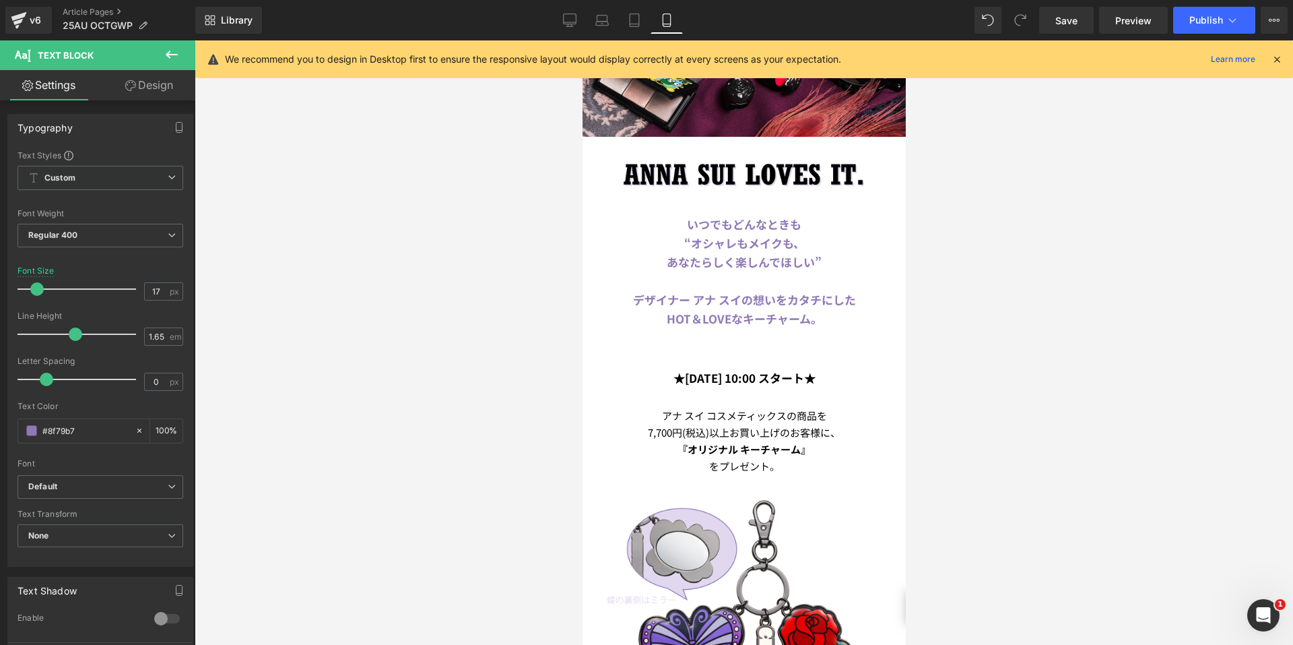
click at [703, 267] on span at bounding box center [702, 262] width 14 height 16
click at [562, 25] on link "Desktop" at bounding box center [570, 20] width 32 height 27
type input "24"
type input "100"
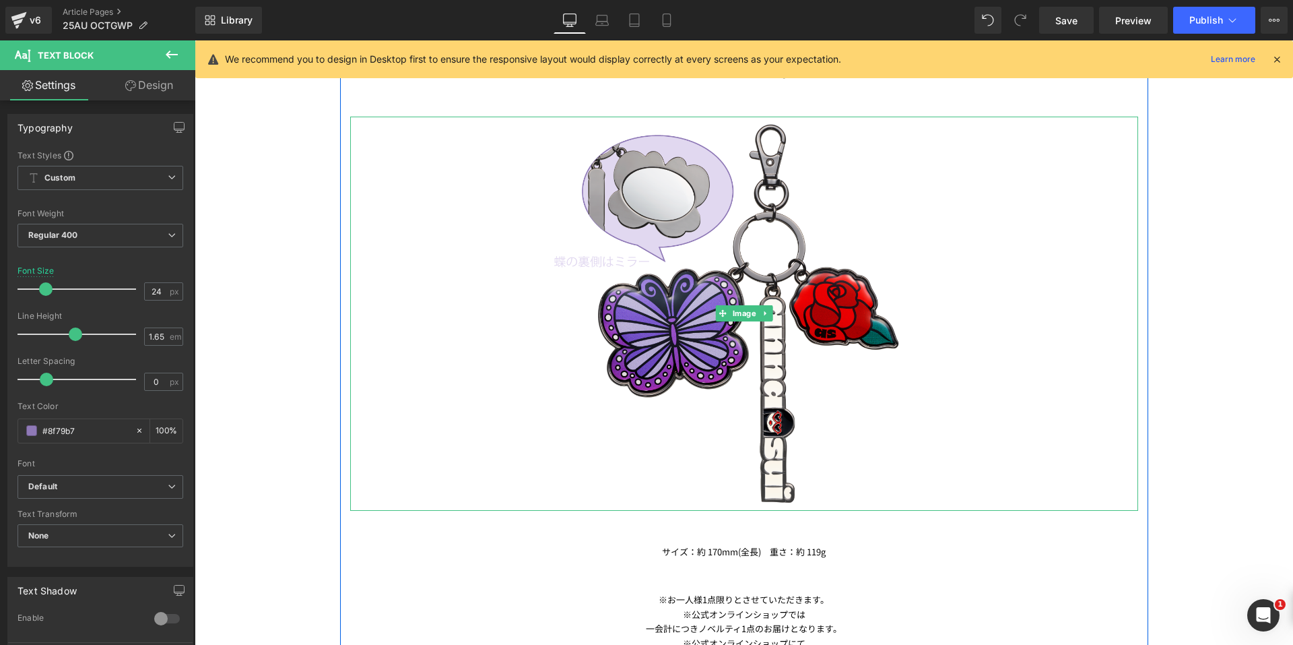
scroll to position [1279, 0]
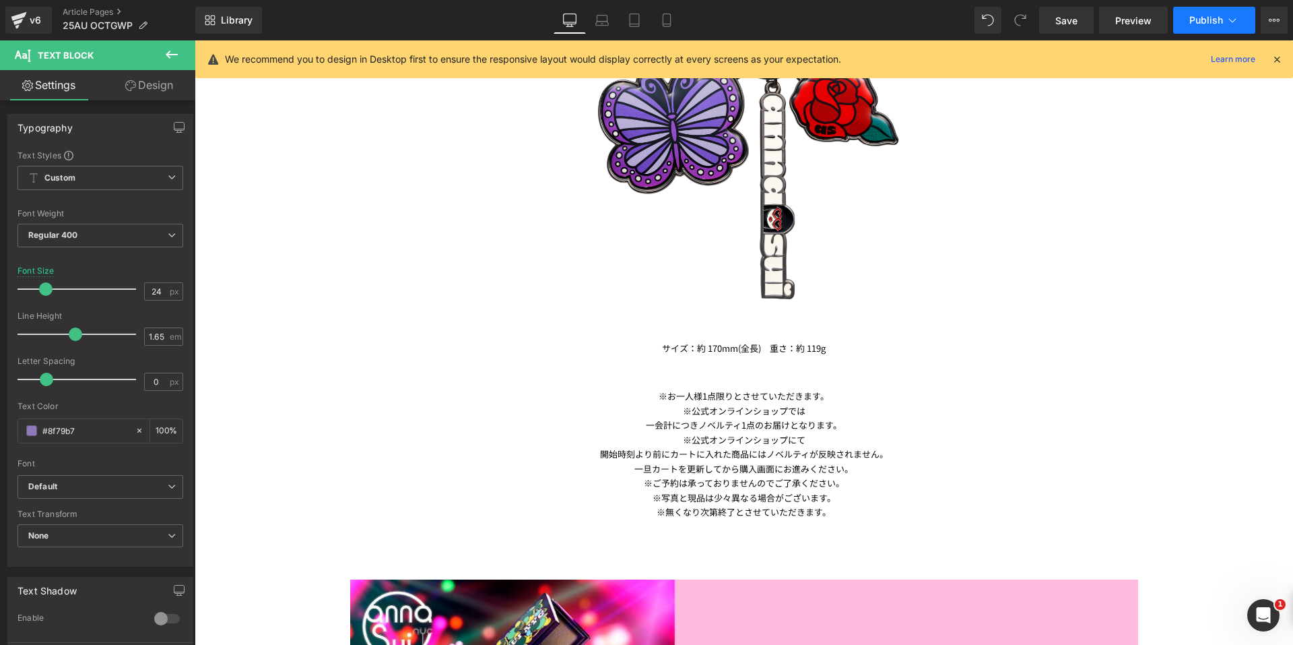
click at [1196, 15] on span "Publish" at bounding box center [1207, 20] width 34 height 11
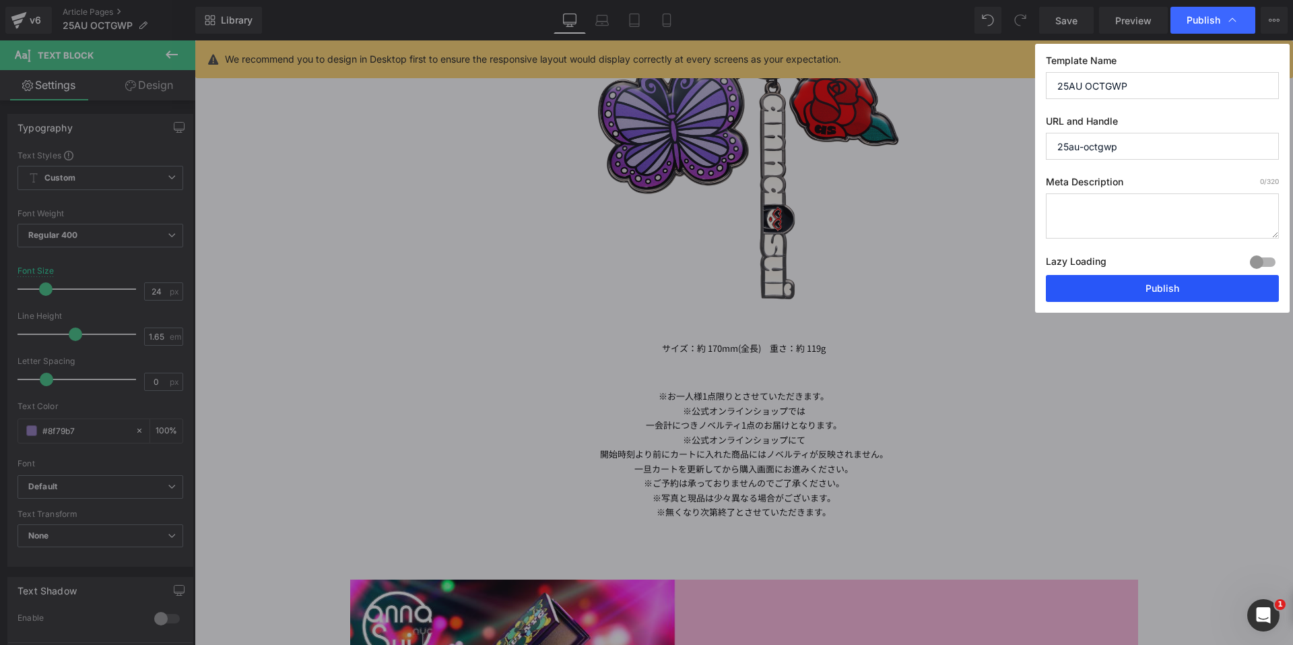
click at [1112, 280] on button "Publish" at bounding box center [1162, 288] width 233 height 27
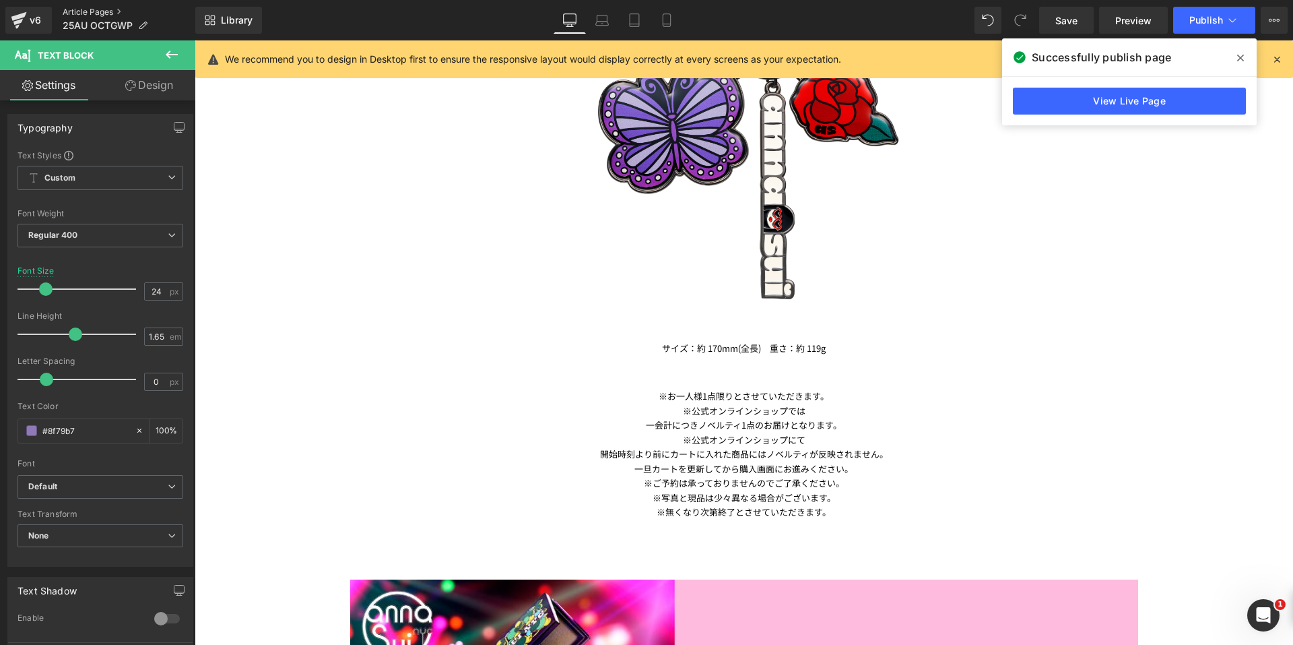
click at [72, 11] on link "Article Pages" at bounding box center [129, 12] width 133 height 11
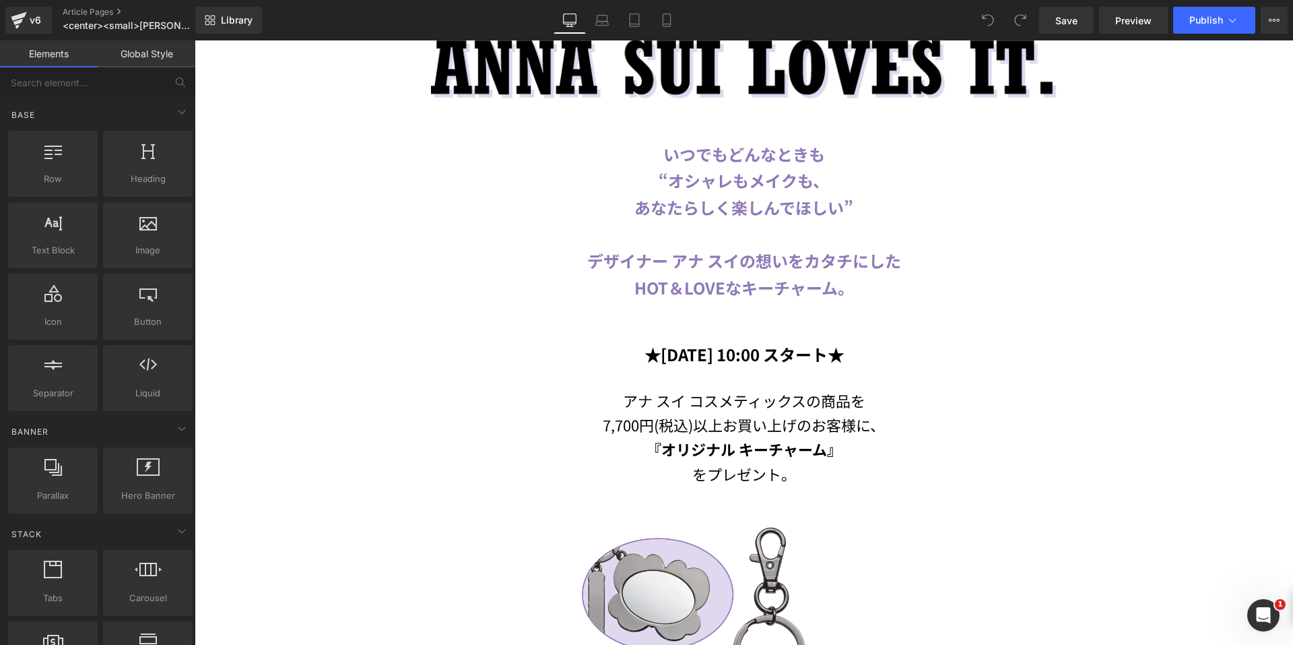
scroll to position [674, 0]
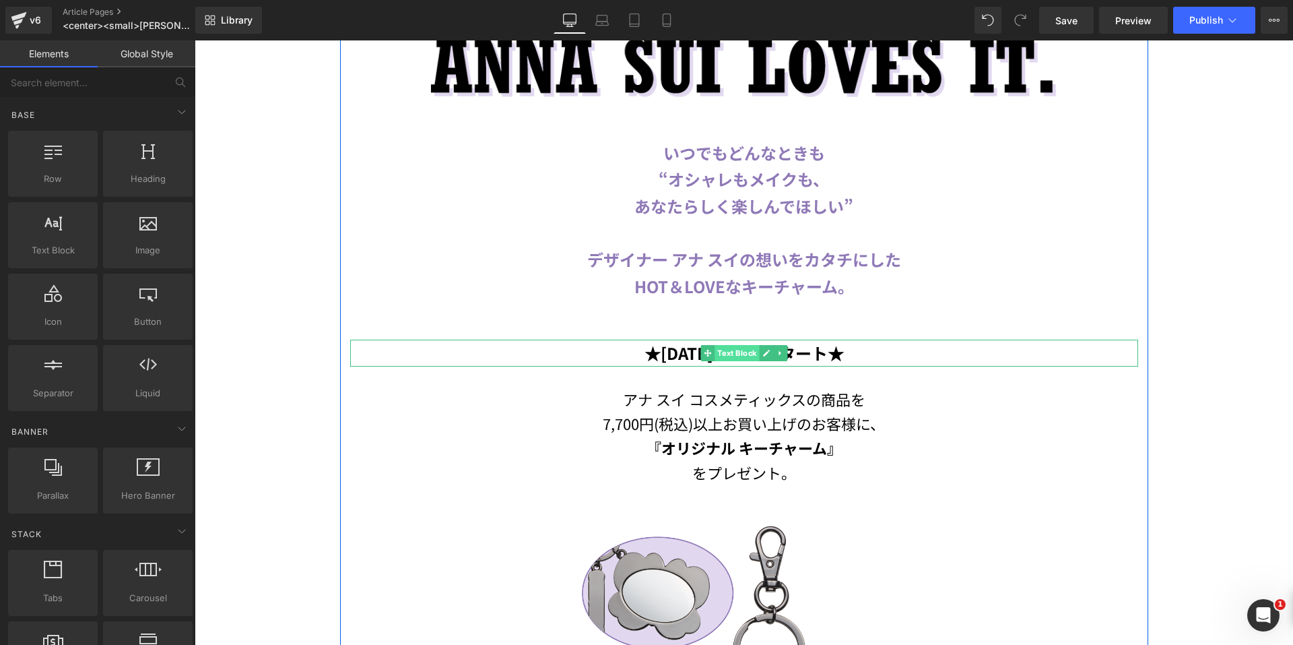
click at [715, 352] on span "Text Block" at bounding box center [737, 353] width 44 height 16
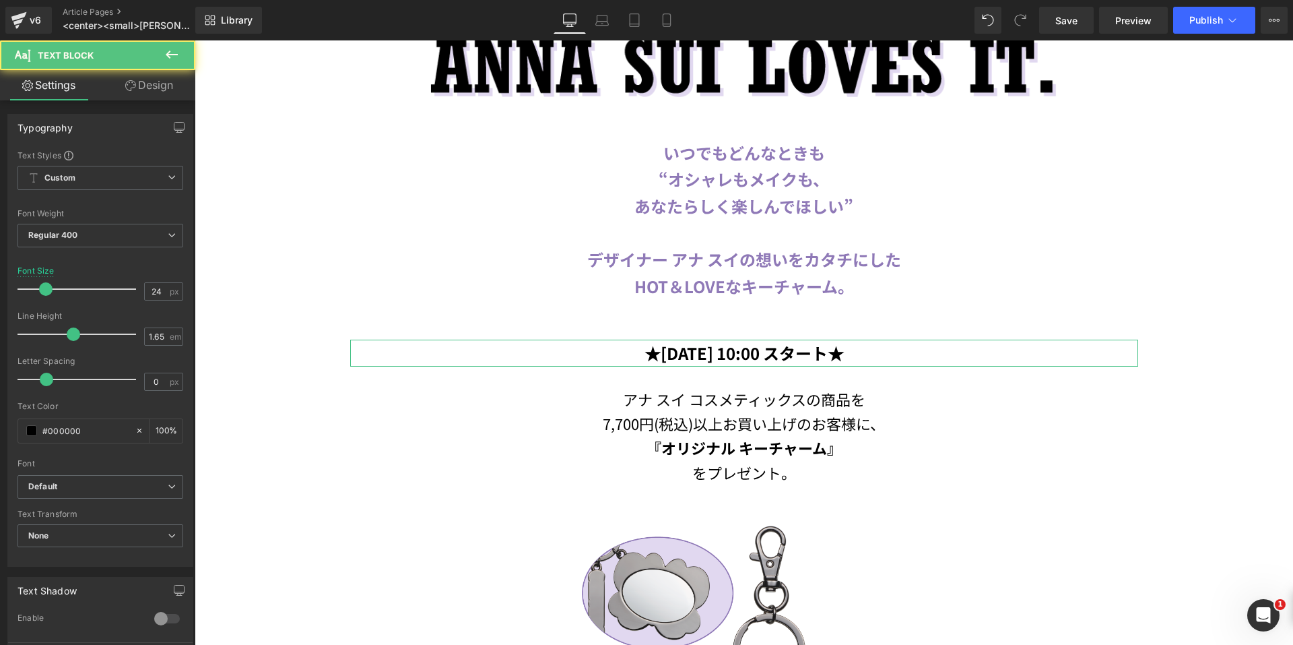
click at [138, 87] on link "Design" at bounding box center [149, 85] width 98 height 30
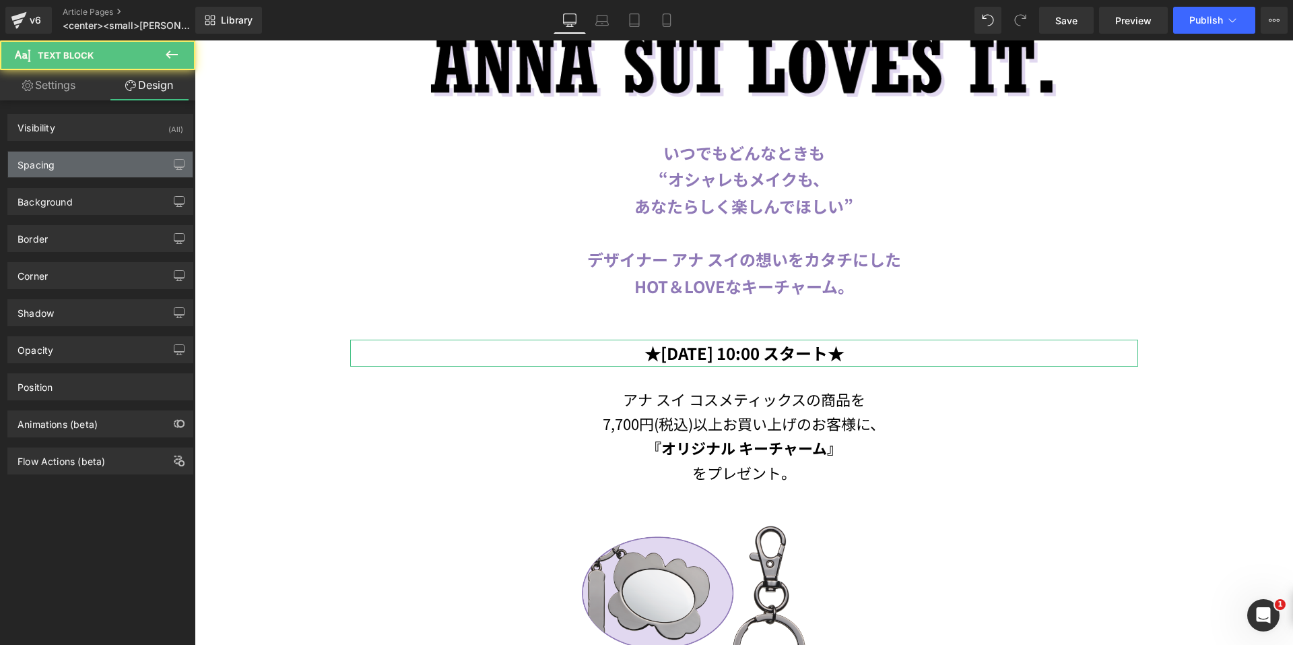
click at [100, 167] on div "Spacing" at bounding box center [100, 165] width 185 height 26
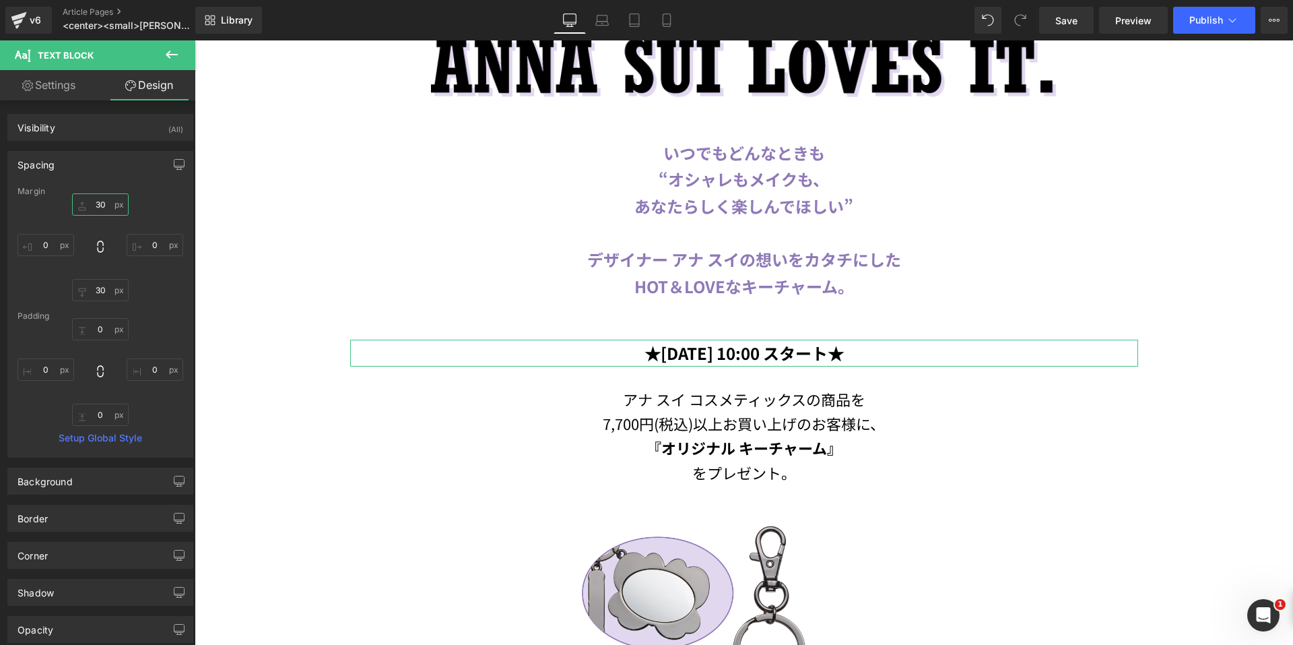
click at [92, 207] on input "30" at bounding box center [100, 204] width 57 height 22
type input "50"
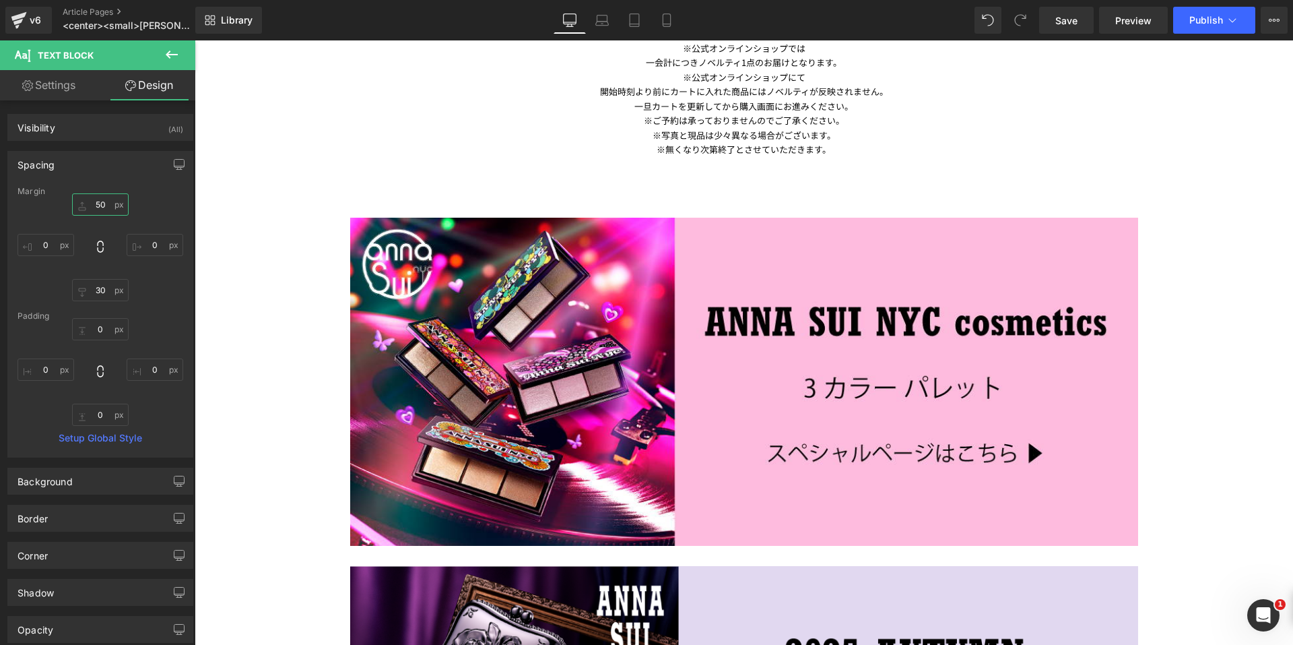
scroll to position [1617, 0]
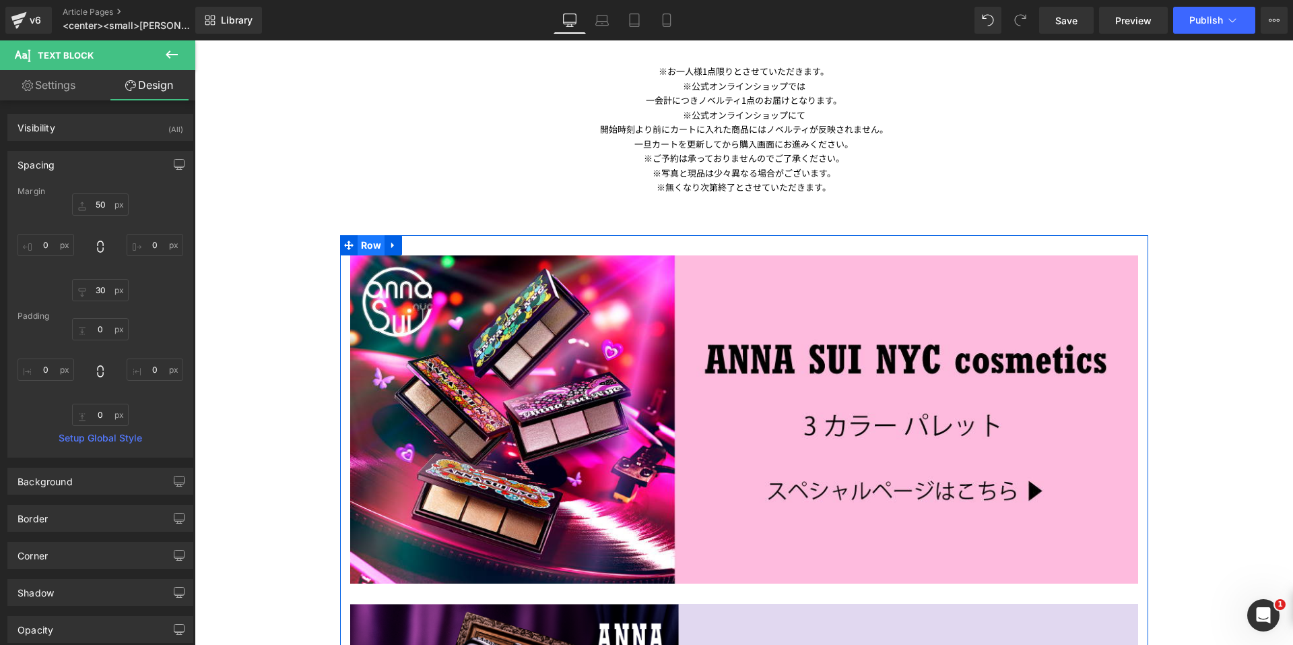
click at [358, 244] on span "Row" at bounding box center [372, 245] width 28 height 20
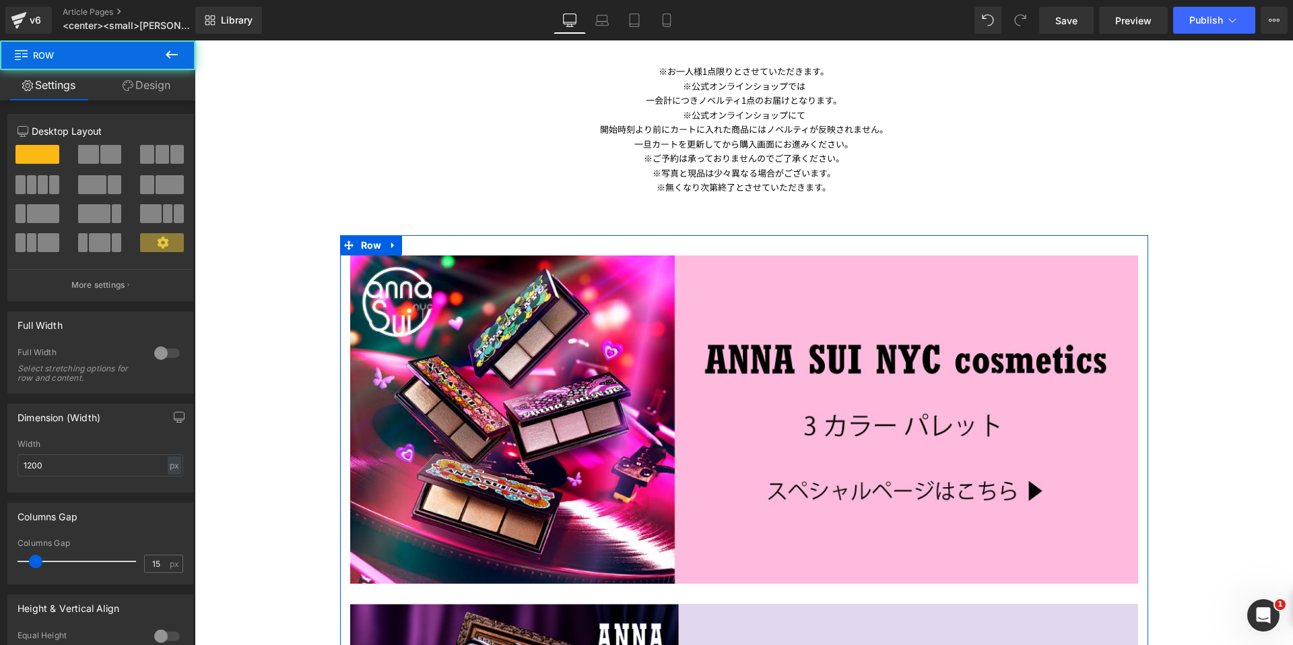
click at [129, 86] on icon at bounding box center [128, 85] width 11 height 11
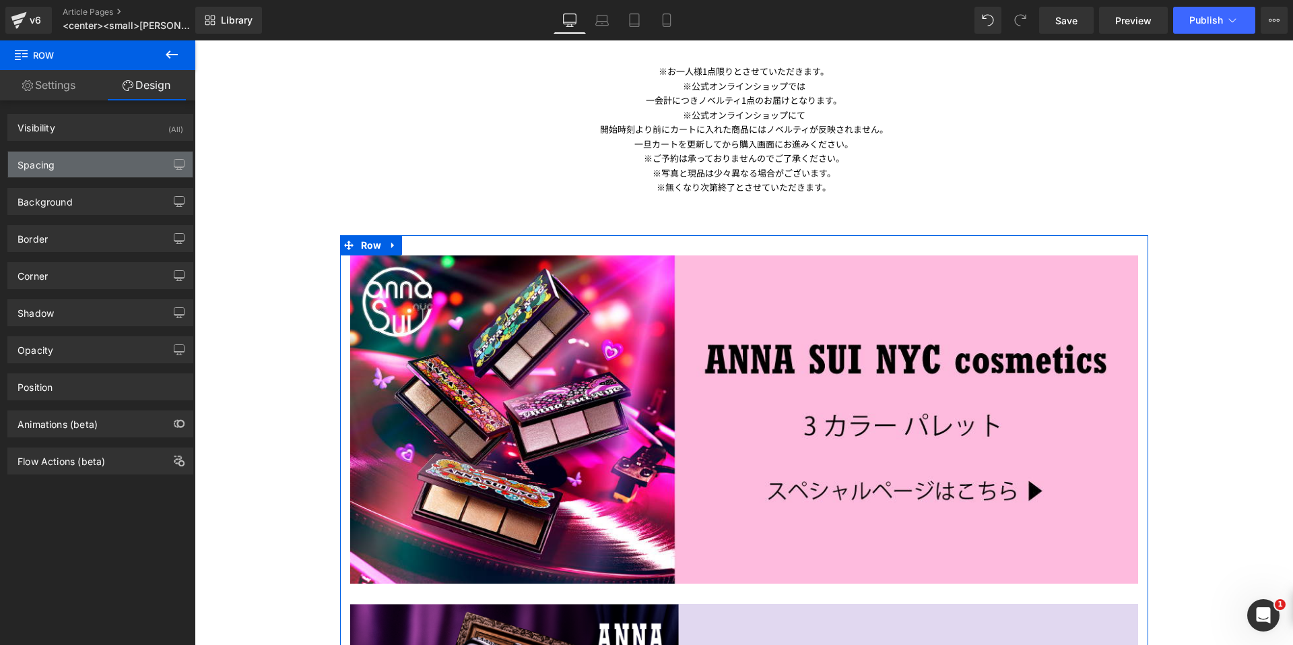
click at [102, 159] on div "Spacing" at bounding box center [100, 165] width 185 height 26
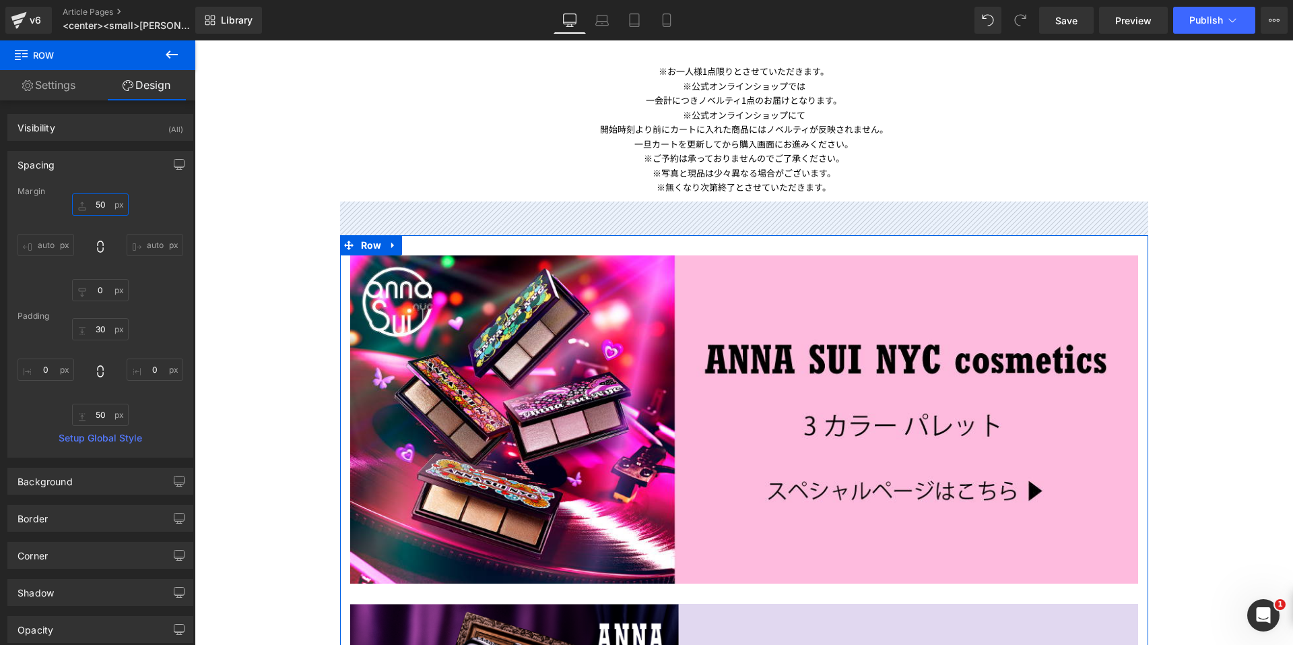
click at [86, 211] on input "50" at bounding box center [100, 204] width 57 height 22
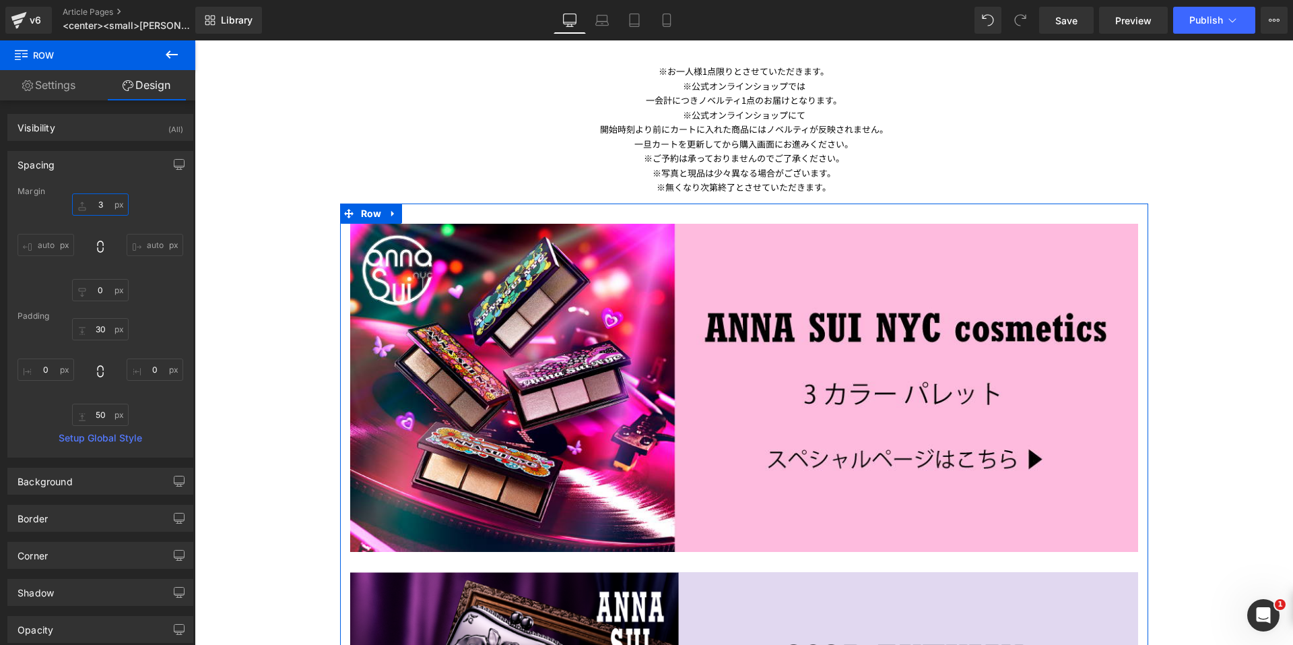
type input "30"
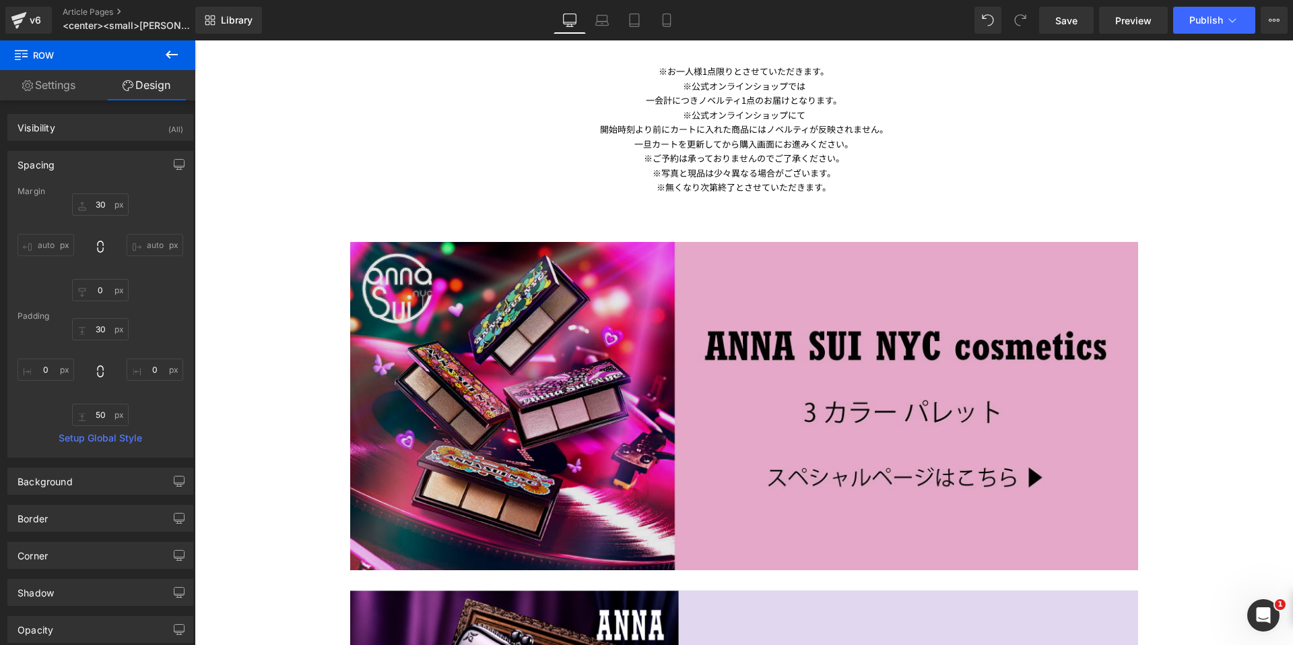
click at [521, 310] on img at bounding box center [744, 406] width 788 height 329
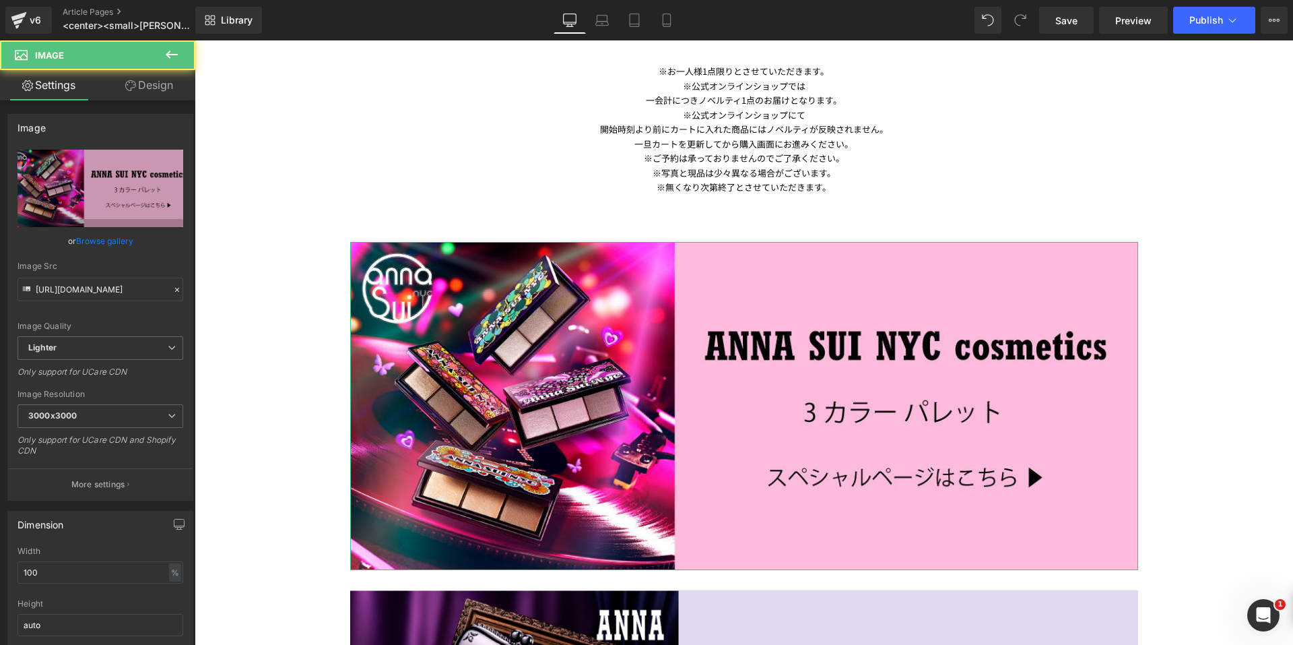
click at [150, 90] on link "Design" at bounding box center [149, 85] width 98 height 30
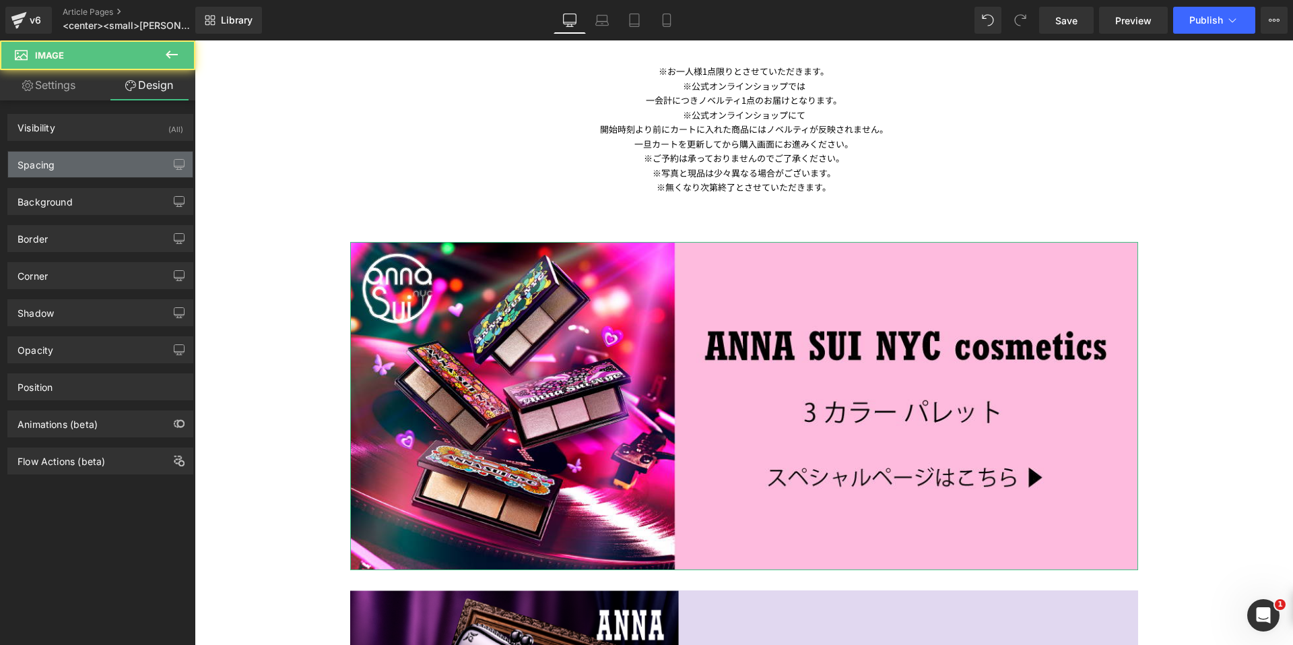
type input "0"
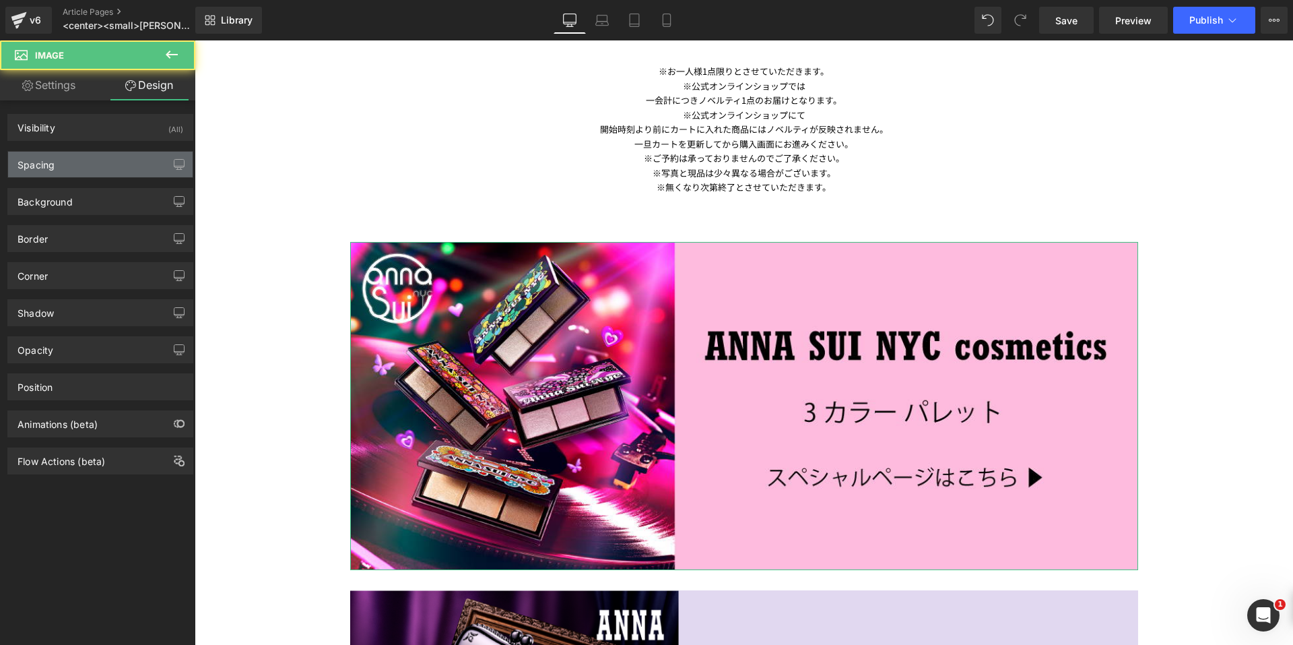
type input "0"
click at [96, 161] on div "Spacing" at bounding box center [100, 165] width 185 height 26
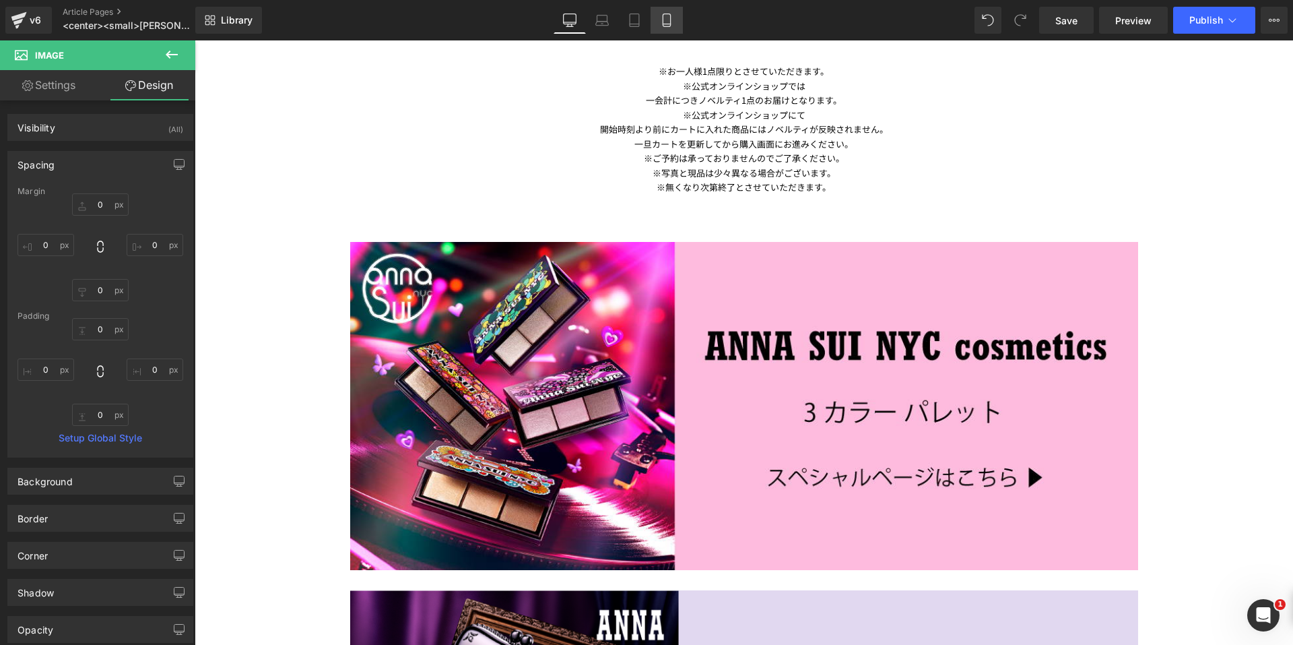
click at [676, 22] on link "Mobile" at bounding box center [667, 20] width 32 height 27
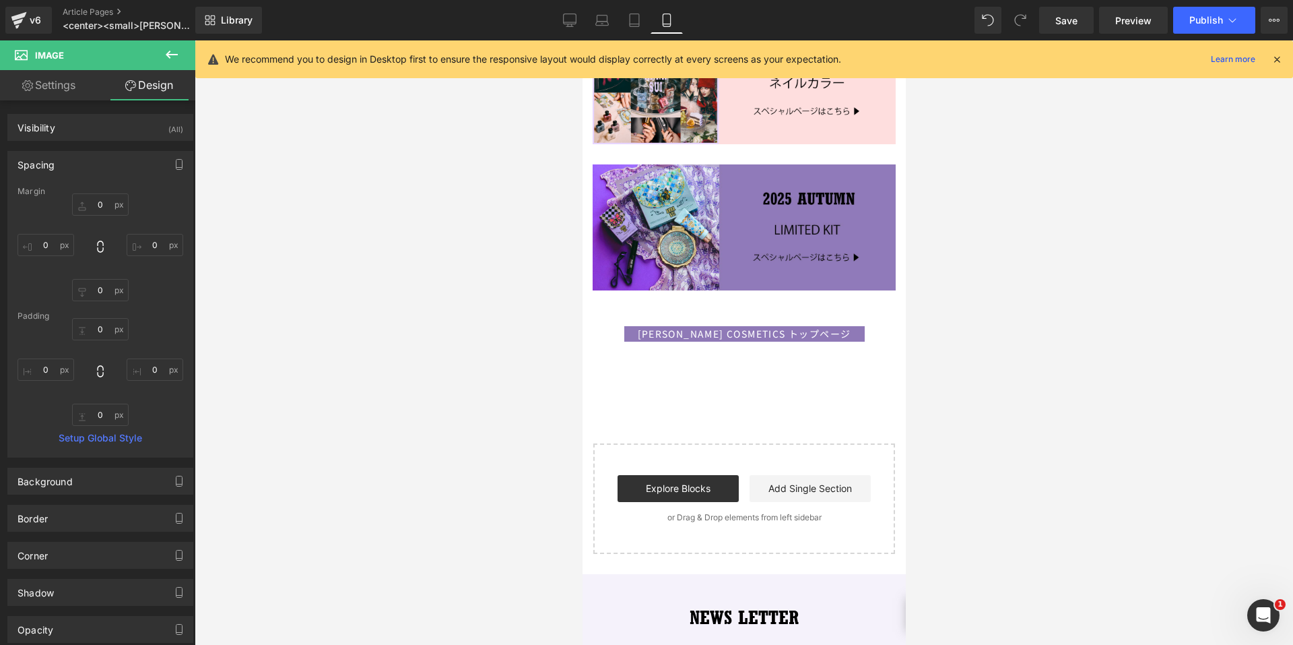
type input "0"
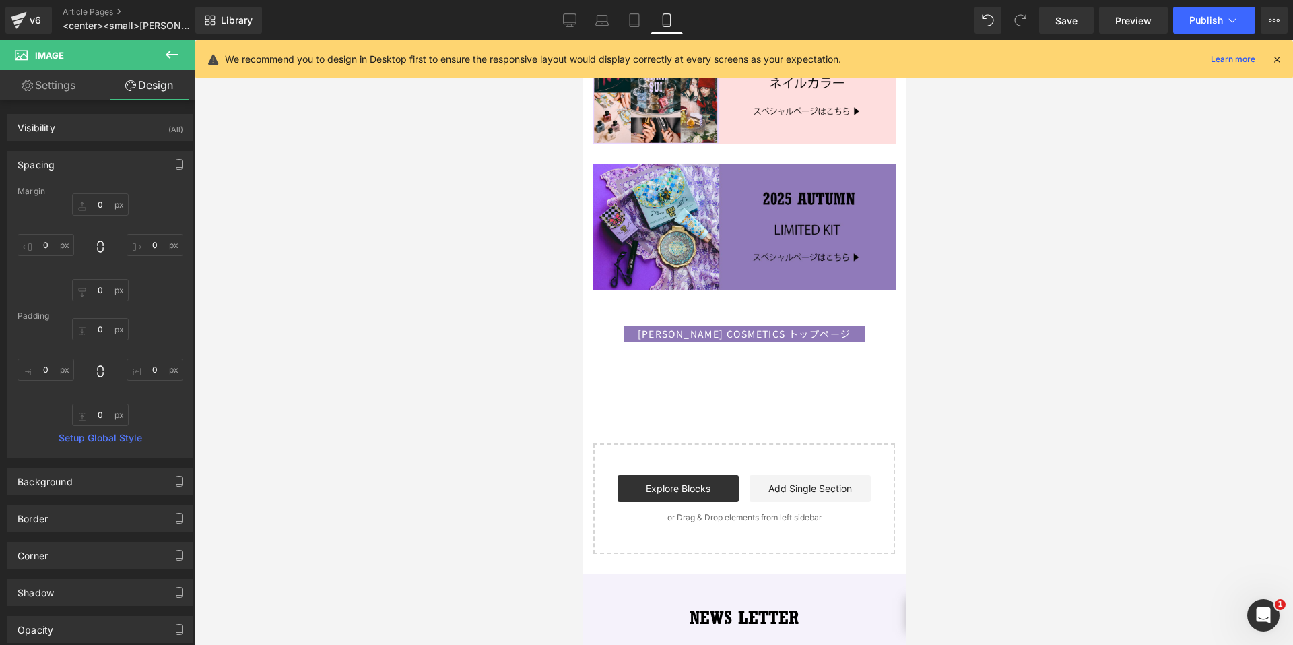
type input "0"
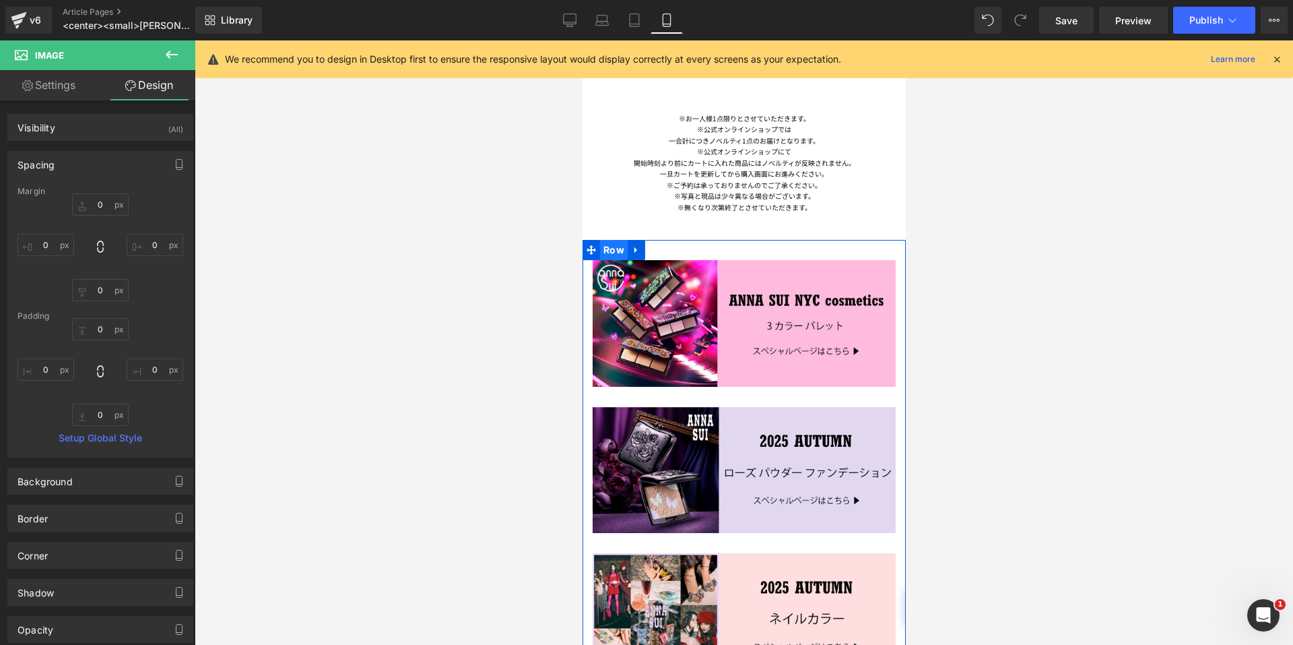
click at [604, 240] on span "Row" at bounding box center [614, 250] width 28 height 20
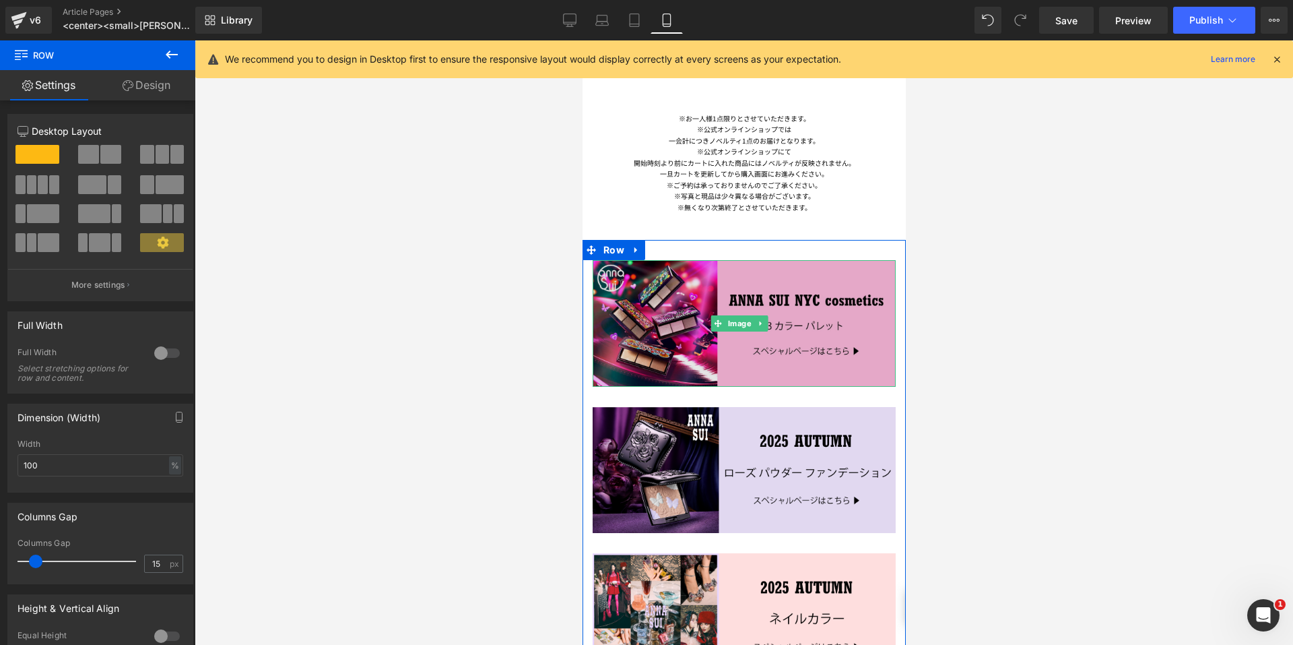
click at [714, 321] on img at bounding box center [743, 323] width 303 height 127
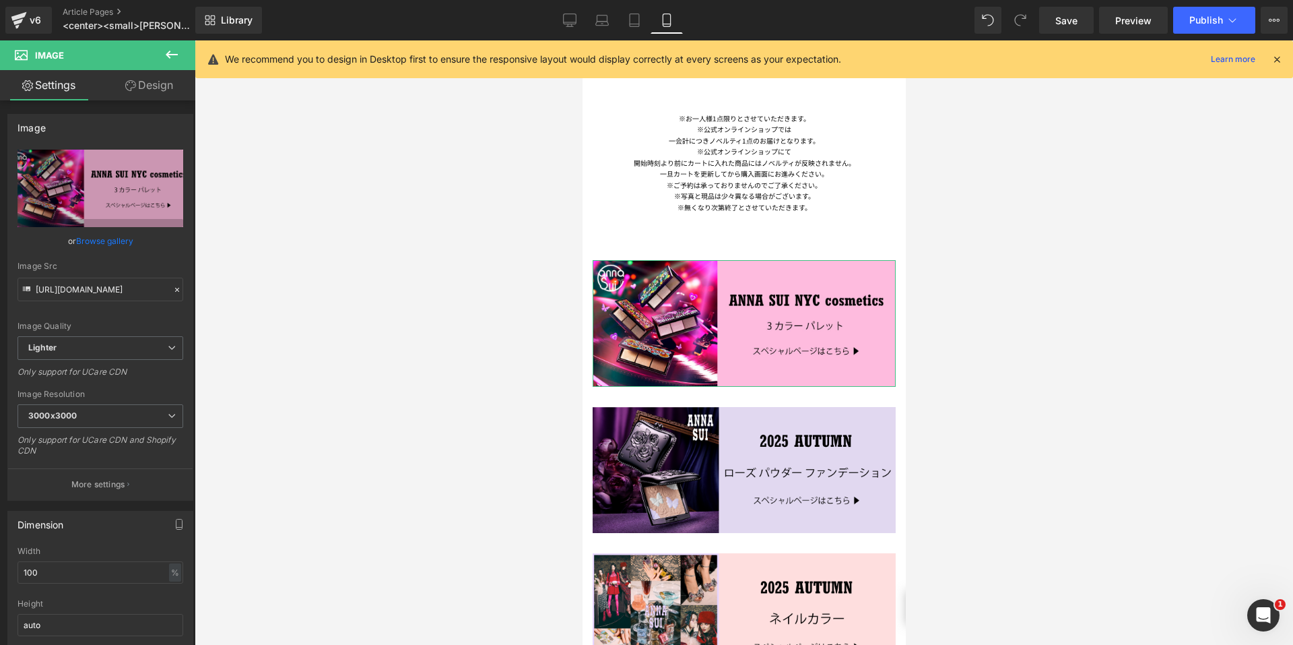
click at [149, 86] on link "Design" at bounding box center [149, 85] width 98 height 30
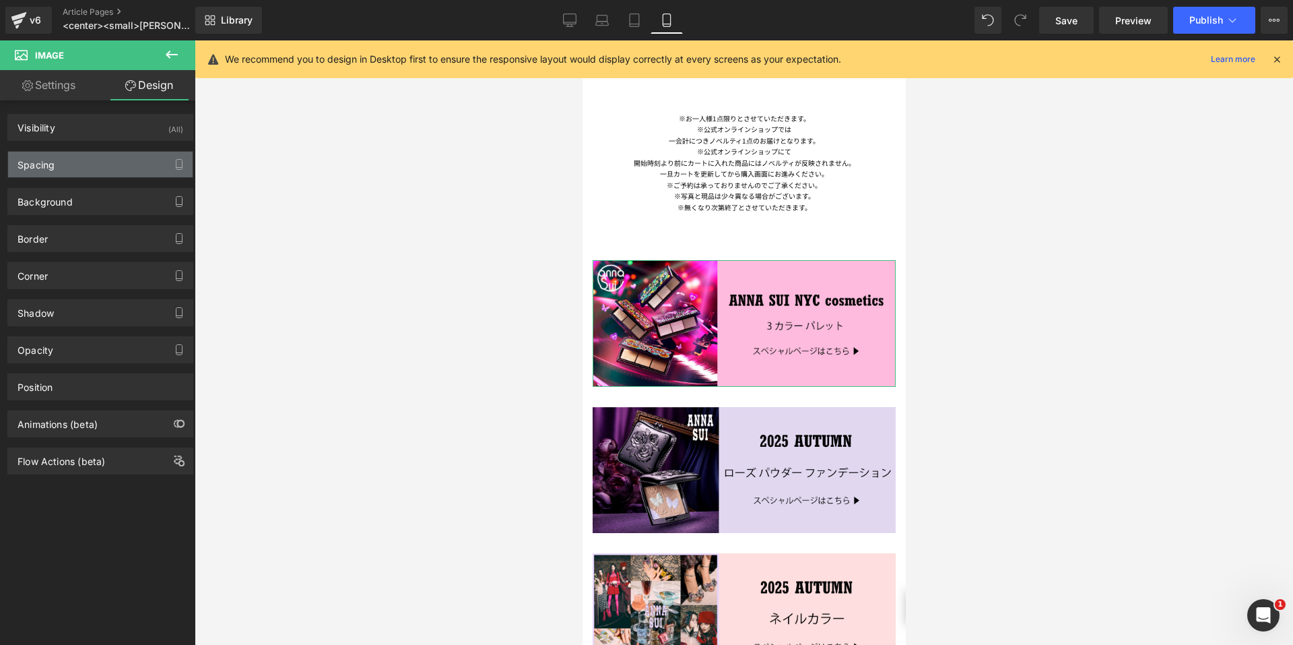
click at [96, 162] on div "Spacing" at bounding box center [100, 165] width 185 height 26
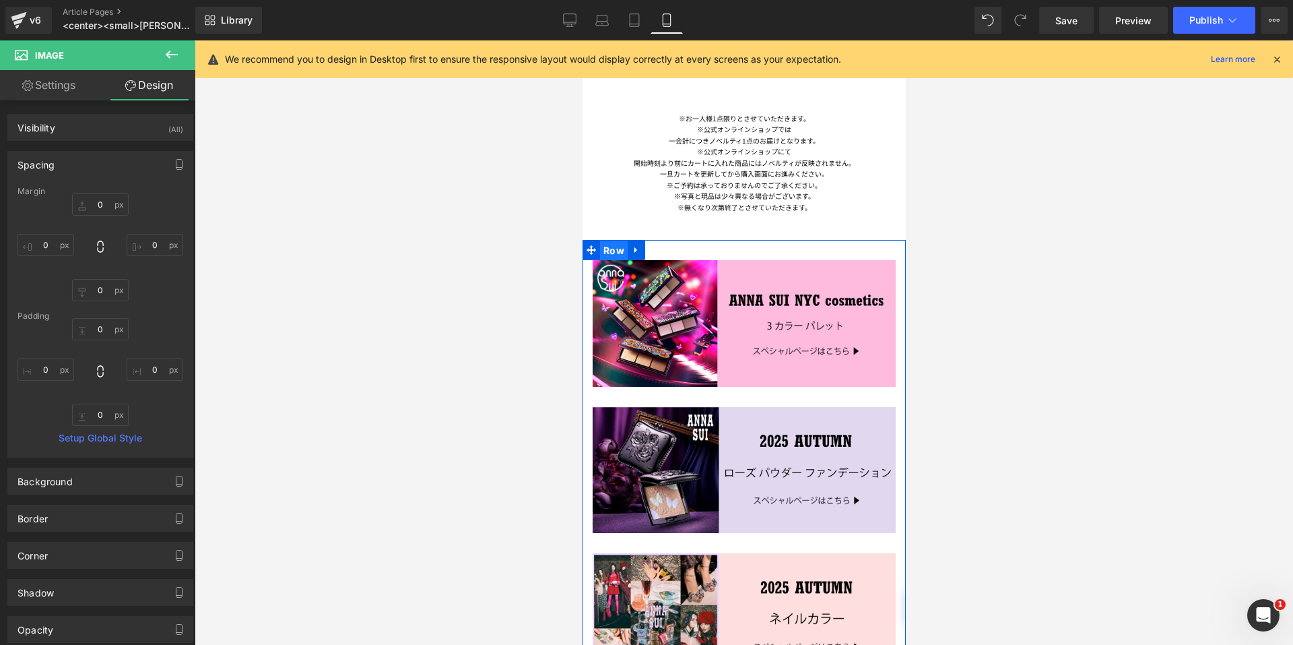
drag, startPoint x: 607, startPoint y: 232, endPoint x: 1080, endPoint y: 277, distance: 475.0
click at [607, 240] on span "Row" at bounding box center [614, 250] width 28 height 20
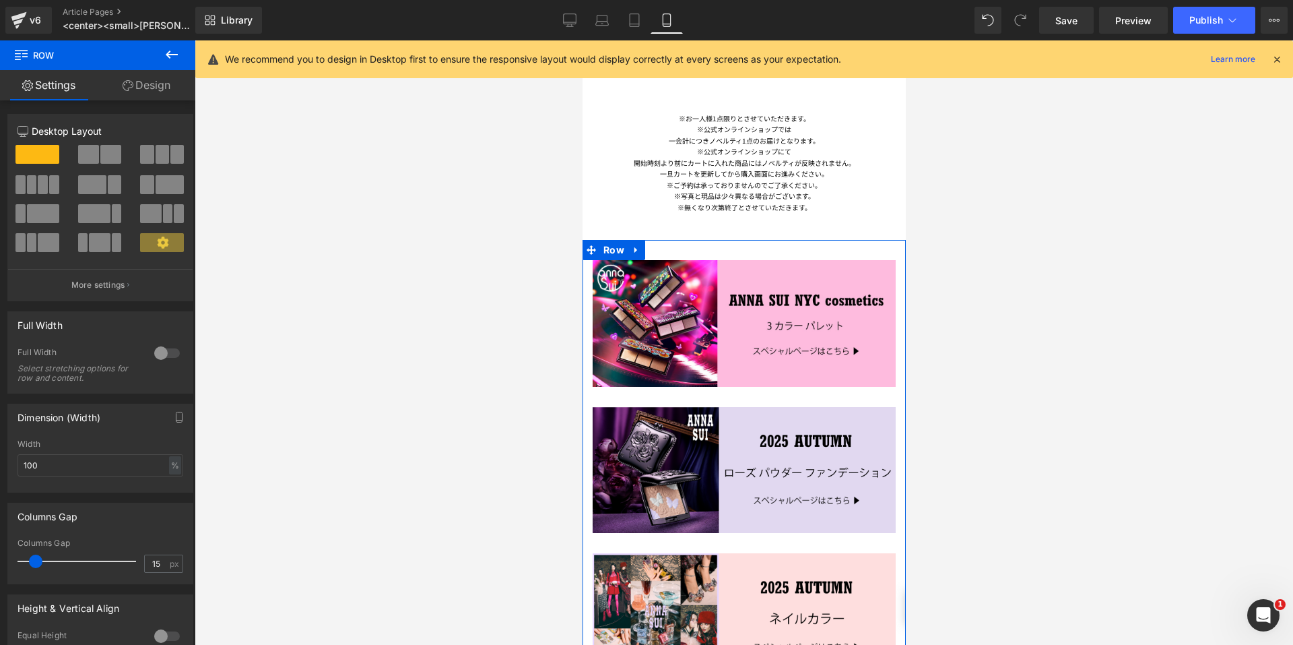
click at [155, 94] on link "Design" at bounding box center [147, 85] width 98 height 30
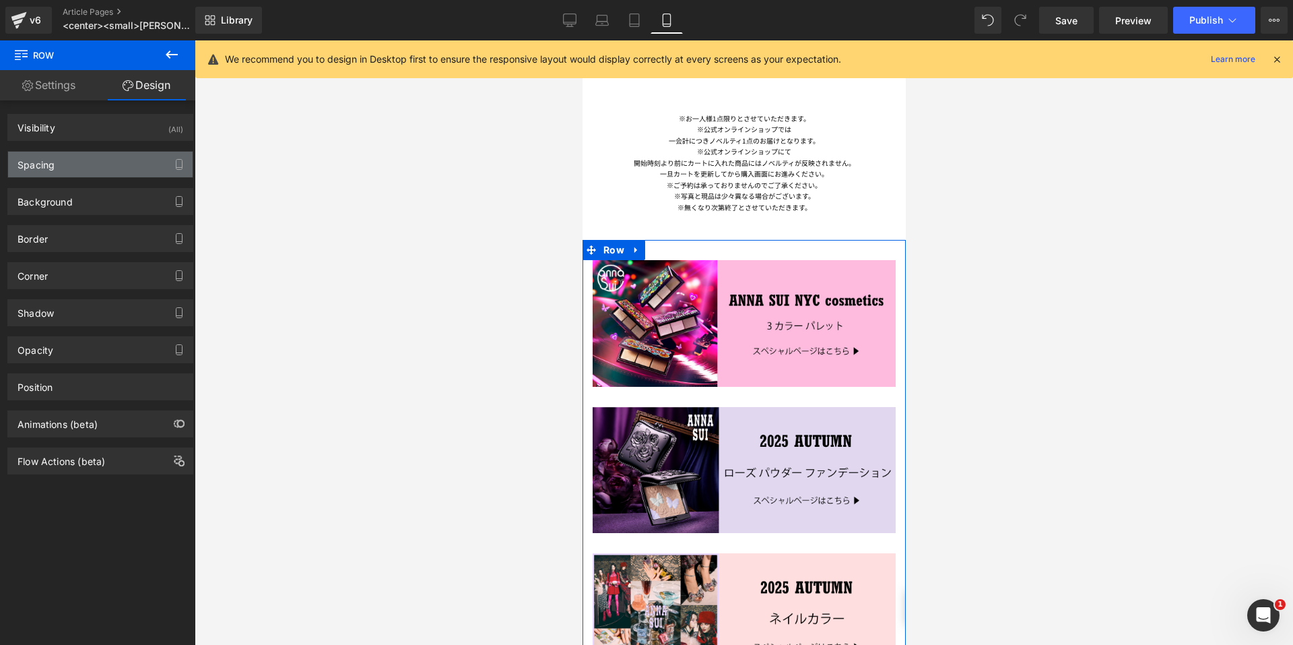
click at [86, 168] on div "Spacing" at bounding box center [100, 165] width 185 height 26
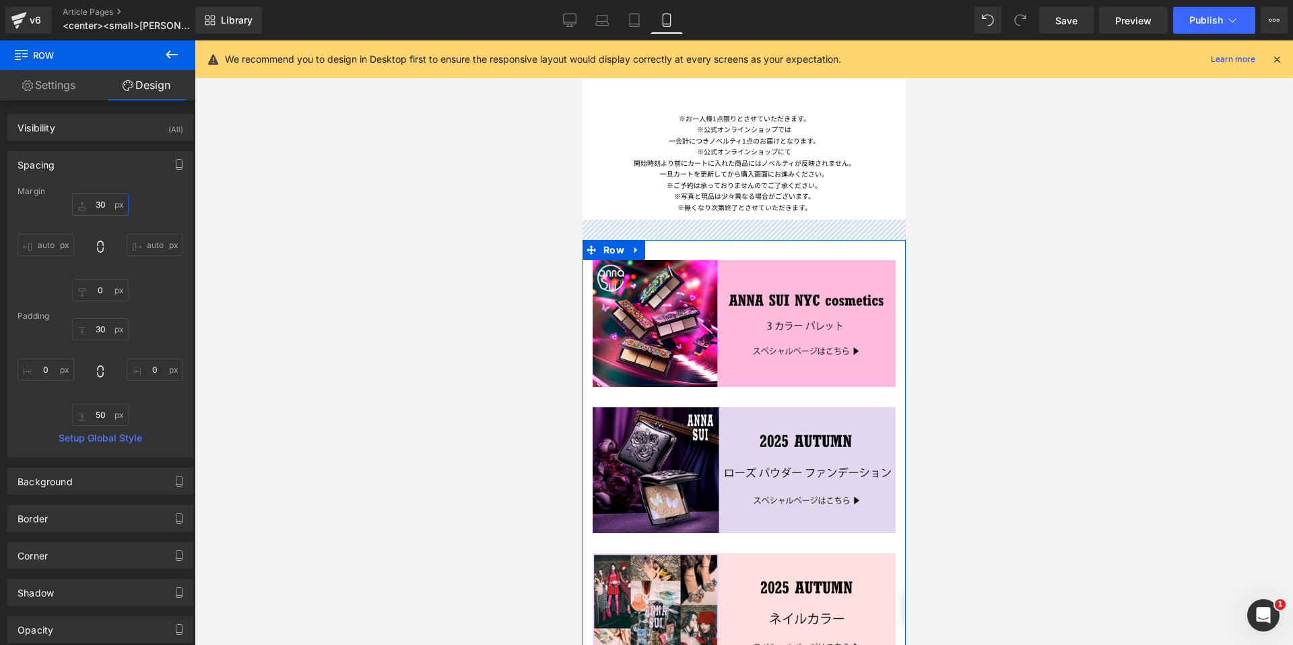
click at [86, 201] on input "30" at bounding box center [100, 204] width 57 height 22
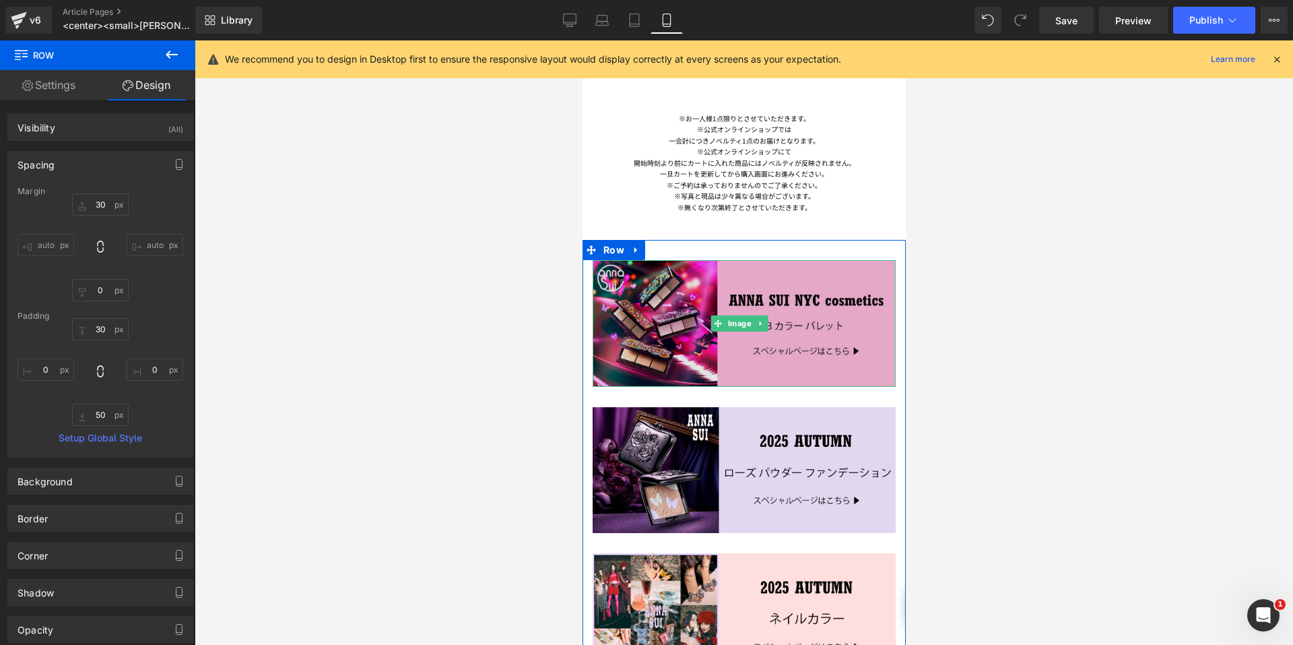
click at [661, 322] on img at bounding box center [743, 323] width 303 height 127
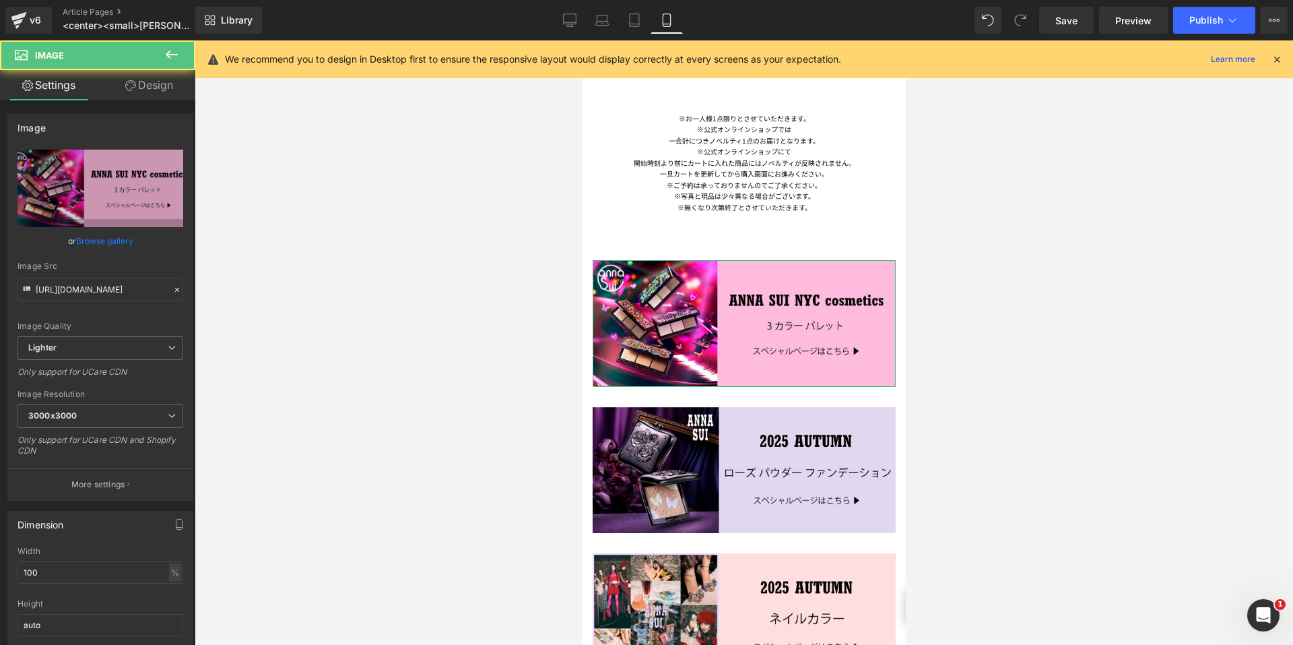
click at [130, 93] on link "Design" at bounding box center [149, 85] width 98 height 30
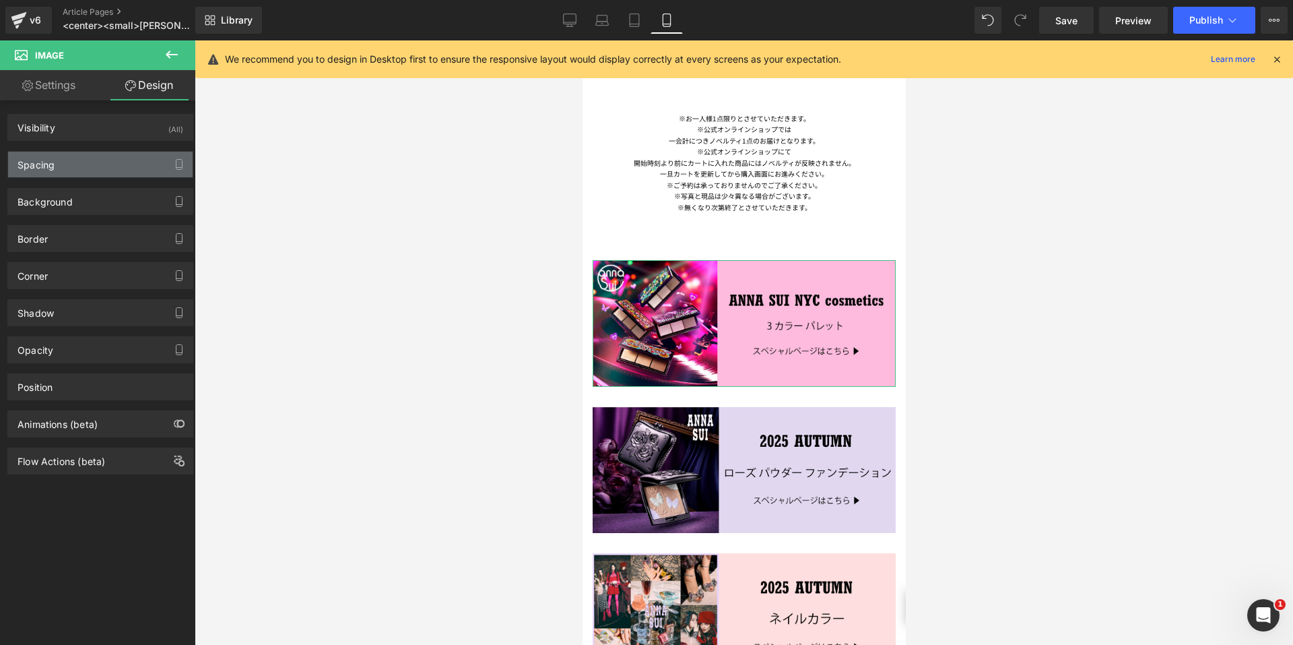
click at [101, 158] on div "Spacing" at bounding box center [100, 165] width 185 height 26
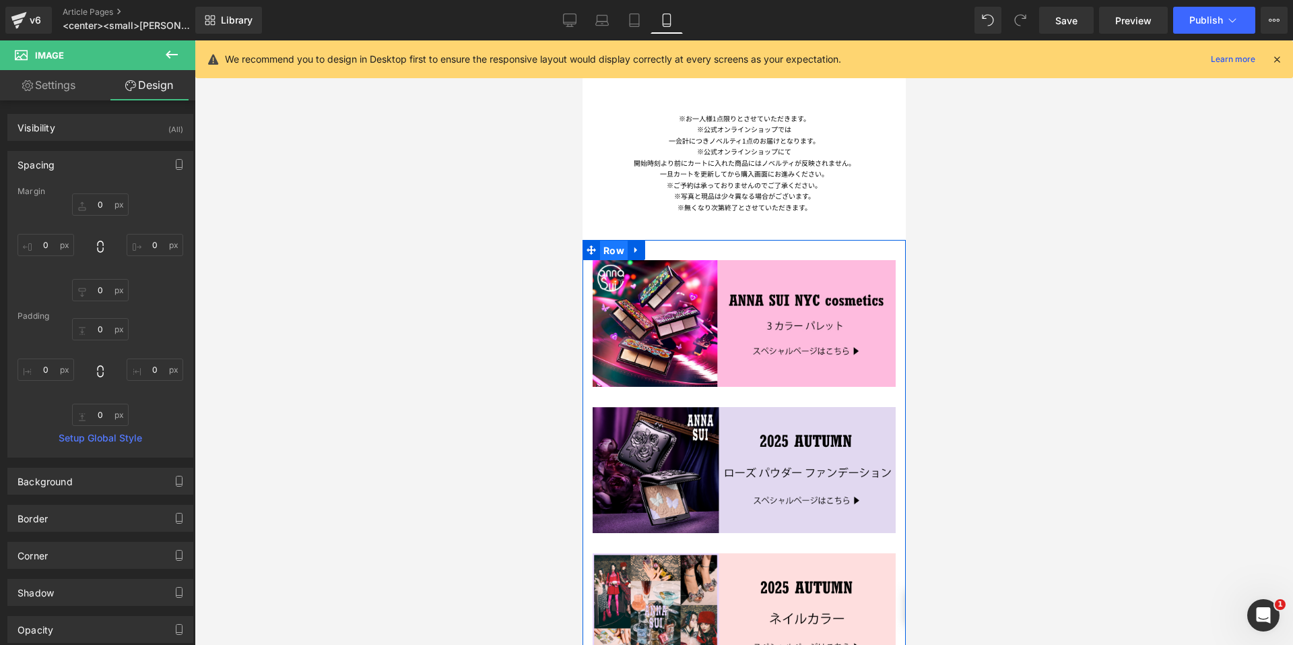
drag, startPoint x: 605, startPoint y: 237, endPoint x: 975, endPoint y: 230, distance: 369.9
click at [605, 240] on span "Row" at bounding box center [614, 250] width 28 height 20
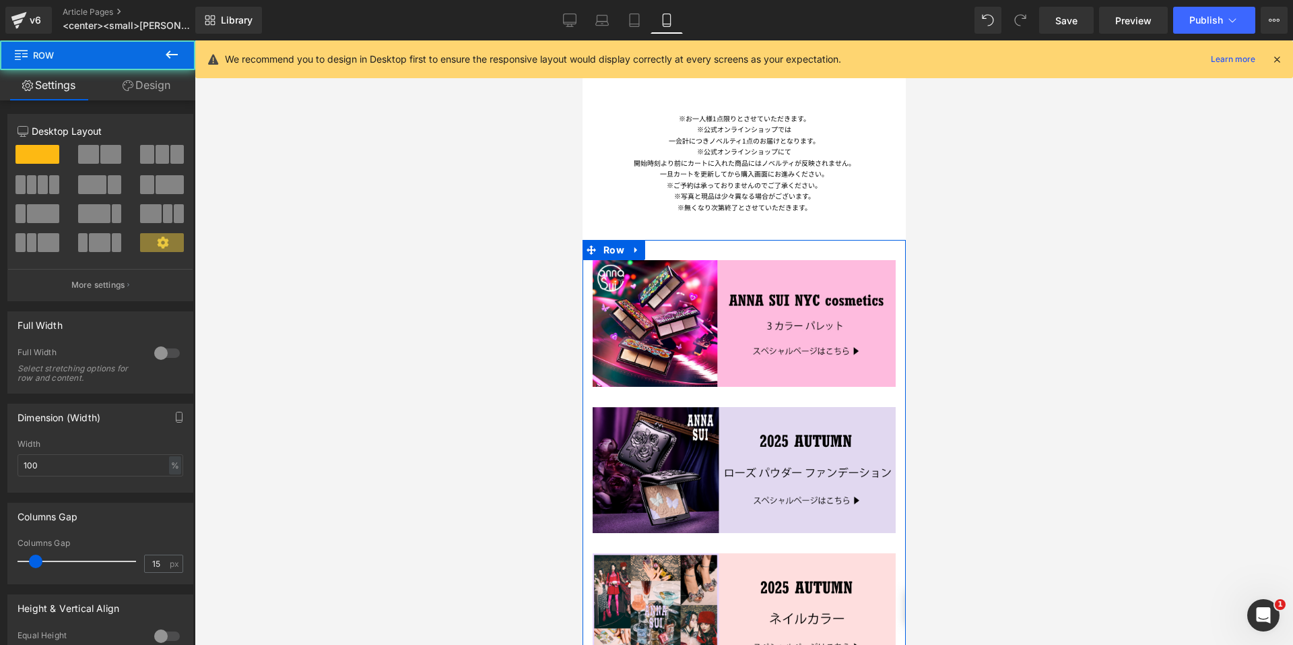
click at [148, 92] on link "Design" at bounding box center [147, 85] width 98 height 30
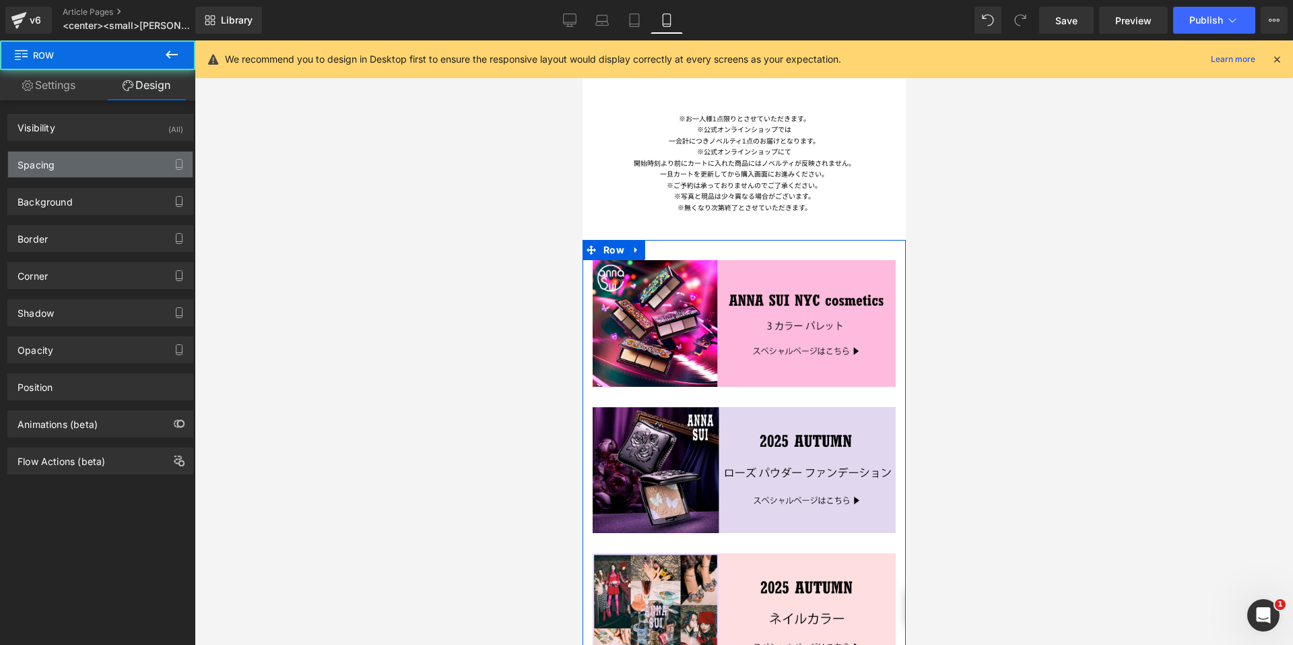
type input "30"
type input "0"
type input "30"
type input "0"
type input "50"
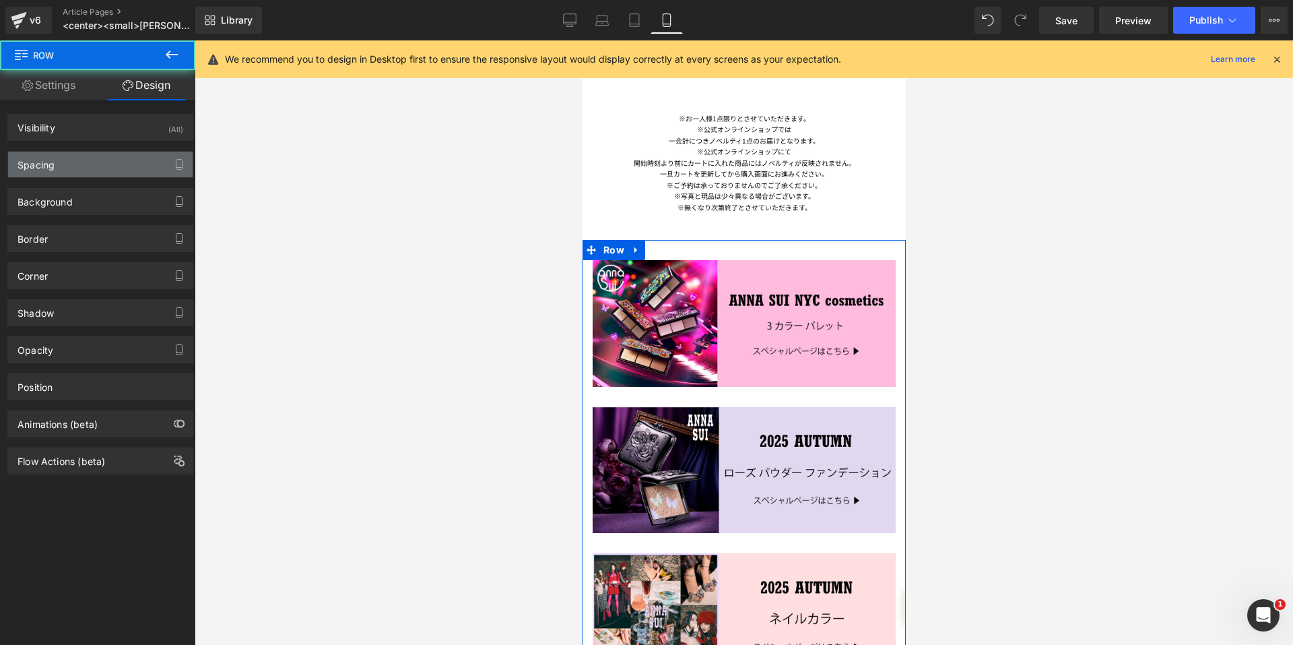
type input "0"
click at [76, 163] on div "Spacing" at bounding box center [100, 165] width 185 height 26
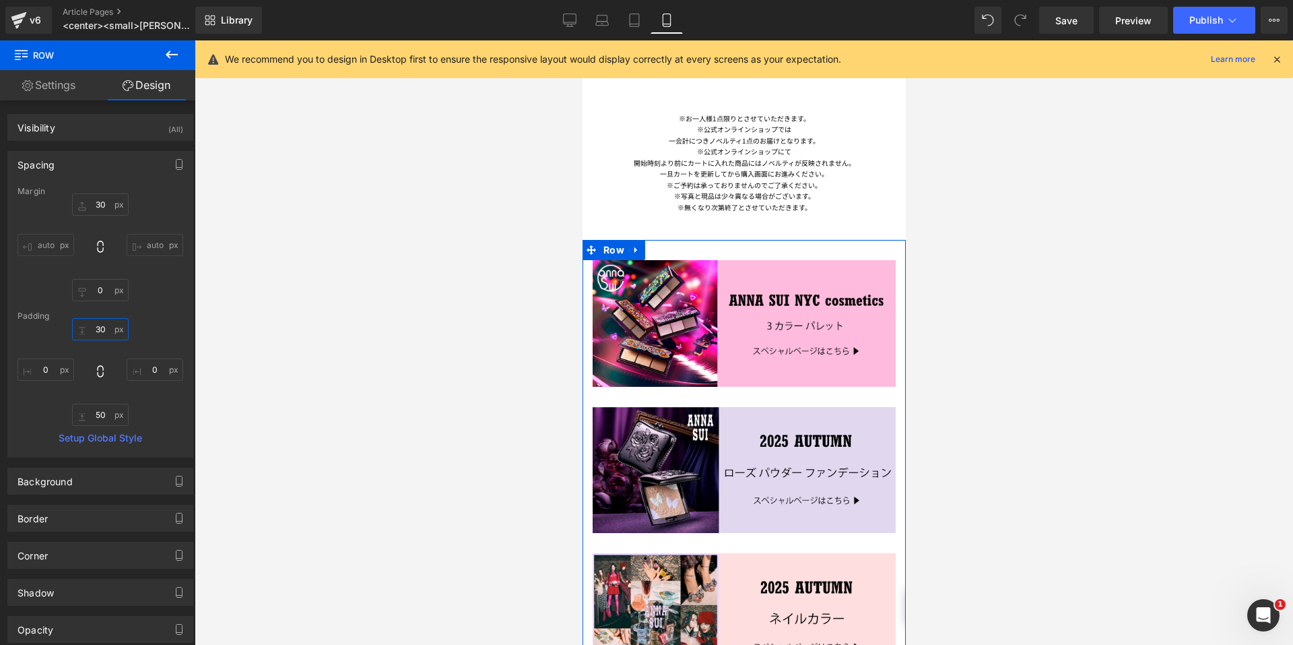
click at [86, 326] on input "30" at bounding box center [100, 329] width 57 height 22
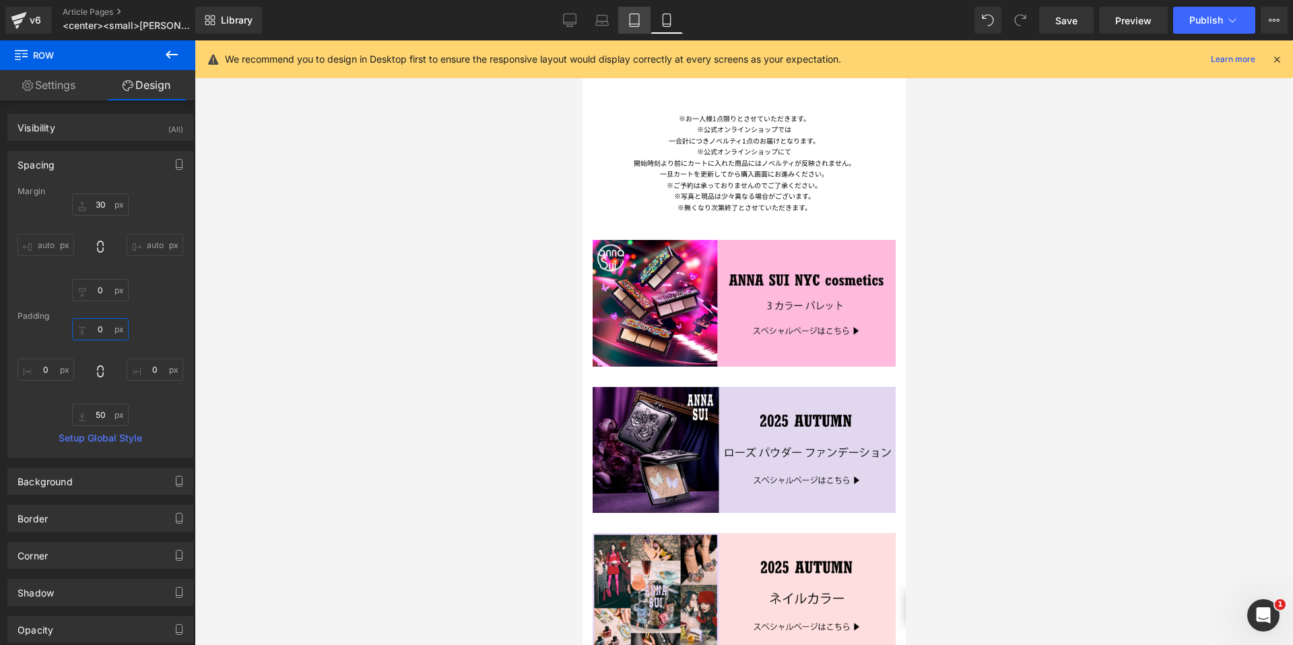
type input "0"
click at [639, 24] on icon at bounding box center [634, 20] width 9 height 13
type input "30"
type input "0"
type input "30"
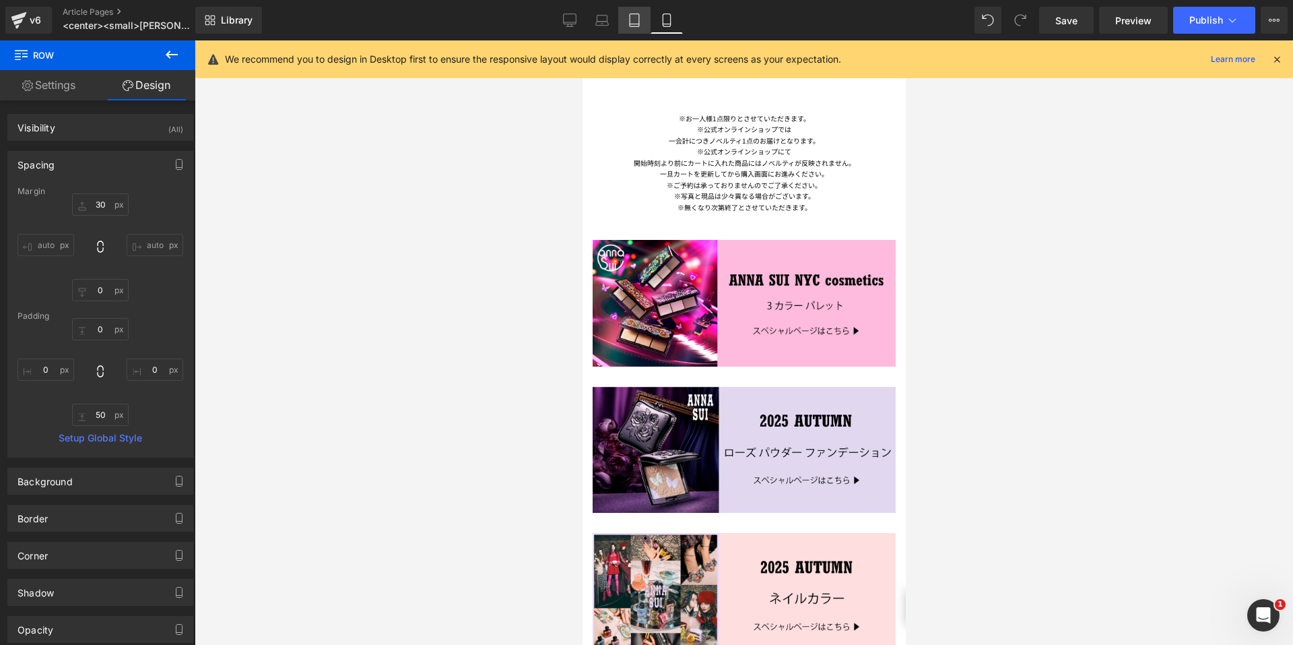
type input "0"
type input "50"
type input "0"
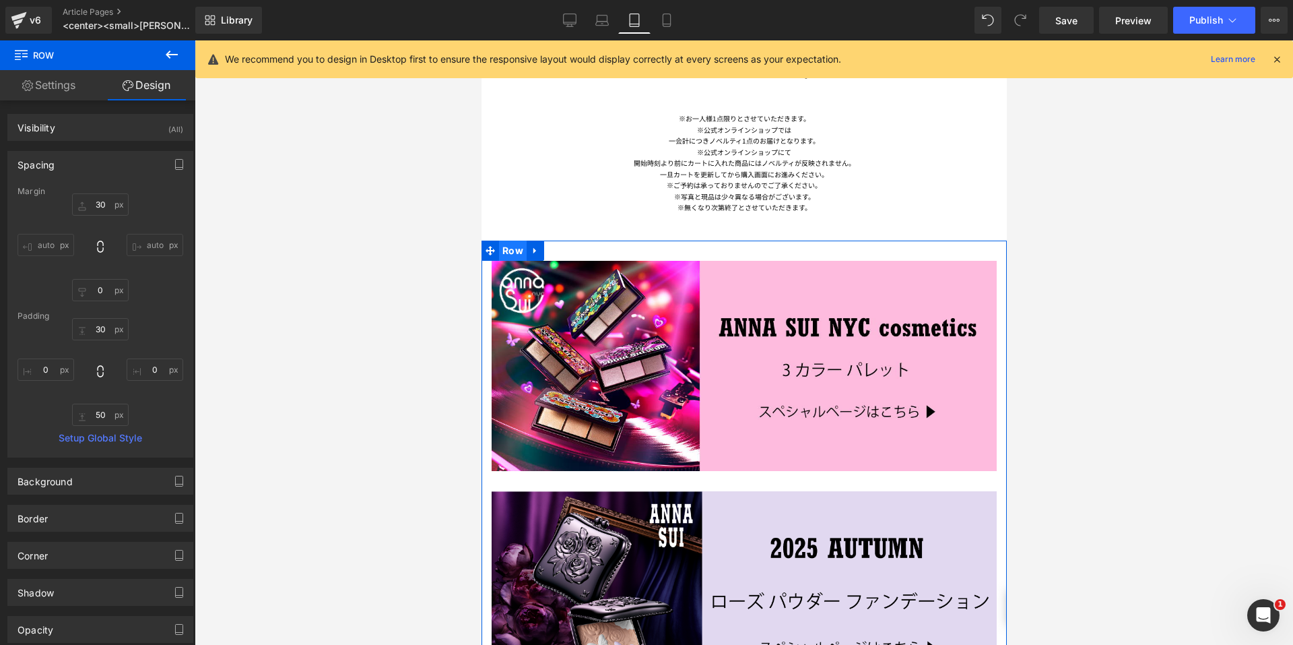
click at [517, 240] on span "Row" at bounding box center [512, 250] width 28 height 20
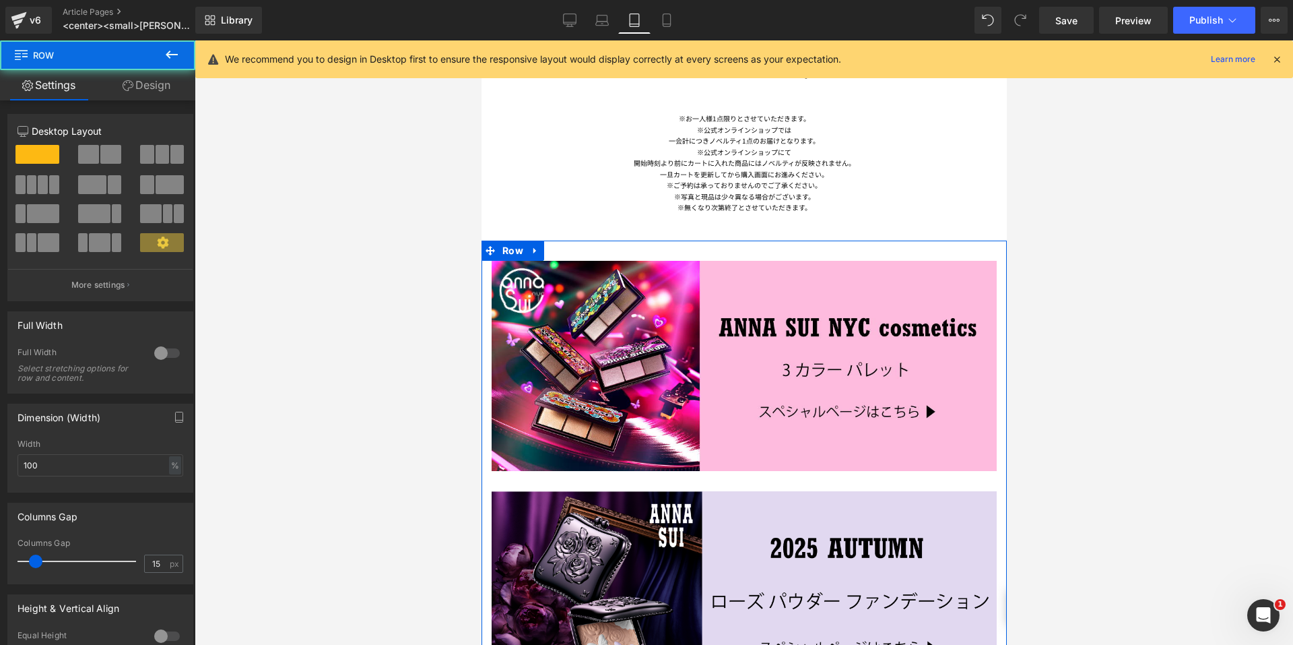
click at [141, 90] on link "Design" at bounding box center [147, 85] width 98 height 30
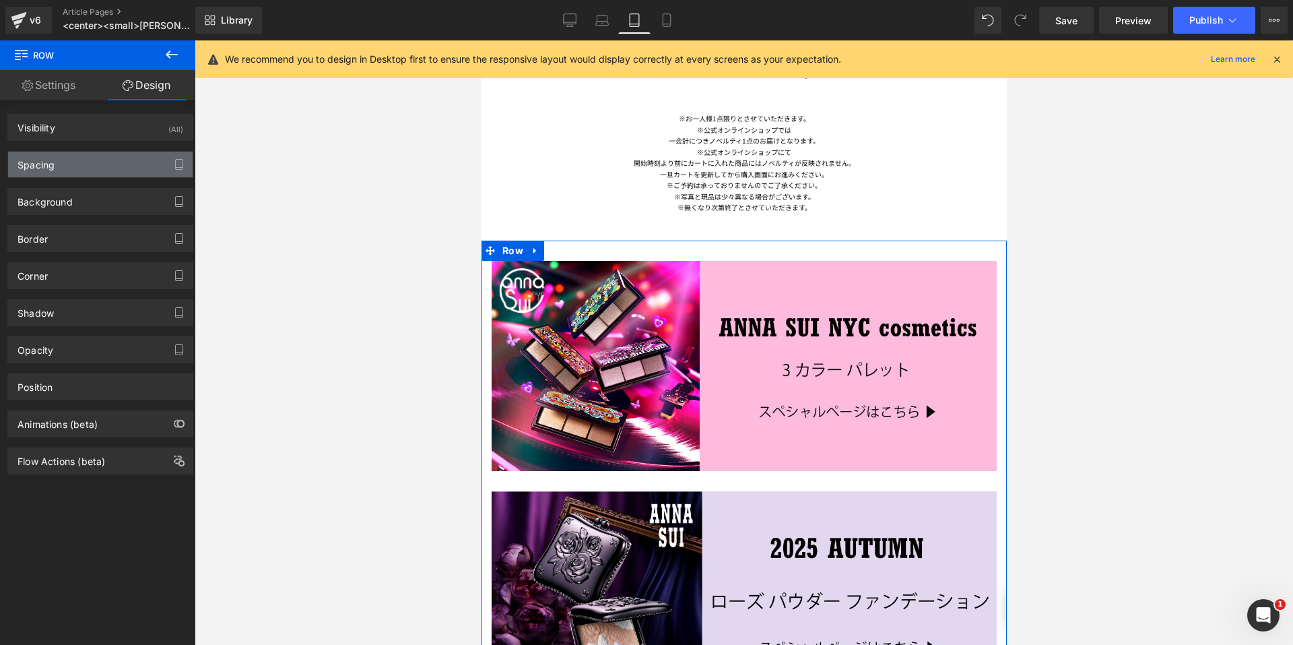
type input "30"
type input "0"
type input "30"
type input "0"
type input "50"
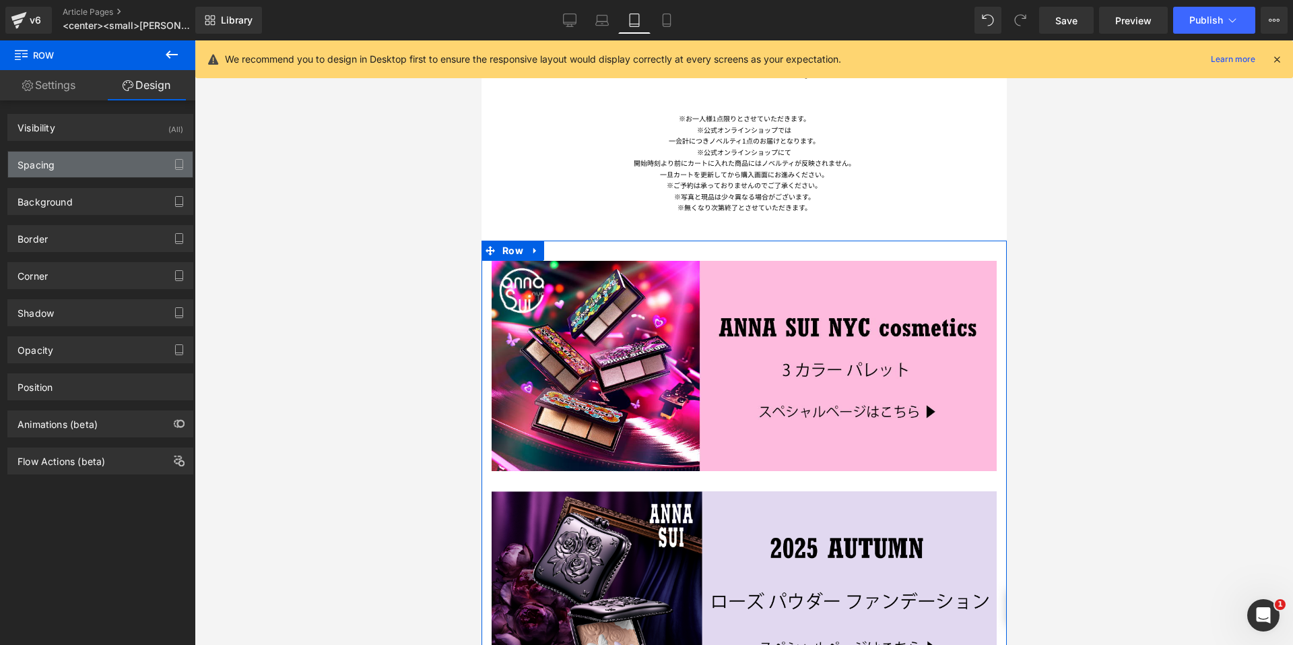
type input "0"
click at [100, 164] on div "Spacing" at bounding box center [100, 165] width 185 height 26
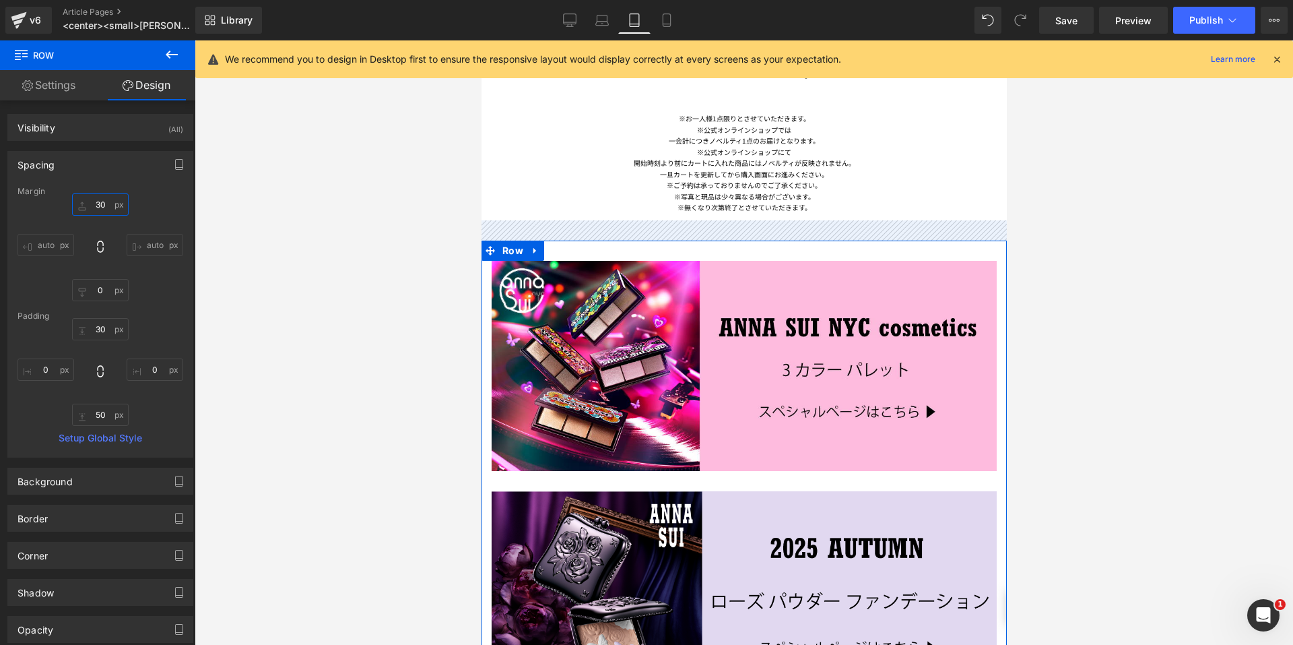
click at [95, 205] on input "30" at bounding box center [100, 204] width 57 height 22
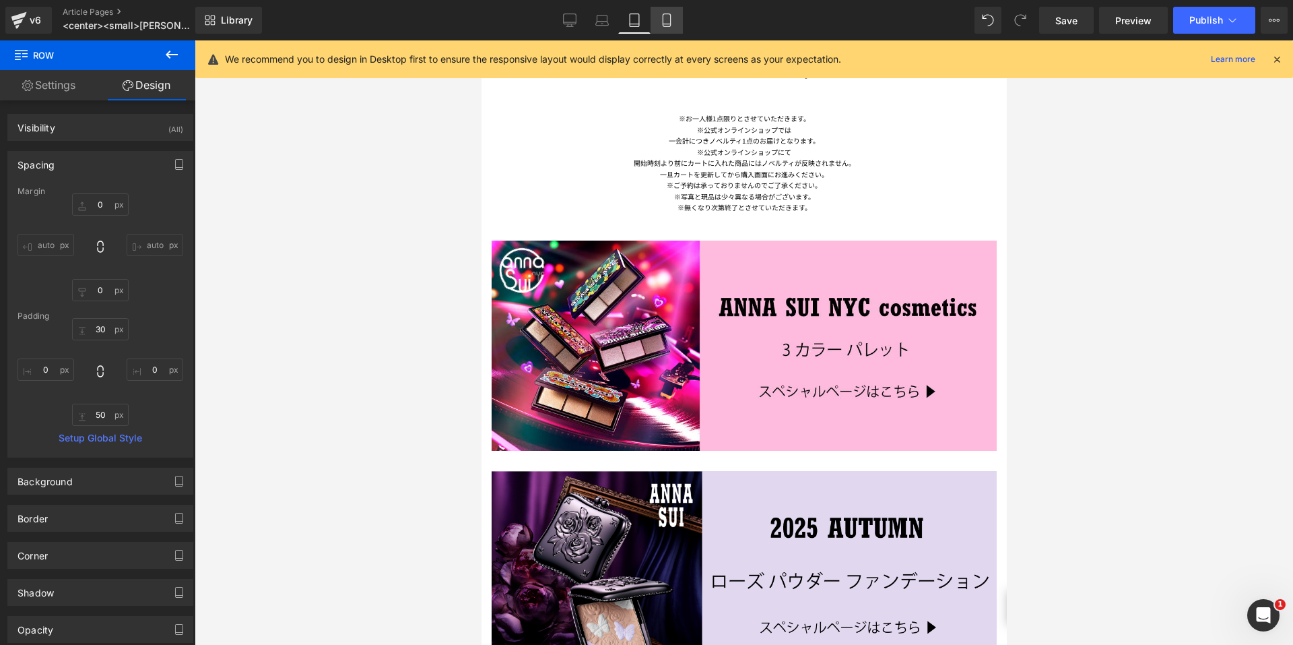
click at [676, 17] on link "Mobile" at bounding box center [667, 20] width 32 height 27
type input "30"
type input "0"
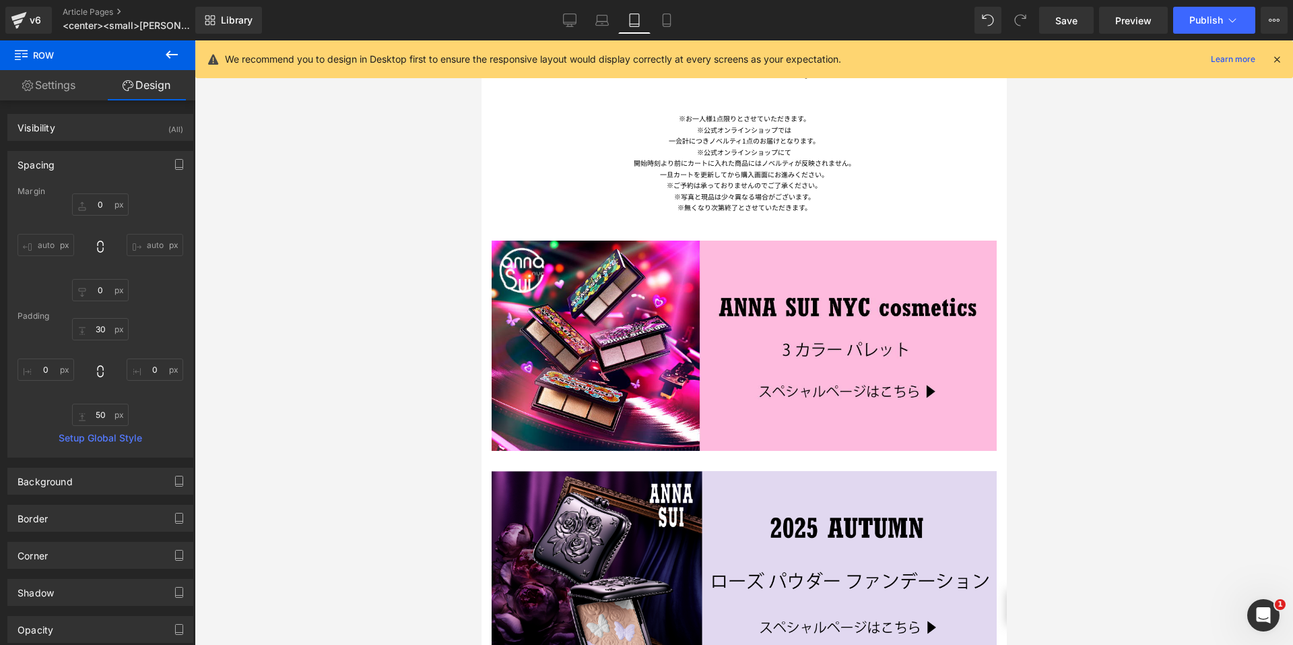
type input "50"
type input "0"
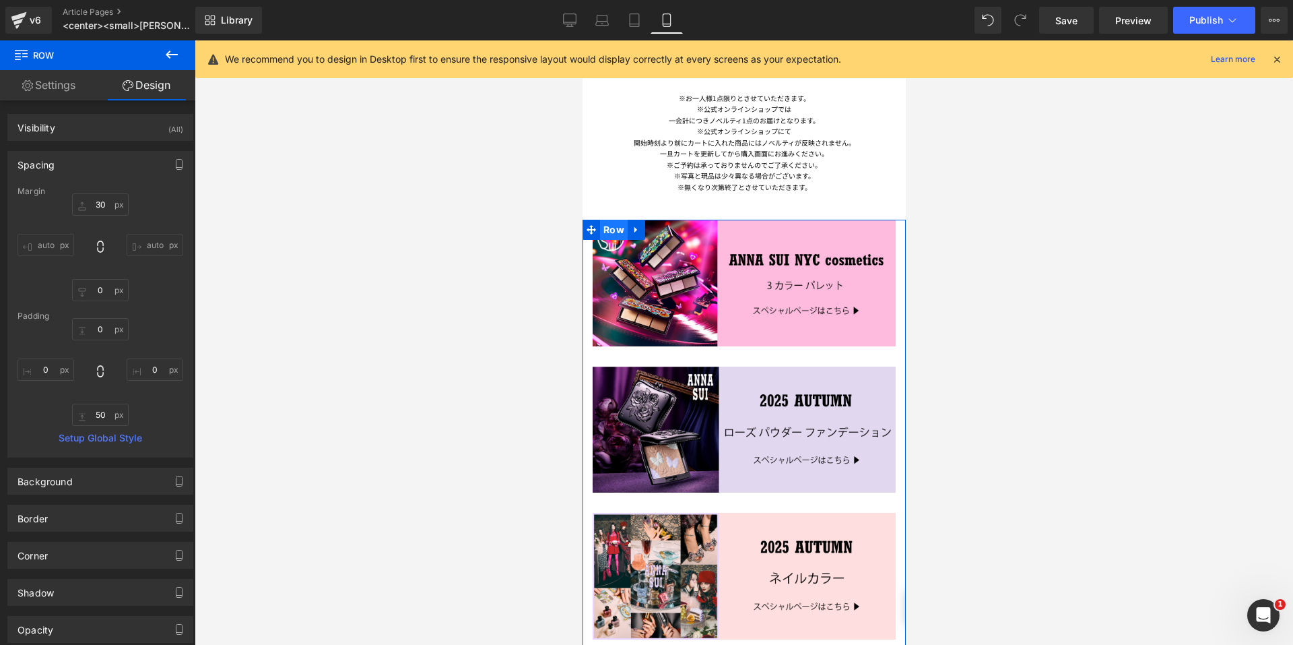
click at [613, 220] on span "Row" at bounding box center [614, 230] width 28 height 20
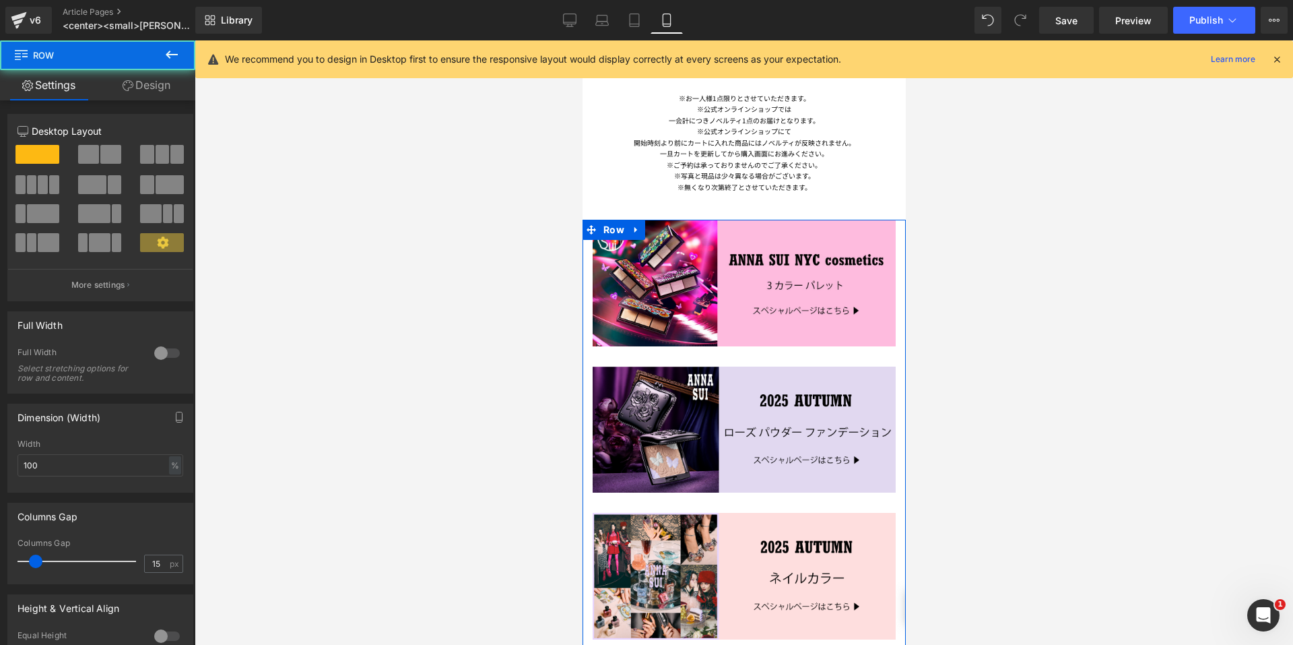
click at [152, 88] on link "Design" at bounding box center [147, 85] width 98 height 30
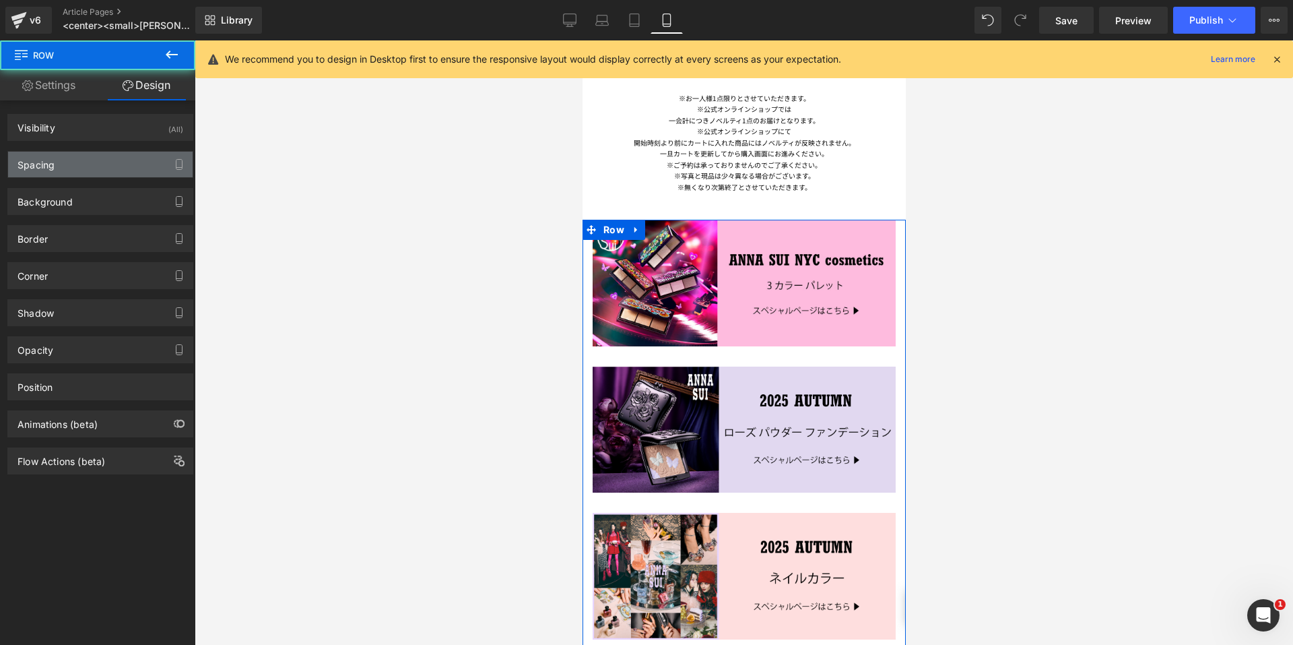
click at [89, 155] on div "Spacing" at bounding box center [100, 165] width 185 height 26
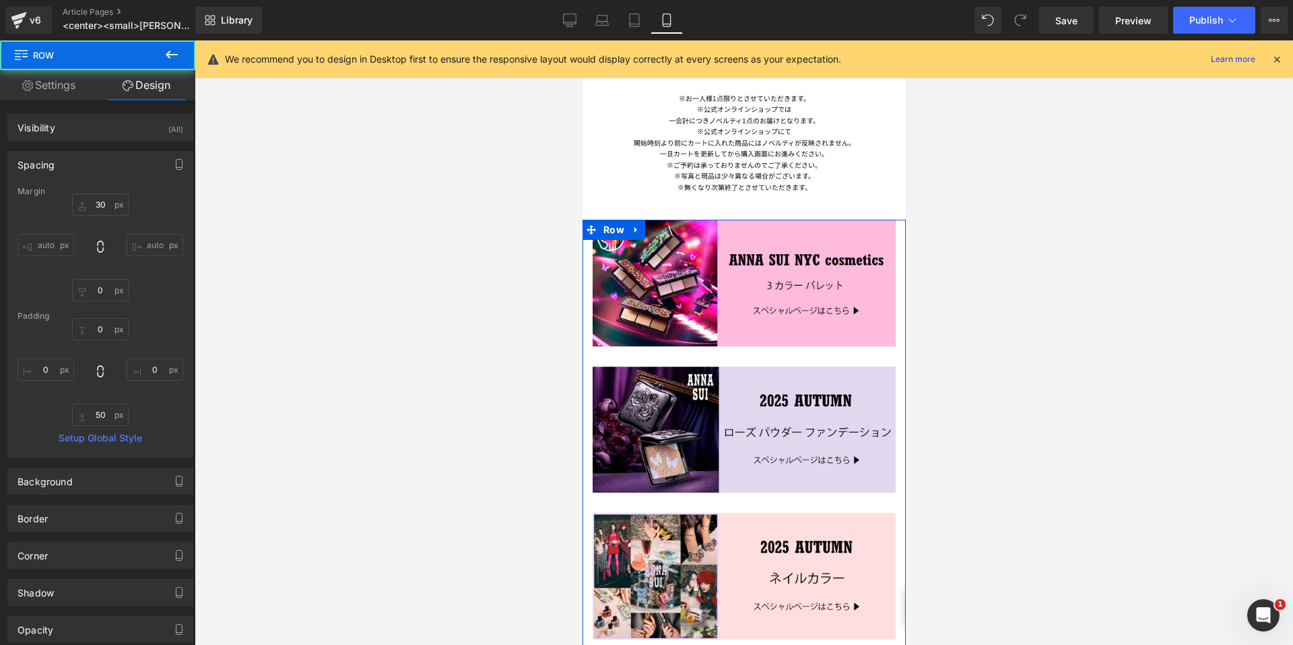
type input "30"
type input "0"
type input "50"
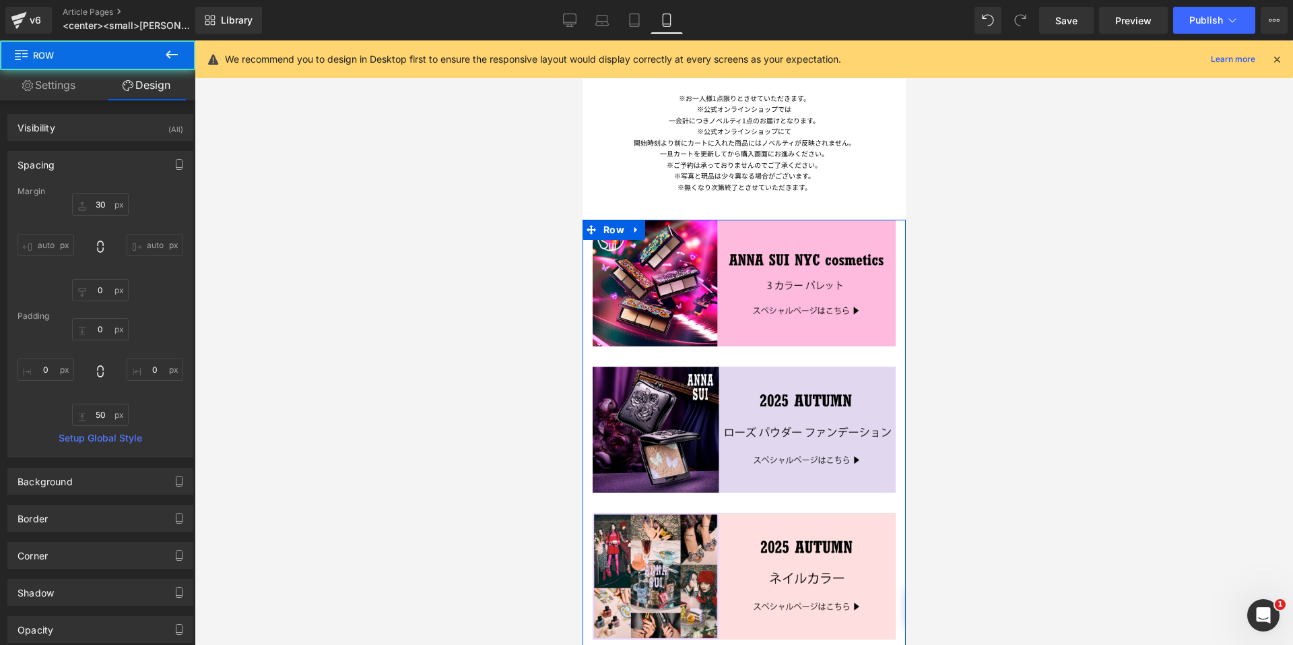
type input "0"
click at [93, 206] on input "30" at bounding box center [100, 204] width 57 height 22
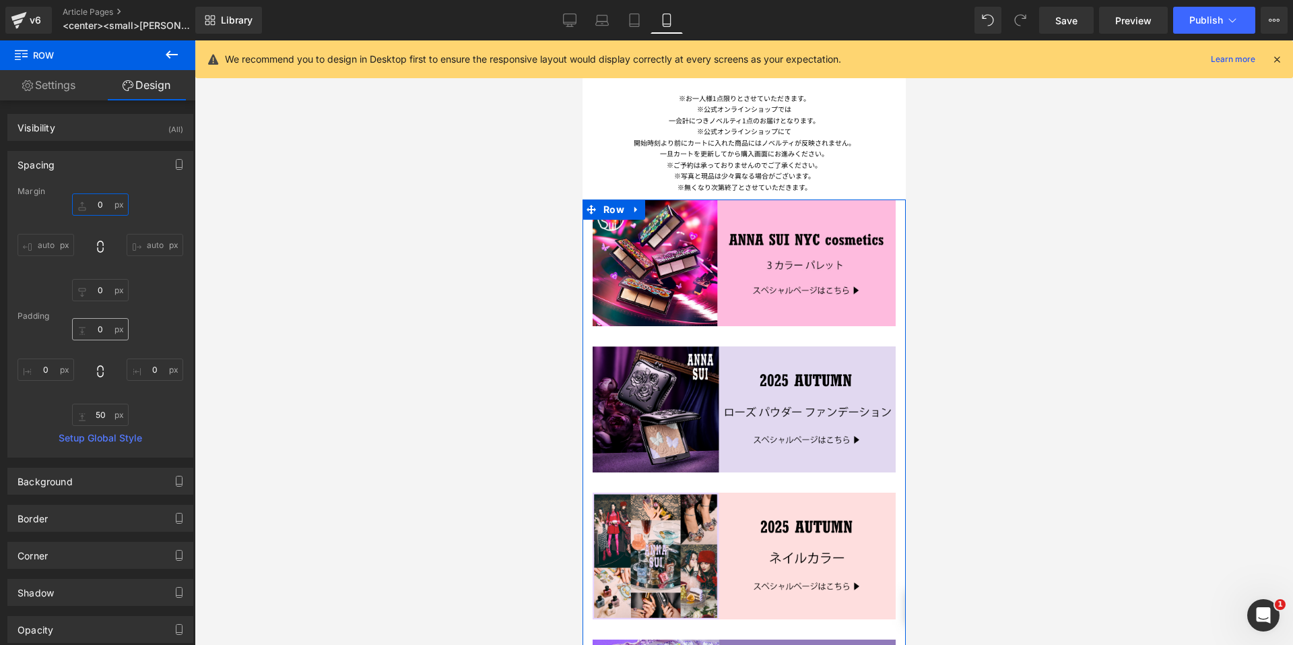
type input "0"
click at [88, 327] on input "0" at bounding box center [100, 329] width 57 height 22
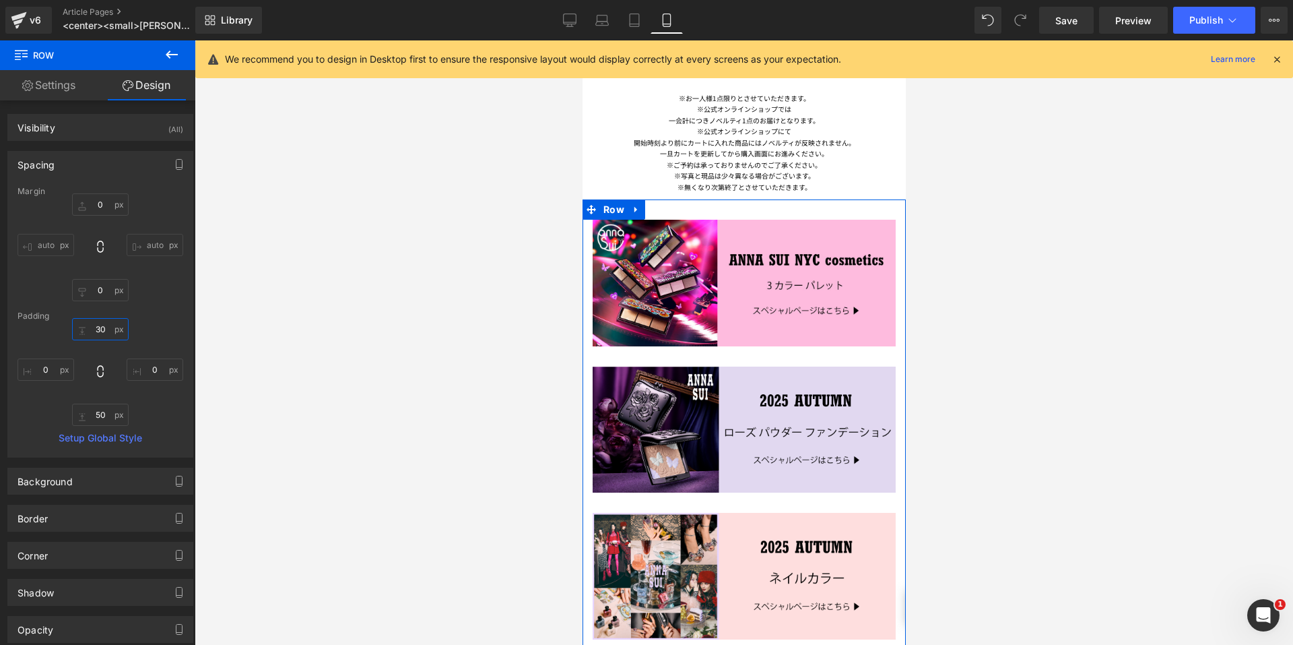
type input "30"
click at [161, 297] on div "0 0 auto auto 0px 0 auto auto" at bounding box center [101, 247] width 166 height 108
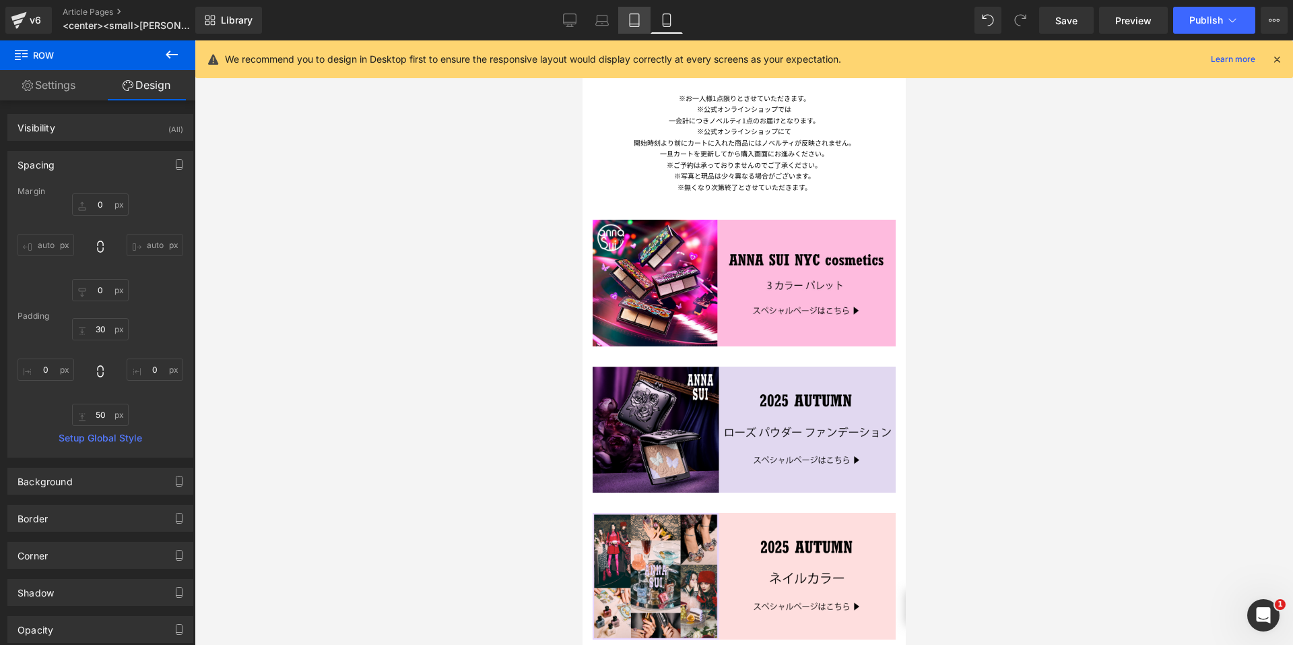
click at [631, 22] on icon at bounding box center [634, 19] width 13 height 13
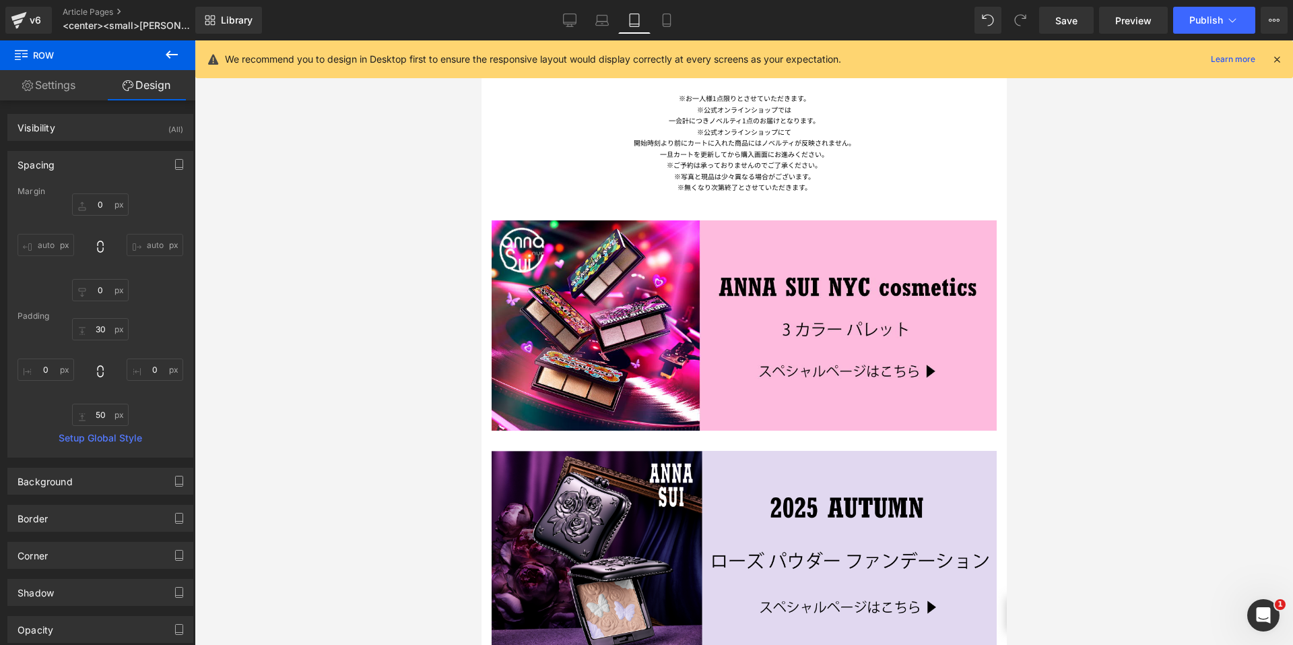
type input "0"
type input "30"
type input "0"
type input "50"
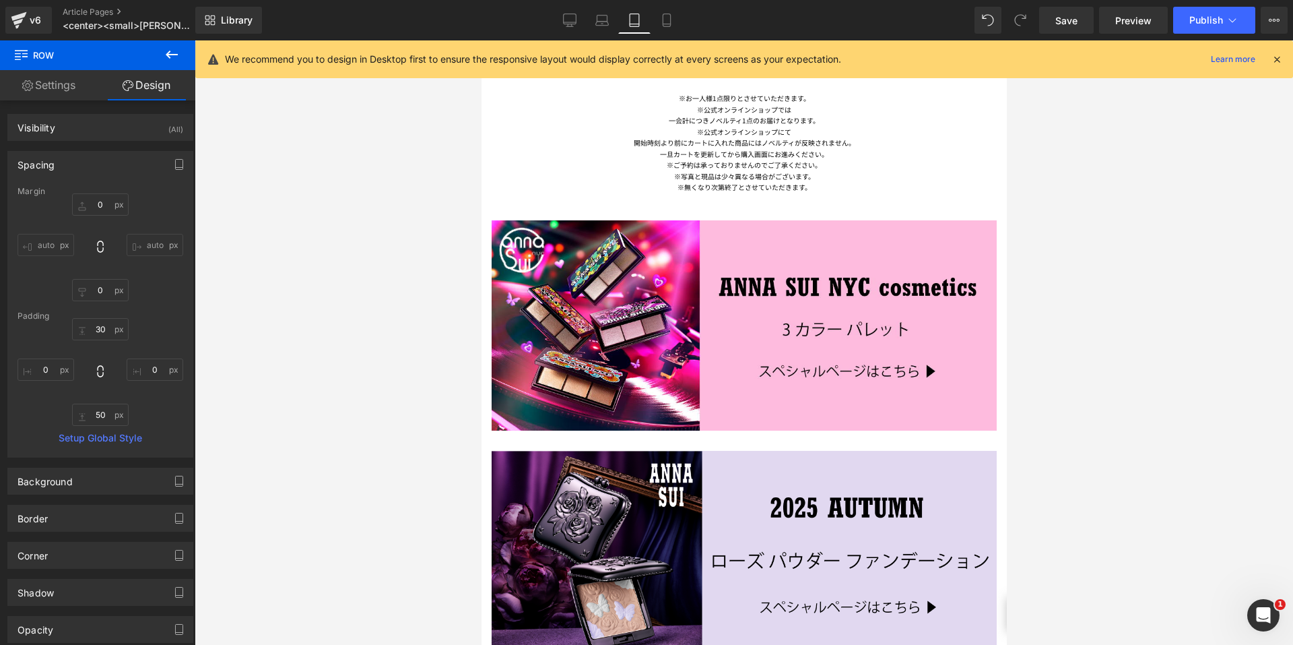
type input "0"
click at [602, 18] on icon at bounding box center [601, 19] width 13 height 13
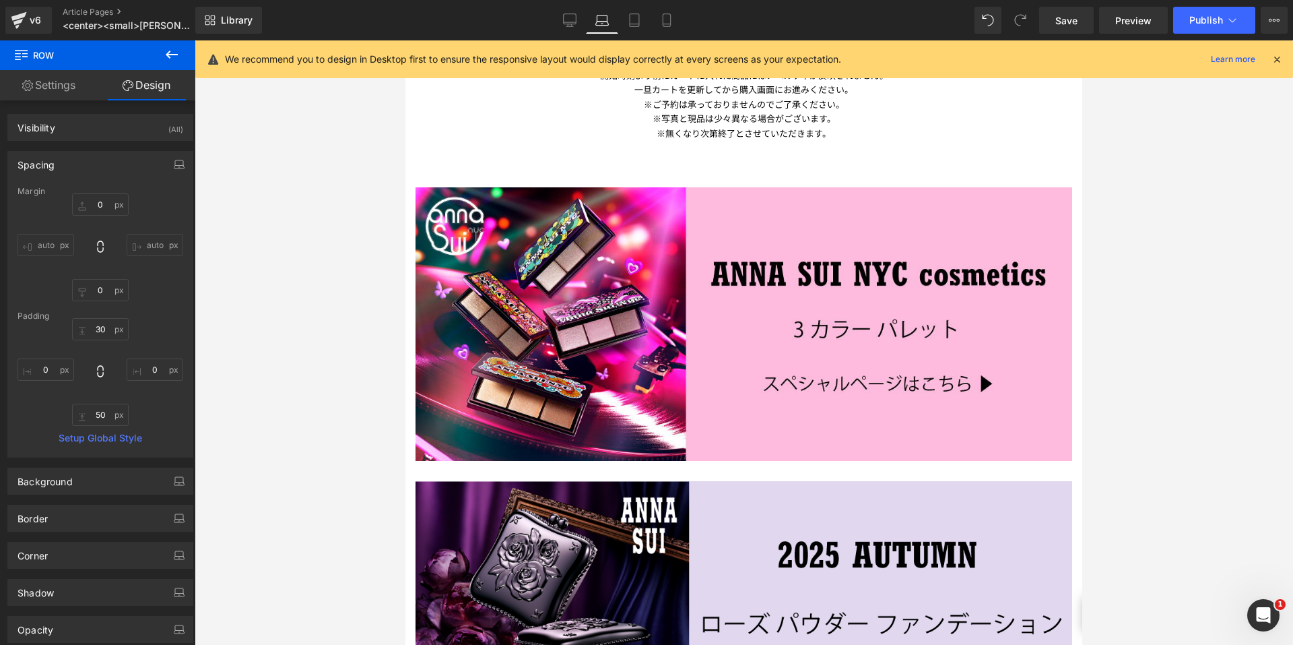
scroll to position [1523, 0]
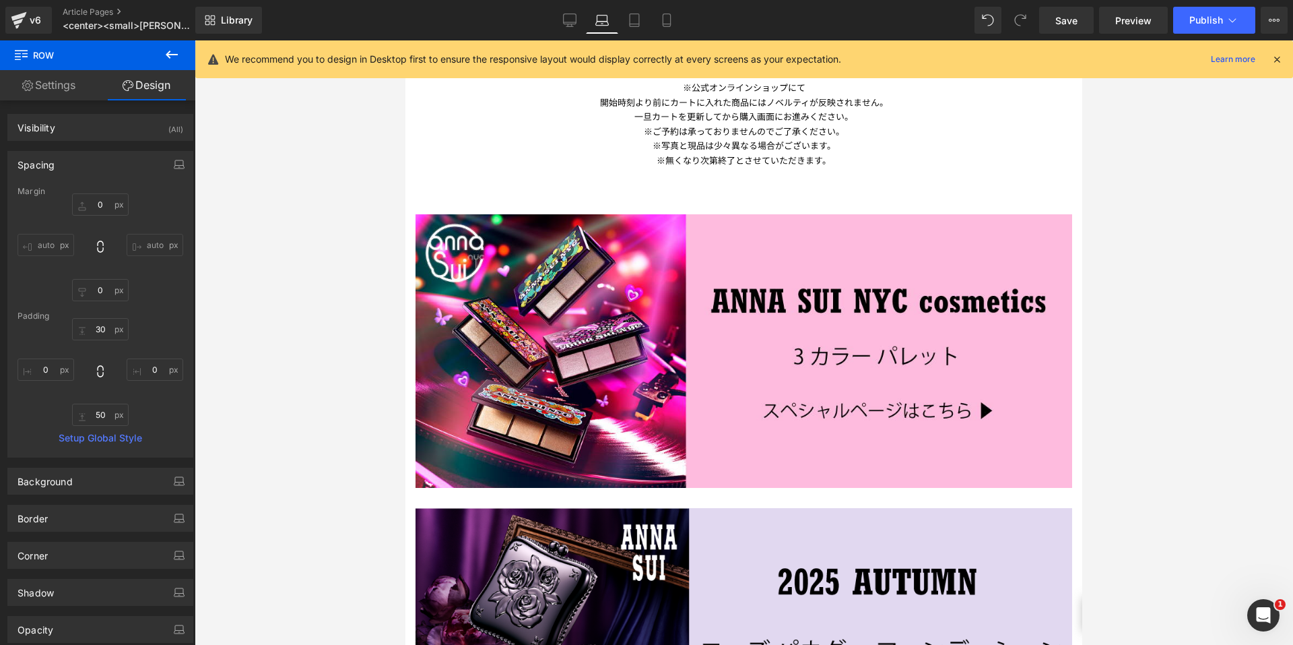
type input "30"
type input "0"
type input "30"
type input "0"
type input "50"
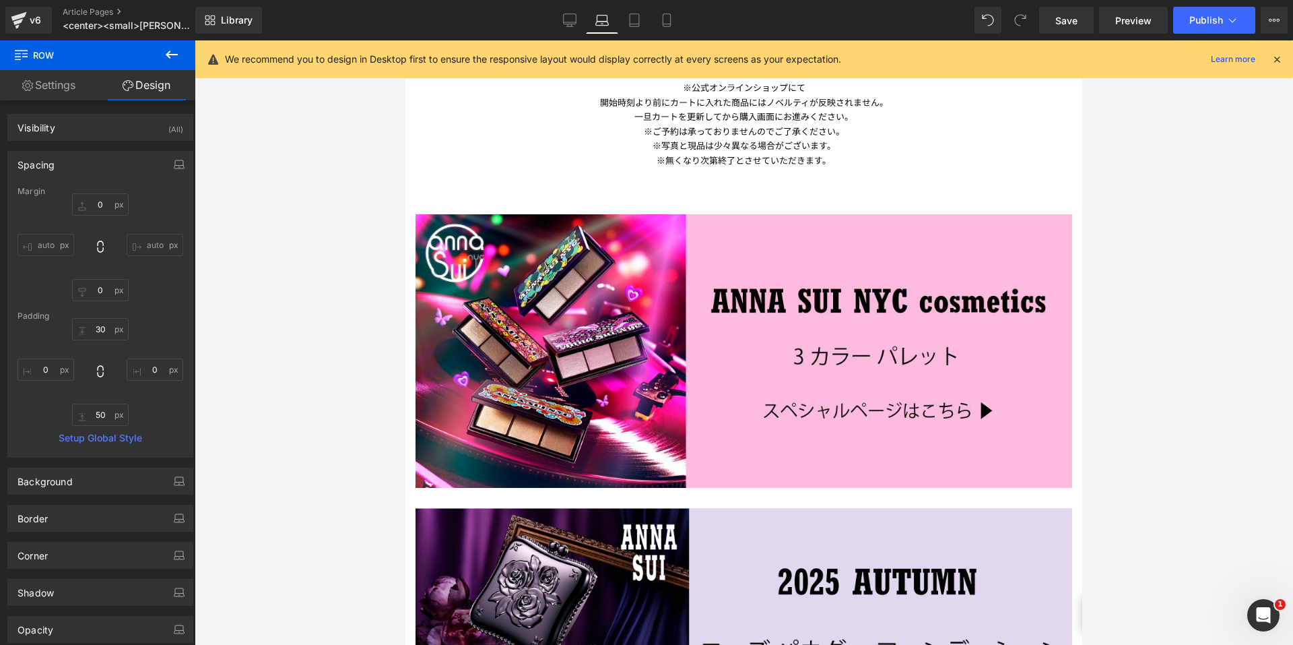
type input "0"
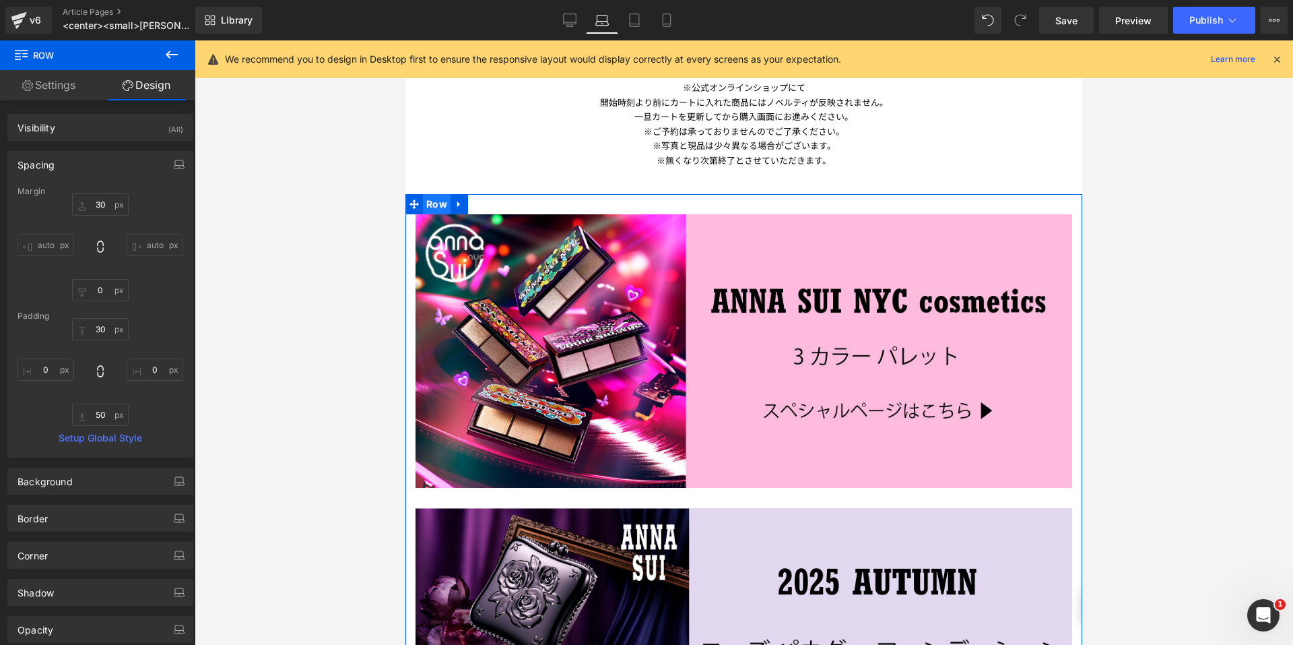
click at [437, 199] on span "Row" at bounding box center [437, 204] width 28 height 20
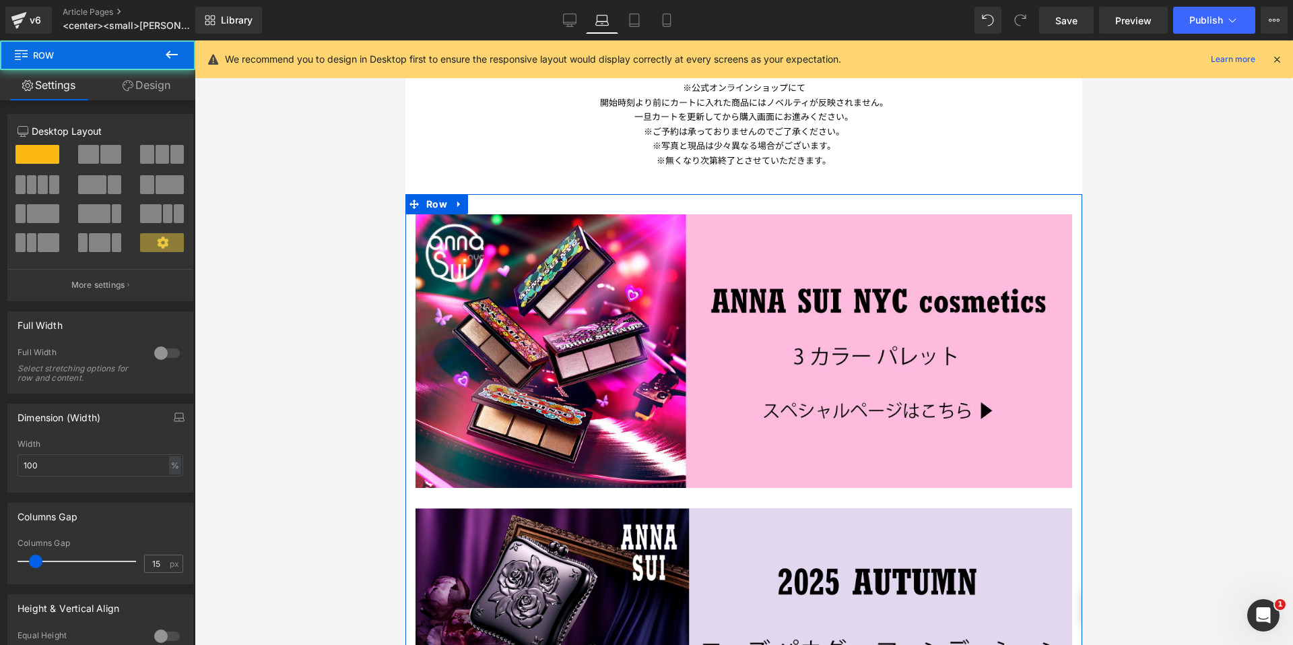
click at [154, 85] on link "Design" at bounding box center [147, 85] width 98 height 30
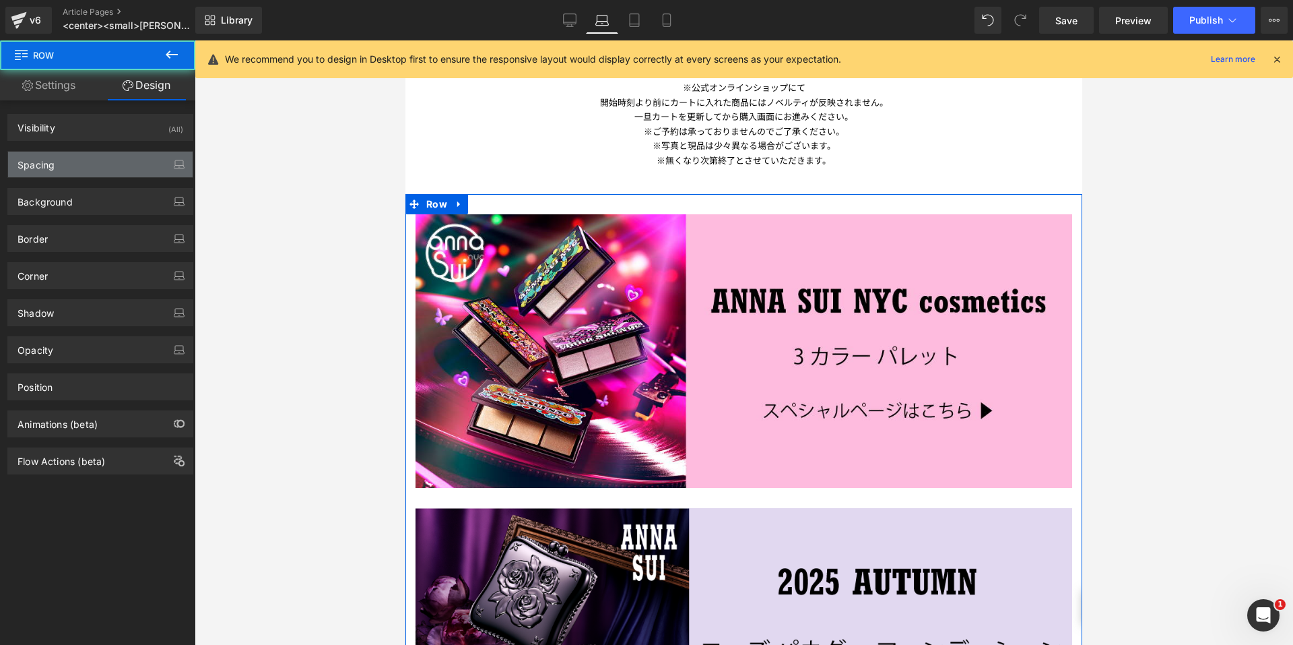
click at [98, 158] on div "Spacing" at bounding box center [100, 165] width 185 height 26
type input "30"
type input "0"
type input "30"
type input "0"
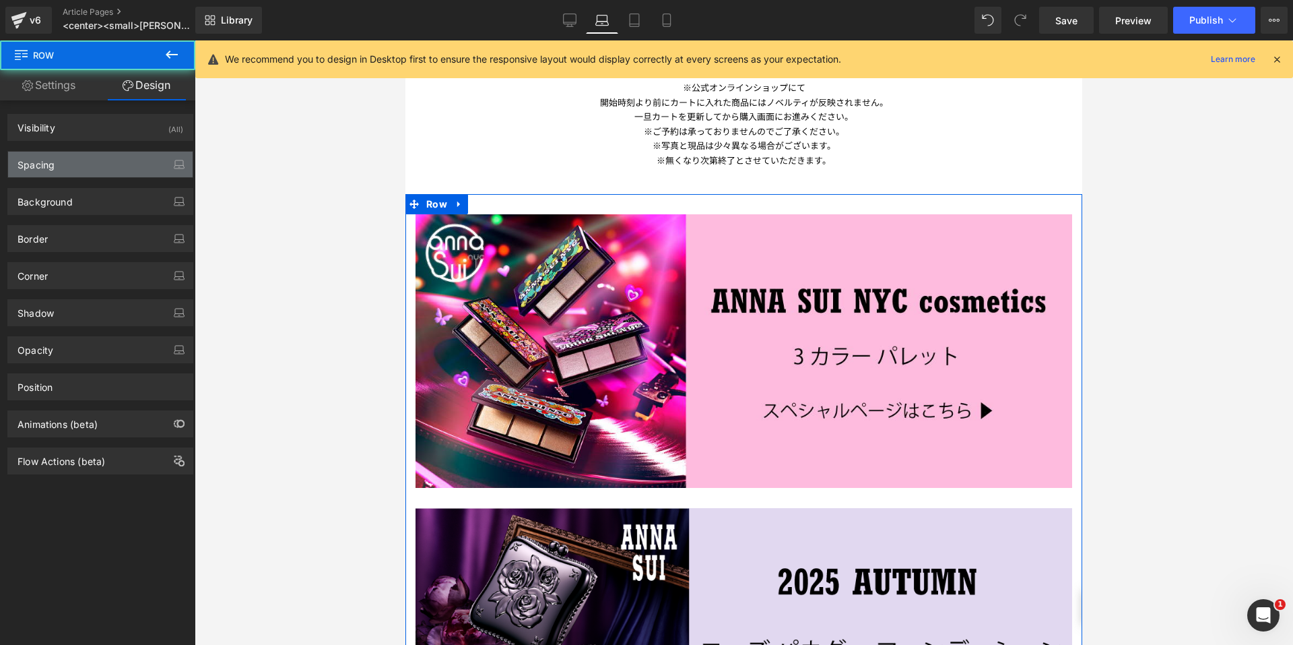
type input "50"
type input "0"
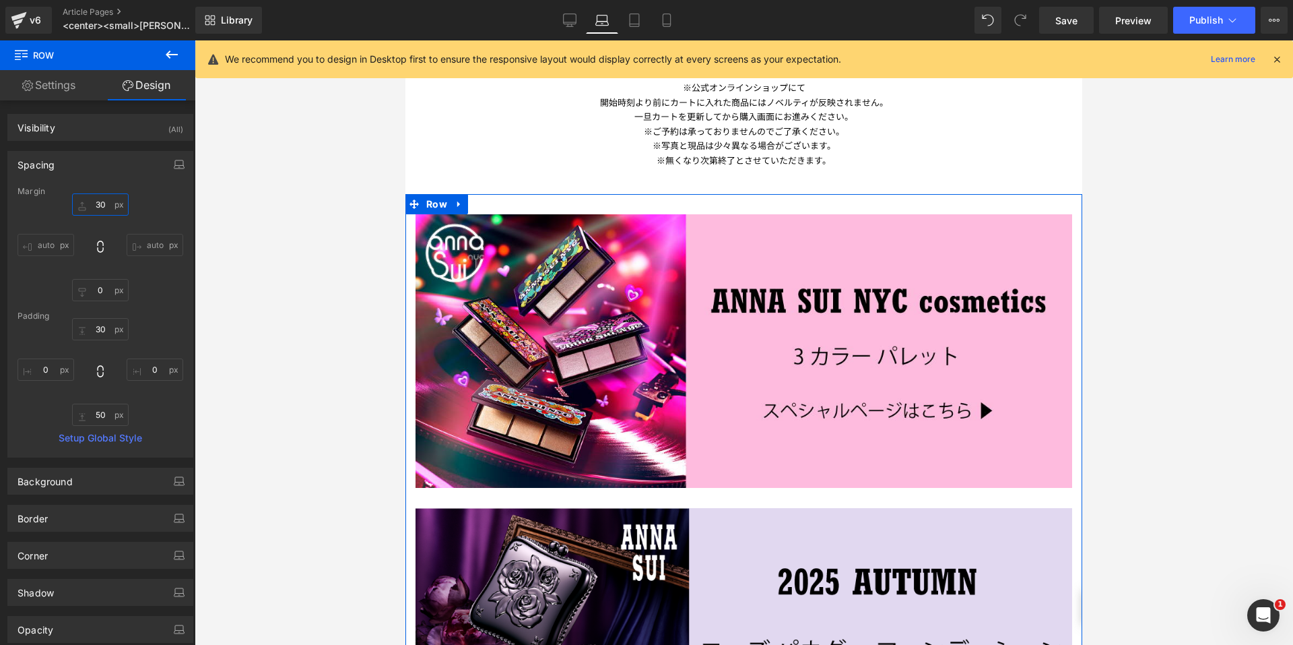
click at [99, 212] on input "30" at bounding box center [100, 204] width 57 height 22
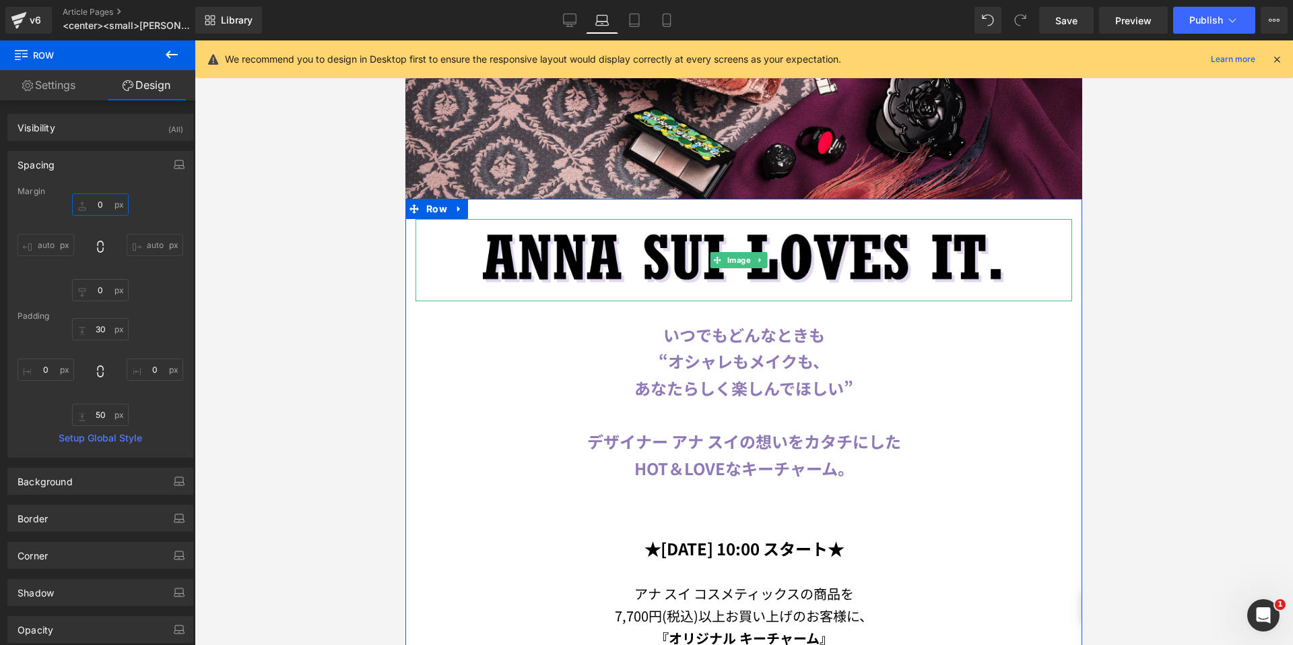
scroll to position [378, 0]
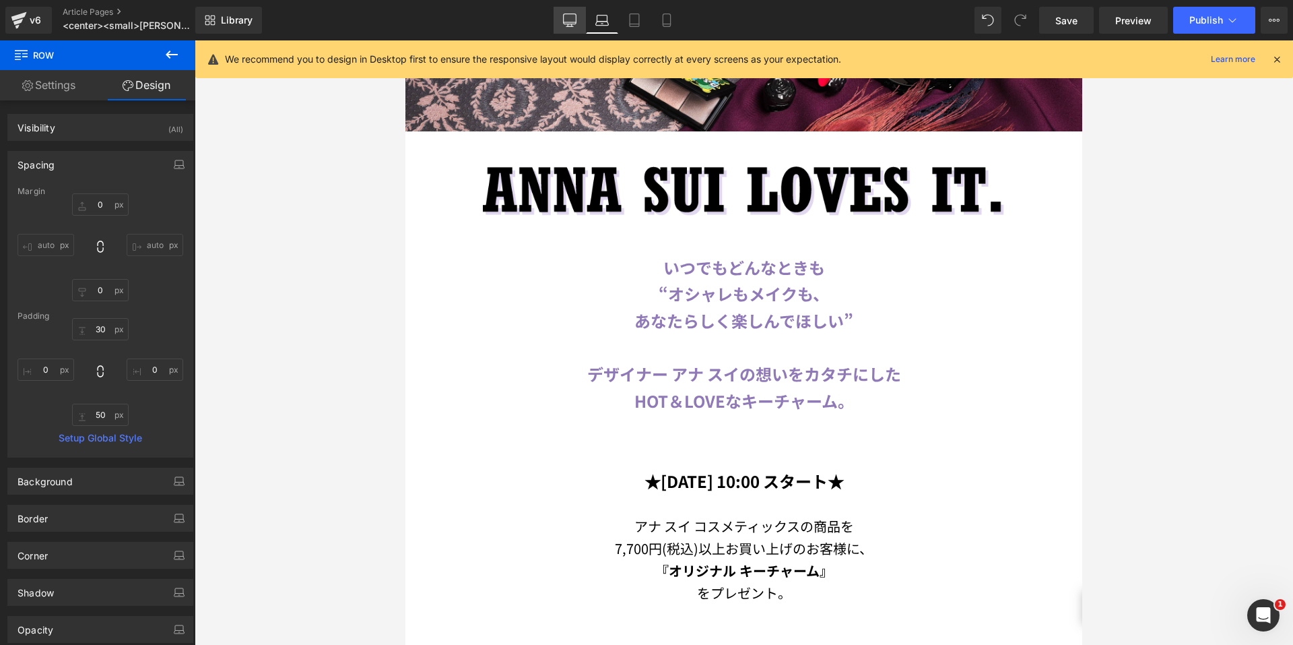
click at [560, 20] on link "Desktop" at bounding box center [570, 20] width 32 height 27
type input "30"
type input "0"
type input "30"
type input "0"
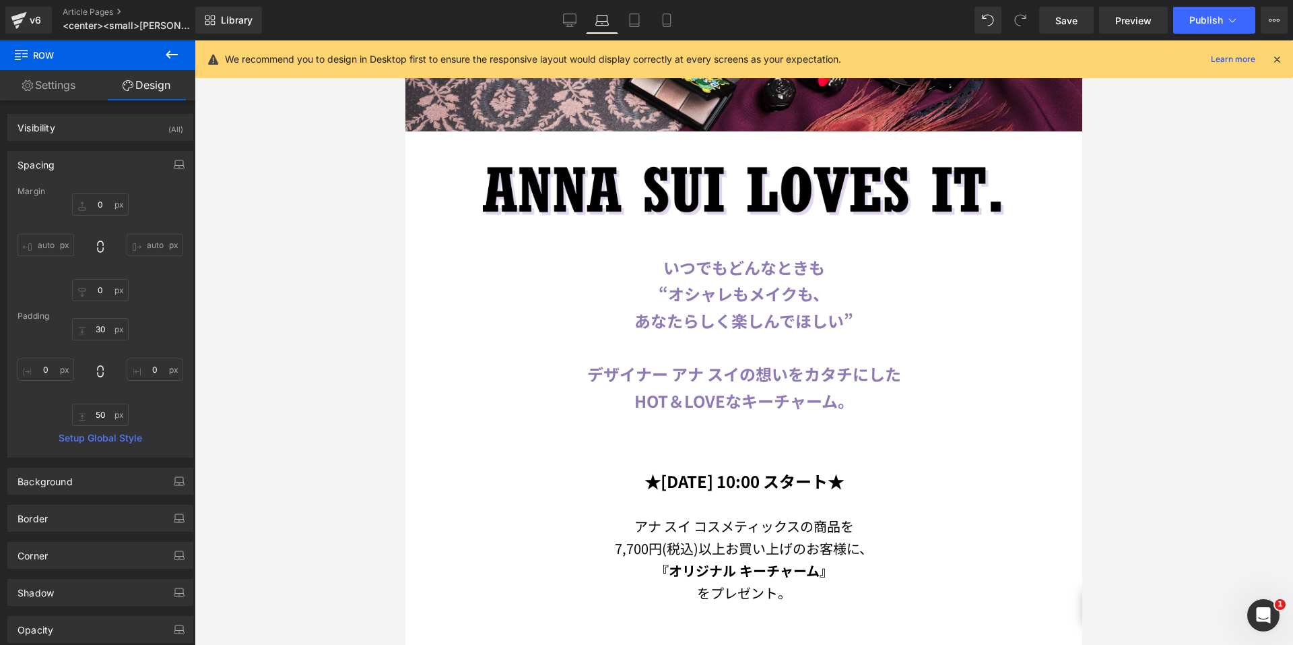
type input "50"
type input "0"
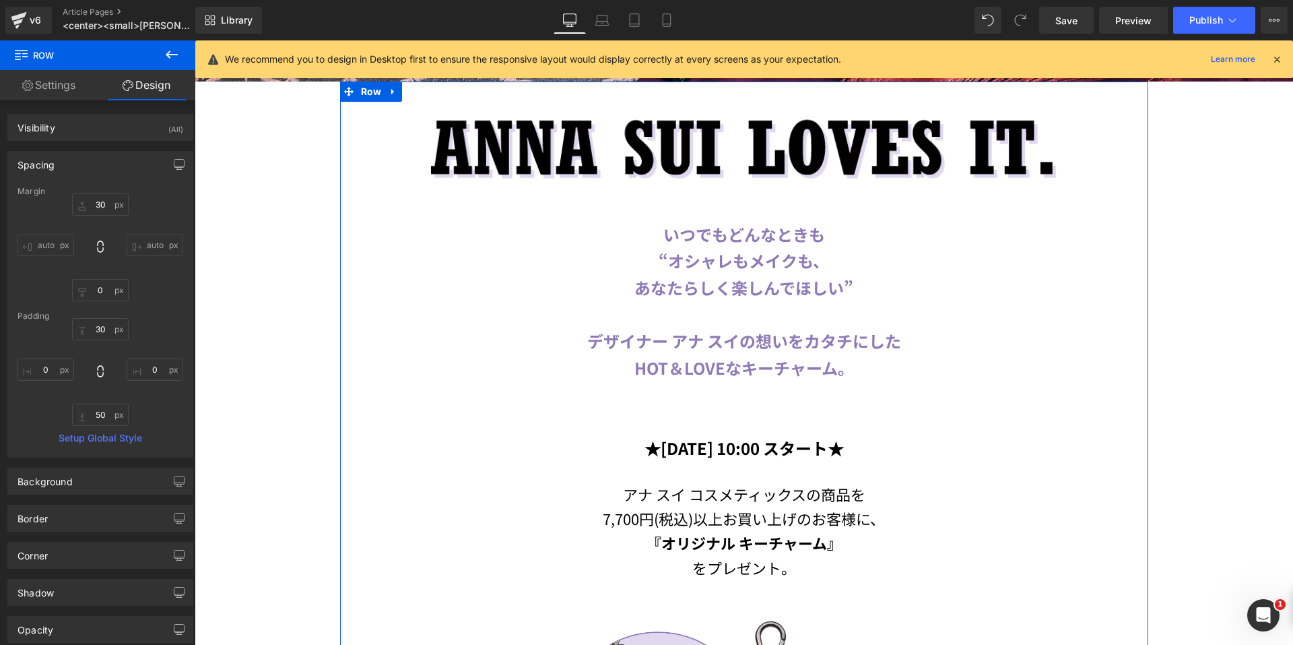
scroll to position [593, 0]
click at [730, 443] on span "Text Block" at bounding box center [737, 447] width 44 height 16
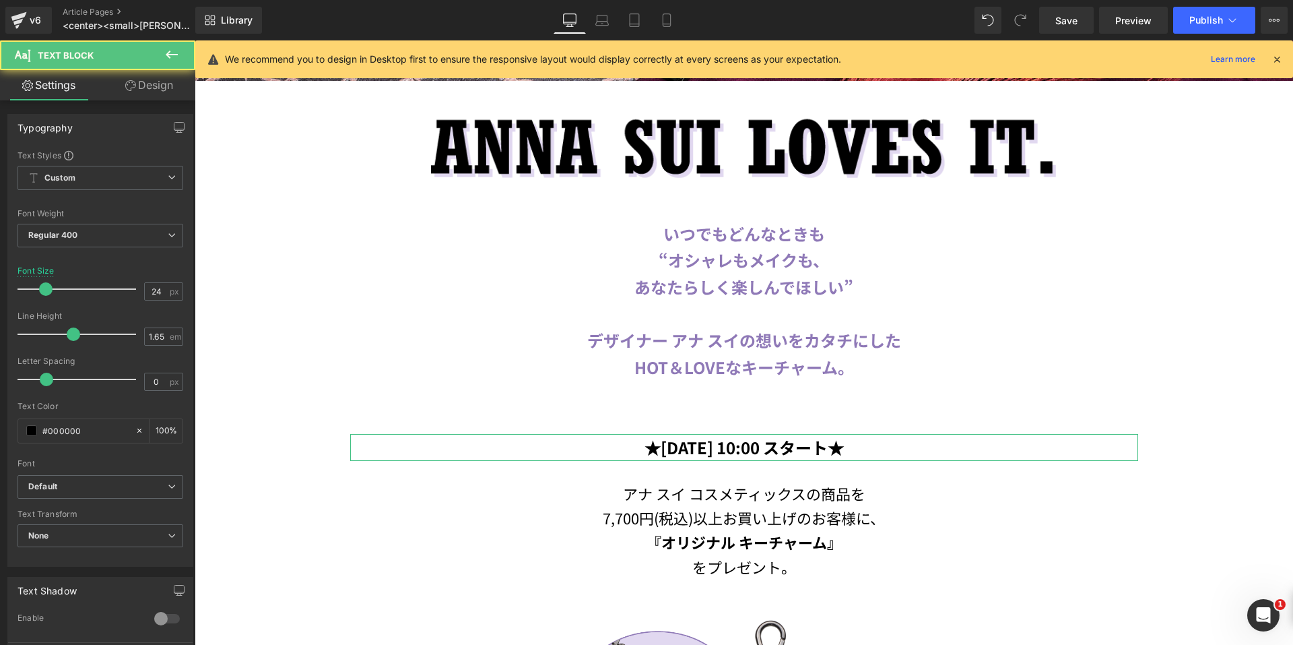
click at [150, 93] on link "Design" at bounding box center [149, 85] width 98 height 30
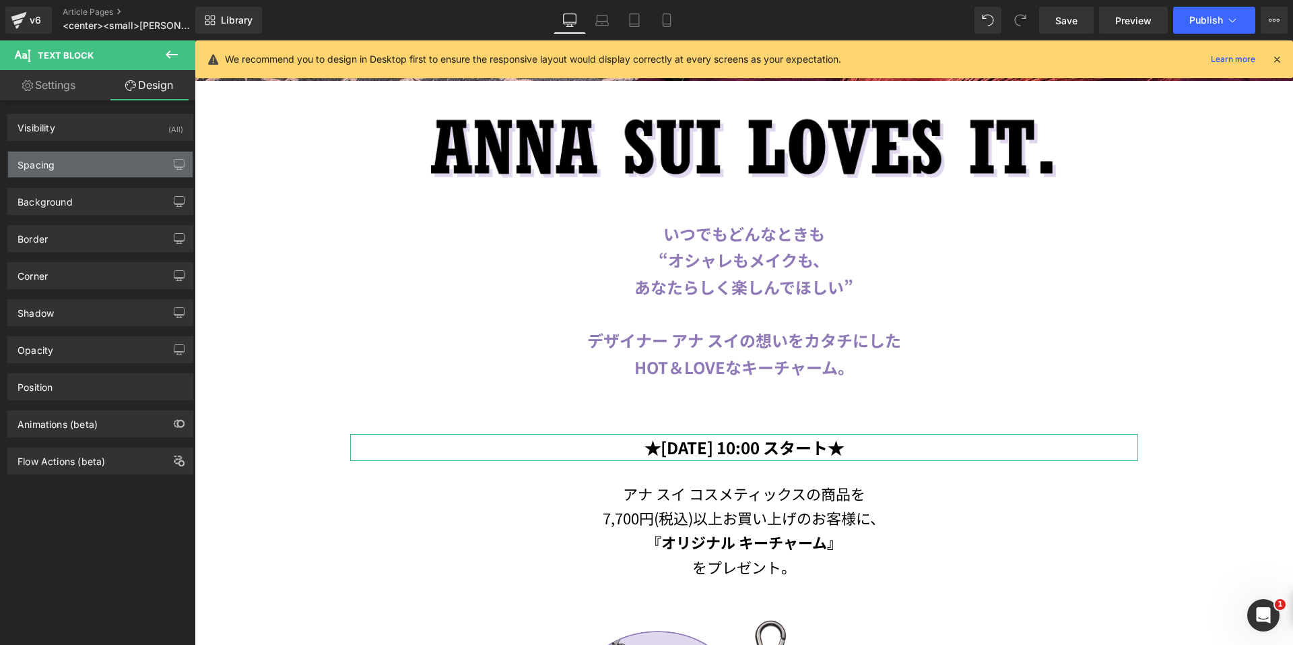
click at [87, 156] on div "Spacing" at bounding box center [100, 165] width 185 height 26
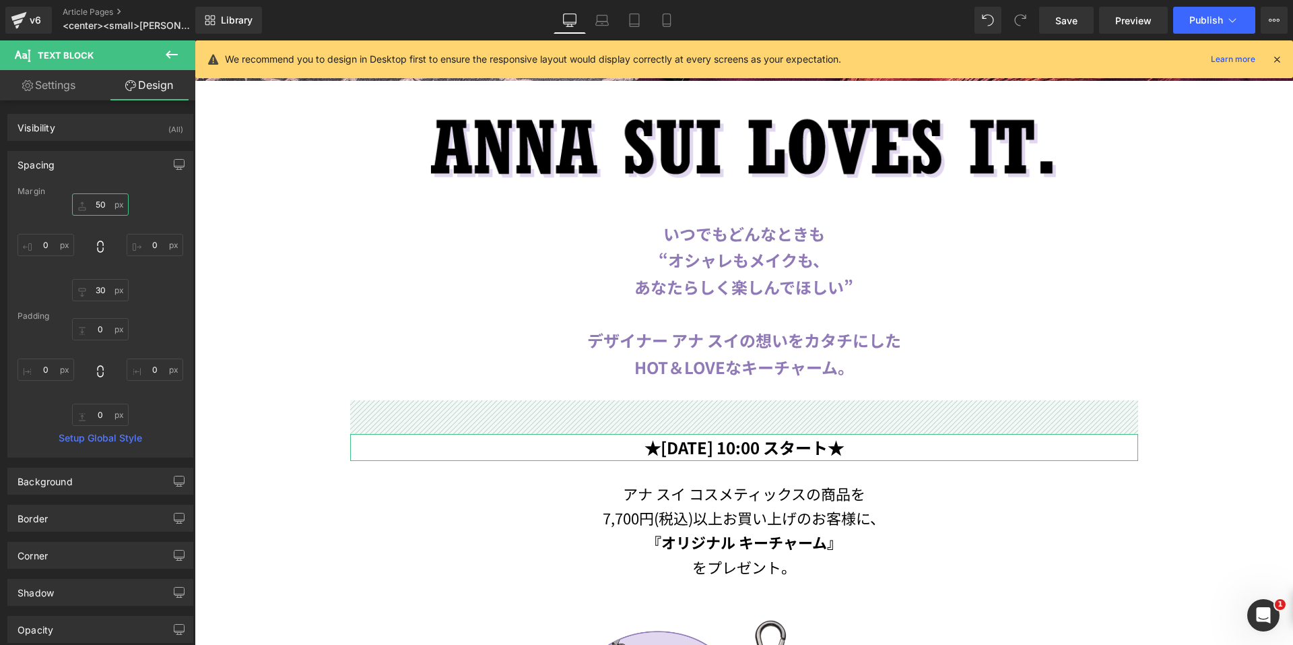
click at [87, 207] on input "50" at bounding box center [100, 204] width 57 height 22
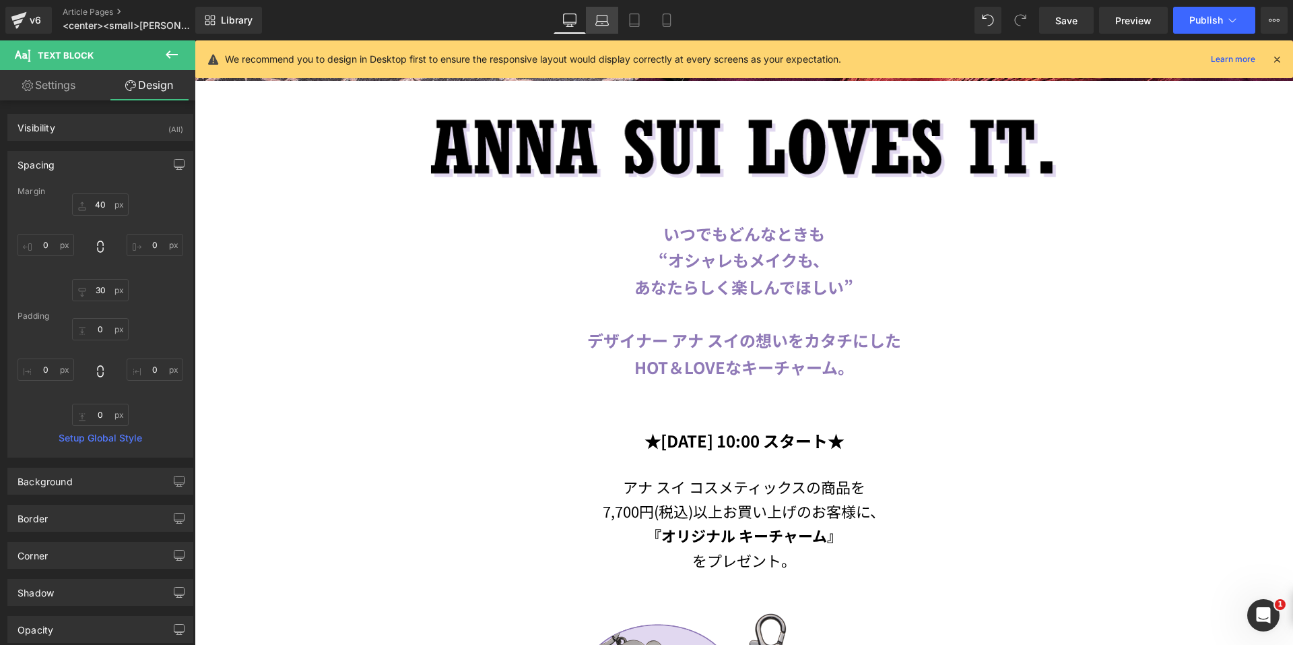
click at [602, 24] on icon at bounding box center [603, 24] width 2 height 0
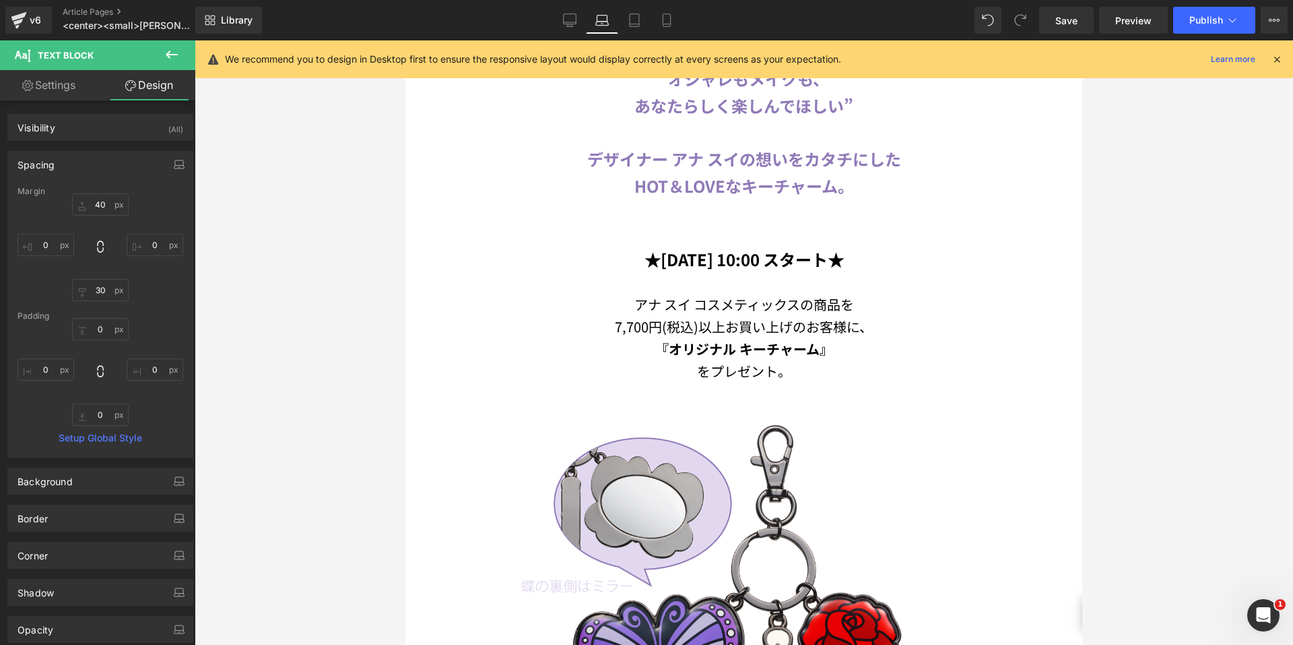
scroll to position [410, 0]
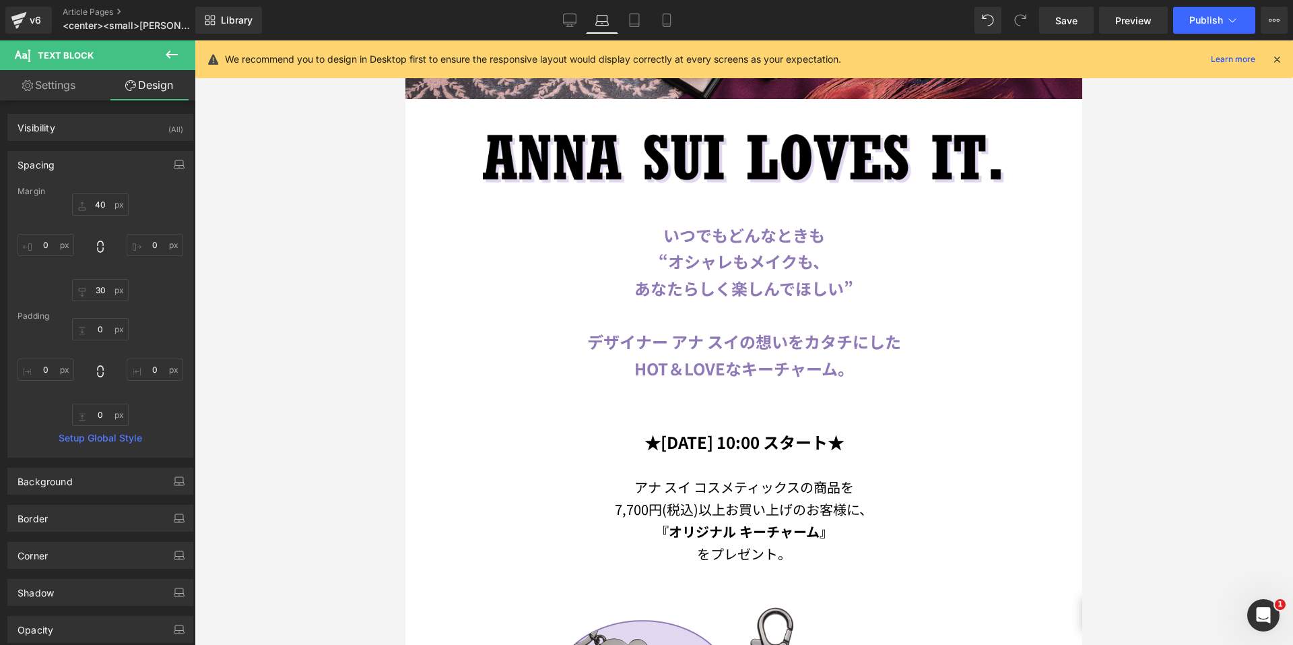
type input "40"
type input "0"
type input "30"
type input "0"
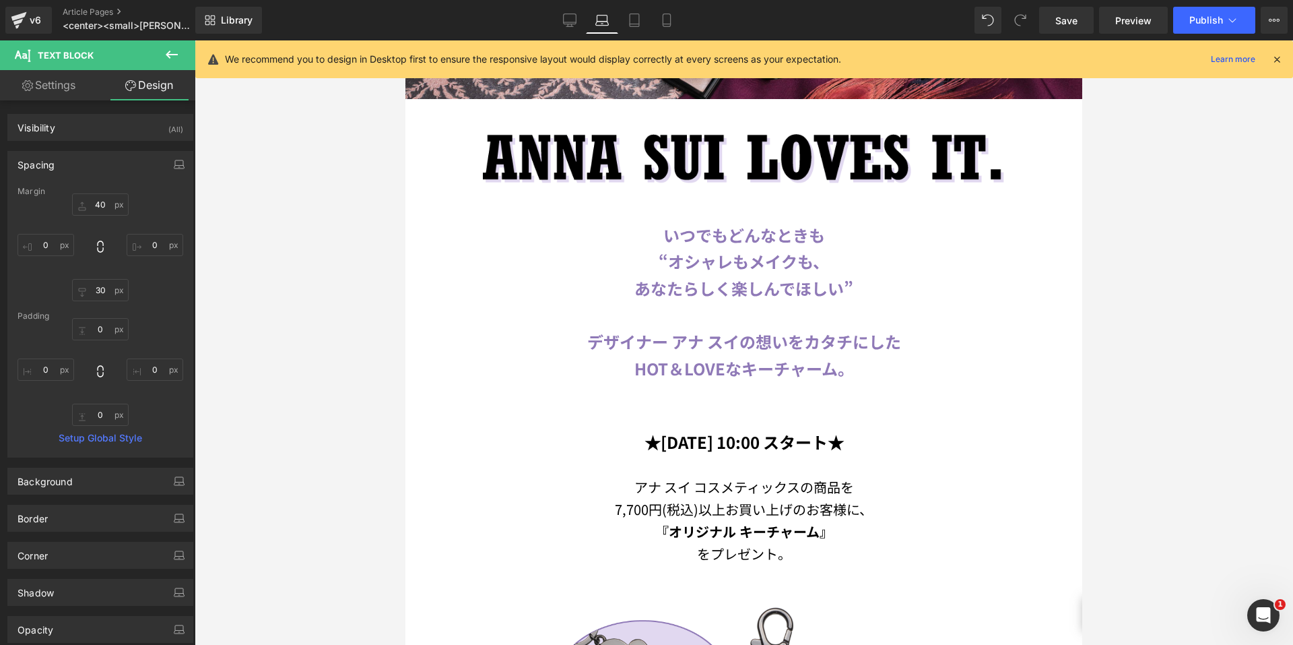
type input "0"
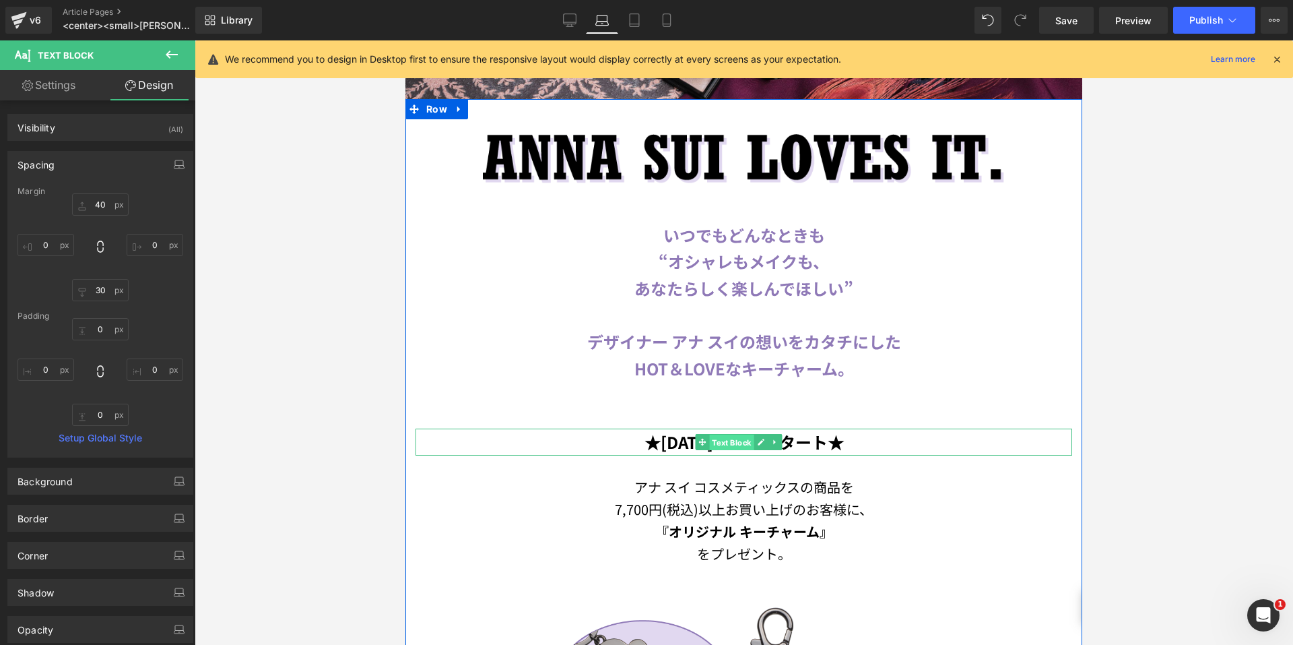
drag, startPoint x: 711, startPoint y: 435, endPoint x: 655, endPoint y: 270, distance: 174.0
click at [711, 435] on span "Text Block" at bounding box center [731, 442] width 44 height 16
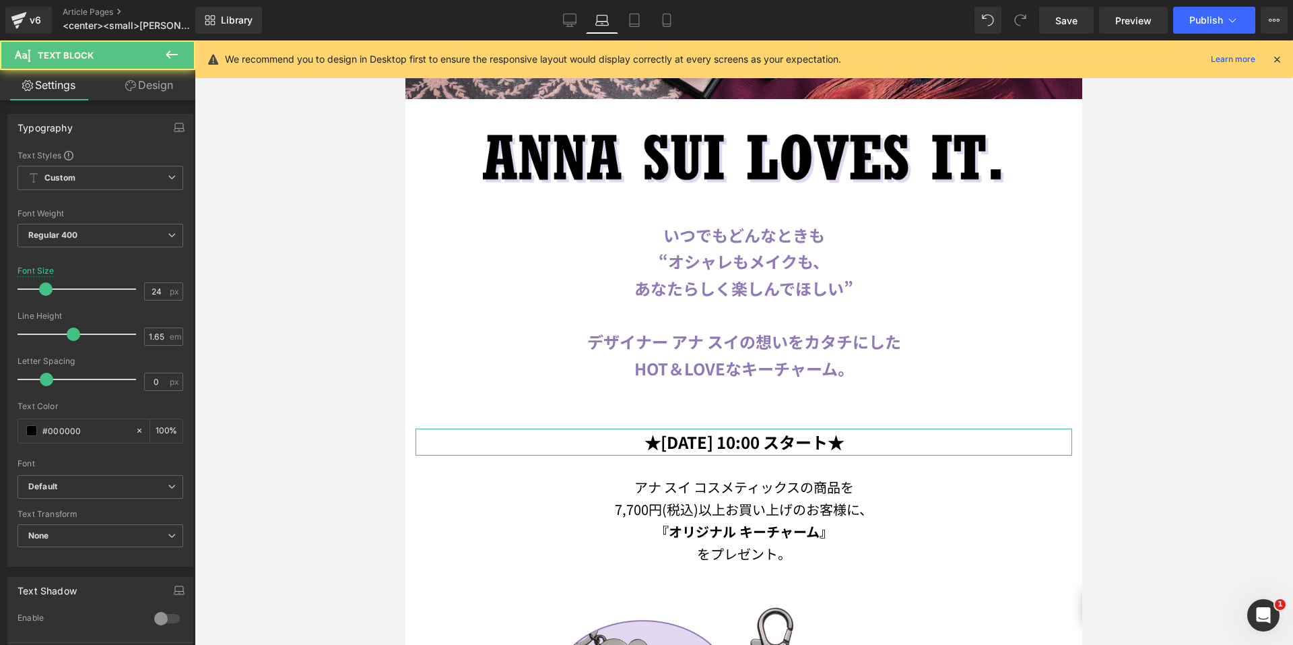
click at [161, 87] on link "Design" at bounding box center [149, 85] width 98 height 30
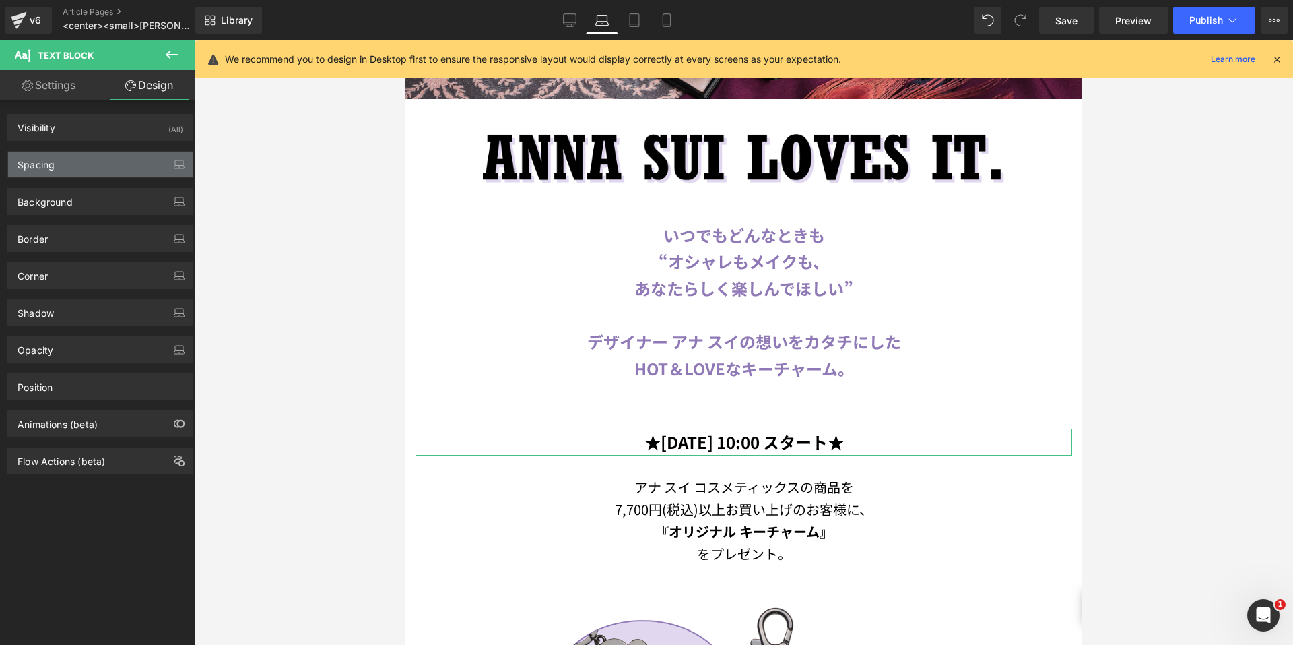
click at [112, 156] on div "Spacing" at bounding box center [100, 165] width 185 height 26
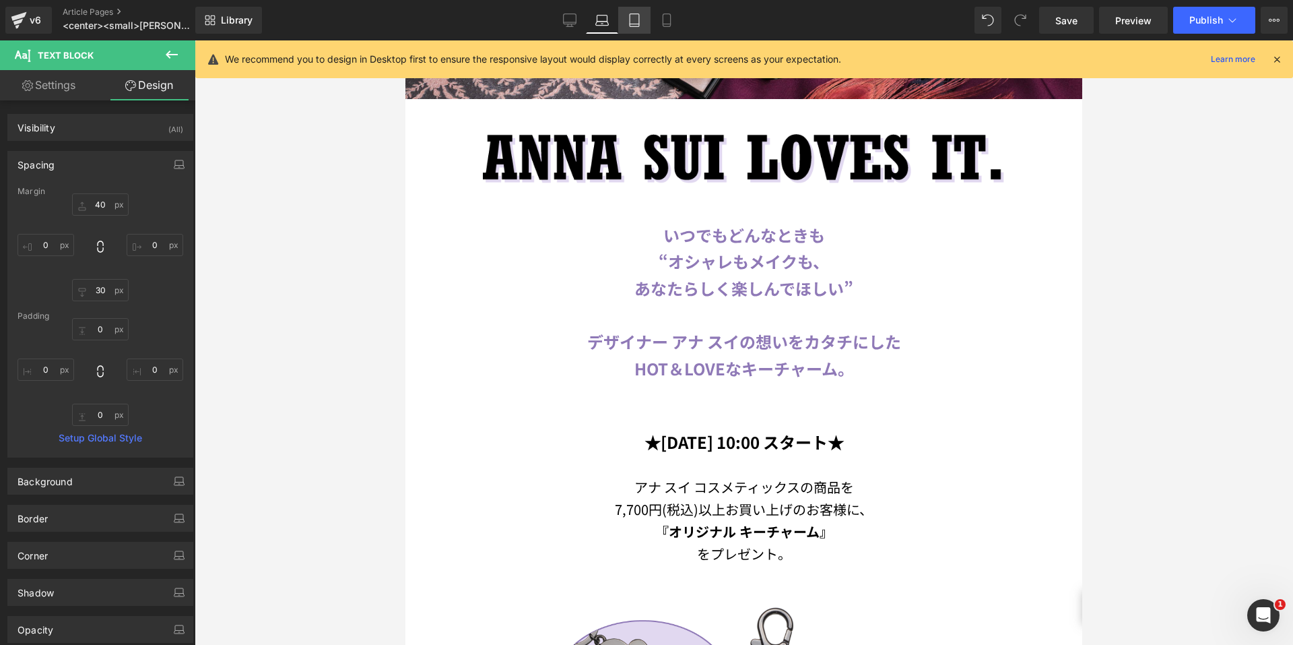
click at [620, 13] on link "Tablet" at bounding box center [634, 20] width 32 height 27
type input "40"
type input "0"
type input "30"
type input "0"
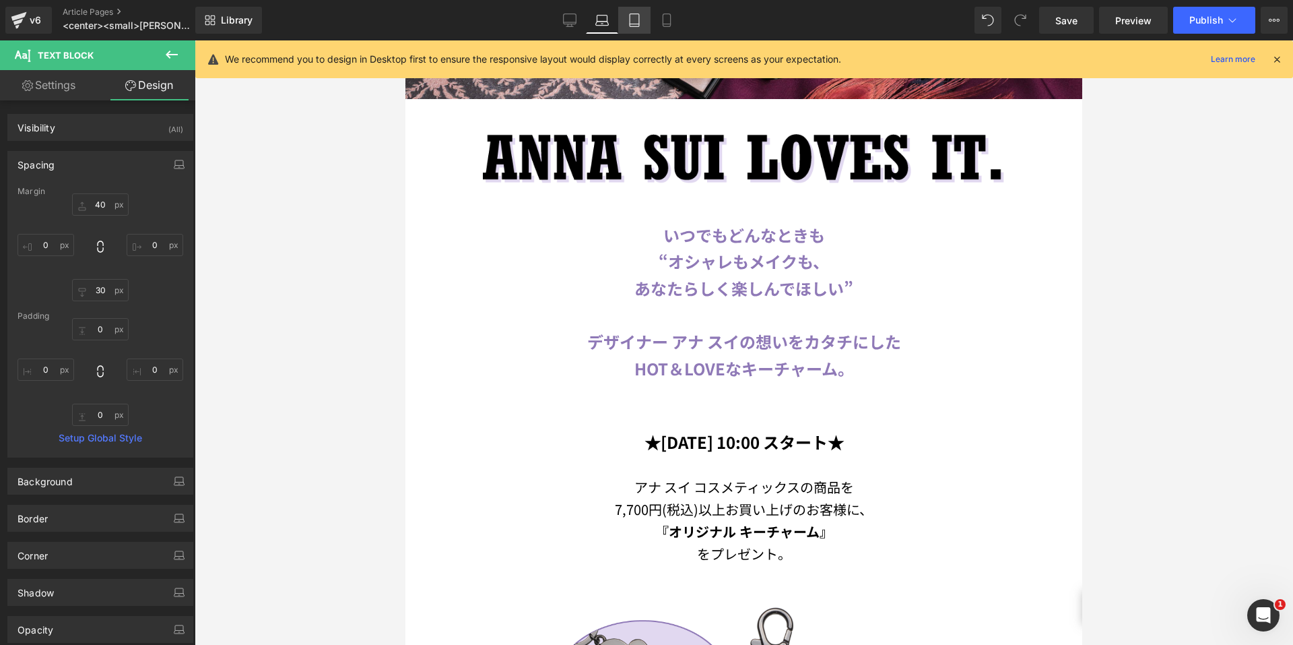
type input "0"
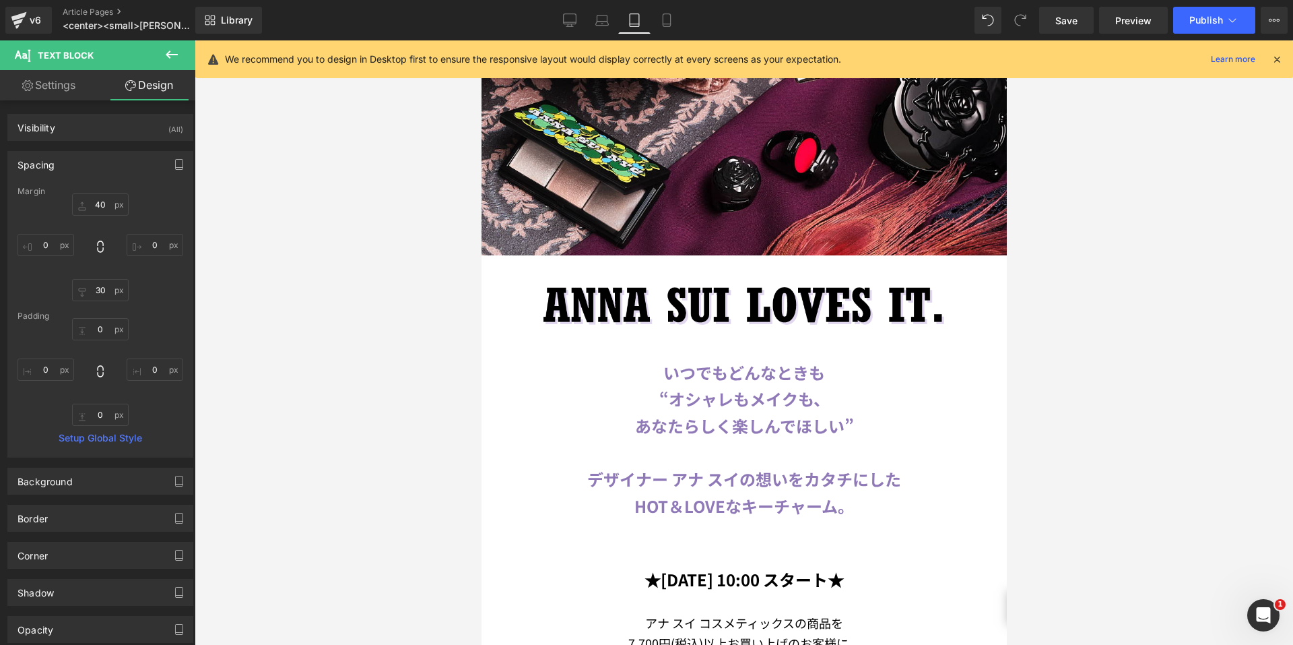
scroll to position [542, 0]
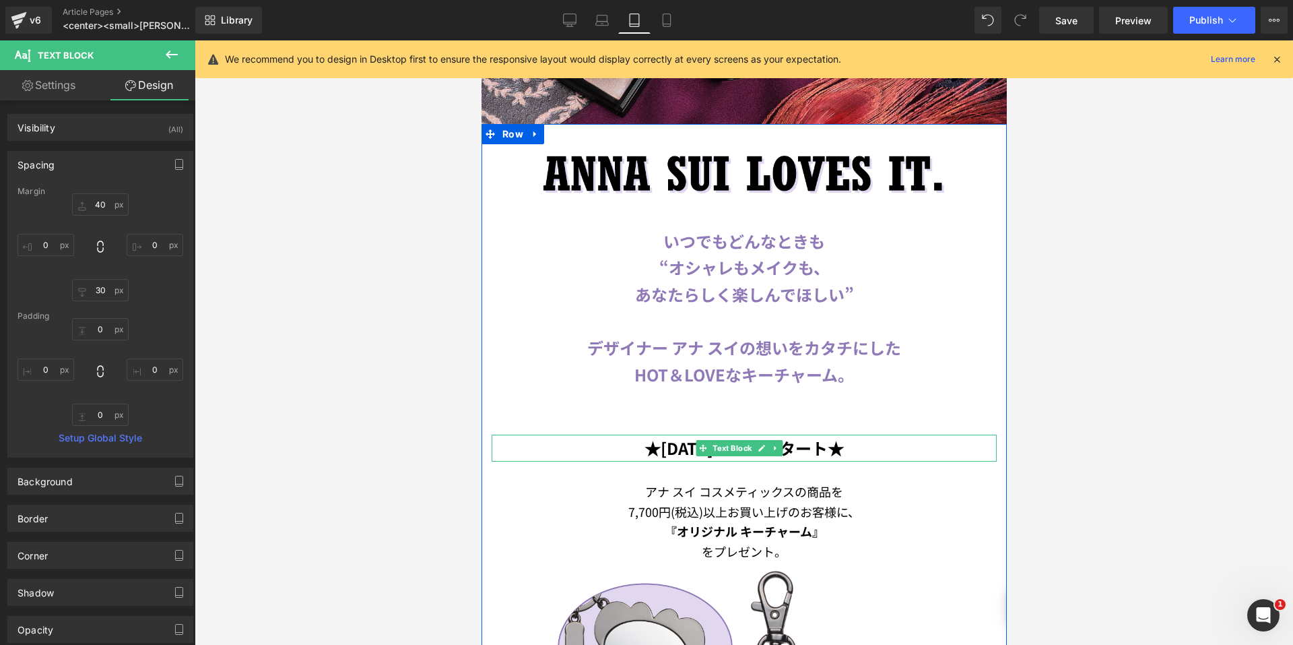
click at [719, 440] on span "Text Block" at bounding box center [731, 448] width 44 height 16
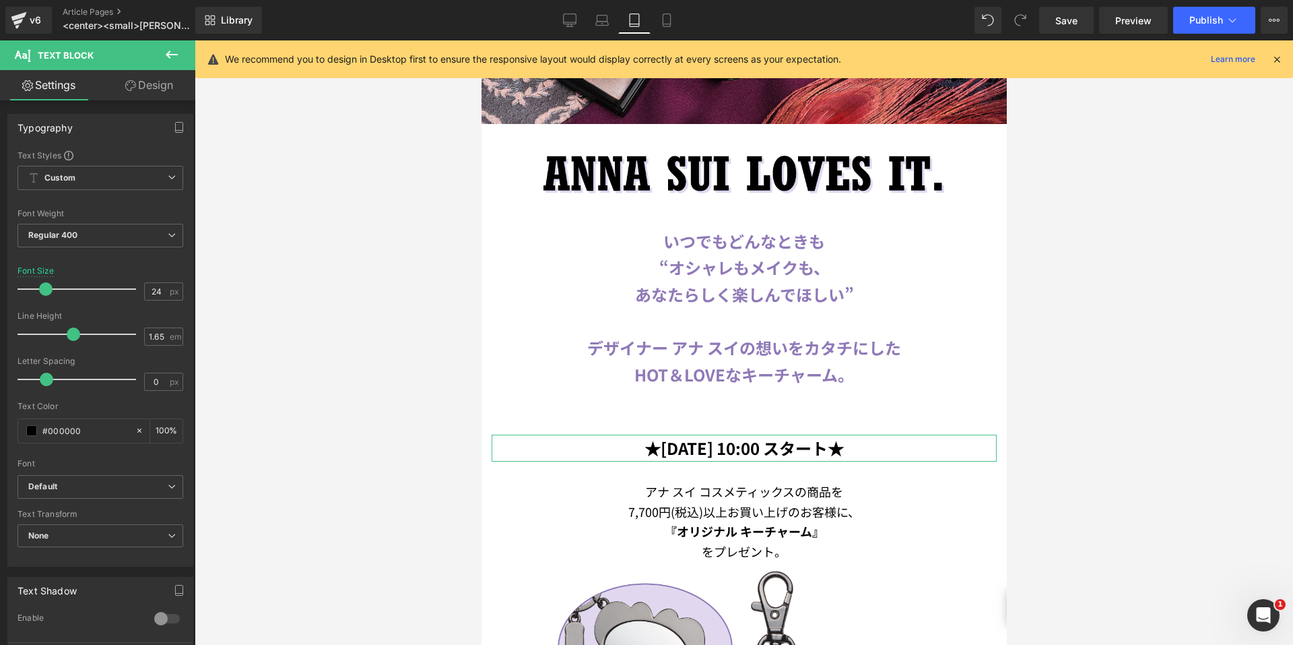
click at [135, 92] on link "Design" at bounding box center [149, 85] width 98 height 30
click at [0, 0] on div "Spacing" at bounding box center [0, 0] width 0 height 0
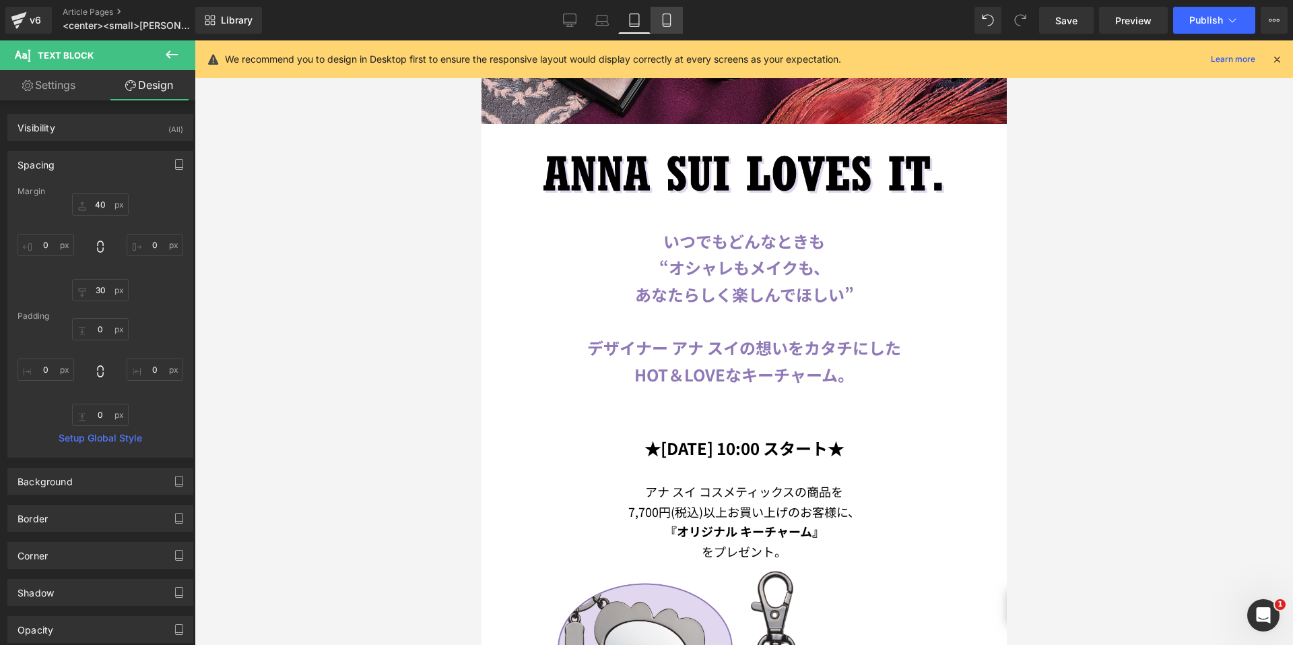
click at [674, 20] on icon at bounding box center [666, 19] width 13 height 13
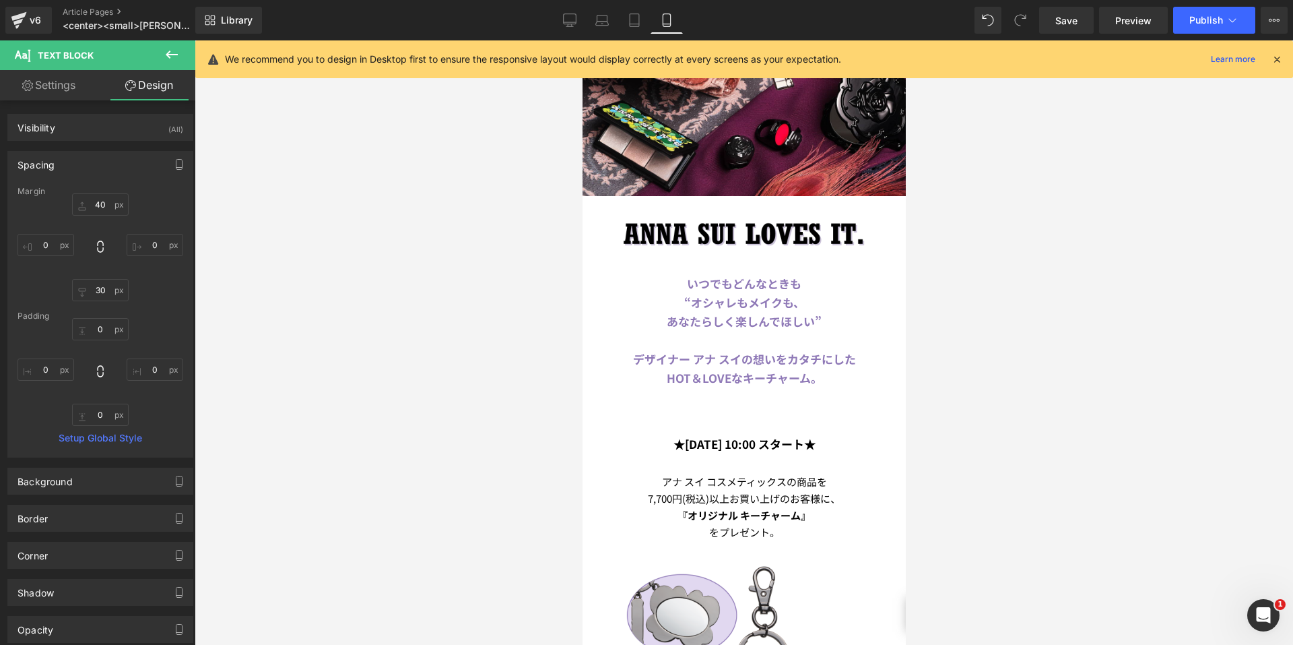
type input "40"
type input "-20"
type input "30"
type input "-20"
type input "0"
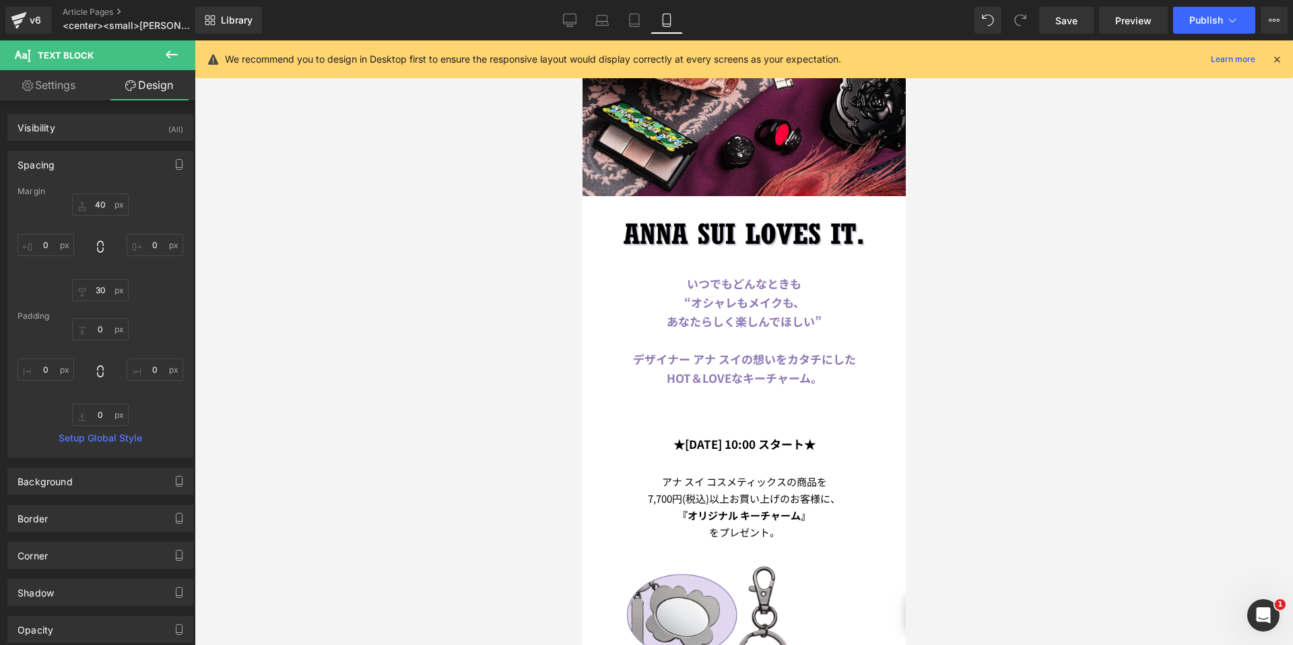
type input "0"
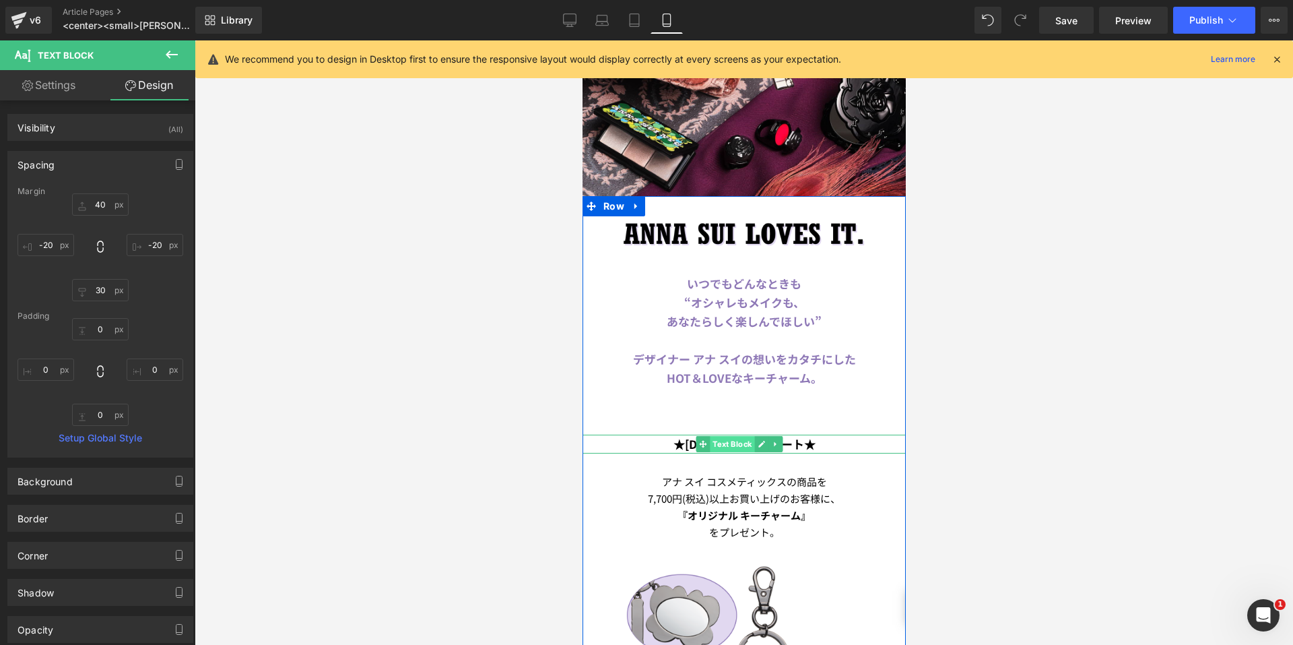
click at [730, 436] on span "Text Block" at bounding box center [731, 444] width 44 height 16
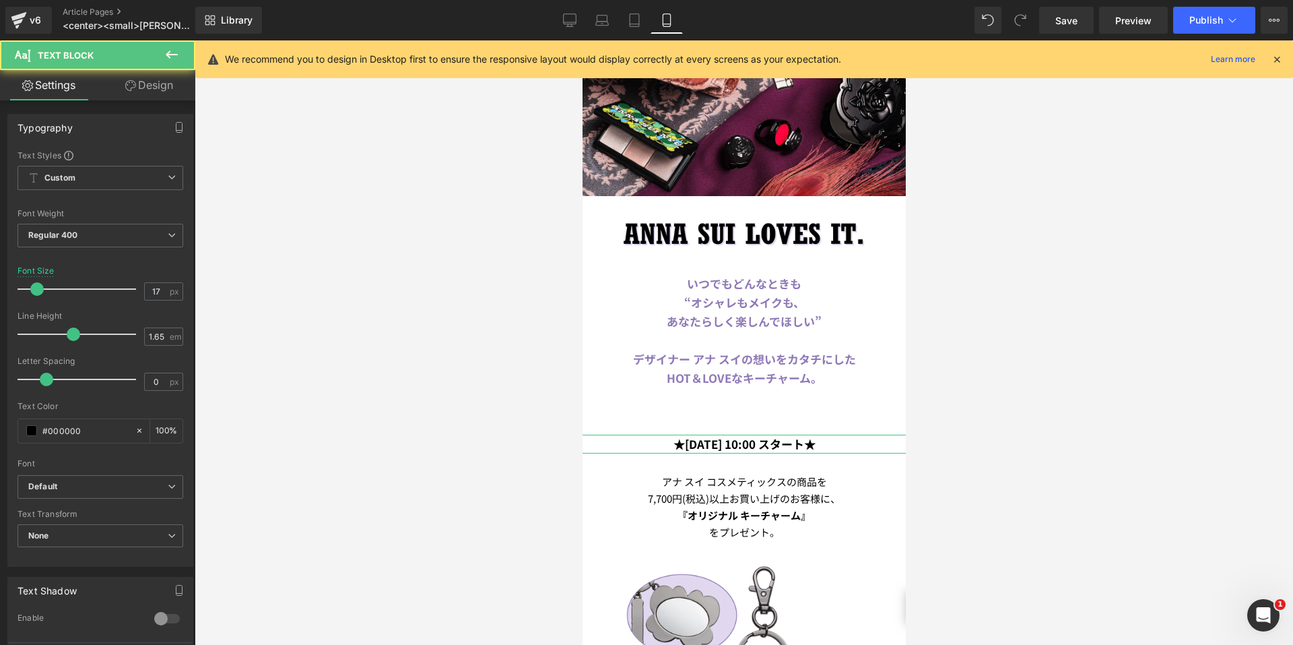
click at [138, 88] on link "Design" at bounding box center [149, 85] width 98 height 30
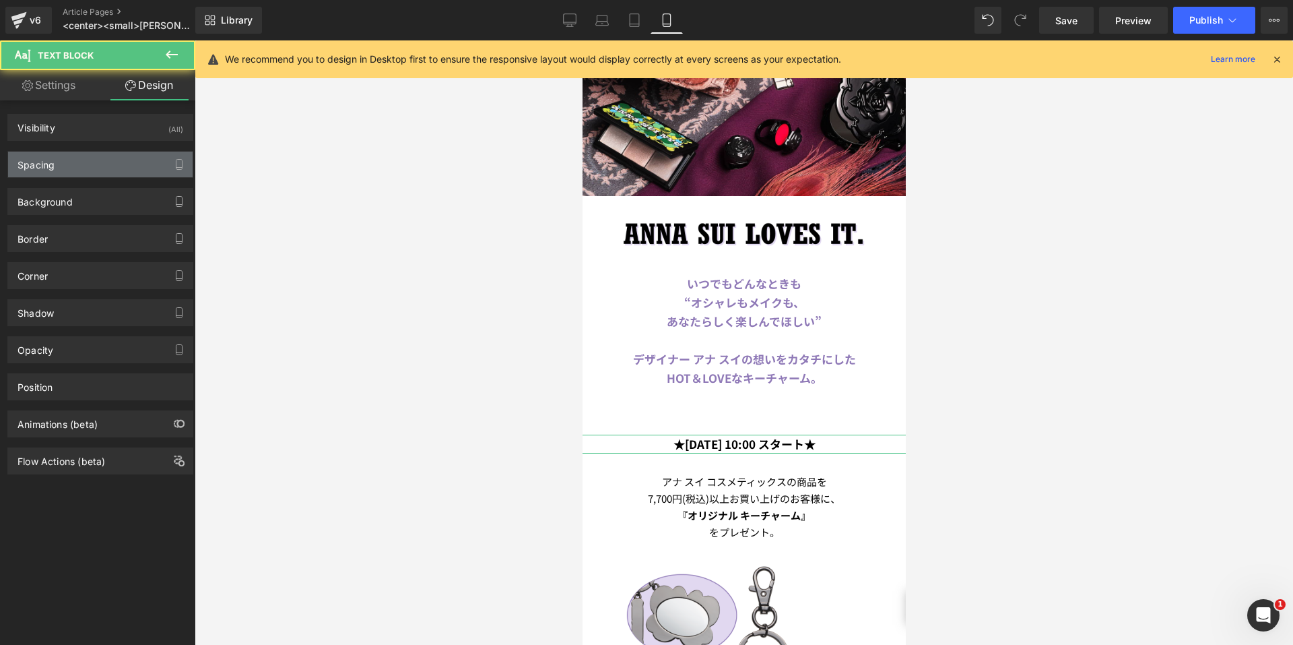
click at [84, 165] on div "Spacing" at bounding box center [100, 165] width 185 height 26
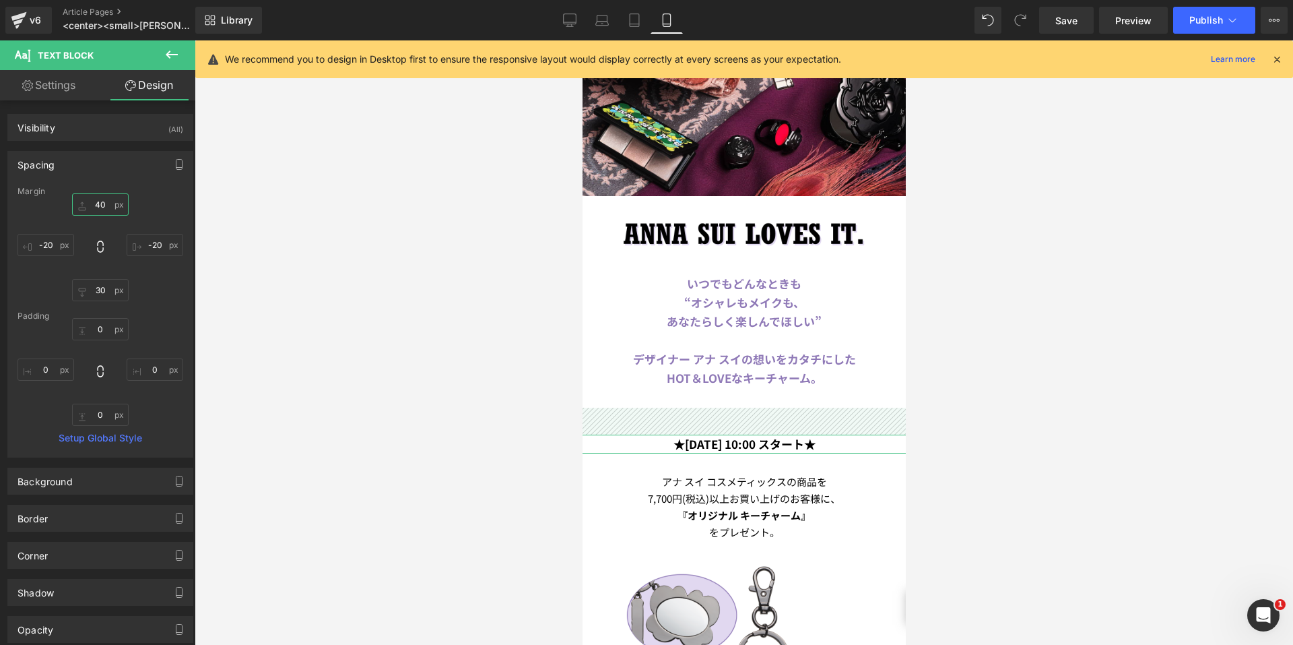
click at [84, 201] on input "40" at bounding box center [100, 204] width 57 height 22
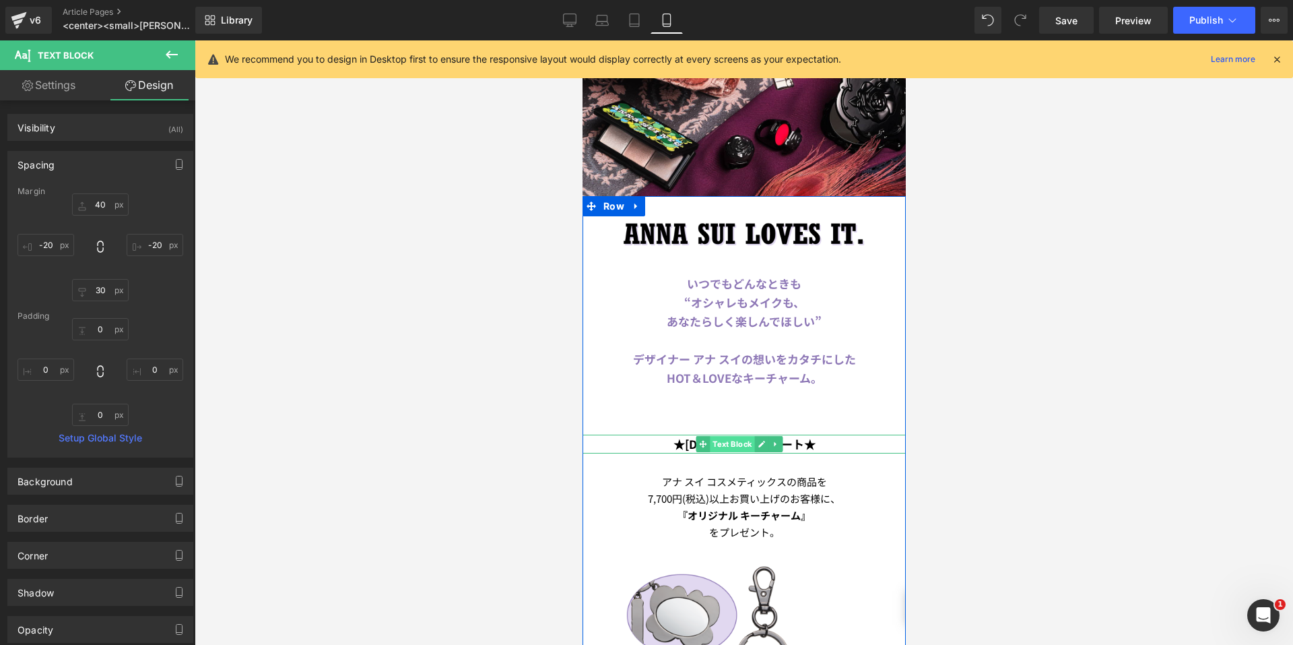
click at [717, 436] on span "Text Block" at bounding box center [731, 444] width 44 height 16
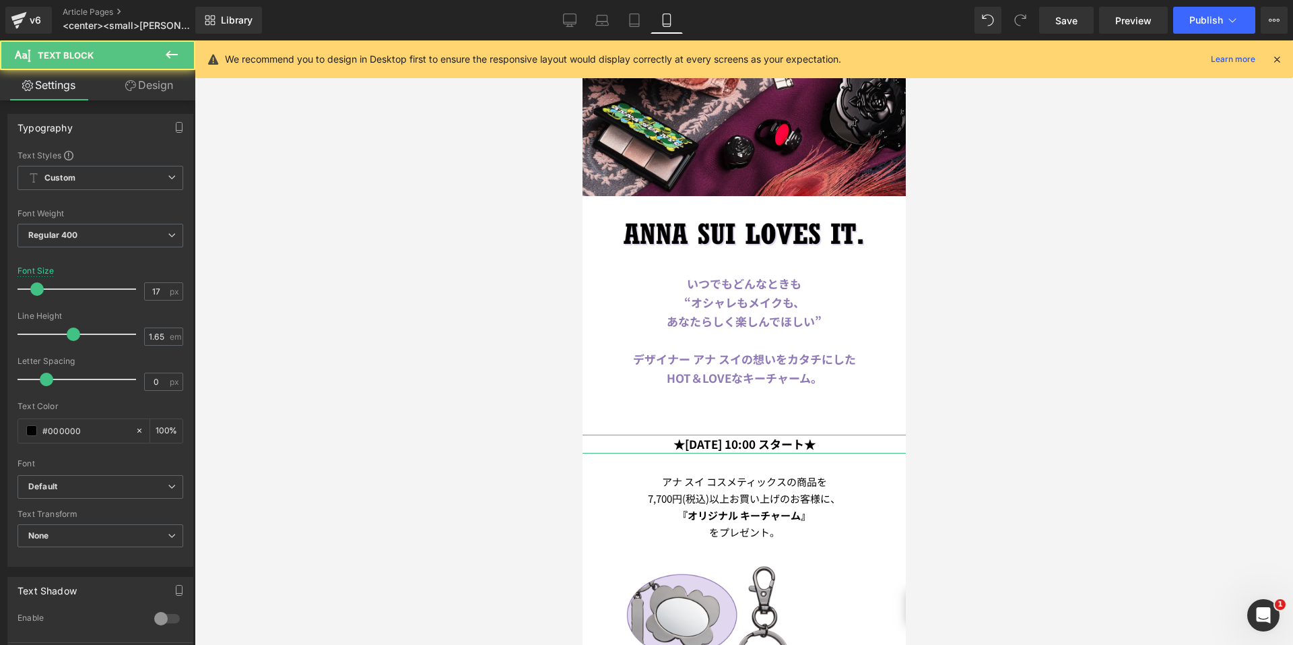
click at [148, 84] on link "Design" at bounding box center [149, 85] width 98 height 30
click at [0, 0] on div "Spacing" at bounding box center [0, 0] width 0 height 0
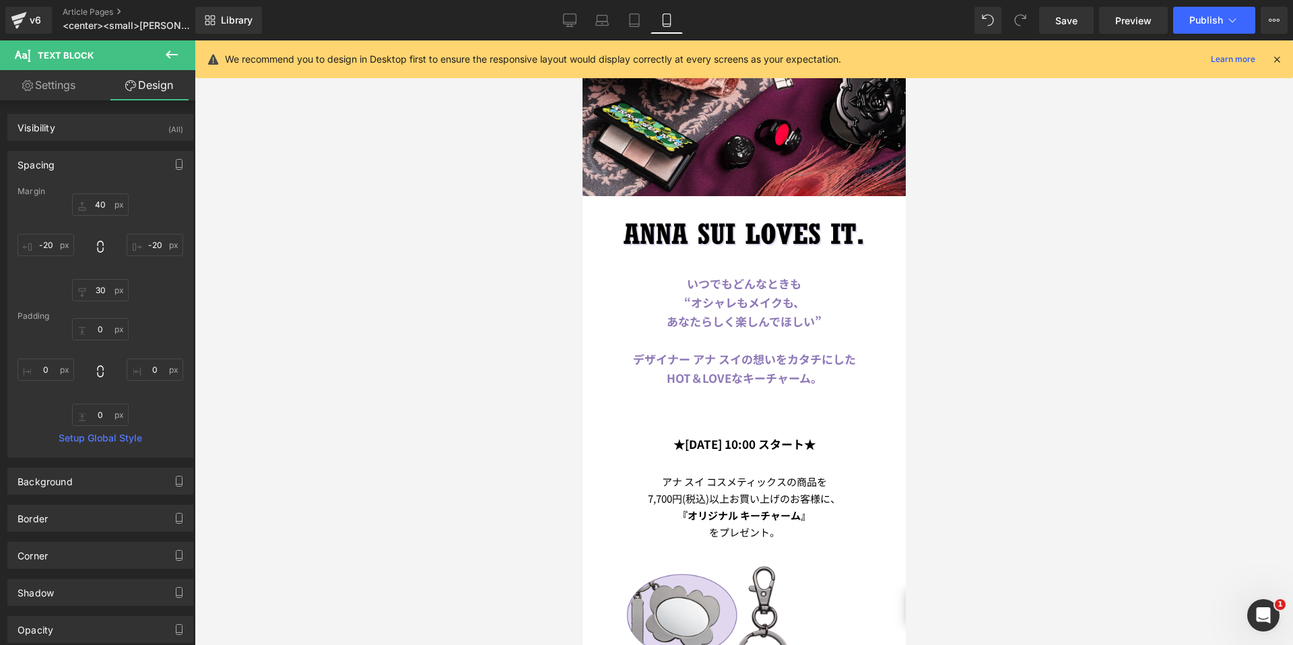
click at [355, 256] on div at bounding box center [744, 342] width 1099 height 604
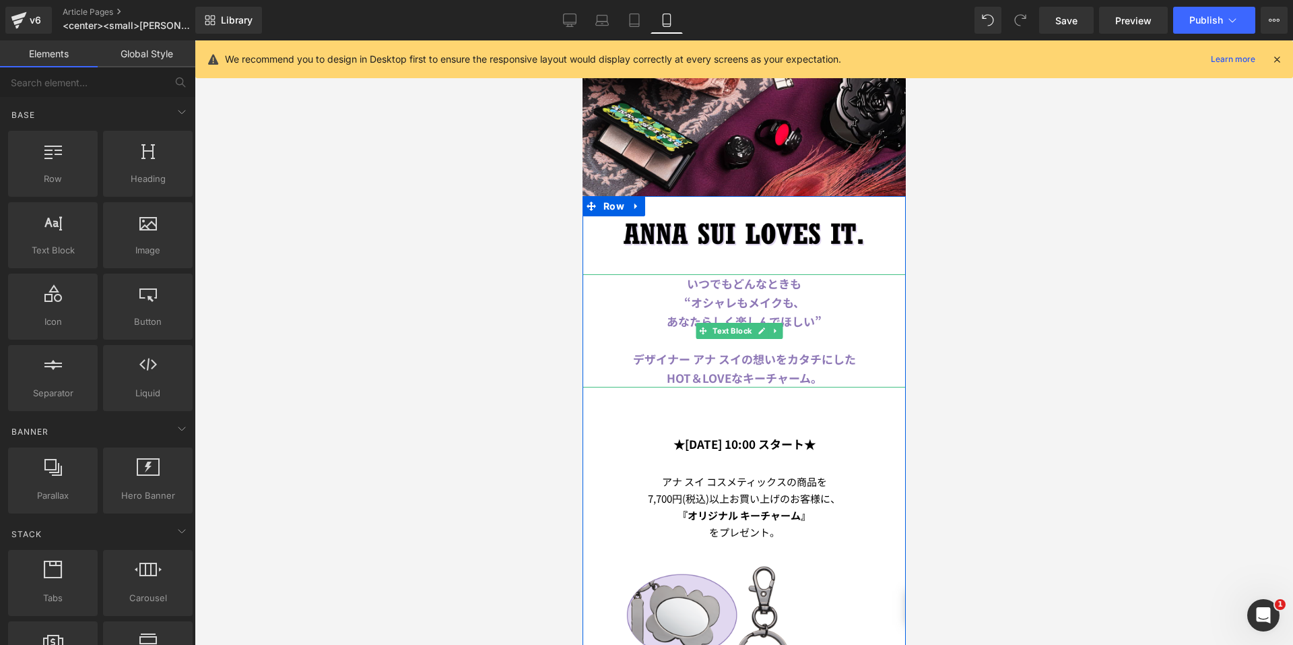
click at [747, 354] on b "デザイナー アナ スイの想いをカタチにした" at bounding box center [744, 358] width 223 height 17
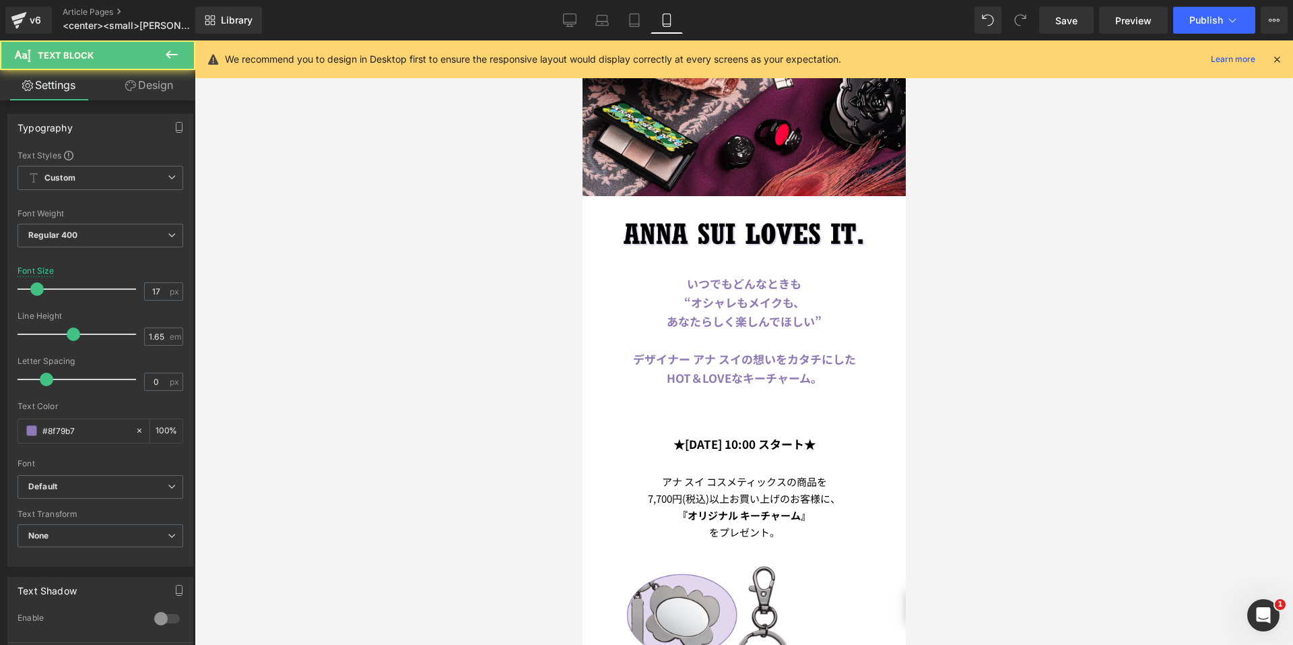
click at [129, 84] on icon at bounding box center [130, 85] width 11 height 11
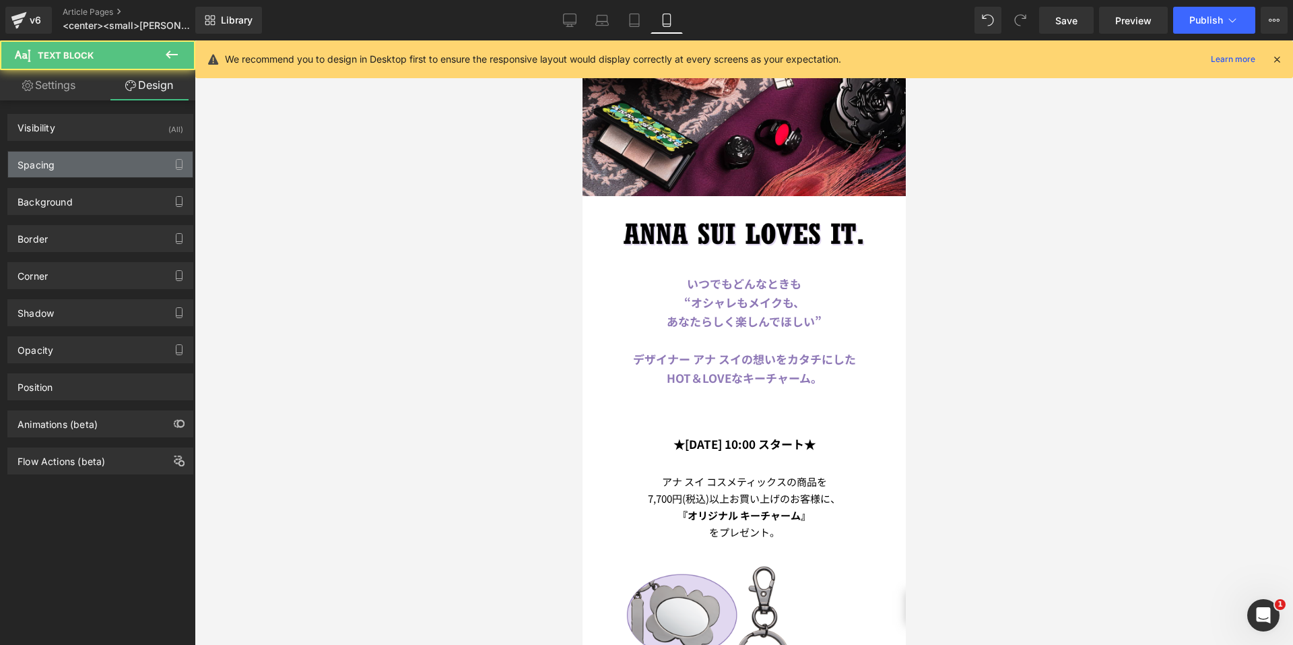
click at [62, 174] on div "Spacing" at bounding box center [100, 165] width 185 height 26
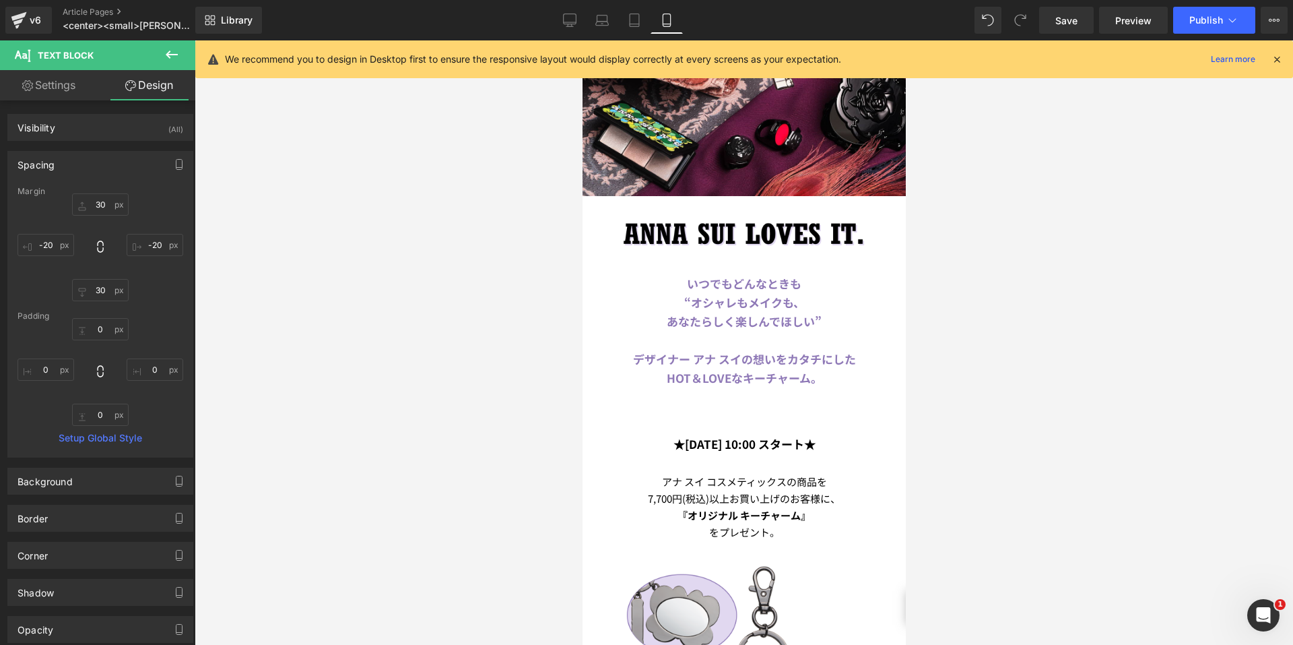
click at [315, 229] on div at bounding box center [744, 342] width 1099 height 604
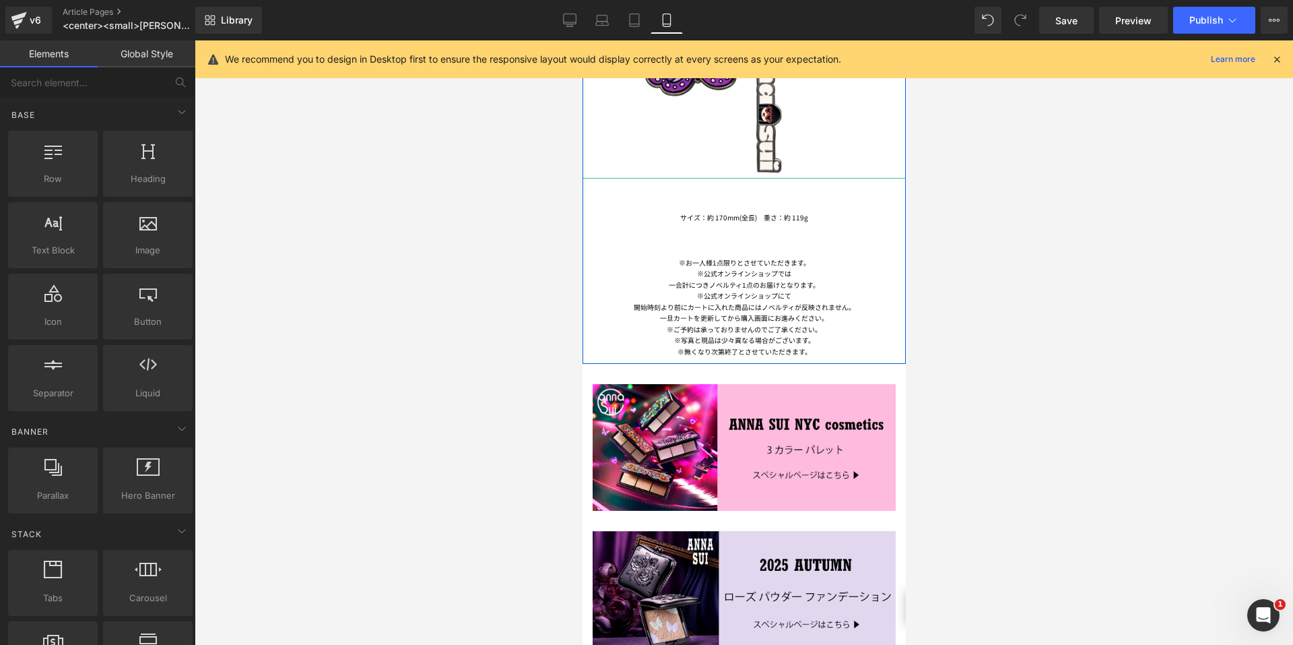
scroll to position [936, 0]
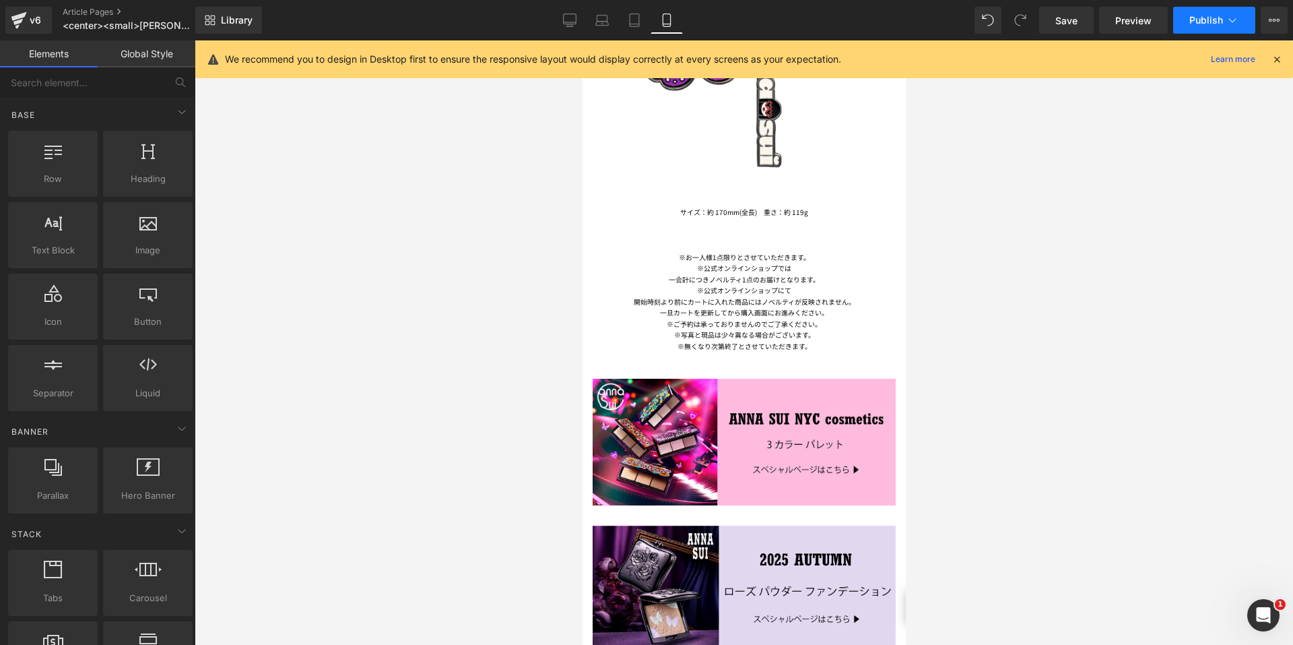
click at [1202, 22] on span "Publish" at bounding box center [1207, 20] width 34 height 11
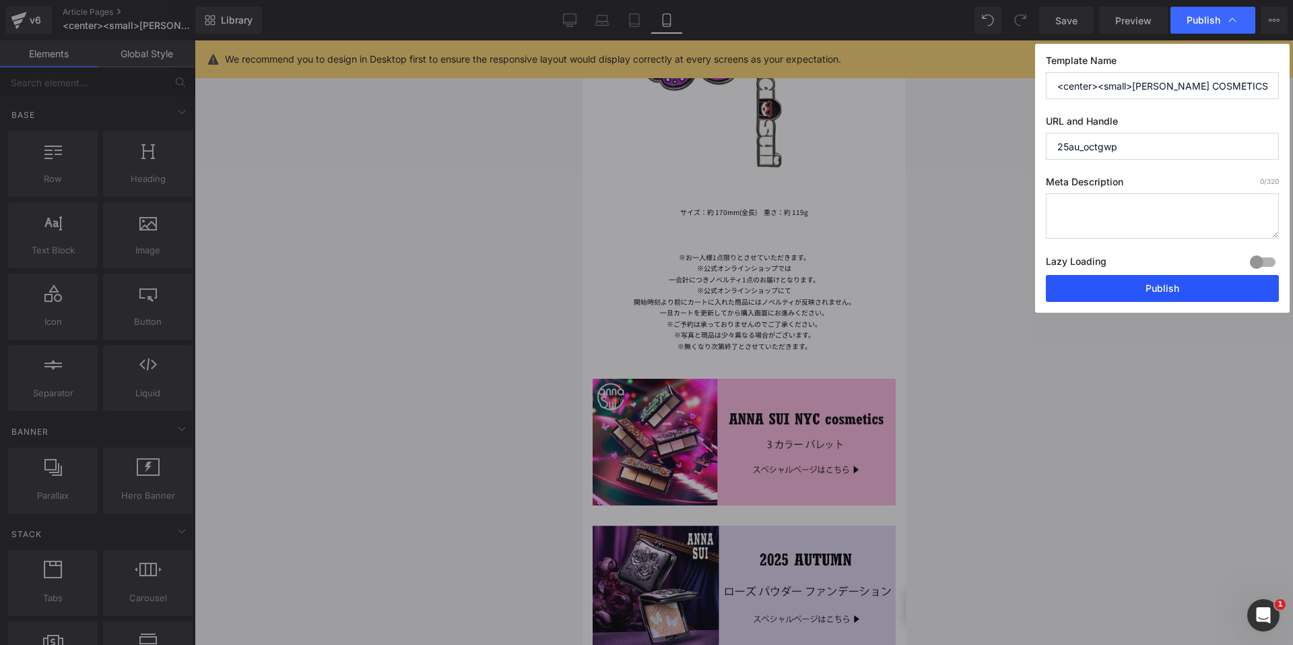
click at [1086, 288] on button "Publish" at bounding box center [1162, 288] width 233 height 27
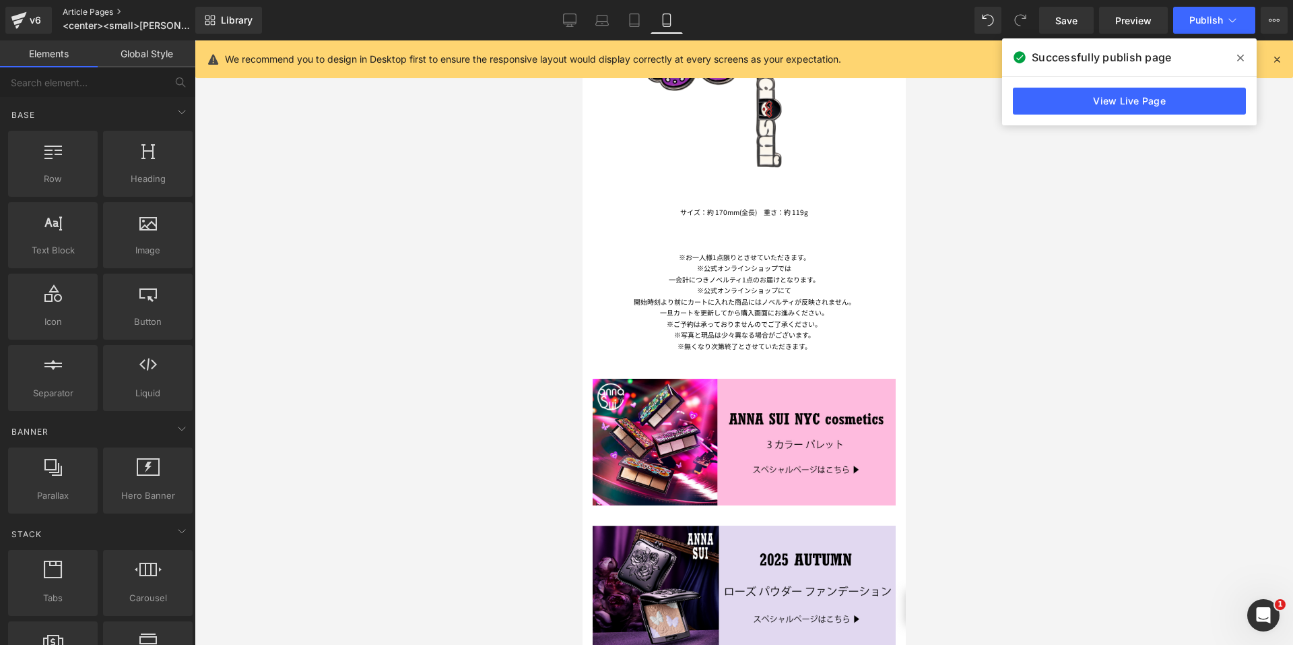
drag, startPoint x: 88, startPoint y: 7, endPoint x: 101, endPoint y: 8, distance: 12.9
click at [88, 7] on link "Article Pages" at bounding box center [140, 12] width 155 height 11
